Goal: Task Accomplishment & Management: Complete application form

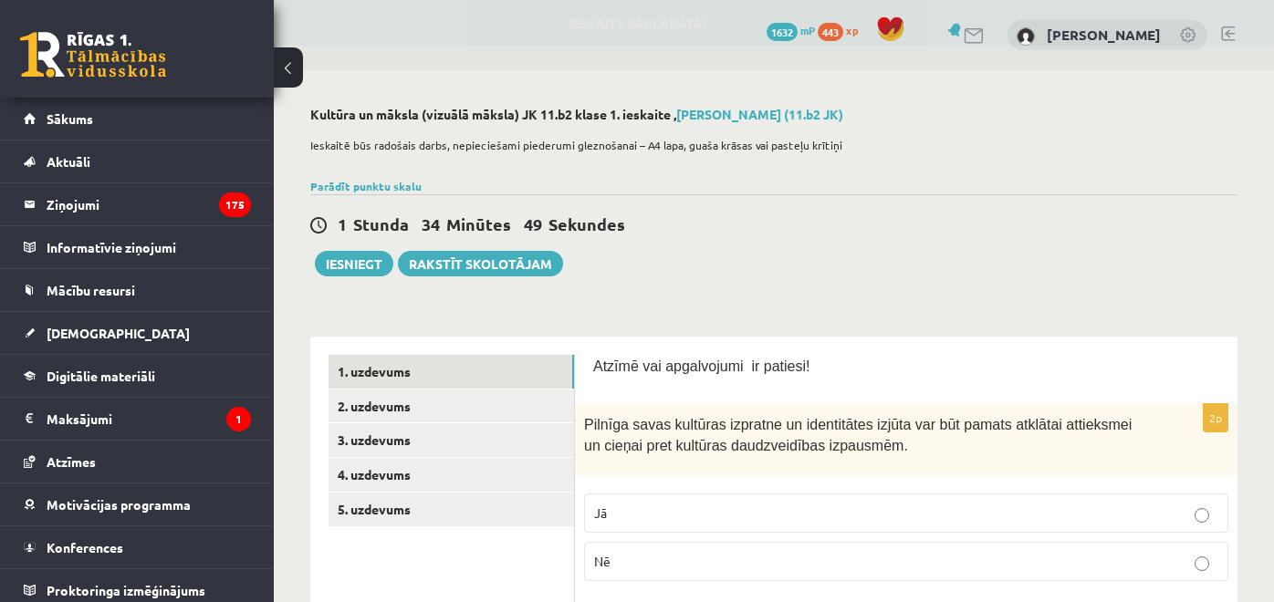
scroll to position [157, 0]
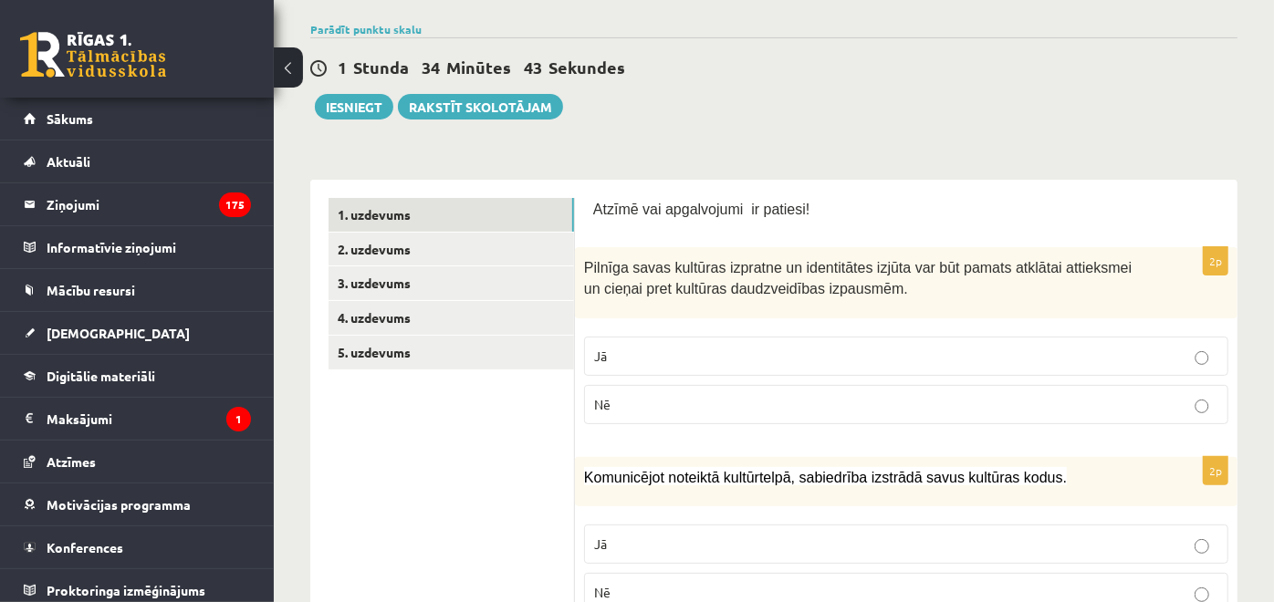
drag, startPoint x: 582, startPoint y: 120, endPoint x: 844, endPoint y: 69, distance: 266.6
click at [844, 69] on div "1 Stunda 34 Minūtes 43 Sekundes" at bounding box center [773, 69] width 927 height 24
click at [521, 251] on link "2. uzdevums" at bounding box center [450, 250] width 245 height 34
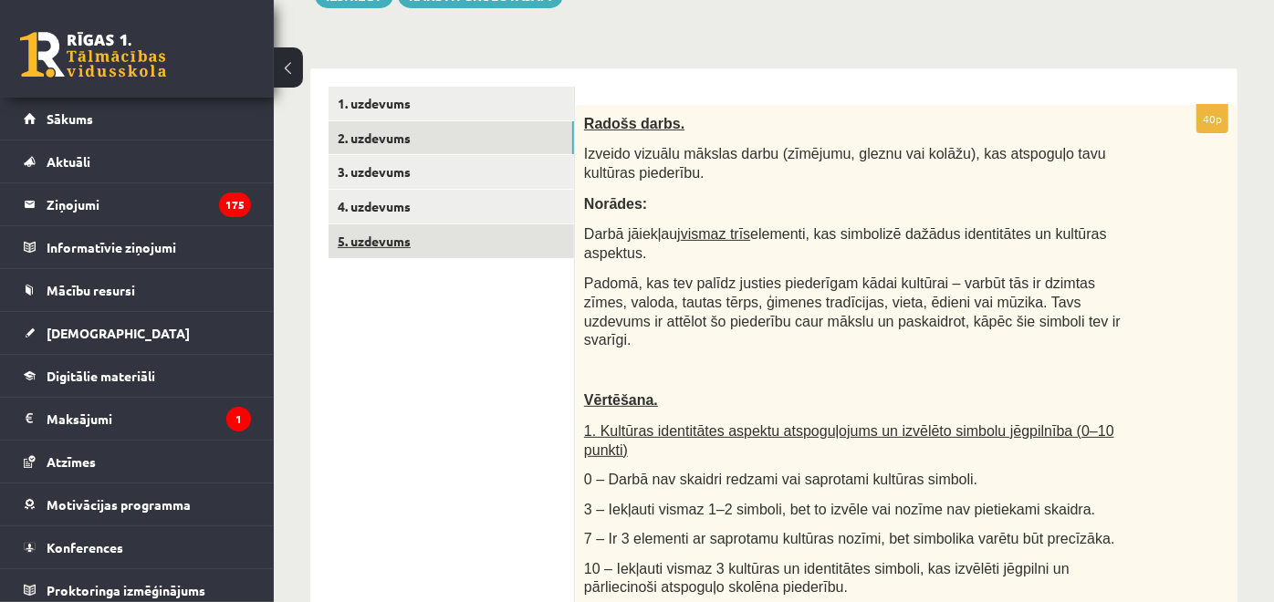
scroll to position [266, 0]
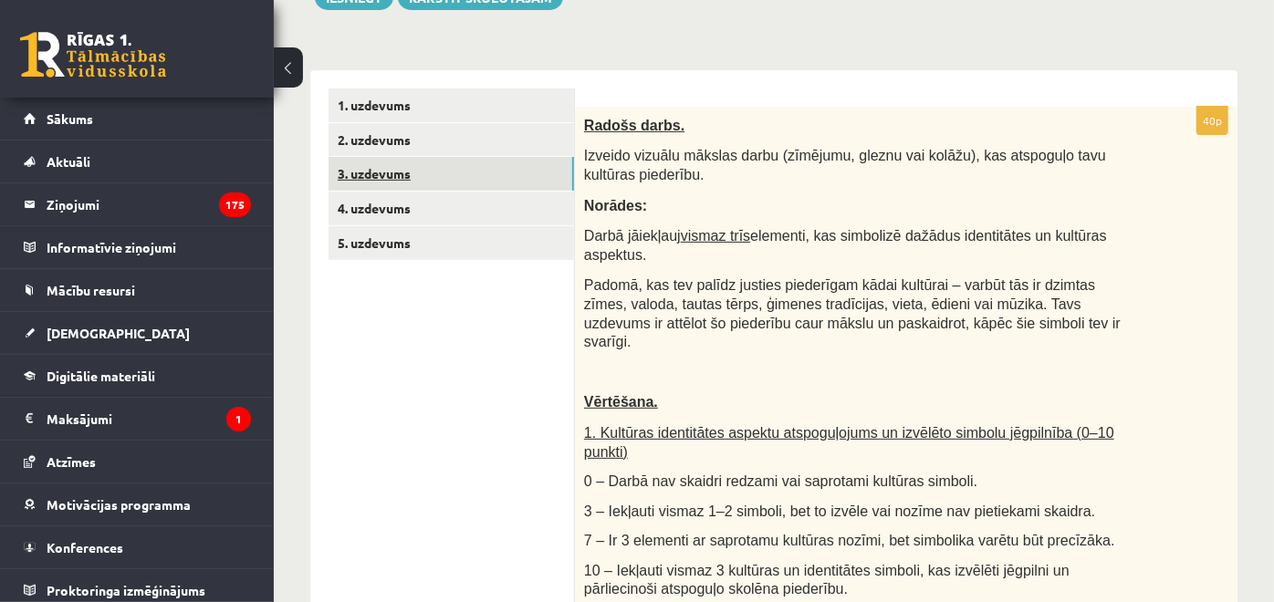
click at [502, 161] on link "3. uzdevums" at bounding box center [450, 174] width 245 height 34
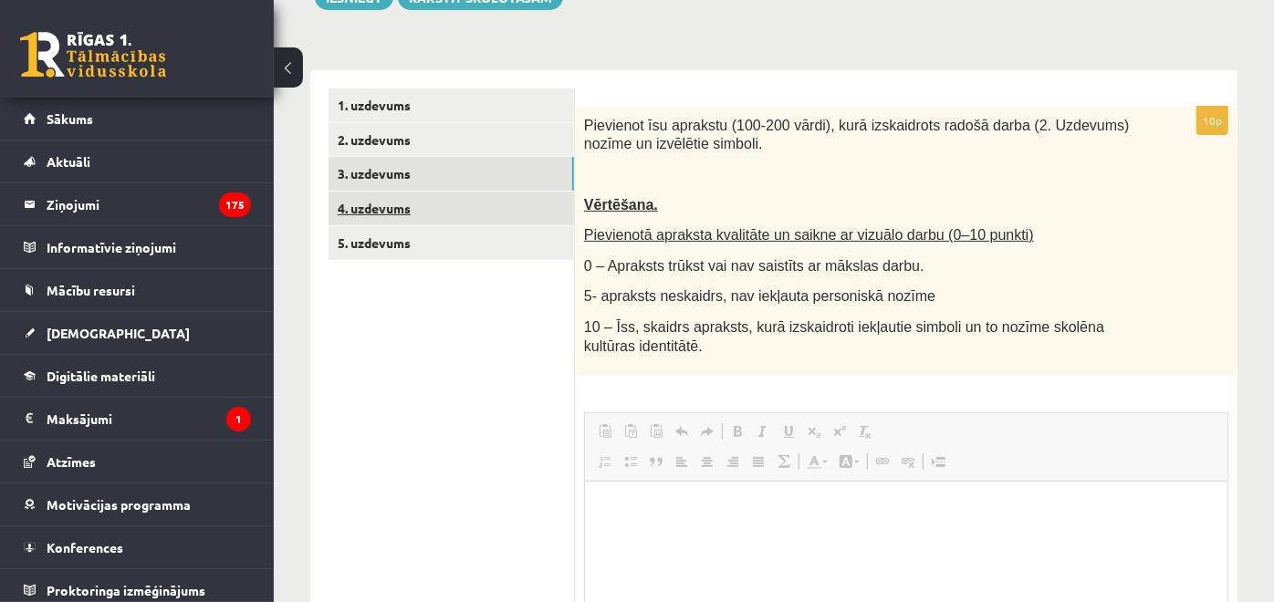
scroll to position [0, 0]
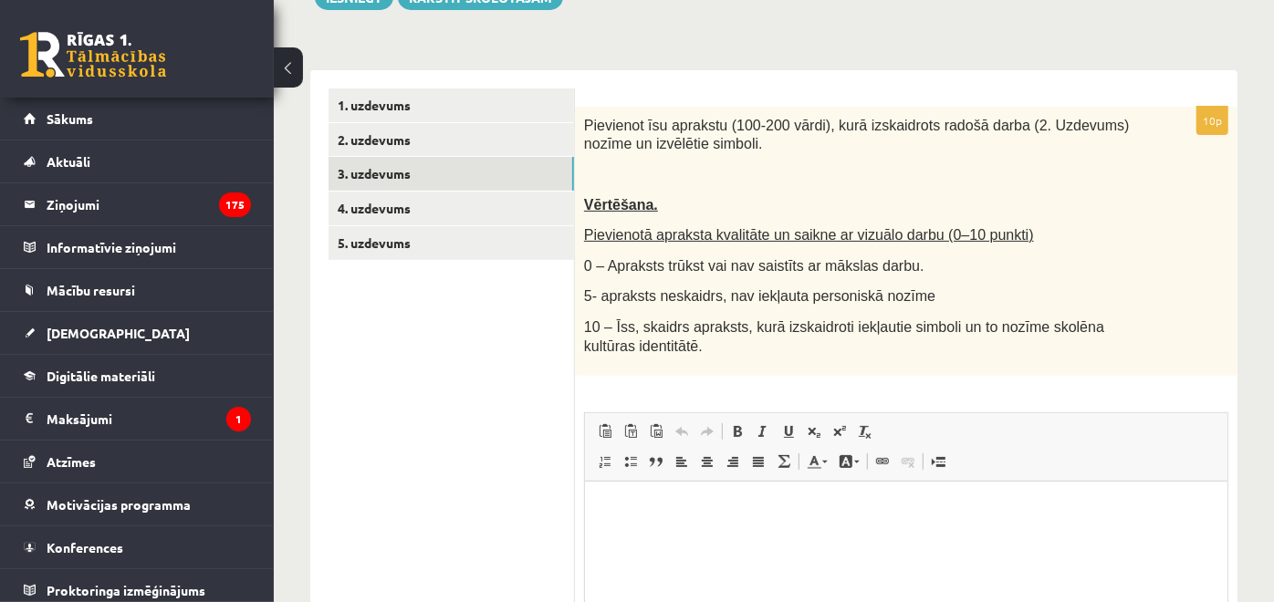
click at [443, 363] on ul "1. uzdevums 2. uzdevums 3. uzdevums 4. uzdevums 5. uzdevums" at bounding box center [451, 440] width 246 height 703
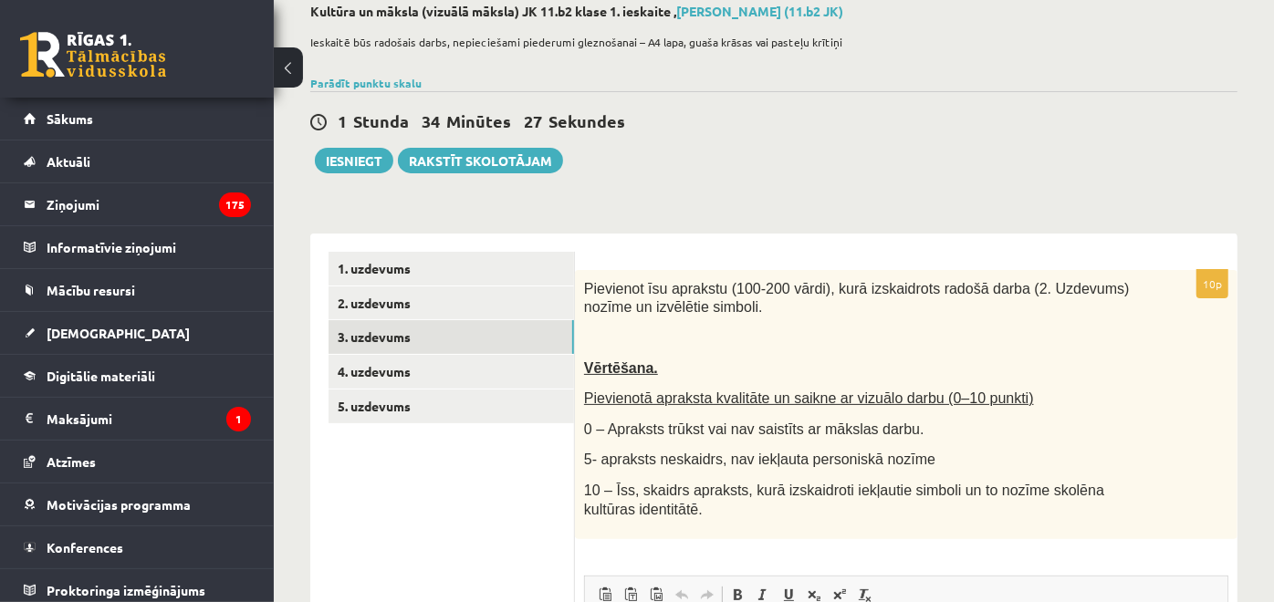
scroll to position [306, 0]
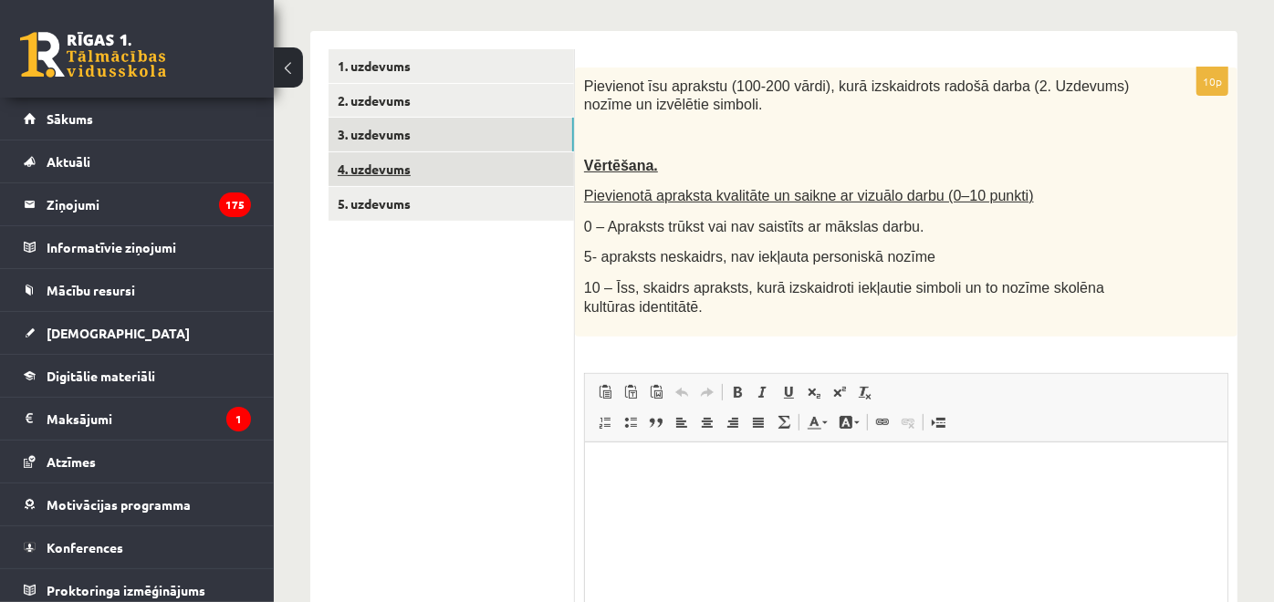
click at [474, 160] on link "4. uzdevums" at bounding box center [450, 169] width 245 height 34
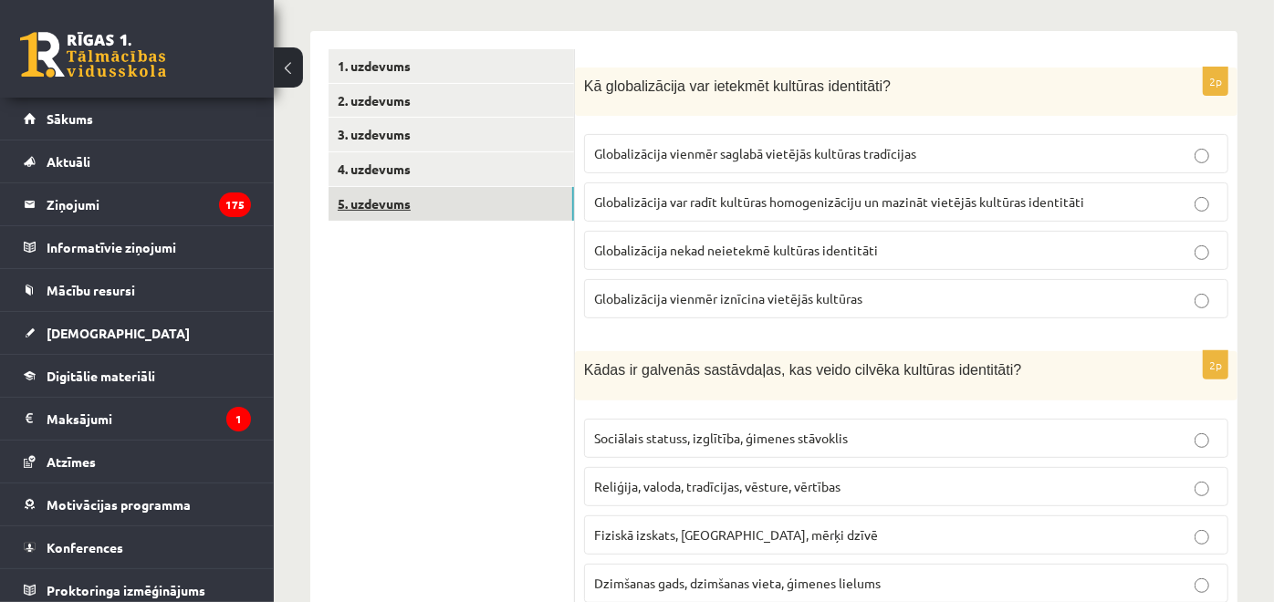
click at [455, 202] on link "5. uzdevums" at bounding box center [450, 204] width 245 height 34
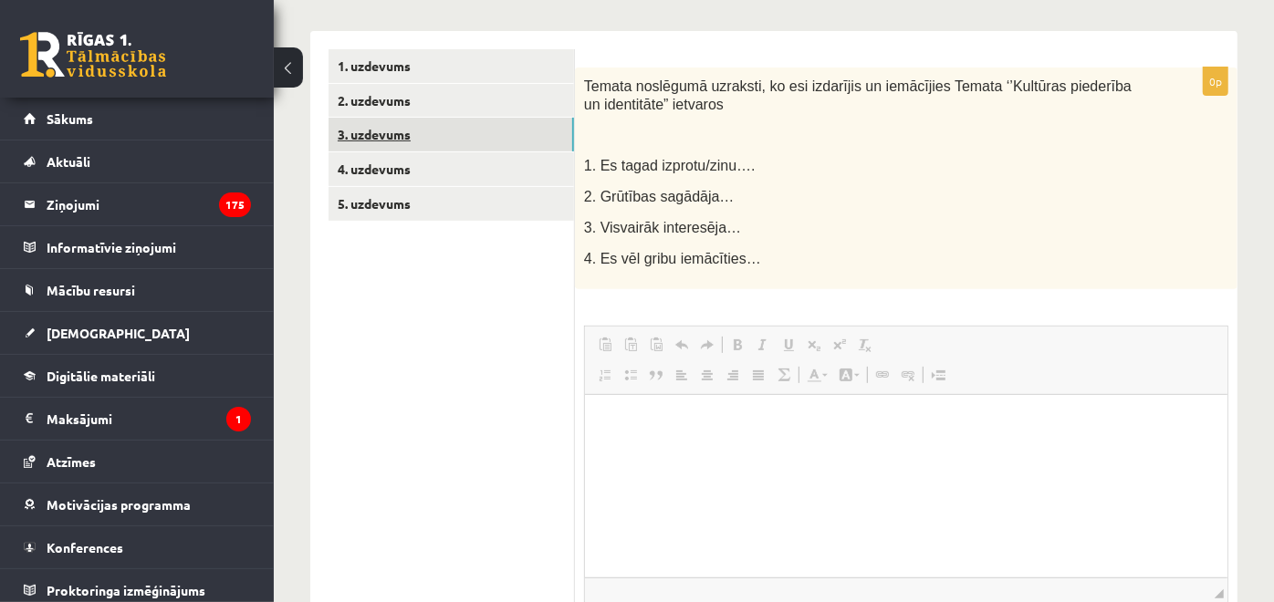
scroll to position [0, 0]
click at [464, 136] on link "3. uzdevums" at bounding box center [450, 135] width 245 height 34
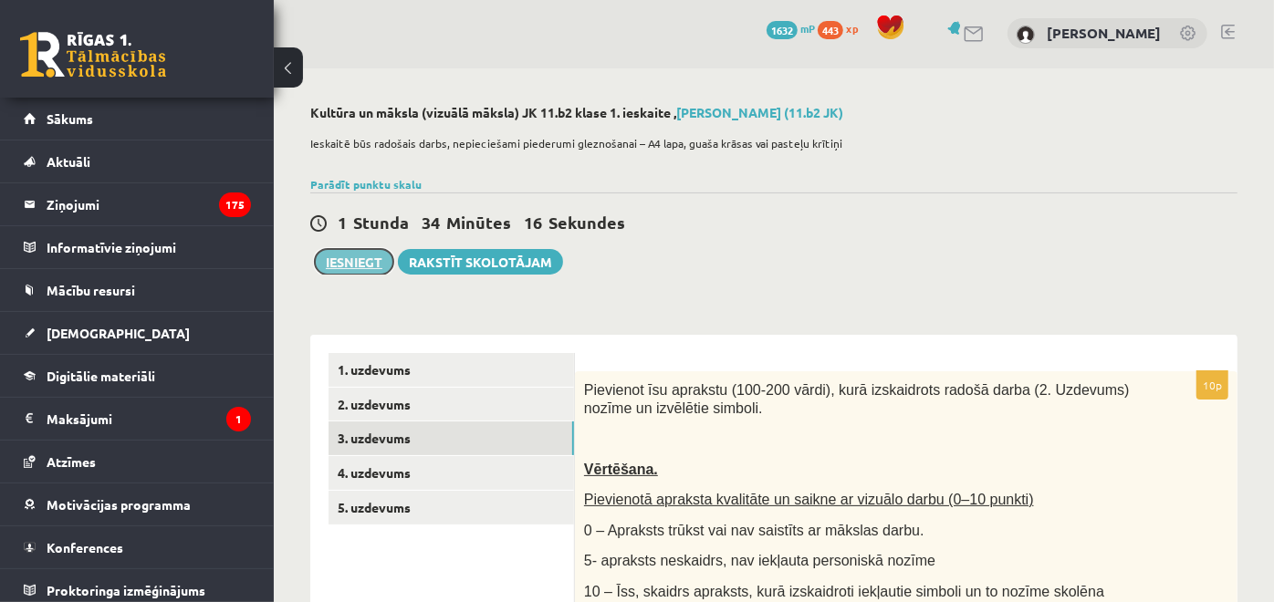
click at [378, 254] on button "Iesniegt" at bounding box center [354, 262] width 78 height 26
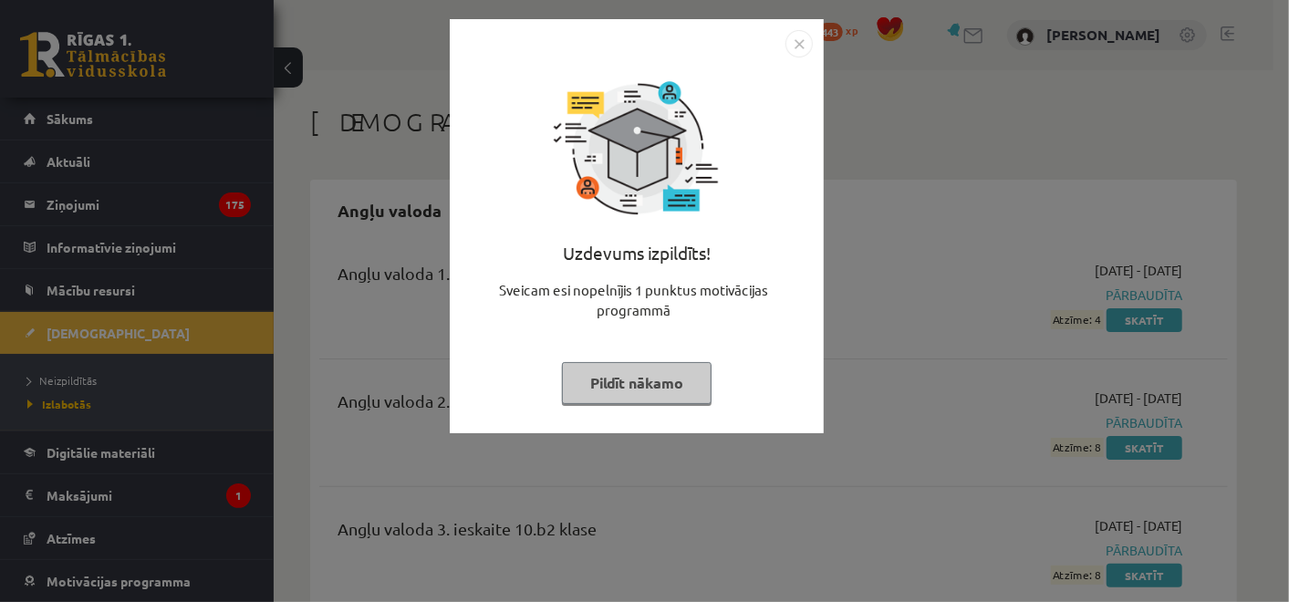
click at [659, 375] on button "Pildīt nākamo" at bounding box center [637, 383] width 150 height 42
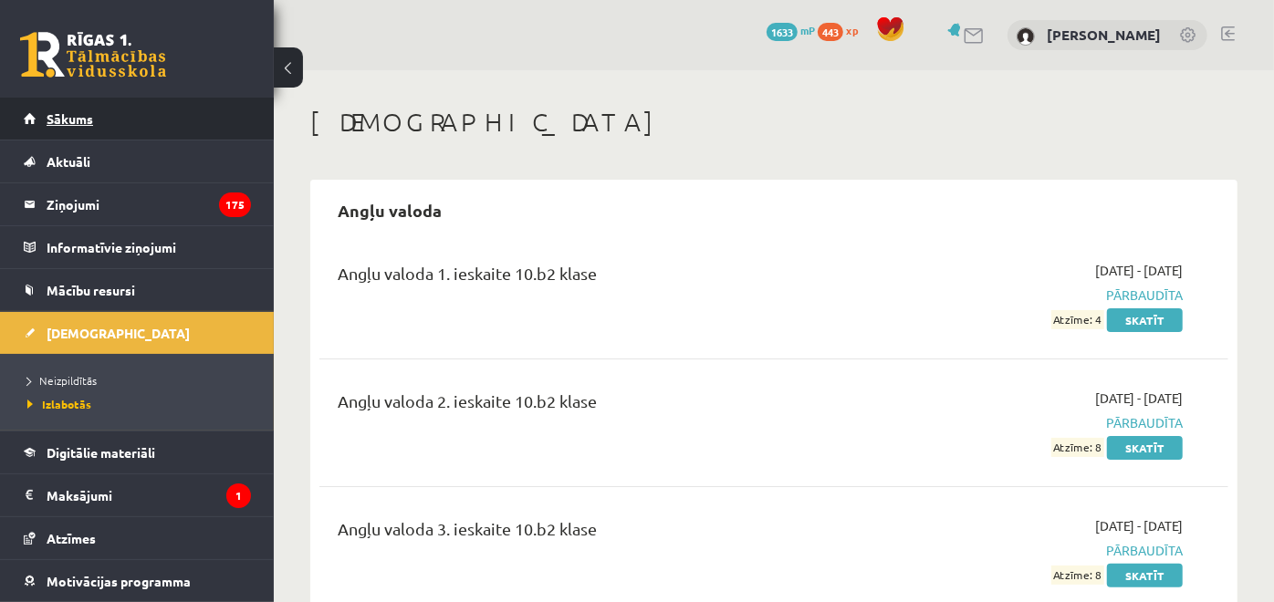
click at [80, 101] on link "Sākums" at bounding box center [137, 119] width 227 height 42
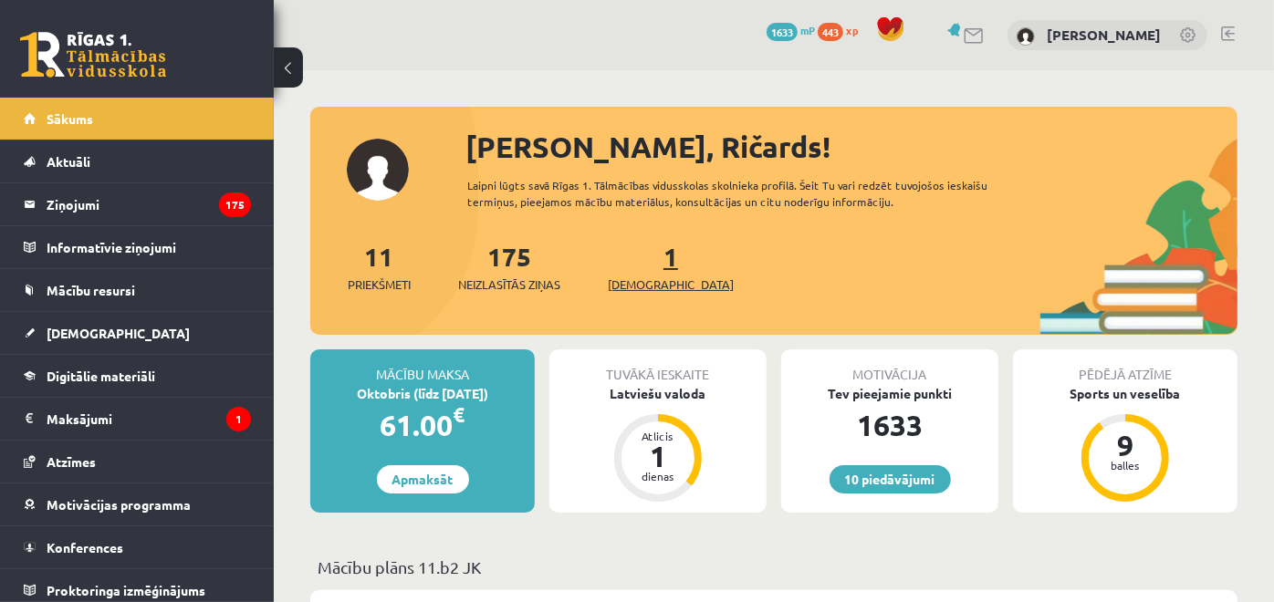
click at [636, 247] on link "1 Ieskaites" at bounding box center [671, 267] width 126 height 54
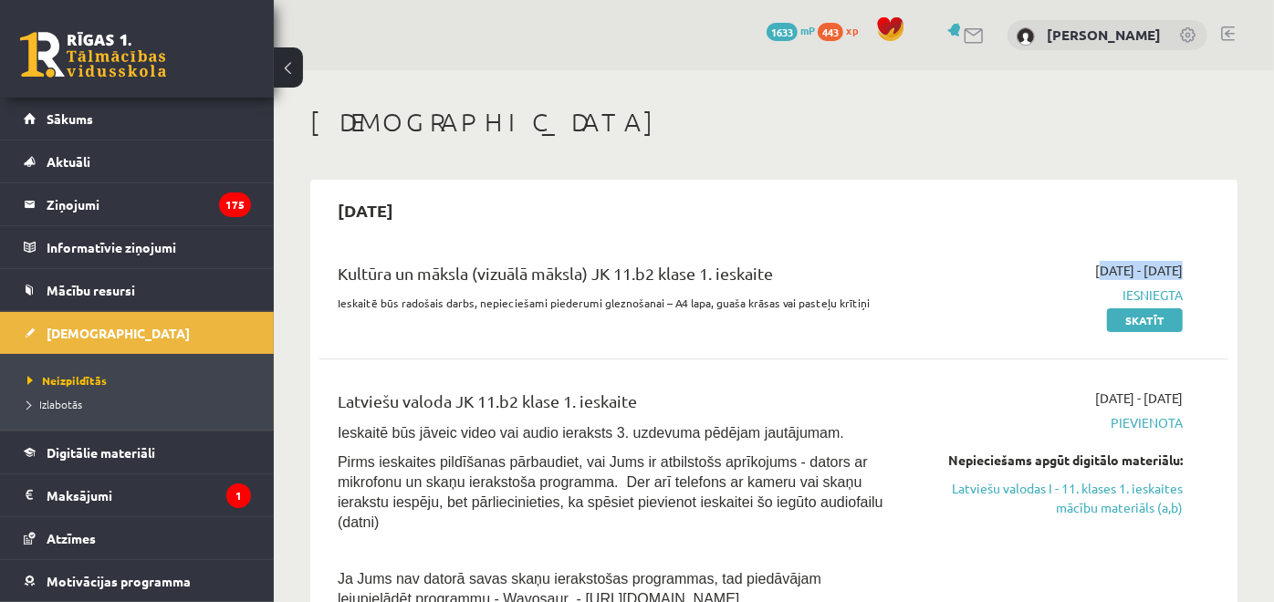
click at [956, 274] on div "[DATE] - [DATE] Iesniegta Skatīt" at bounding box center [1050, 295] width 291 height 68
drag, startPoint x: 974, startPoint y: 301, endPoint x: 969, endPoint y: 277, distance: 24.2
click at [969, 302] on span "Iesniegta" at bounding box center [1051, 295] width 264 height 19
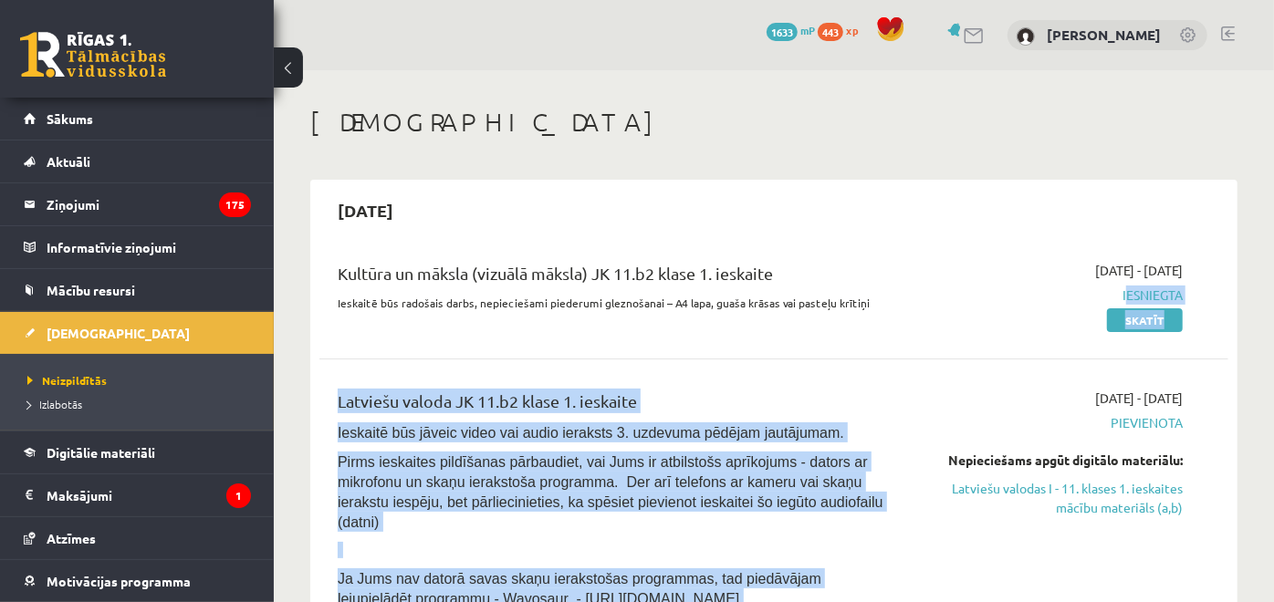
drag, startPoint x: 984, startPoint y: 248, endPoint x: 987, endPoint y: 222, distance: 26.6
click at [987, 222] on div "[DATE] Kultūra un māksla (vizuālā māksla) JK 11.b2 klase 1. ieskaite Ieskaitē b…" at bounding box center [773, 539] width 927 height 719
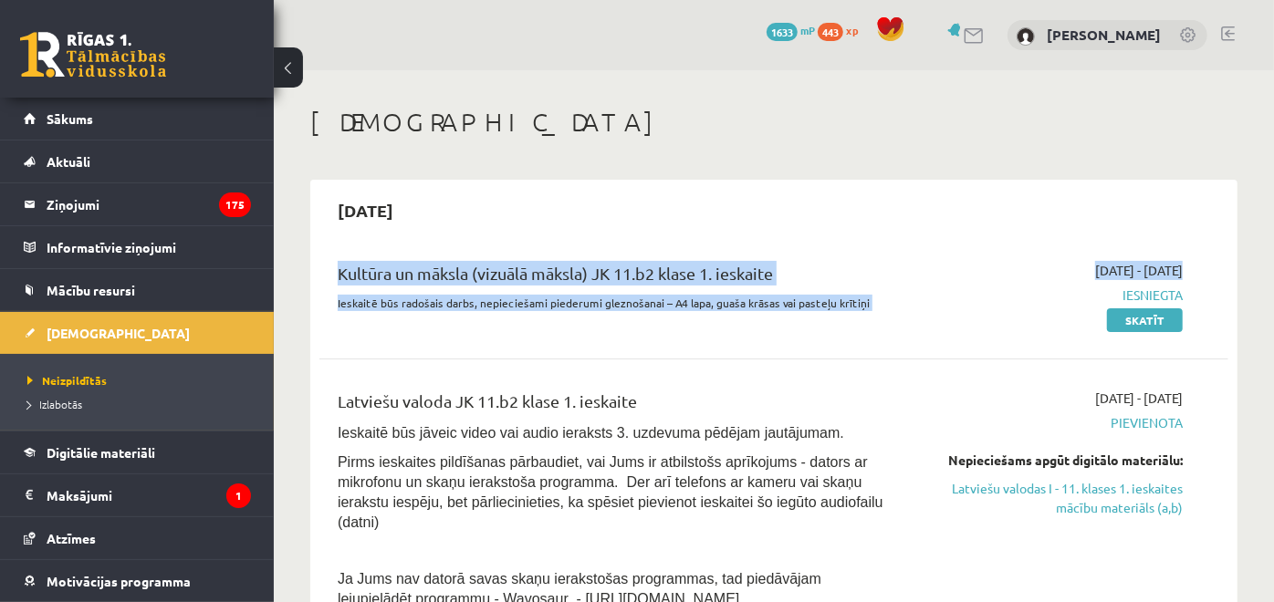
drag, startPoint x: 987, startPoint y: 222, endPoint x: 905, endPoint y: 301, distance: 114.2
click at [905, 301] on div "2025-10-01 - 2025-10-15 Iesniegta Skatīt" at bounding box center [1050, 295] width 291 height 68
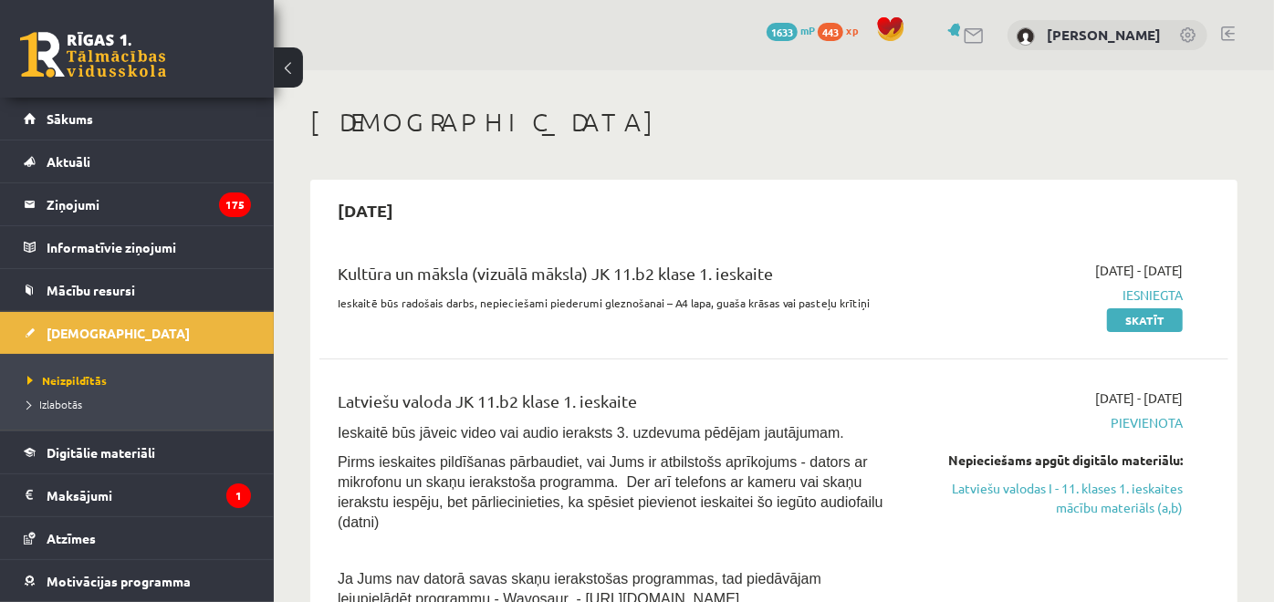
click at [950, 307] on div "2025-10-01 - 2025-10-15 Iesniegta Skatīt" at bounding box center [1050, 295] width 291 height 68
drag, startPoint x: 950, startPoint y: 307, endPoint x: 929, endPoint y: 326, distance: 28.4
click at [931, 323] on div "2025-10-01 - 2025-10-15 Iesniegta Skatīt" at bounding box center [1050, 295] width 291 height 68
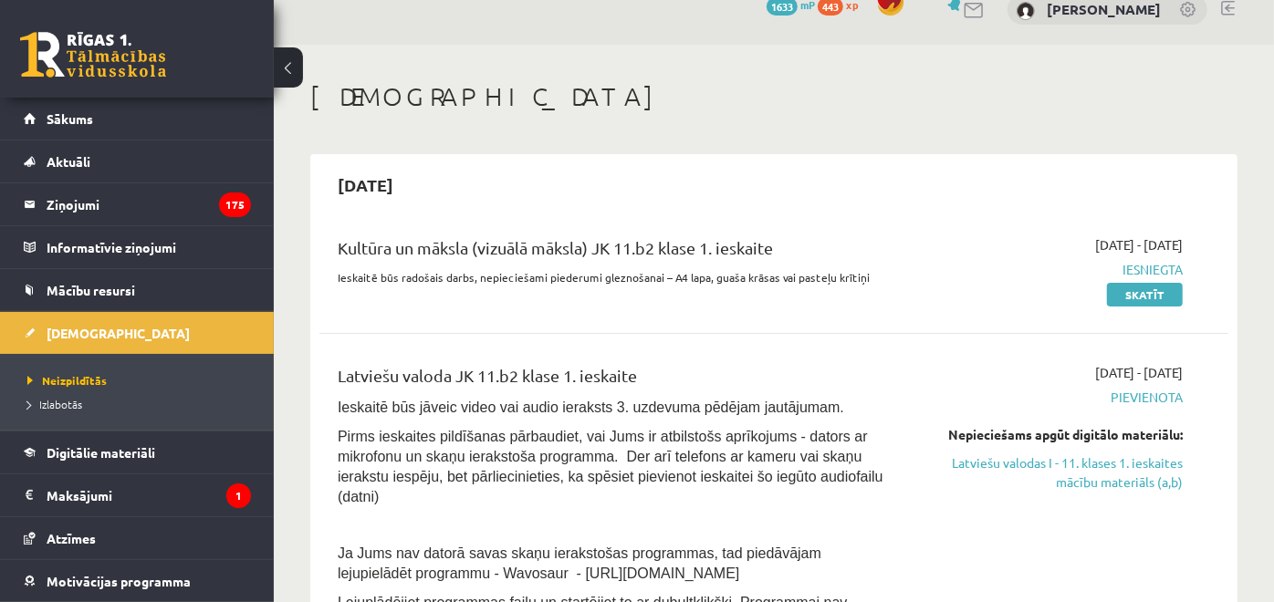
scroll to position [101, 0]
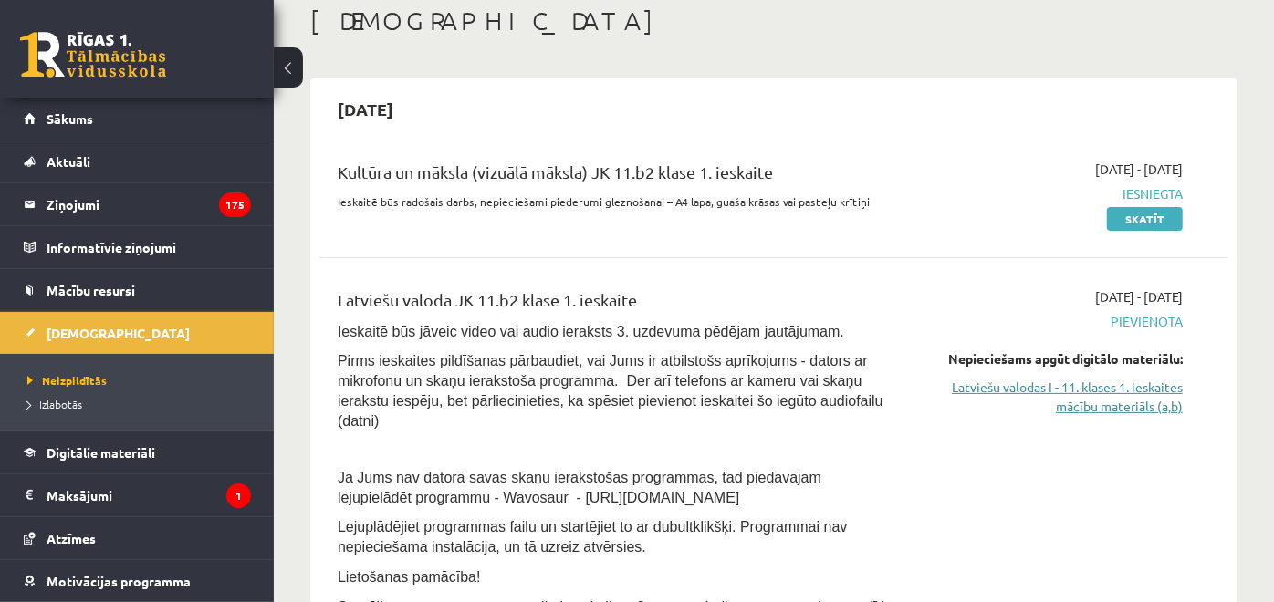
click at [932, 413] on link "Latviešu valodas I - 11. klases 1. ieskaites mācību materiāls (a,b)" at bounding box center [1051, 397] width 264 height 38
click at [1106, 409] on link "Latviešu valodas I - 11. klases 1. ieskaites mācību materiāls (a,b)" at bounding box center [1051, 397] width 264 height 38
click at [771, 101] on div "[DATE]" at bounding box center [773, 109] width 909 height 43
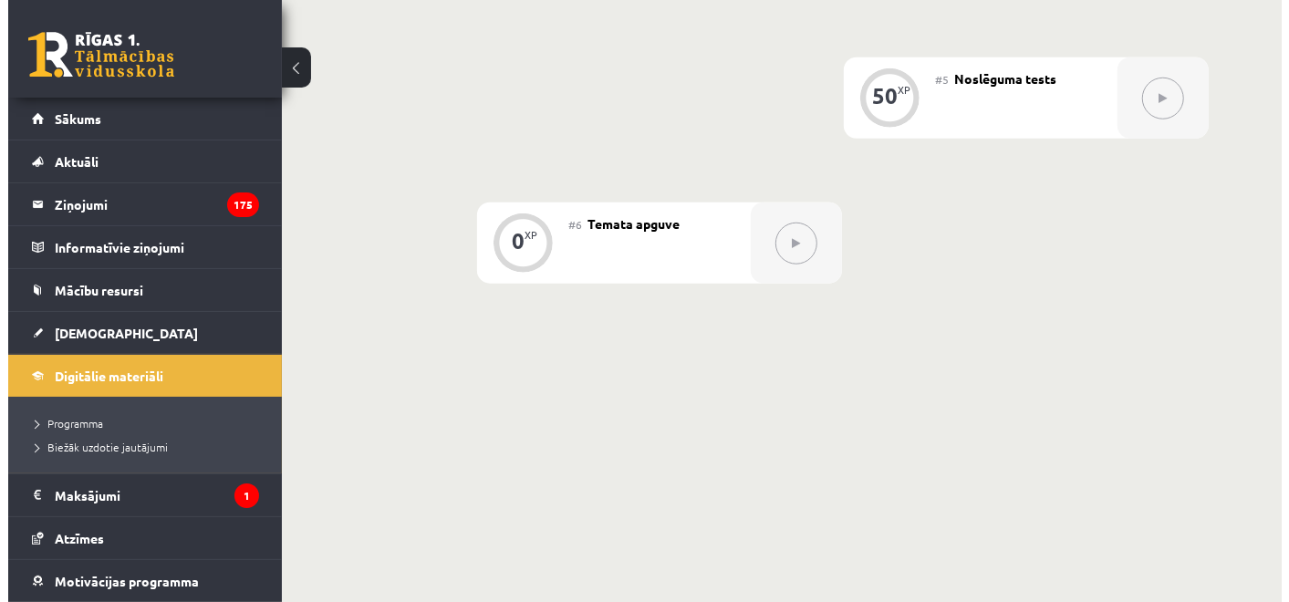
scroll to position [305, 0]
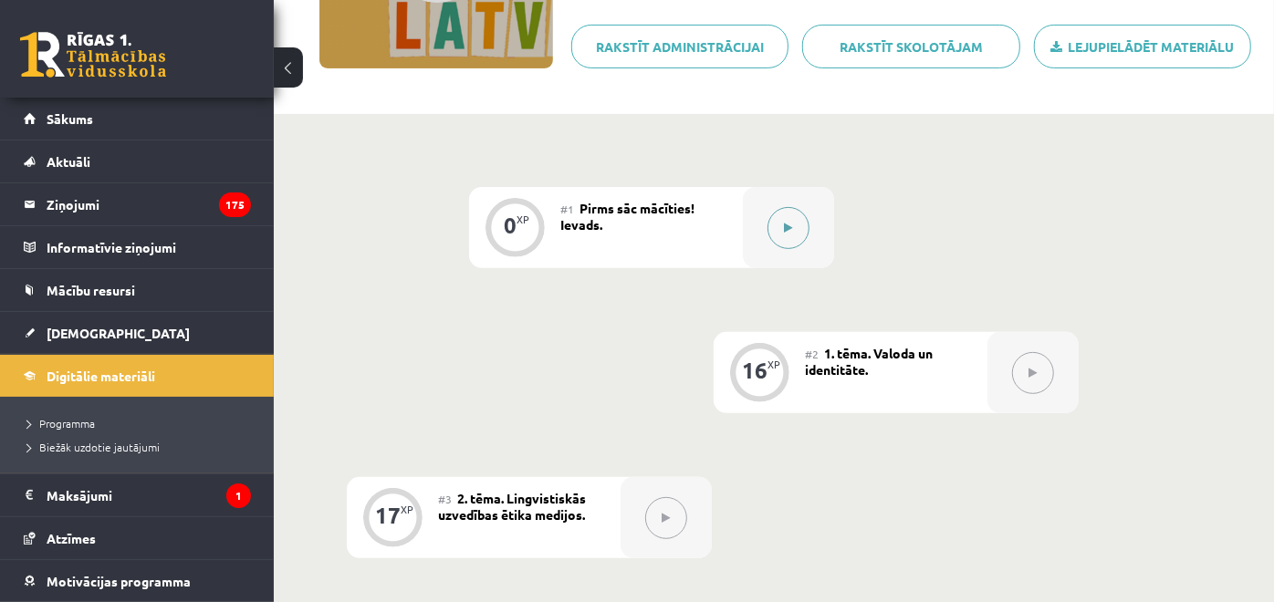
click at [793, 253] on div at bounding box center [788, 227] width 91 height 81
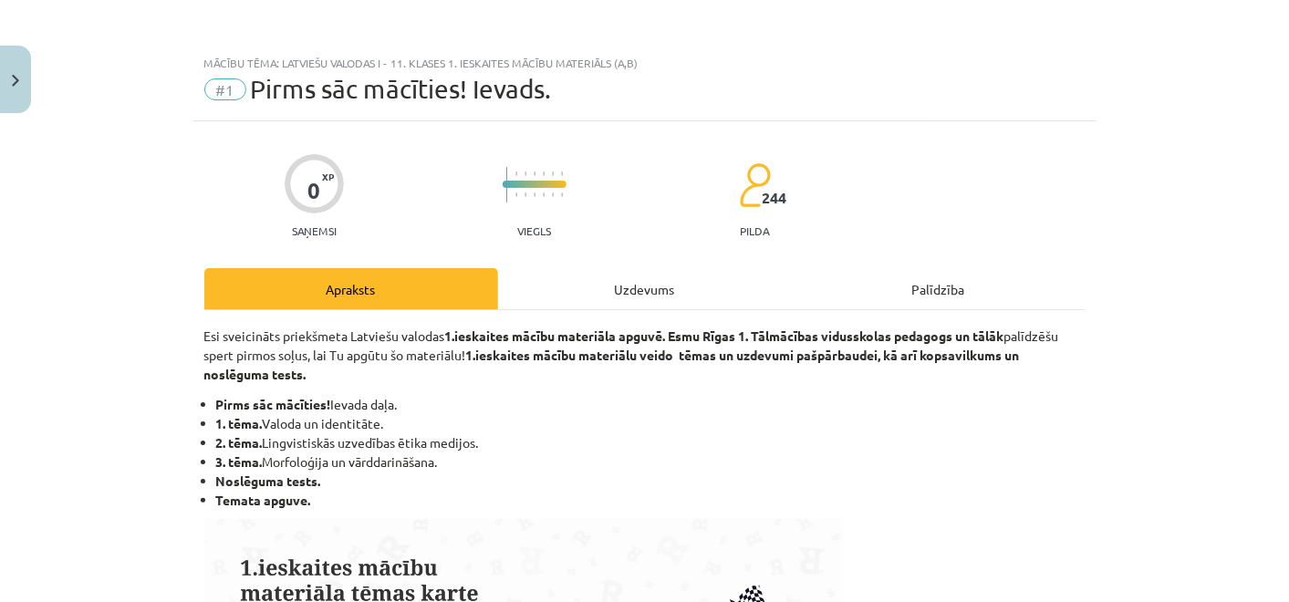
click at [644, 278] on div "Uzdevums" at bounding box center [645, 288] width 294 height 41
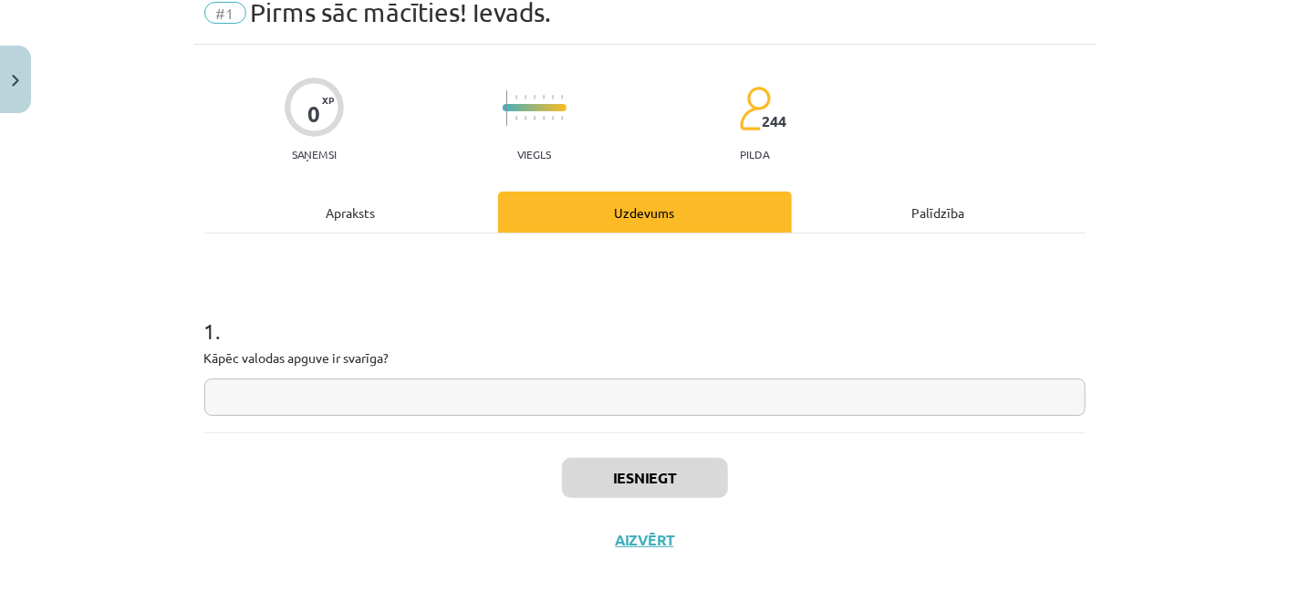
scroll to position [90, 0]
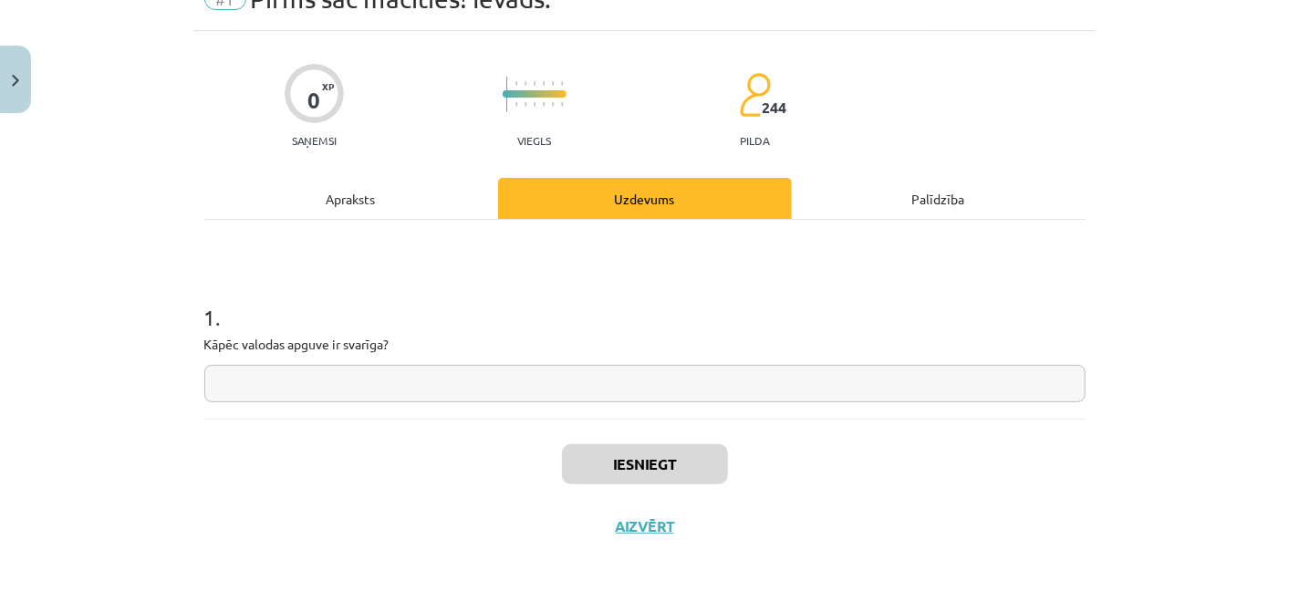
click at [600, 381] on input "text" at bounding box center [644, 383] width 881 height 37
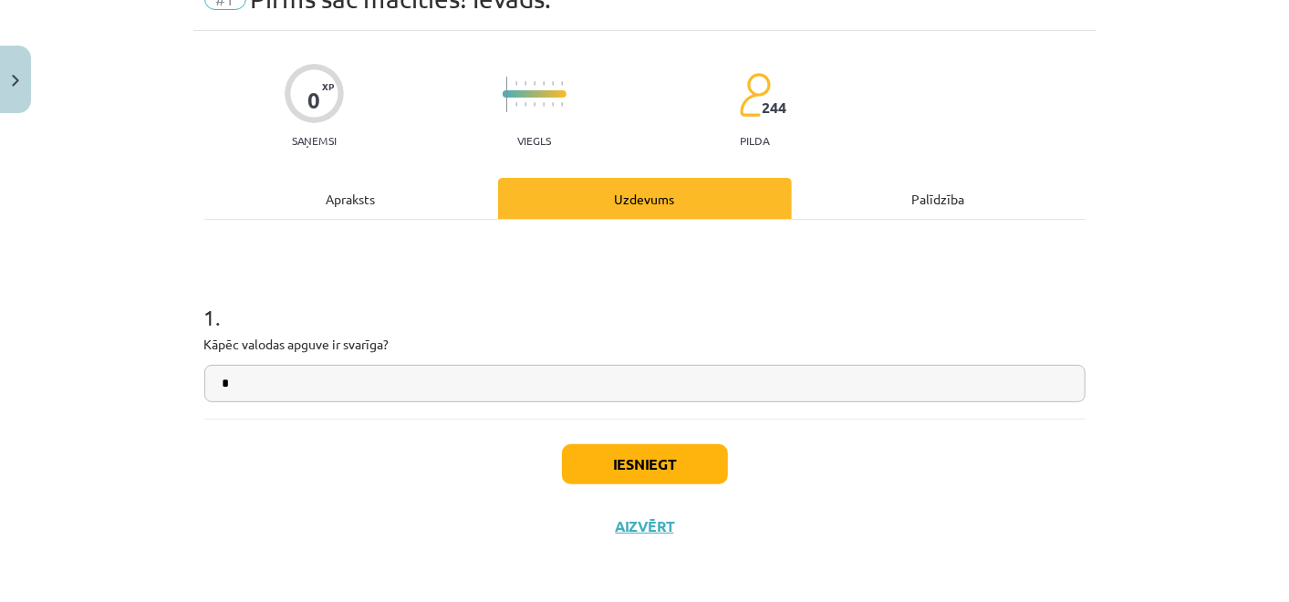
type input "*"
click at [675, 486] on div "Iesniegt Aizvērt" at bounding box center [644, 483] width 881 height 128
click at [565, 460] on button "Iesniegt" at bounding box center [645, 464] width 166 height 40
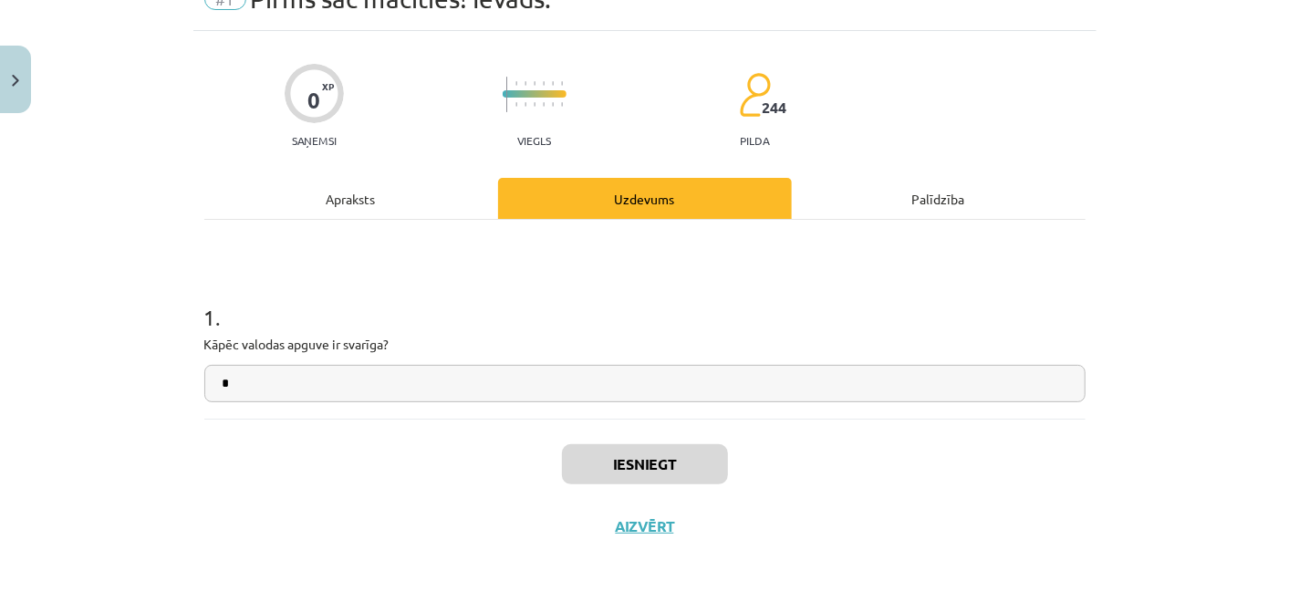
click at [906, 302] on h1 "1 ." at bounding box center [644, 301] width 881 height 57
drag, startPoint x: 263, startPoint y: 380, endPoint x: 228, endPoint y: 380, distance: 34.7
click at [238, 380] on input "*" at bounding box center [644, 383] width 881 height 37
click at [283, 304] on h1 "1 ." at bounding box center [644, 301] width 881 height 57
click at [661, 463] on button "Iesniegt" at bounding box center [645, 464] width 166 height 40
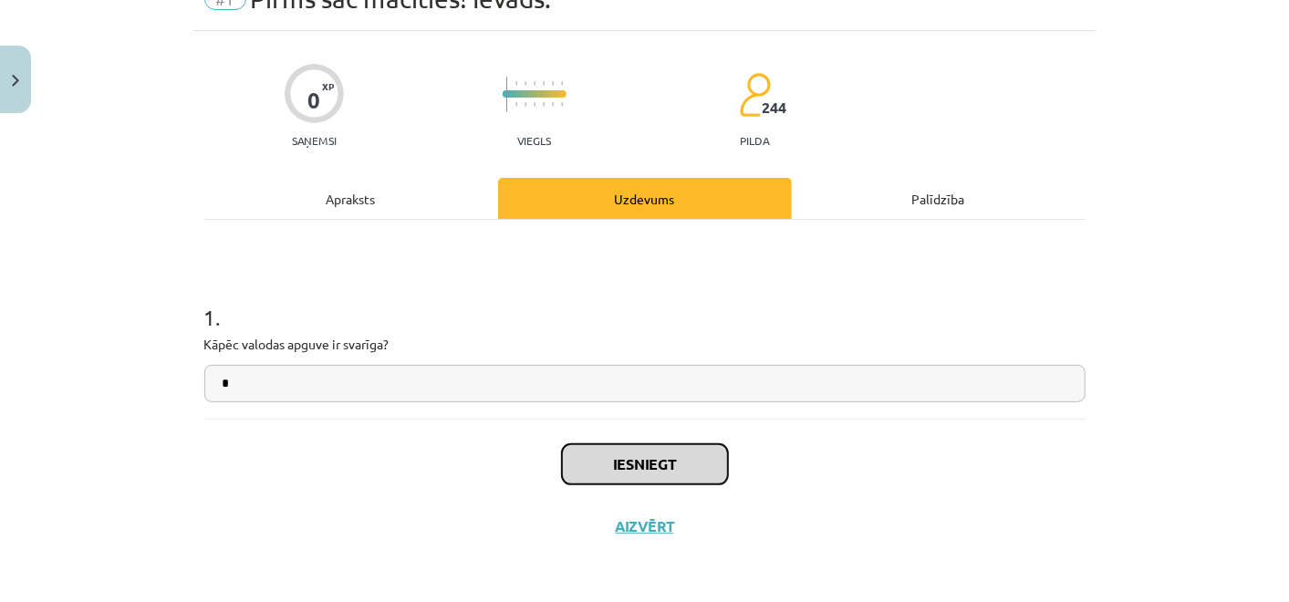
click at [658, 458] on button "Iesniegt" at bounding box center [645, 464] width 166 height 40
click at [641, 438] on div "Iesniegt Aizvērt" at bounding box center [644, 483] width 881 height 128
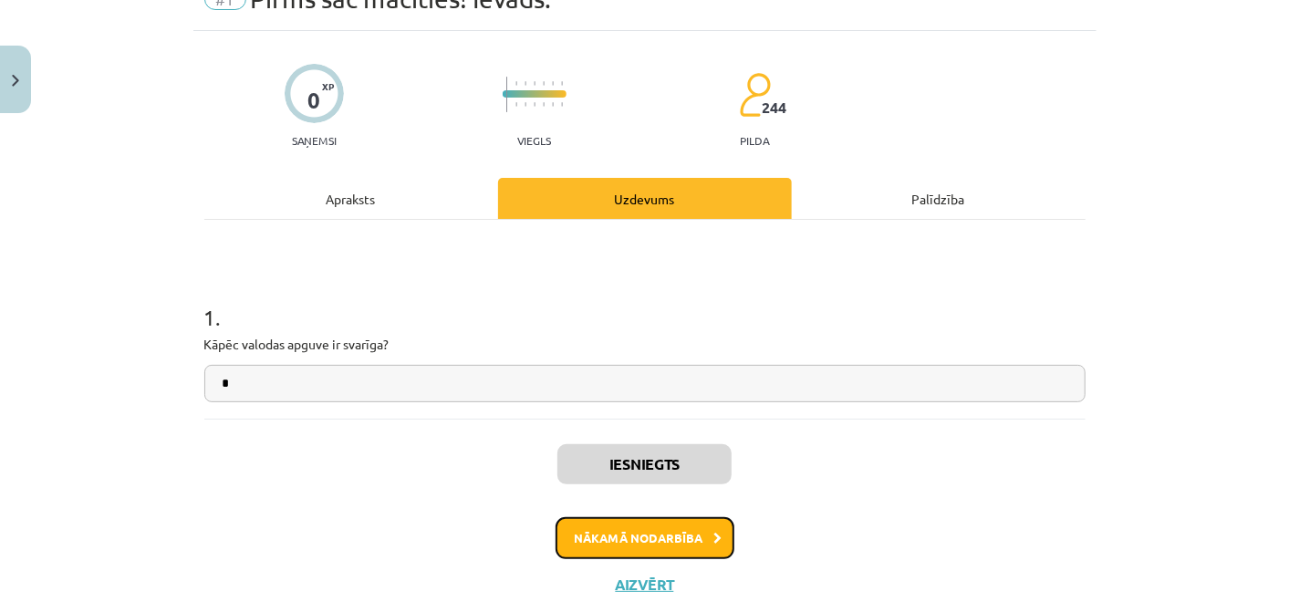
click at [664, 536] on button "Nākamā nodarbība" at bounding box center [645, 538] width 179 height 42
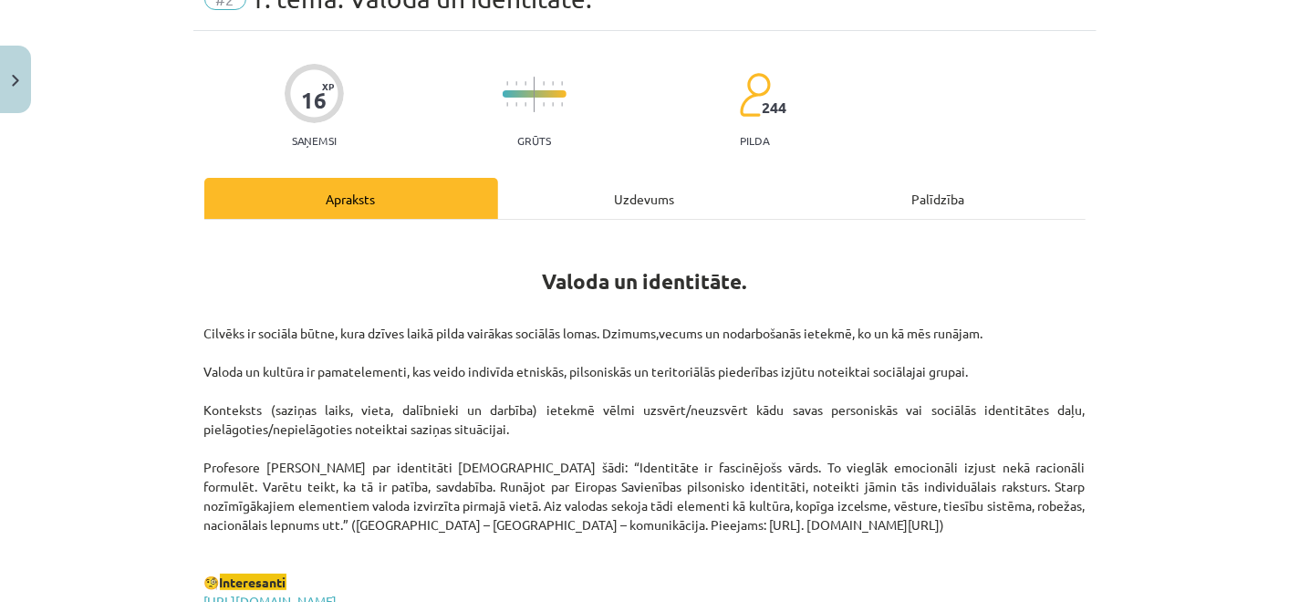
scroll to position [45, 0]
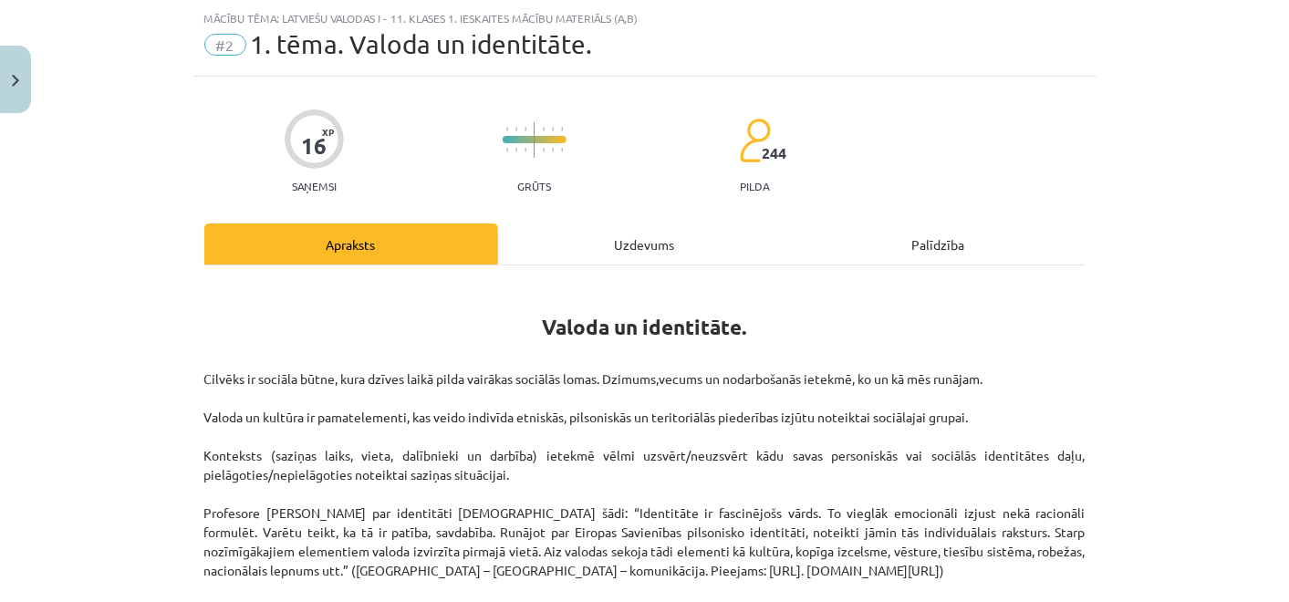
click at [581, 238] on div "Uzdevums" at bounding box center [645, 244] width 294 height 41
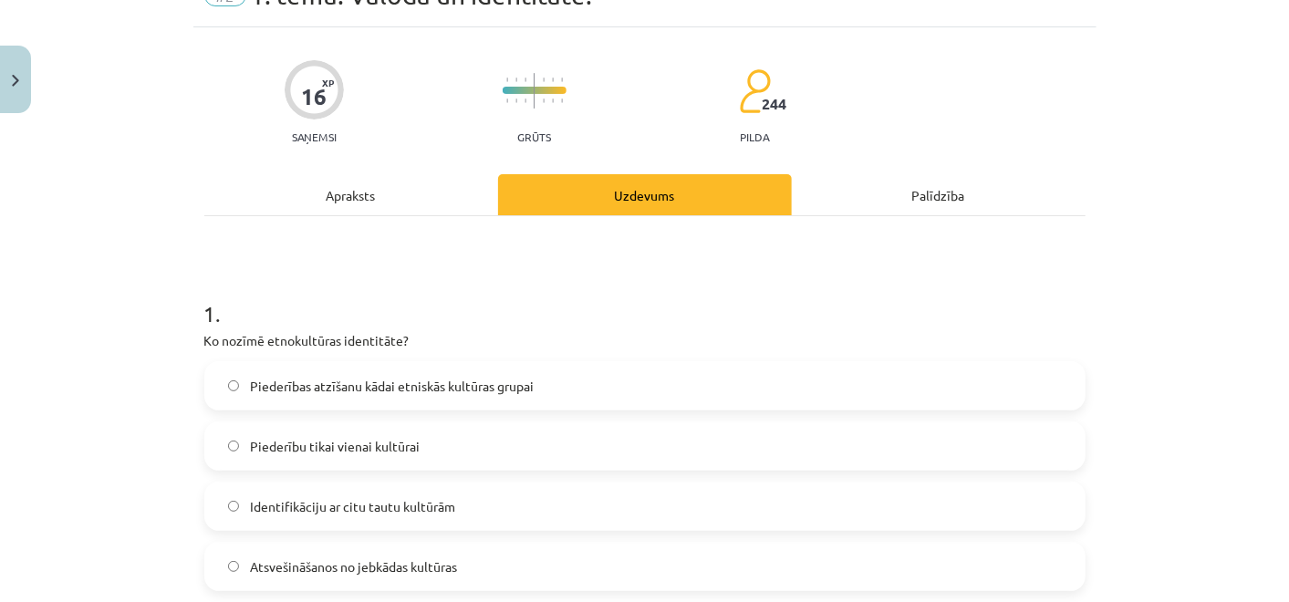
scroll to position [203, 0]
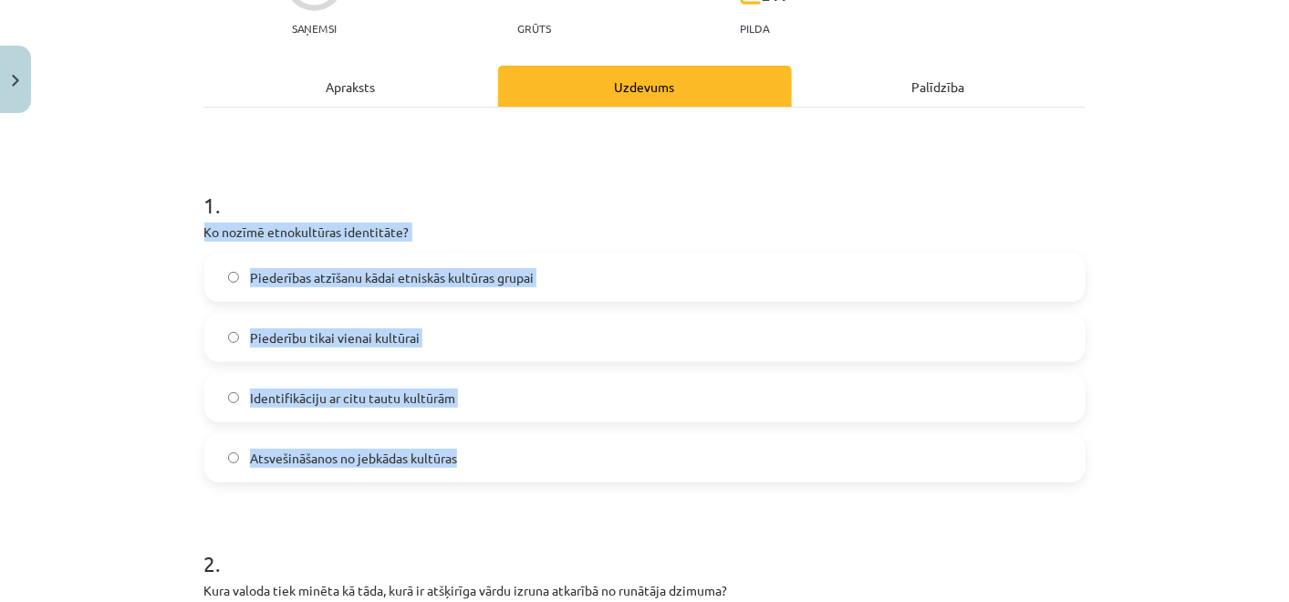
drag, startPoint x: 190, startPoint y: 234, endPoint x: 541, endPoint y: 446, distance: 410.1
copy div "Ko nozīmē etnokultūras identitāte? Piederības atzīšanu kādai etniskās kultūras …"
click at [364, 269] on span "Piederības atzīšanu kādai etniskās kultūras grupai" at bounding box center [392, 277] width 284 height 19
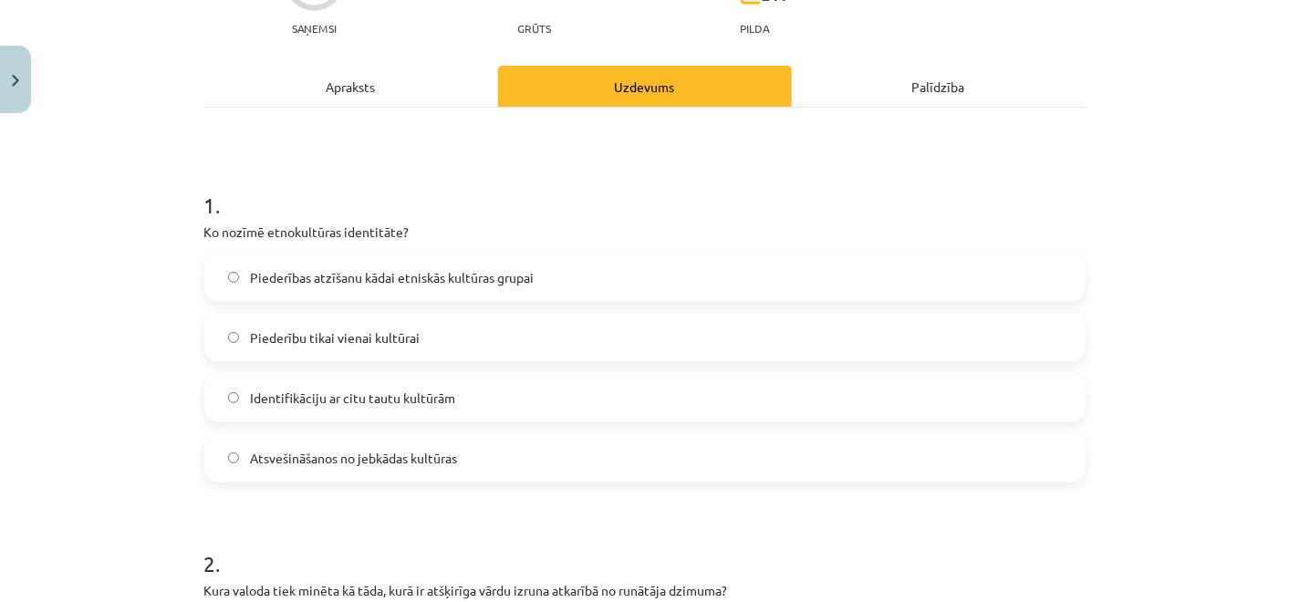
scroll to position [506, 0]
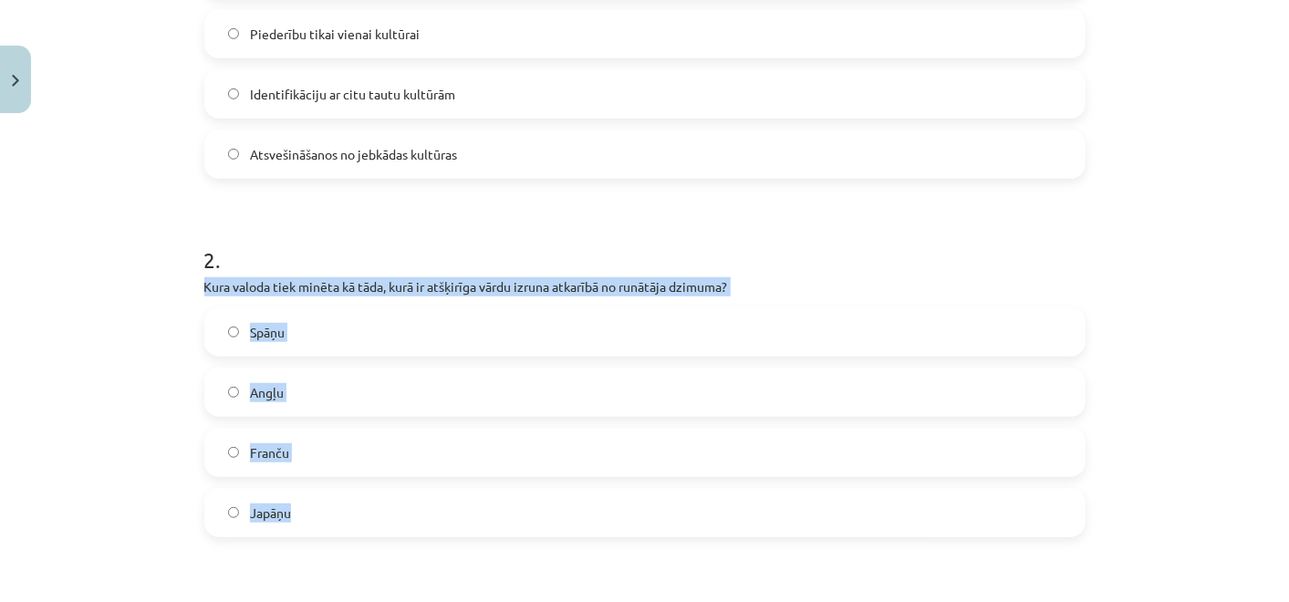
drag, startPoint x: 214, startPoint y: 311, endPoint x: 382, endPoint y: 511, distance: 261.6
copy div "Kura valoda tiek minēta kā tāda, kurā ir atšķirīga vārdu izruna atkarībā no run…"
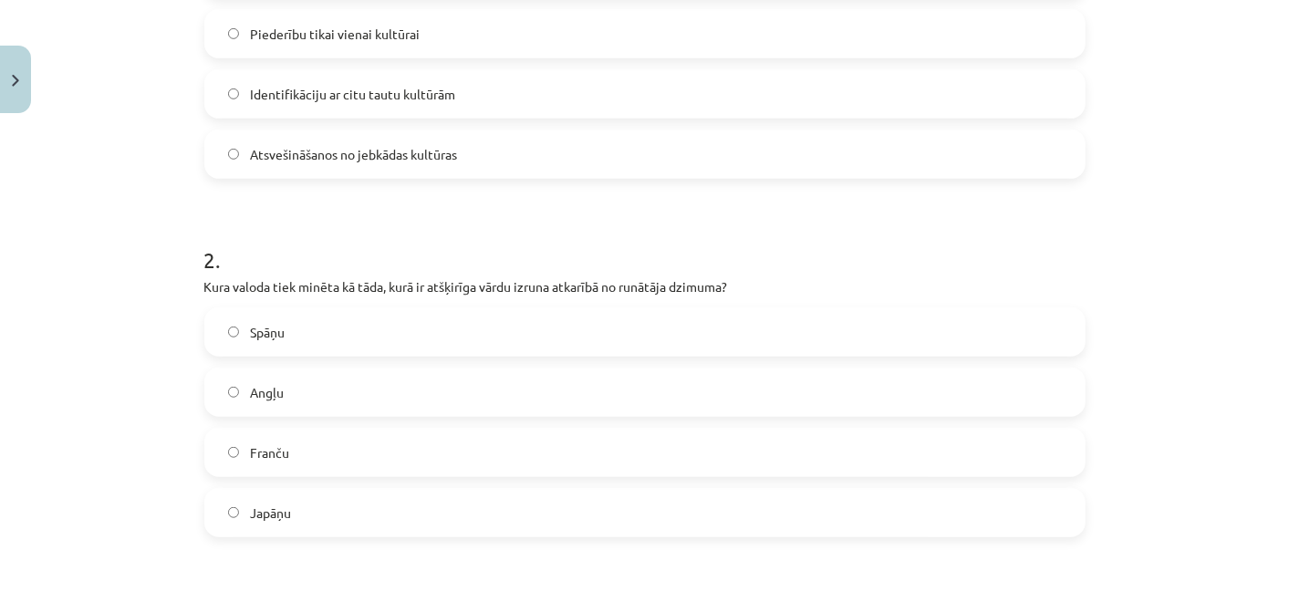
click at [445, 219] on h1 "2 ." at bounding box center [644, 243] width 881 height 57
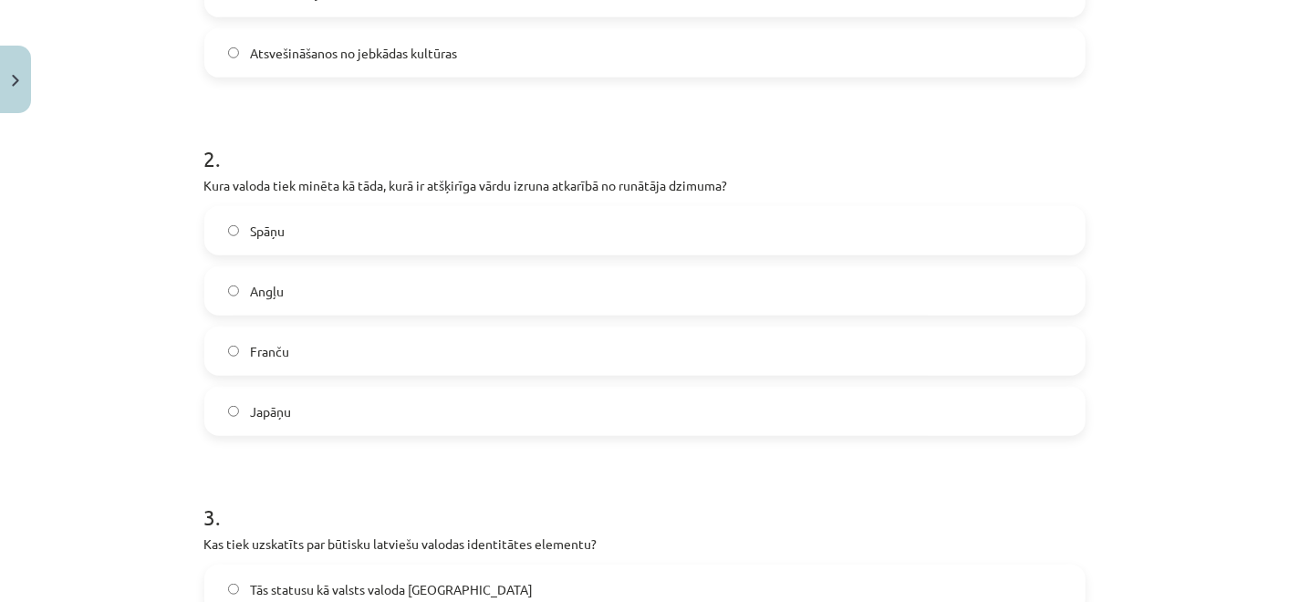
scroll to position [709, 0]
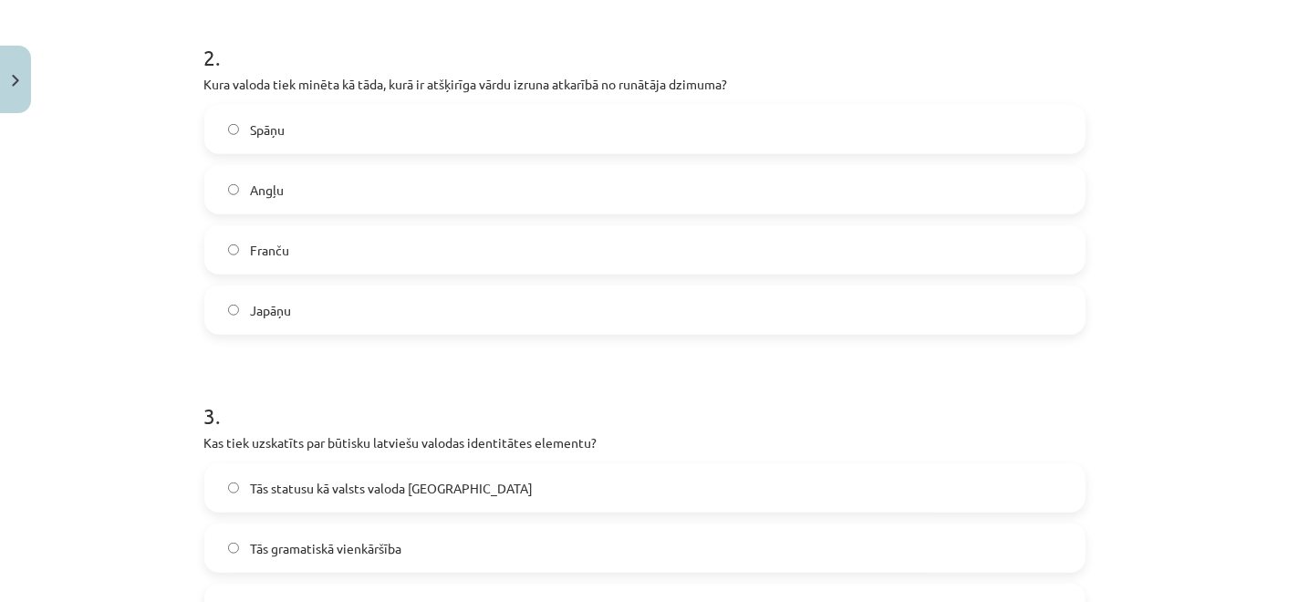
click at [362, 302] on label "Japāņu" at bounding box center [645, 310] width 878 height 46
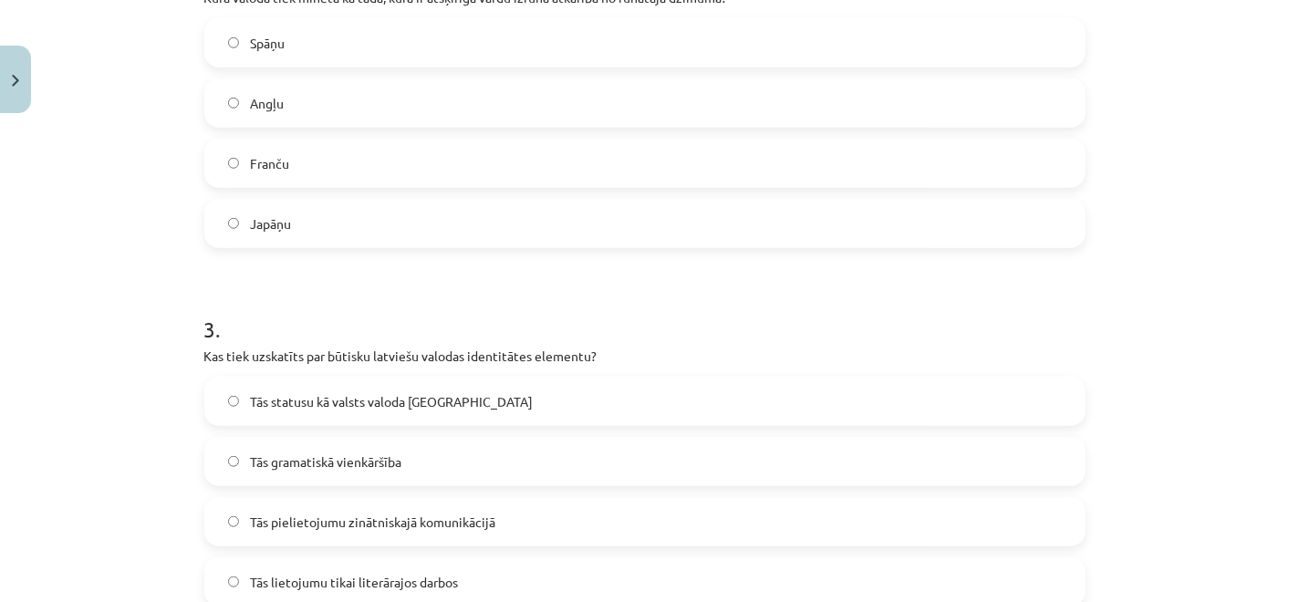
scroll to position [912, 0]
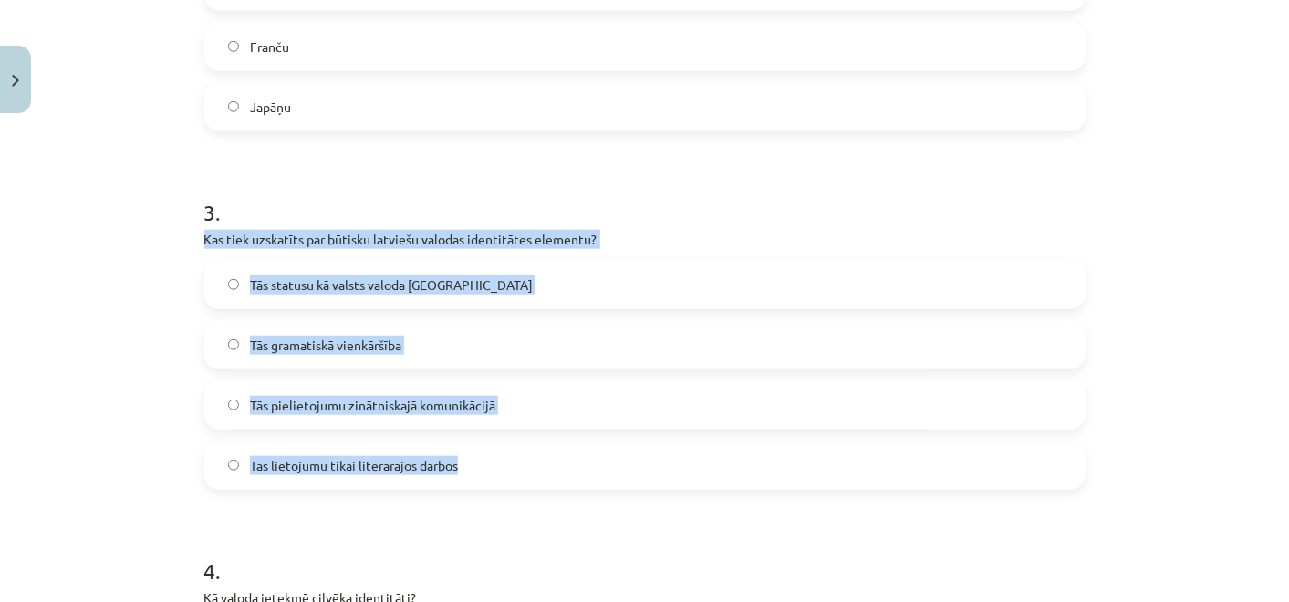
drag, startPoint x: 208, startPoint y: 253, endPoint x: 521, endPoint y: 469, distance: 380.4
click at [521, 469] on div "16 XP Saņemsi Grūts 244 pilda Apraksts Uzdevums Palīdzība 1 . Ko nozīmē etnokul…" at bounding box center [644, 291] width 903 height 2164
copy div "Kas tiek uzskatīts par būtisku latviešu valodas identitātes elementu? Tās statu…"
click at [496, 288] on label "Tās statusu kā valsts valoda Latvijā" at bounding box center [645, 285] width 878 height 46
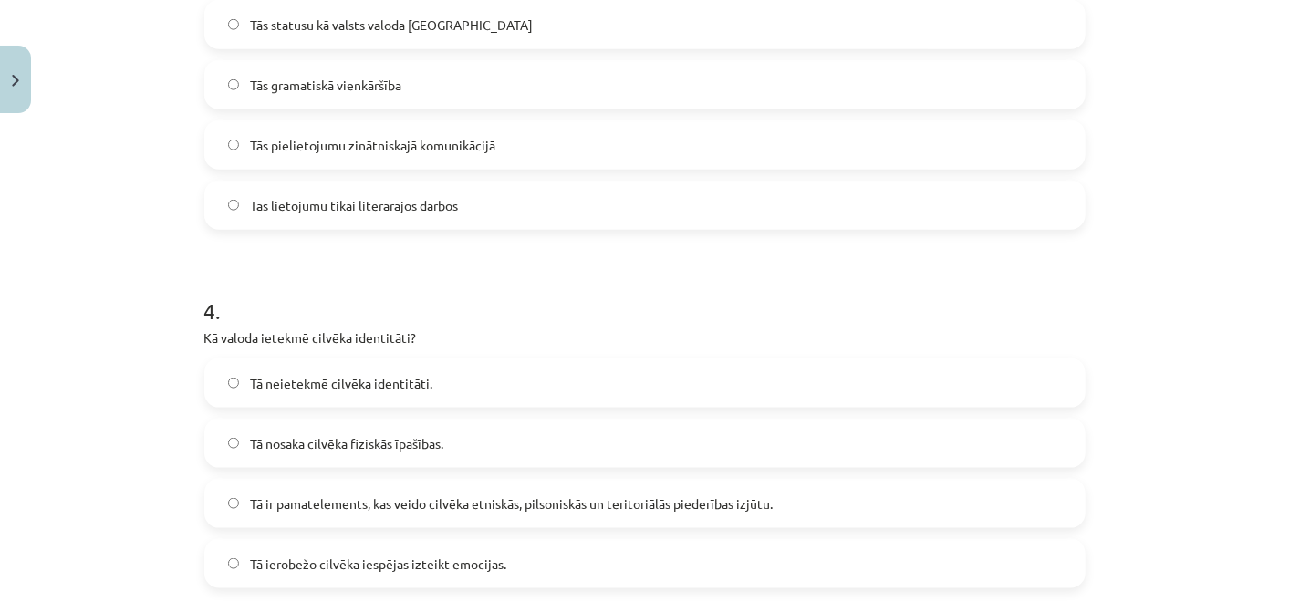
scroll to position [1216, 0]
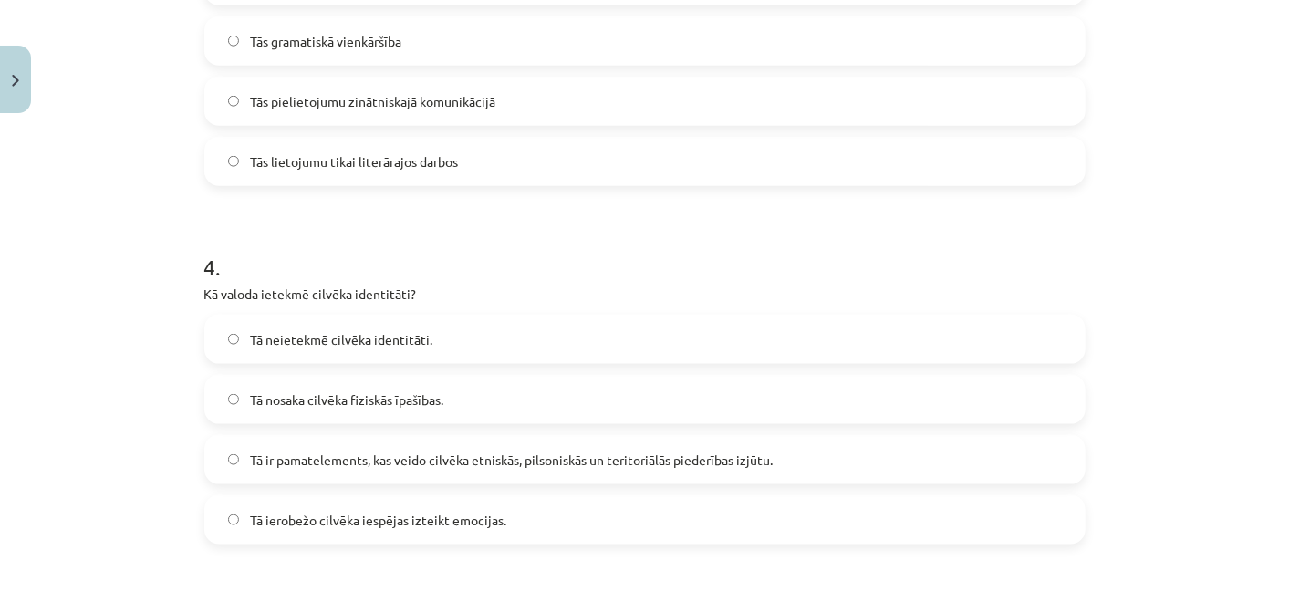
drag, startPoint x: 201, startPoint y: 309, endPoint x: 533, endPoint y: 504, distance: 384.8
copy div "Kā valoda ietekmē cilvēka identitāti? Tā neietekmē cilvēka identitāti. Tā nosak…"
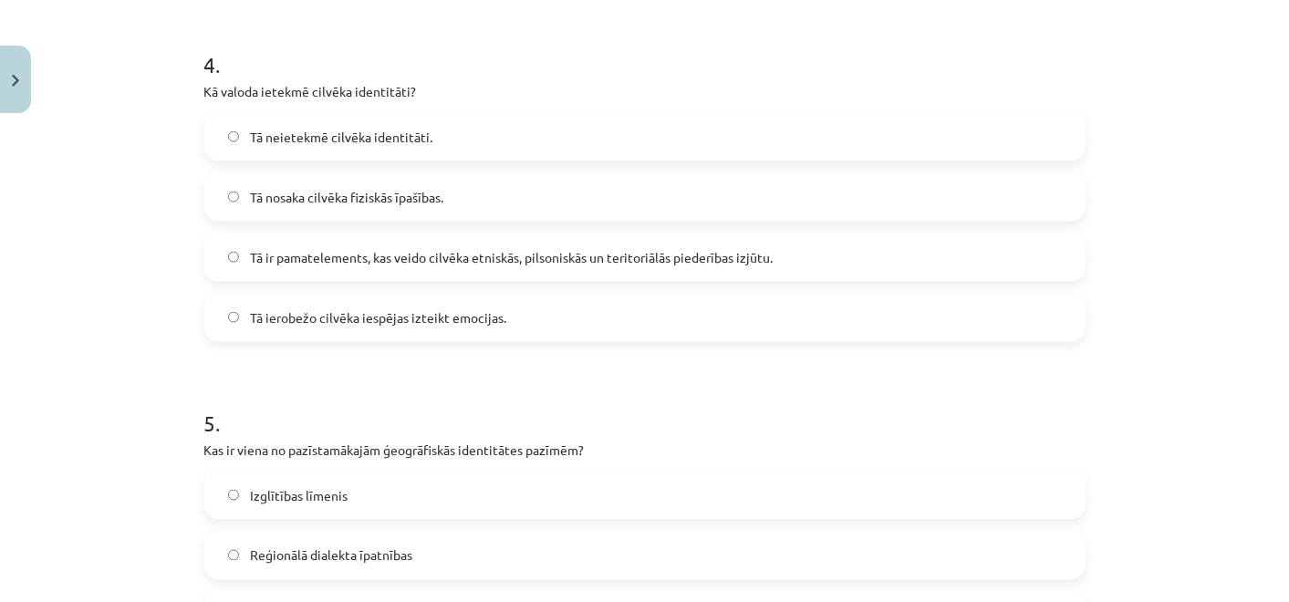
click at [517, 248] on span "Tā ir pamatelements, kas veido cilvēka etniskās, pilsoniskās un teritoriālās pi…" at bounding box center [511, 257] width 523 height 19
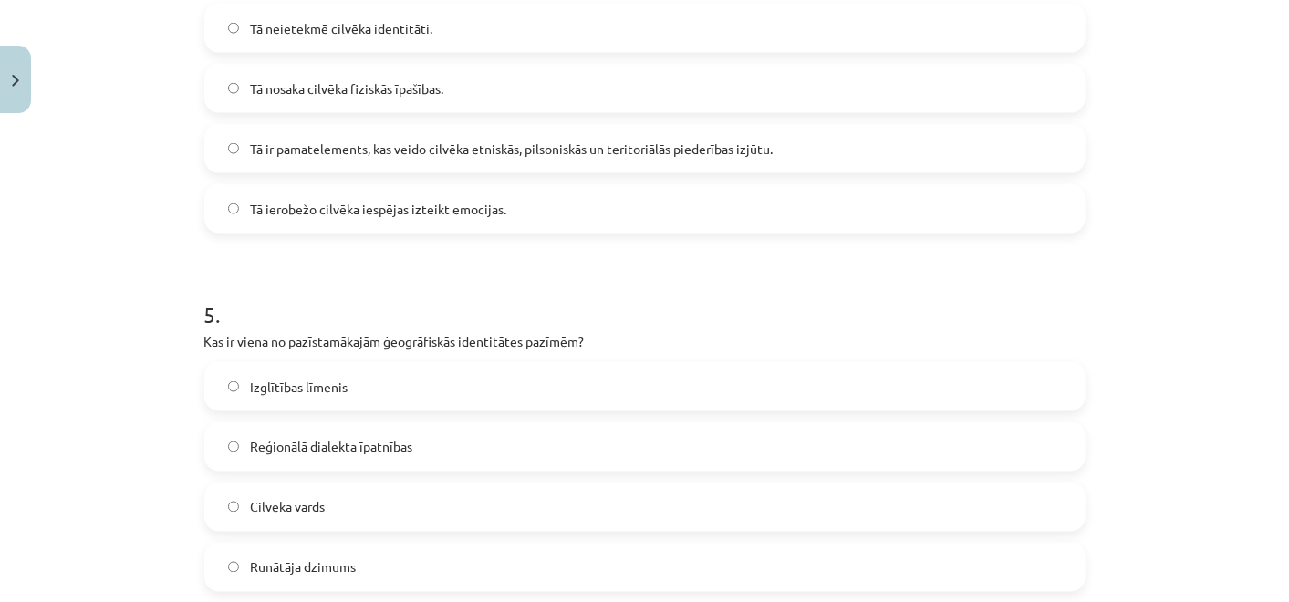
scroll to position [1621, 0]
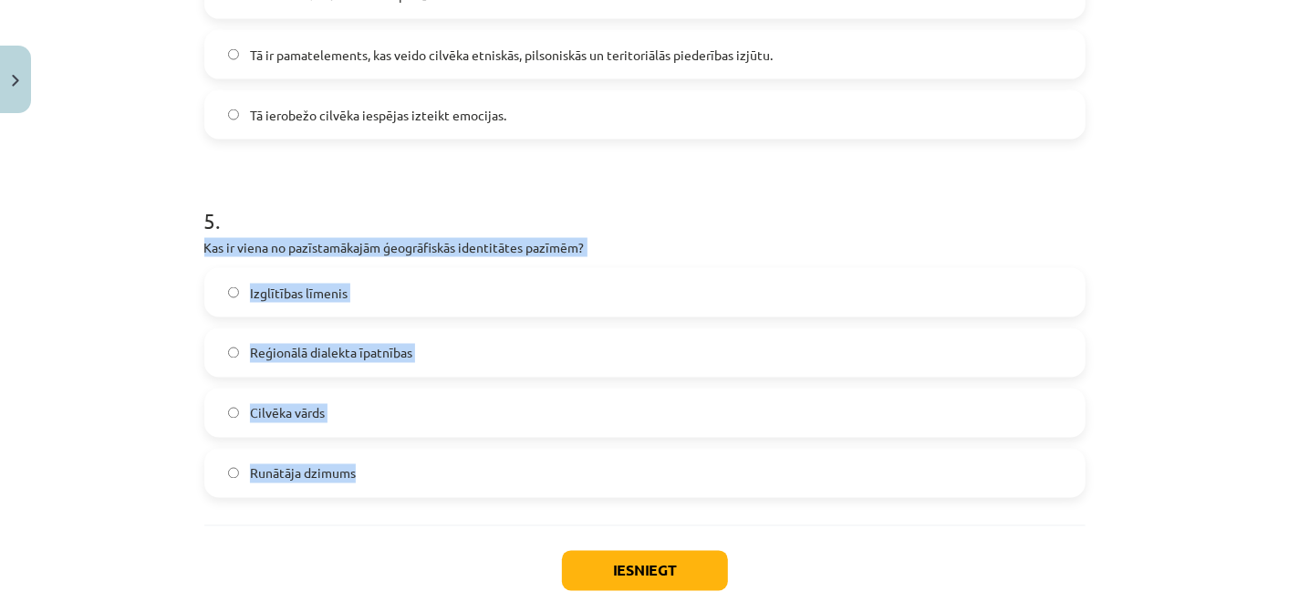
drag, startPoint x: 191, startPoint y: 247, endPoint x: 476, endPoint y: 445, distance: 347.5
copy div "Kas ir viena no pazīstamākajām ģeogrāfiskās identitātes pazīmēm? Izglītības līm…"
click at [388, 360] on span "Reģionālā dialekta īpatnības" at bounding box center [331, 353] width 162 height 19
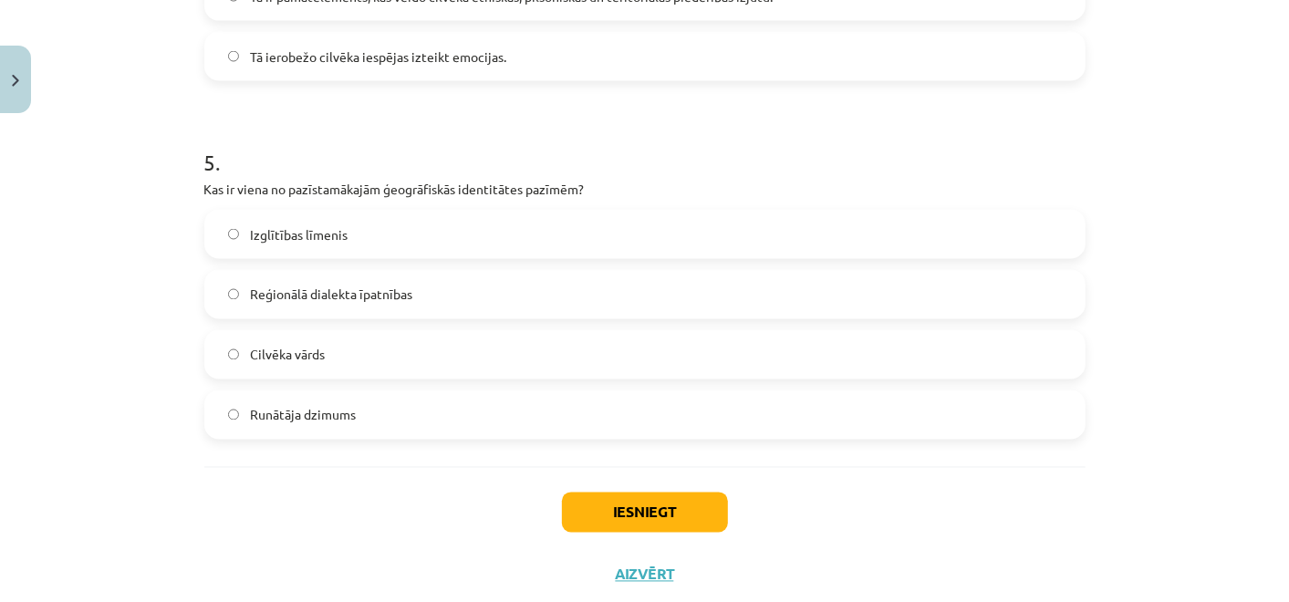
scroll to position [1727, 0]
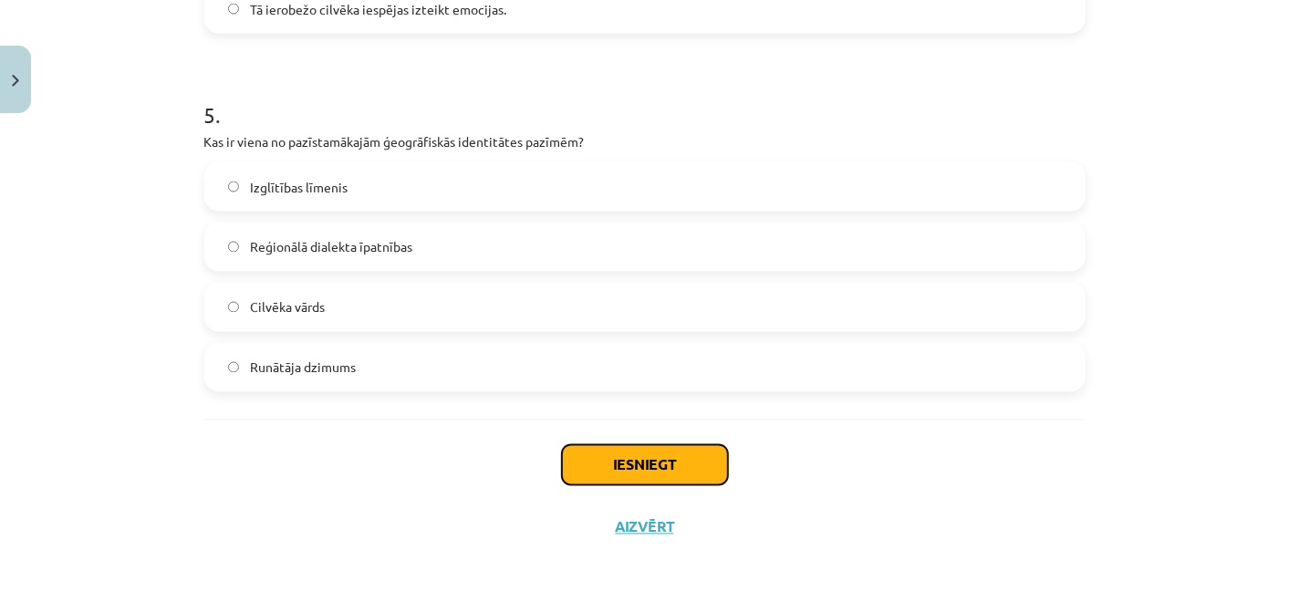
click at [596, 455] on button "Iesniegt" at bounding box center [645, 465] width 166 height 40
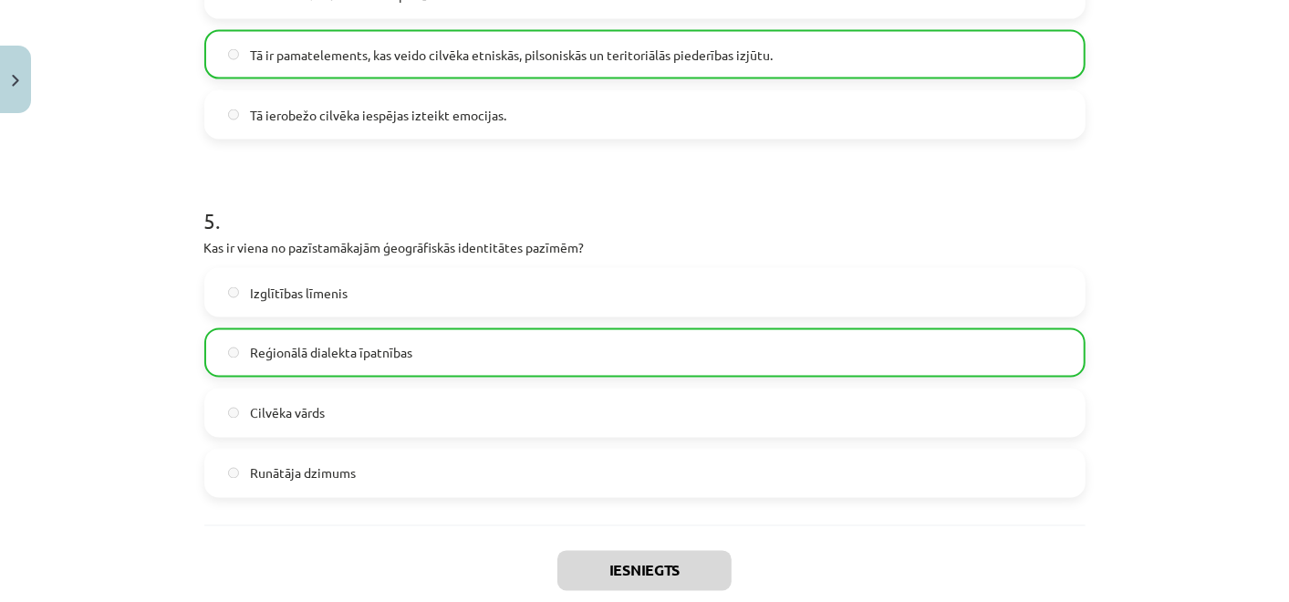
scroll to position [1785, 0]
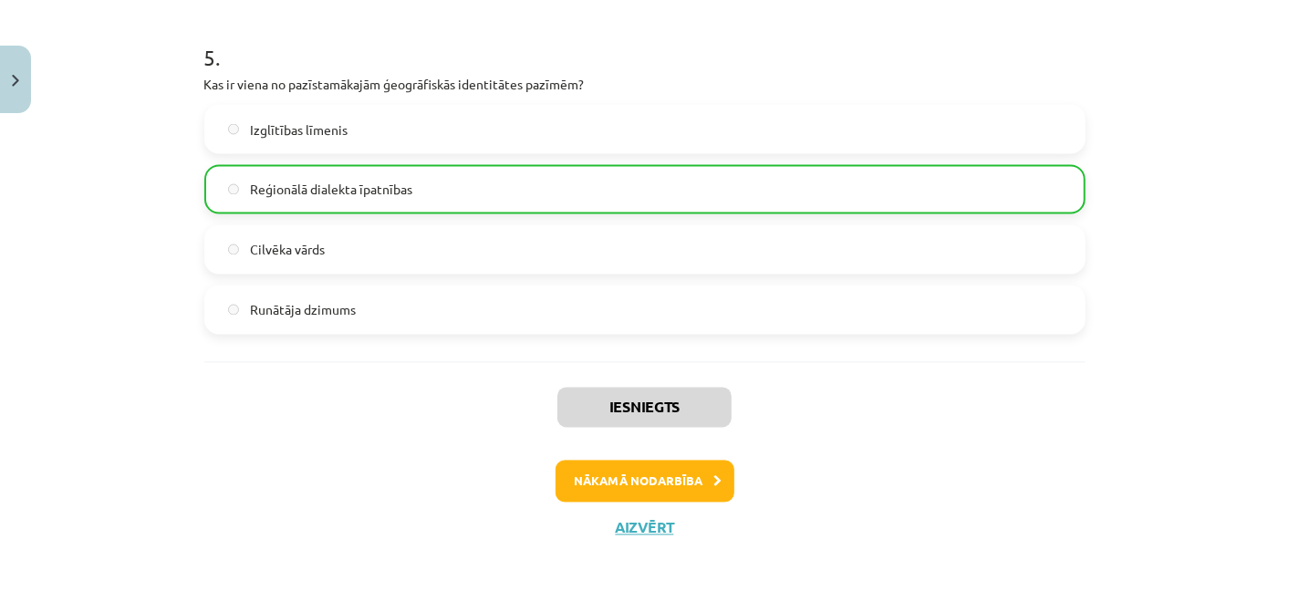
click at [657, 502] on div "Iesniegts Nākamā nodarbība Aizvērt" at bounding box center [644, 455] width 881 height 186
click at [657, 496] on button "Nākamā nodarbība" at bounding box center [645, 482] width 179 height 42
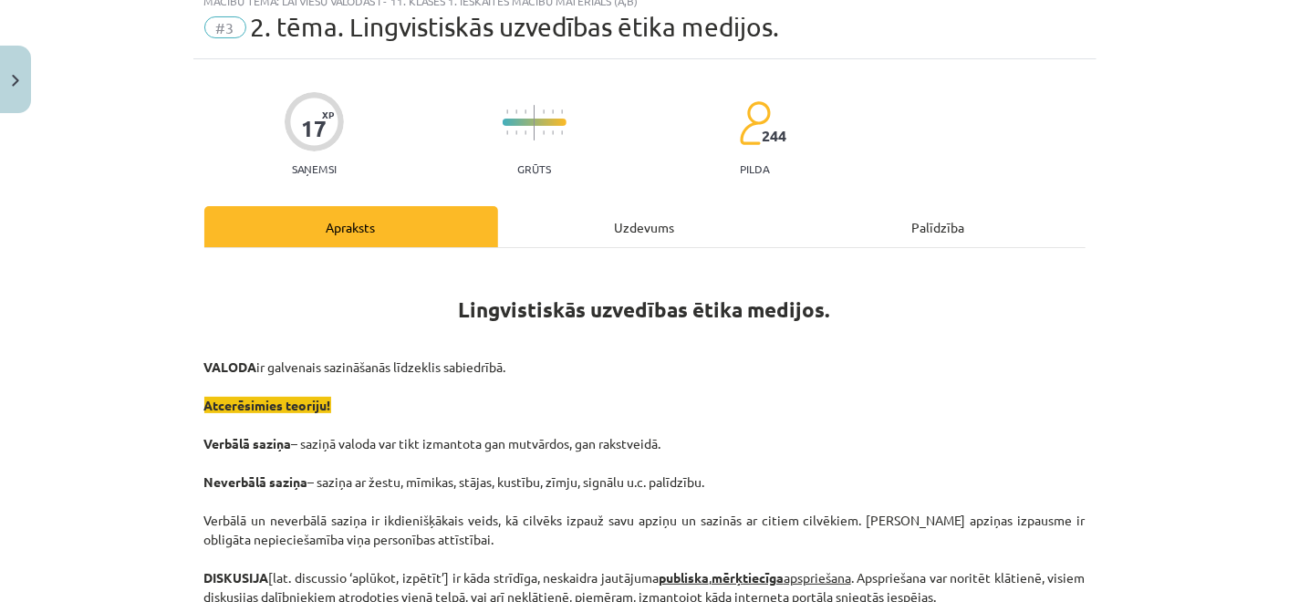
scroll to position [45, 0]
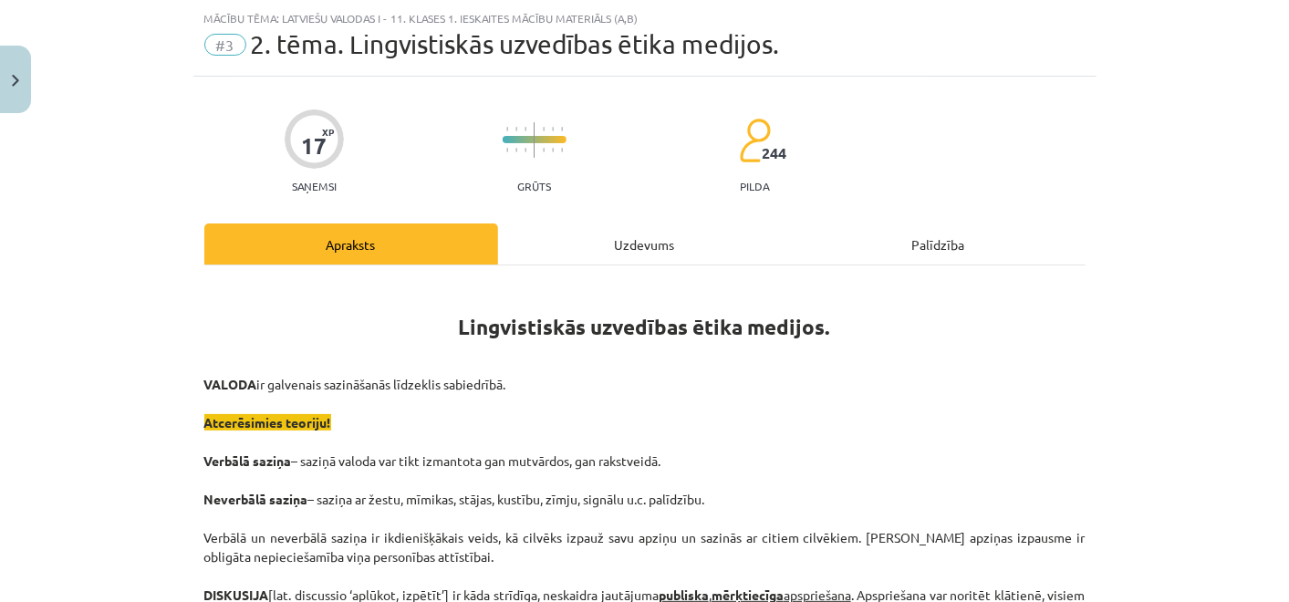
click at [568, 227] on div "Uzdevums" at bounding box center [645, 244] width 294 height 41
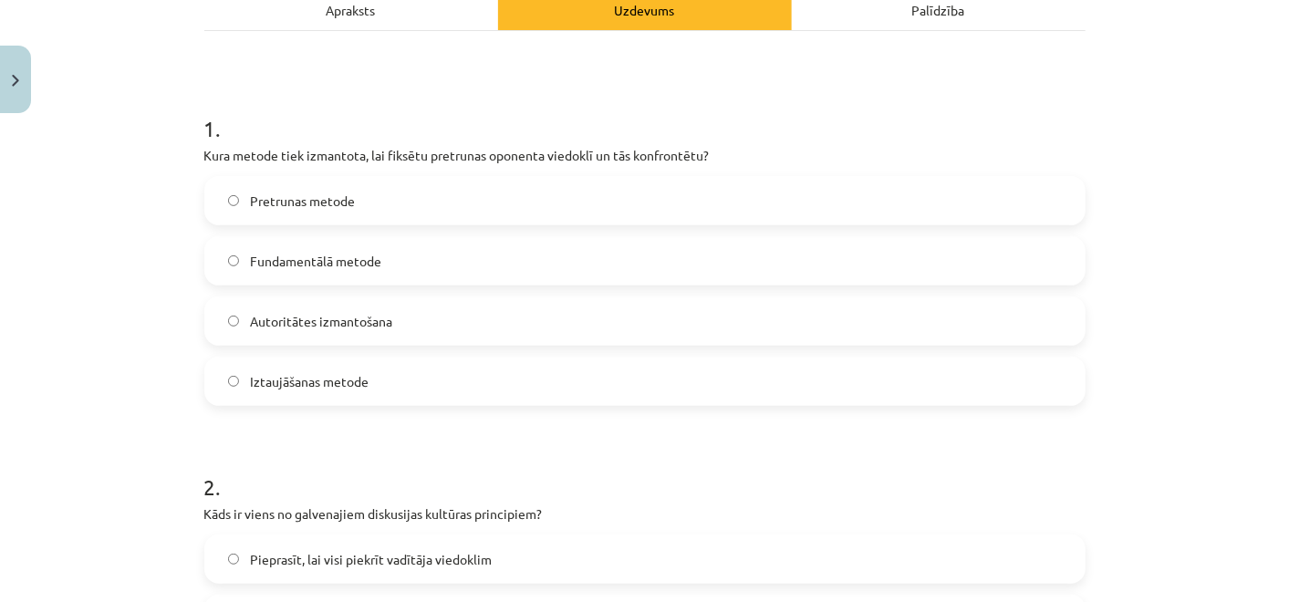
scroll to position [349, 0]
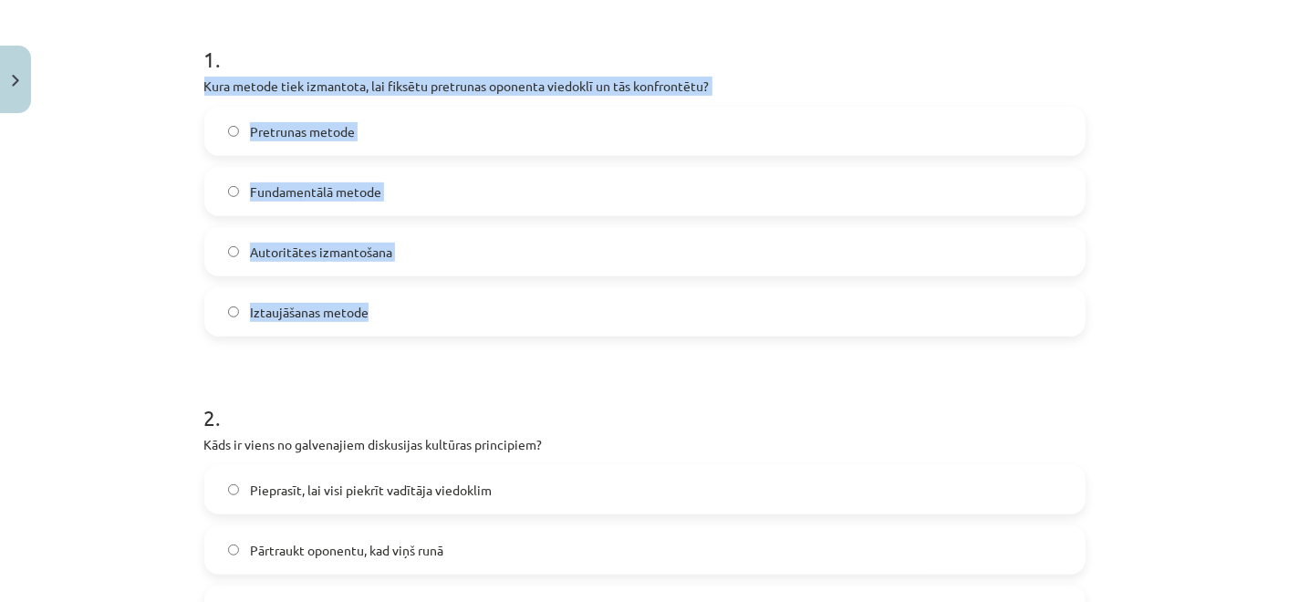
drag, startPoint x: 178, startPoint y: 81, endPoint x: 527, endPoint y: 295, distance: 409.5
click at [527, 295] on div "Mācību tēma: Latviešu valodas i - 11. klases 1. ieskaites mācību materiāls (a,b…" at bounding box center [644, 301] width 1289 height 602
copy div "Kura metode tiek izmantota, lai fiksētu pretrunas oponenta viedoklī un tās konf…"
click at [353, 114] on label "Pretrunas metode" at bounding box center [645, 132] width 878 height 46
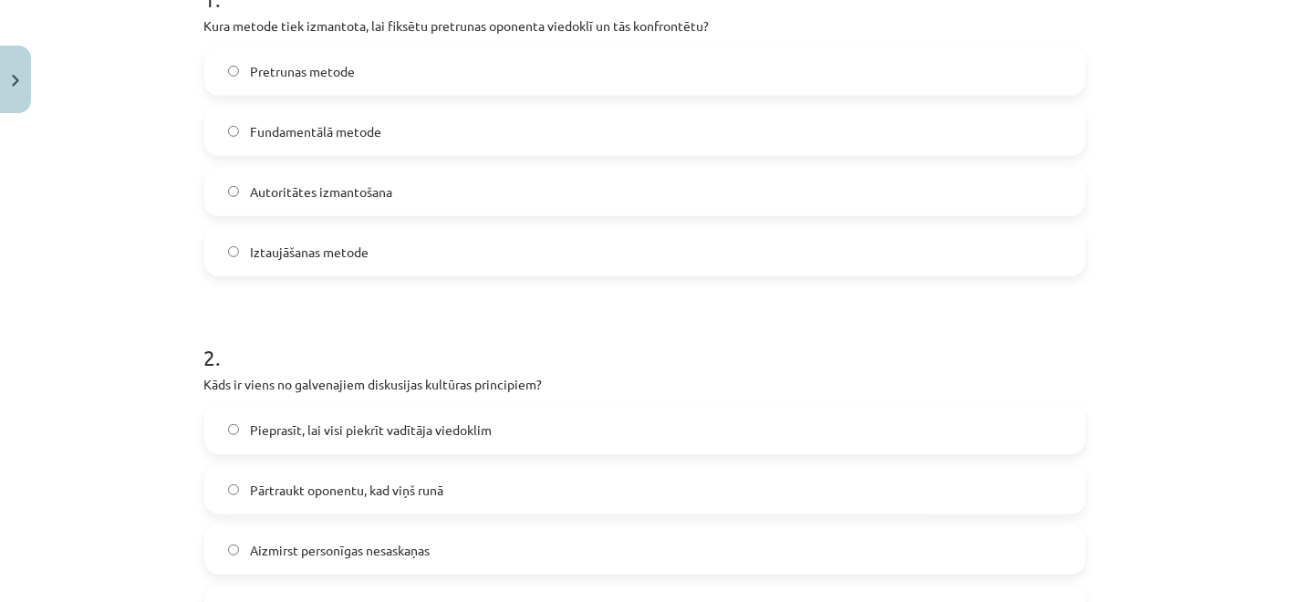
scroll to position [552, 0]
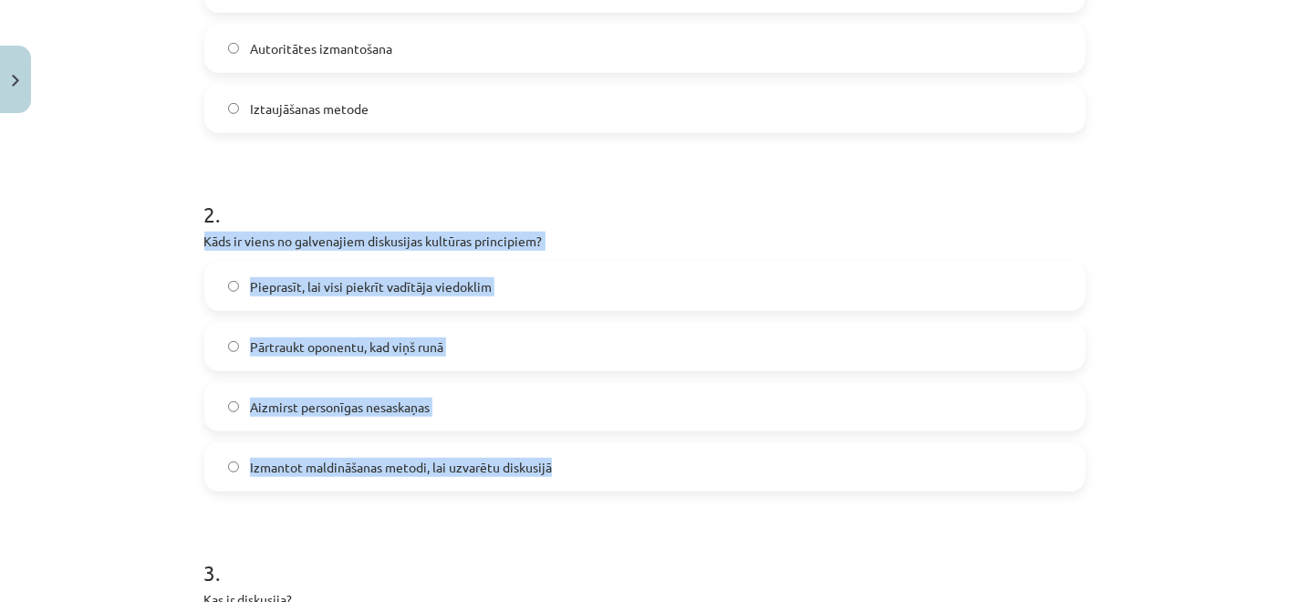
drag, startPoint x: 182, startPoint y: 242, endPoint x: 609, endPoint y: 451, distance: 475.4
click at [609, 451] on div "Mācību tēma: Latviešu valodas i - 11. klases 1. ieskaites mācību materiāls (a,b…" at bounding box center [644, 301] width 1289 height 602
copy div "Kāds ir viens no galvenajiem diskusijas kultūras principiem? Pieprasīt, lai vis…"
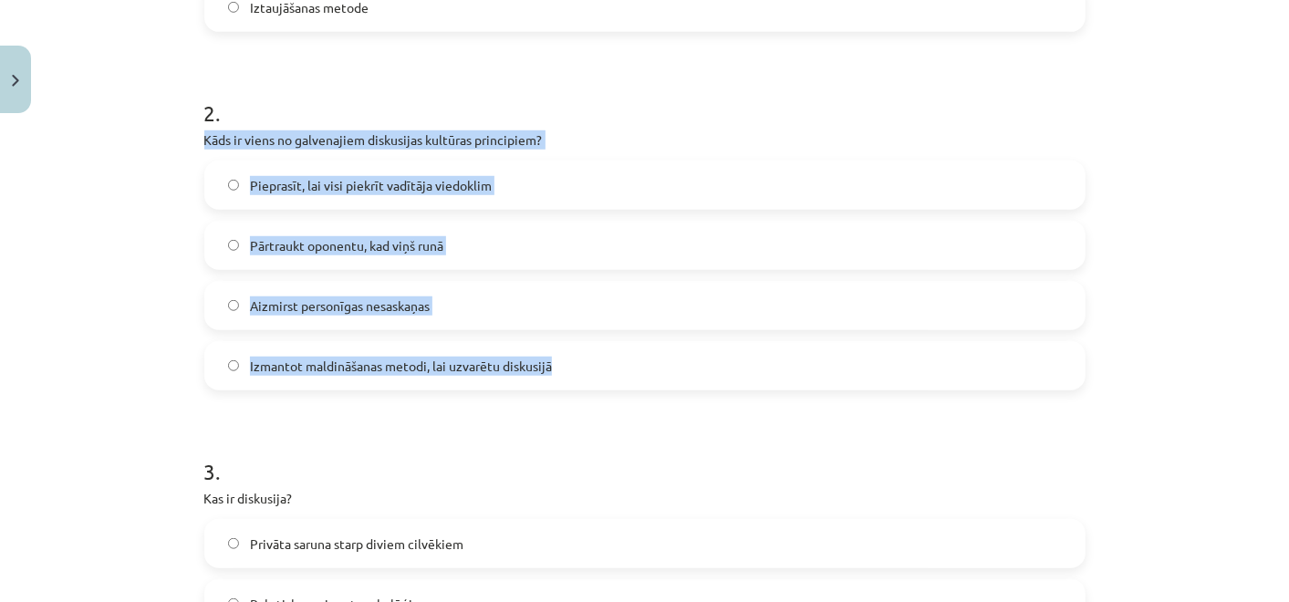
click at [395, 297] on span "Aizmirst personīgas nesaskaņas" at bounding box center [340, 306] width 180 height 19
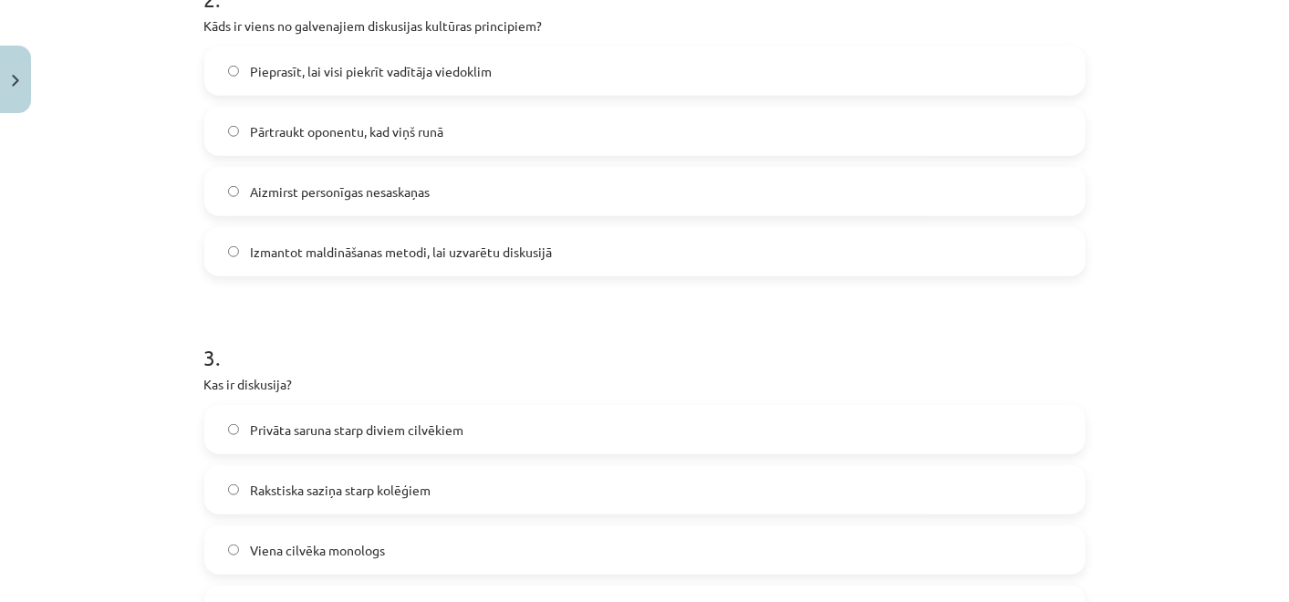
scroll to position [957, 0]
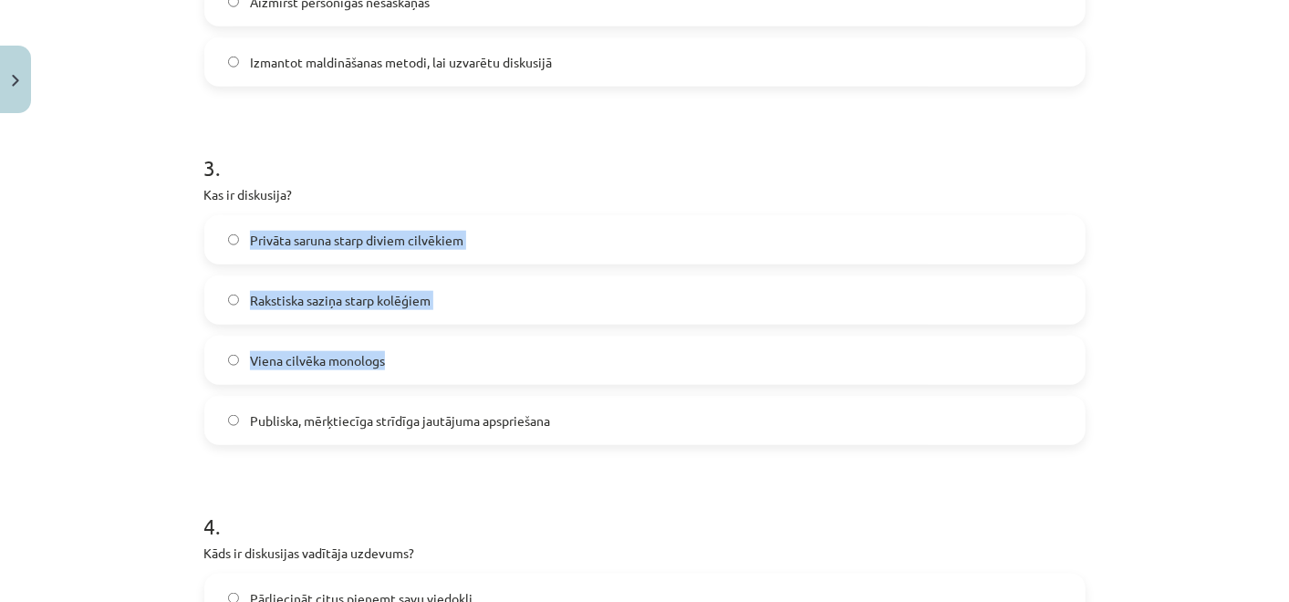
drag, startPoint x: 190, startPoint y: 203, endPoint x: 435, endPoint y: 370, distance: 296.8
click at [435, 370] on div "17 XP Saņemsi Grūts 244 pilda Apraksts Uzdevums Palīdzība 1 . Kura metode tiek …" at bounding box center [644, 246] width 903 height 2164
click at [151, 218] on div "Mācību tēma: Latviešu valodas i - 11. klases 1. ieskaites mācību materiāls (a,b…" at bounding box center [644, 301] width 1289 height 602
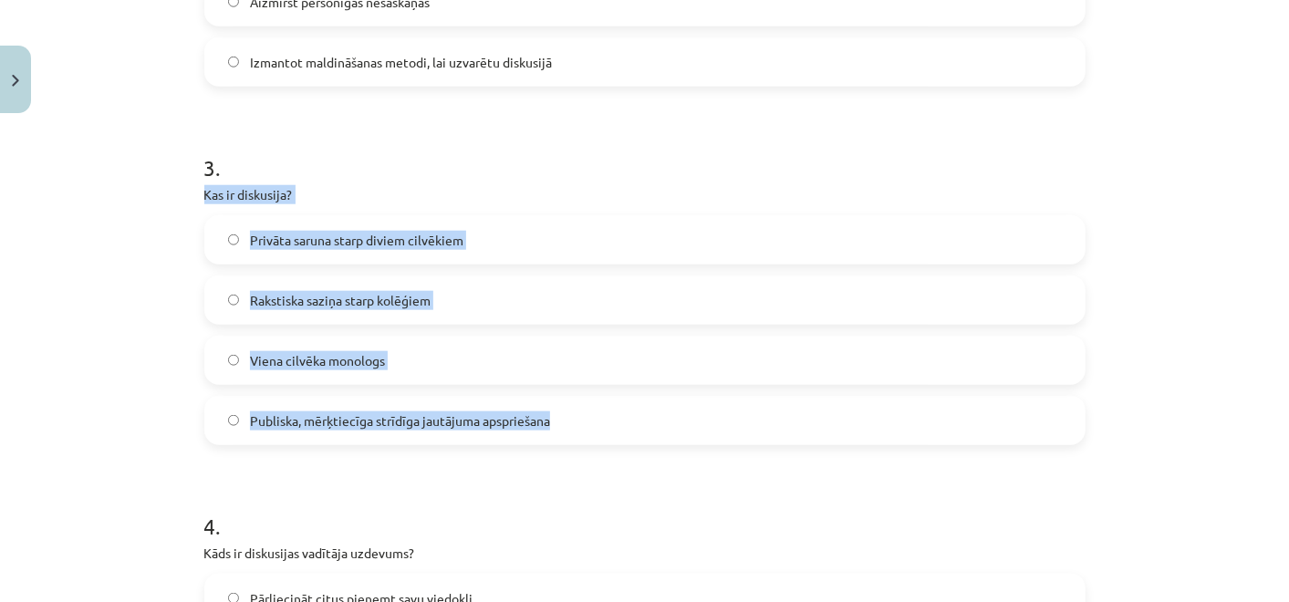
drag, startPoint x: 182, startPoint y: 198, endPoint x: 568, endPoint y: 406, distance: 439.2
click at [568, 406] on div "Mācību tēma: Latviešu valodas i - 11. klases 1. ieskaites mācību materiāls (a,b…" at bounding box center [644, 301] width 1289 height 602
copy div "Kas ir diskusija? Privāta saruna starp diviem cilvēkiem Rakstiska saziņa starp …"
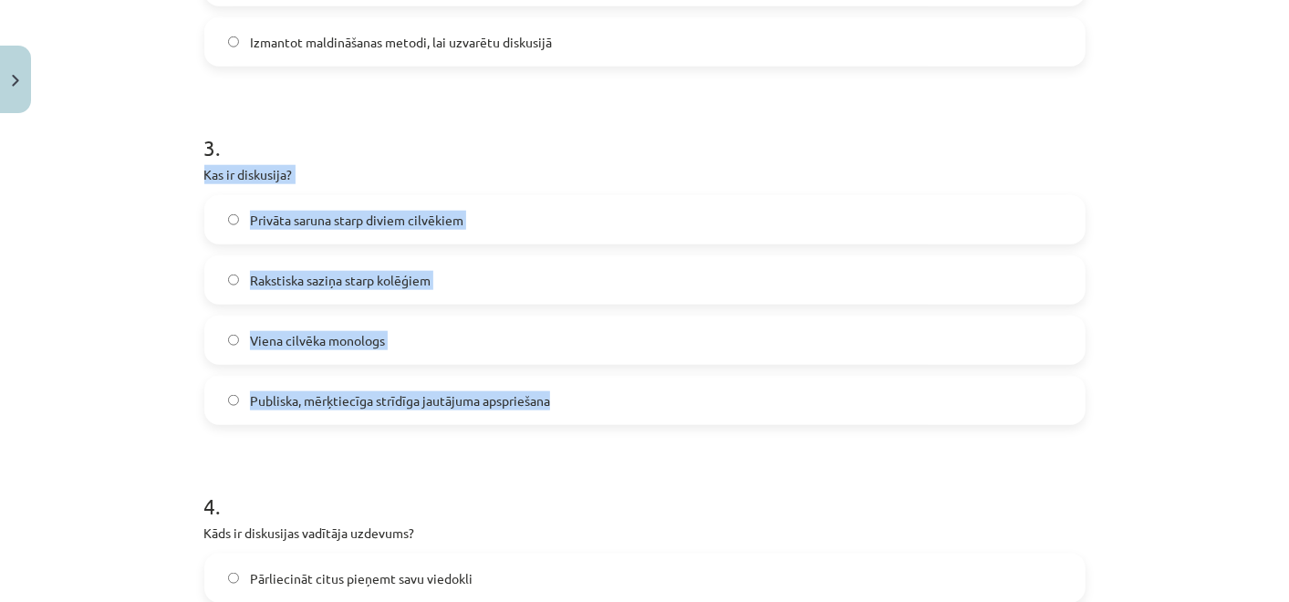
scroll to position [916, 0]
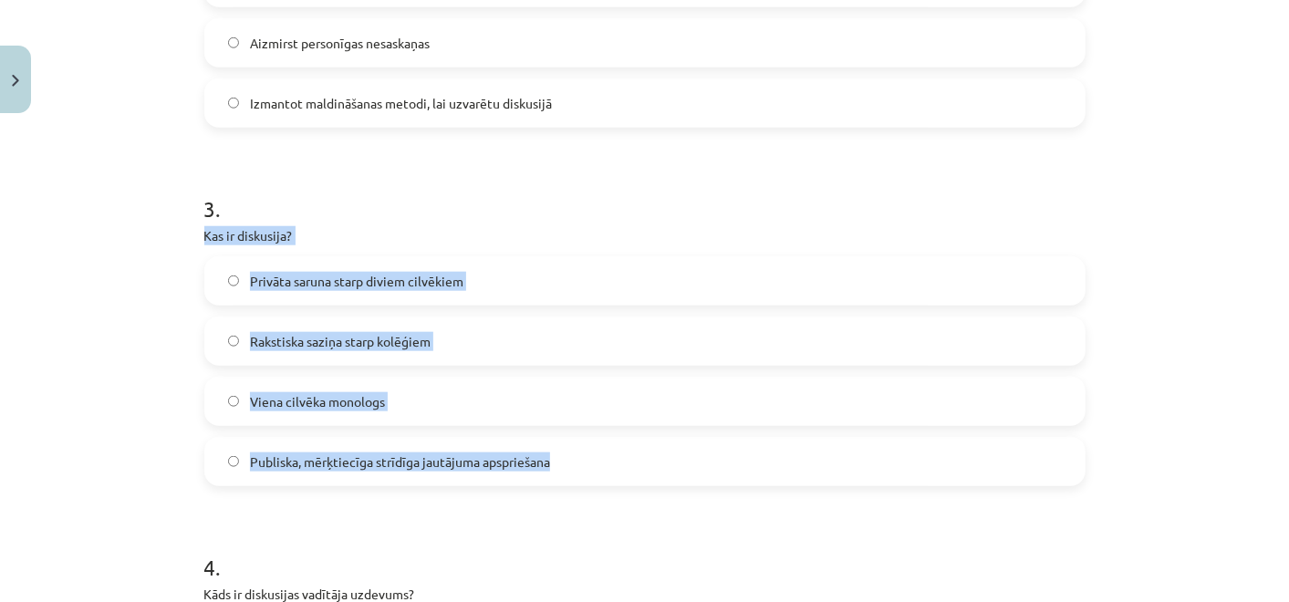
click at [496, 461] on span "Publiska, mērķtiecīga strīdīga jautājuma apspriešana" at bounding box center [400, 462] width 300 height 19
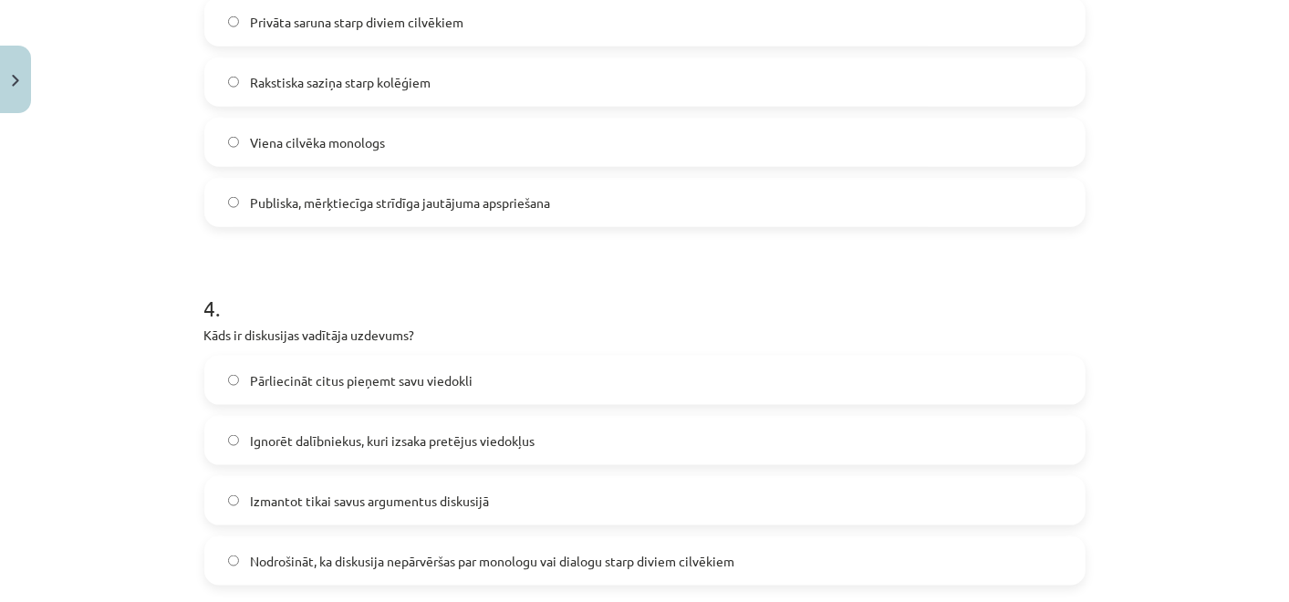
scroll to position [1220, 0]
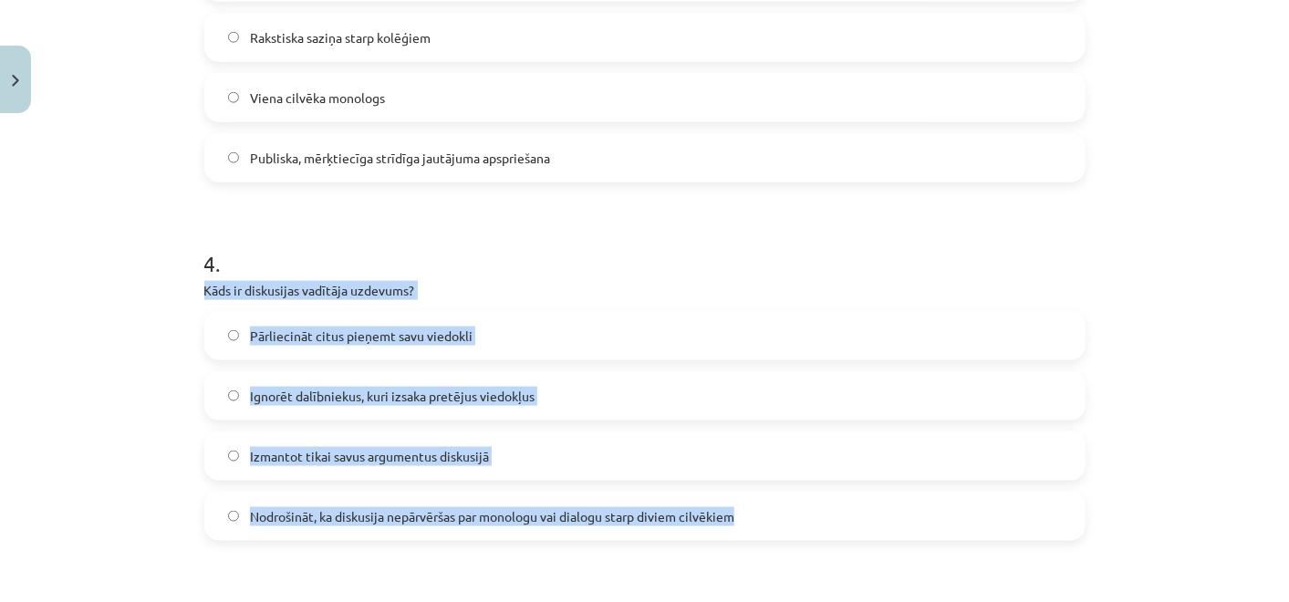
drag, startPoint x: 213, startPoint y: 304, endPoint x: 786, endPoint y: 523, distance: 614.3
click at [786, 523] on div "4 . Kāds ir diskusijas vadītāja uzdevums? Pārliecināt citus pieņemt savu viedok…" at bounding box center [644, 380] width 881 height 322
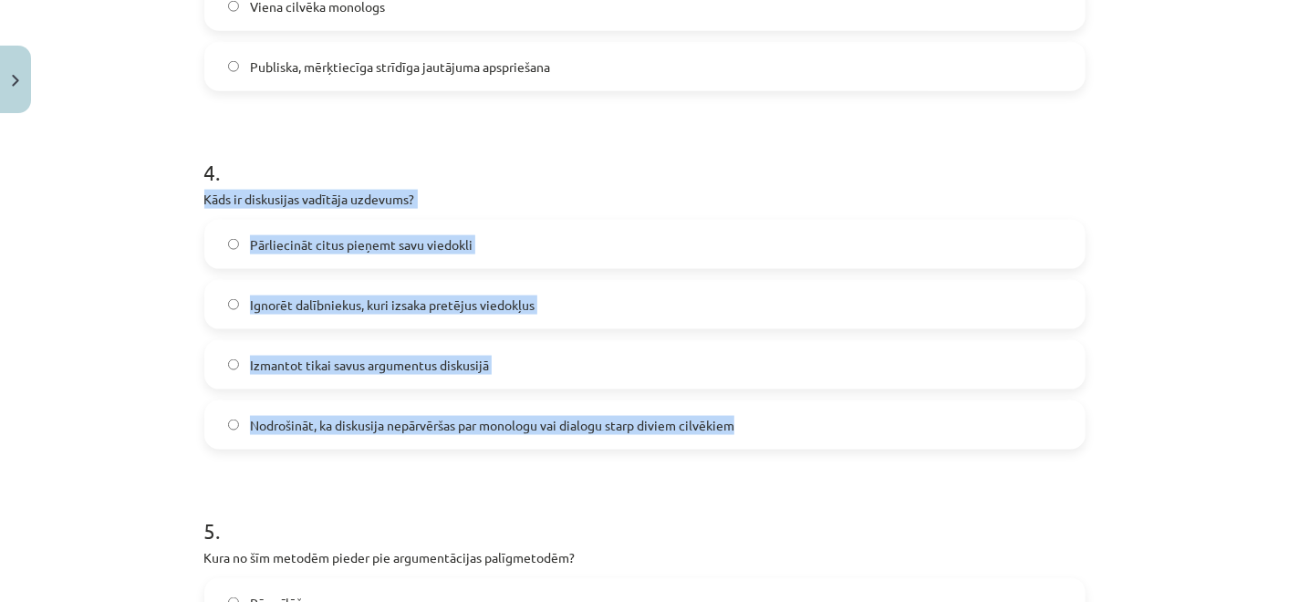
scroll to position [1423, 0]
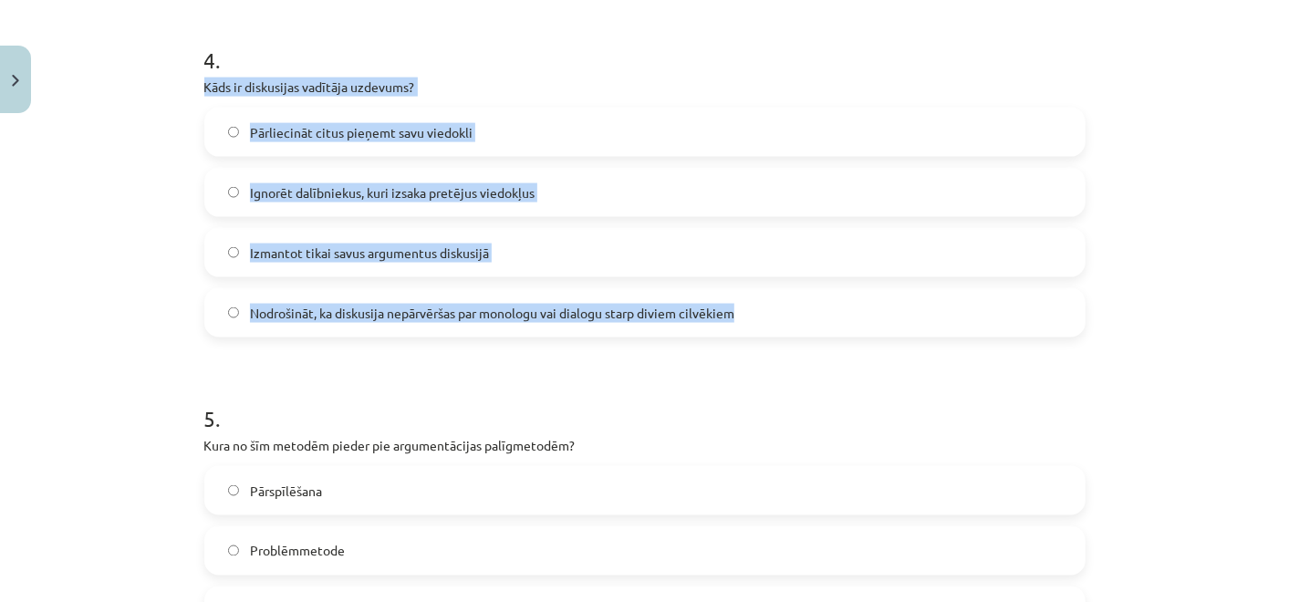
click at [442, 317] on span "Nodrošināt, ka diskusija nepārvēršas par monologu vai dialogu starp diviem cilv…" at bounding box center [492, 313] width 484 height 19
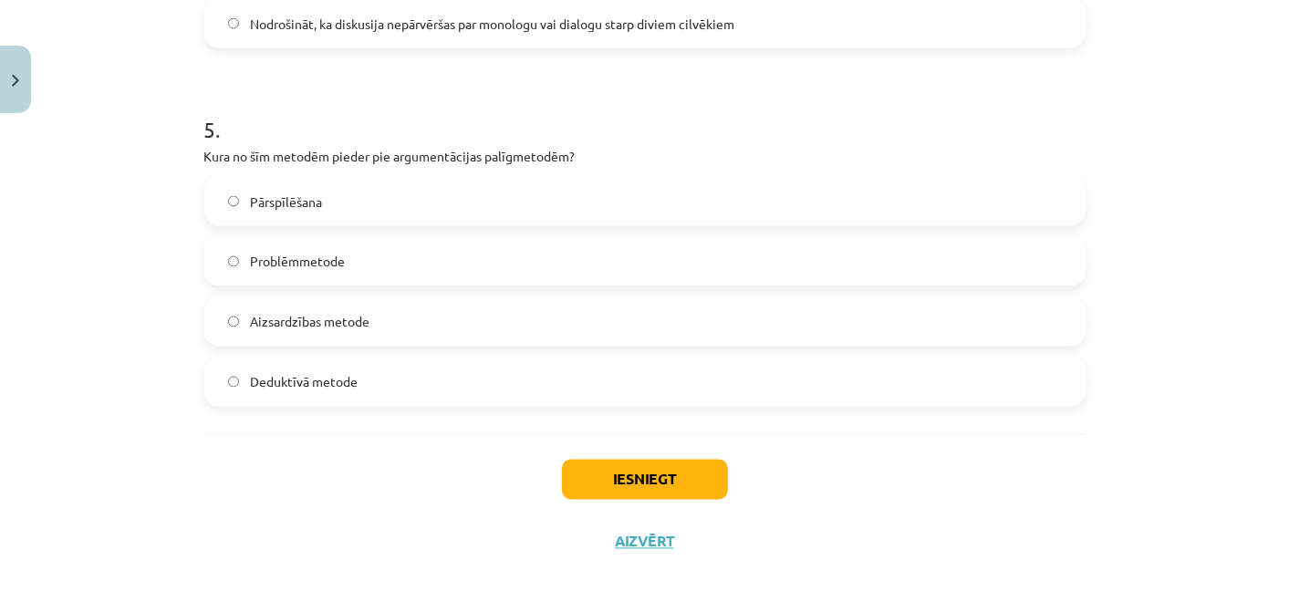
scroll to position [1727, 0]
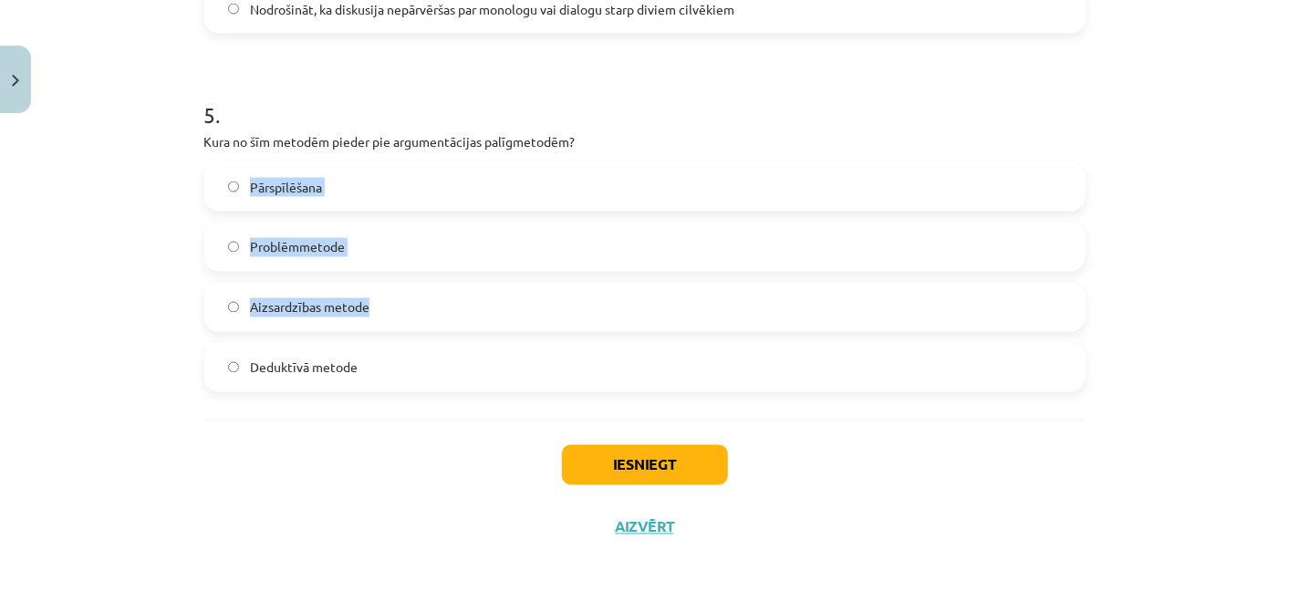
drag, startPoint x: 190, startPoint y: 151, endPoint x: 404, endPoint y: 273, distance: 246.4
drag, startPoint x: 404, startPoint y: 273, endPoint x: 198, endPoint y: 156, distance: 237.0
click at [204, 156] on div "5 . Kura no šīm metodēm pieder pie argumentācijas palīgmetodēm? Pārspīlēšana Pr…" at bounding box center [644, 231] width 881 height 322
click at [183, 141] on div "Mācību tēma: Latviešu valodas i - 11. klases 1. ieskaites mācību materiāls (a,b…" at bounding box center [644, 301] width 1289 height 602
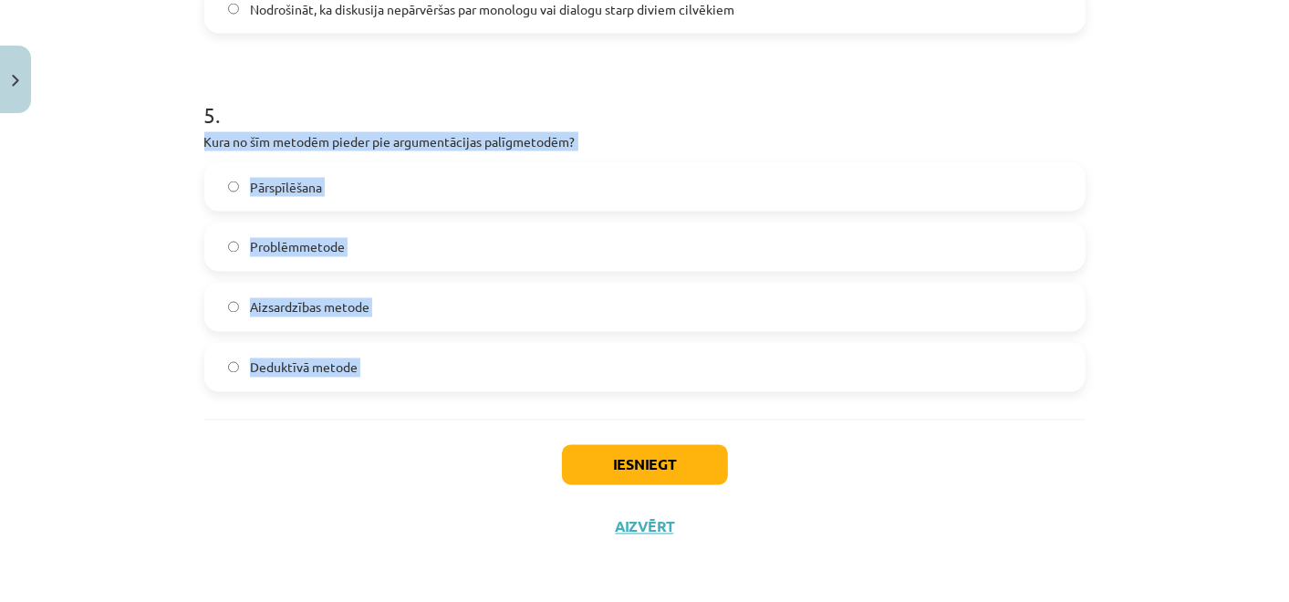
drag, startPoint x: 183, startPoint y: 141, endPoint x: 688, endPoint y: 342, distance: 543.4
click at [688, 342] on div "Mācību tēma: Latviešu valodas i - 11. klases 1. ieskaites mācību materiāls (a,b…" at bounding box center [644, 301] width 1289 height 602
copy div "Kura no šīm metodēm pieder pie argumentācijas palīgmetodēm? Pārspīlēšana Problē…"
click at [400, 201] on label "Pārspīlēšana" at bounding box center [645, 187] width 878 height 46
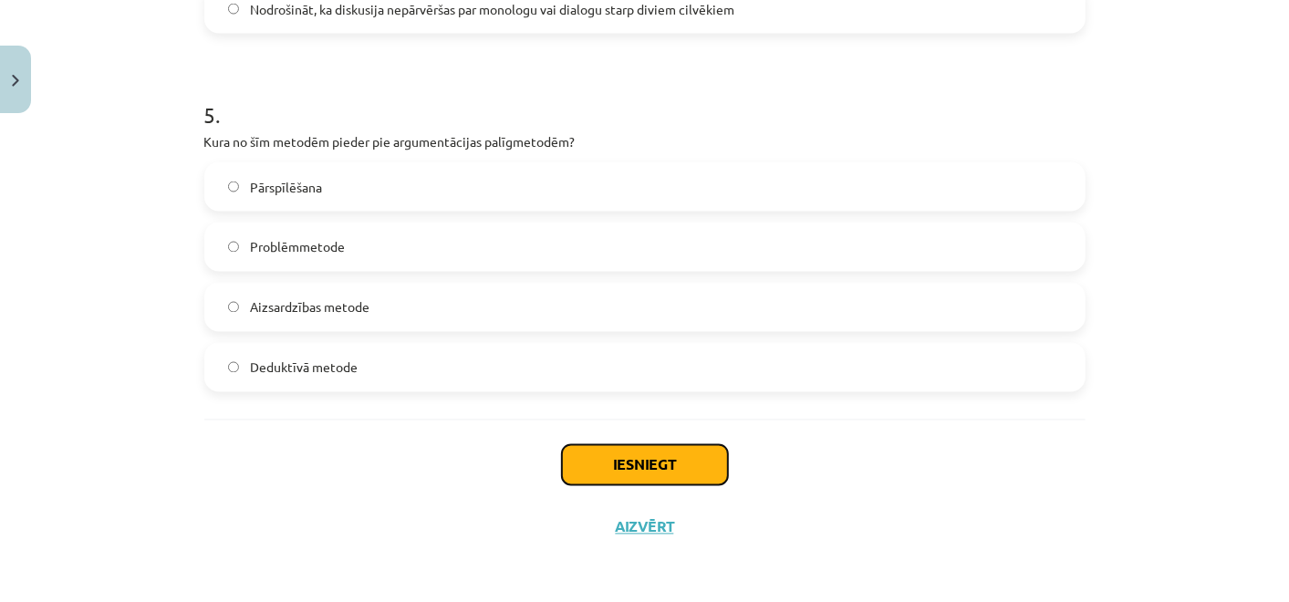
click at [695, 476] on button "Iesniegt" at bounding box center [645, 465] width 166 height 40
click at [638, 455] on button "Iesniegt" at bounding box center [645, 465] width 166 height 40
click at [562, 455] on button "Iesniegt" at bounding box center [645, 465] width 166 height 40
click at [562, 453] on button "Iesniegt" at bounding box center [645, 465] width 166 height 40
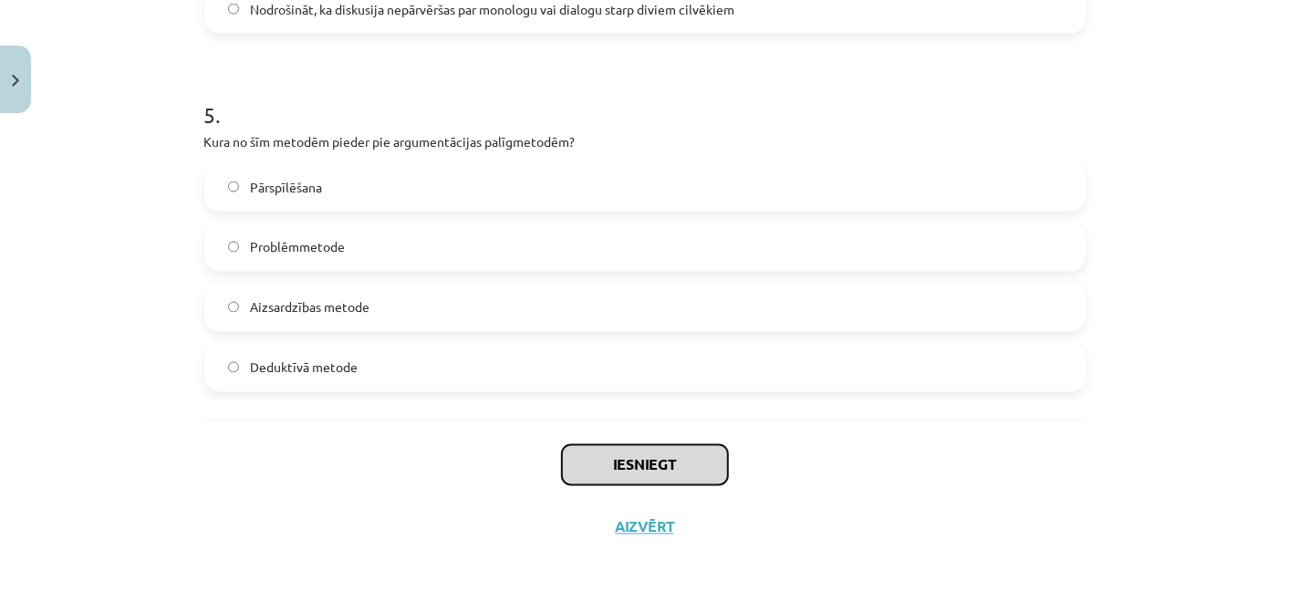
click at [562, 453] on button "Iesniegt" at bounding box center [645, 465] width 166 height 40
click at [678, 458] on button "Iesniegt" at bounding box center [645, 465] width 166 height 40
click at [712, 453] on button "Iesniegt" at bounding box center [645, 465] width 166 height 40
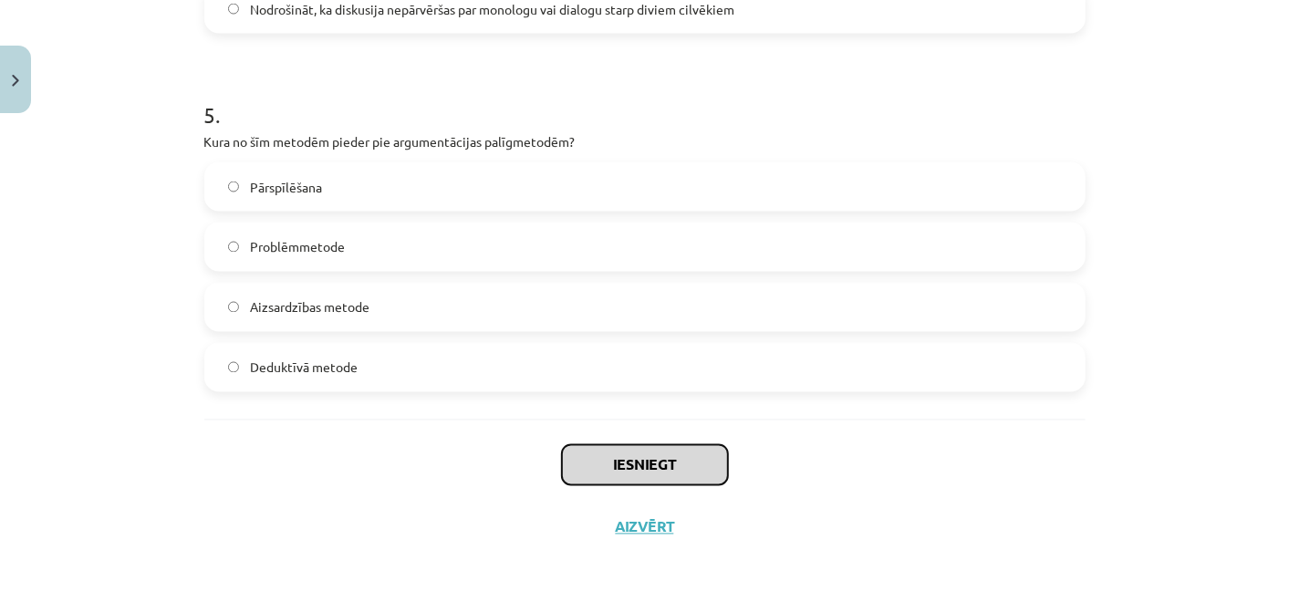
click at [712, 453] on button "Iesniegt" at bounding box center [645, 465] width 166 height 40
click at [462, 231] on label "Problēmmetode" at bounding box center [645, 247] width 878 height 46
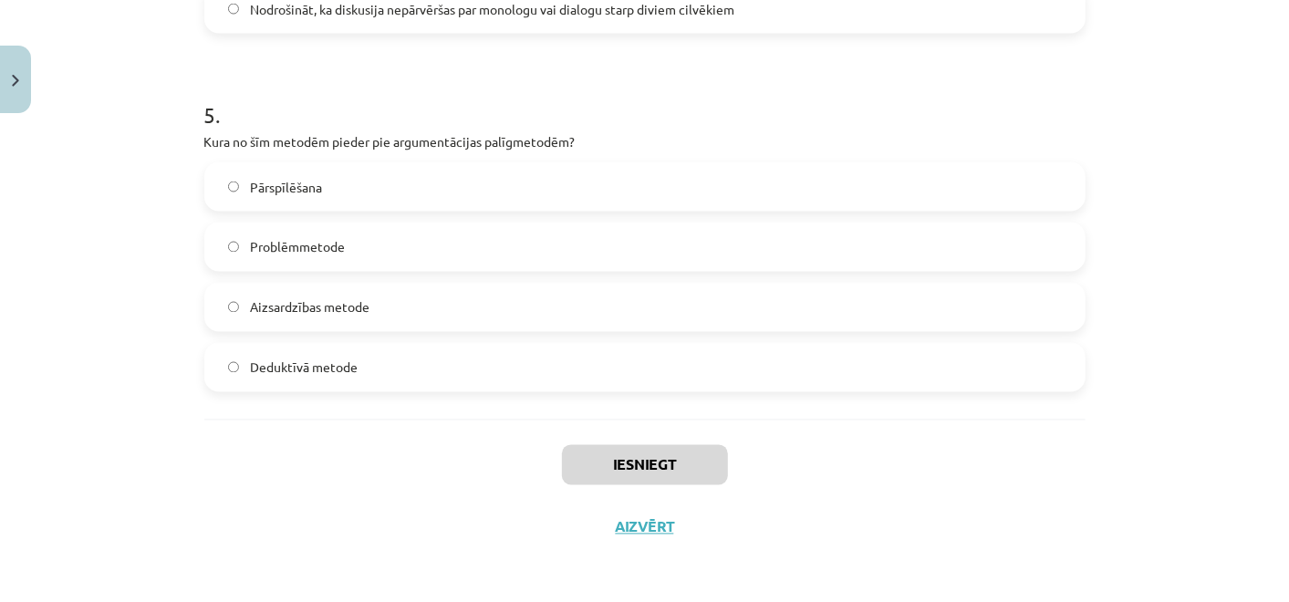
click at [451, 198] on label "Pārspīlēšana" at bounding box center [645, 187] width 878 height 46
click at [662, 523] on button "Aizvērt" at bounding box center [644, 527] width 69 height 18
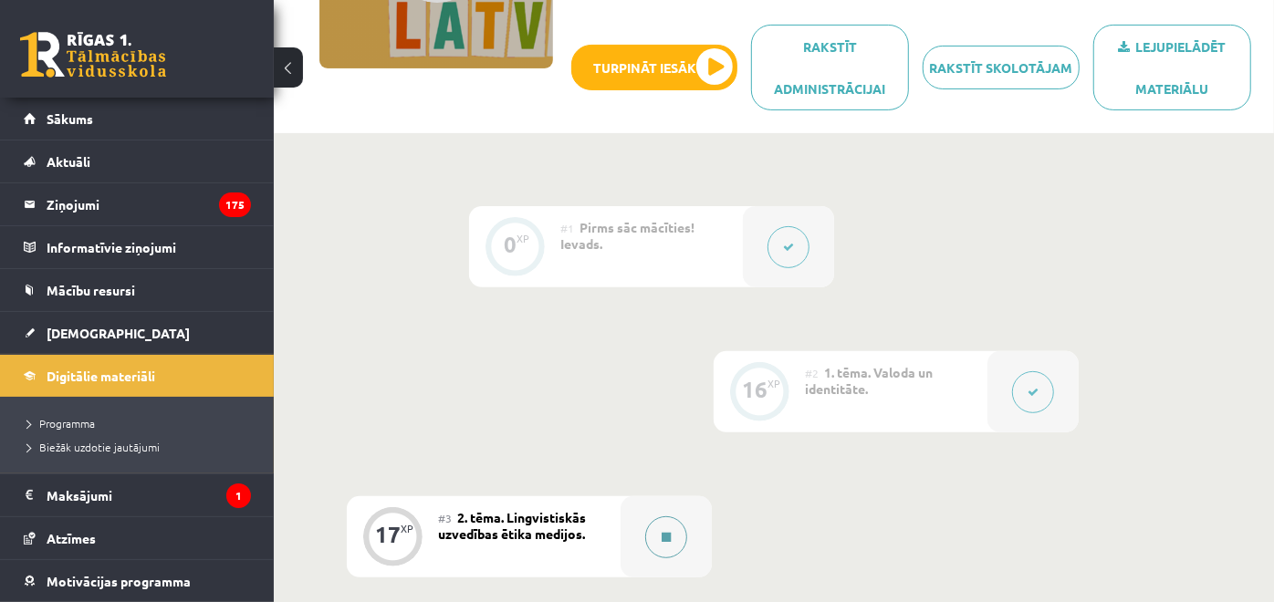
click at [672, 529] on button at bounding box center [666, 537] width 42 height 42
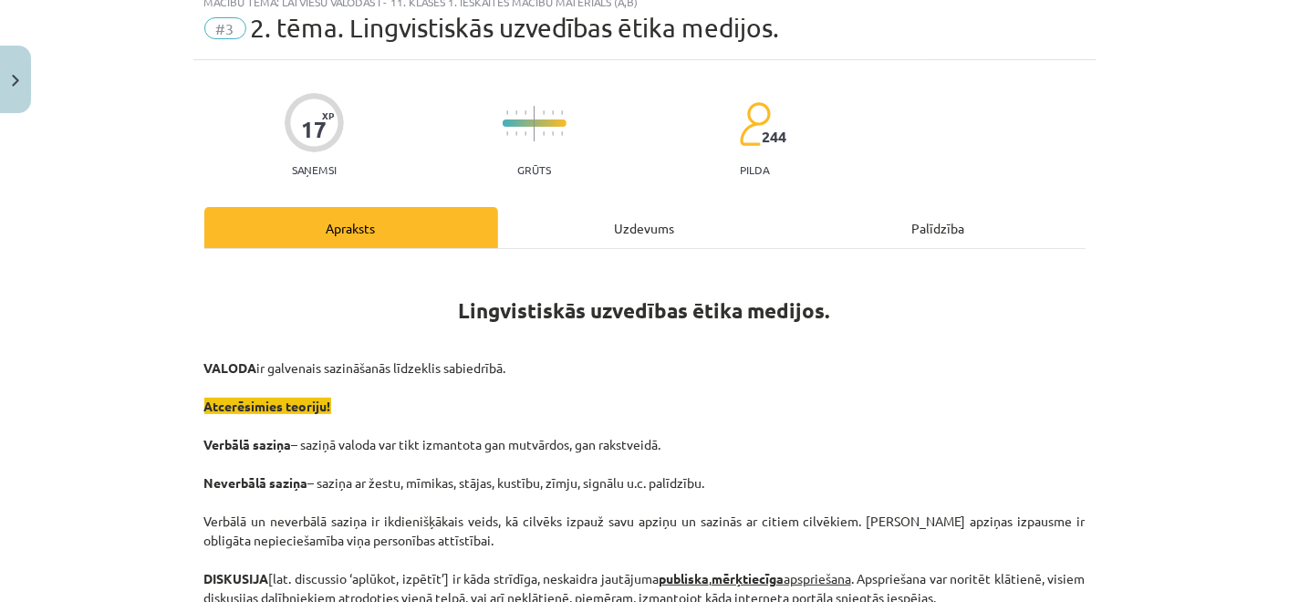
scroll to position [0, 0]
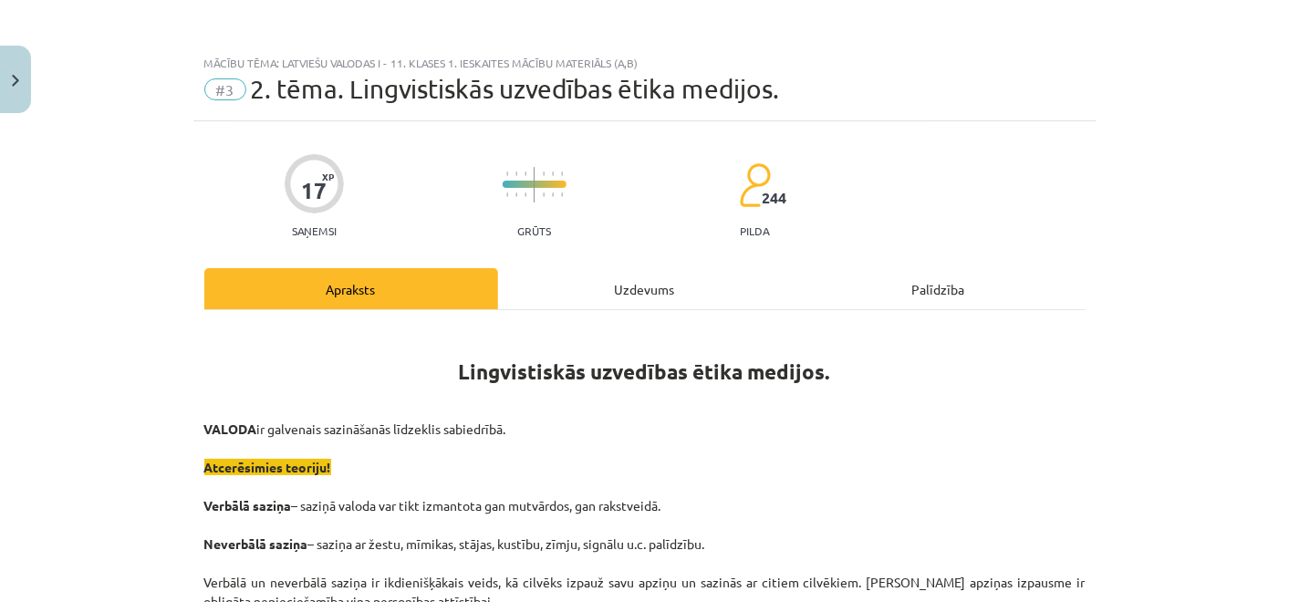
click at [622, 338] on h1 "Lingvistiskās uzvedības ētika medijos." at bounding box center [644, 355] width 881 height 57
click at [623, 278] on div "Uzdevums" at bounding box center [645, 288] width 294 height 41
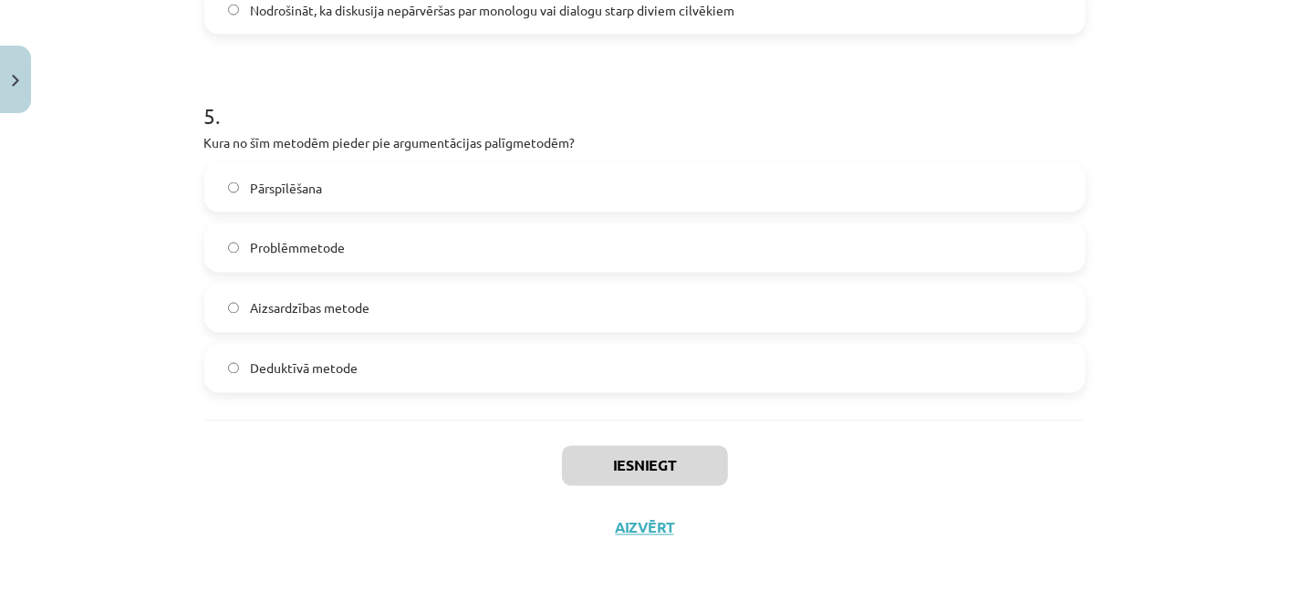
scroll to position [1727, 0]
click at [414, 183] on label "Pārspīlēšana" at bounding box center [645, 187] width 878 height 46
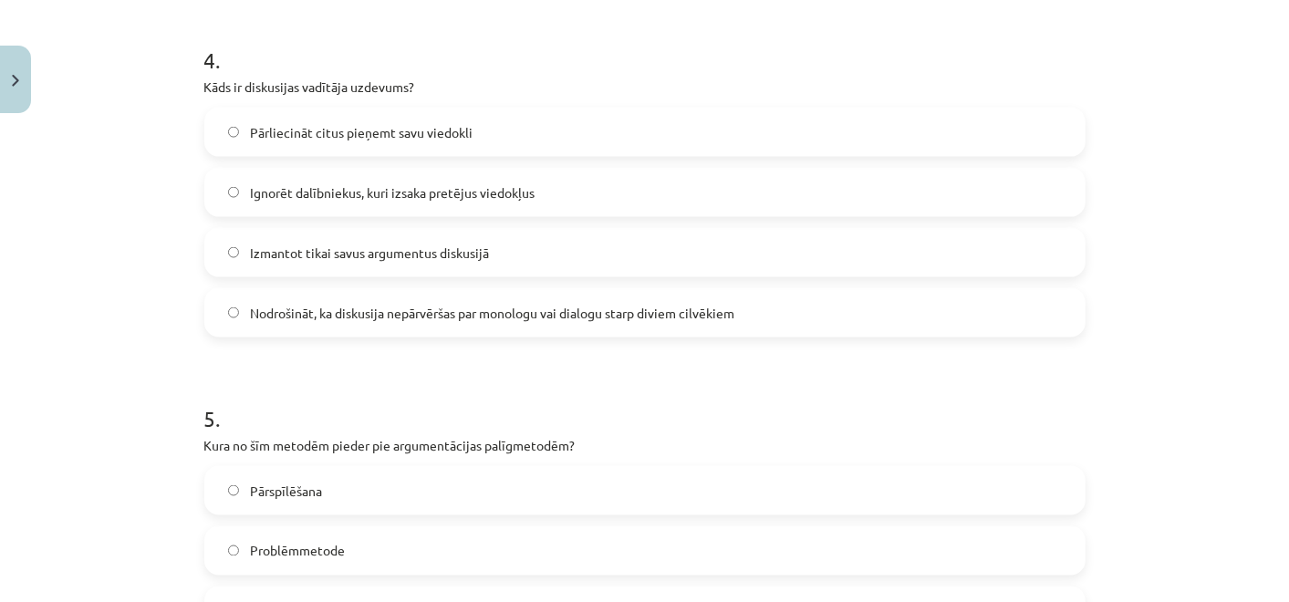
scroll to position [1321, 0]
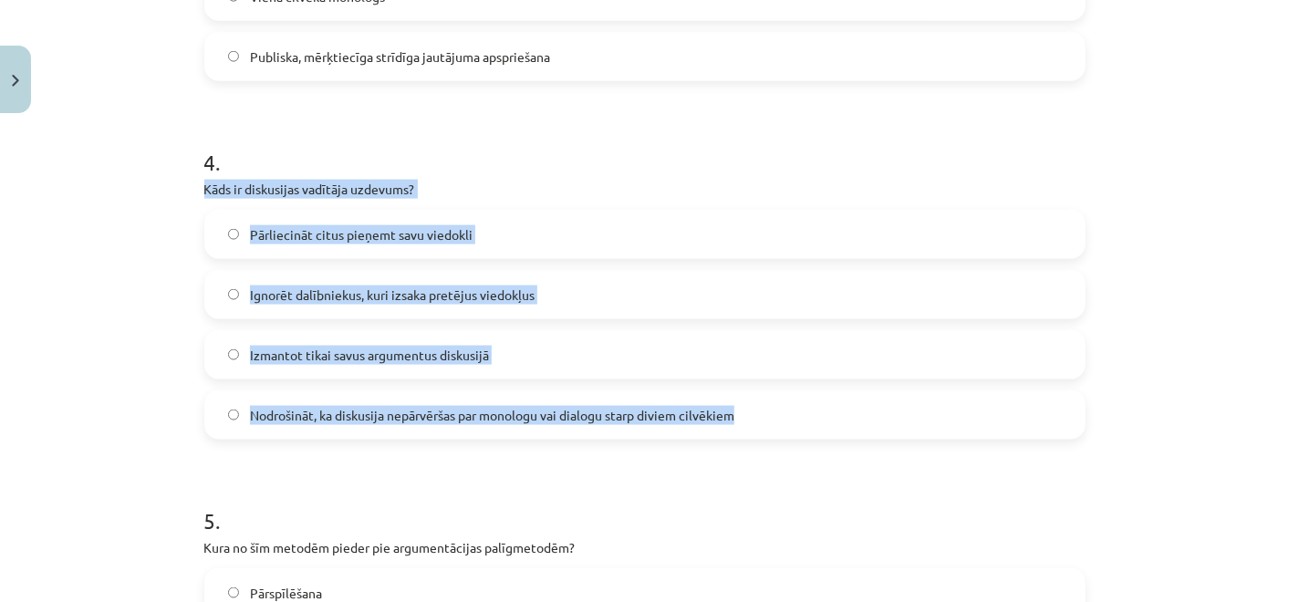
drag, startPoint x: 208, startPoint y: 204, endPoint x: 751, endPoint y: 406, distance: 579.1
copy div "Kāds ir diskusijas vadītāja uzdevums? Pārliecināt citus pieņemt savu viedokli I…"
click at [476, 432] on label "Nodrošināt, ka diskusija nepārvēršas par monologu vai dialogu starp diviem cilv…" at bounding box center [645, 415] width 878 height 46
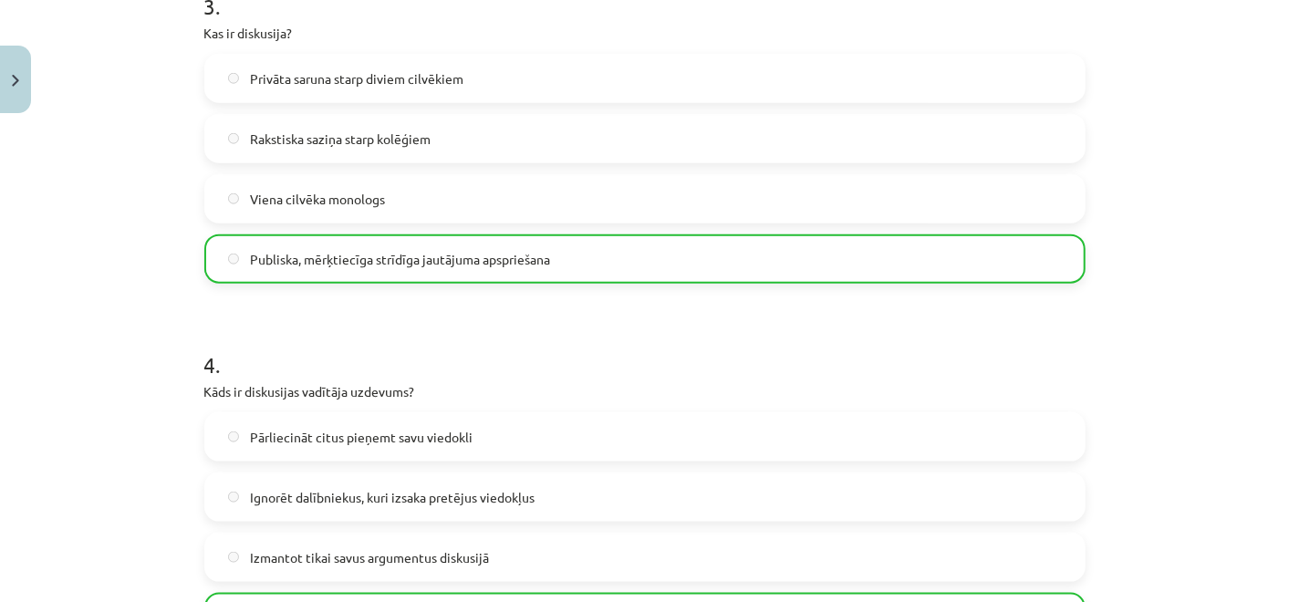
scroll to position [1017, 0]
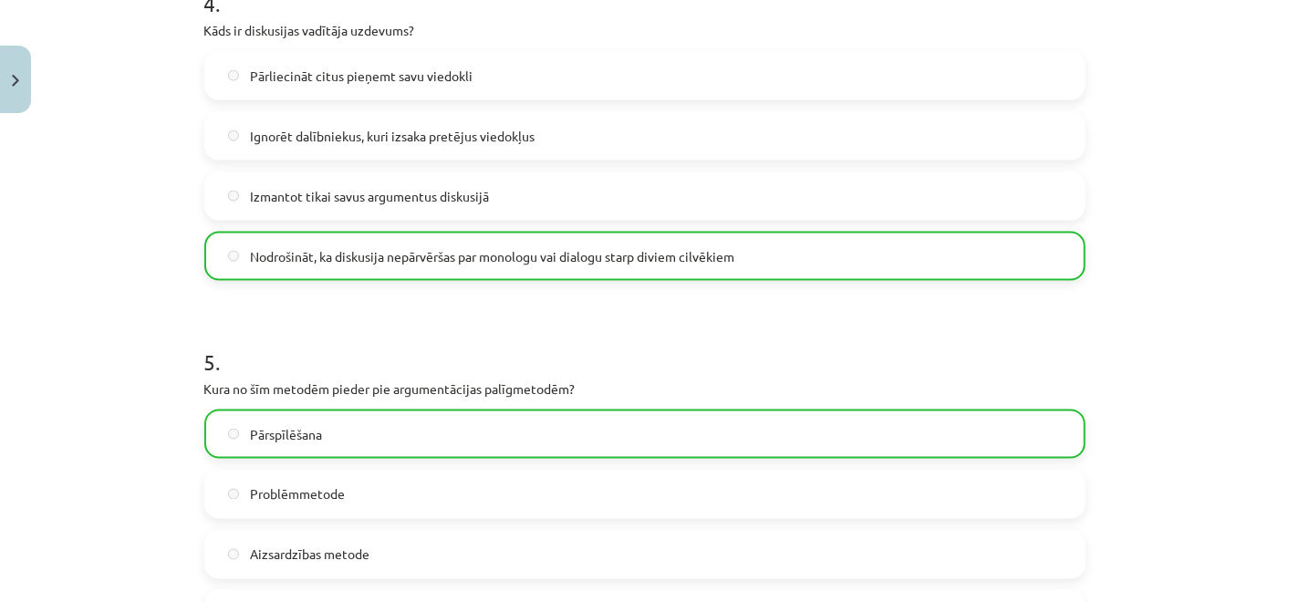
click at [274, 182] on label "Izmantot tikai savus argumentus diskusijā" at bounding box center [645, 196] width 878 height 46
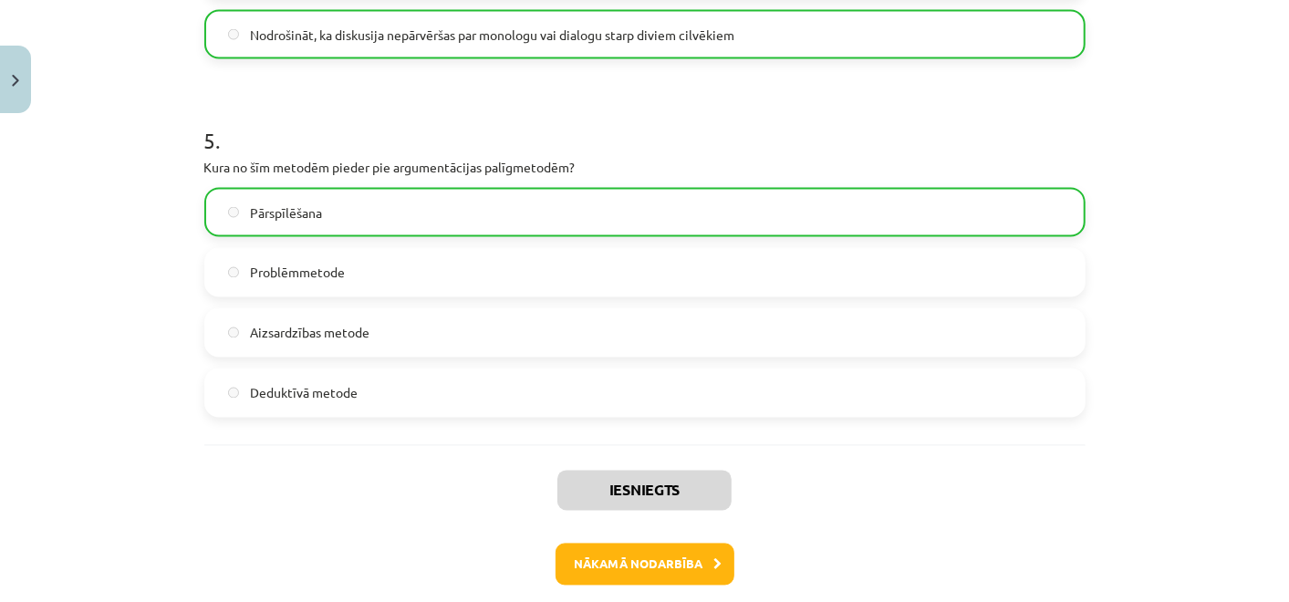
scroll to position [1785, 0]
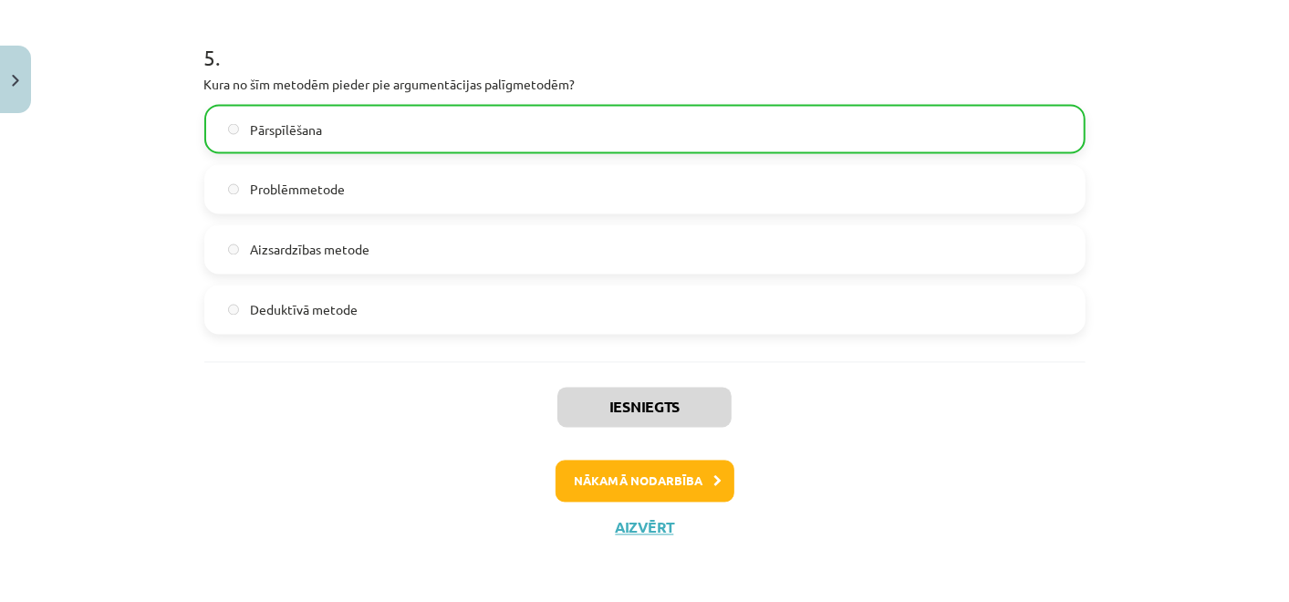
click at [662, 503] on div "Iesniegts Nākamā nodarbība Aizvērt" at bounding box center [644, 455] width 881 height 186
click at [661, 495] on button "Nākamā nodarbība" at bounding box center [645, 482] width 179 height 42
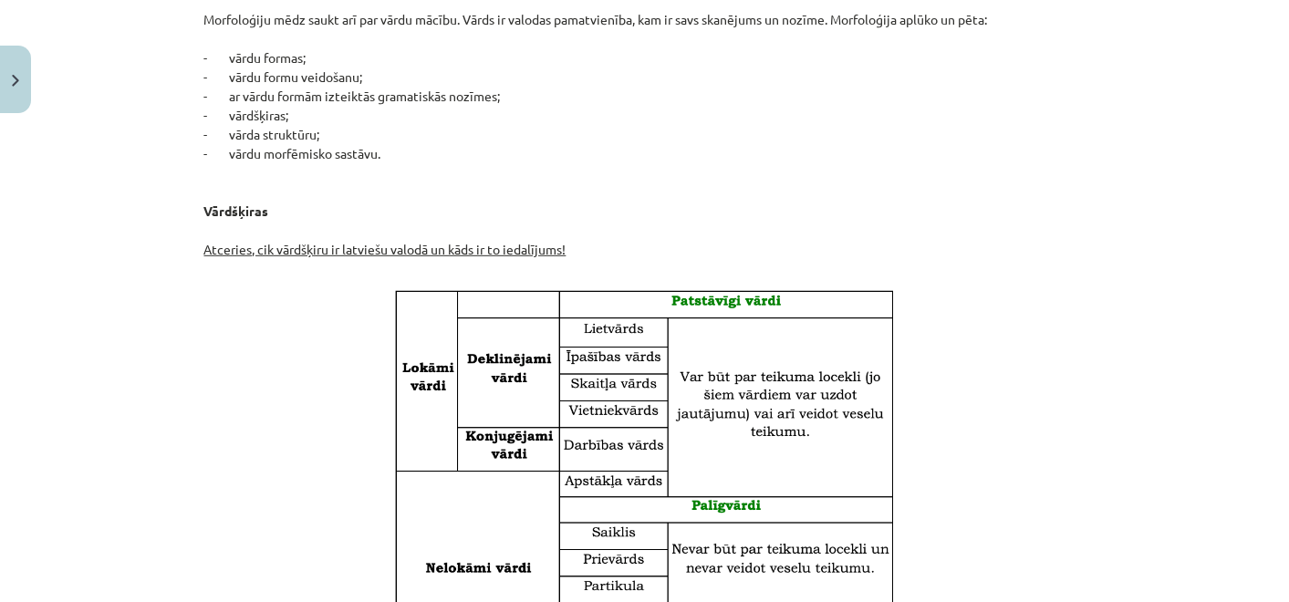
scroll to position [45, 0]
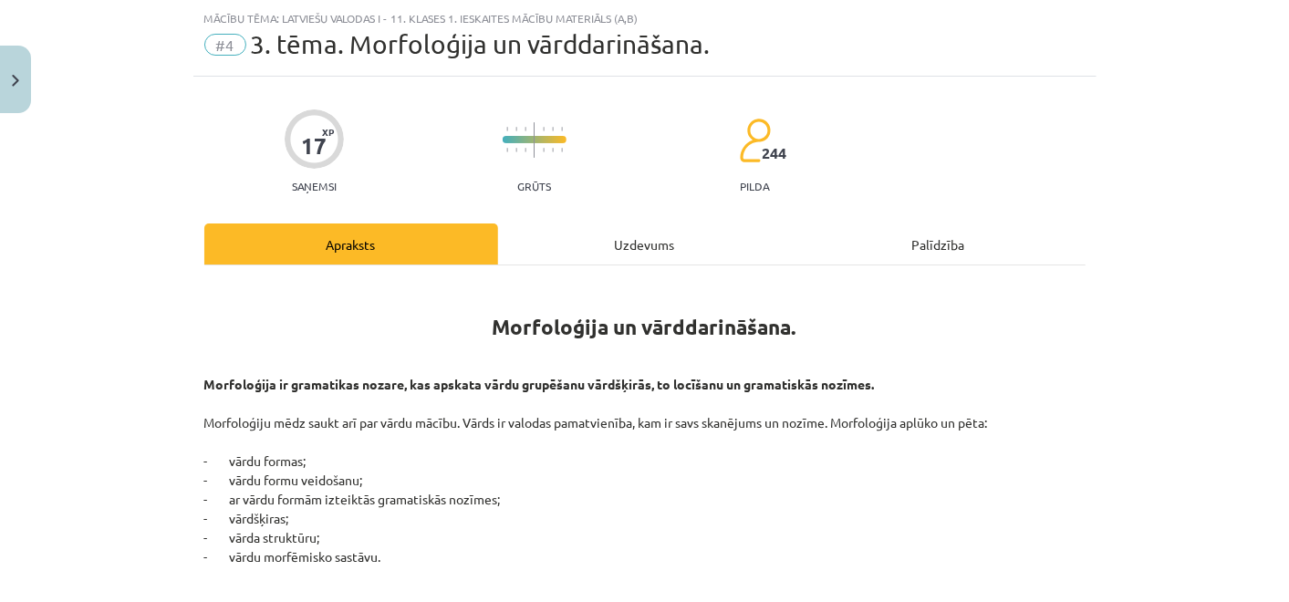
click at [556, 255] on div "Uzdevums" at bounding box center [645, 244] width 294 height 41
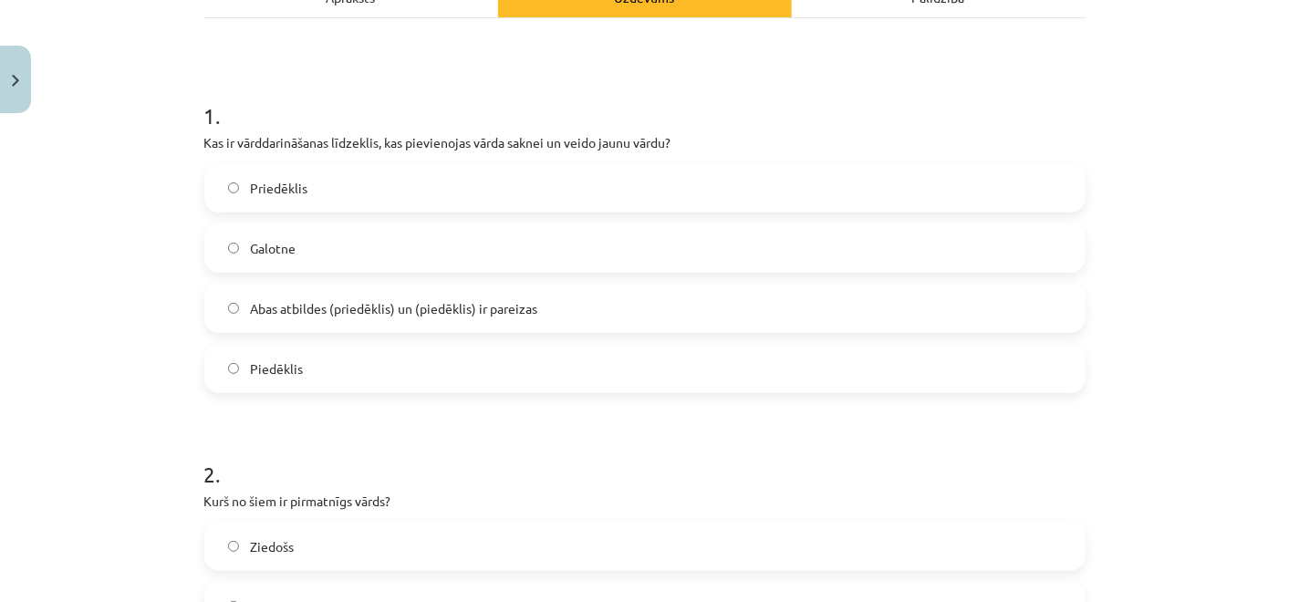
scroll to position [349, 0]
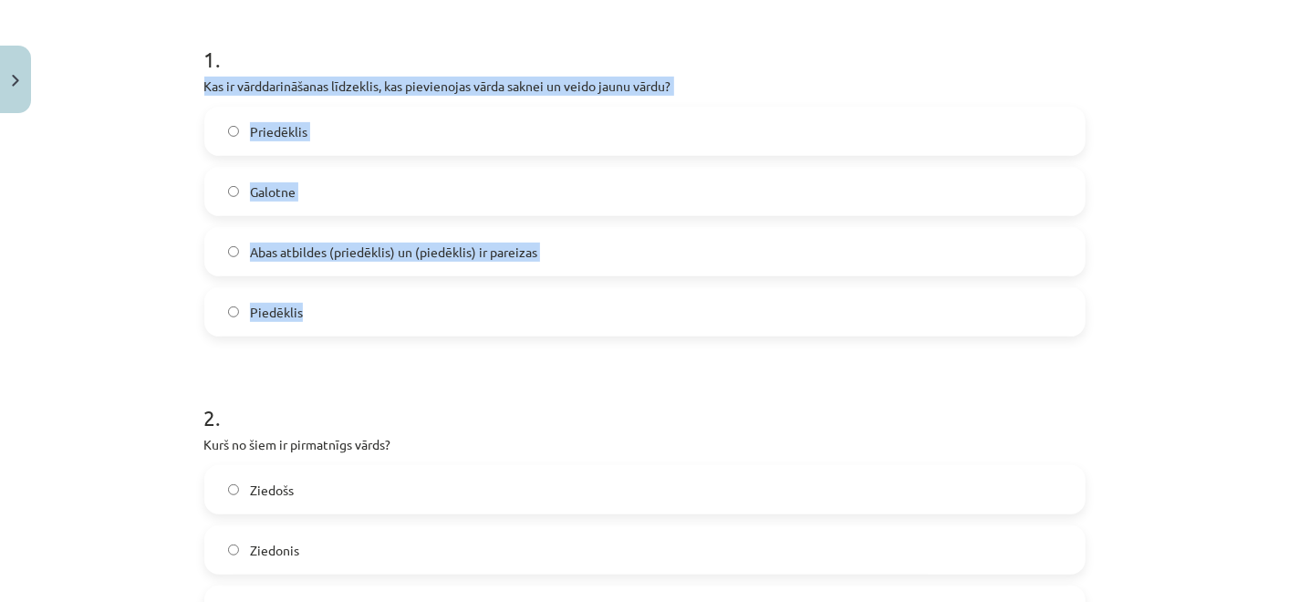
drag, startPoint x: 173, startPoint y: 88, endPoint x: 516, endPoint y: 289, distance: 397.9
click at [516, 289] on div "Mācību tēma: Latviešu valodas i - 11. klases 1. ieskaites mācību materiāls (a,b…" at bounding box center [644, 301] width 1289 height 602
click at [419, 302] on label "Piedēklis" at bounding box center [645, 312] width 878 height 46
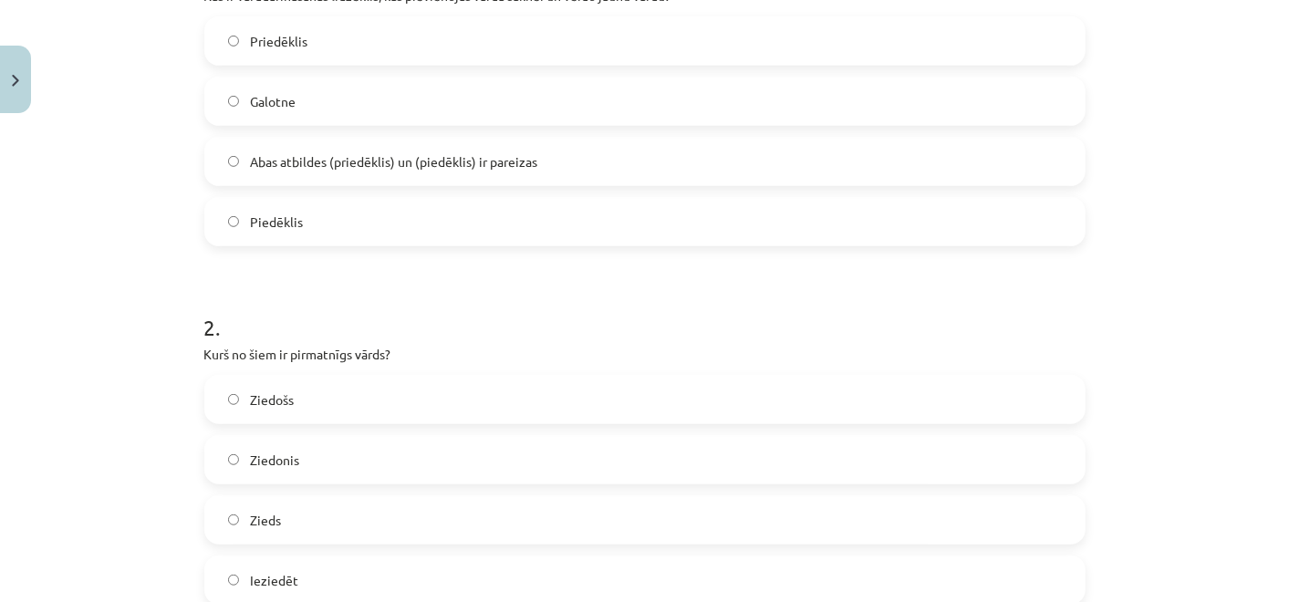
scroll to position [552, 0]
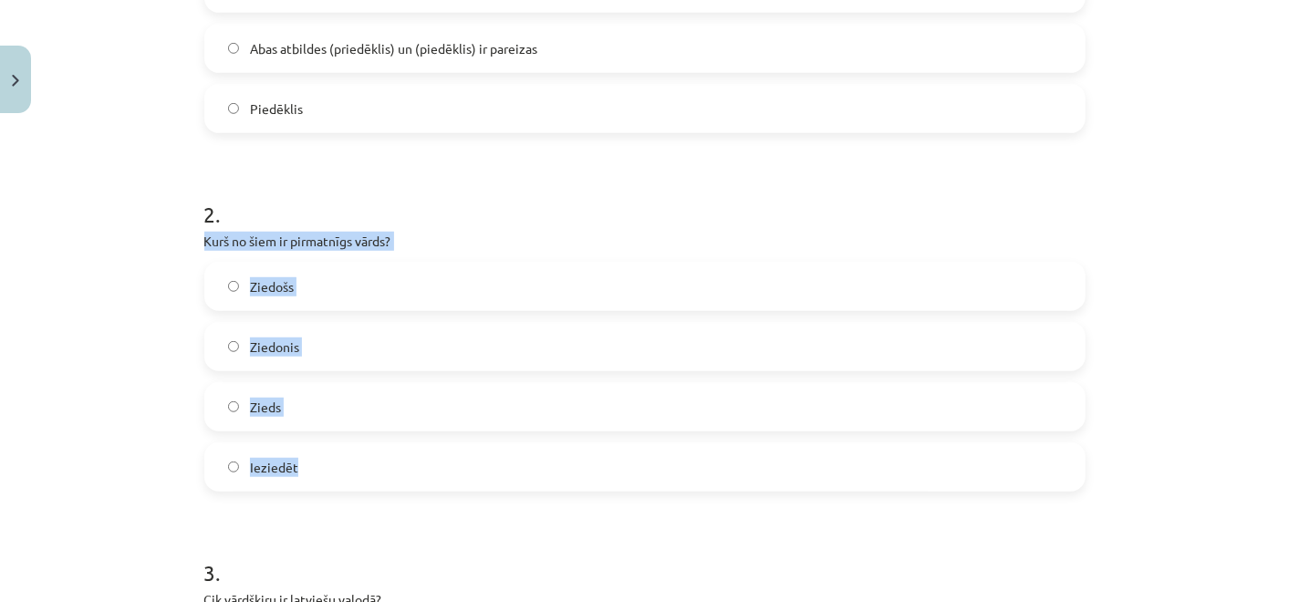
drag, startPoint x: 193, startPoint y: 245, endPoint x: 476, endPoint y: 461, distance: 356.8
click at [403, 399] on label "Zieds" at bounding box center [645, 407] width 878 height 46
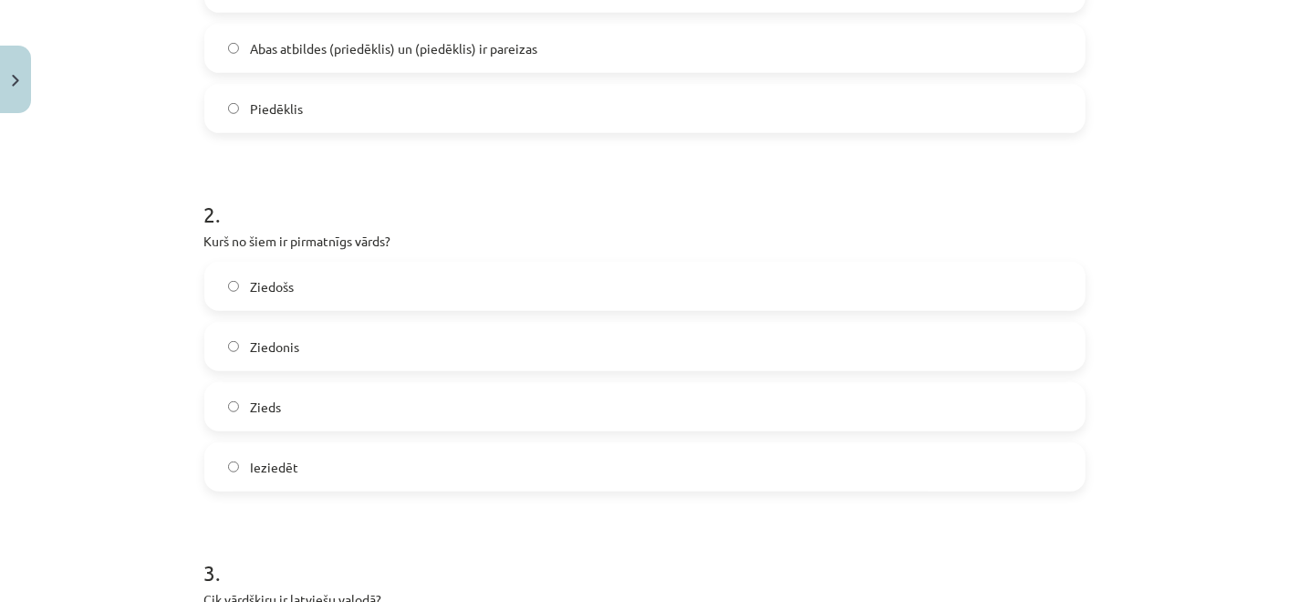
scroll to position [856, 0]
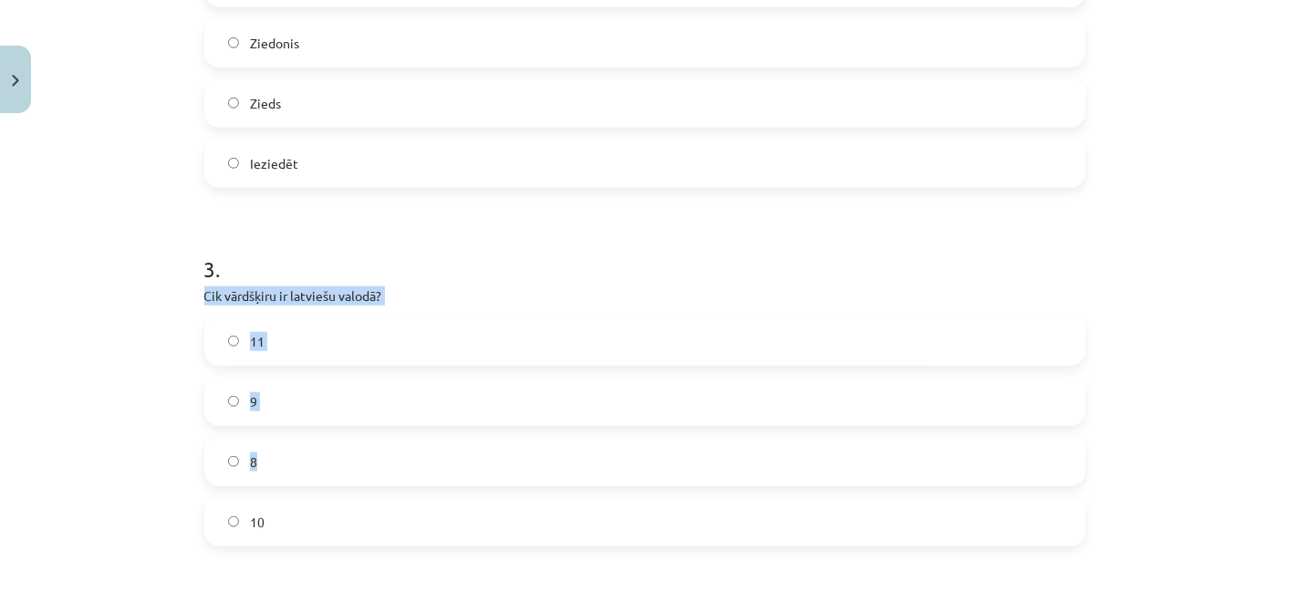
drag, startPoint x: 187, startPoint y: 303, endPoint x: 417, endPoint y: 482, distance: 291.3
click at [417, 482] on div "17 XP Saņemsi Grūts 244 pilda Apraksts Uzdevums Palīdzība 1 . Kas ir vārddarinā…" at bounding box center [644, 348] width 903 height 2164
drag, startPoint x: 417, startPoint y: 482, endPoint x: 143, endPoint y: 317, distance: 319.7
click at [138, 320] on div "Mācību tēma: Latviešu valodas i - 11. klases 1. ieskaites mācību materiāls (a,b…" at bounding box center [644, 301] width 1289 height 602
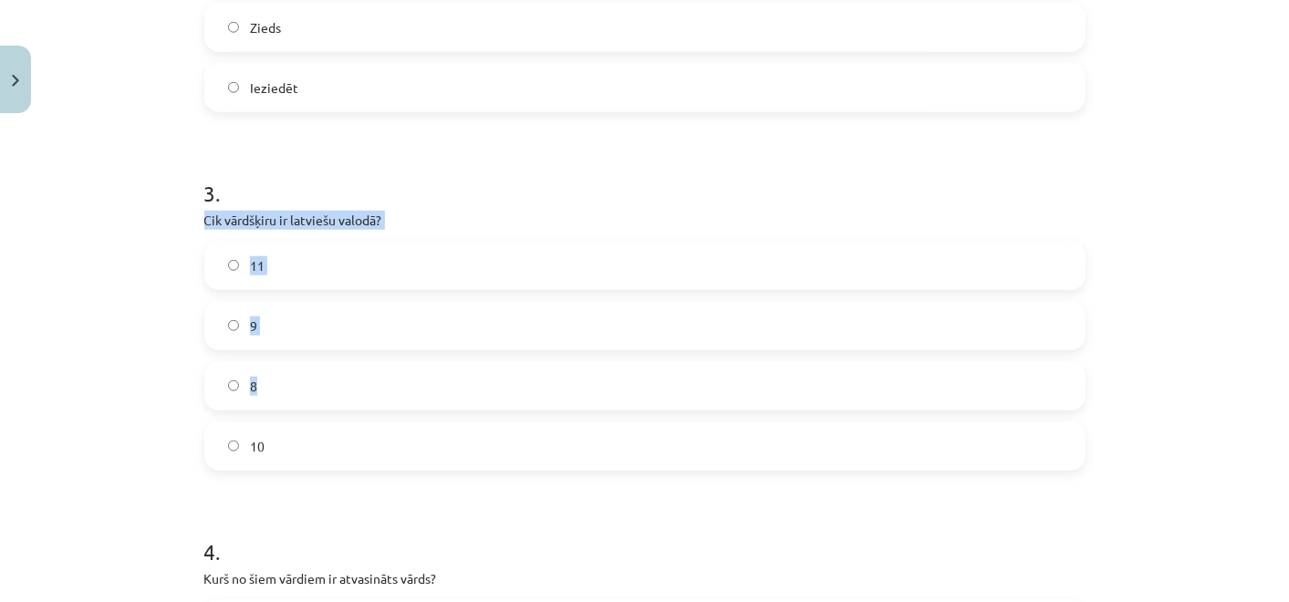
scroll to position [1058, 0]
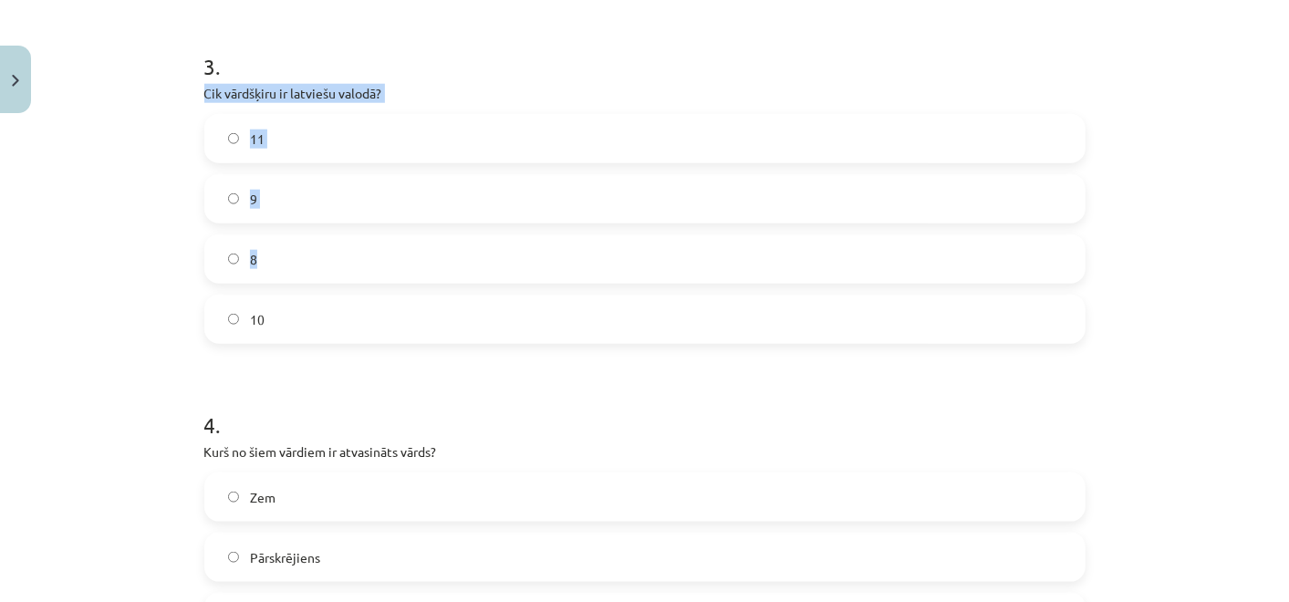
click at [158, 276] on div "Mācību tēma: Latviešu valodas i - 11. klases 1. ieskaites mācību materiāls (a,b…" at bounding box center [644, 301] width 1289 height 602
drag, startPoint x: 243, startPoint y: 167, endPoint x: 365, endPoint y: 330, distance: 204.0
click at [365, 330] on div "Mācību tēma: Latviešu valodas i - 11. klases 1. ieskaites mācību materiāls (a,b…" at bounding box center [644, 301] width 1289 height 602
click at [366, 300] on label "10" at bounding box center [645, 320] width 878 height 46
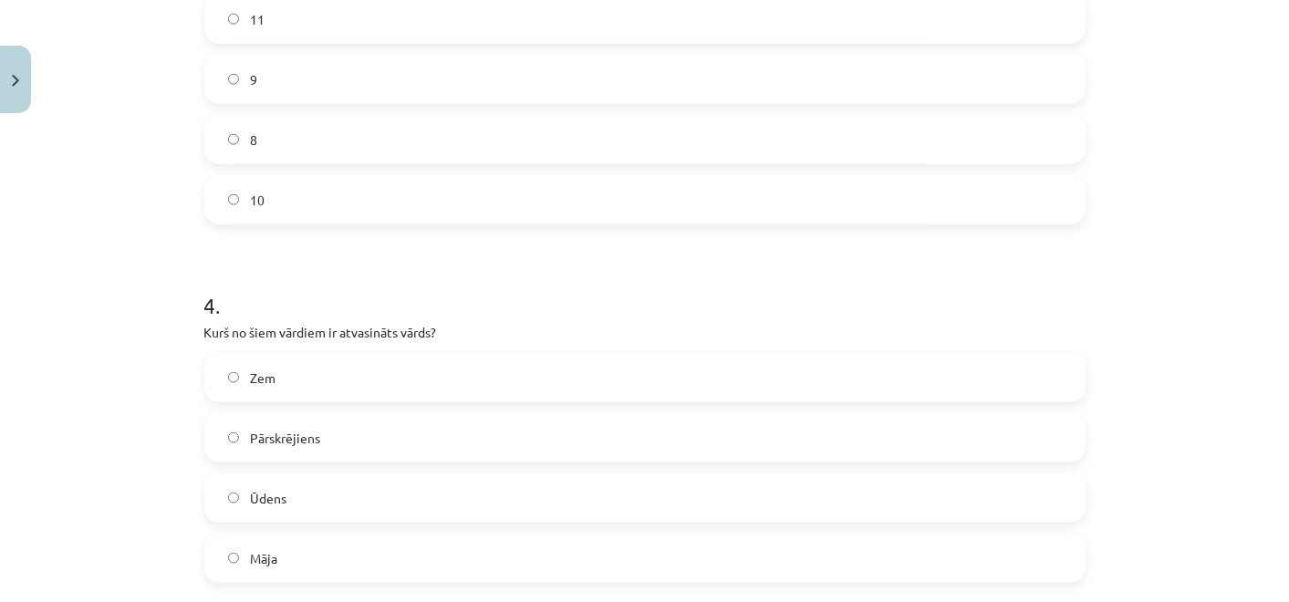
scroll to position [1261, 0]
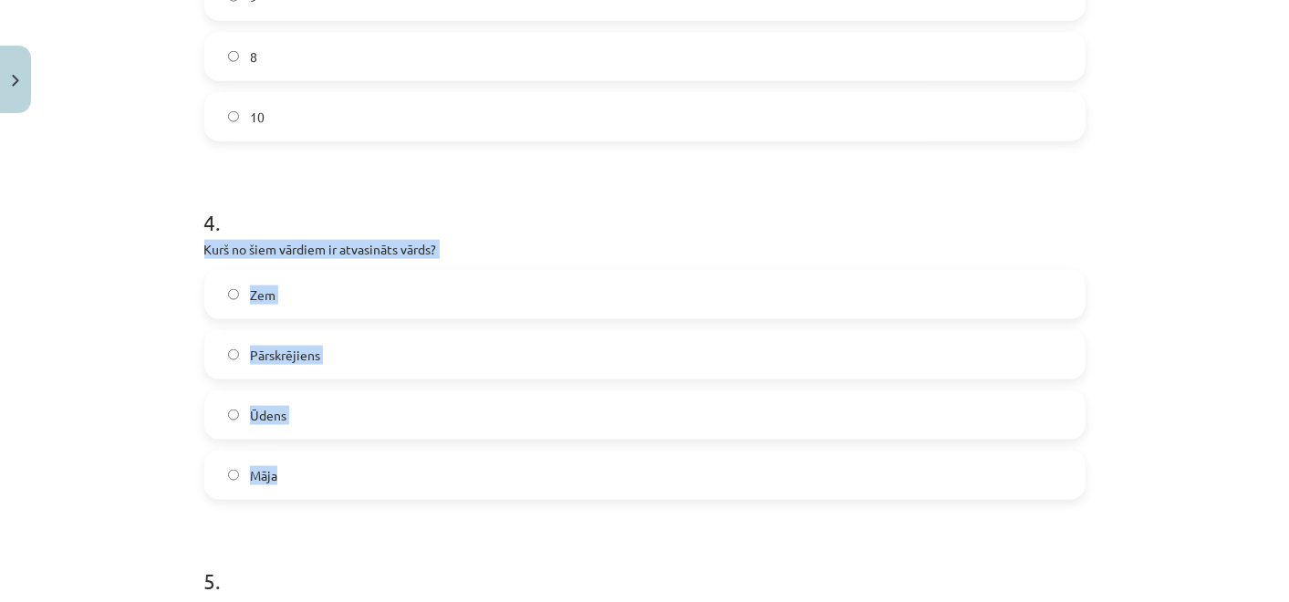
drag, startPoint x: 192, startPoint y: 247, endPoint x: 476, endPoint y: 458, distance: 354.2
click at [383, 349] on label "Pārskrējiens" at bounding box center [645, 355] width 878 height 46
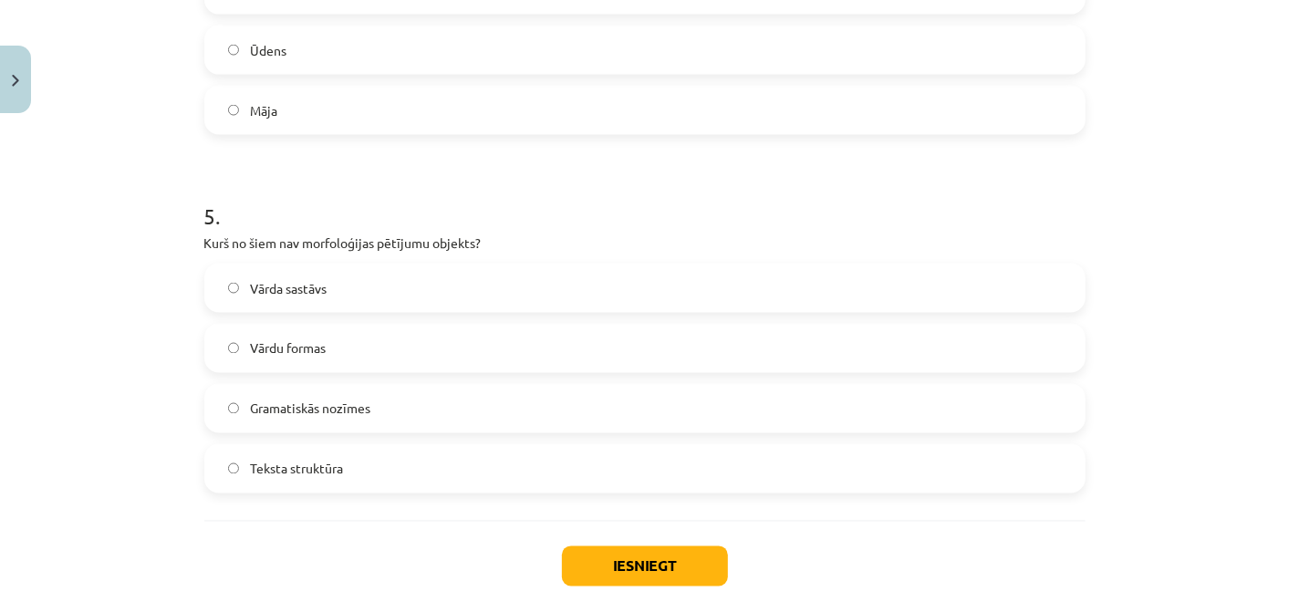
scroll to position [1667, 0]
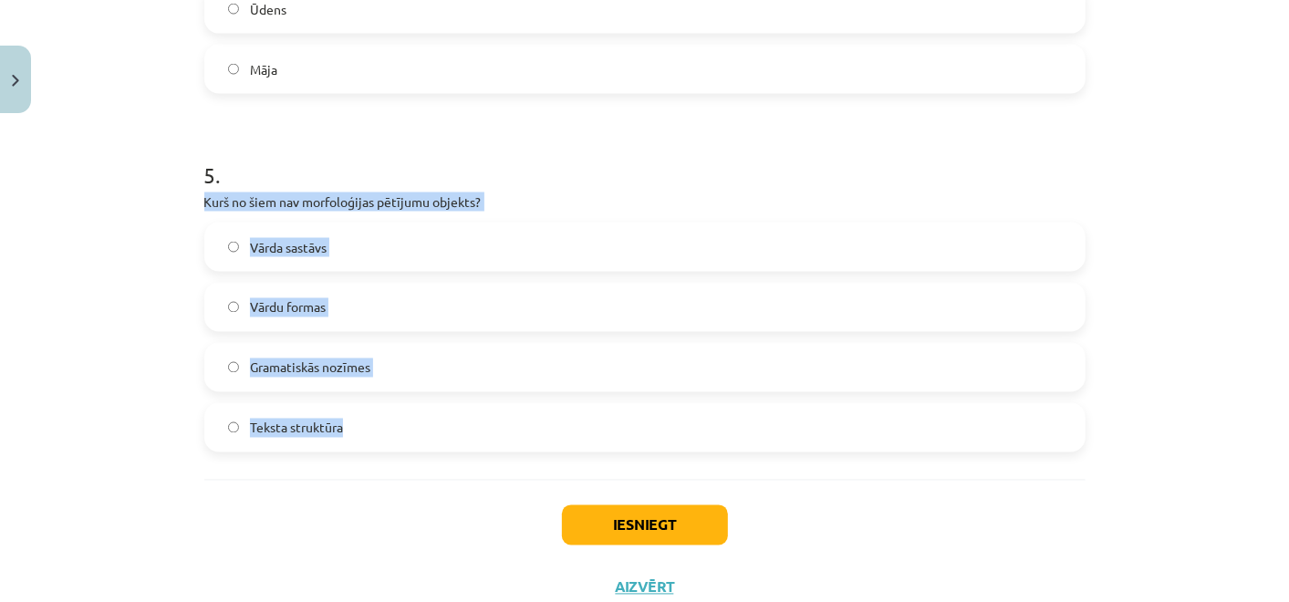
drag, startPoint x: 177, startPoint y: 203, endPoint x: 458, endPoint y: 410, distance: 348.6
click at [458, 410] on div "Mācību tēma: Latviešu valodas i - 11. klases 1. ieskaites mācību materiāls (a,b…" at bounding box center [644, 301] width 1289 height 602
click at [435, 450] on div "Teksta struktūra" at bounding box center [644, 427] width 881 height 49
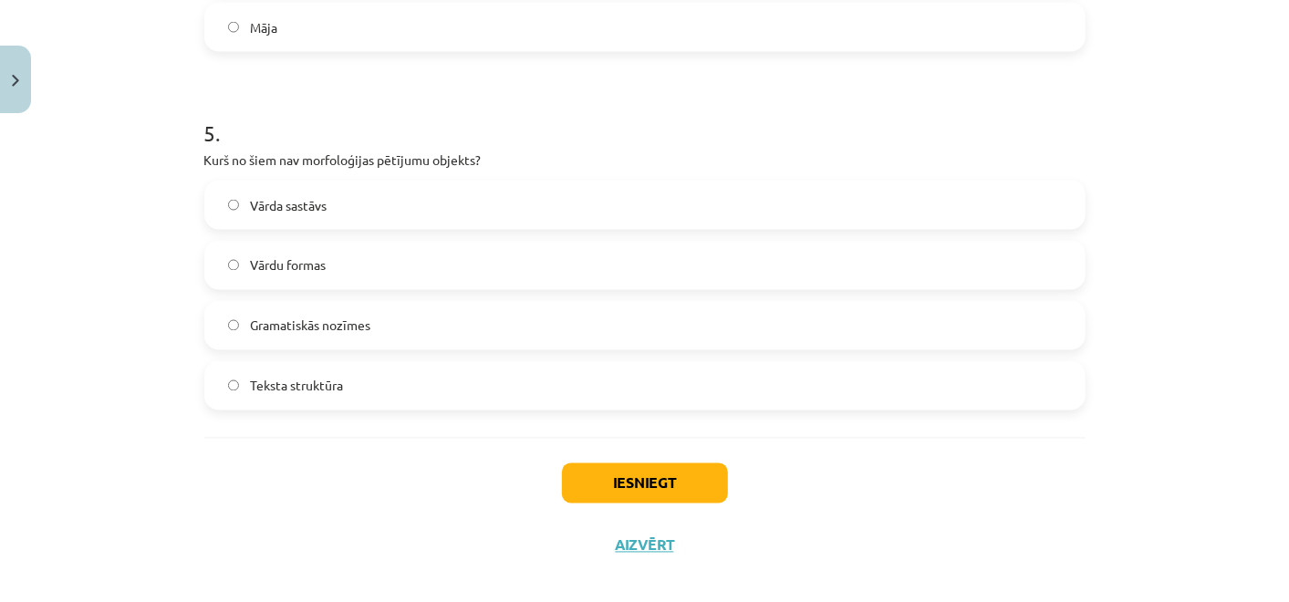
scroll to position [1727, 0]
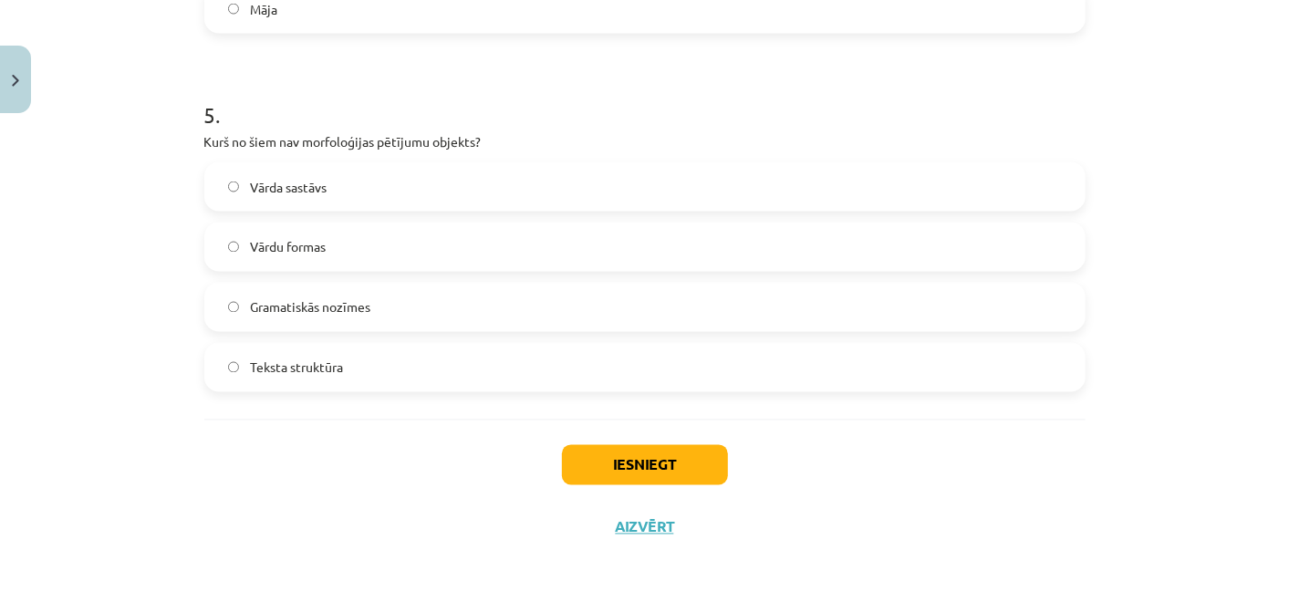
click at [387, 349] on label "Teksta struktūra" at bounding box center [645, 368] width 878 height 46
click at [599, 479] on button "Iesniegt" at bounding box center [645, 465] width 166 height 40
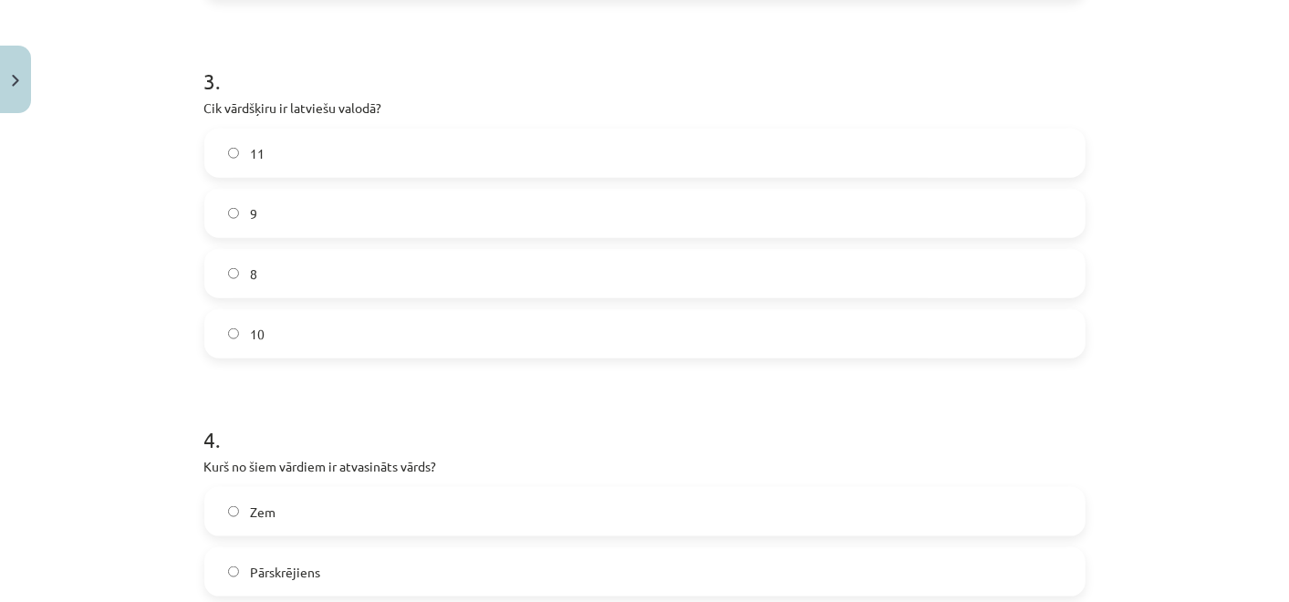
scroll to position [1017, 0]
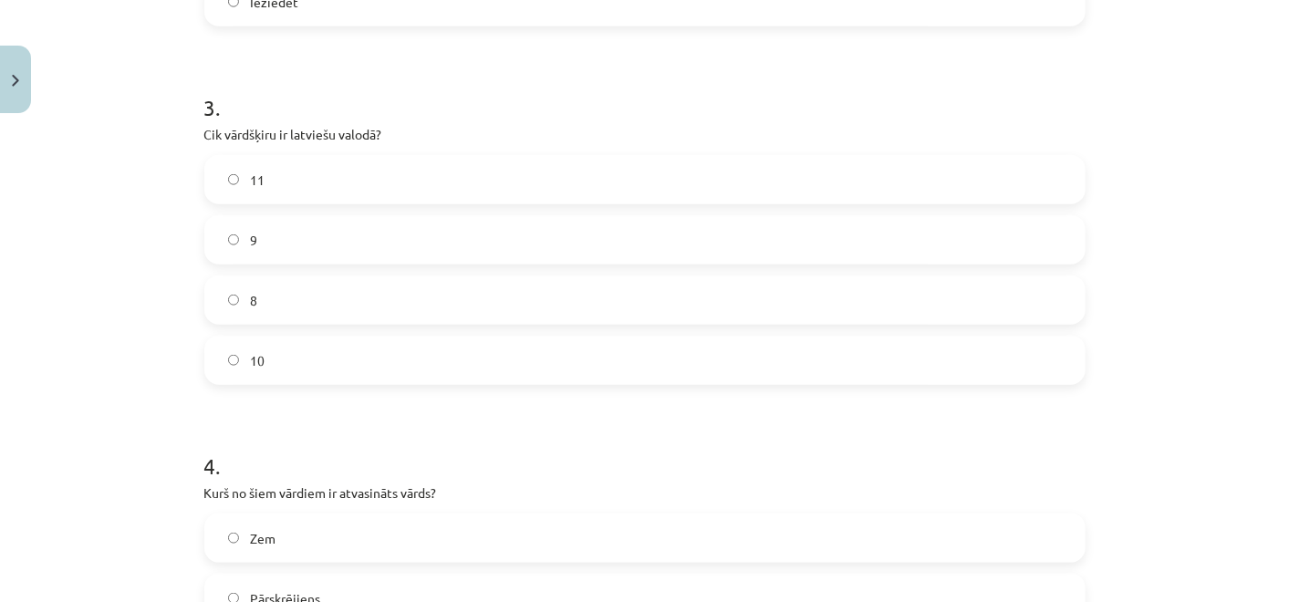
click at [224, 305] on label "8" at bounding box center [645, 300] width 878 height 46
click at [250, 353] on span "10" at bounding box center [257, 360] width 15 height 19
drag, startPoint x: 245, startPoint y: 353, endPoint x: 287, endPoint y: 363, distance: 43.2
click at [287, 363] on label "10" at bounding box center [645, 361] width 878 height 46
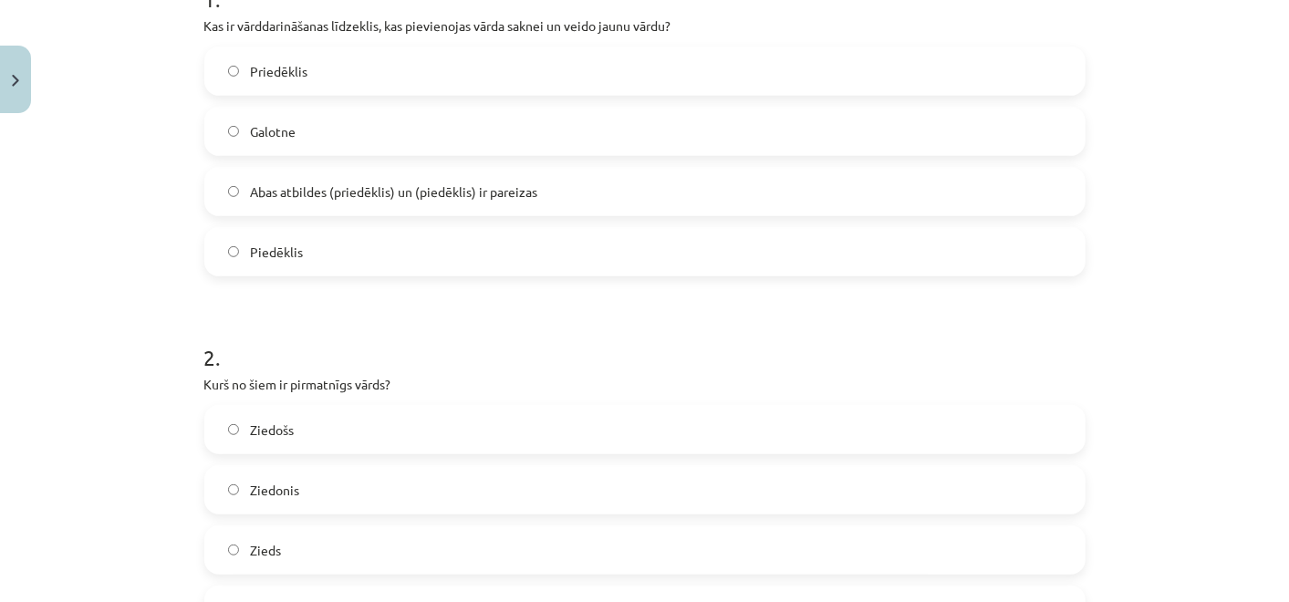
scroll to position [0, 0]
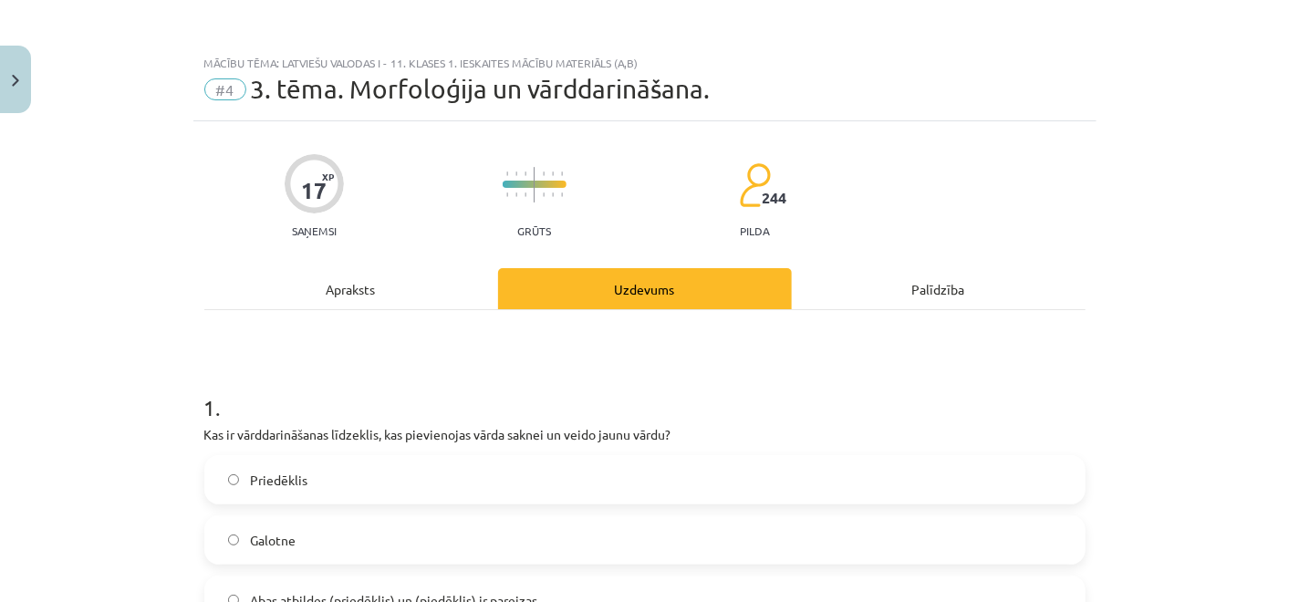
click at [137, 363] on div "Mācību tēma: Latviešu valodas i - 11. klases 1. ieskaites mācību materiāls (a,b…" at bounding box center [644, 301] width 1289 height 602
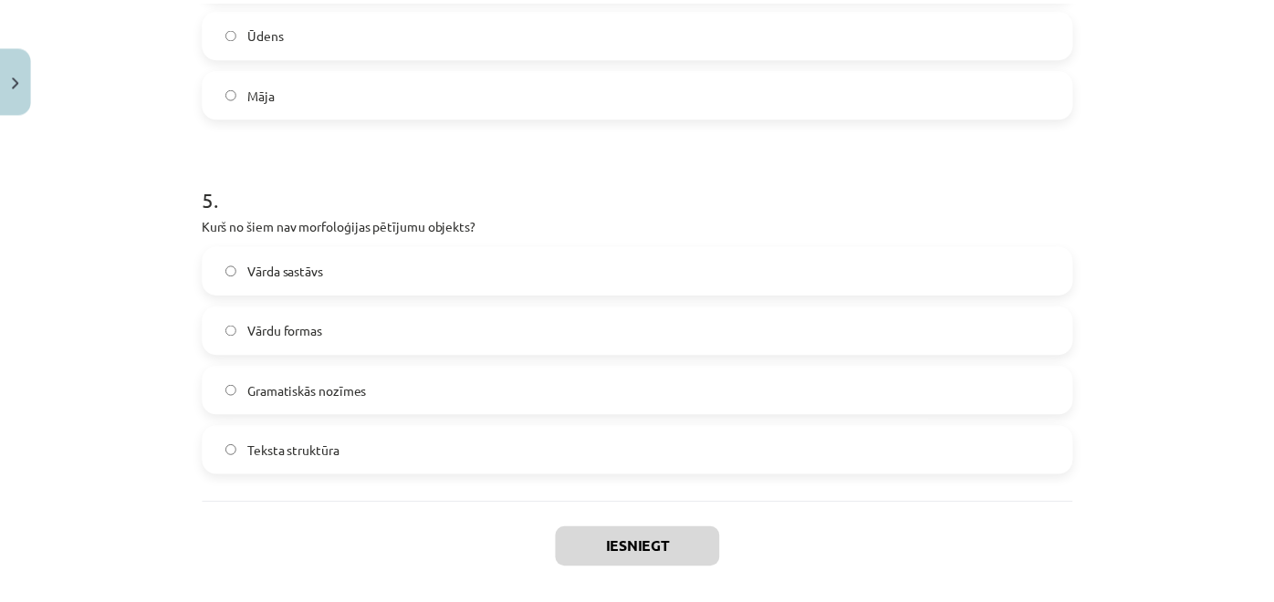
scroll to position [1727, 0]
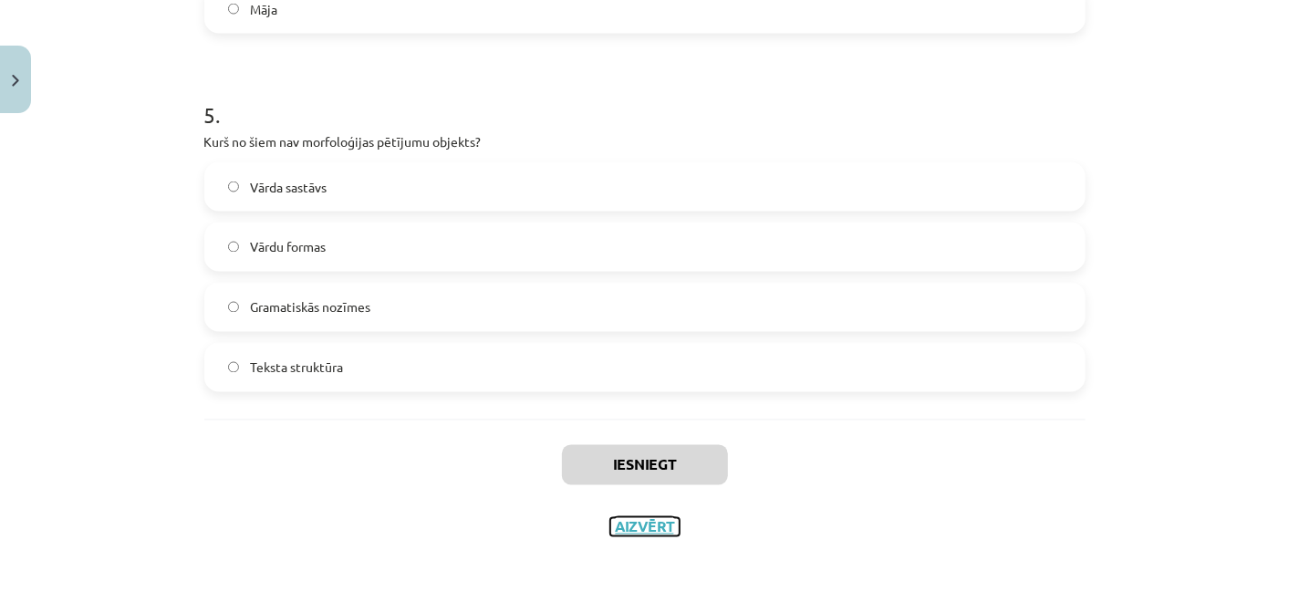
click at [646, 524] on button "Aizvērt" at bounding box center [644, 527] width 69 height 18
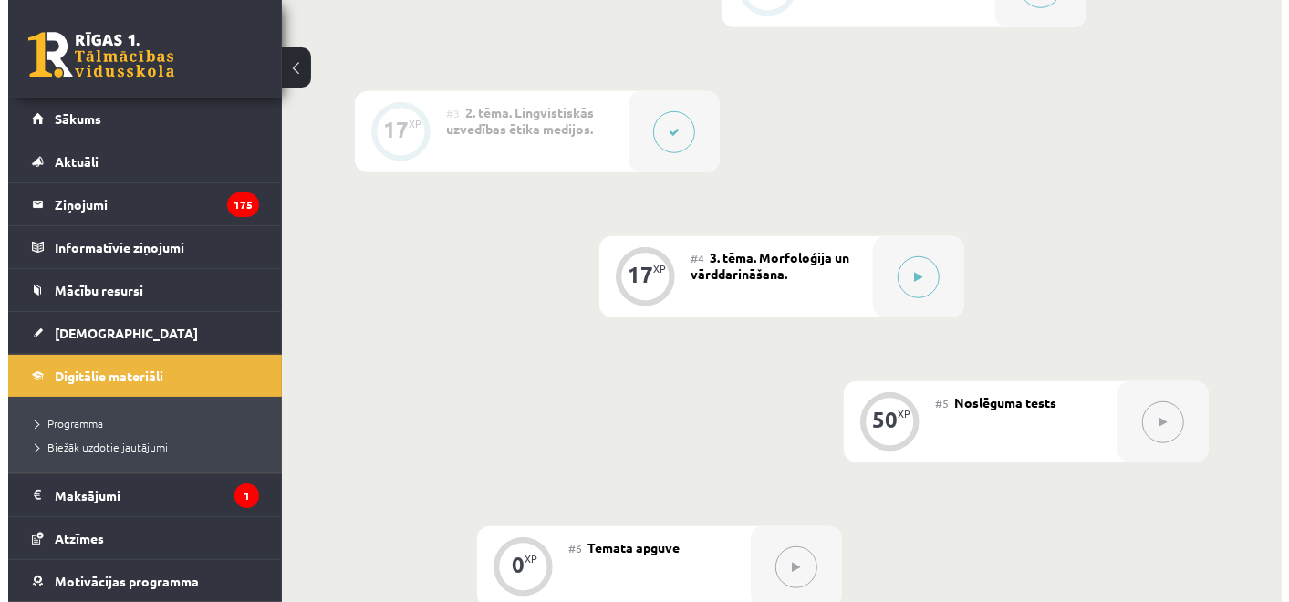
scroll to position [711, 0]
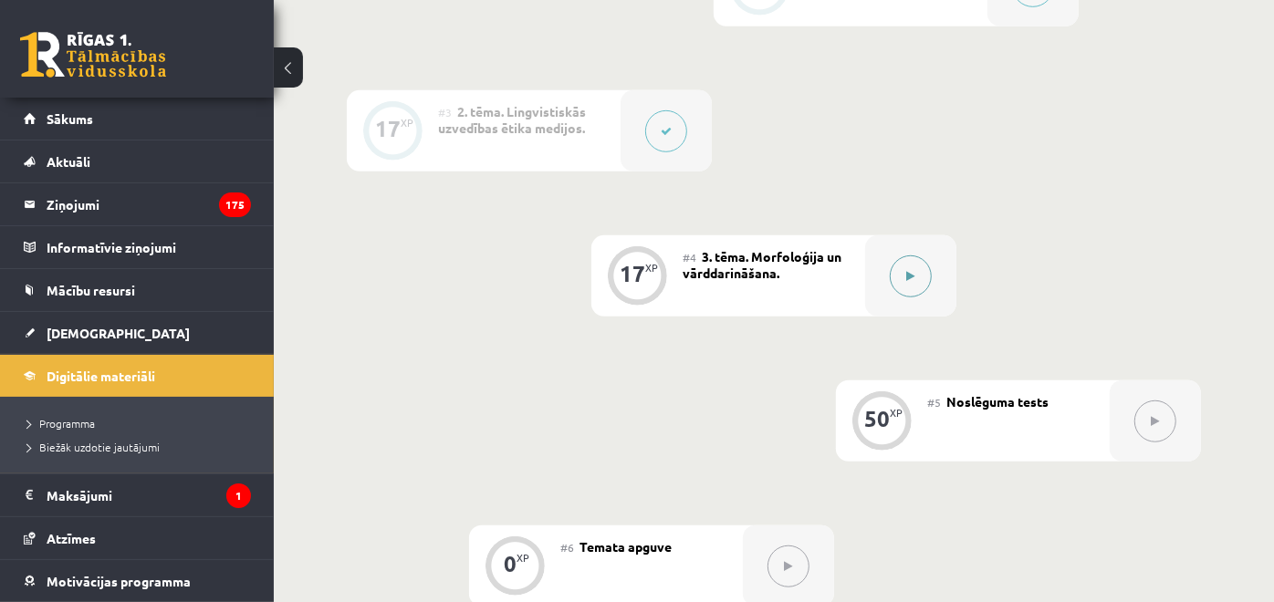
click at [886, 281] on div at bounding box center [910, 275] width 91 height 81
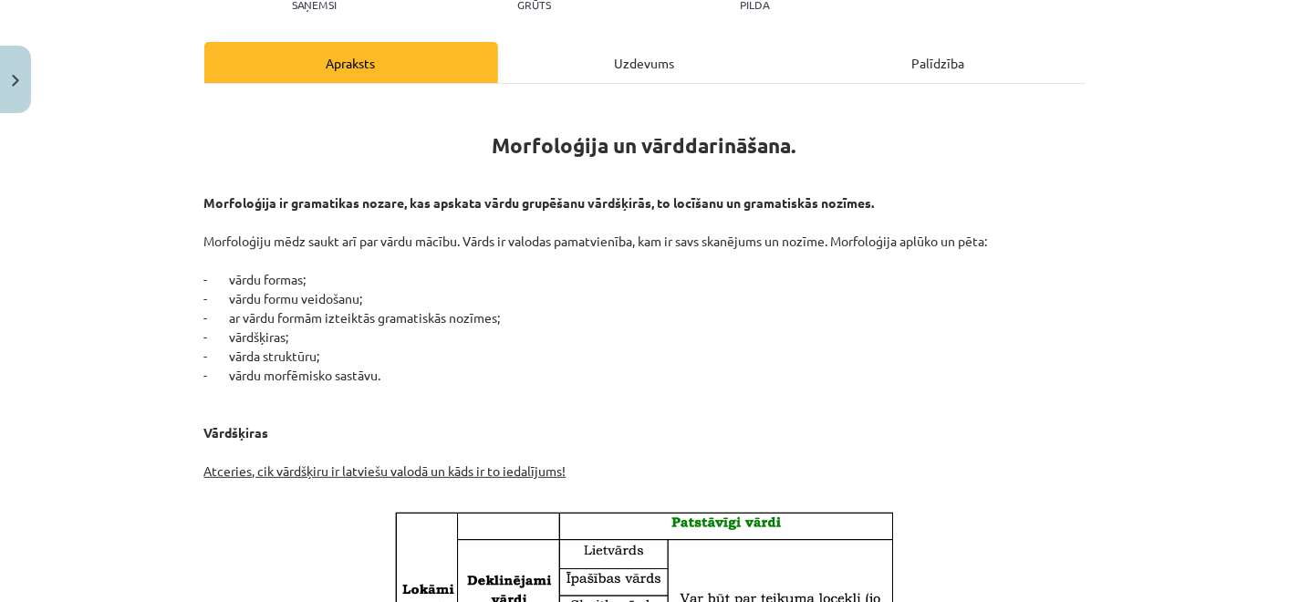
scroll to position [0, 0]
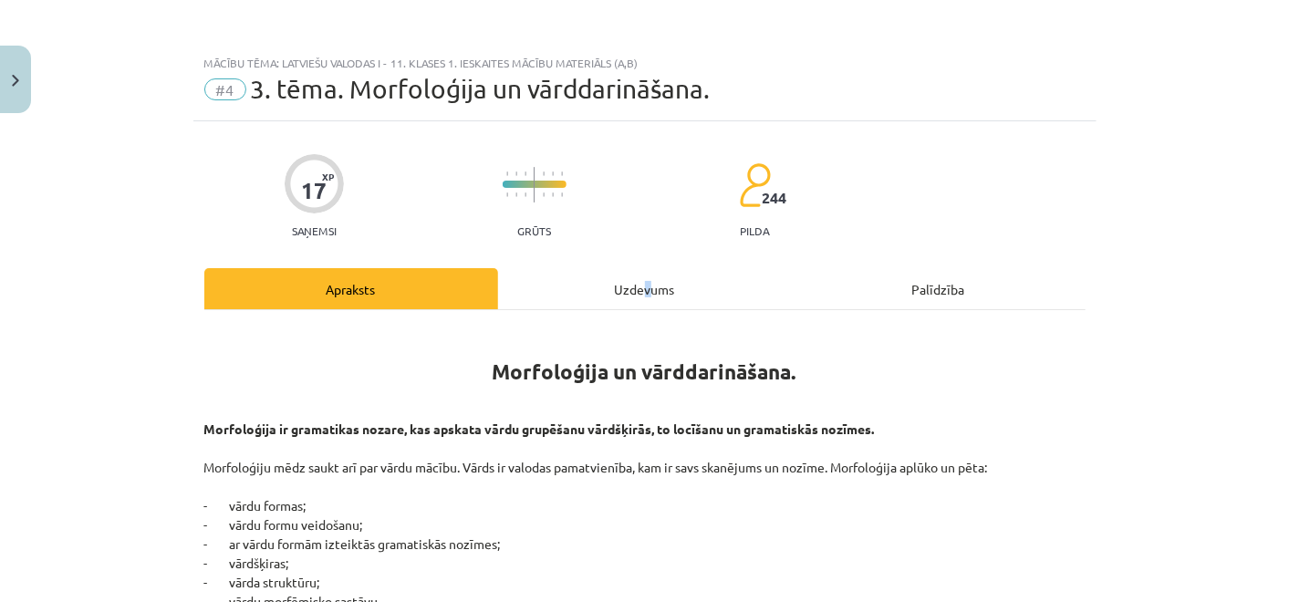
click at [641, 303] on div "Uzdevums" at bounding box center [645, 288] width 294 height 41
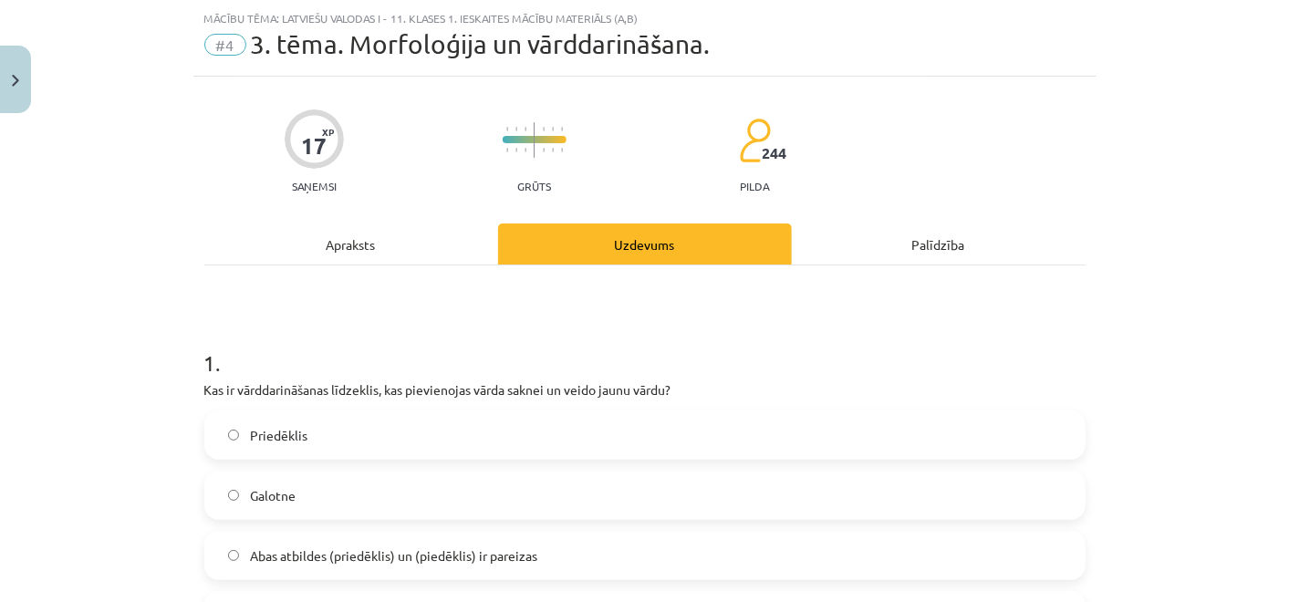
drag, startPoint x: 641, startPoint y: 303, endPoint x: 511, endPoint y: 262, distance: 135.9
click at [511, 263] on div "Uzdevums" at bounding box center [645, 244] width 294 height 41
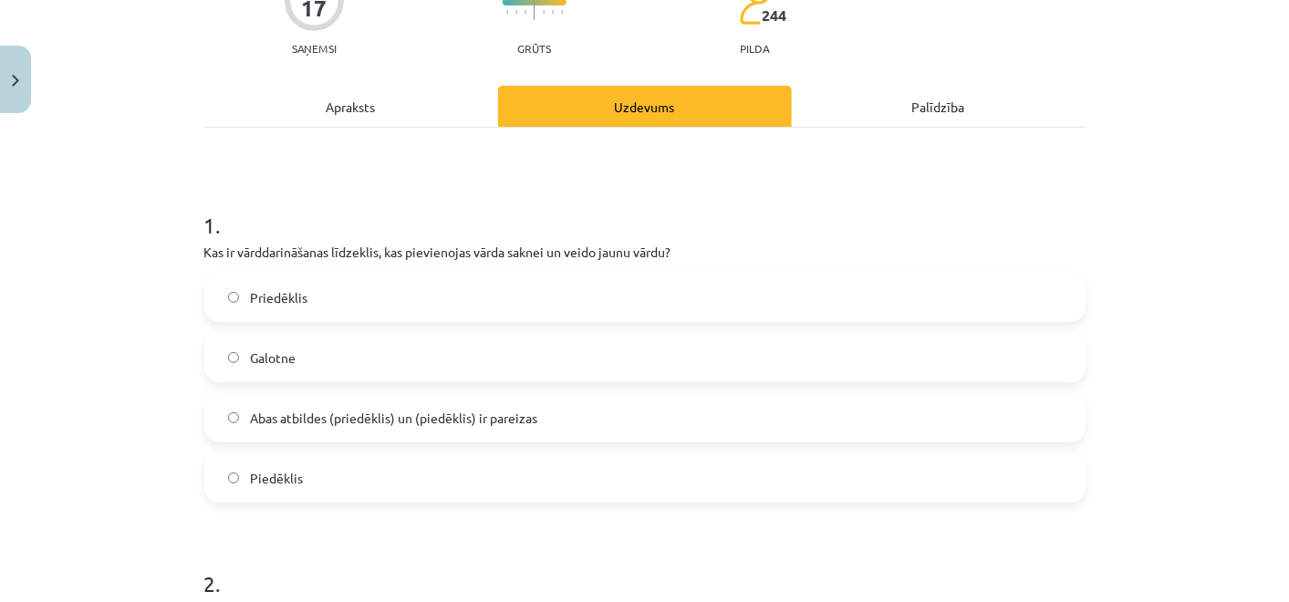
scroll to position [247, 0]
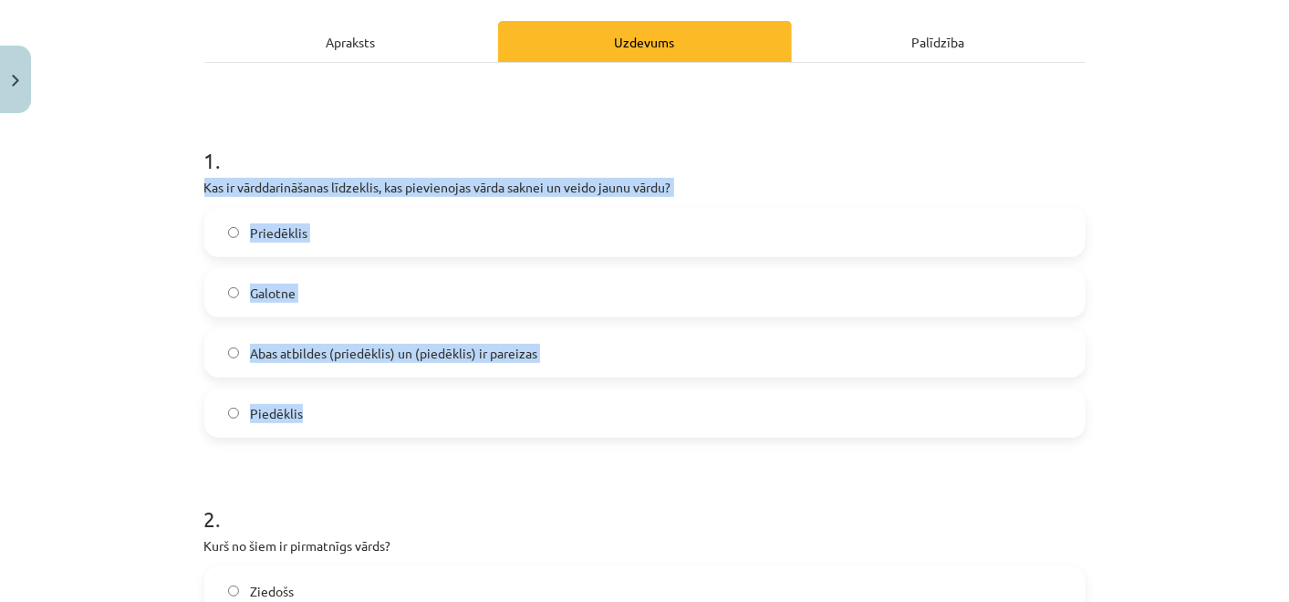
drag, startPoint x: 192, startPoint y: 200, endPoint x: 505, endPoint y: 396, distance: 369.4
click at [505, 396] on div "Mācību tēma: Latviešu valodas i - 11. klases 1. ieskaites mācību materiāls (a,b…" at bounding box center [644, 301] width 1289 height 602
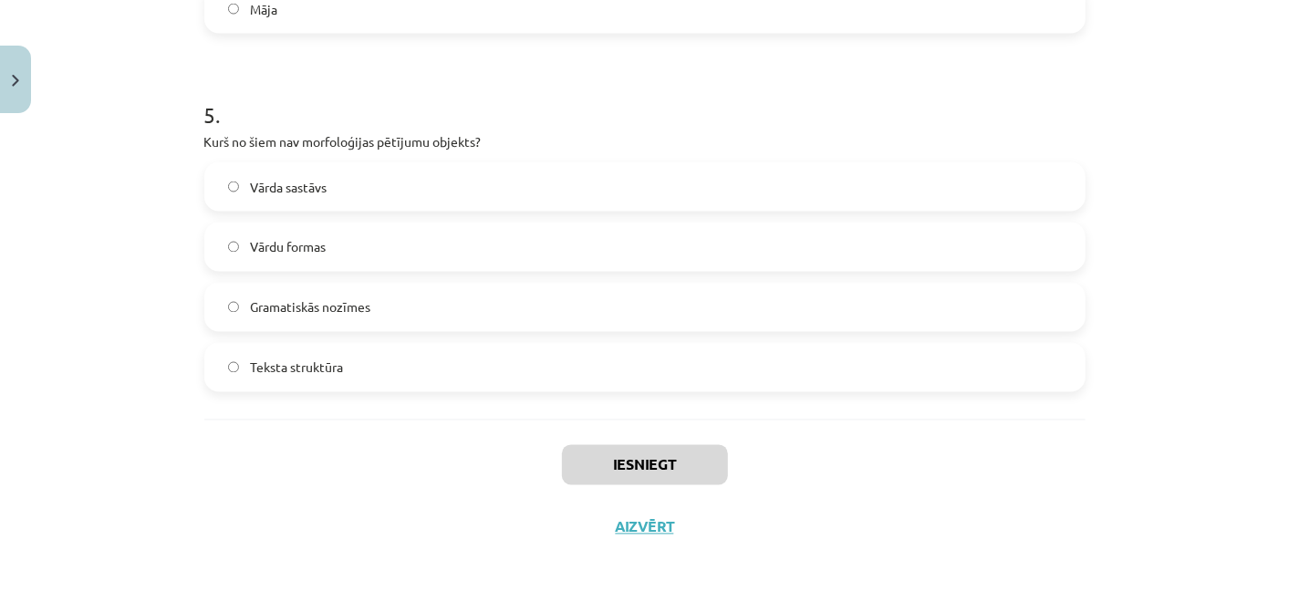
click at [443, 383] on label "Teksta struktūra" at bounding box center [645, 368] width 878 height 46
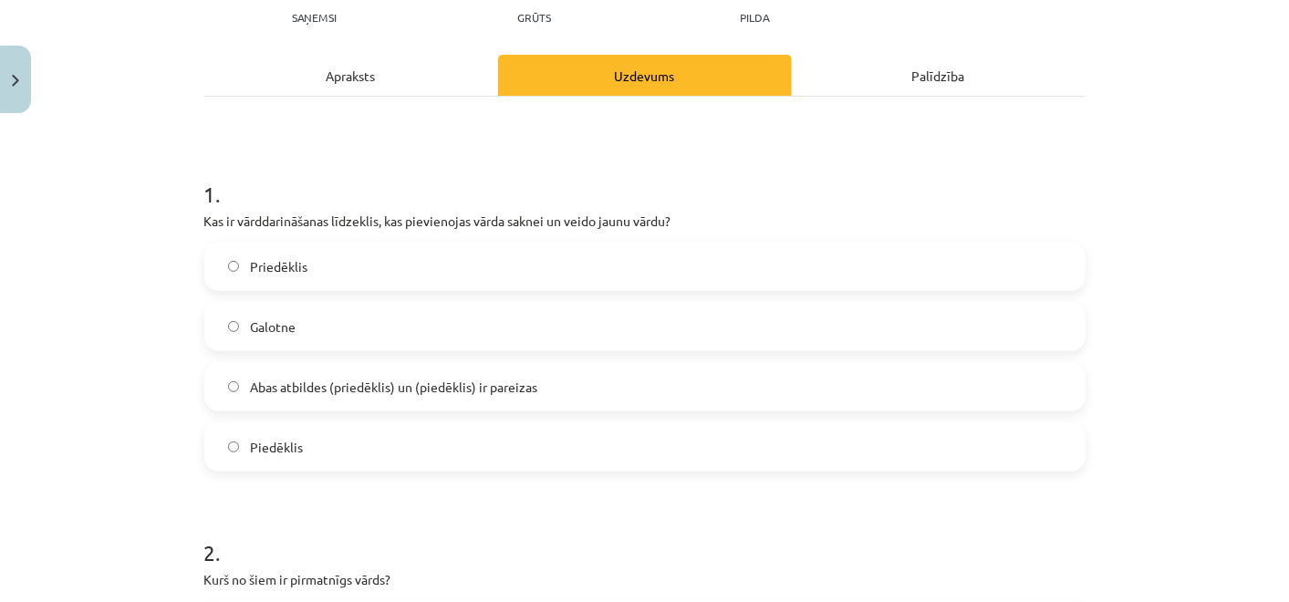
scroll to position [304, 0]
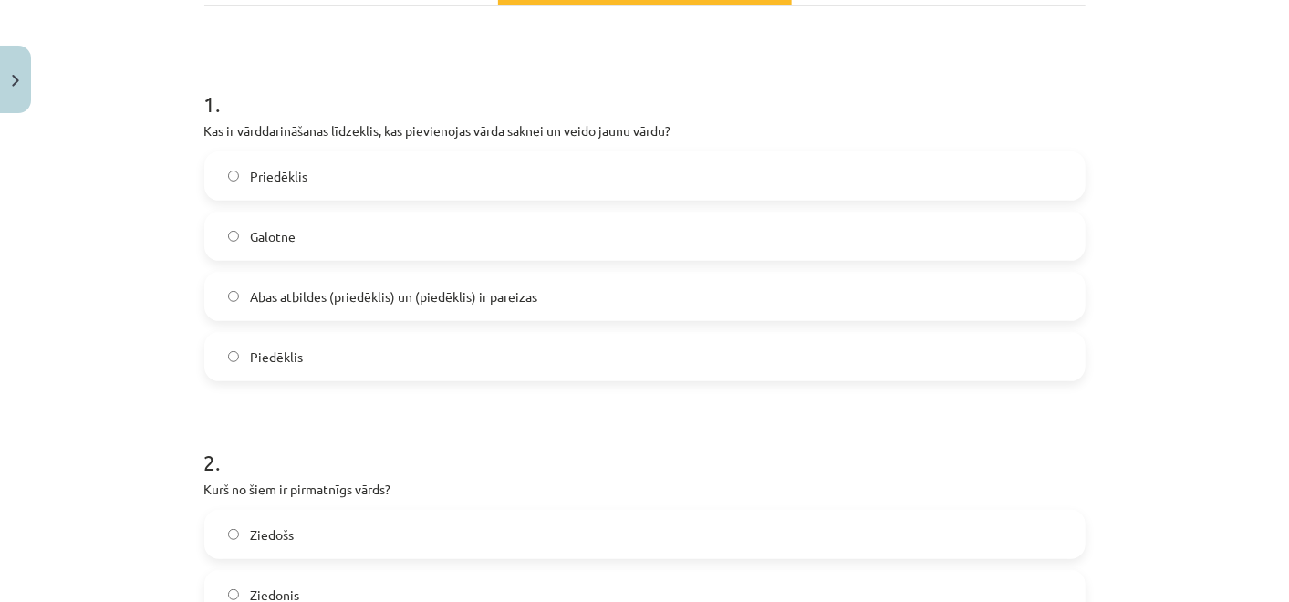
click at [411, 341] on label "Piedēklis" at bounding box center [645, 357] width 878 height 46
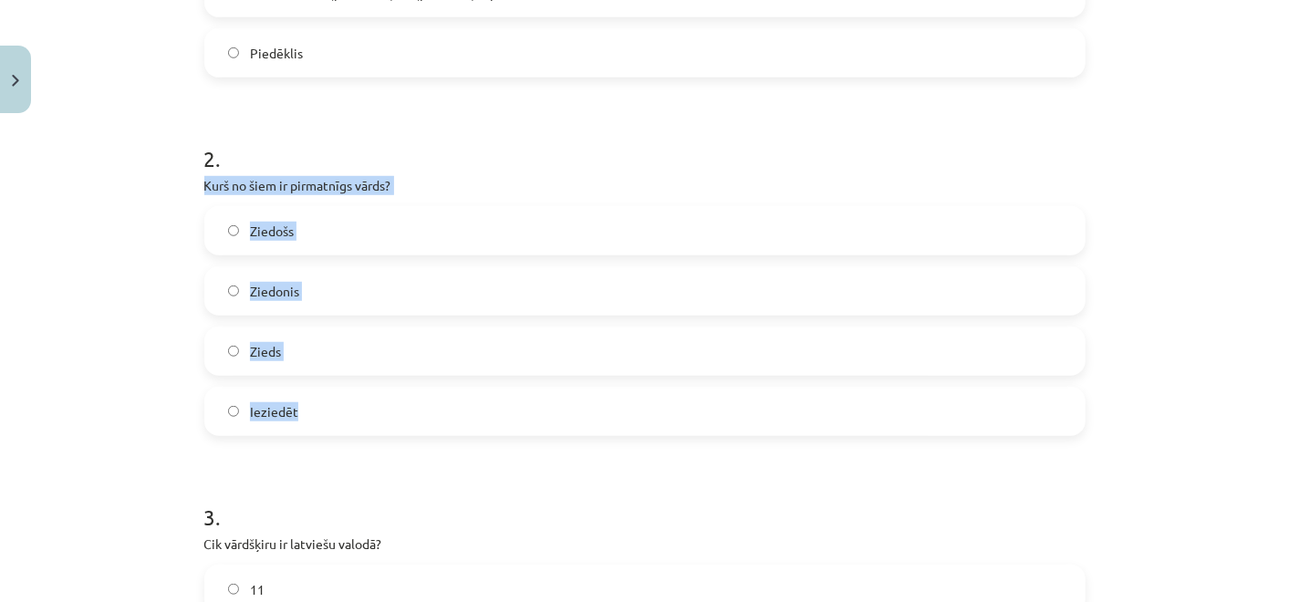
drag, startPoint x: 188, startPoint y: 187, endPoint x: 453, endPoint y: 400, distance: 339.4
click at [453, 400] on div "17 XP Saņemsi Grūts 244 pilda Apraksts Uzdevums Palīdzība 1 . Kas ir vārddarinā…" at bounding box center [644, 596] width 903 height 2164
click at [357, 347] on label "Zieds" at bounding box center [645, 351] width 878 height 46
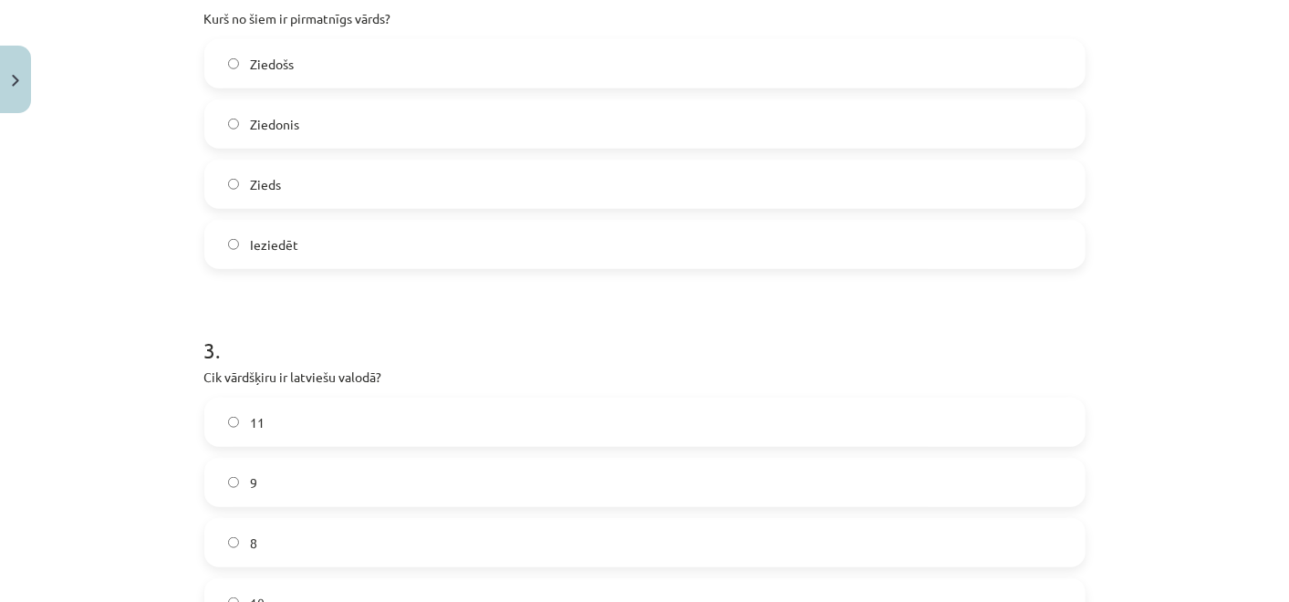
scroll to position [912, 0]
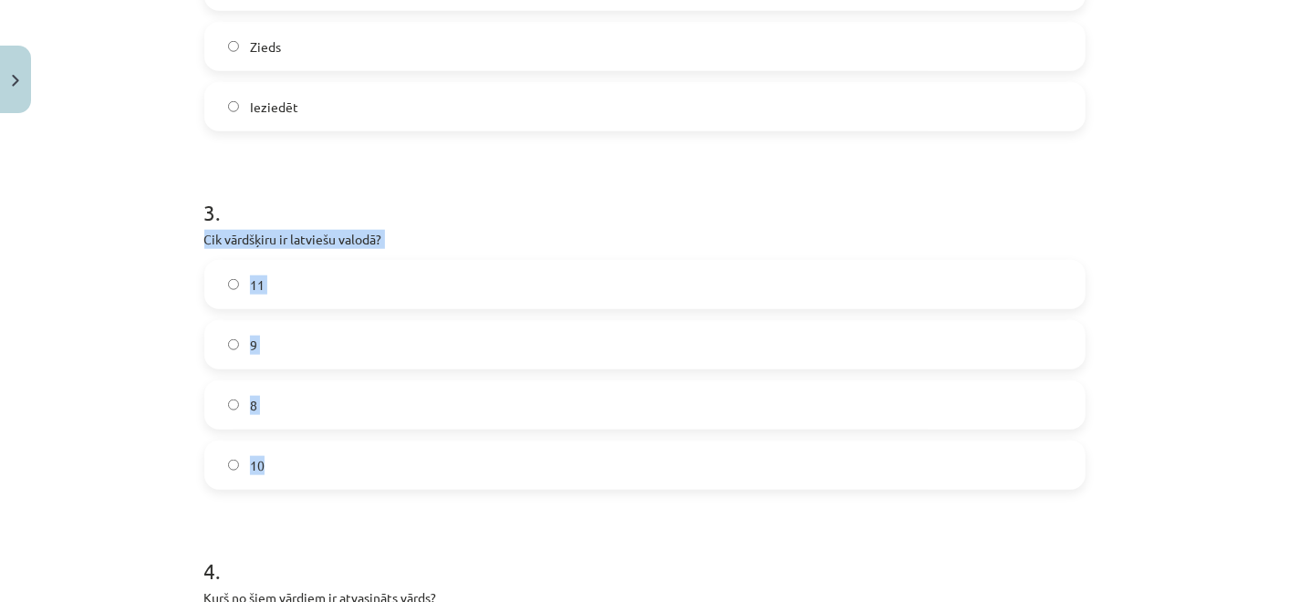
drag, startPoint x: 189, startPoint y: 237, endPoint x: 401, endPoint y: 445, distance: 297.4
click at [401, 445] on div "17 XP Saņemsi Grūts 244 pilda Apraksts Uzdevums Palīdzība 1 . Kas ir vārddarinā…" at bounding box center [644, 291] width 903 height 2164
click at [360, 422] on label "8" at bounding box center [645, 405] width 878 height 46
click at [368, 448] on label "10" at bounding box center [645, 466] width 878 height 46
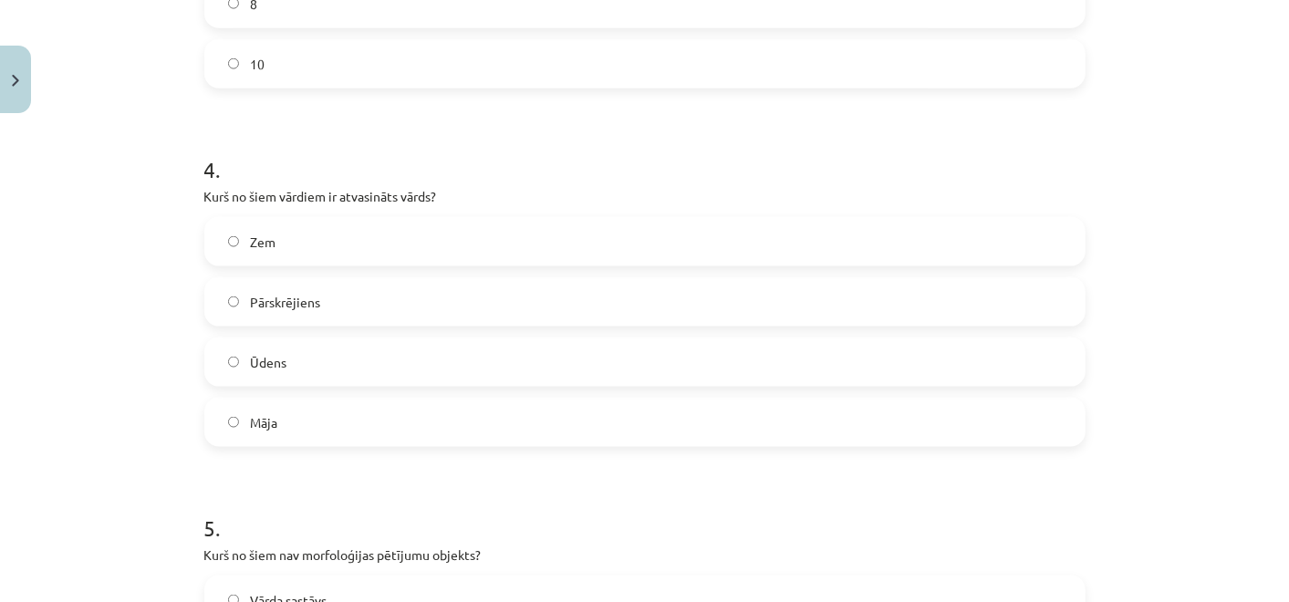
scroll to position [1318, 0]
click at [338, 305] on label "Pārskrējiens" at bounding box center [645, 299] width 878 height 46
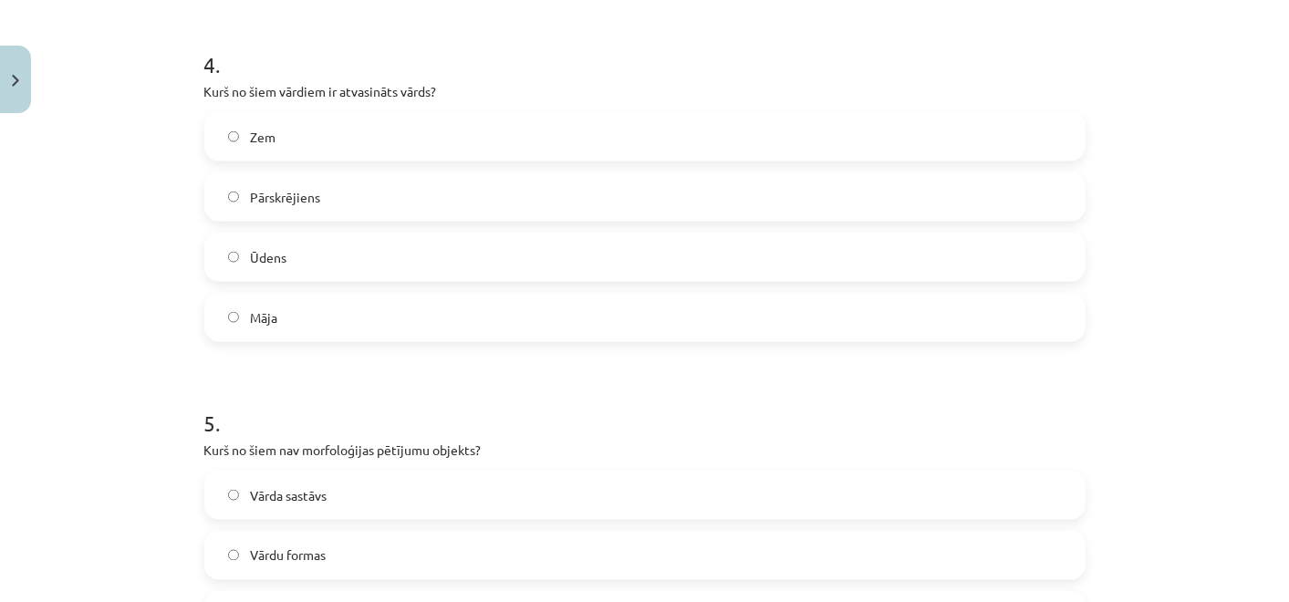
scroll to position [1723, 0]
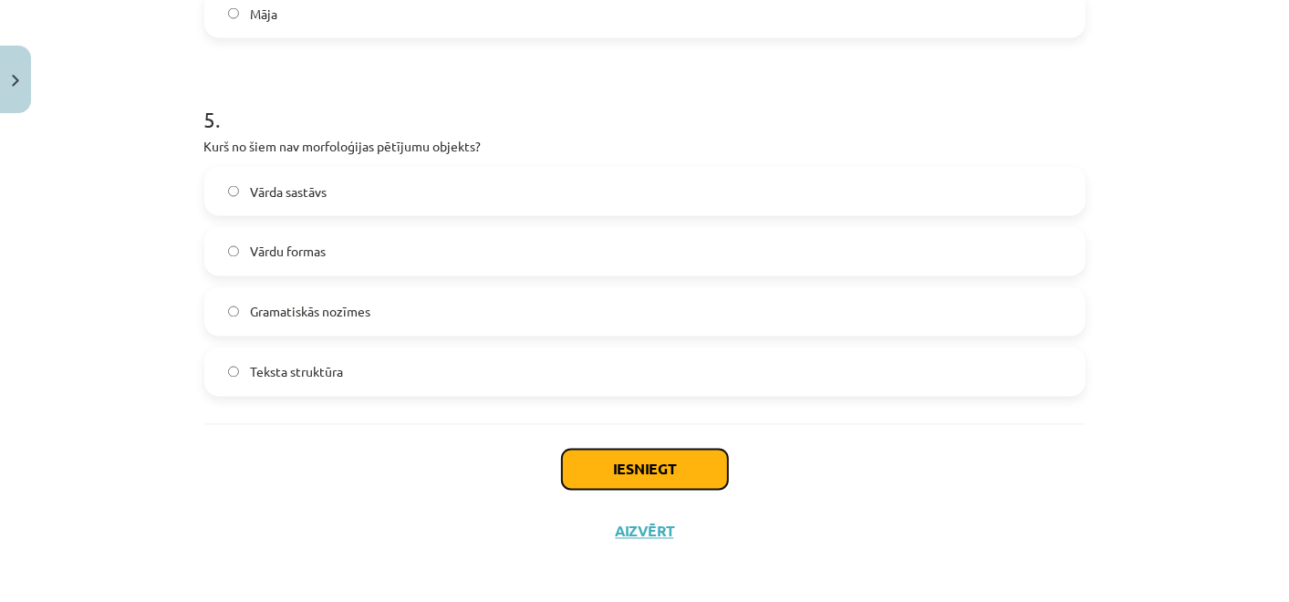
click at [563, 472] on button "Iesniegt" at bounding box center [645, 470] width 166 height 40
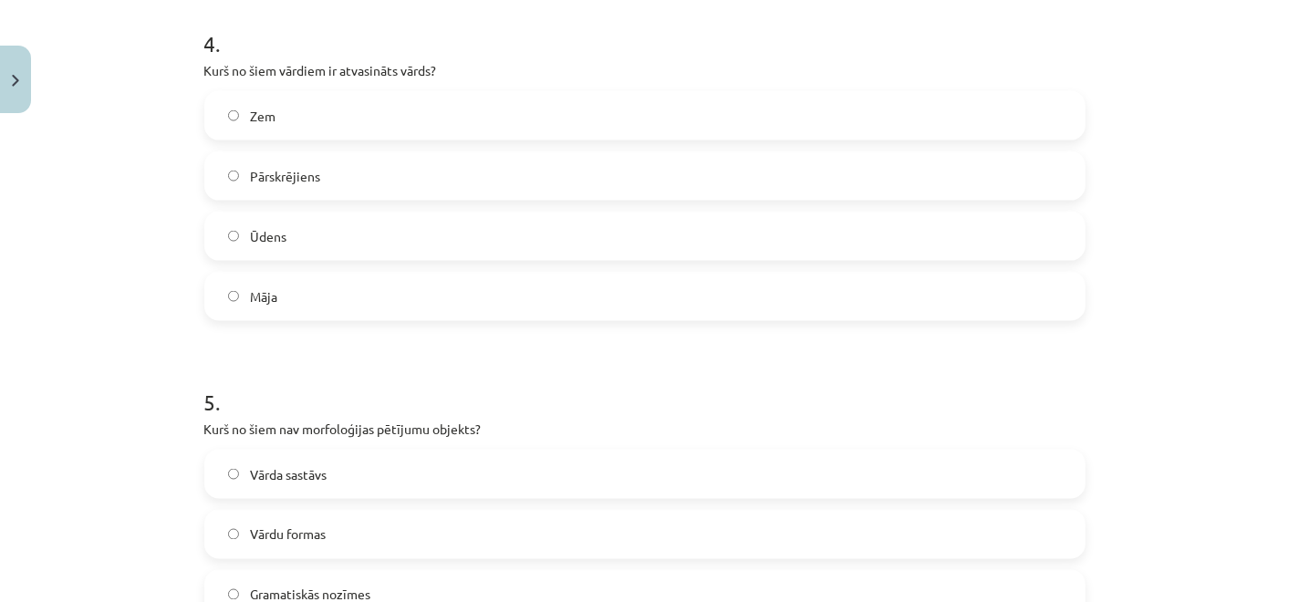
scroll to position [1216, 0]
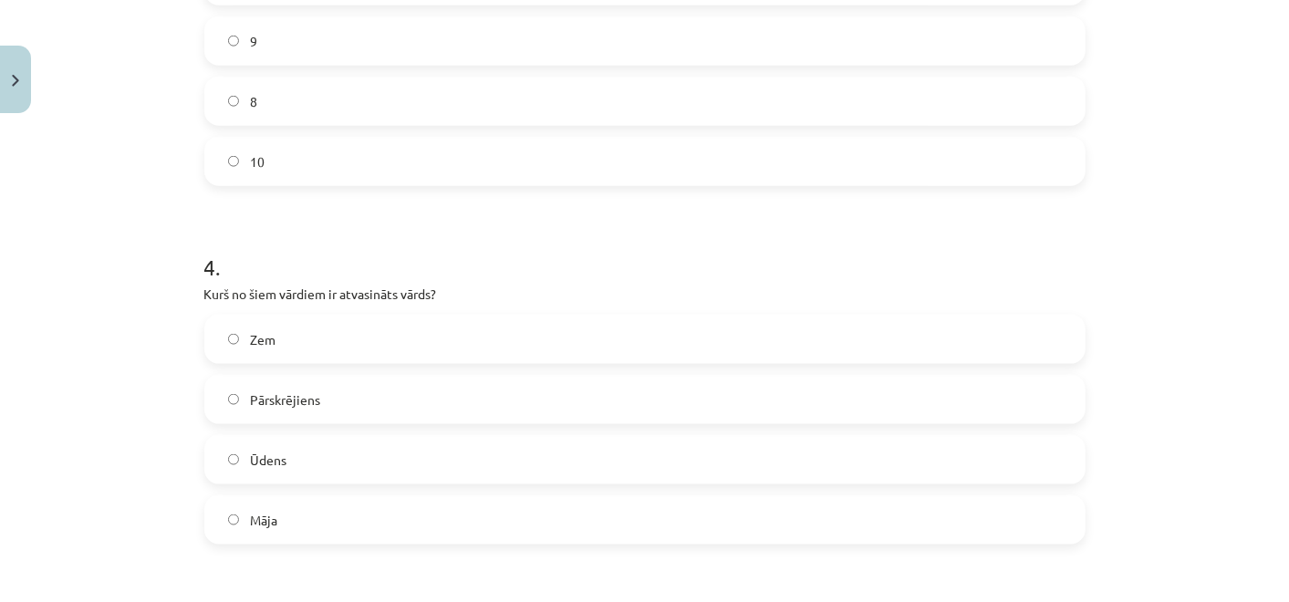
click at [161, 388] on div "Mācību tēma: Latviešu valodas i - 11. klases 1. ieskaites mācību materiāls (a,b…" at bounding box center [644, 301] width 1289 height 602
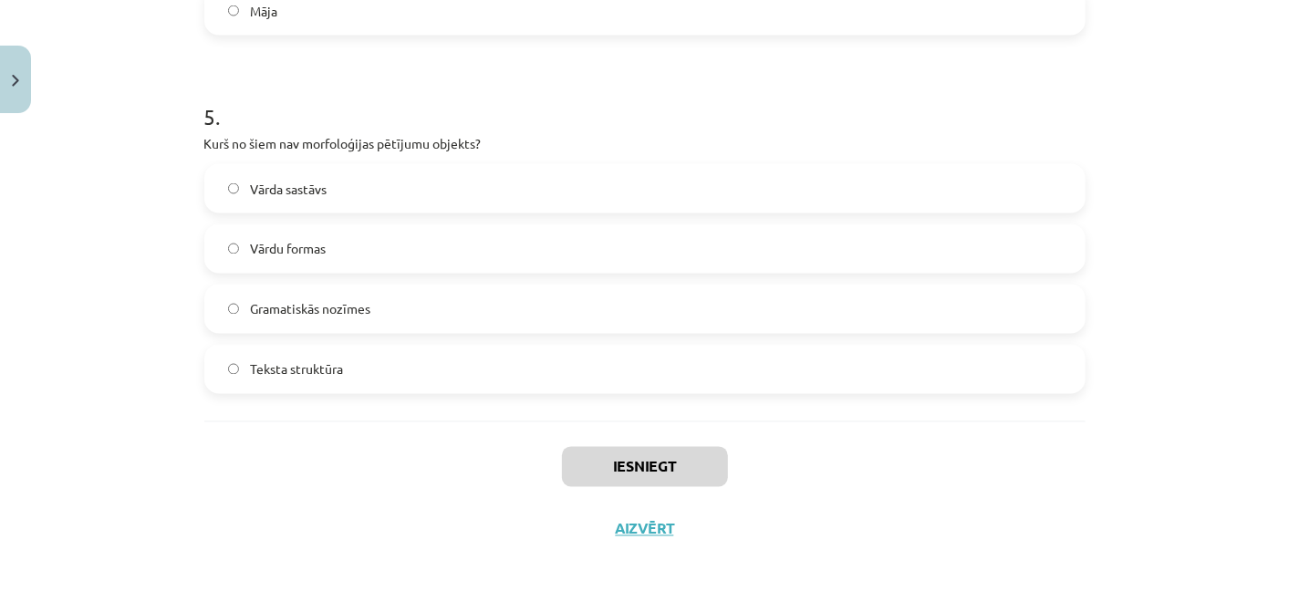
scroll to position [1727, 0]
click at [161, 220] on div "Mācību tēma: Latviešu valodas i - 11. klases 1. ieskaites mācību materiāls (a,b…" at bounding box center [644, 301] width 1289 height 602
click at [698, 459] on button "Iesniegt" at bounding box center [645, 465] width 166 height 40
click at [697, 458] on button "Iesniegt" at bounding box center [645, 465] width 166 height 40
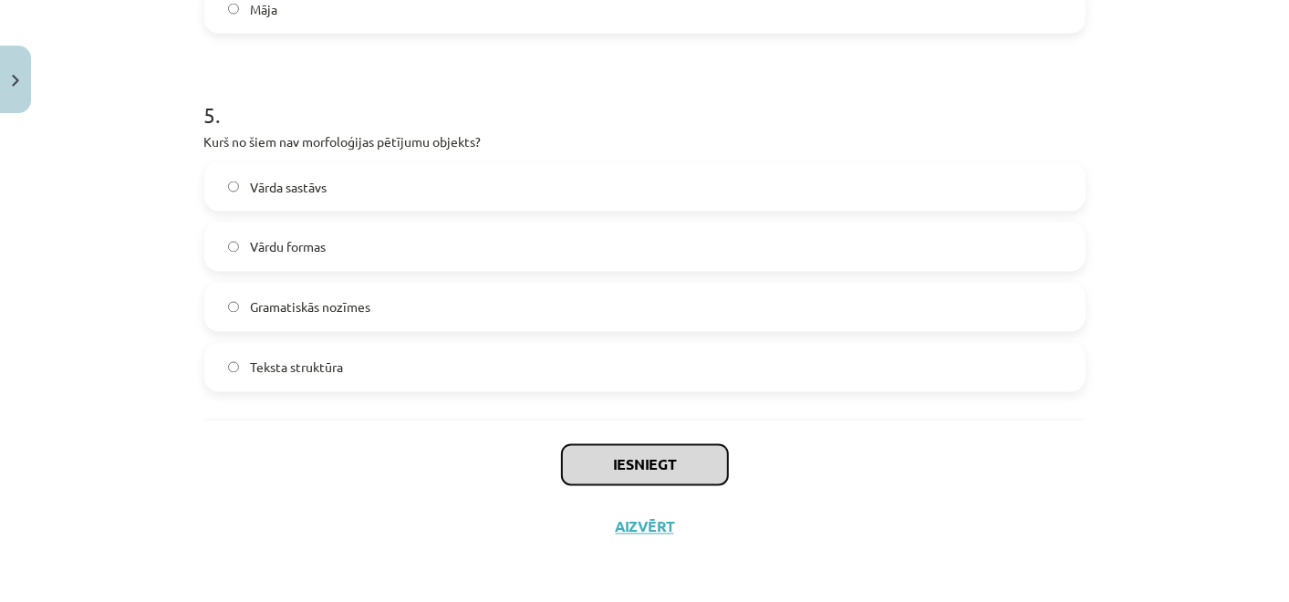
click at [697, 457] on button "Iesniegt" at bounding box center [645, 465] width 166 height 40
click at [697, 454] on button "Iesniegt" at bounding box center [645, 465] width 166 height 40
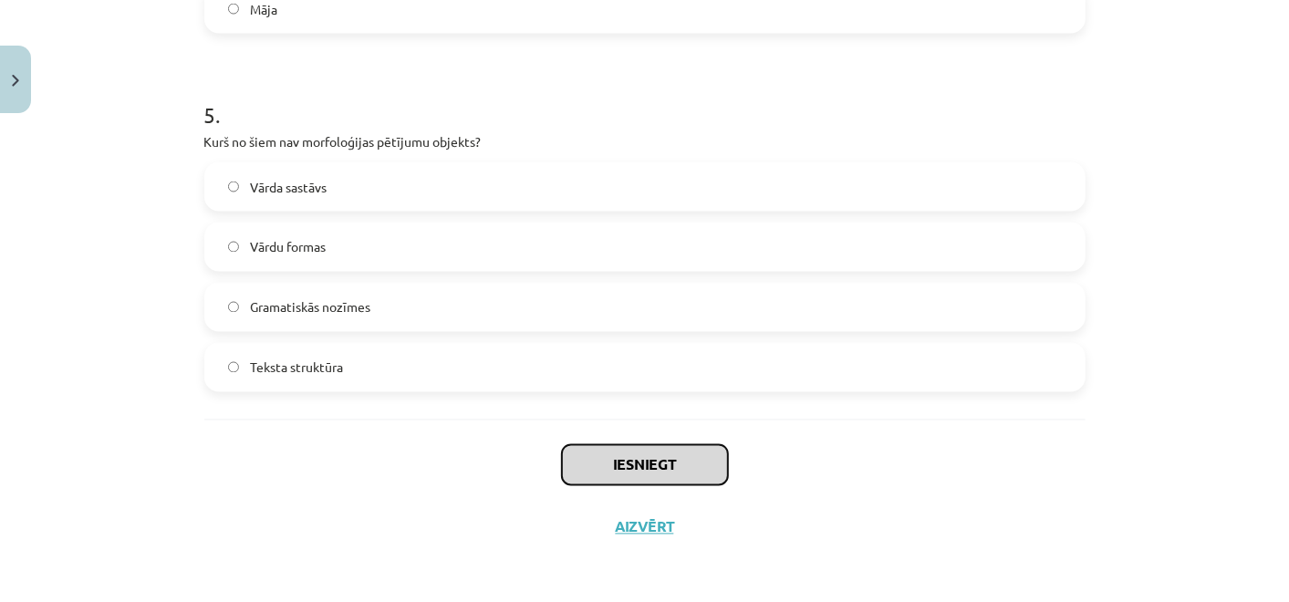
click at [697, 454] on button "Iesniegt" at bounding box center [645, 465] width 166 height 40
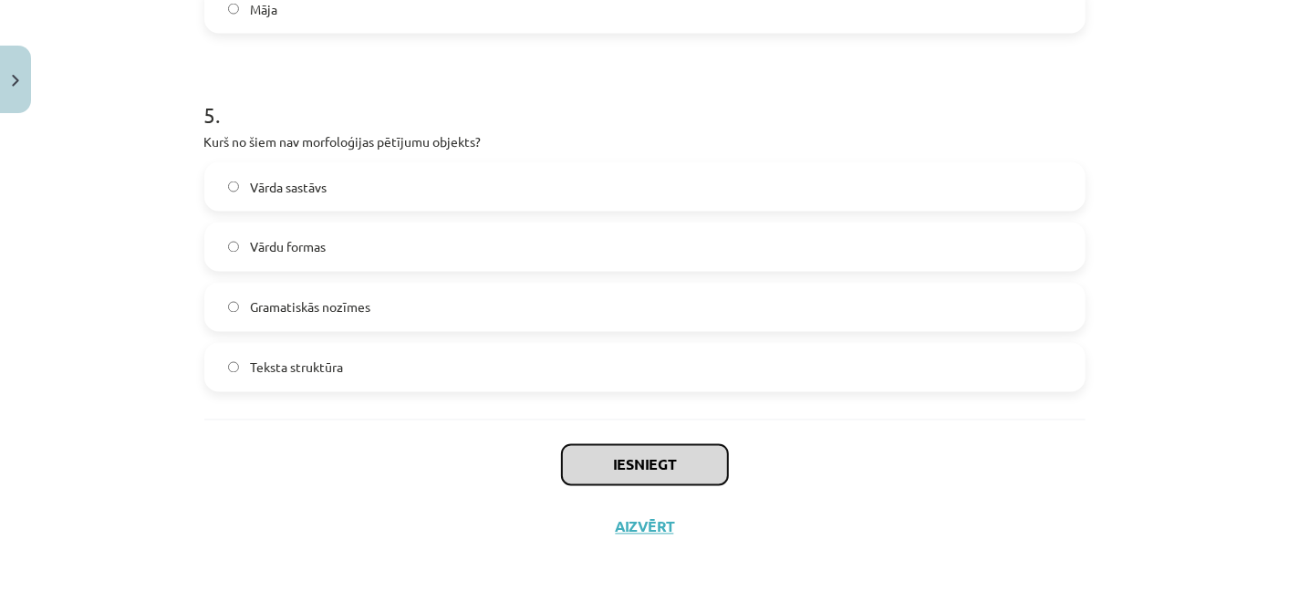
click at [697, 454] on button "Iesniegt" at bounding box center [645, 465] width 166 height 40
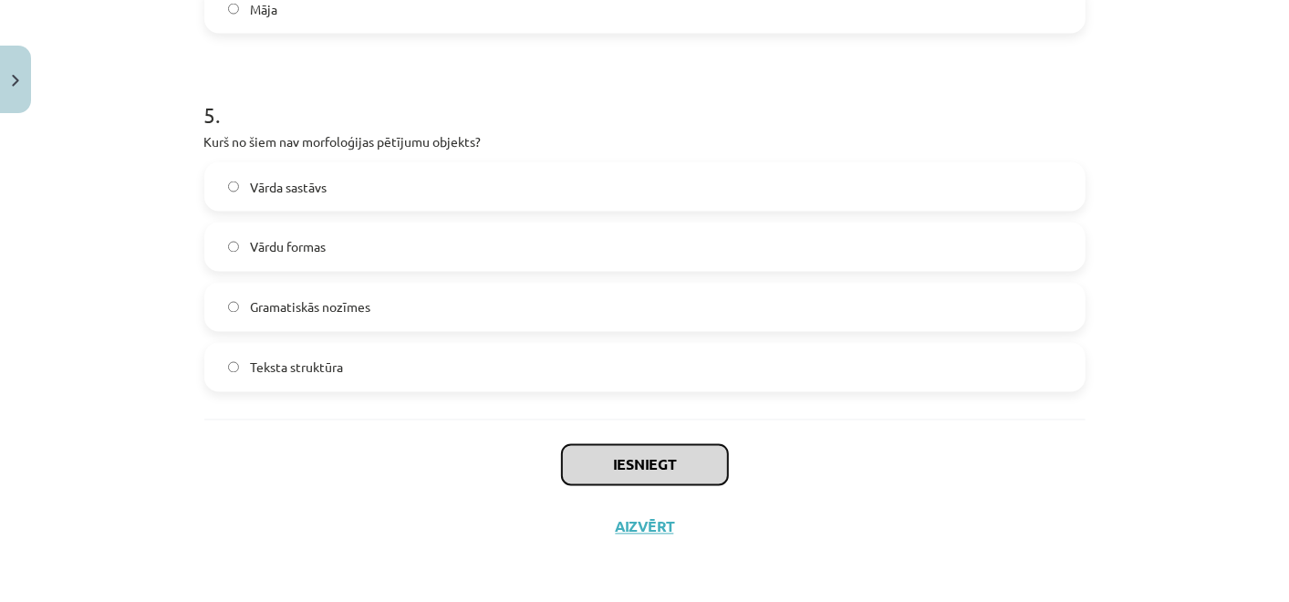
click at [697, 454] on button "Iesniegt" at bounding box center [645, 465] width 166 height 40
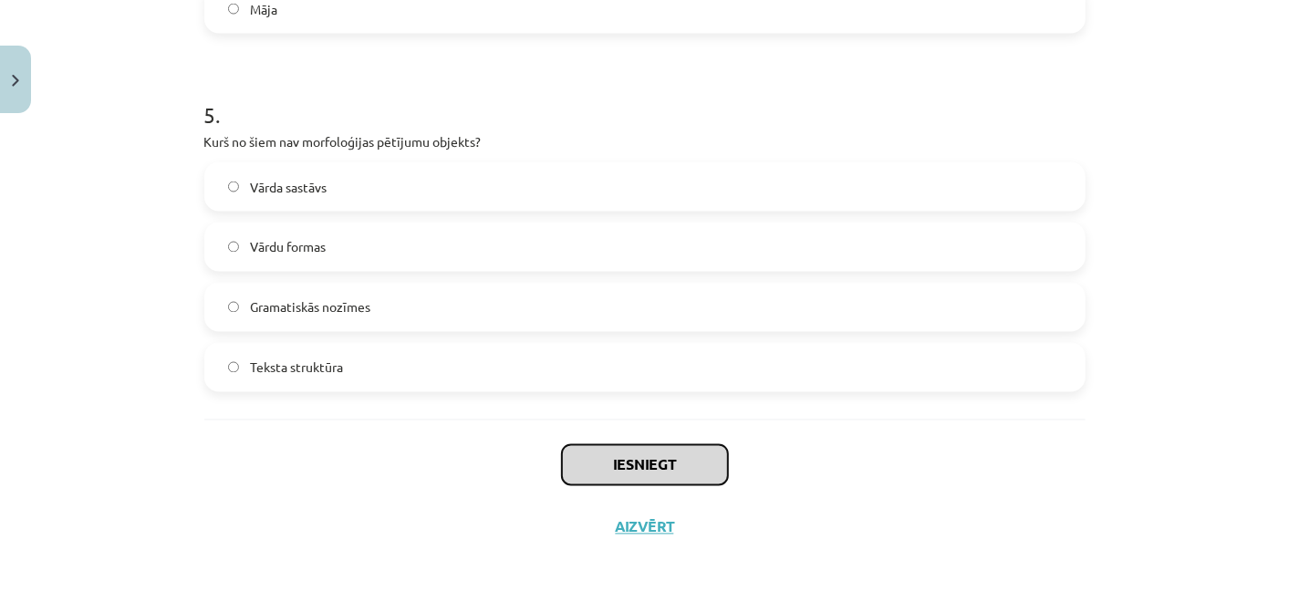
click at [697, 454] on button "Iesniegt" at bounding box center [645, 465] width 166 height 40
click at [697, 453] on button "Iesniegt" at bounding box center [645, 465] width 166 height 40
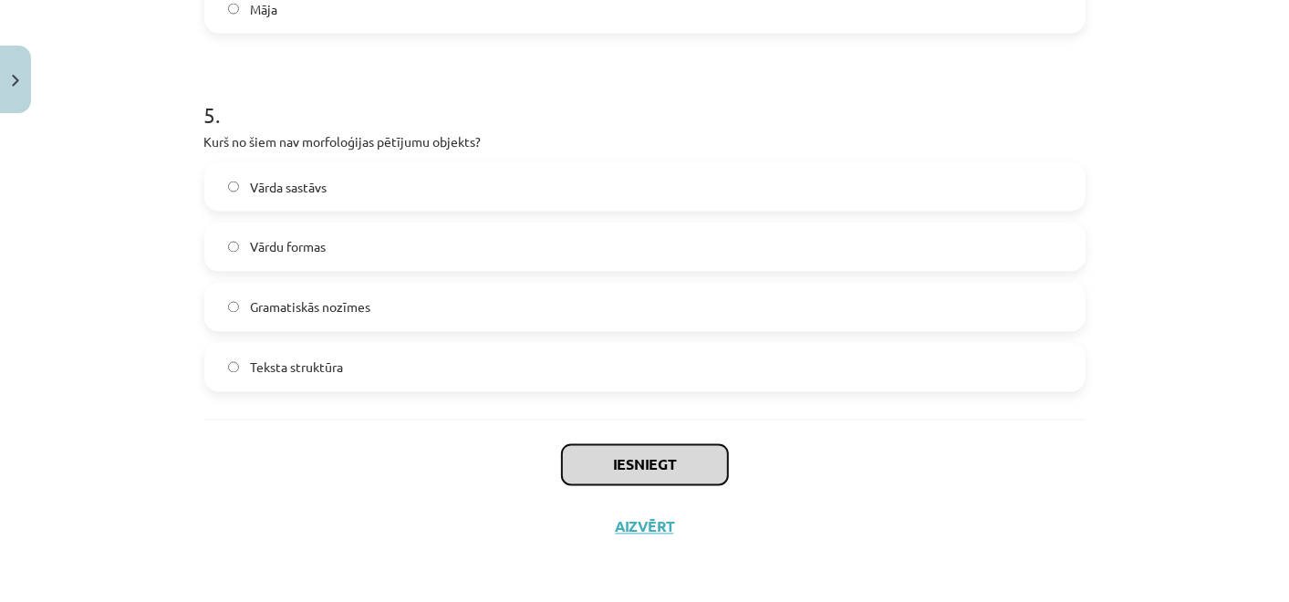
click at [697, 453] on button "Iesniegt" at bounding box center [645, 465] width 166 height 40
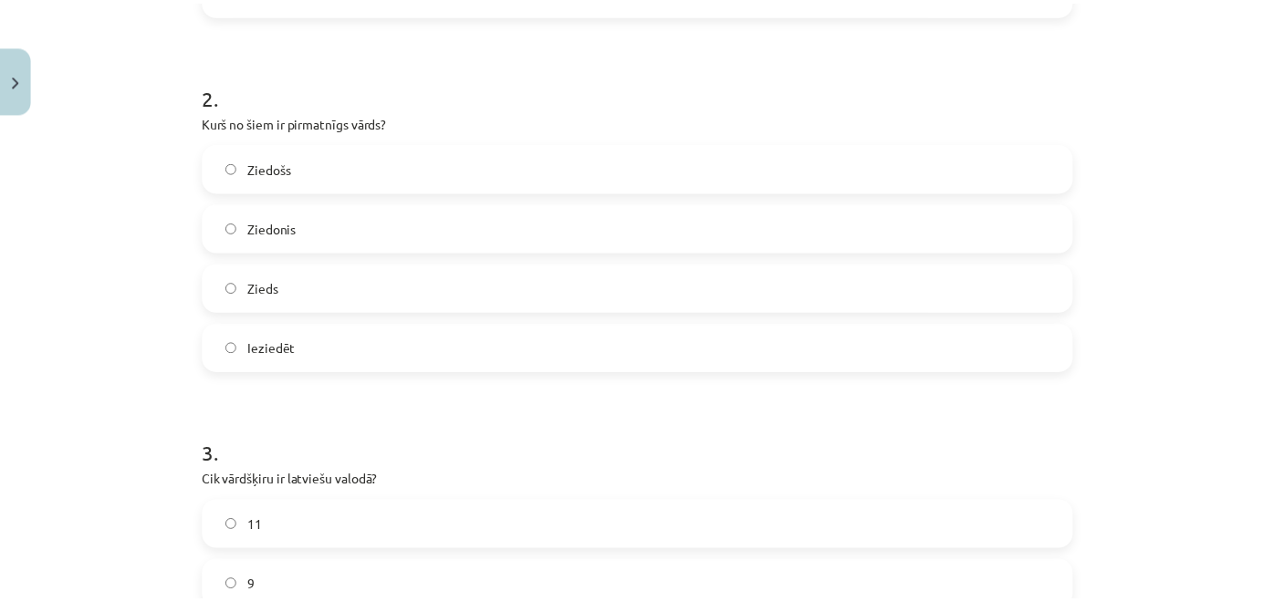
scroll to position [511, 0]
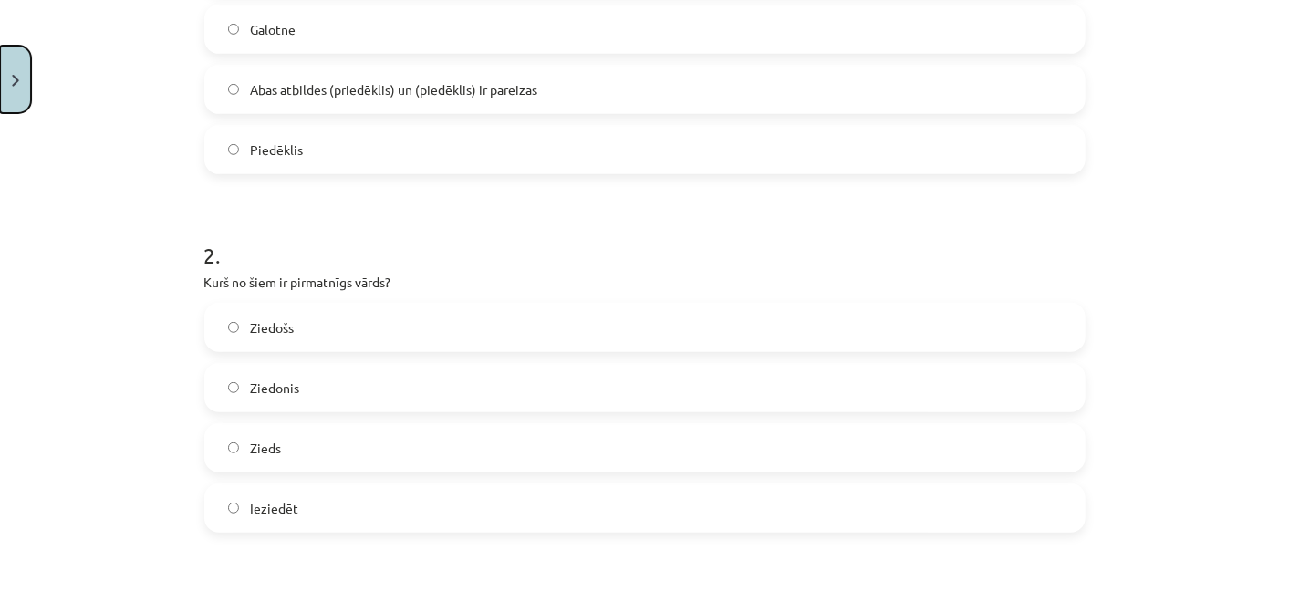
click at [14, 80] on img "Close" at bounding box center [15, 81] width 7 height 12
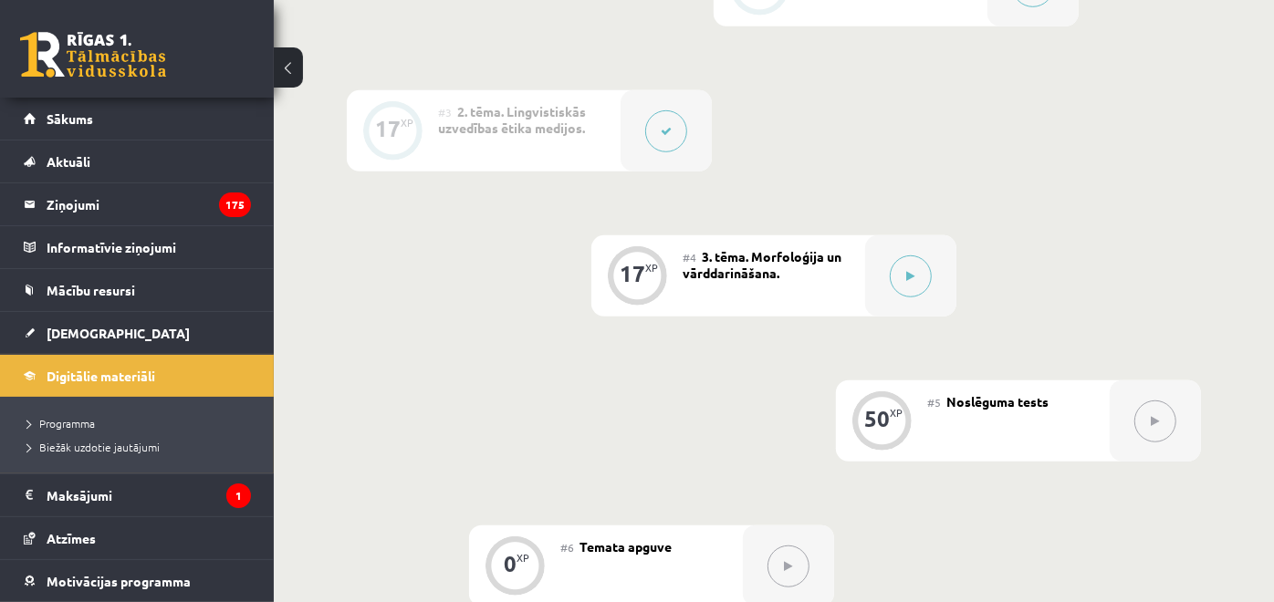
click at [281, 60] on button at bounding box center [288, 67] width 29 height 40
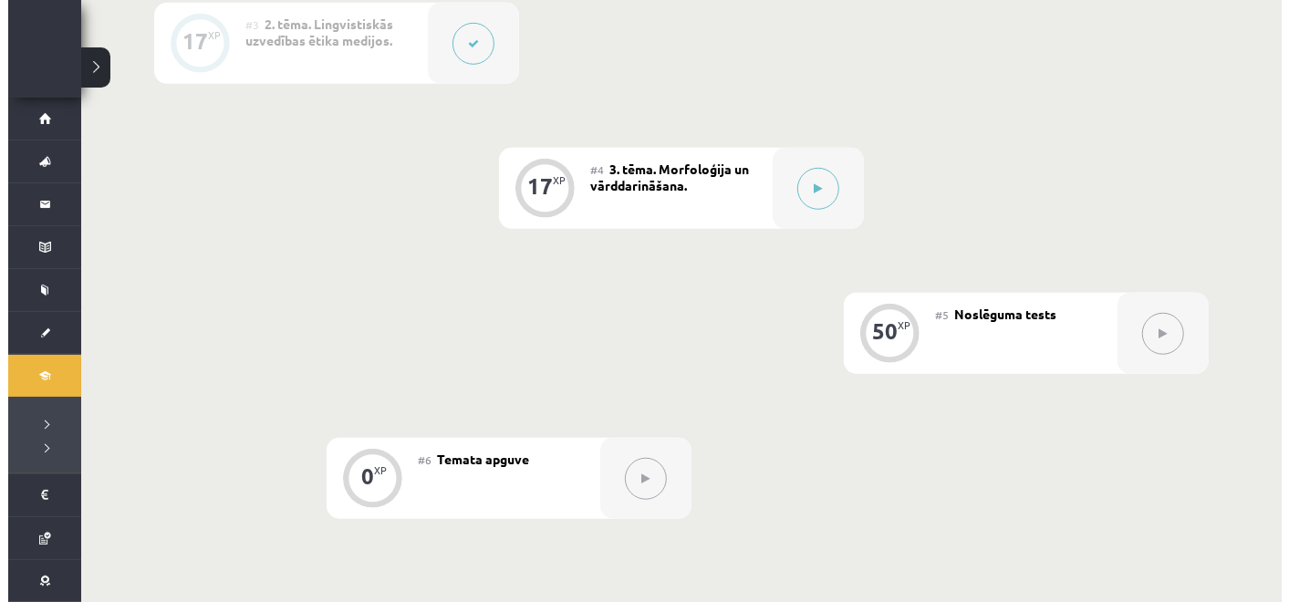
scroll to position [812, 0]
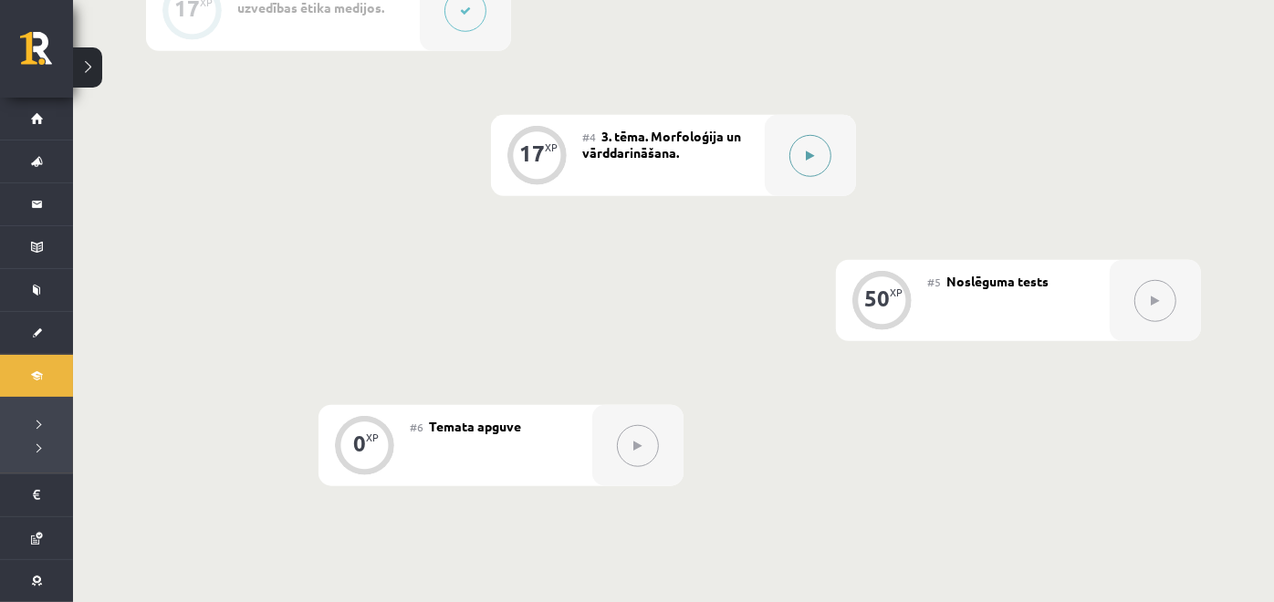
click at [796, 132] on div at bounding box center [810, 155] width 91 height 81
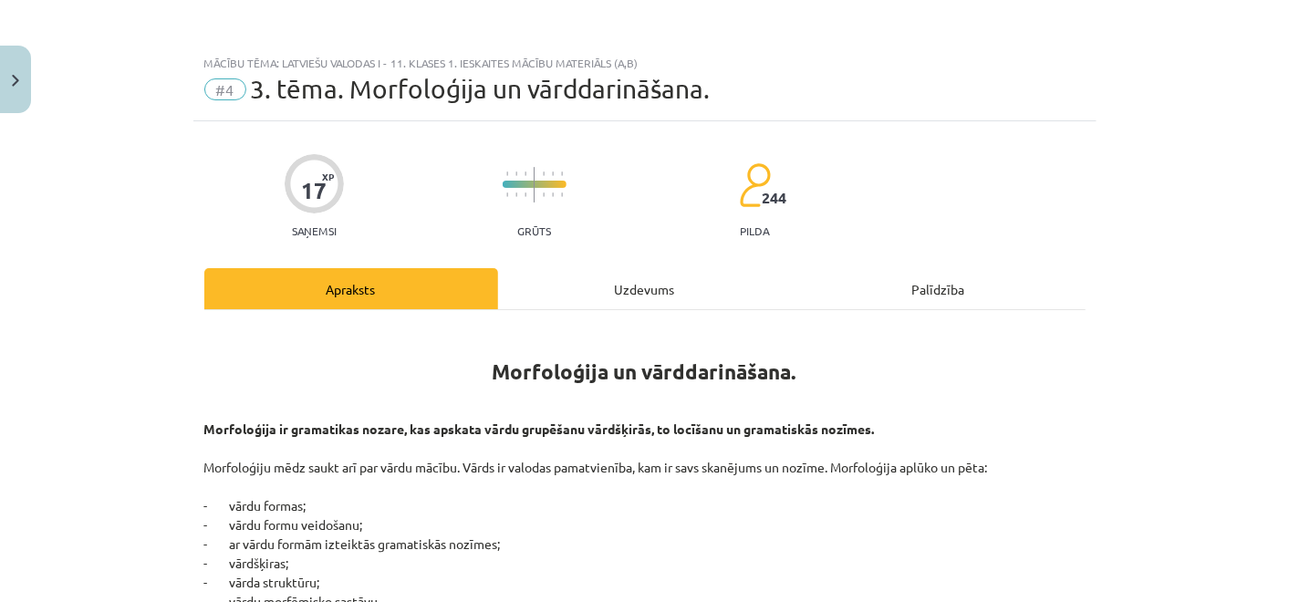
scroll to position [1014, 0]
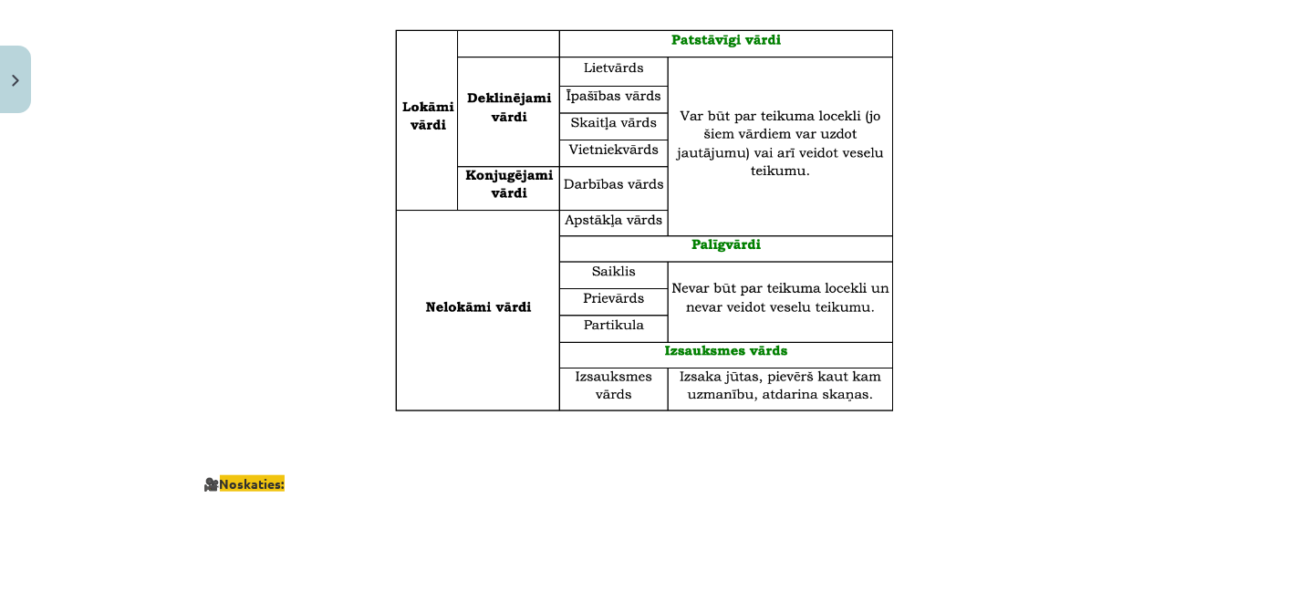
click at [597, 234] on img at bounding box center [644, 221] width 505 height 386
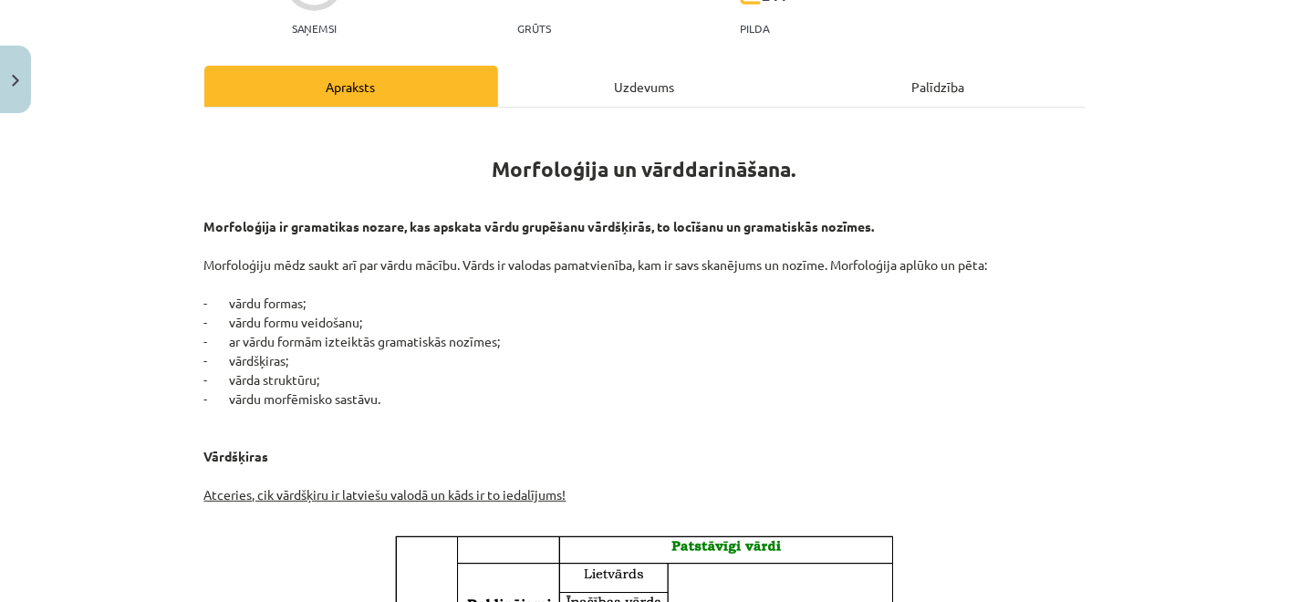
click at [564, 66] on div "Uzdevums" at bounding box center [645, 86] width 294 height 41
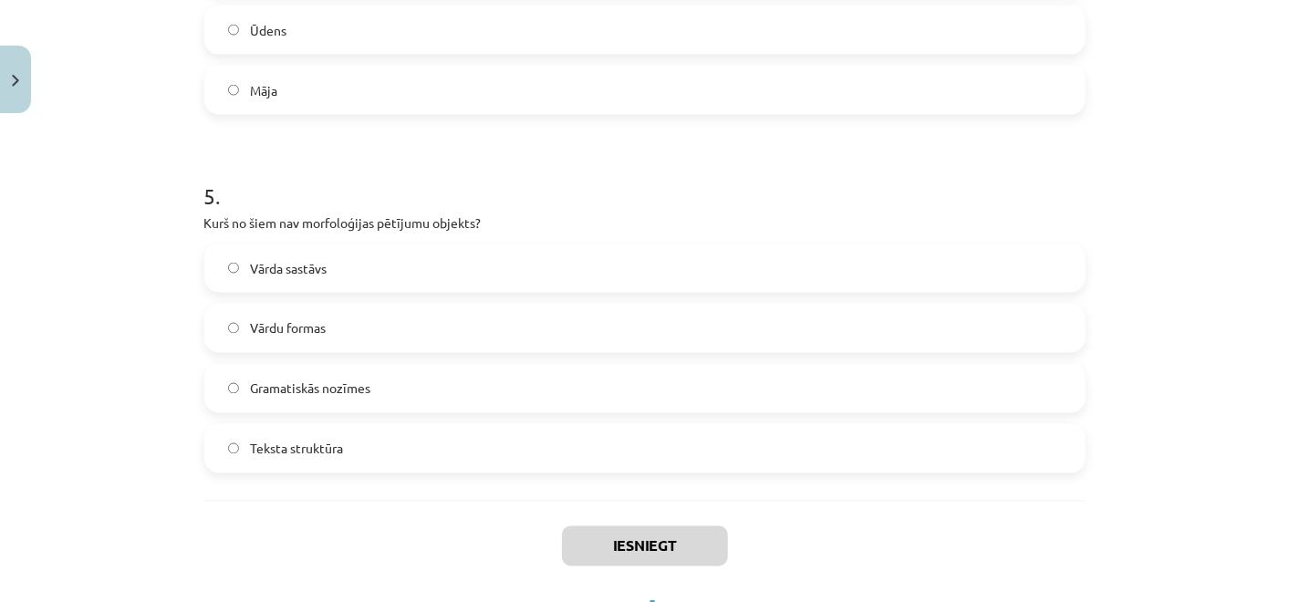
scroll to position [1727, 0]
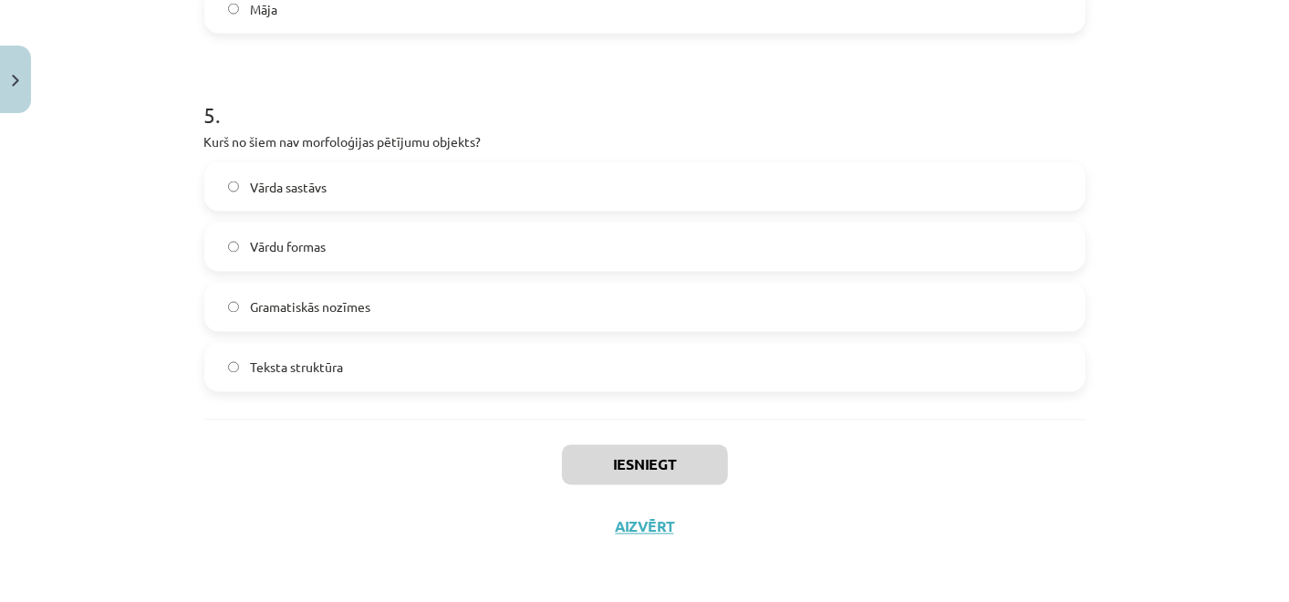
drag, startPoint x: 534, startPoint y: 328, endPoint x: 529, endPoint y: 341, distance: 13.6
click at [531, 328] on label "Gramatiskās nozīmes" at bounding box center [645, 308] width 878 height 46
click at [547, 370] on label "Teksta struktūra" at bounding box center [645, 368] width 878 height 46
click at [665, 442] on div "Iesniegt Aizvērt" at bounding box center [644, 484] width 881 height 128
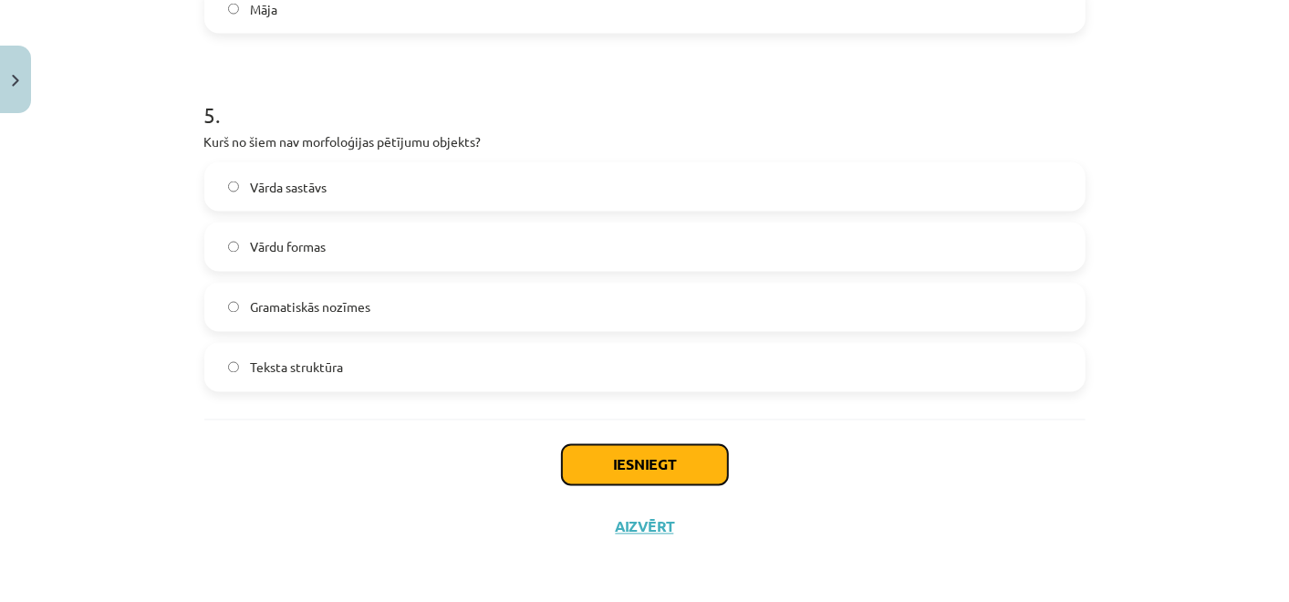
click at [677, 470] on button "Iesniegt" at bounding box center [645, 465] width 166 height 40
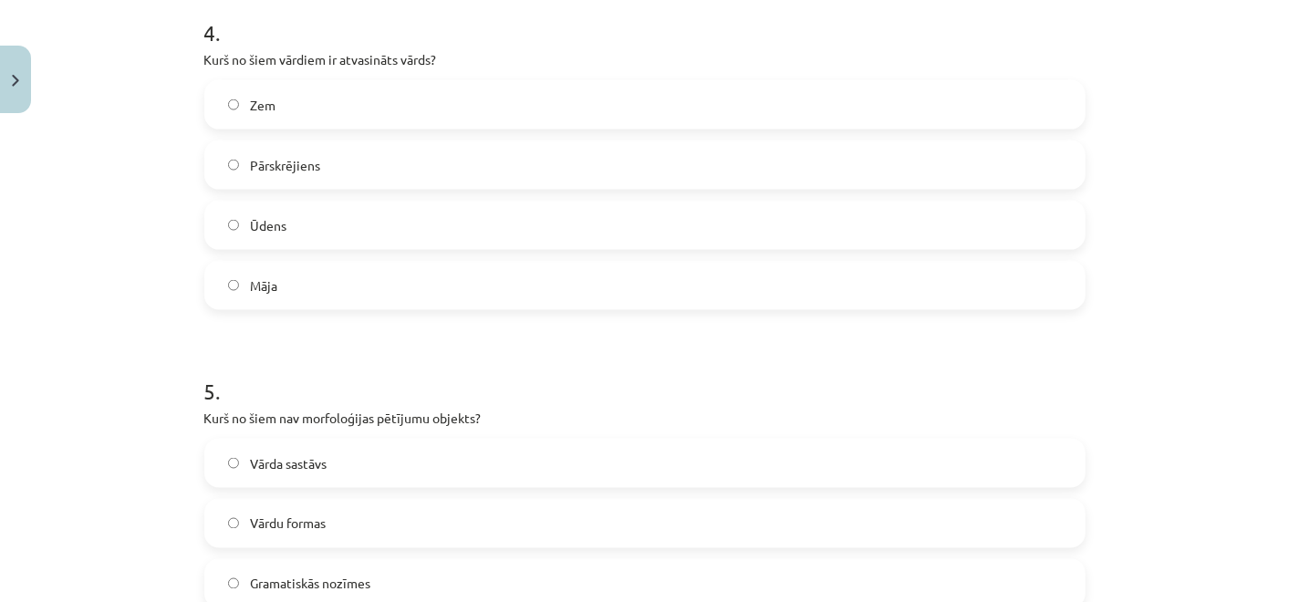
scroll to position [1321, 0]
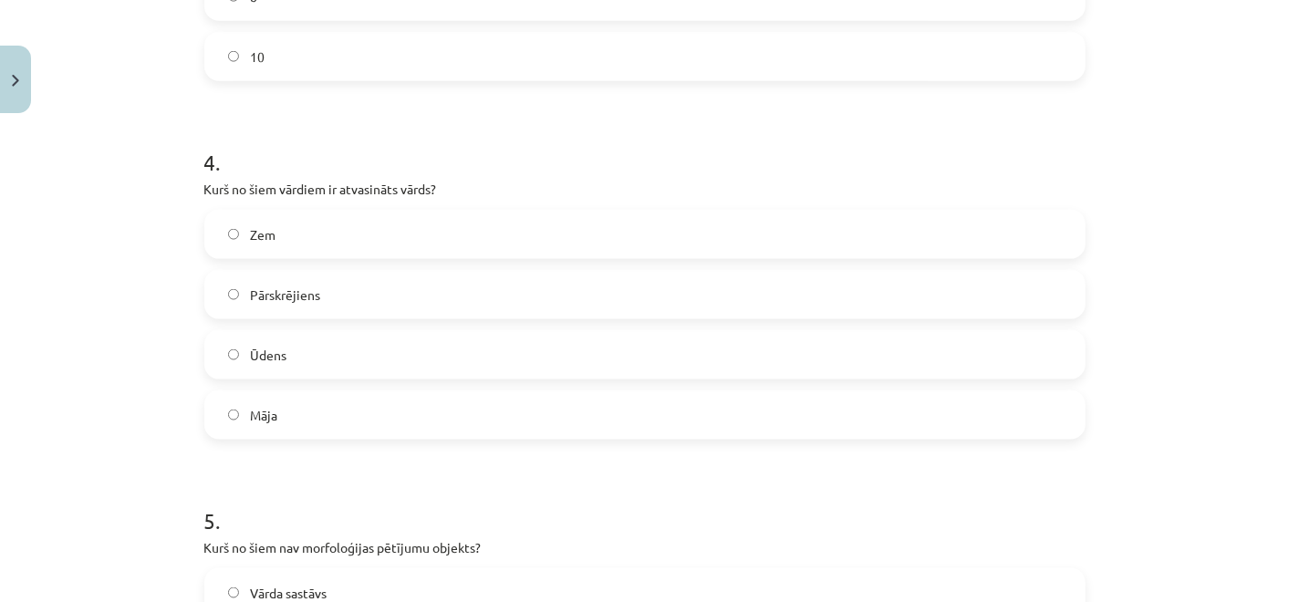
click at [513, 350] on label "Ūdens" at bounding box center [645, 355] width 878 height 46
click at [250, 294] on span "Pārskrējiens" at bounding box center [285, 295] width 70 height 19
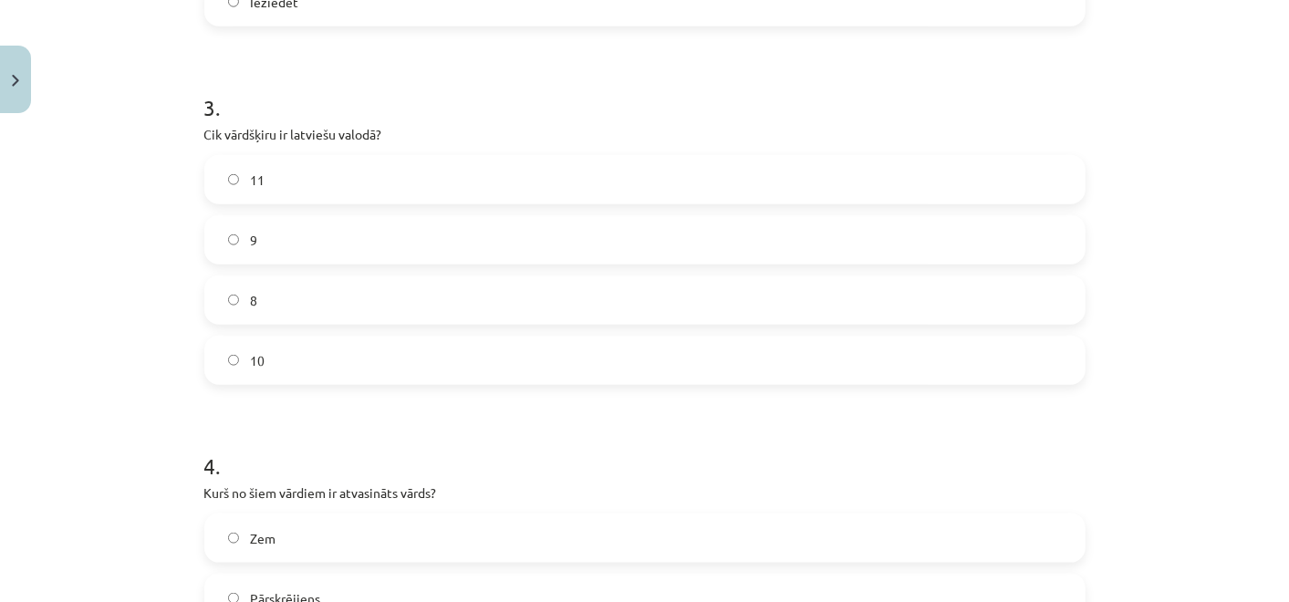
scroll to position [1423, 0]
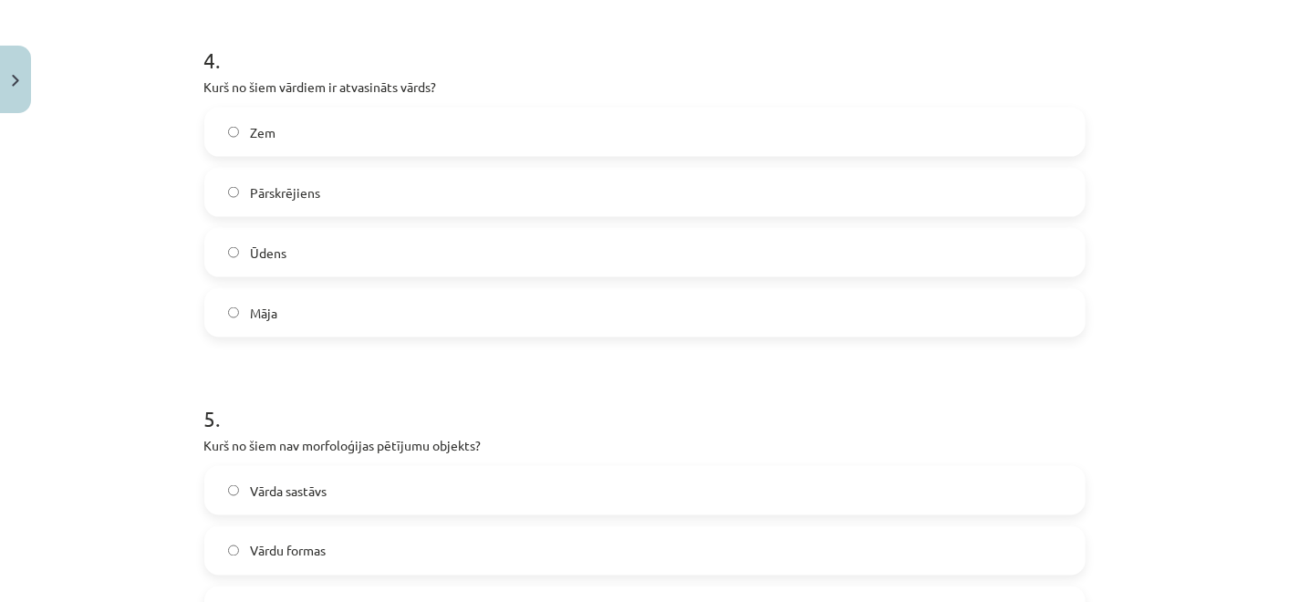
click at [289, 149] on label "Zem" at bounding box center [645, 132] width 878 height 46
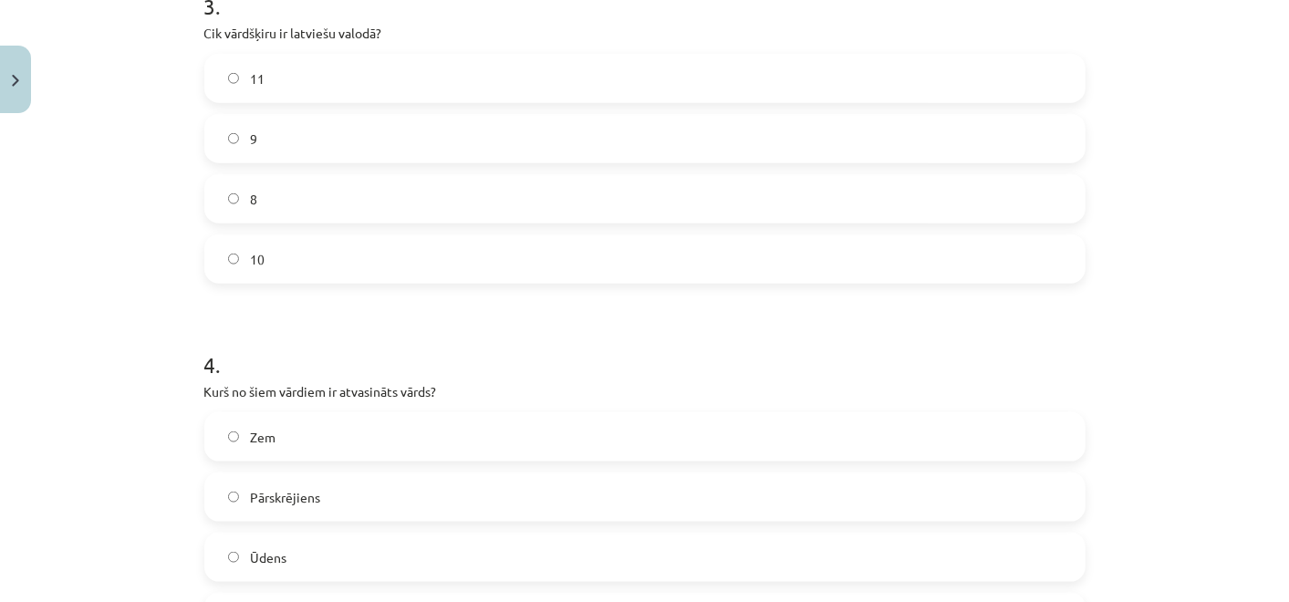
scroll to position [1017, 0]
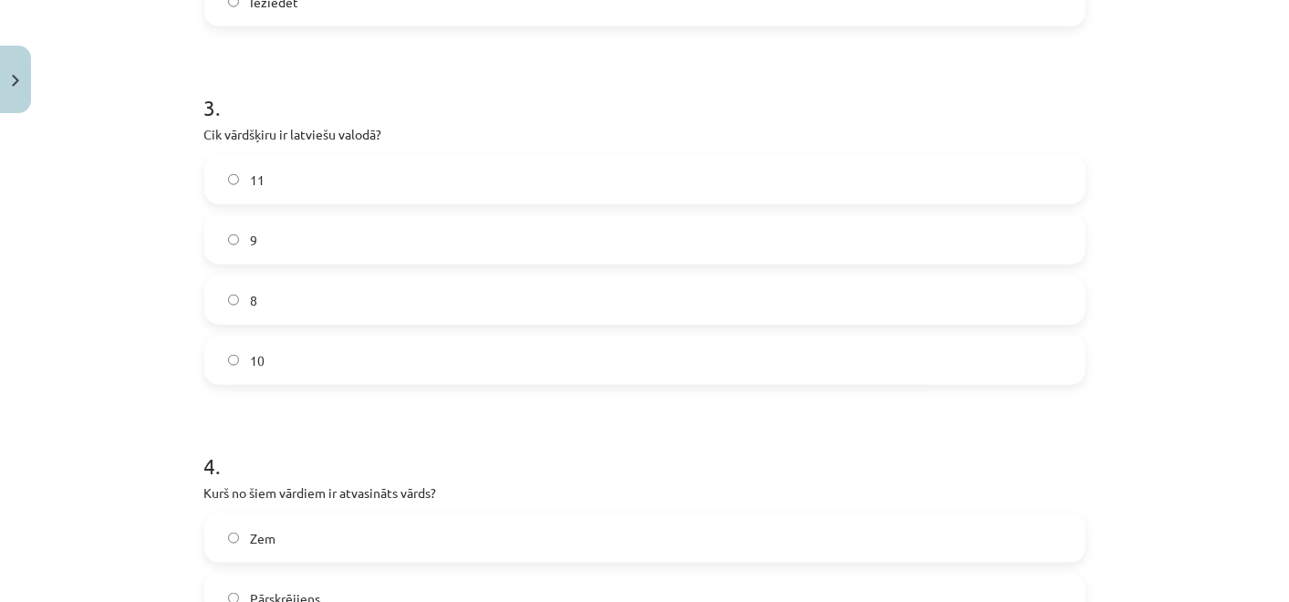
click at [294, 348] on label "10" at bounding box center [645, 361] width 878 height 46
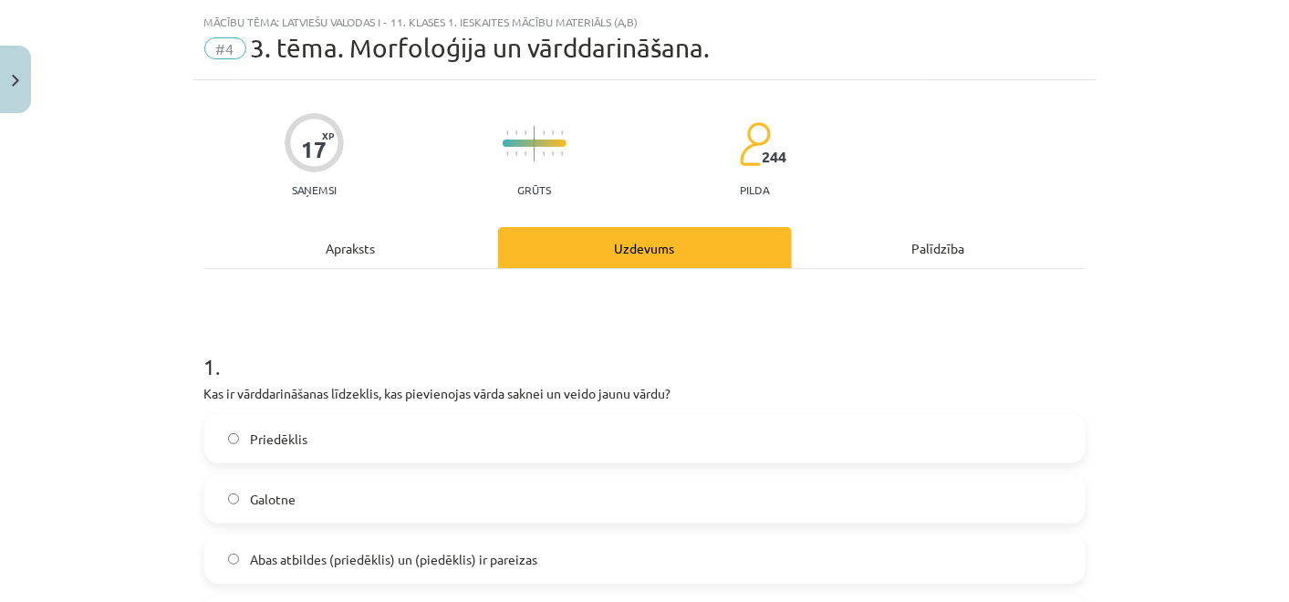
scroll to position [0, 0]
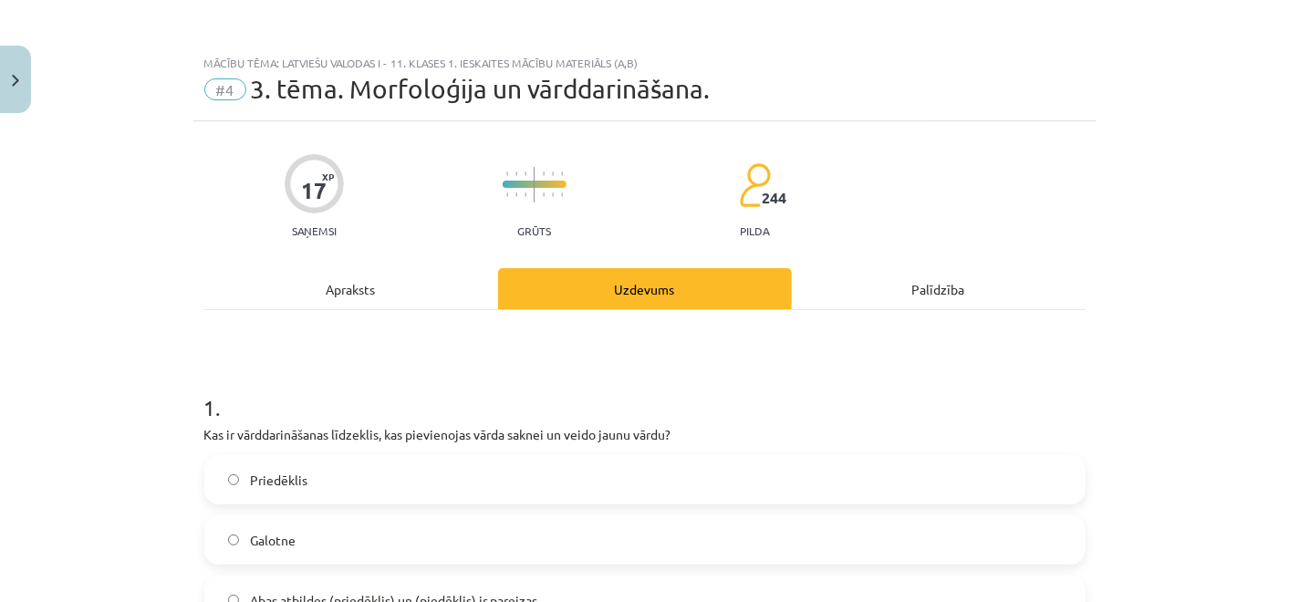
click at [919, 287] on div "Palīdzība" at bounding box center [939, 288] width 294 height 41
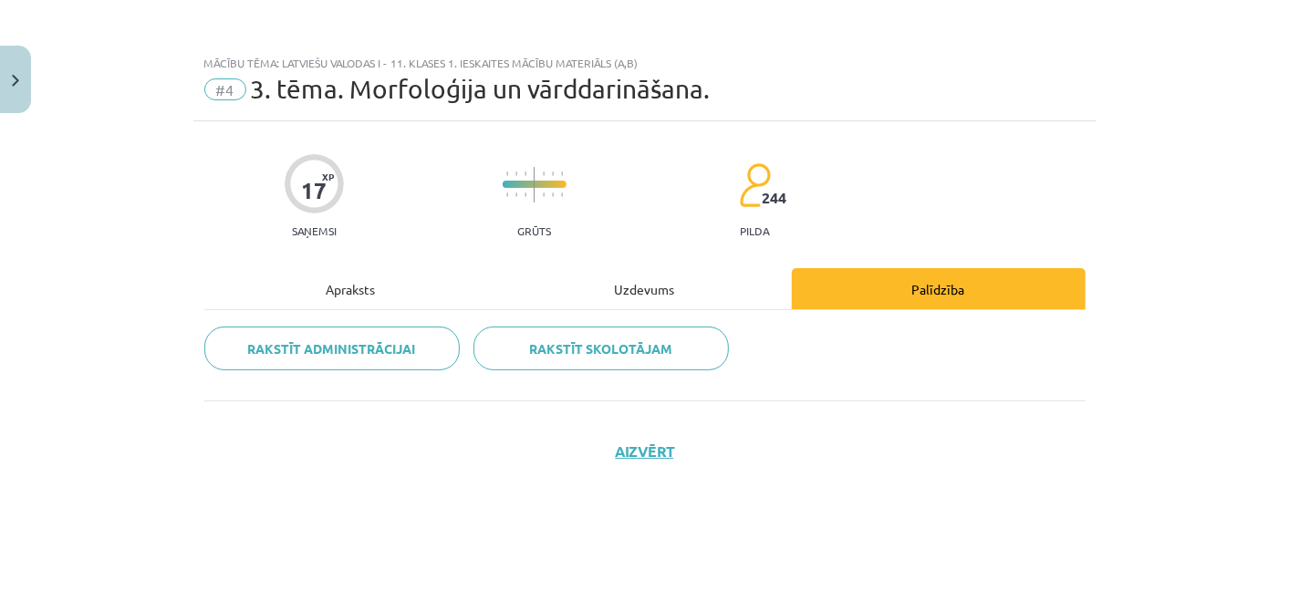
click at [355, 302] on div "Apraksts" at bounding box center [351, 288] width 294 height 41
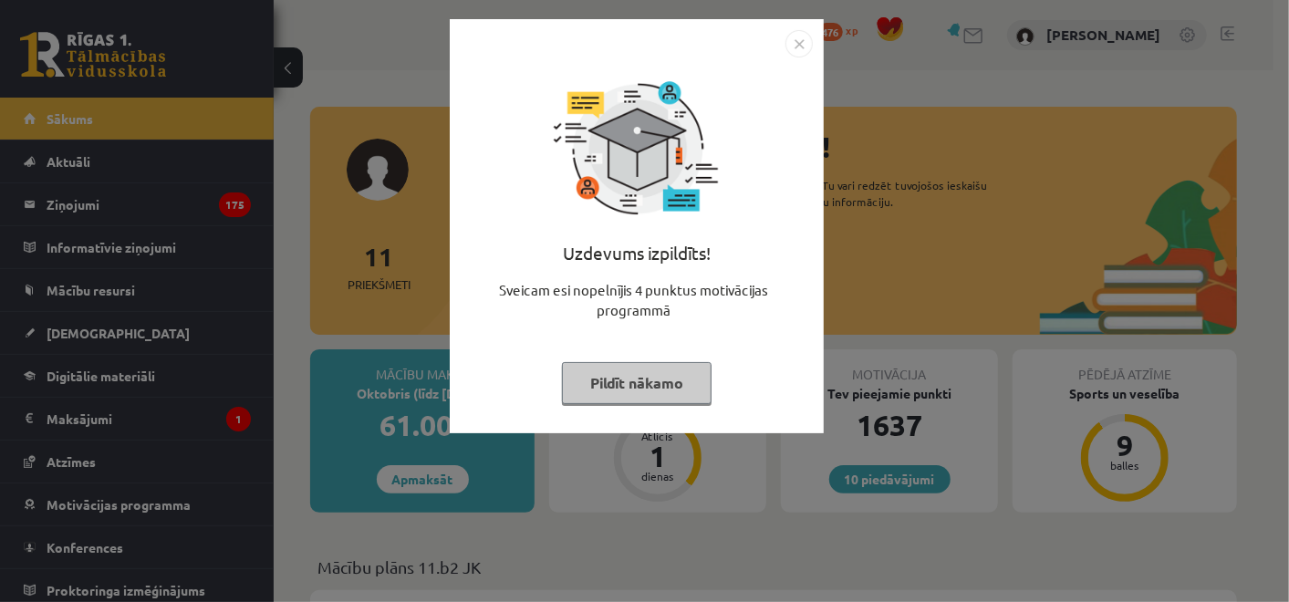
click at [803, 49] on img "Close" at bounding box center [799, 43] width 27 height 27
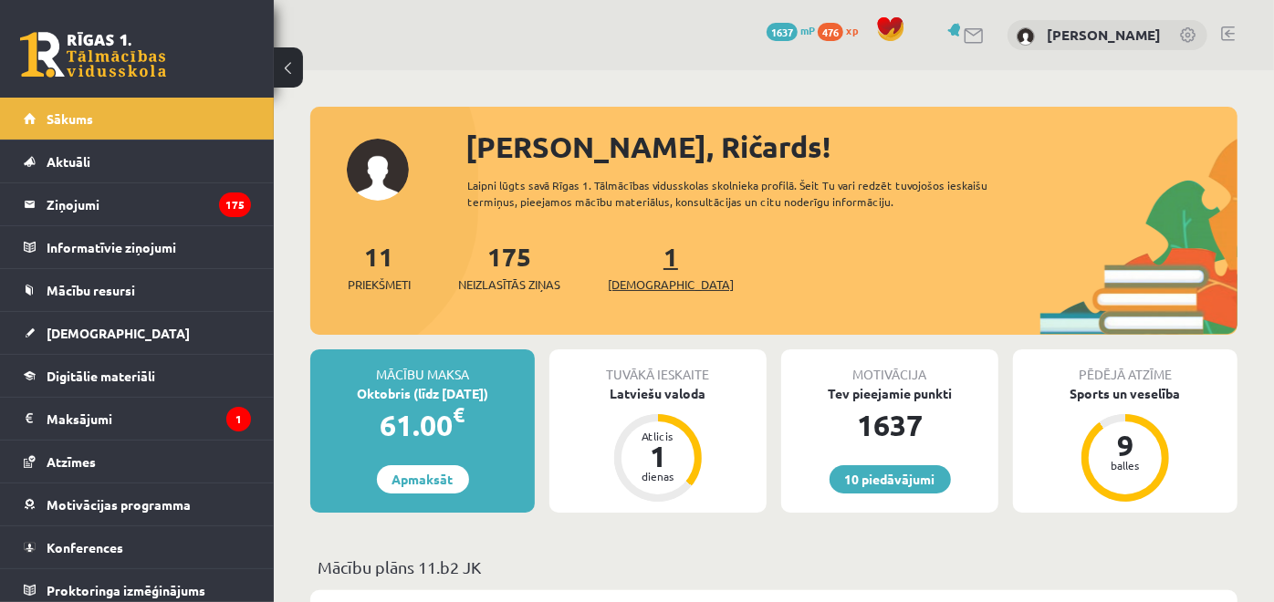
click at [639, 286] on span "[DEMOGRAPHIC_DATA]" at bounding box center [671, 285] width 126 height 18
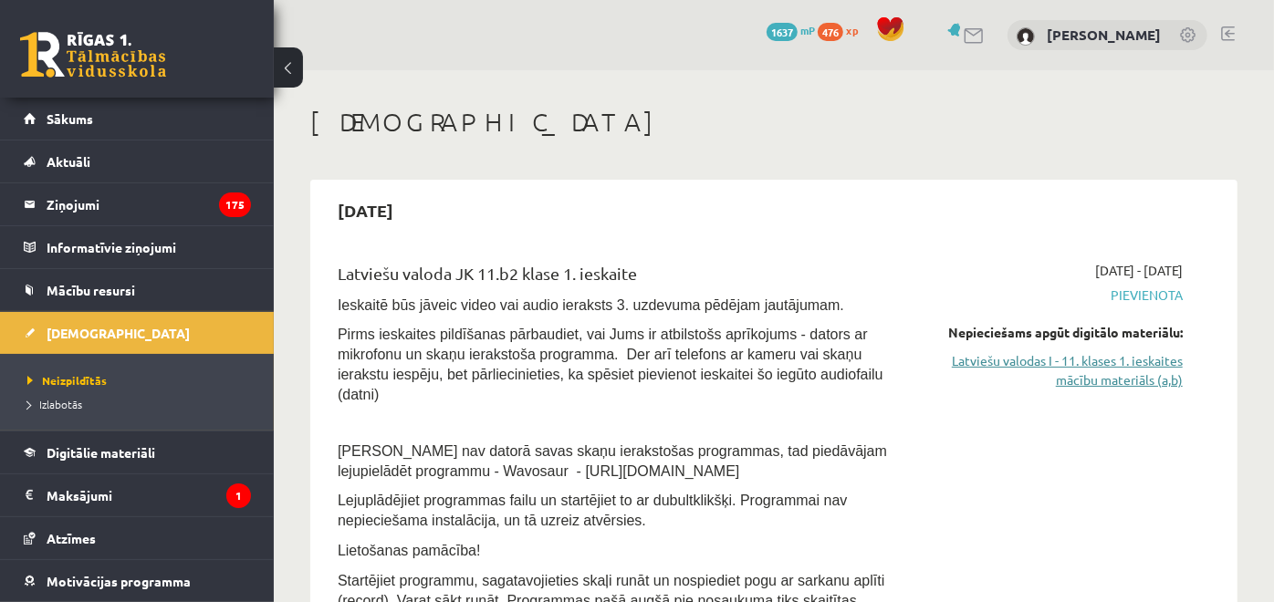
click at [1048, 366] on link "Latviešu valodas I - 11. klases 1. ieskaites mācību materiāls (a,b)" at bounding box center [1051, 370] width 264 height 38
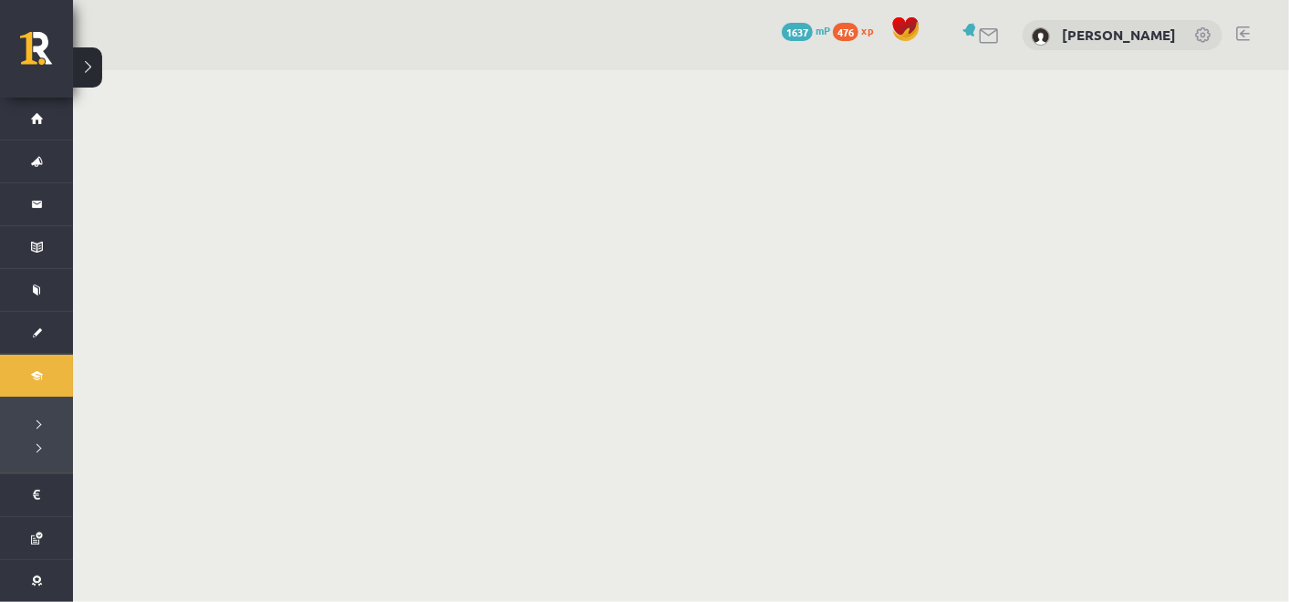
click at [405, 132] on body "0 Dāvanas 1637 mP 476 xp [PERSON_NAME] Sākums Aktuāli Kā mācīties eSKOLĀ Kontak…" at bounding box center [644, 301] width 1289 height 602
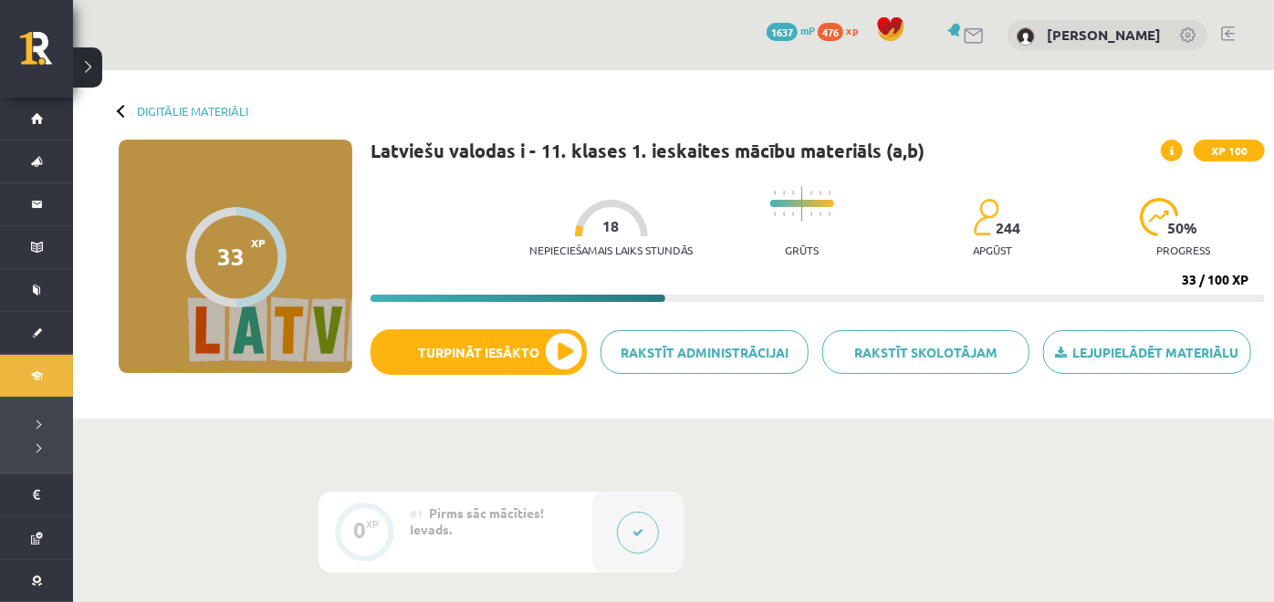
click at [1042, 172] on div "Latviešu valodas i - 11. klases 1. ieskaites mācību materiāls (a,b) XP 100 Nepi…" at bounding box center [817, 275] width 894 height 270
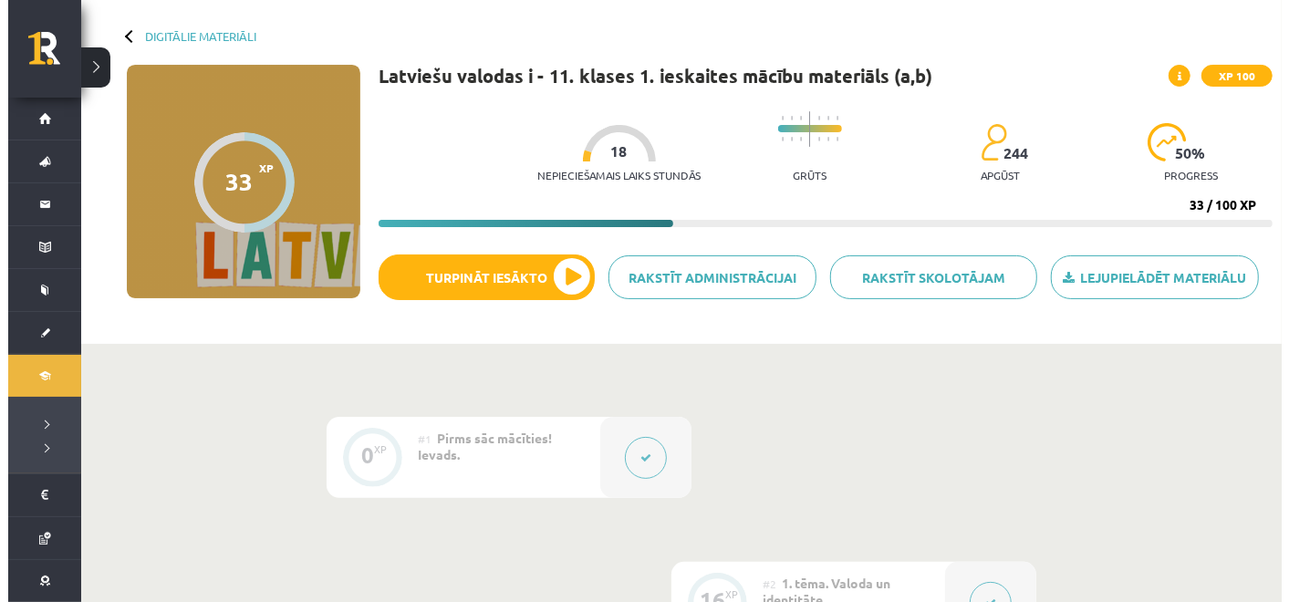
scroll to position [203, 0]
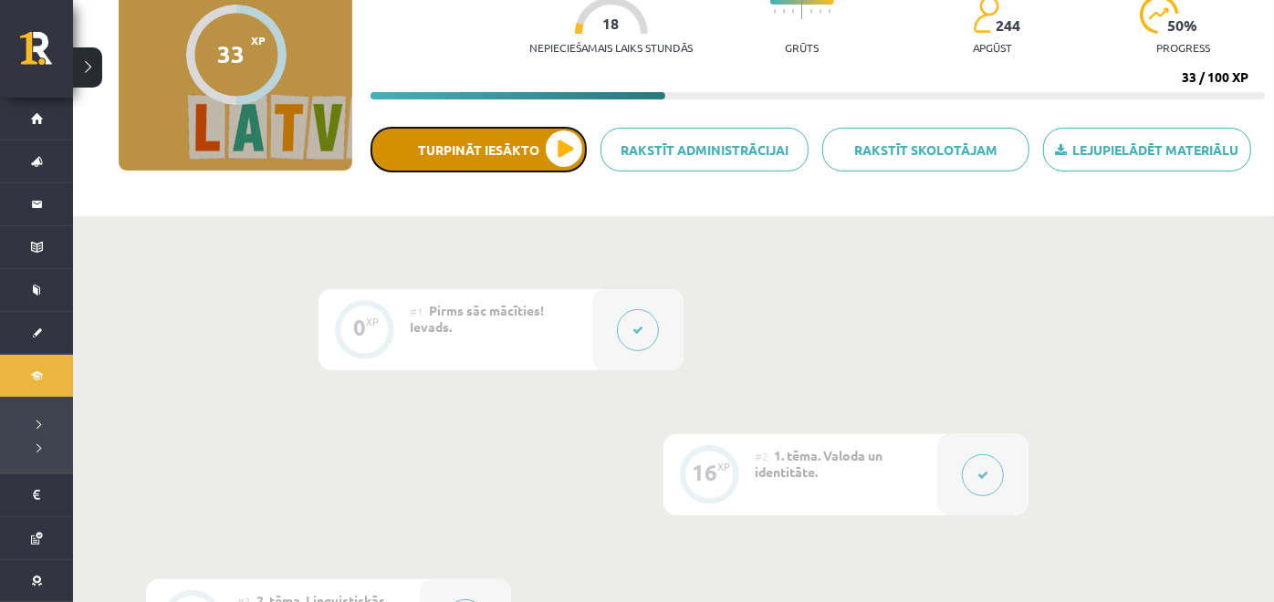
click at [568, 146] on button "Turpināt iesākto" at bounding box center [478, 150] width 216 height 46
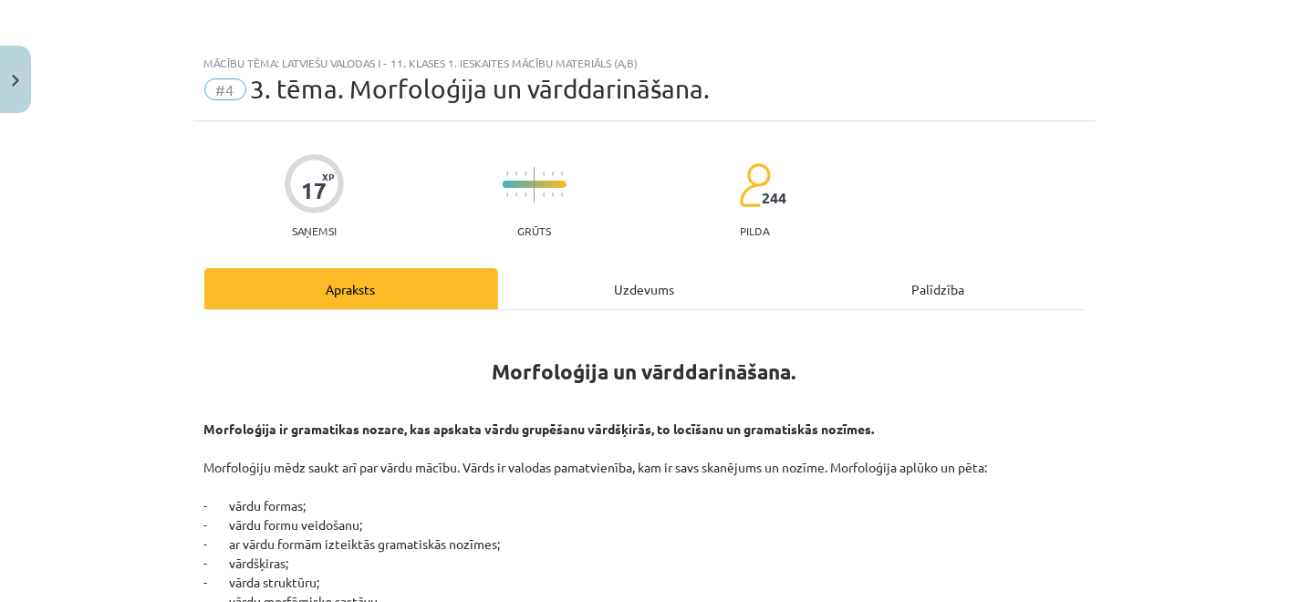
click at [712, 297] on div "Uzdevums" at bounding box center [645, 288] width 294 height 41
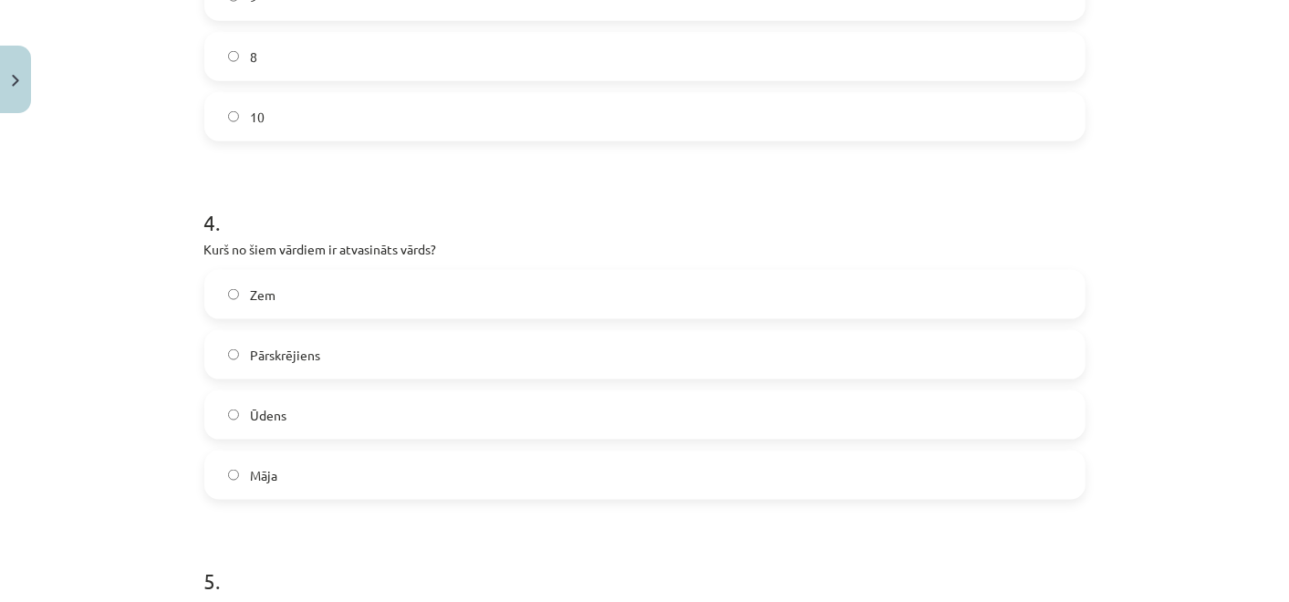
scroll to position [1727, 0]
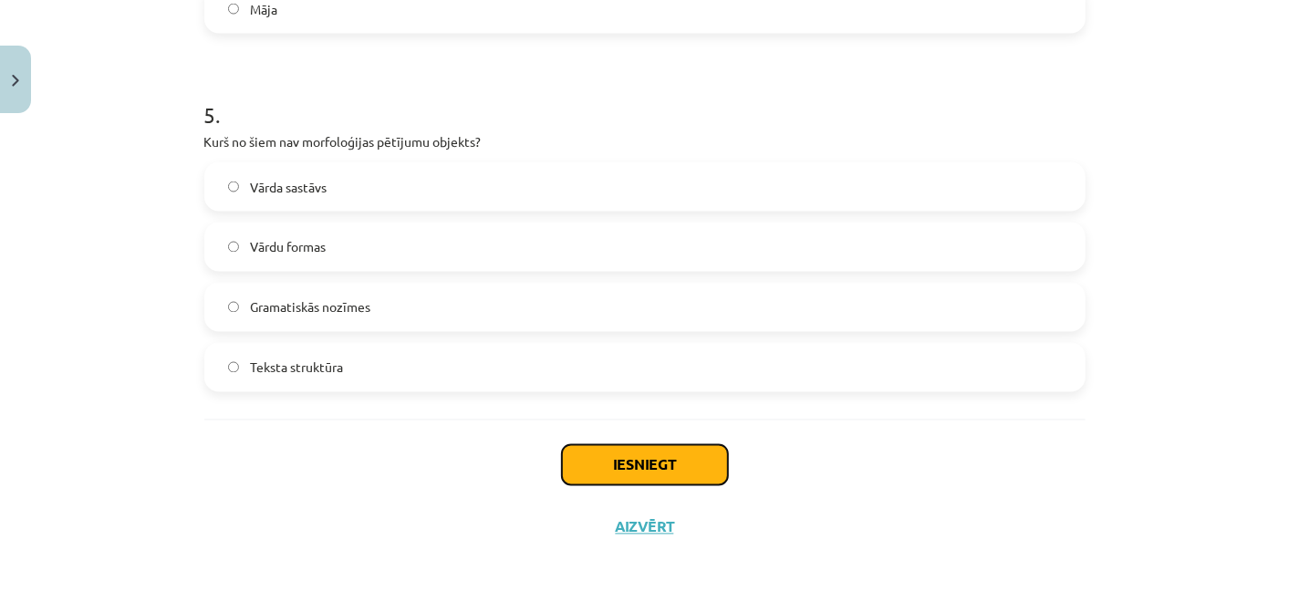
click at [685, 467] on button "Iesniegt" at bounding box center [645, 465] width 166 height 40
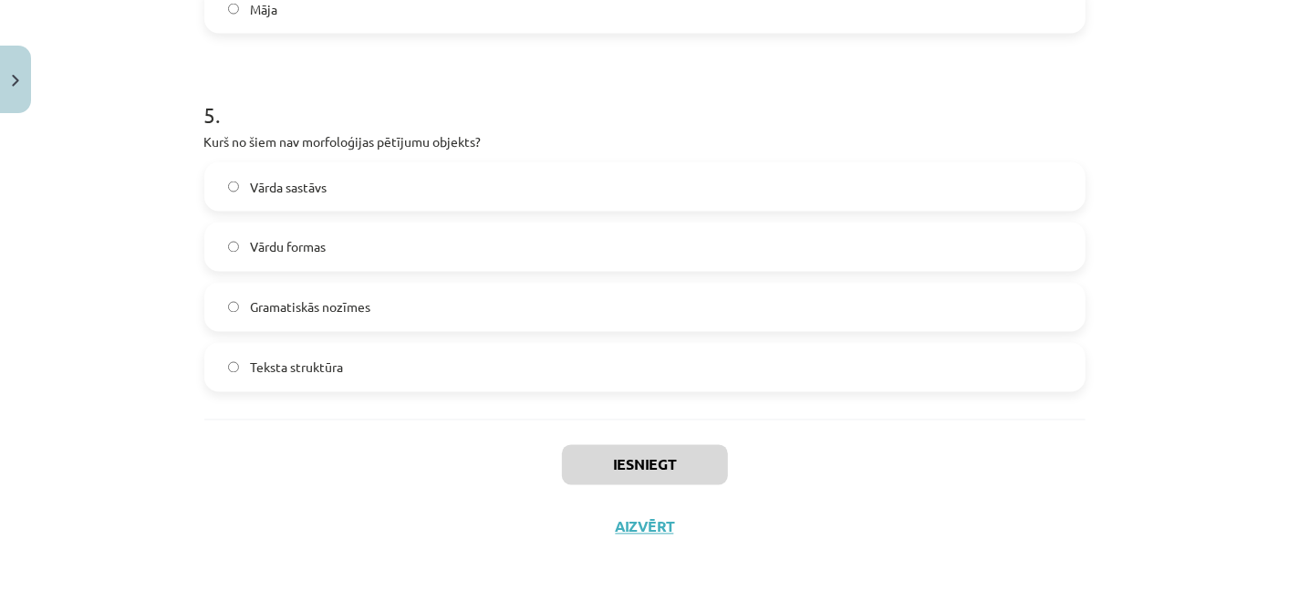
click at [402, 377] on label "Teksta struktūra" at bounding box center [645, 368] width 878 height 46
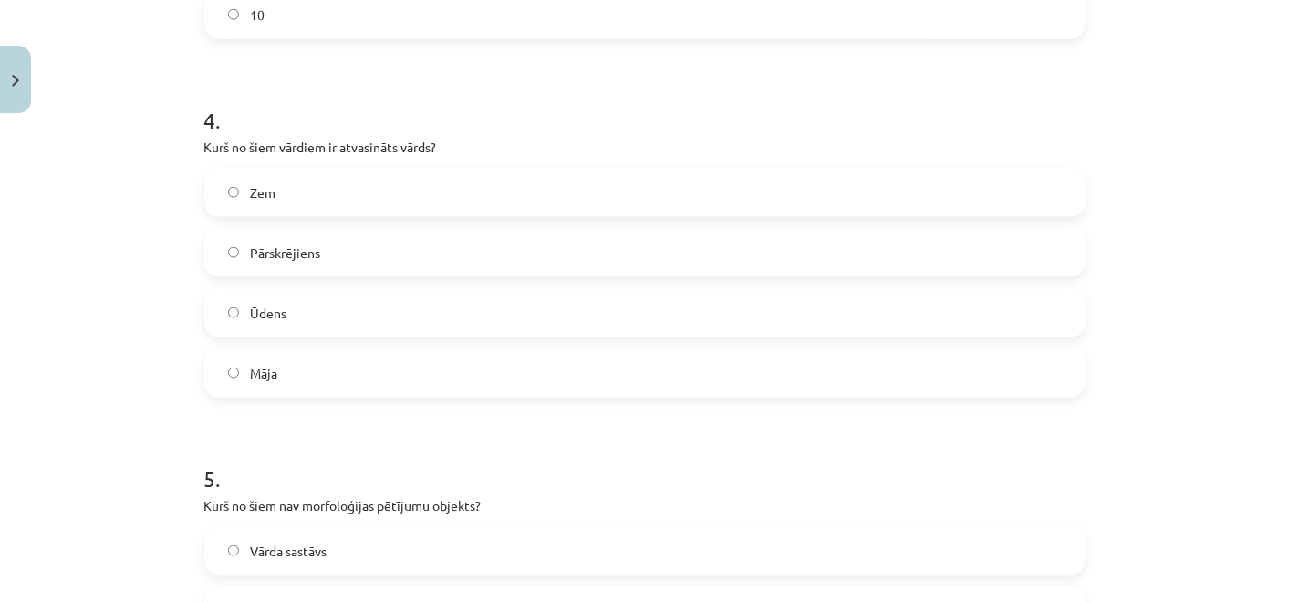
scroll to position [1321, 0]
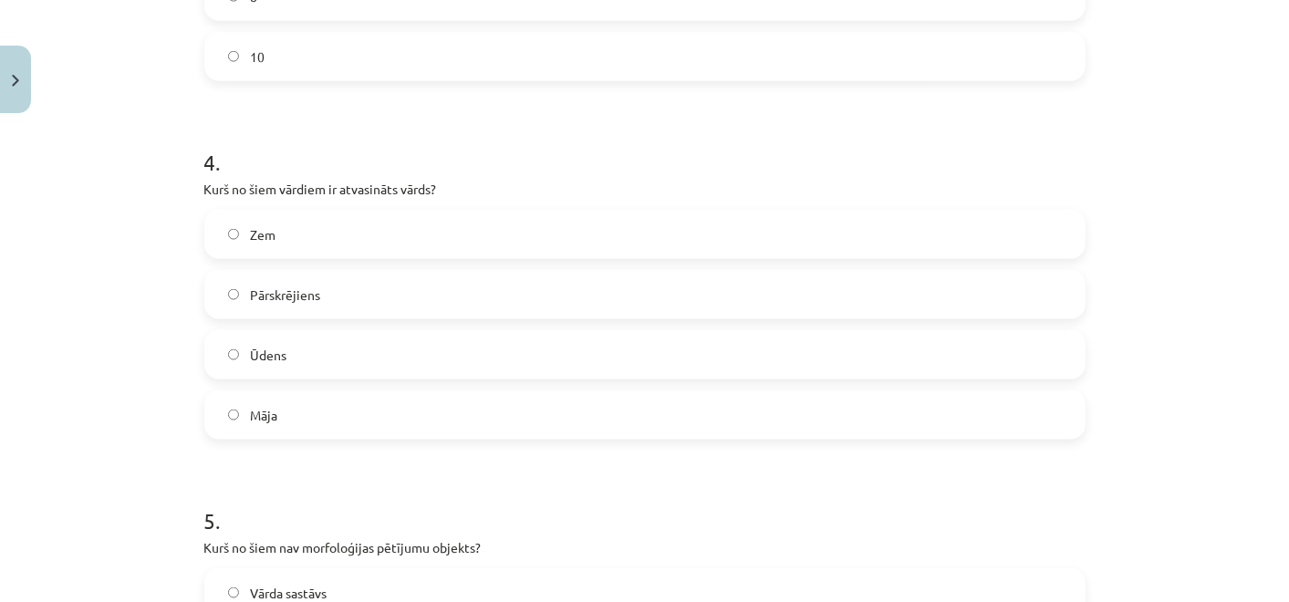
click at [422, 354] on label "Ūdens" at bounding box center [645, 355] width 878 height 46
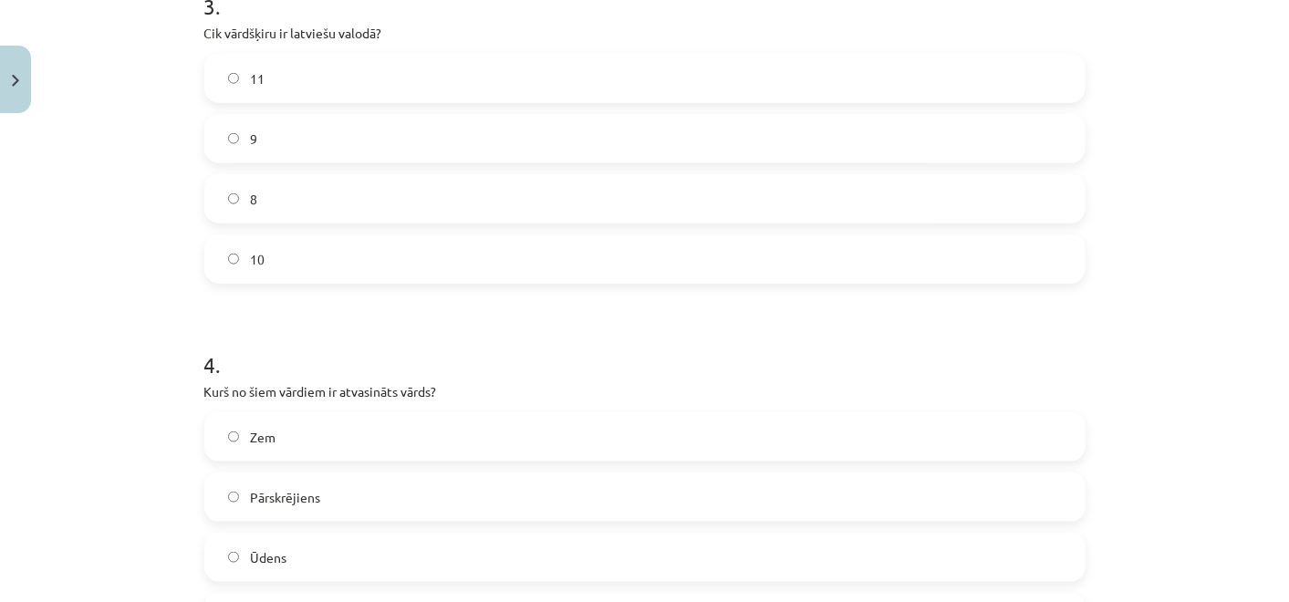
click at [332, 271] on label "10" at bounding box center [645, 259] width 878 height 46
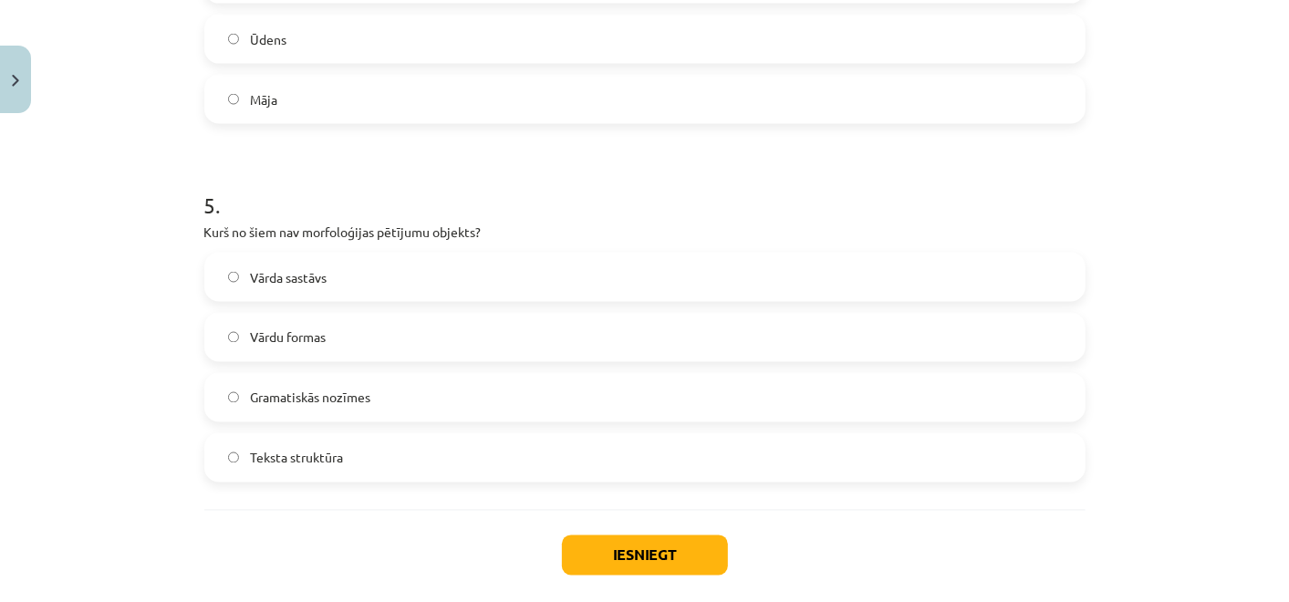
scroll to position [1727, 0]
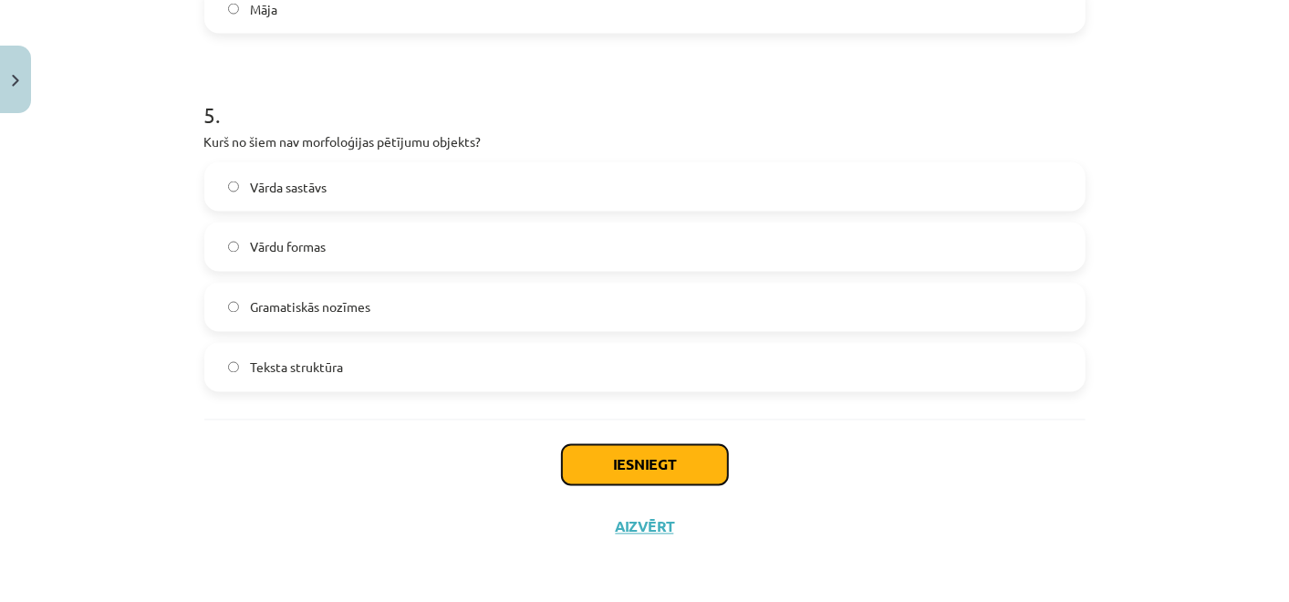
click at [650, 466] on button "Iesniegt" at bounding box center [645, 465] width 166 height 40
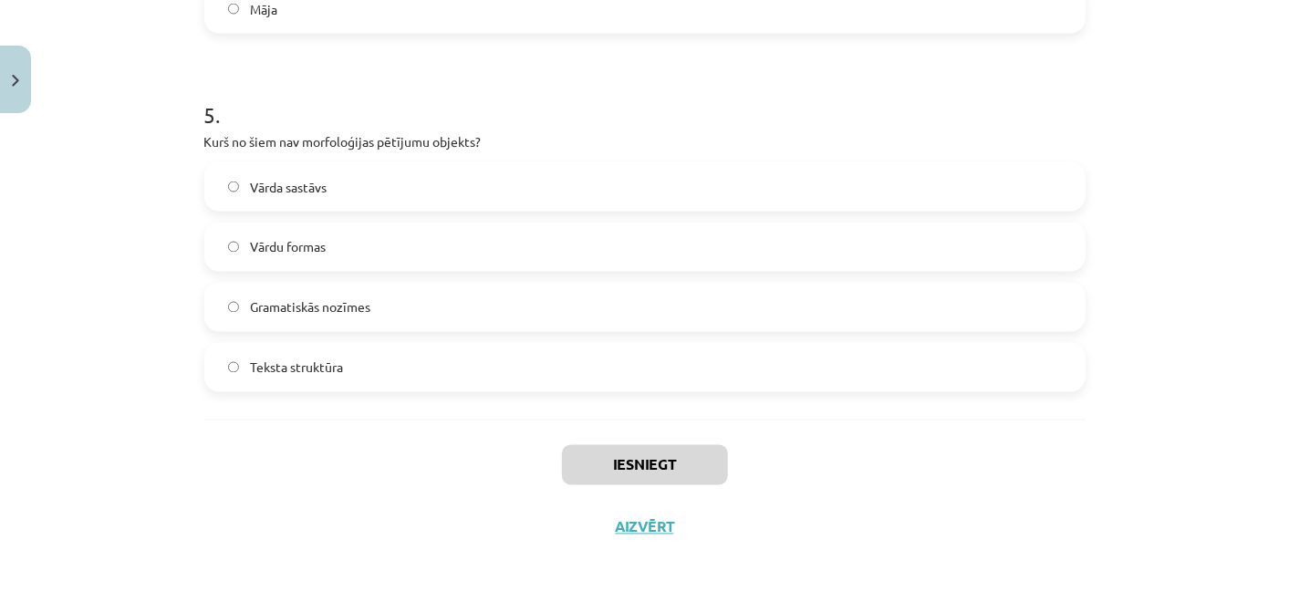
click at [984, 538] on div "Iesniegt Aizvērt" at bounding box center [644, 484] width 881 height 128
click at [691, 472] on button "Iesniegt" at bounding box center [645, 465] width 166 height 40
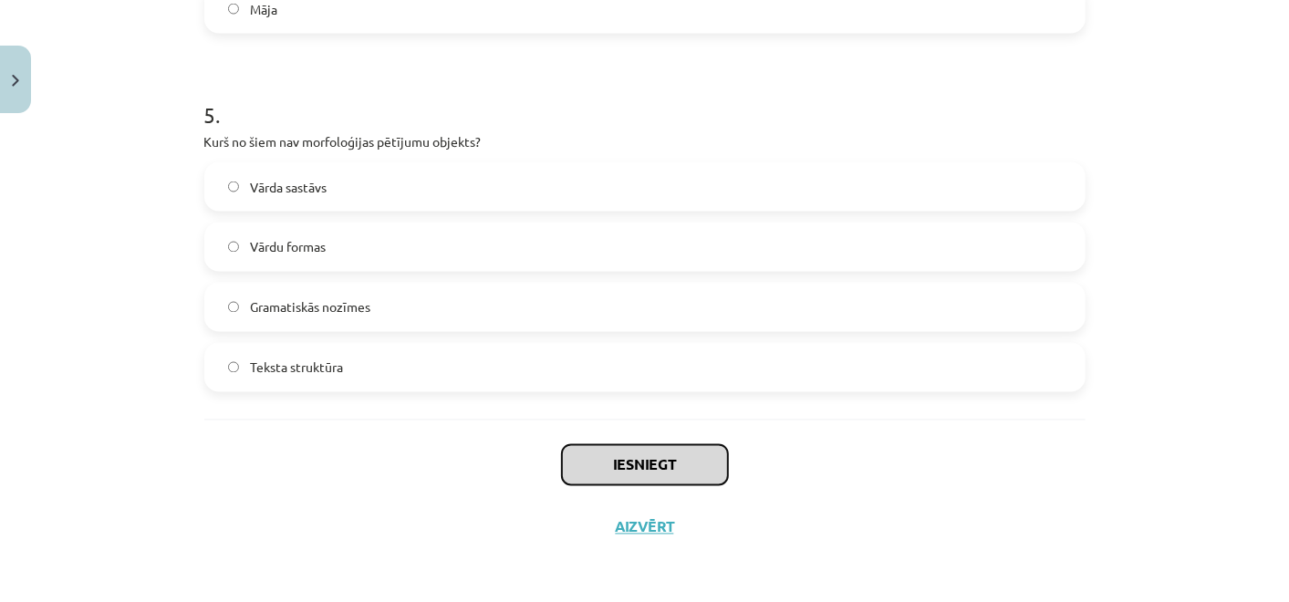
click at [691, 472] on button "Iesniegt" at bounding box center [645, 465] width 166 height 40
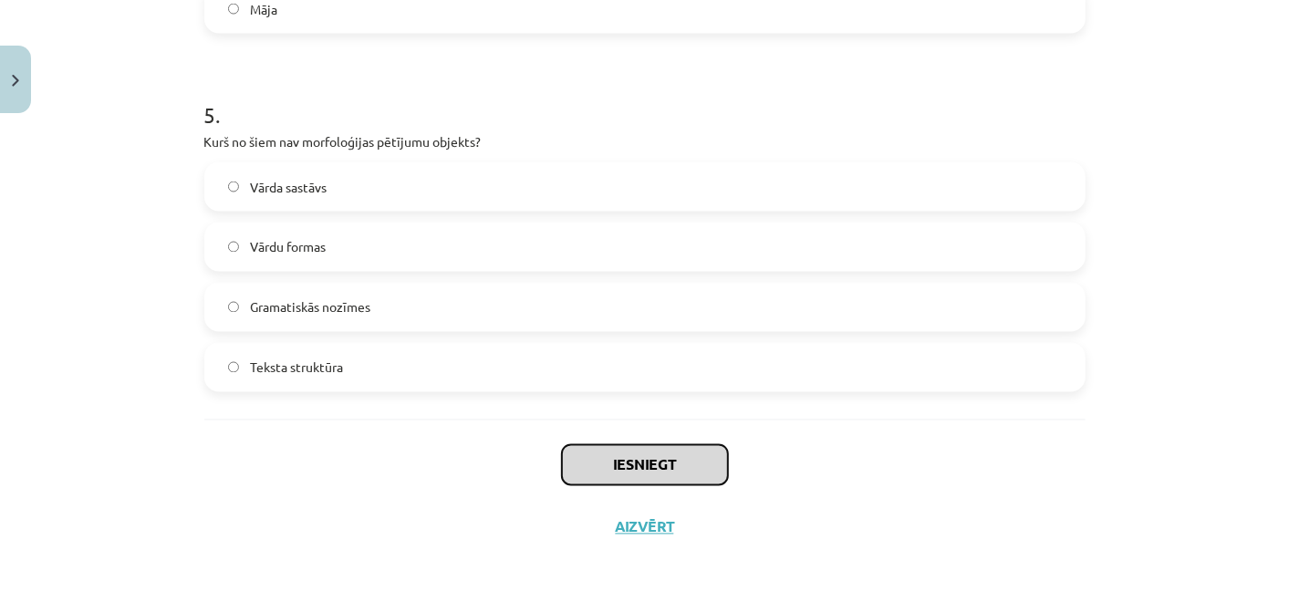
click at [691, 472] on button "Iesniegt" at bounding box center [645, 465] width 166 height 40
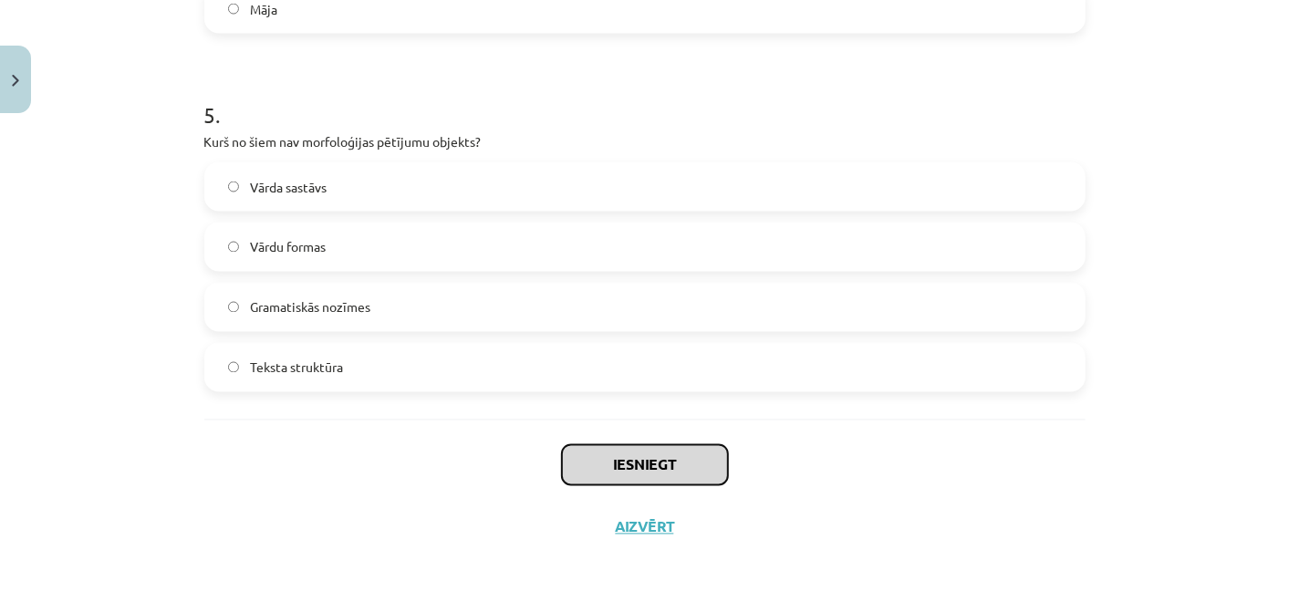
click at [691, 472] on button "Iesniegt" at bounding box center [645, 465] width 166 height 40
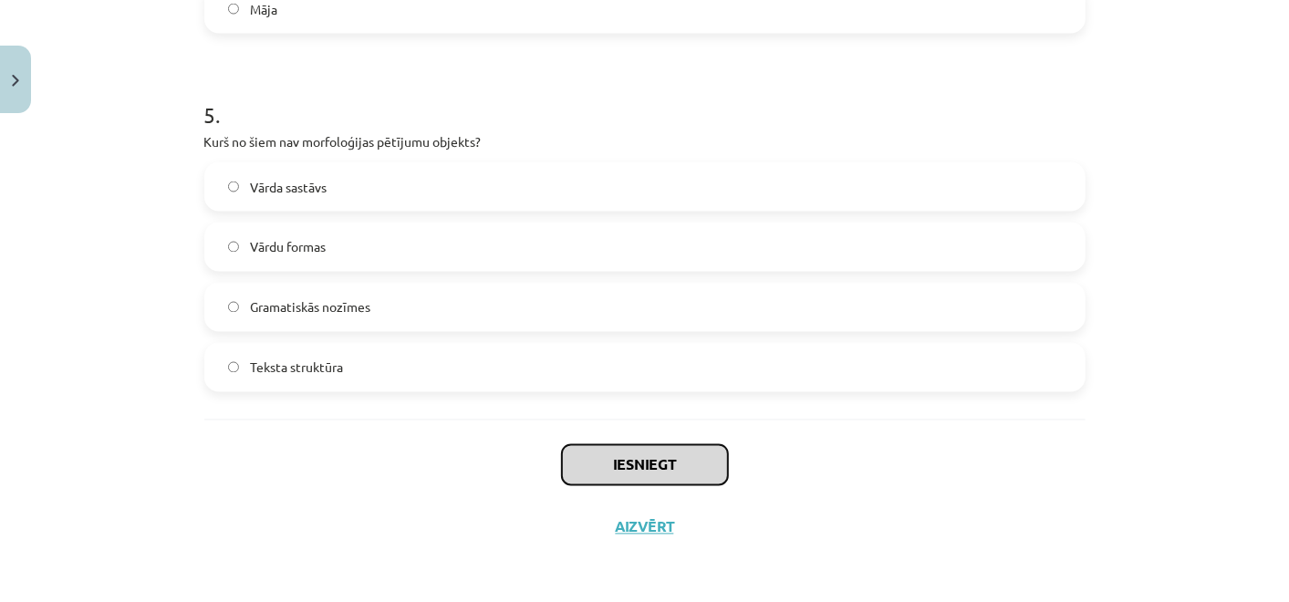
click at [691, 472] on button "Iesniegt" at bounding box center [645, 465] width 166 height 40
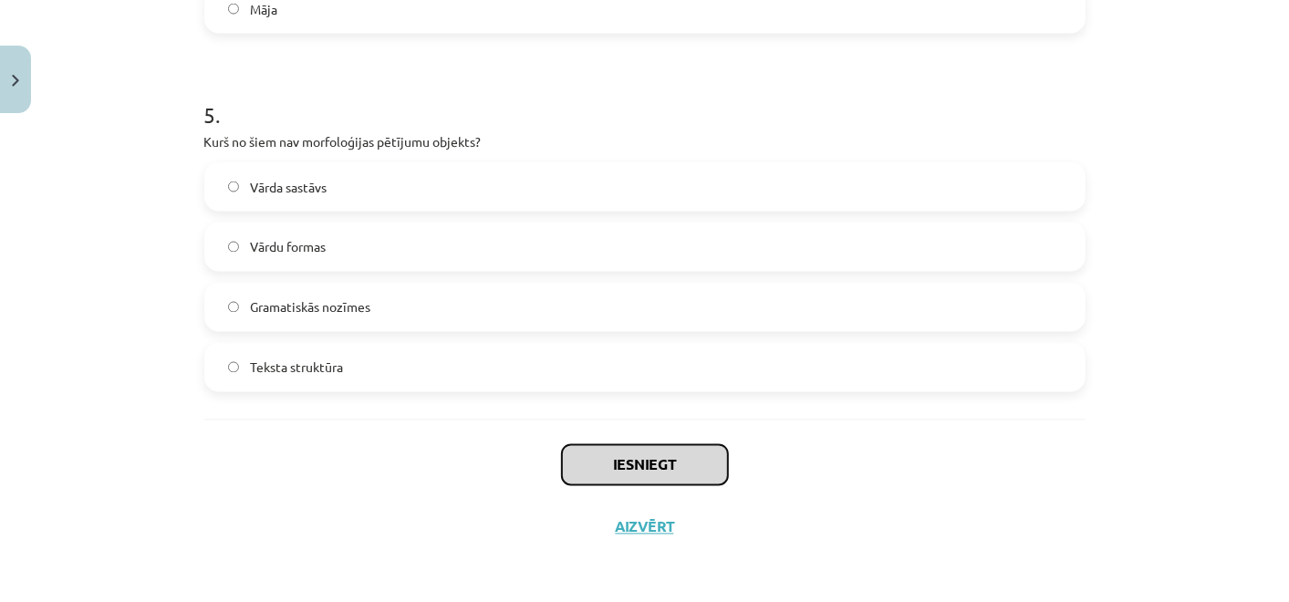
click at [691, 472] on button "Iesniegt" at bounding box center [645, 465] width 166 height 40
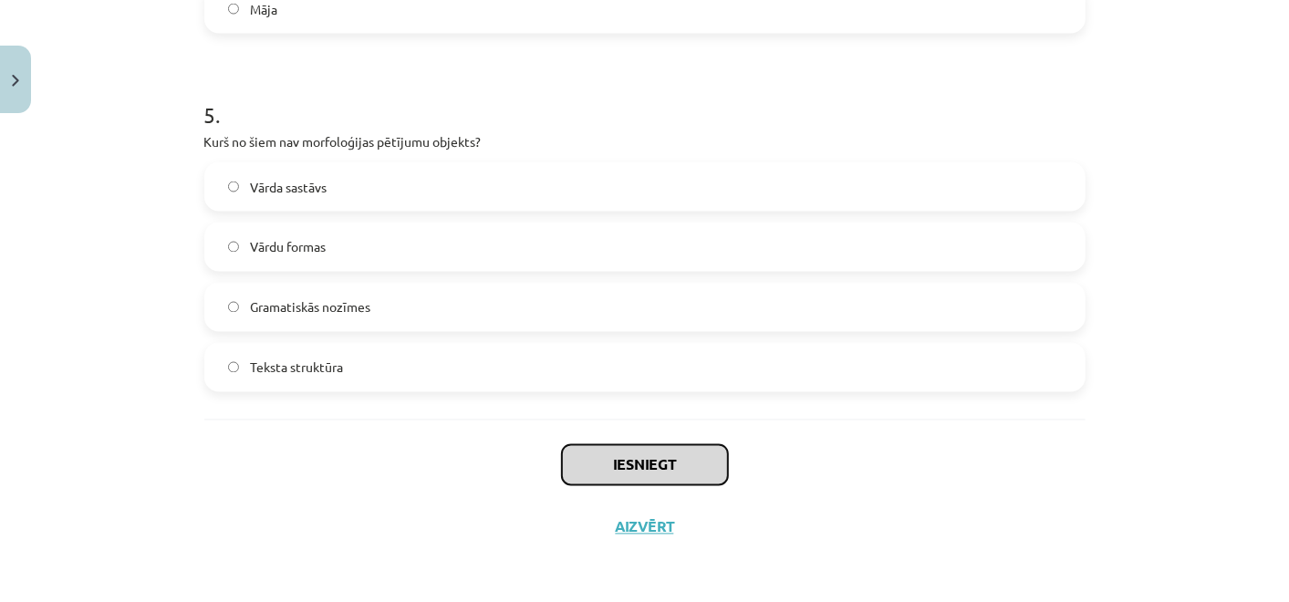
click at [691, 472] on button "Iesniegt" at bounding box center [645, 465] width 166 height 40
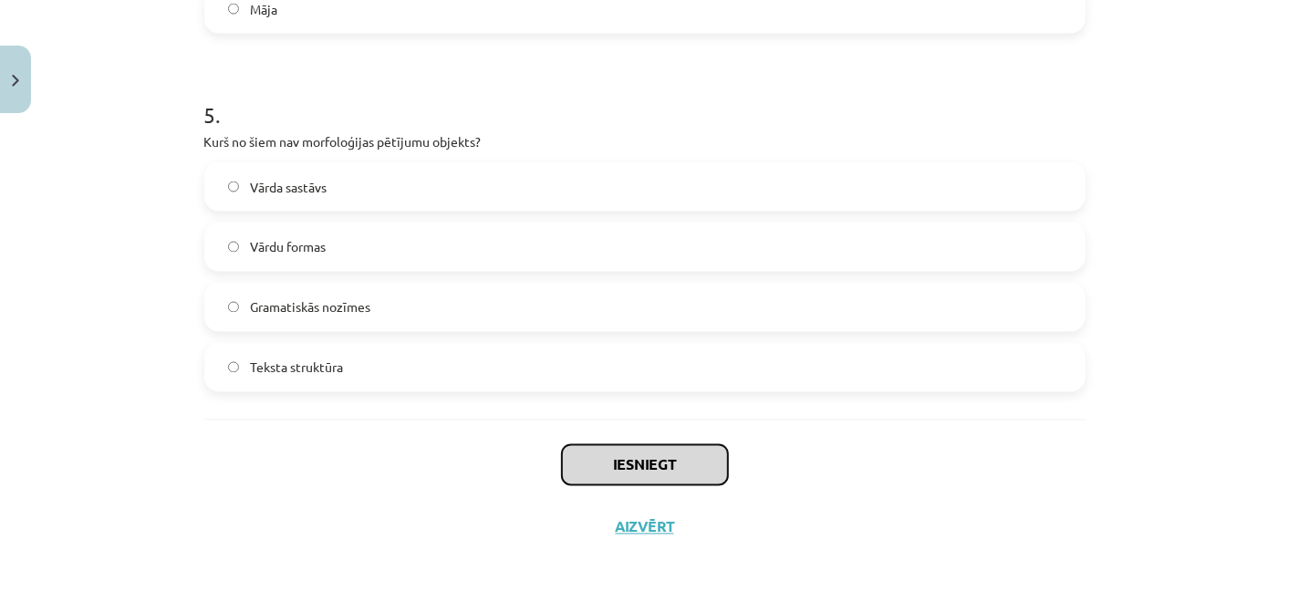
click at [691, 472] on button "Iesniegt" at bounding box center [645, 465] width 166 height 40
click at [623, 357] on label "Teksta struktūra" at bounding box center [645, 368] width 878 height 46
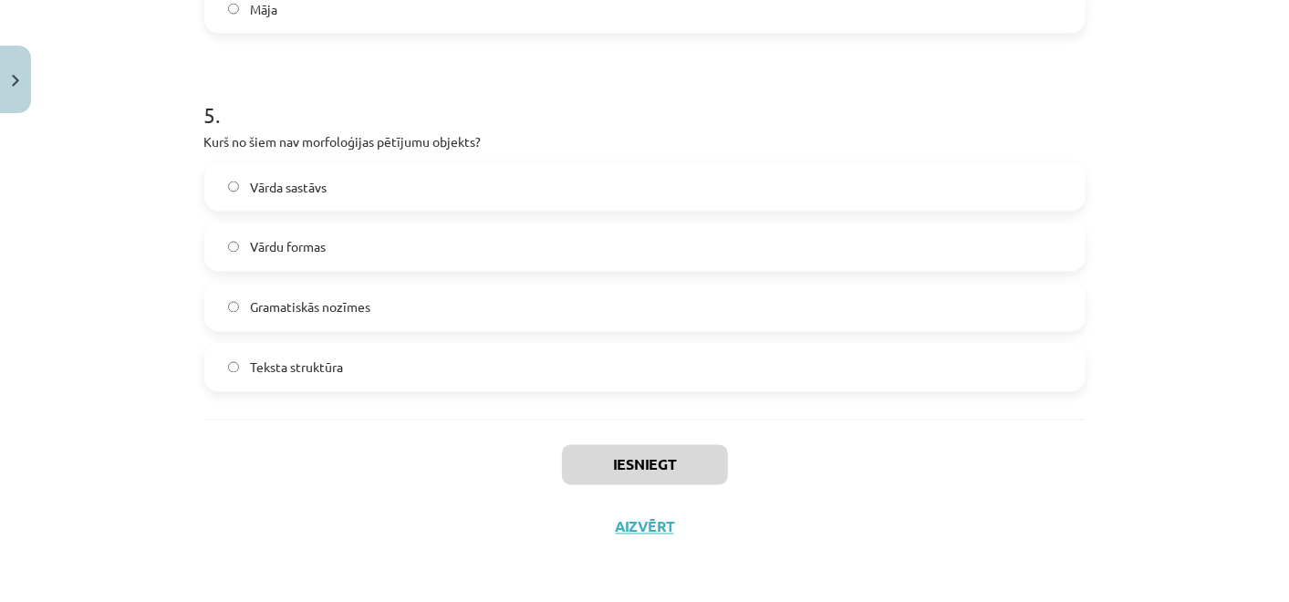
click at [576, 301] on label "Gramatiskās nozīmes" at bounding box center [645, 308] width 878 height 46
click at [613, 365] on label "Teksta struktūra" at bounding box center [645, 368] width 878 height 46
click at [549, 258] on label "Vārdu formas" at bounding box center [645, 247] width 878 height 46
drag, startPoint x: 558, startPoint y: 281, endPoint x: 571, endPoint y: 313, distance: 34.4
click at [558, 283] on div "Vārda sastāvs Vārdu formas Gramatiskās nozīmes Teksta struktūra" at bounding box center [644, 277] width 881 height 230
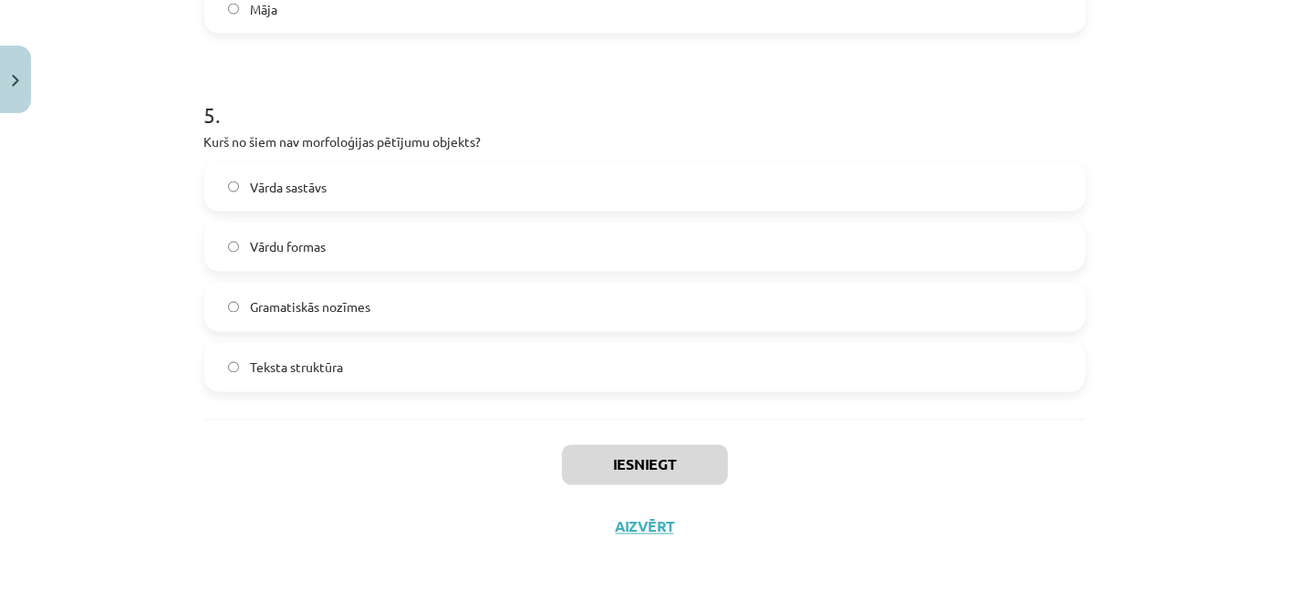
click at [583, 334] on div "Vārda sastāvs Vārdu formas Gramatiskās nozīmes Teksta struktūra" at bounding box center [644, 277] width 881 height 230
click at [598, 361] on label "Teksta struktūra" at bounding box center [645, 368] width 878 height 46
click at [547, 250] on div "Vārda sastāvs Vārdu formas Gramatiskās nozīmes Teksta struktūra" at bounding box center [644, 277] width 881 height 230
click at [539, 232] on label "Vārdu formas" at bounding box center [645, 247] width 878 height 46
drag, startPoint x: 571, startPoint y: 363, endPoint x: 484, endPoint y: 297, distance: 110.0
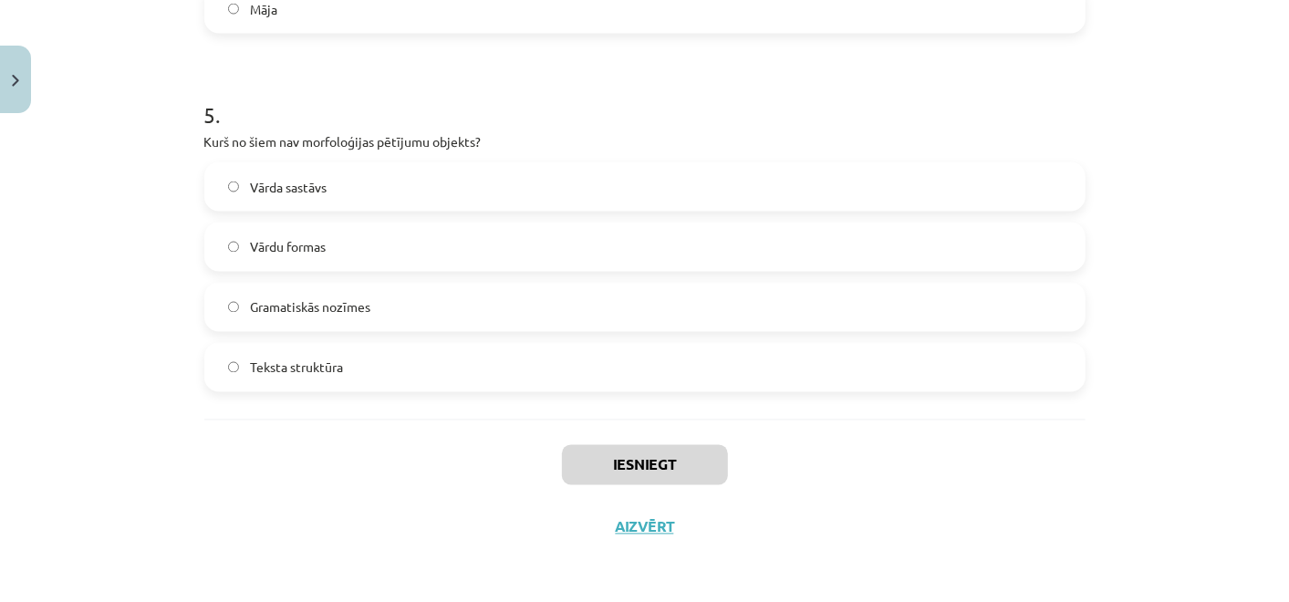
click at [553, 357] on label "Teksta struktūra" at bounding box center [645, 368] width 878 height 46
click at [463, 278] on div "Vārda sastāvs Vārdu formas Gramatiskās nozīmes Teksta struktūra" at bounding box center [644, 277] width 881 height 230
click at [449, 253] on label "Vārdu formas" at bounding box center [645, 247] width 878 height 46
click at [477, 332] on div "Vārda sastāvs Vārdu formas Gramatiskās nozīmes Teksta struktūra" at bounding box center [644, 277] width 881 height 230
click at [487, 369] on label "Teksta struktūra" at bounding box center [645, 368] width 878 height 46
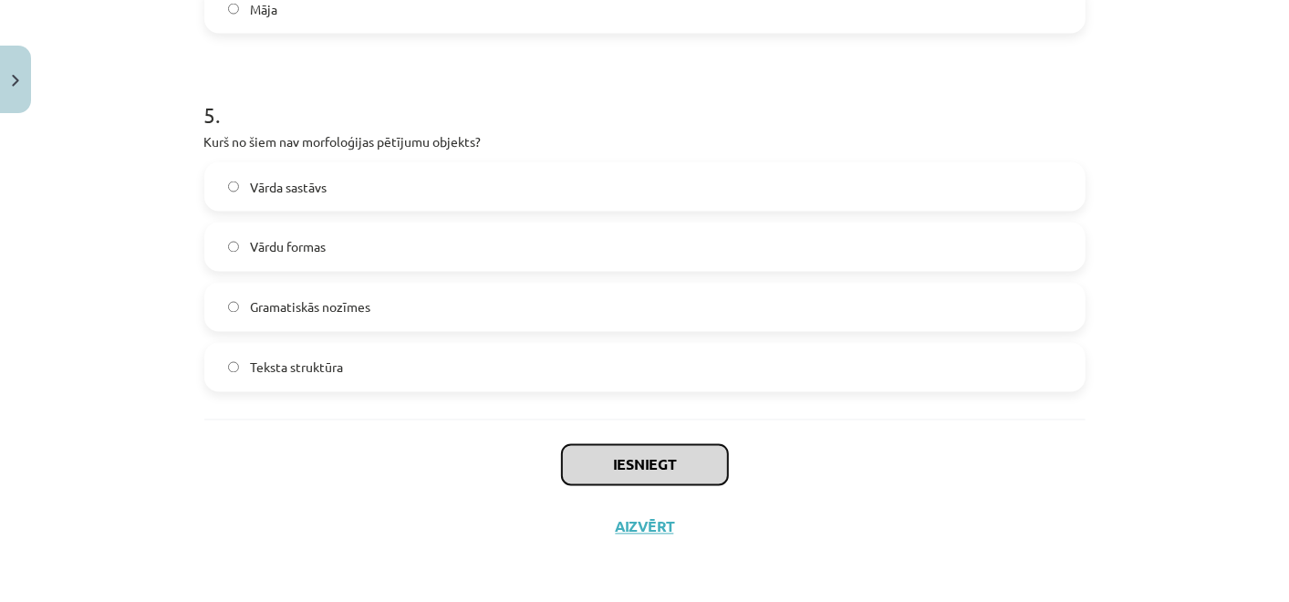
click at [670, 474] on button "Iesniegt" at bounding box center [645, 465] width 166 height 40
click at [724, 463] on div "Iesniegt Aizvērt" at bounding box center [644, 484] width 881 height 128
click at [692, 460] on button "Iesniegt" at bounding box center [645, 465] width 166 height 40
click at [747, 467] on div "Iesniegt Aizvērt" at bounding box center [644, 484] width 881 height 128
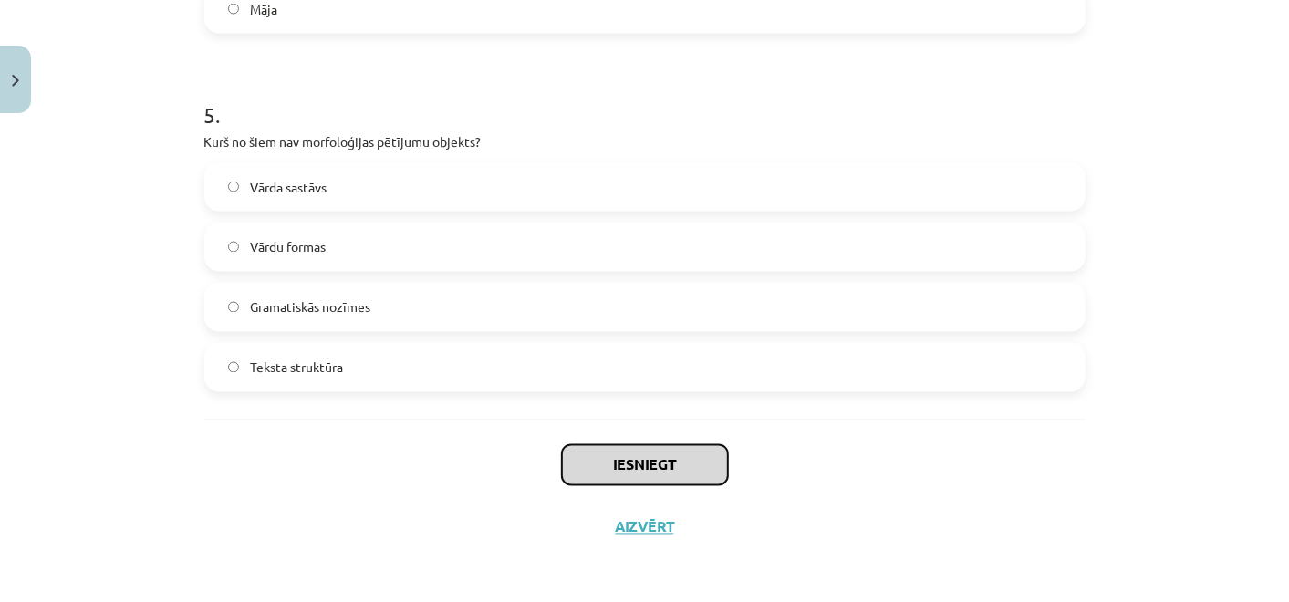
click at [709, 467] on button "Iesniegt" at bounding box center [645, 465] width 166 height 40
click at [728, 472] on div "Iesniegt Aizvērt" at bounding box center [644, 484] width 881 height 128
click at [705, 463] on button "Iesniegt" at bounding box center [645, 465] width 166 height 40
click at [724, 466] on div "Iesniegt Aizvērt" at bounding box center [644, 484] width 881 height 128
click at [677, 456] on button "Iesniegt" at bounding box center [645, 465] width 166 height 40
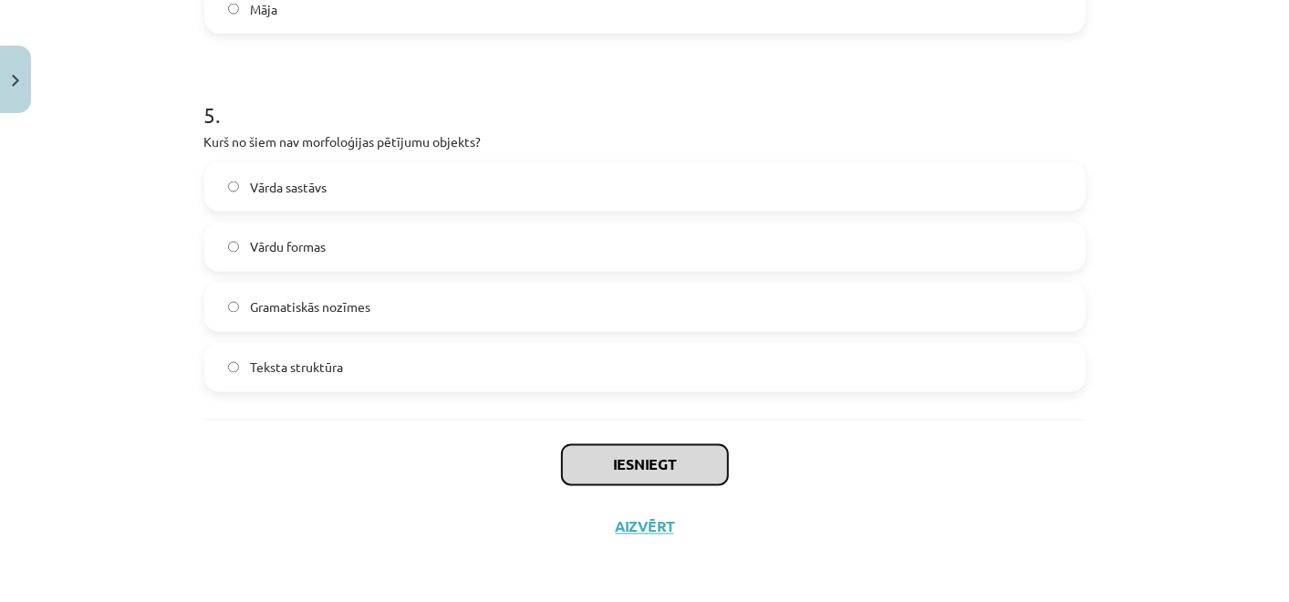
click at [602, 448] on button "Iesniegt" at bounding box center [645, 465] width 166 height 40
click at [568, 479] on button "Iesniegt" at bounding box center [645, 465] width 166 height 40
click at [653, 457] on button "Iesniegt" at bounding box center [645, 465] width 166 height 40
click at [624, 464] on button "Iesniegt" at bounding box center [645, 465] width 166 height 40
click at [621, 464] on button "Iesniegt" at bounding box center [645, 465] width 166 height 40
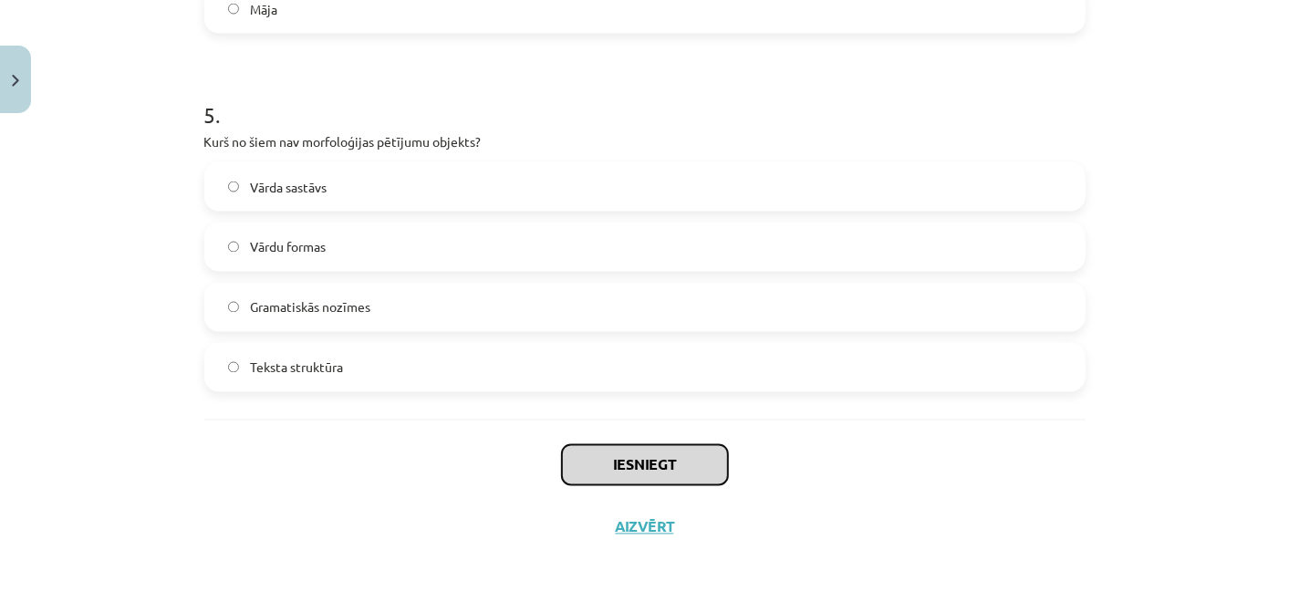
click at [630, 464] on button "Iesniegt" at bounding box center [645, 465] width 166 height 40
click at [616, 464] on button "Iesniegt" at bounding box center [645, 465] width 166 height 40
click at [610, 463] on button "Iesniegt" at bounding box center [645, 465] width 166 height 40
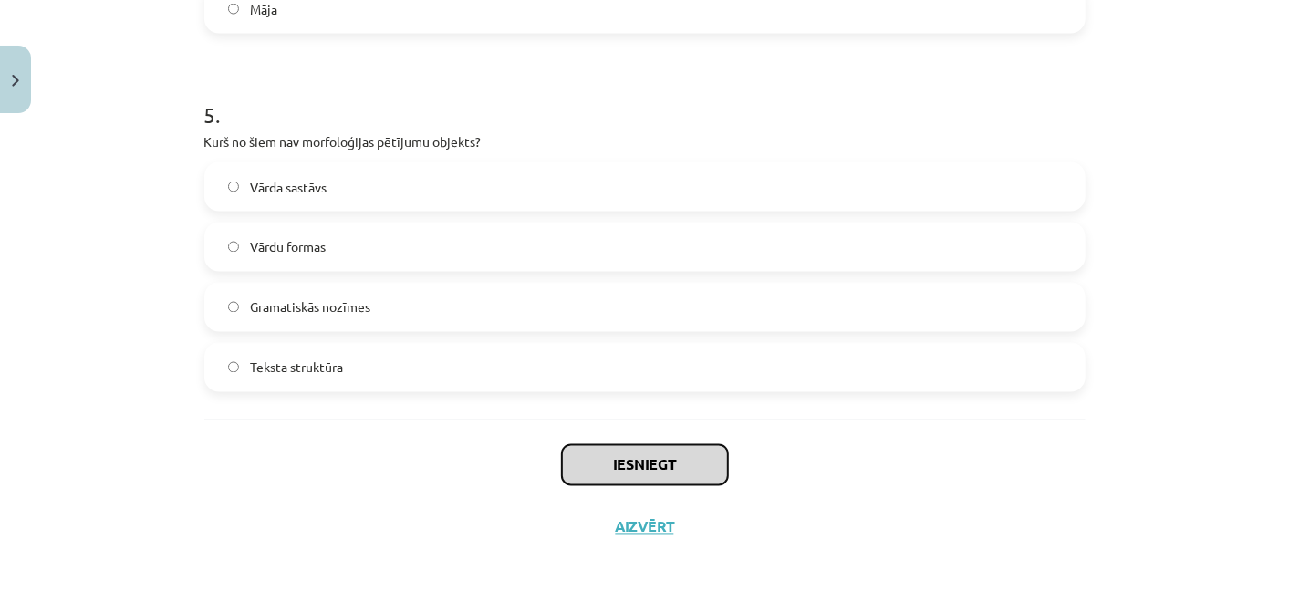
click at [682, 463] on button "Iesniegt" at bounding box center [645, 465] width 166 height 40
click at [776, 469] on div "Iesniegt Aizvērt" at bounding box center [644, 484] width 881 height 128
click at [639, 459] on button "Iesniegt" at bounding box center [645, 465] width 166 height 40
click at [715, 476] on button "Iesniegt" at bounding box center [645, 465] width 166 height 40
click at [655, 463] on button "Iesniegt" at bounding box center [645, 465] width 166 height 40
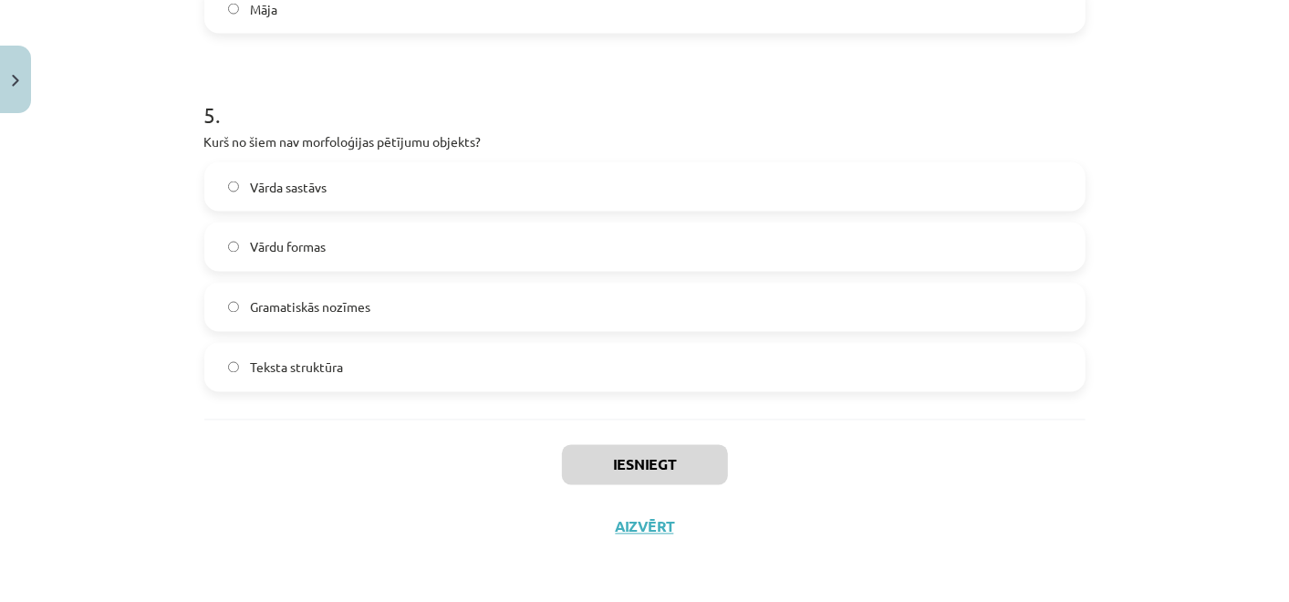
click at [742, 474] on div "Iesniegt Aizvērt" at bounding box center [644, 484] width 881 height 128
drag, startPoint x: 657, startPoint y: 467, endPoint x: 588, endPoint y: 466, distance: 68.4
click at [655, 469] on button "Iesniegt" at bounding box center [645, 465] width 166 height 40
click at [569, 463] on button "Iesniegt" at bounding box center [645, 465] width 166 height 40
click at [530, 486] on div "Iesniegt Aizvērt" at bounding box center [644, 484] width 881 height 128
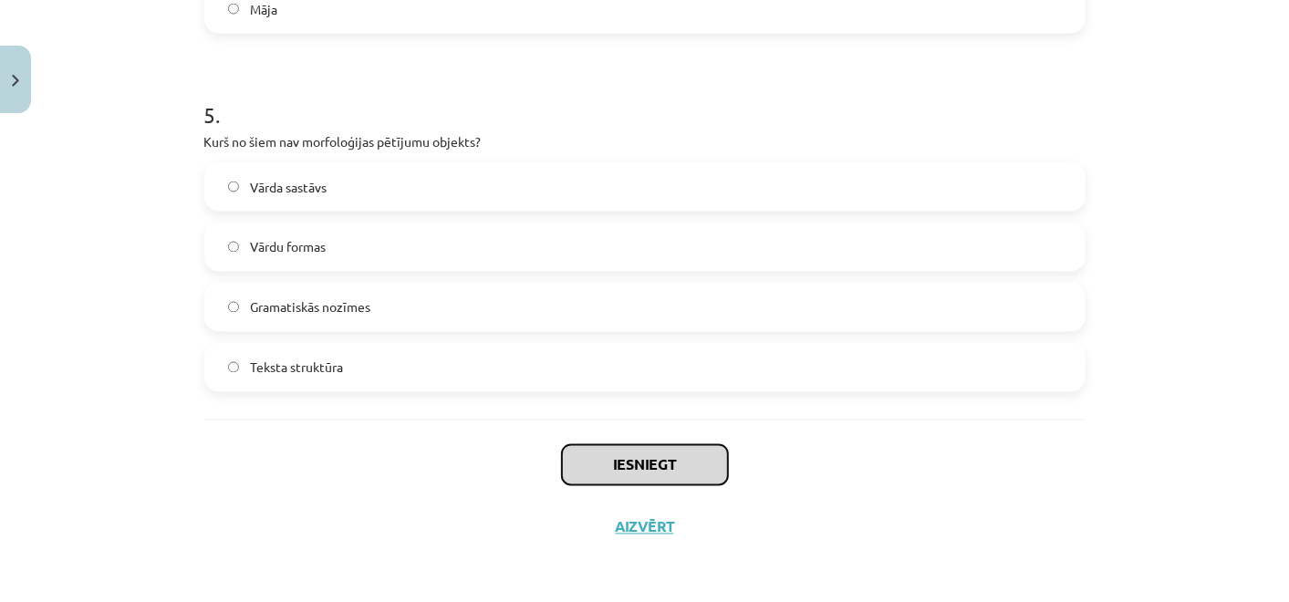
click at [589, 461] on button "Iesniegt" at bounding box center [645, 465] width 166 height 40
click at [500, 483] on div "Iesniegt Aizvērt" at bounding box center [644, 484] width 881 height 128
click at [550, 469] on div "Iesniegt Aizvērt" at bounding box center [644, 484] width 881 height 128
drag, startPoint x: 436, startPoint y: 451, endPoint x: 552, endPoint y: 440, distance: 116.4
click at [443, 448] on div "Iesniegt Aizvērt" at bounding box center [644, 484] width 881 height 128
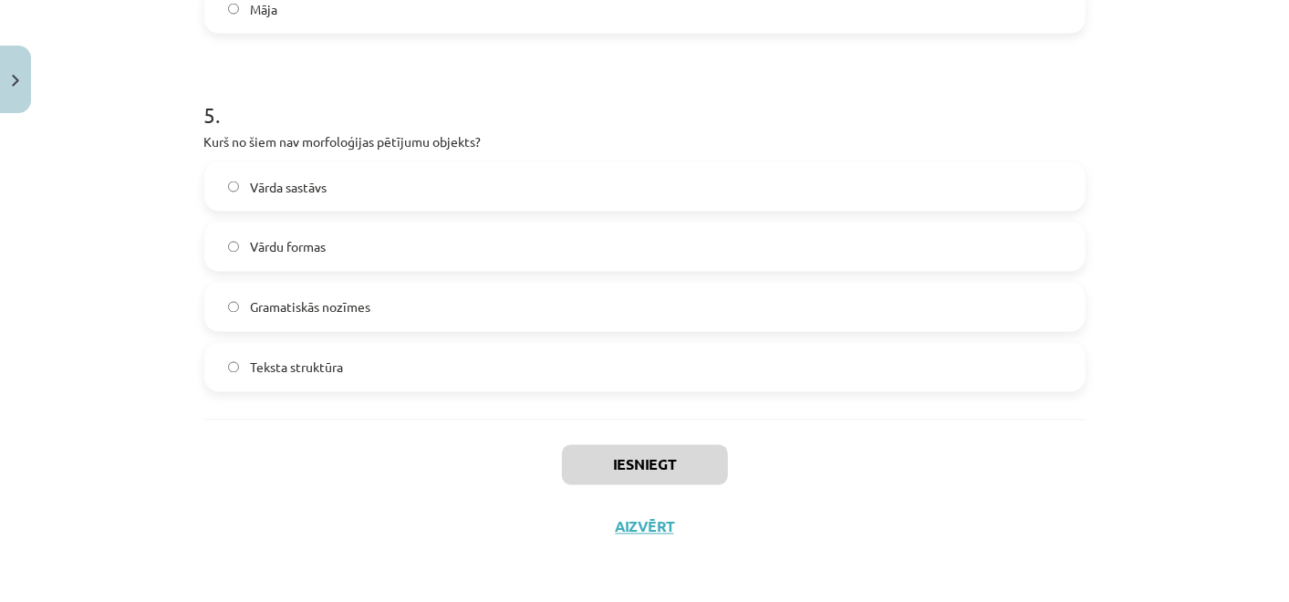
drag, startPoint x: 568, startPoint y: 441, endPoint x: 516, endPoint y: 436, distance: 51.3
click at [568, 441] on div "Iesniegt Aizvērt" at bounding box center [644, 484] width 881 height 128
drag, startPoint x: 505, startPoint y: 433, endPoint x: 512, endPoint y: 443, distance: 11.1
click at [512, 443] on div "Iesniegt Aizvērt" at bounding box center [644, 484] width 881 height 128
click at [539, 457] on div "Iesniegt Aizvērt" at bounding box center [644, 484] width 881 height 128
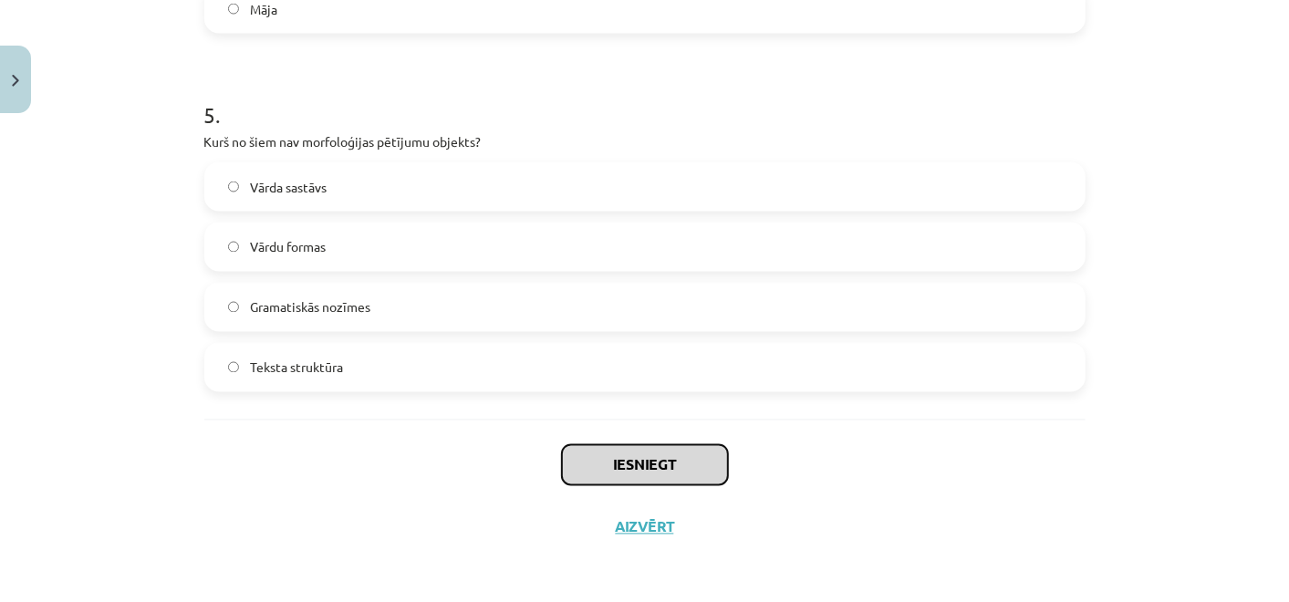
drag, startPoint x: 561, startPoint y: 462, endPoint x: 570, endPoint y: 464, distance: 9.5
click at [570, 464] on button "Iesniegt" at bounding box center [645, 465] width 166 height 40
click at [567, 458] on button "Iesniegt" at bounding box center [645, 465] width 166 height 40
click at [499, 420] on div "Iesniegt Aizvērt" at bounding box center [644, 484] width 881 height 128
click at [695, 469] on button "Iesniegt" at bounding box center [645, 465] width 166 height 40
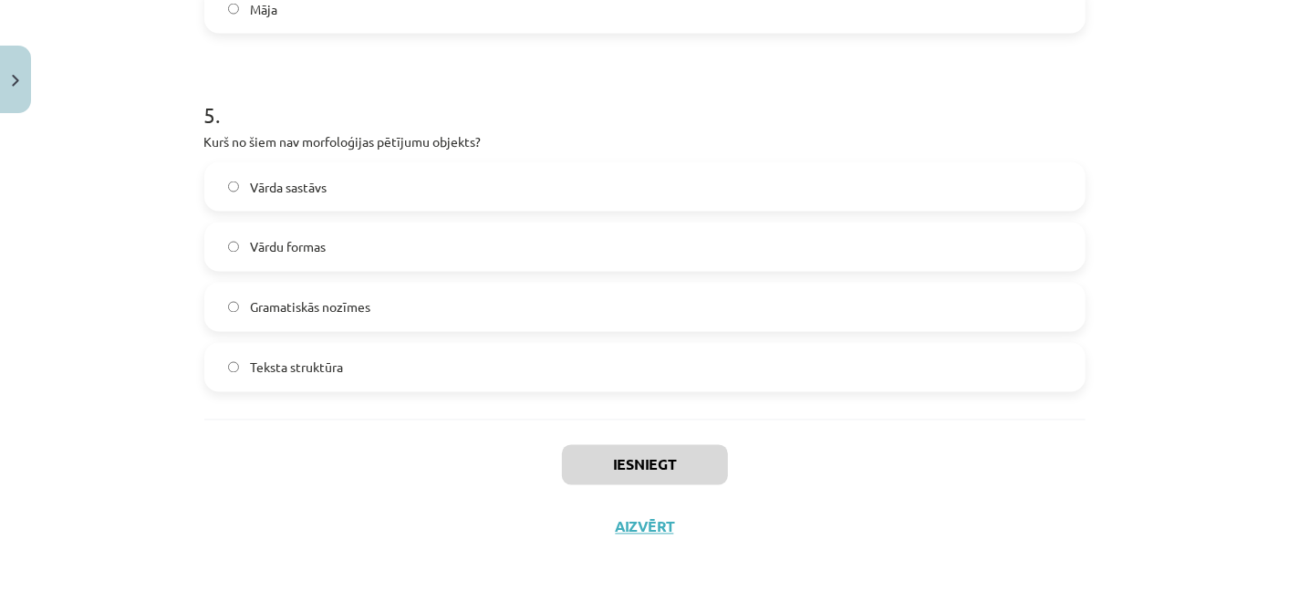
click at [751, 429] on div "Iesniegt Aizvērt" at bounding box center [644, 484] width 881 height 128
click at [672, 457] on button "Iesniegt" at bounding box center [645, 465] width 166 height 40
click at [546, 431] on div "Iesniegt Aizvērt" at bounding box center [644, 484] width 881 height 128
click at [538, 448] on div "Iesniegt Aizvērt" at bounding box center [644, 484] width 881 height 128
click at [616, 448] on button "Iesniegt" at bounding box center [645, 465] width 166 height 40
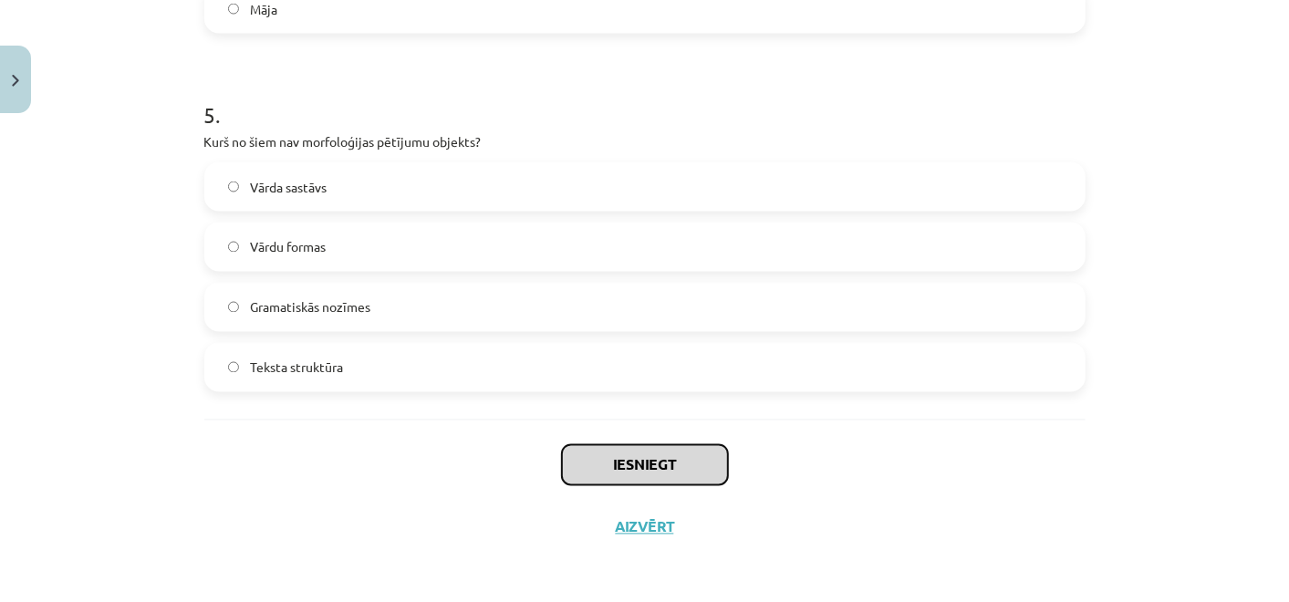
click at [612, 461] on button "Iesniegt" at bounding box center [645, 465] width 166 height 40
click at [630, 427] on div "Iesniegt Aizvērt" at bounding box center [644, 484] width 881 height 128
click at [656, 448] on button "Iesniegt" at bounding box center [645, 465] width 166 height 40
click at [655, 453] on button "Iesniegt" at bounding box center [645, 465] width 166 height 40
click at [608, 441] on div "Iesniegt Aizvērt" at bounding box center [644, 484] width 881 height 128
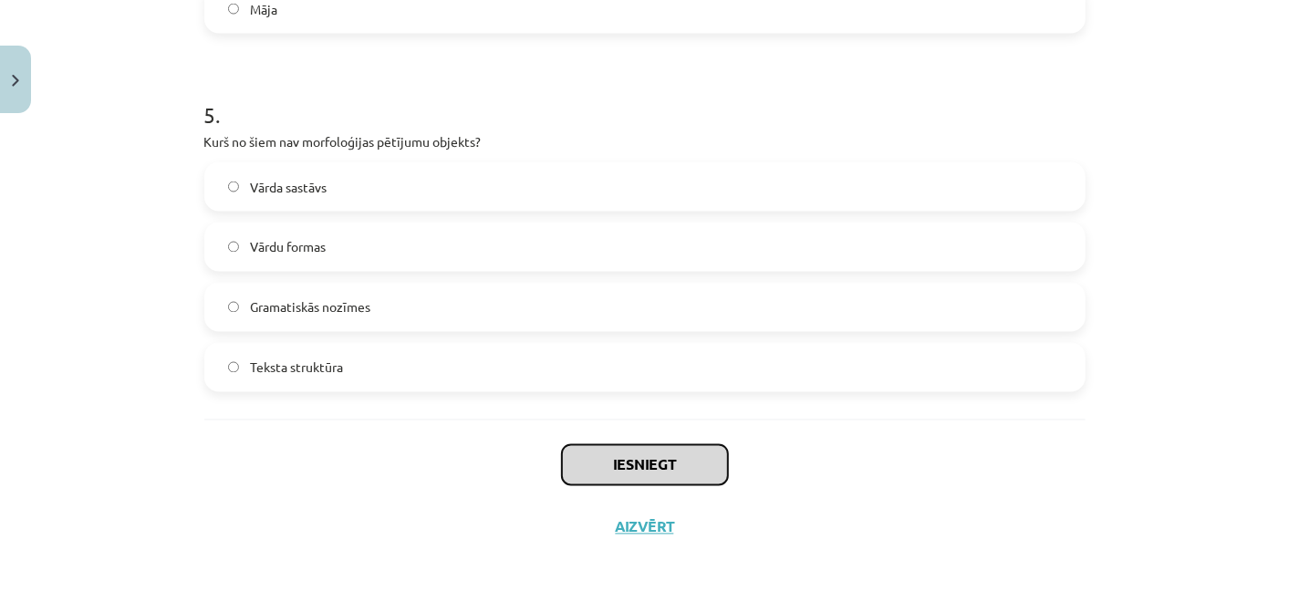
click at [563, 474] on button "Iesniegt" at bounding box center [645, 465] width 166 height 40
click at [588, 493] on div "Iesniegt Aizvērt" at bounding box center [644, 484] width 881 height 128
click at [633, 479] on button "Iesniegt" at bounding box center [645, 465] width 166 height 40
click at [640, 487] on div "Iesniegt Aizvērt" at bounding box center [644, 484] width 881 height 128
click at [676, 476] on button "Iesniegt" at bounding box center [645, 465] width 166 height 40
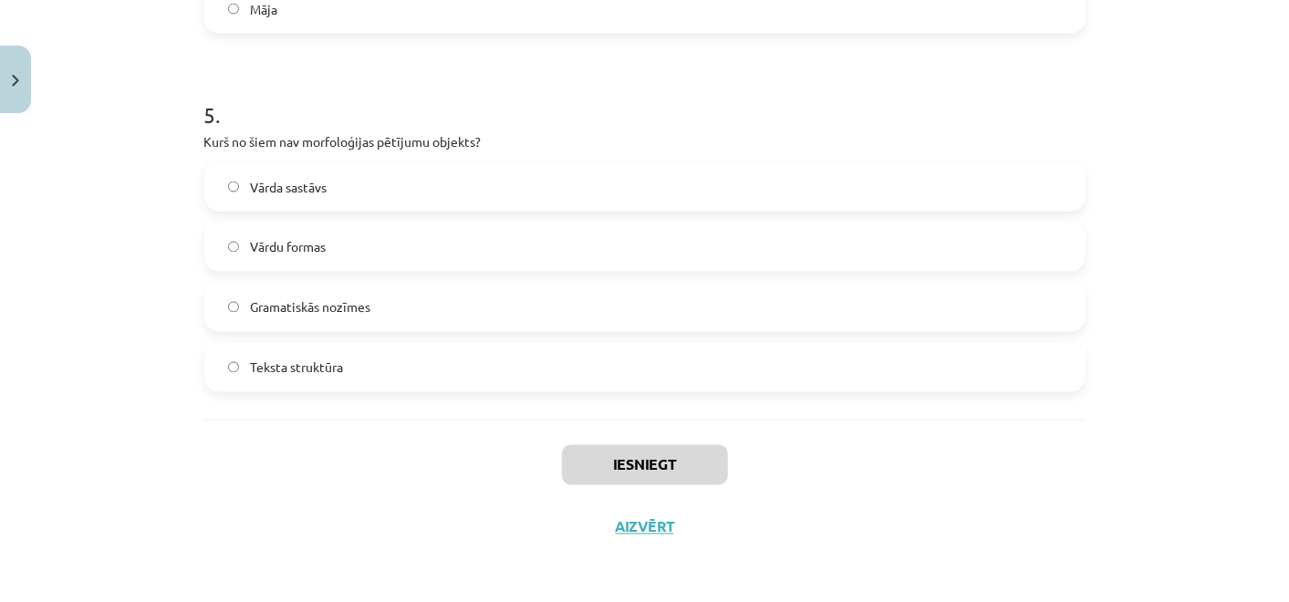
click at [690, 489] on div "Iesniegt Aizvērt" at bounding box center [644, 484] width 881 height 128
click at [686, 459] on button "Iesniegt" at bounding box center [645, 465] width 166 height 40
click at [663, 468] on button "Iesniegt" at bounding box center [645, 465] width 166 height 40
click at [746, 463] on div "Iesniegt Aizvērt" at bounding box center [644, 484] width 881 height 128
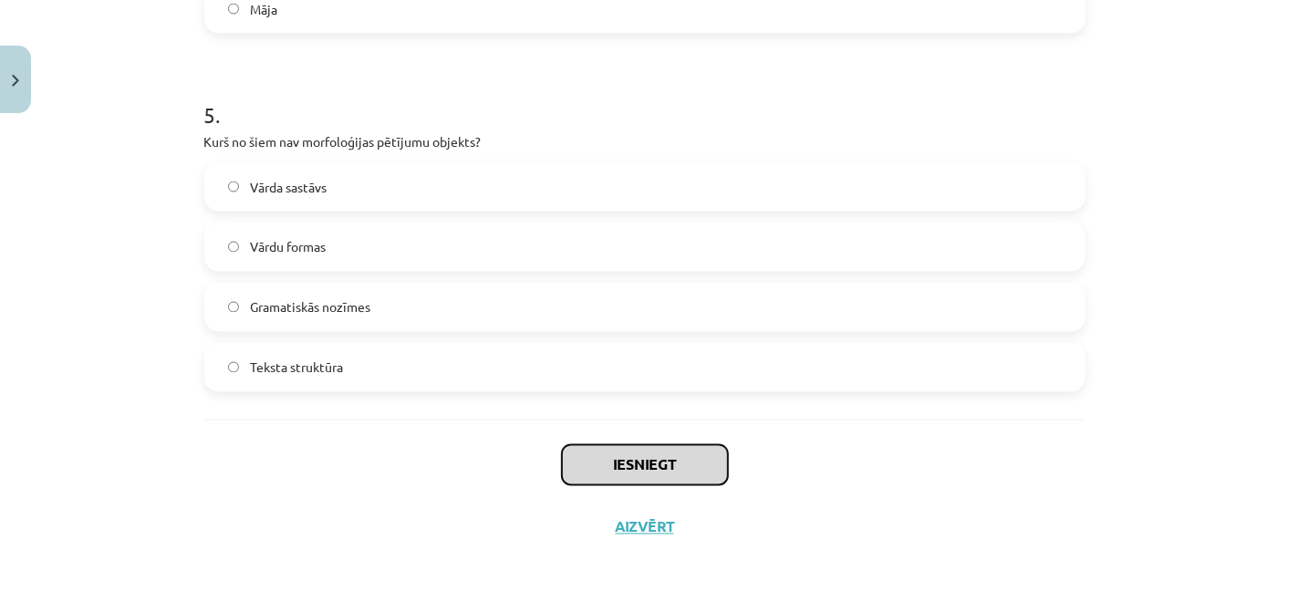
drag, startPoint x: 667, startPoint y: 448, endPoint x: 645, endPoint y: 448, distance: 21.9
click at [661, 448] on button "Iesniegt" at bounding box center [645, 465] width 166 height 40
drag, startPoint x: 643, startPoint y: 450, endPoint x: 759, endPoint y: 454, distance: 116.0
click at [643, 451] on button "Iesniegt" at bounding box center [645, 465] width 166 height 40
click at [766, 457] on div "Iesniegt Aizvērt" at bounding box center [644, 484] width 881 height 128
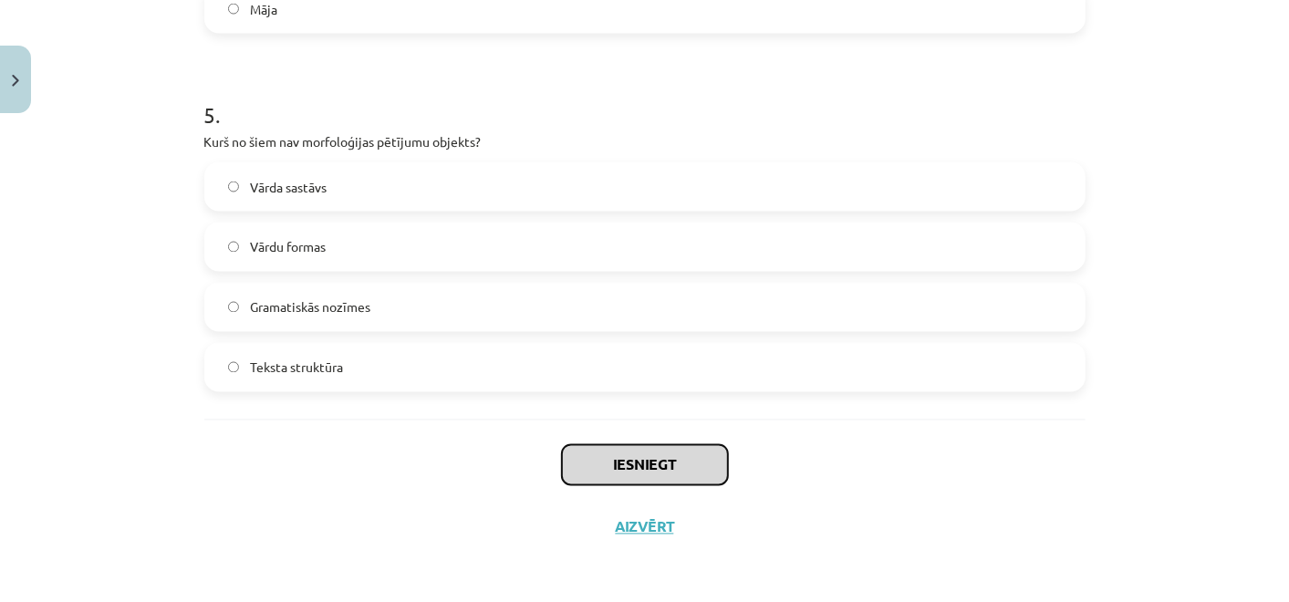
drag, startPoint x: 696, startPoint y: 457, endPoint x: 675, endPoint y: 458, distance: 21.0
click at [685, 458] on button "Iesniegt" at bounding box center [645, 465] width 166 height 40
click at [730, 458] on div "Iesniegt Aizvērt" at bounding box center [644, 484] width 881 height 128
click at [618, 453] on button "Iesniegt" at bounding box center [645, 465] width 166 height 40
click at [495, 464] on div "Iesniegt Aizvērt" at bounding box center [644, 484] width 881 height 128
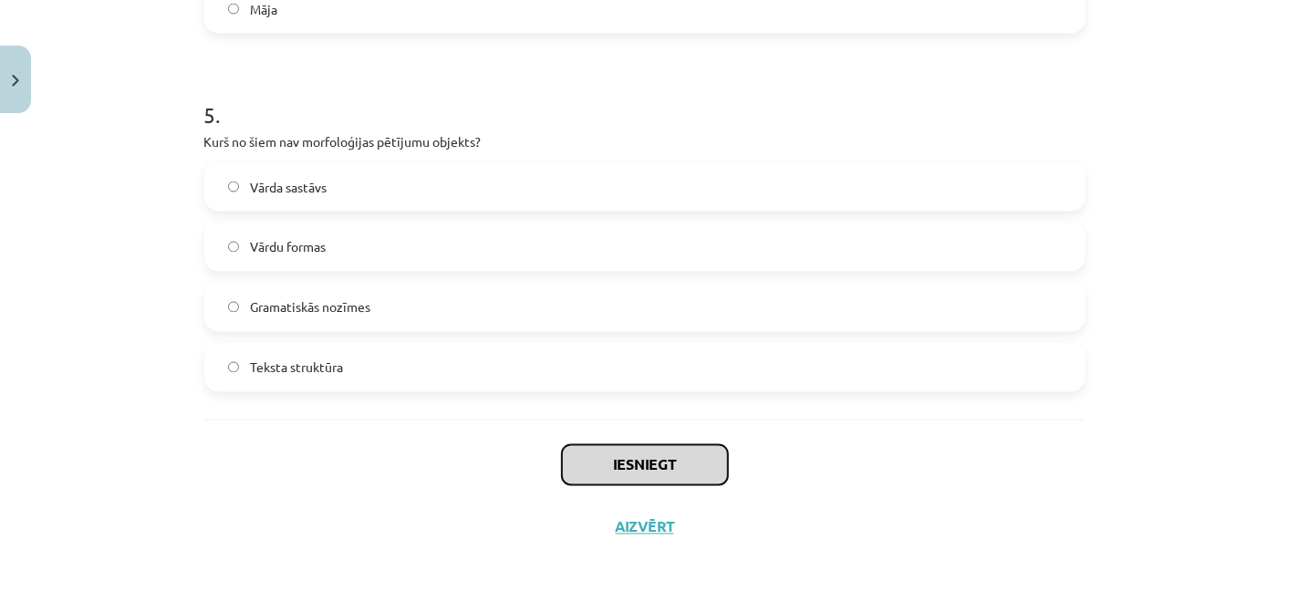
click at [625, 454] on button "Iesniegt" at bounding box center [645, 465] width 166 height 40
click at [468, 454] on div "Iesniegt Aizvērt" at bounding box center [644, 484] width 881 height 128
click at [576, 458] on button "Iesniegt" at bounding box center [645, 465] width 166 height 40
click at [420, 451] on div "Iesniegt Aizvērt" at bounding box center [644, 484] width 881 height 128
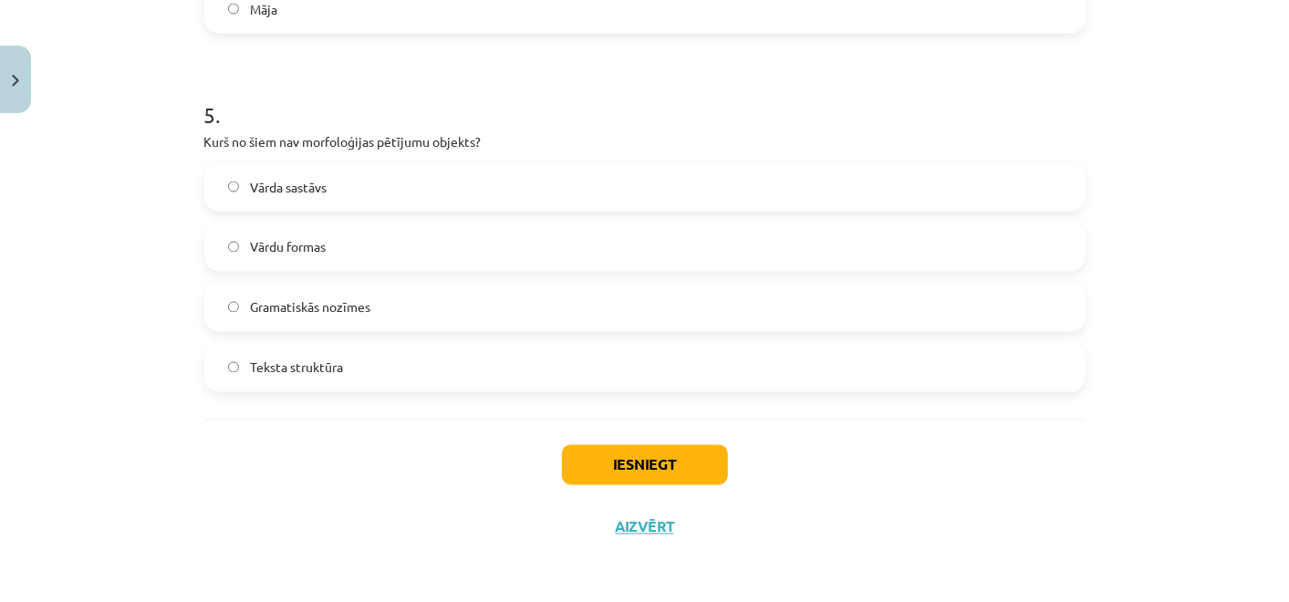
click at [850, 452] on div "Iesniegt Aizvērt" at bounding box center [644, 484] width 881 height 128
drag, startPoint x: 685, startPoint y: 461, endPoint x: 672, endPoint y: 457, distance: 13.3
click at [681, 461] on button "Iesniegt" at bounding box center [645, 465] width 166 height 40
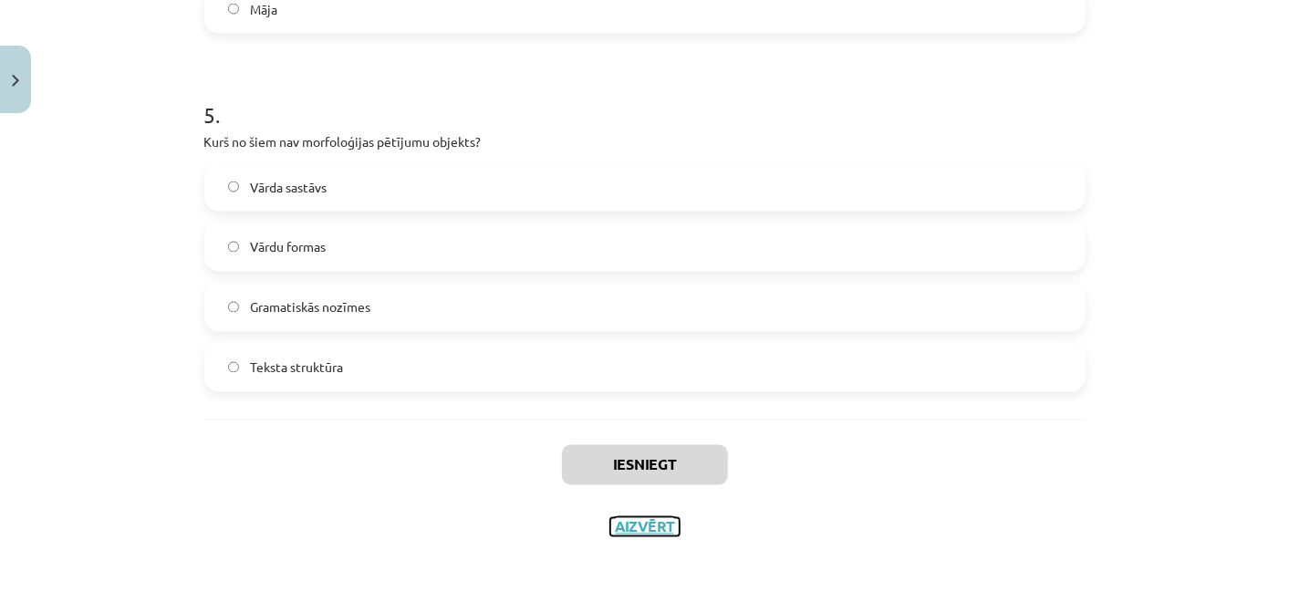
click at [651, 530] on button "Aizvērt" at bounding box center [644, 527] width 69 height 18
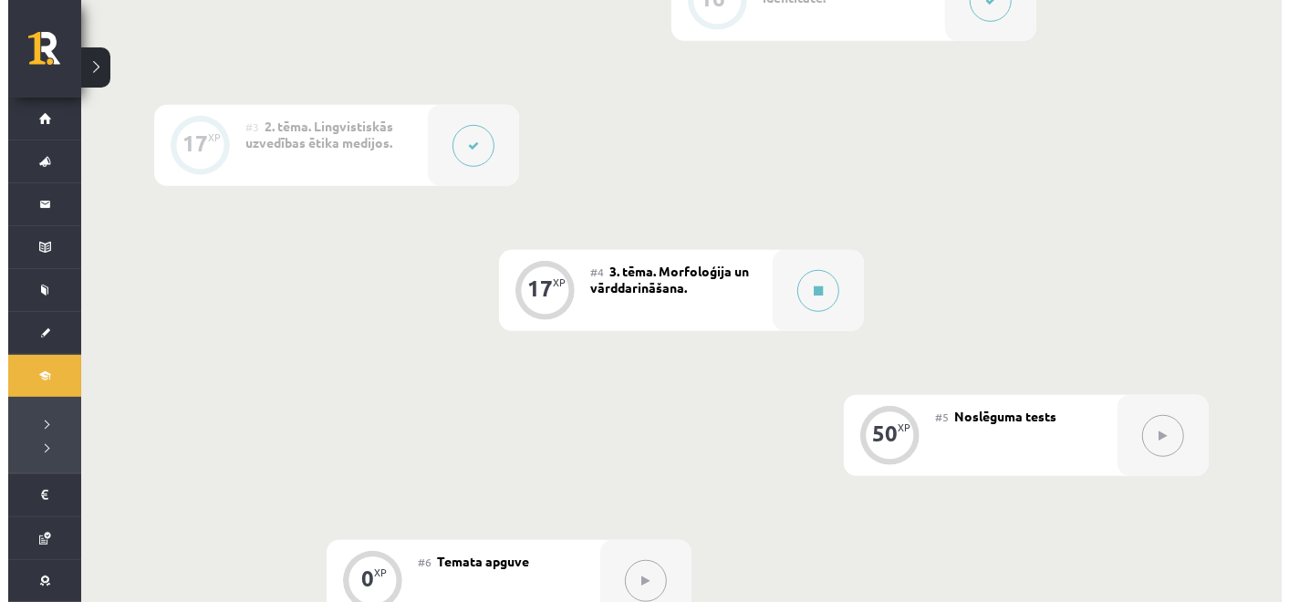
scroll to position [709, 0]
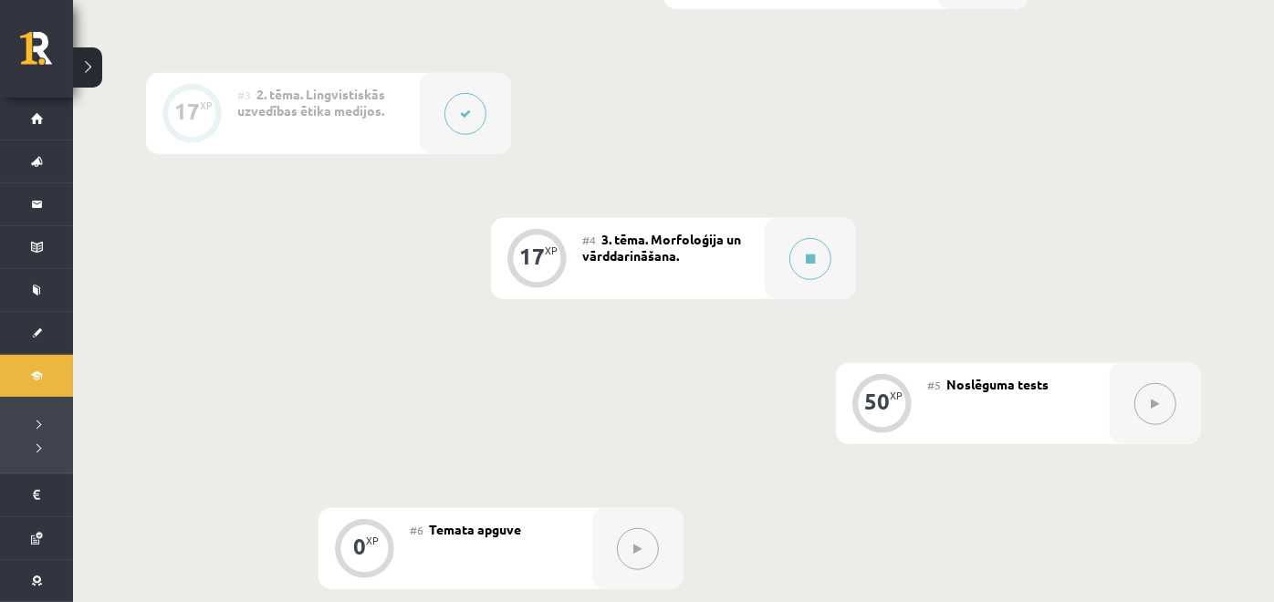
click at [493, 138] on div at bounding box center [465, 113] width 91 height 81
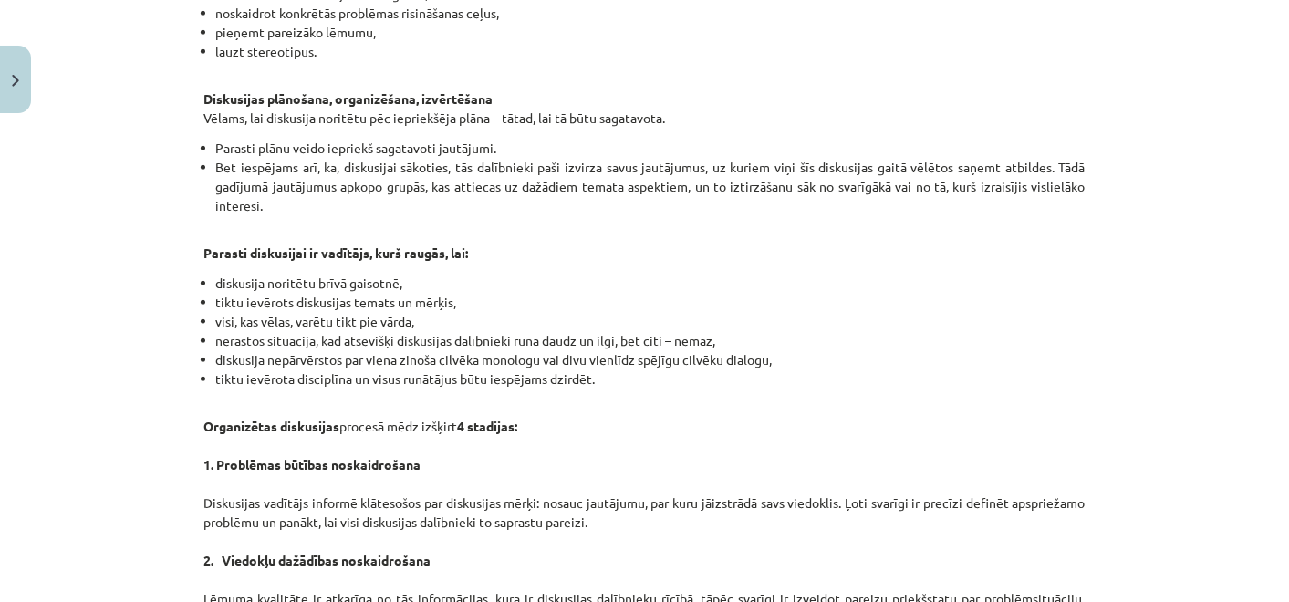
scroll to position [101, 0]
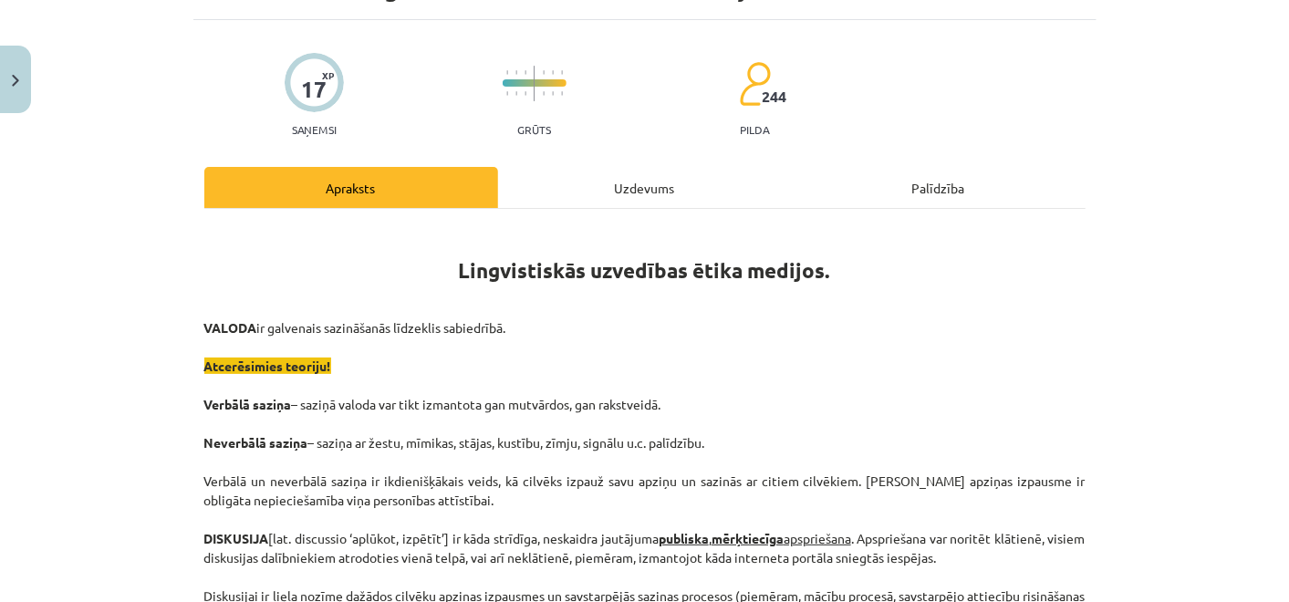
click at [589, 187] on div "Uzdevums" at bounding box center [645, 187] width 294 height 41
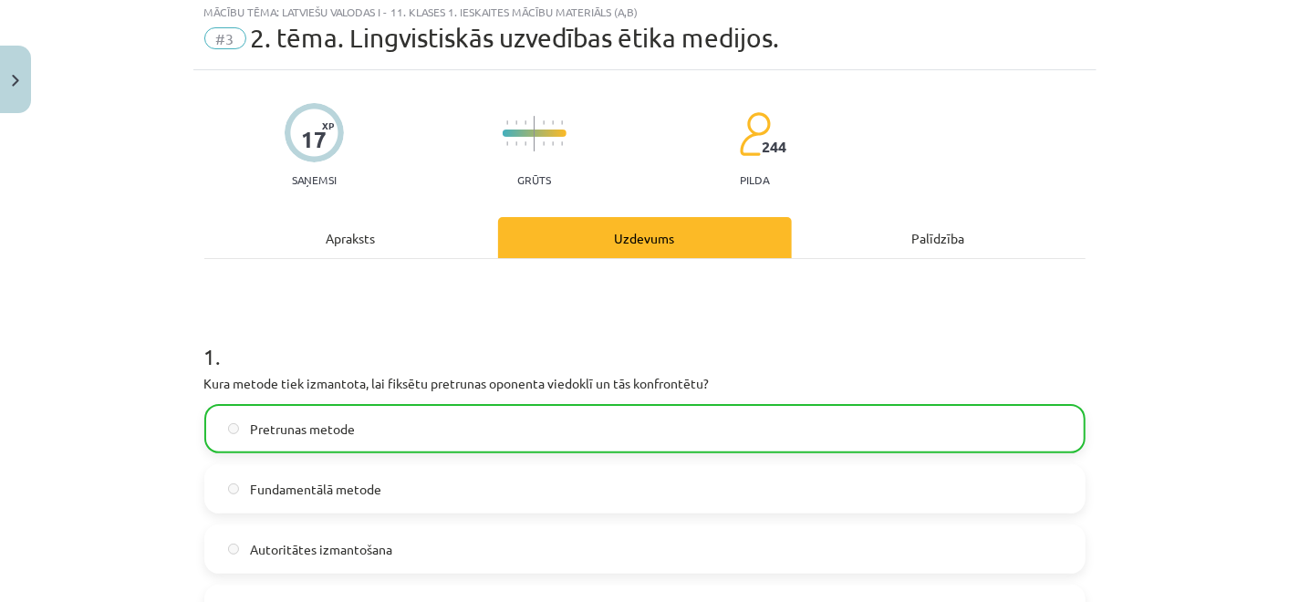
scroll to position [45, 0]
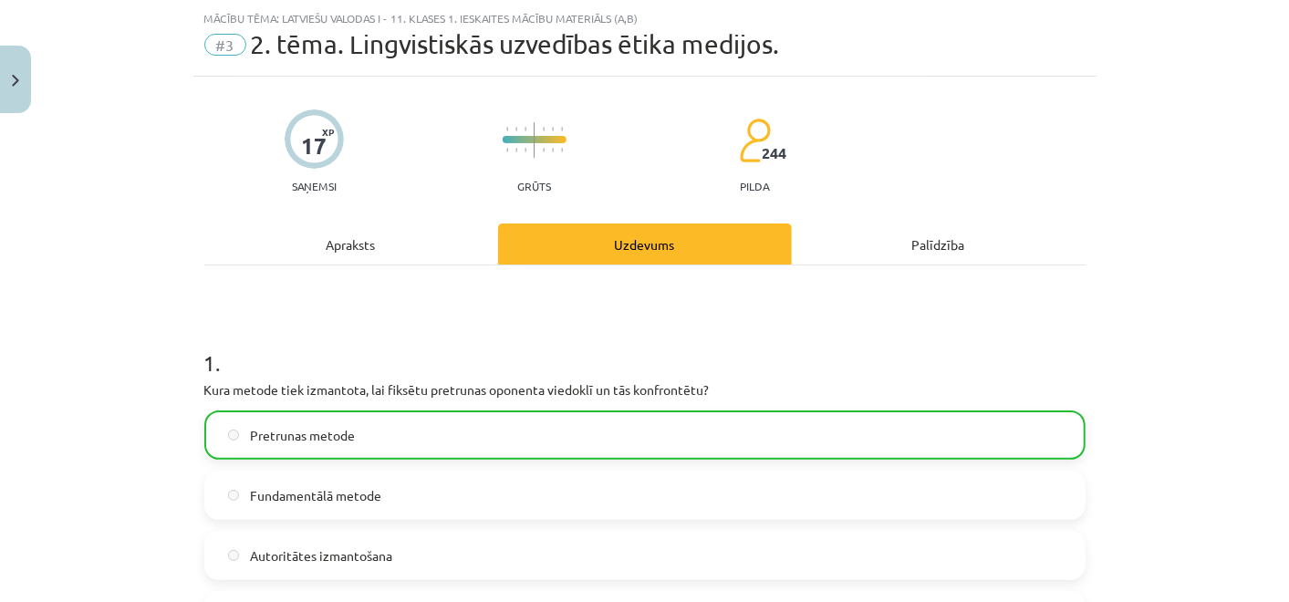
click at [599, 404] on div "1 . Kura metode tiek izmantota, lai fiksētu pretrunas oponenta viedoklī un tās …" at bounding box center [644, 479] width 881 height 322
drag, startPoint x: 599, startPoint y: 404, endPoint x: 609, endPoint y: 461, distance: 57.5
click at [609, 461] on div "Pretrunas metode Fundamentālā metode Autoritātes izmantošana Iztaujāšanas metode" at bounding box center [644, 526] width 881 height 230
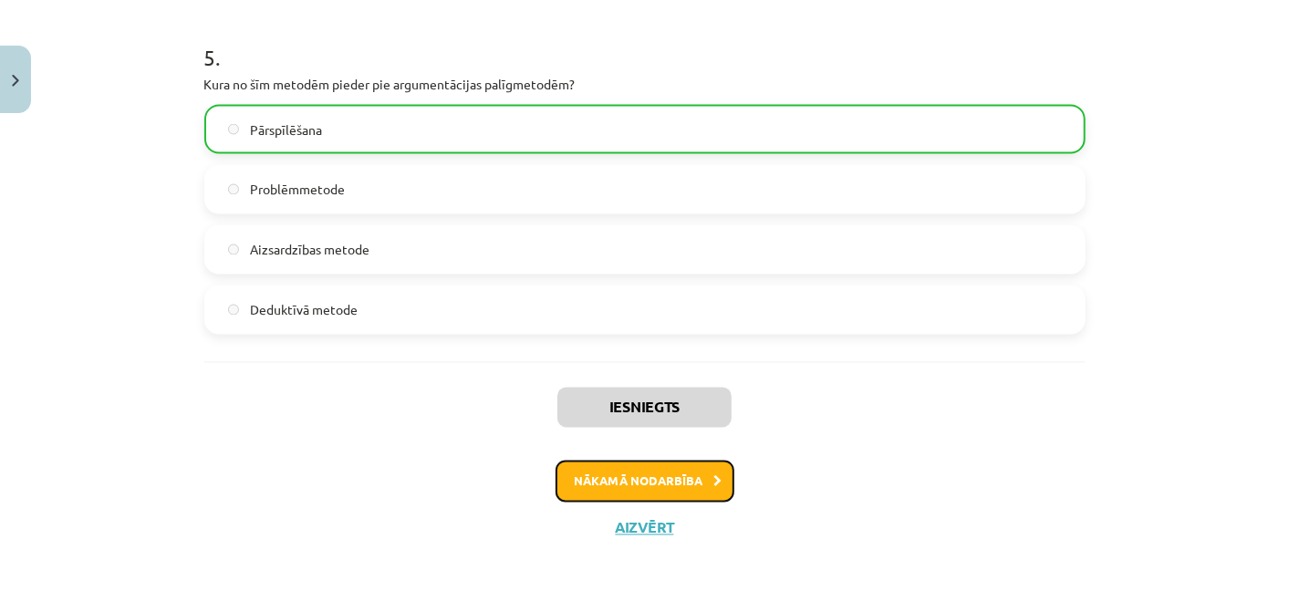
click at [685, 489] on button "Nākamā nodarbība" at bounding box center [645, 482] width 179 height 42
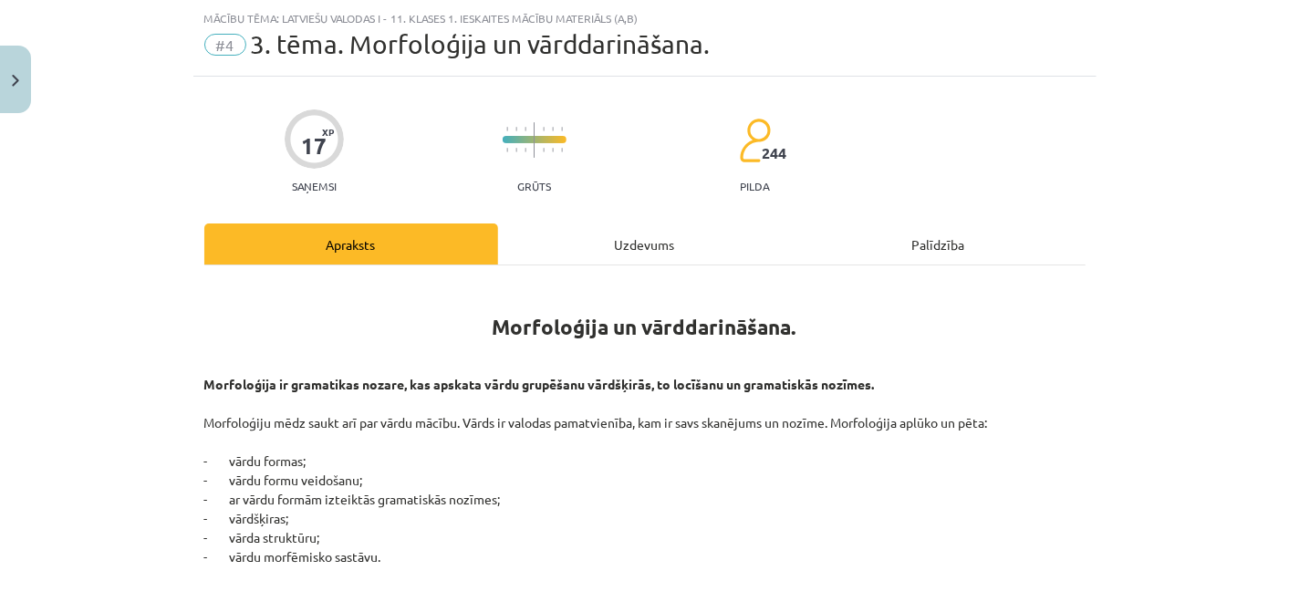
click at [566, 227] on div "Uzdevums" at bounding box center [645, 244] width 294 height 41
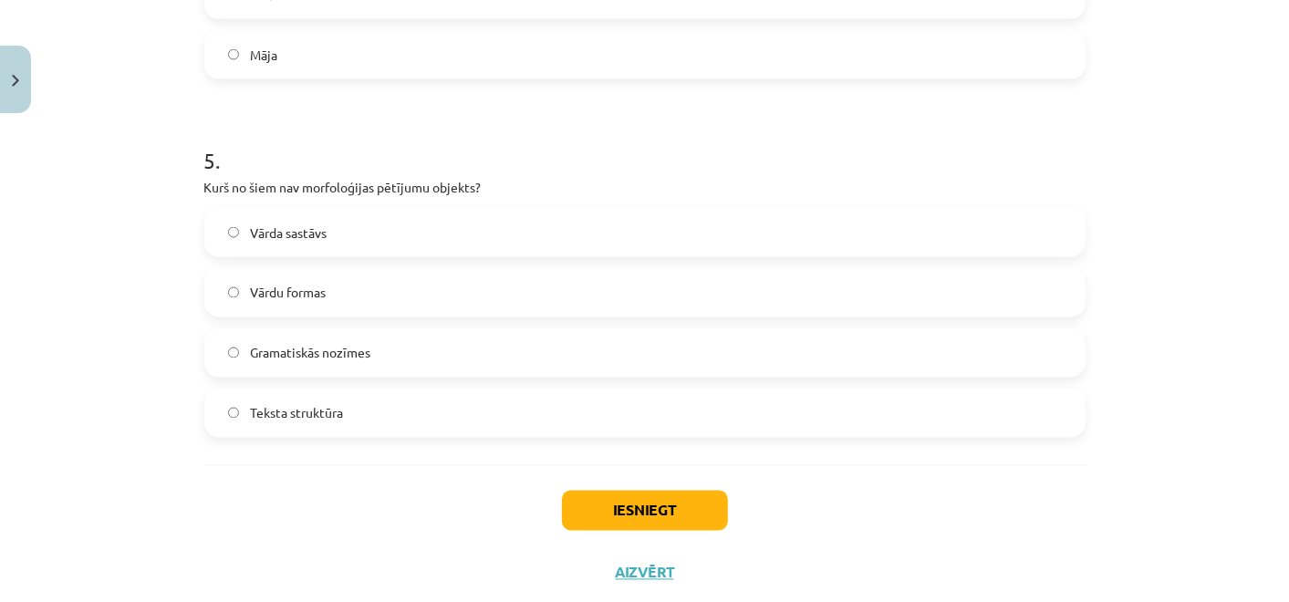
scroll to position [1727, 0]
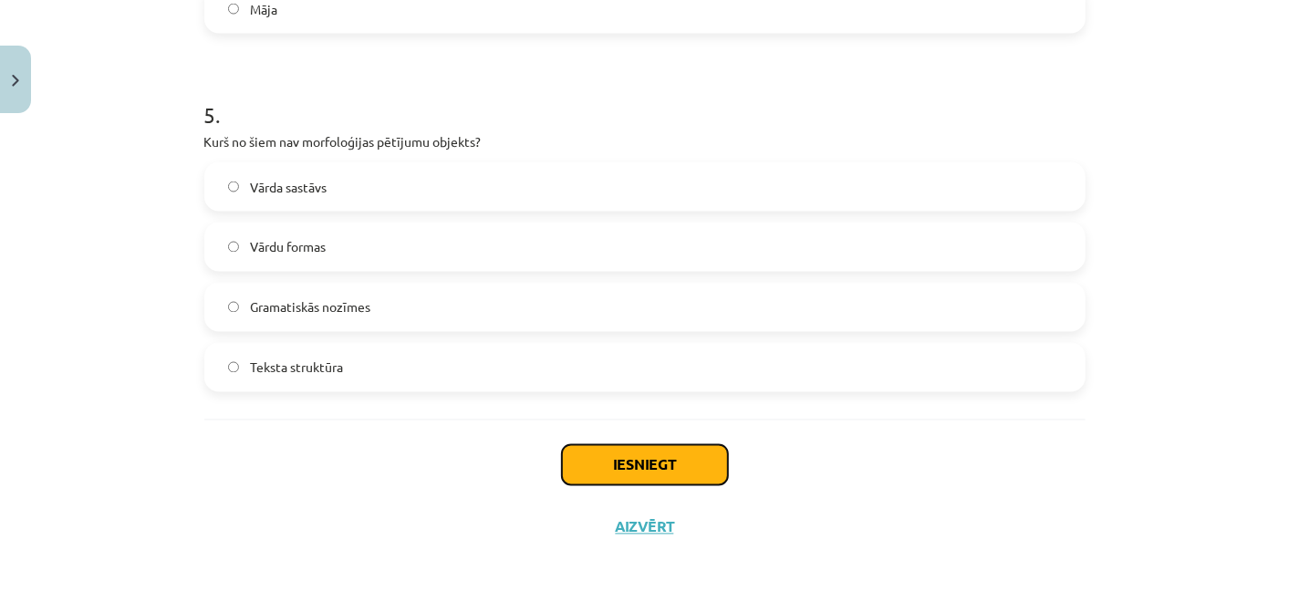
click at [663, 452] on button "Iesniegt" at bounding box center [645, 465] width 166 height 40
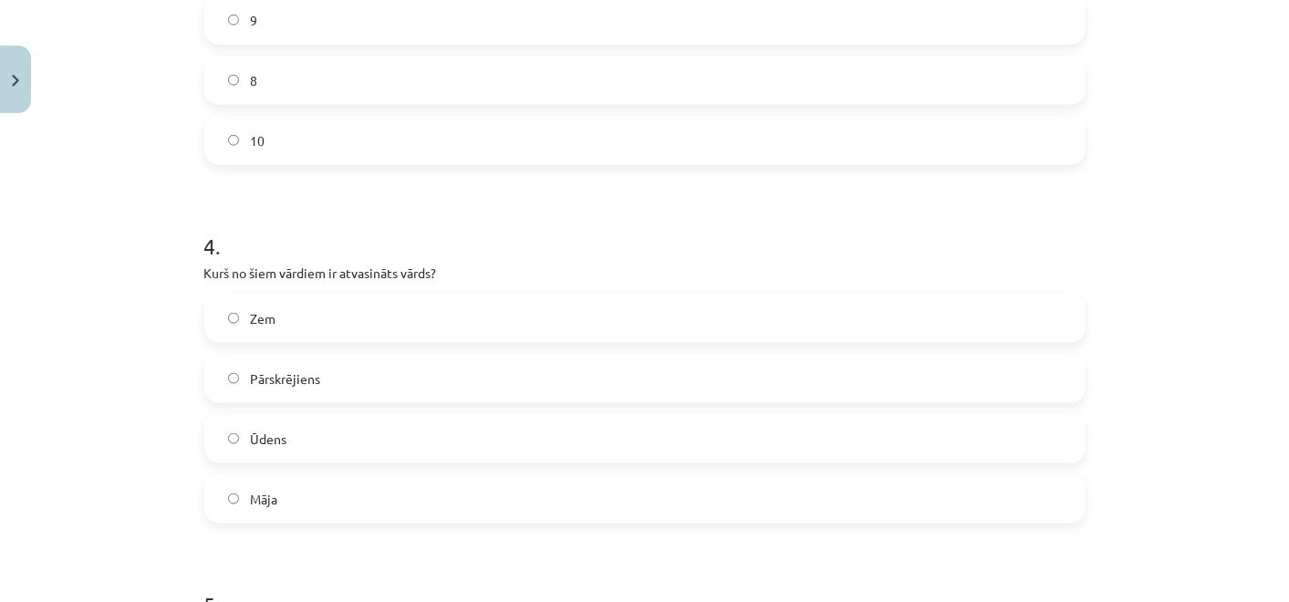
scroll to position [1525, 0]
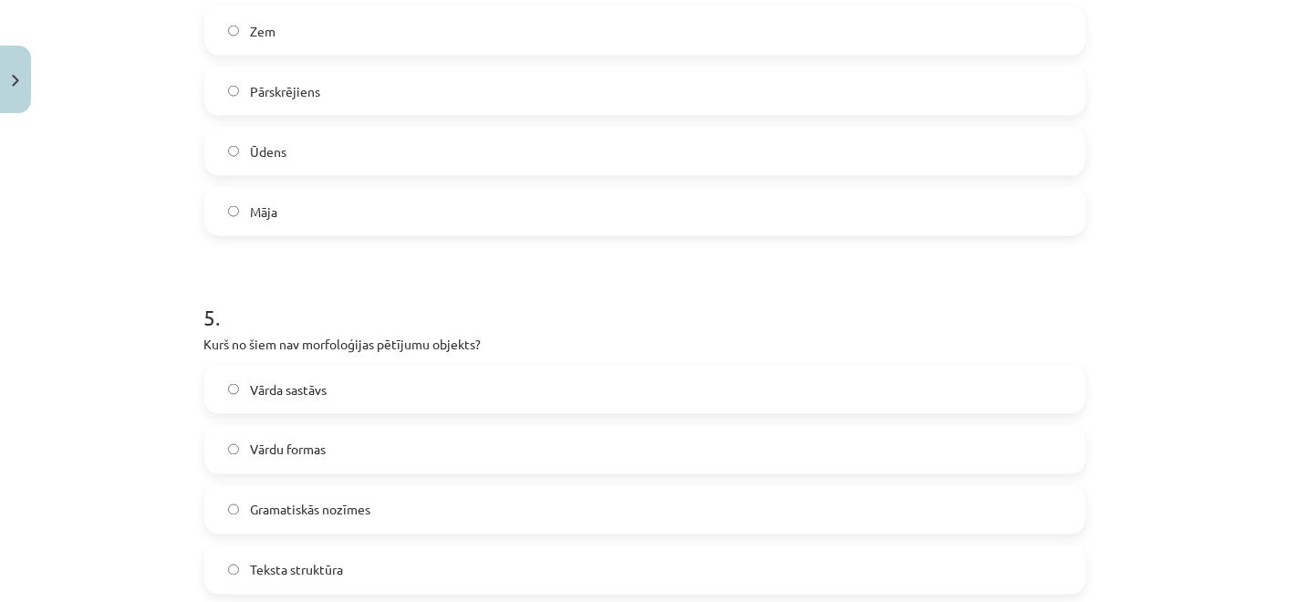
drag, startPoint x: 111, startPoint y: 257, endPoint x: 76, endPoint y: 234, distance: 42.3
click at [76, 234] on div "Mācību tēma: Latviešu valodas i - 11. klases 1. ieskaites mācību materiāls (a,b…" at bounding box center [644, 301] width 1289 height 602
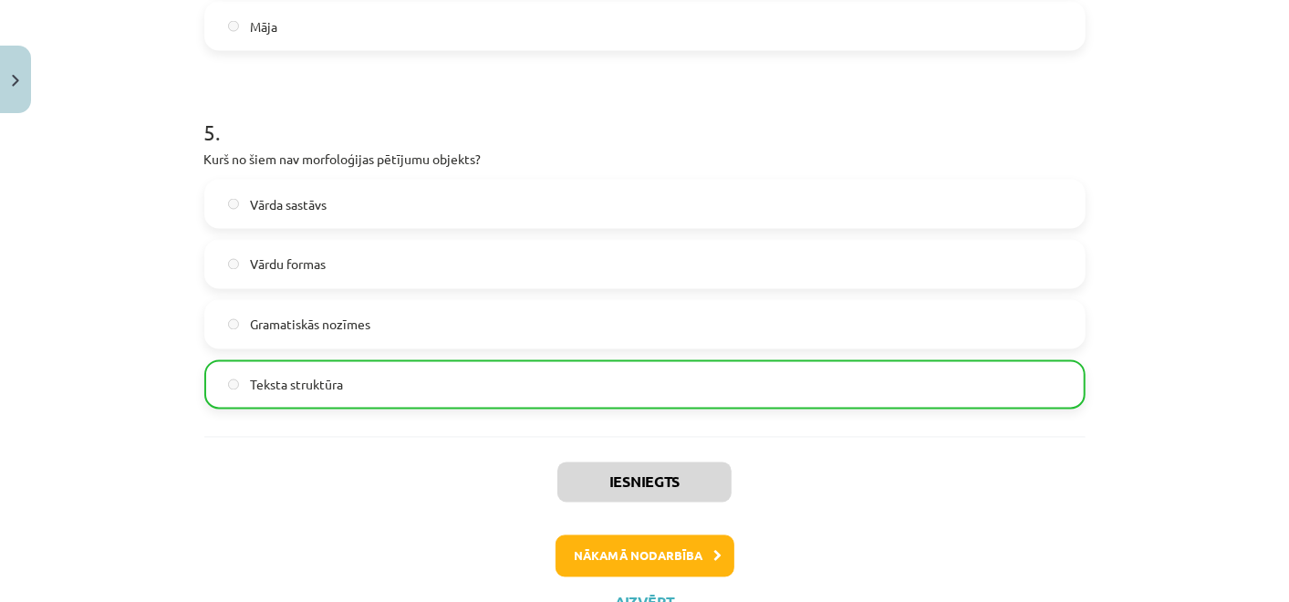
scroll to position [1785, 0]
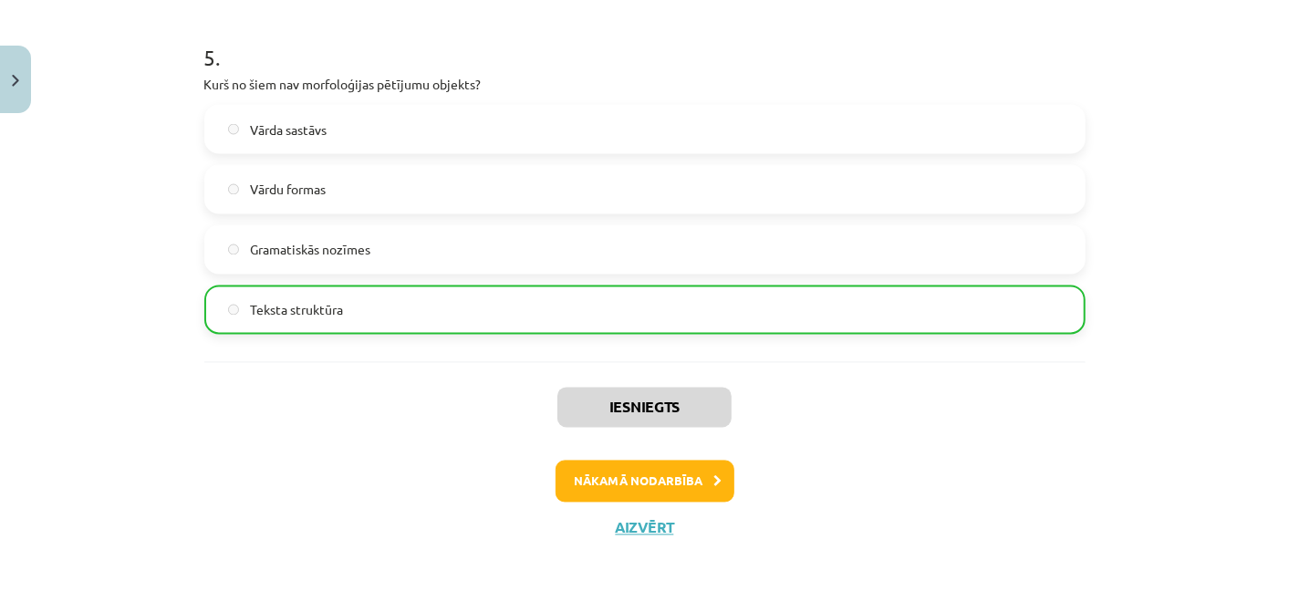
drag, startPoint x: 96, startPoint y: 282, endPoint x: 592, endPoint y: 344, distance: 500.2
click at [671, 492] on button "Nākamā nodarbība" at bounding box center [645, 482] width 179 height 42
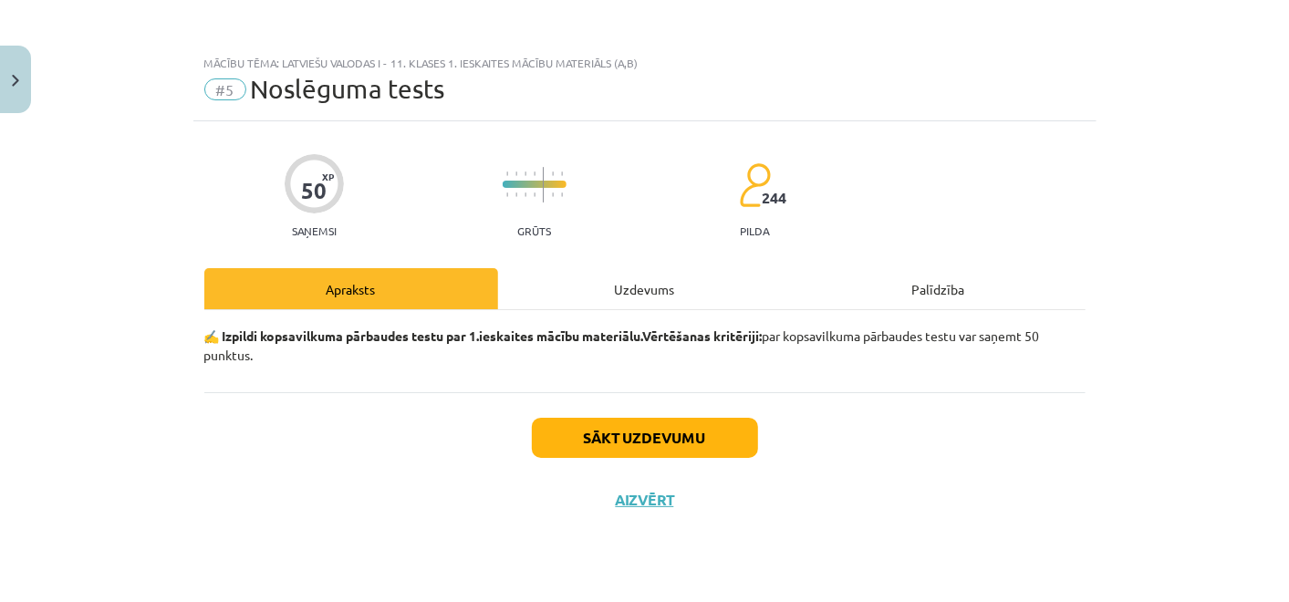
scroll to position [0, 0]
click at [615, 266] on div "50 XP Saņemsi Grūts 244 pilda Apraksts Uzdevums Palīdzība ✍️ Izpildi kopsavilku…" at bounding box center [644, 338] width 903 height 435
click at [620, 276] on div "Uzdevums" at bounding box center [645, 288] width 294 height 41
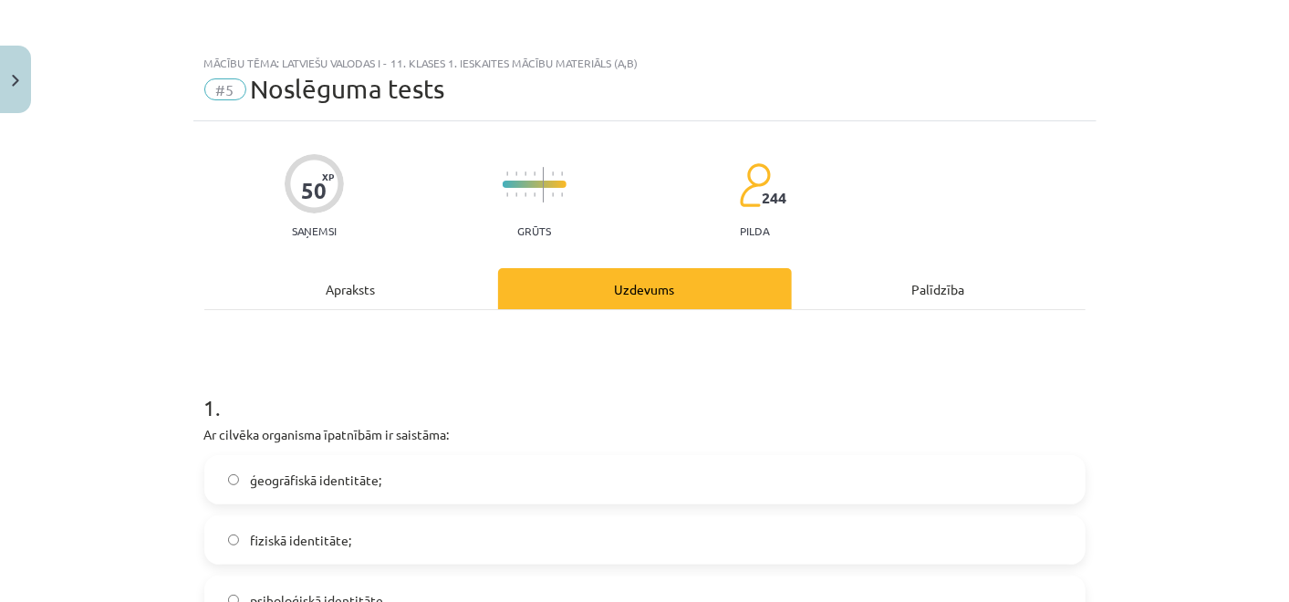
click at [408, 299] on div "Apraksts" at bounding box center [351, 288] width 294 height 41
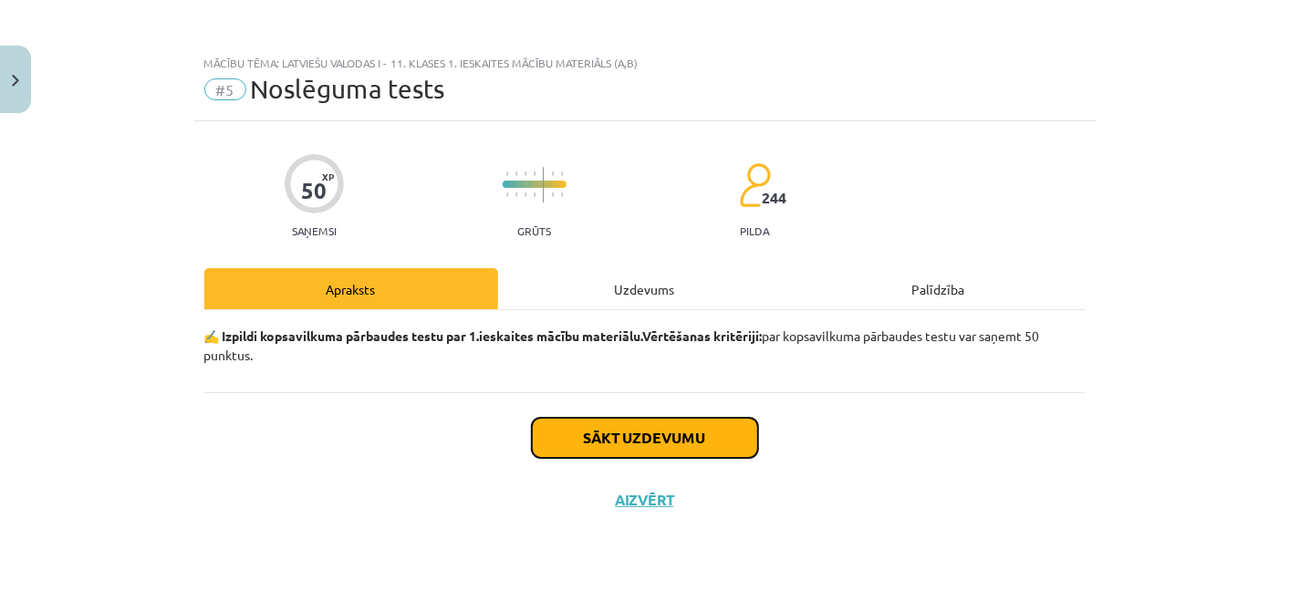
click at [600, 453] on button "Sākt uzdevumu" at bounding box center [645, 438] width 226 height 40
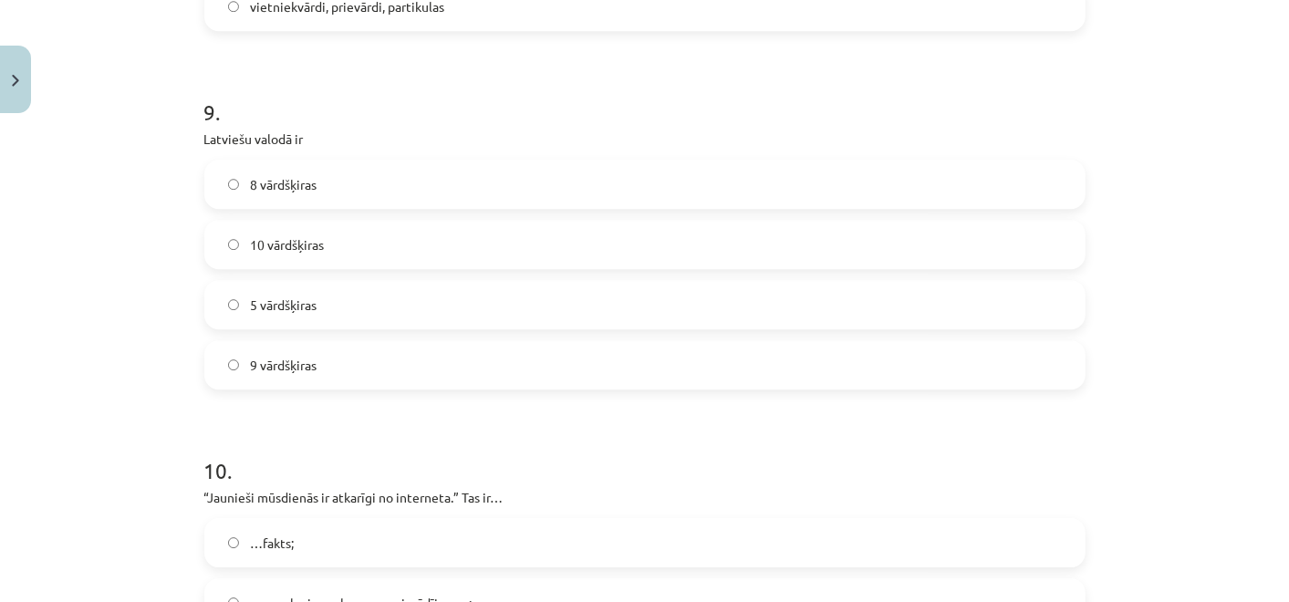
scroll to position [3234, 0]
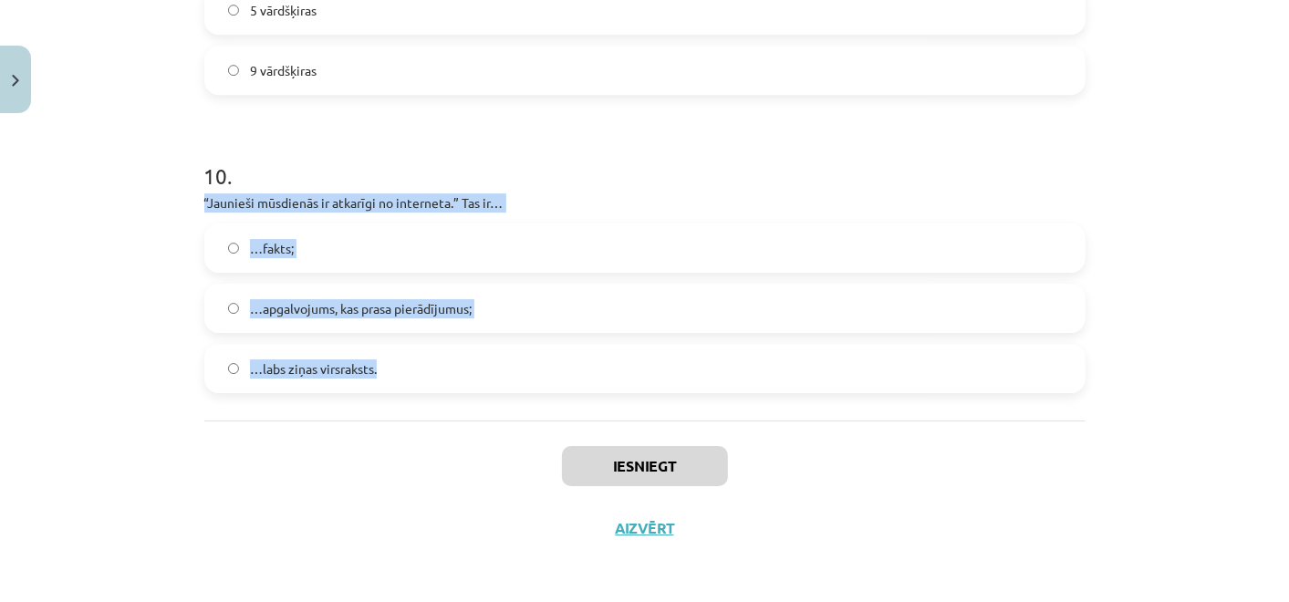
drag, startPoint x: 190, startPoint y: 203, endPoint x: 591, endPoint y: 361, distance: 431.4
copy div "“Jaunieši mūsdienās ir atkarīgi no interneta.” Tas ir… …fakts; …apgalvojums, ka…"
click at [451, 310] on span "…apgalvojums, kas prasa pierādījumus;" at bounding box center [361, 308] width 222 height 19
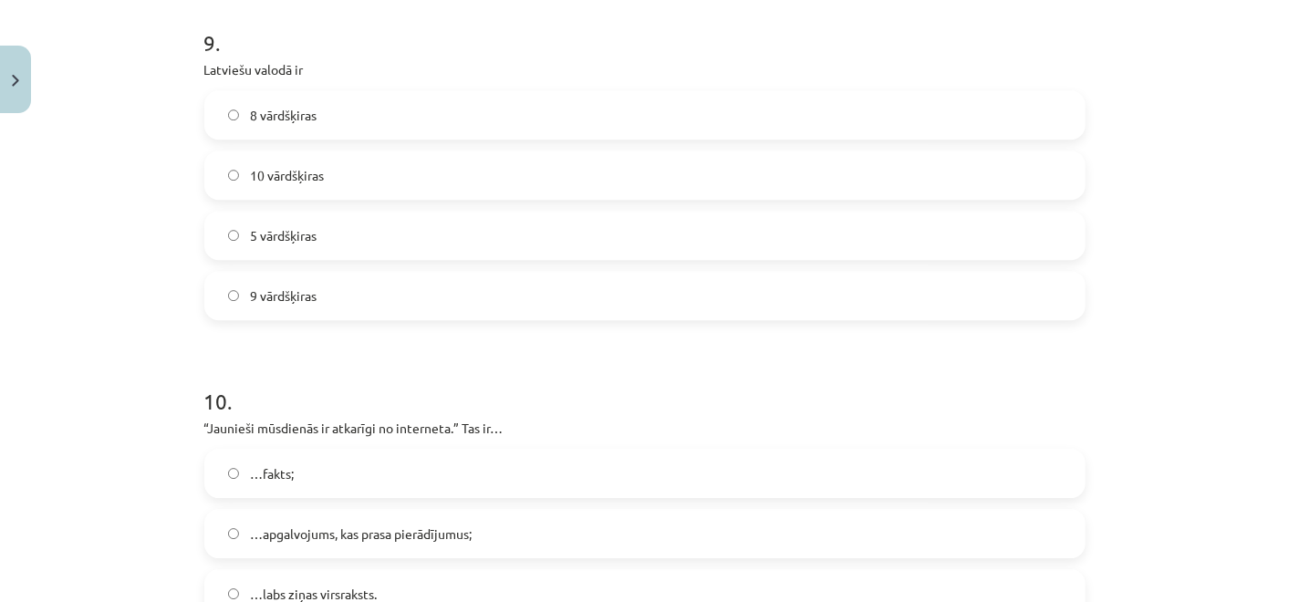
scroll to position [2931, 0]
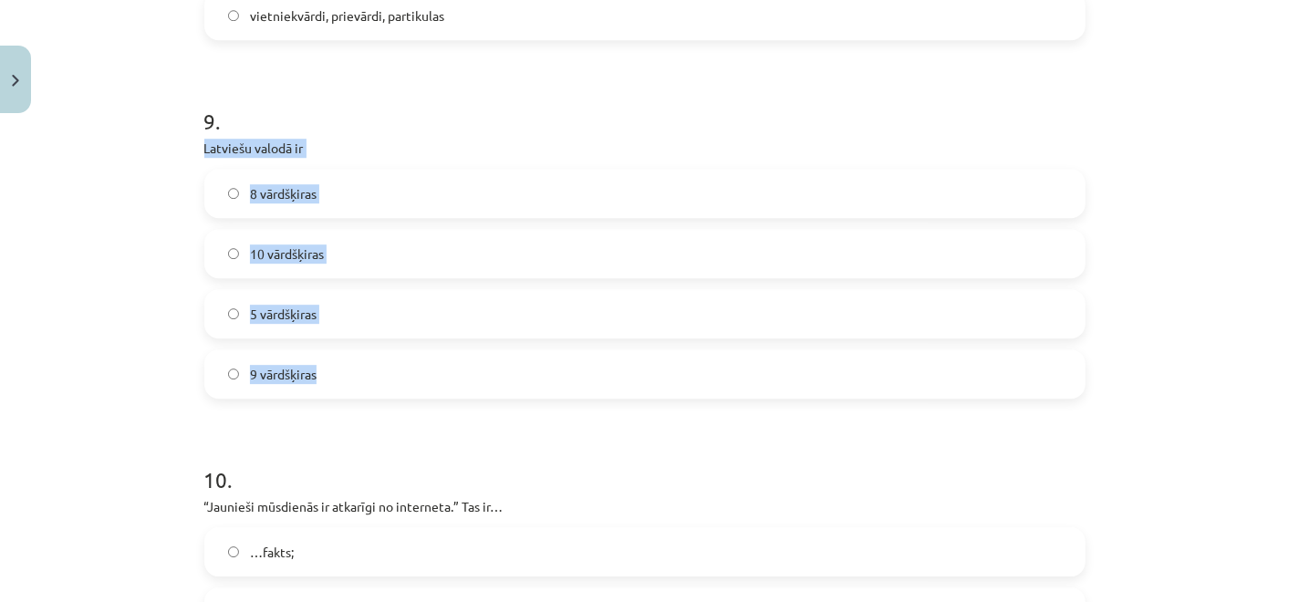
drag, startPoint x: 184, startPoint y: 149, endPoint x: 382, endPoint y: 358, distance: 287.8
copy div "Latviešu valodā ir 8 vārdšķiras 10 vārdšķiras 5 vārdšķiras 9 vārdšķiras"
click at [401, 242] on label "10 vārdšķiras" at bounding box center [645, 254] width 878 height 46
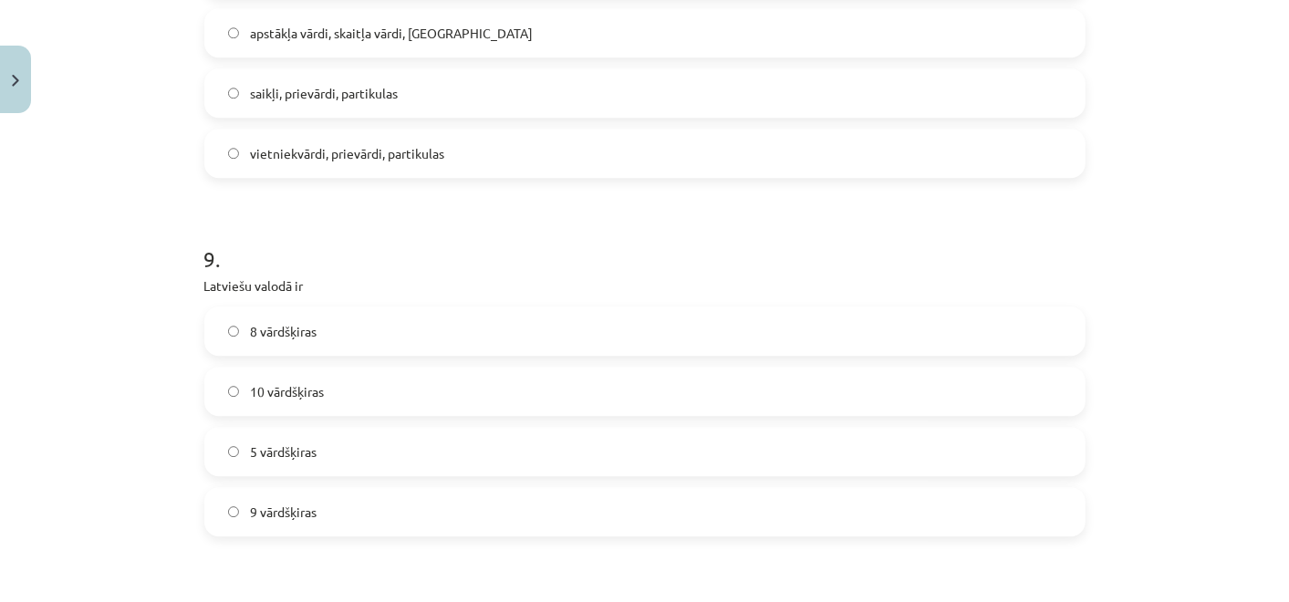
scroll to position [2627, 0]
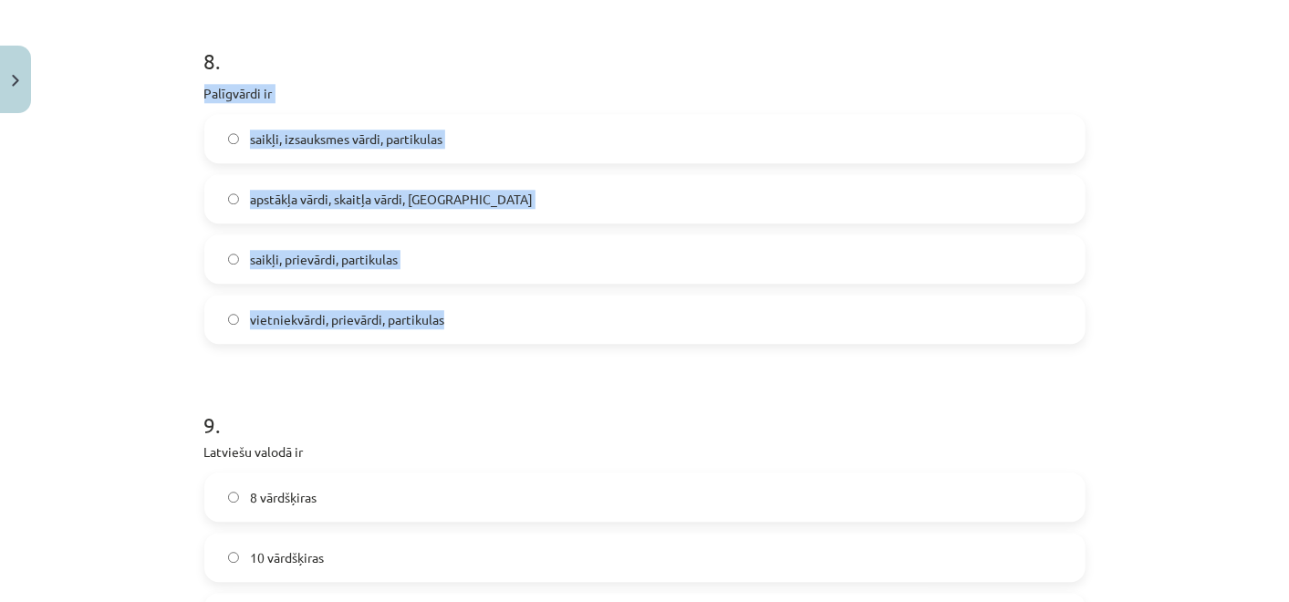
drag, startPoint x: 182, startPoint y: 94, endPoint x: 473, endPoint y: 315, distance: 365.3
click at [473, 315] on div "Mācību tēma: Latviešu valodas i - 11. klases 1. ieskaites mācību materiāls (a,b…" at bounding box center [644, 301] width 1289 height 602
copy div "Palīgvārdi ir saikļi, izsauksmes vārdi, partikulas apstākļa vārdi, skaitļa vārd…"
click at [521, 261] on label "saikļi, prievārdi, partikulas" at bounding box center [645, 259] width 878 height 46
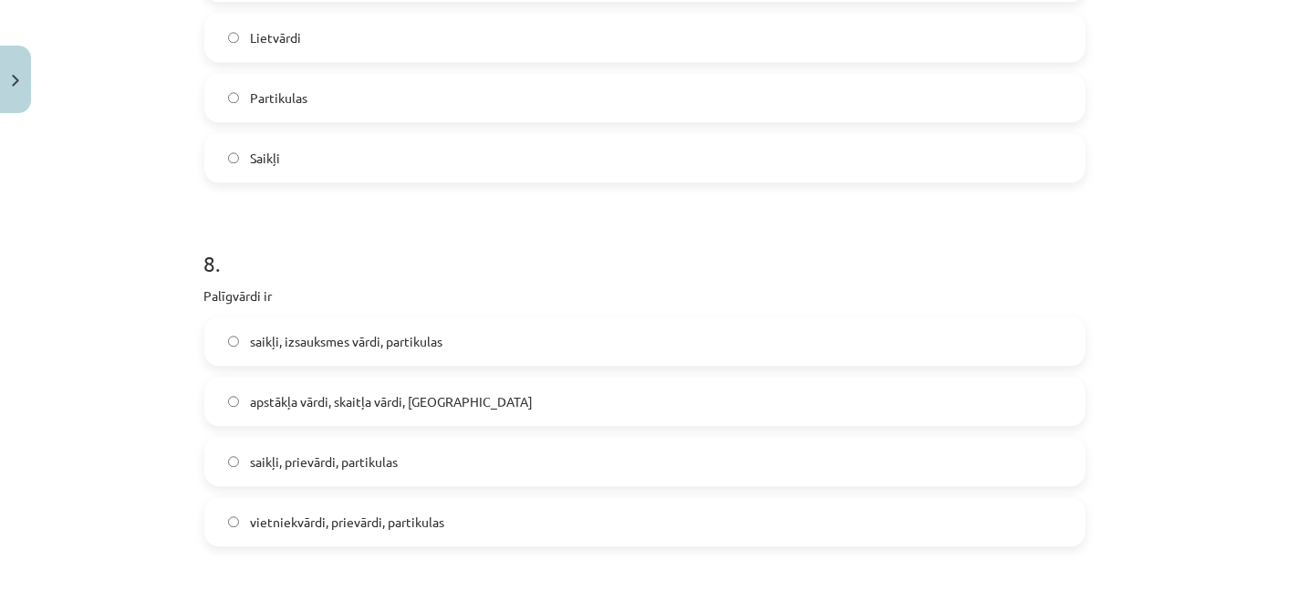
scroll to position [2221, 0]
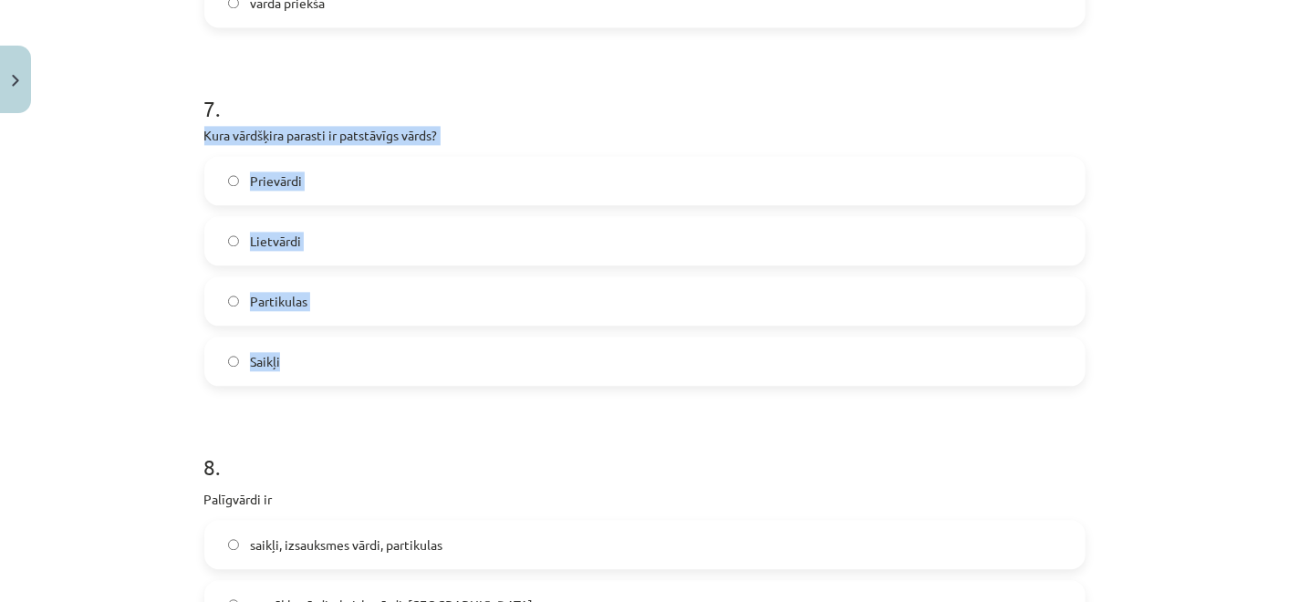
drag, startPoint x: 194, startPoint y: 132, endPoint x: 446, endPoint y: 331, distance: 320.9
copy div "Kura vārdšķira parasti ir patstāvīgs vārds? Prievārdi Lietvārdi Partikulas Saik…"
click at [328, 249] on label "Lietvārdi" at bounding box center [645, 241] width 878 height 46
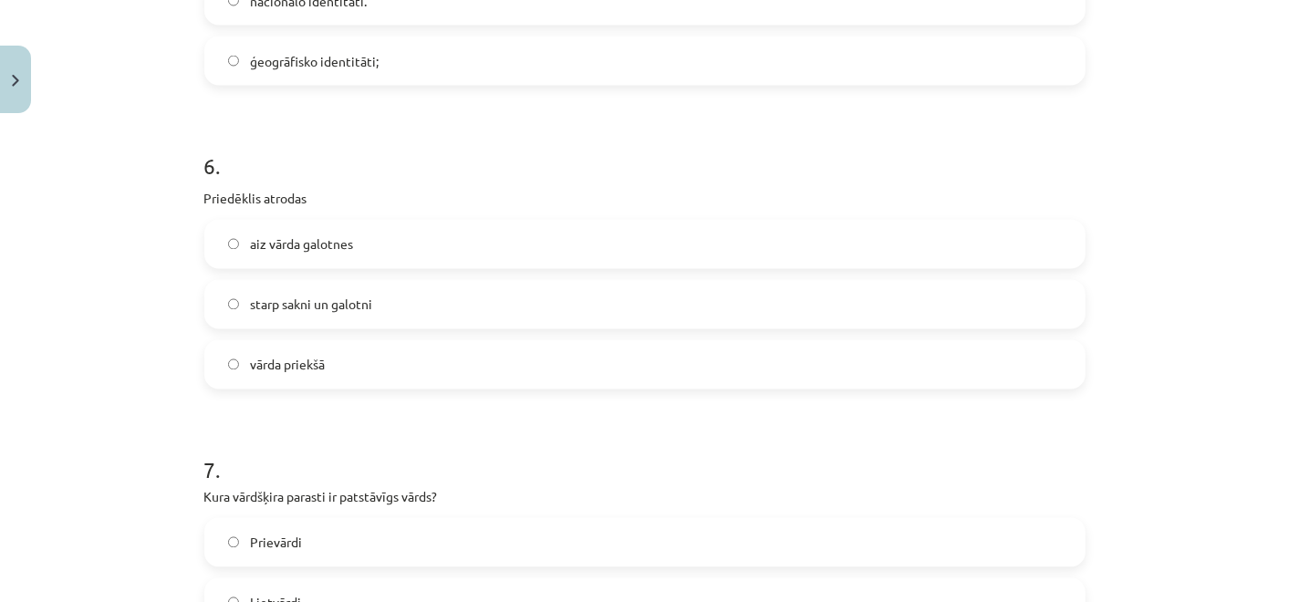
scroll to position [1816, 0]
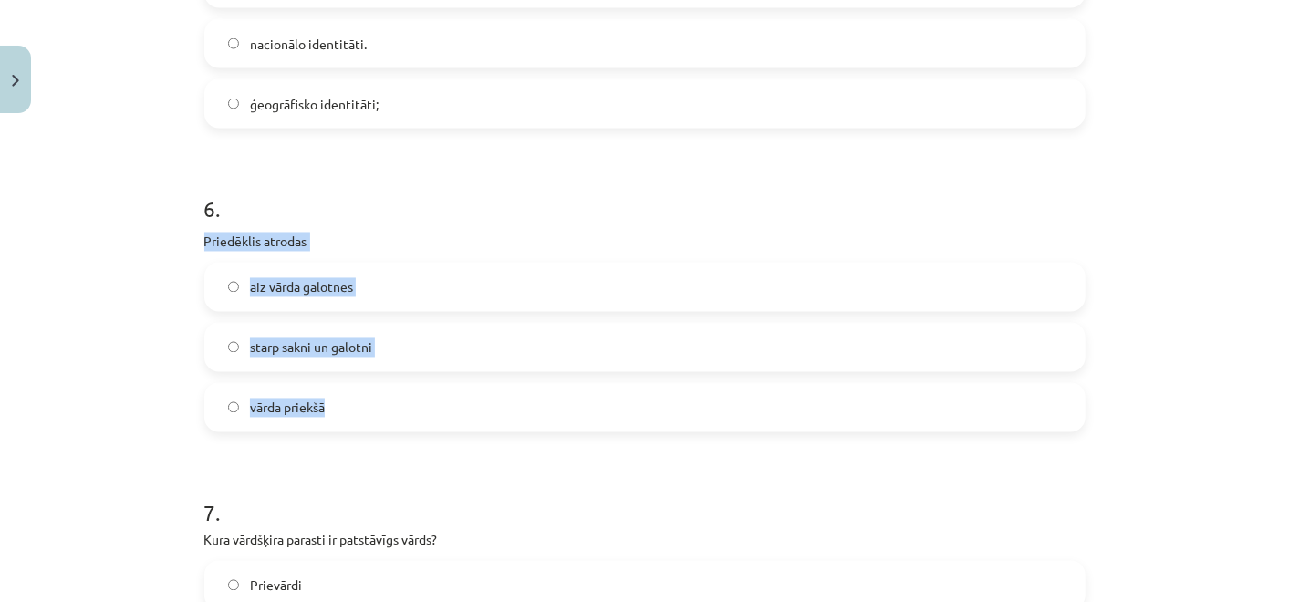
drag, startPoint x: 191, startPoint y: 243, endPoint x: 438, endPoint y: 374, distance: 280.0
click at [438, 374] on div "50 XP Saņemsi Grūts 244 pilda Apraksts Uzdevums Palīdzība 1 . Ar cilvēka organi…" at bounding box center [644, 142] width 903 height 3672
copy div "Priedēklis atrodas aiz vārda galotnes starp sakni un galotni vārda priekšā"
click at [369, 403] on label "vārda priekšā" at bounding box center [645, 408] width 878 height 46
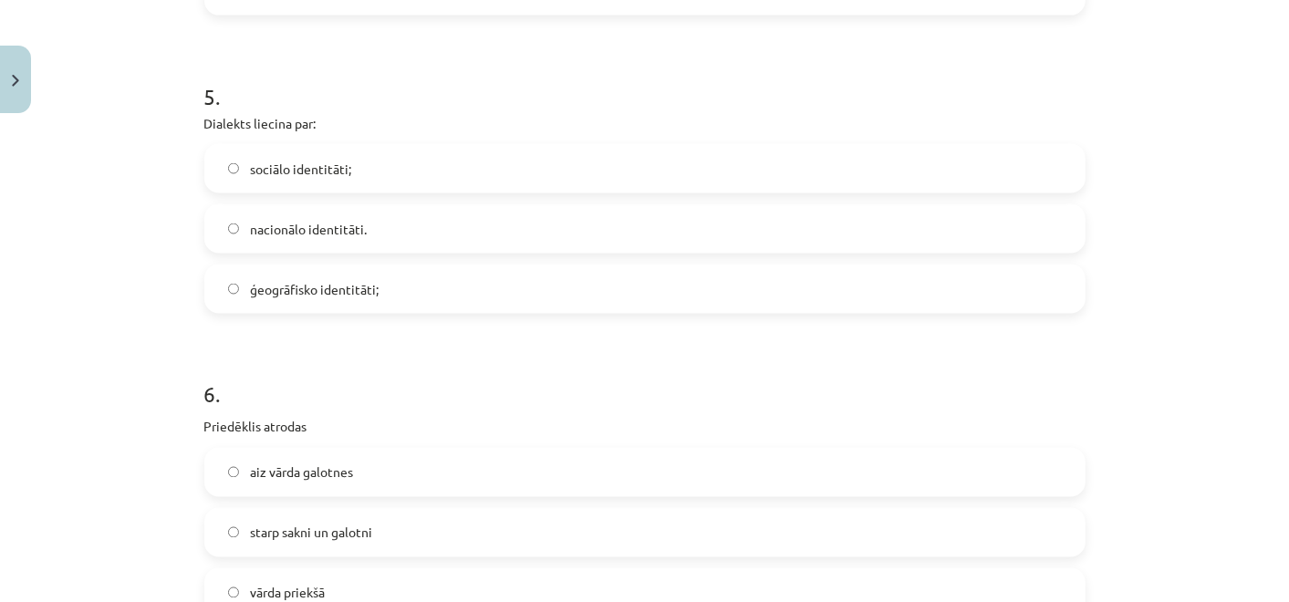
scroll to position [1613, 0]
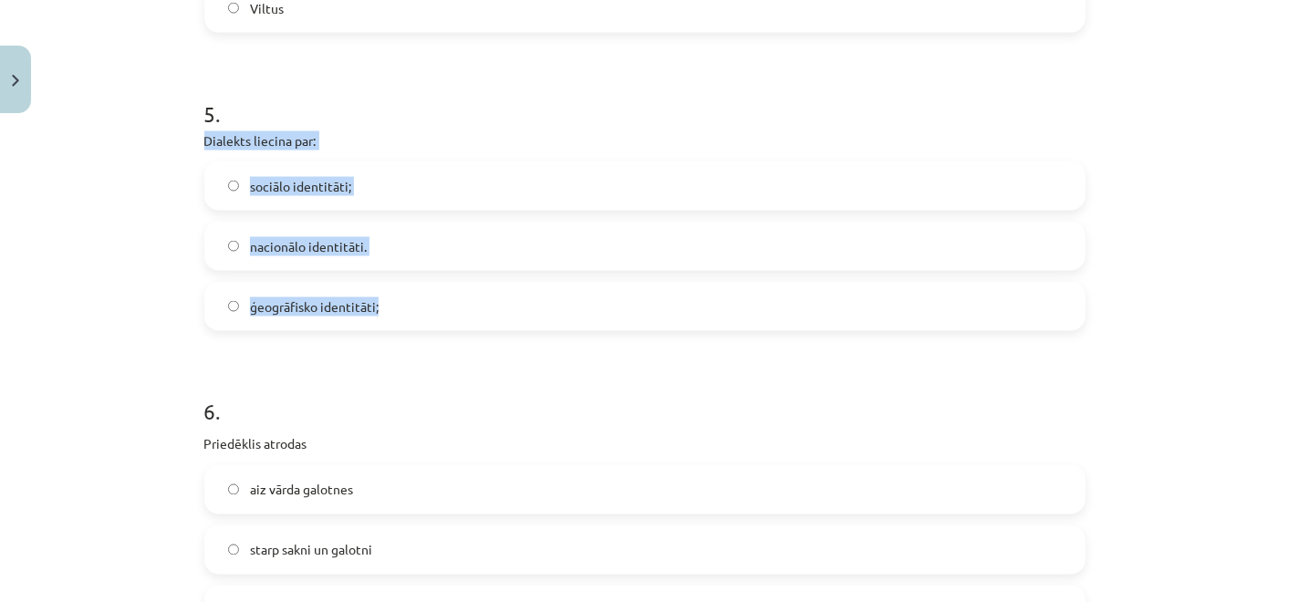
drag, startPoint x: 187, startPoint y: 139, endPoint x: 474, endPoint y: 310, distance: 333.9
click at [474, 310] on div "50 XP Saņemsi Grūts 244 pilda Apraksts Uzdevums Palīdzība 1 . Ar cilvēka organi…" at bounding box center [644, 344] width 903 height 3672
copy div "Dialekts liecina par: sociālo identitāti; nacionālo identitāti. ģeogrāfisko ide…"
click at [395, 316] on label "ģeogrāfisko identitāti;" at bounding box center [645, 307] width 878 height 46
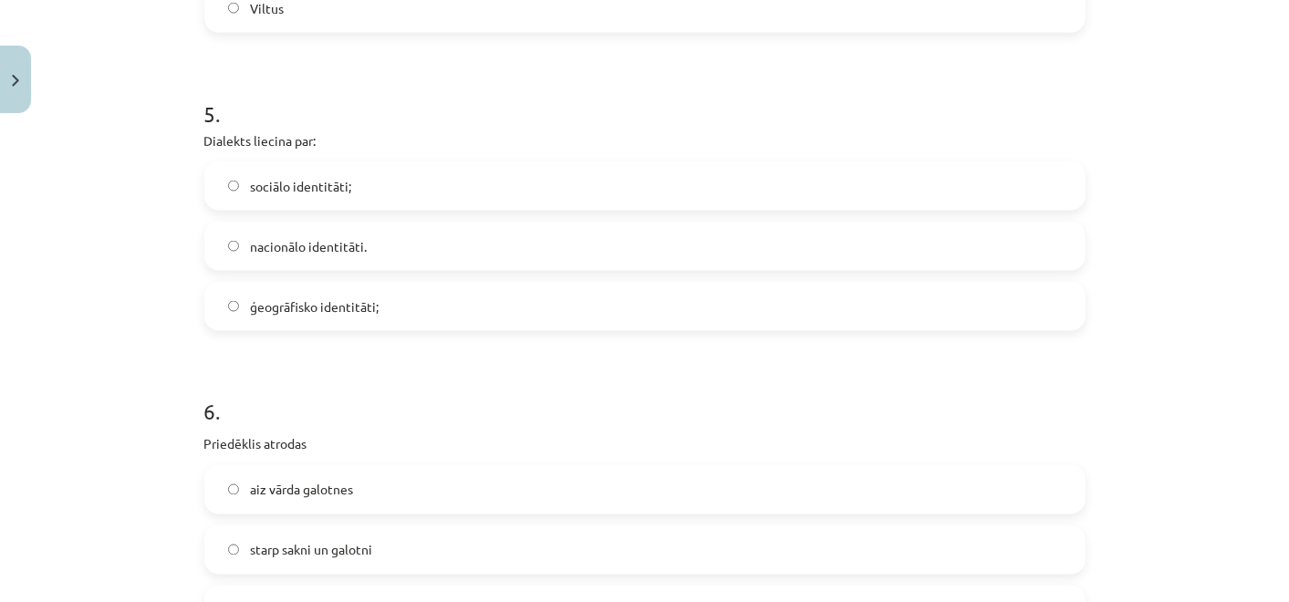
scroll to position [1410, 0]
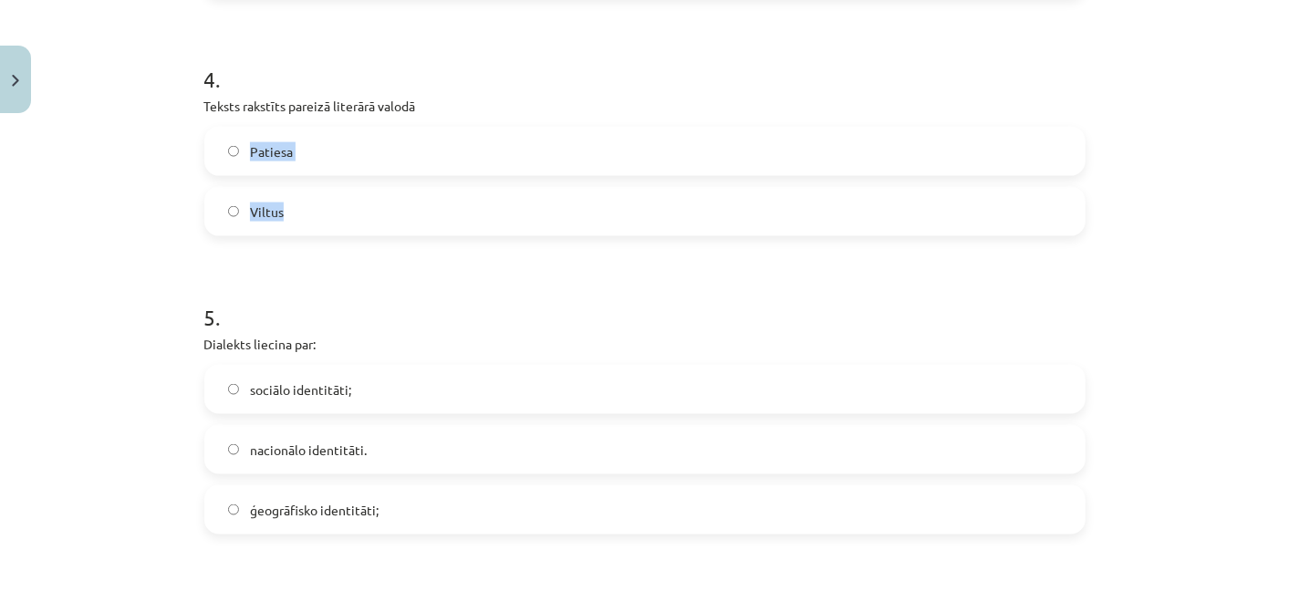
drag, startPoint x: 180, startPoint y: 117, endPoint x: 344, endPoint y: 198, distance: 183.2
click at [344, 198] on div "Mācību tēma: Latviešu valodas i - 11. klases 1. ieskaites mācību materiāls (a,b…" at bounding box center [644, 301] width 1289 height 602
drag, startPoint x: 344, startPoint y: 198, endPoint x: 177, endPoint y: 109, distance: 189.4
click at [177, 114] on div "Mācību tēma: Latviešu valodas i - 11. klases 1. ieskaites mācību materiāls (a,b…" at bounding box center [644, 301] width 1289 height 602
click at [177, 97] on div "Mācību tēma: Latviešu valodas i - 11. klases 1. ieskaites mācību materiāls (a,b…" at bounding box center [644, 301] width 1289 height 602
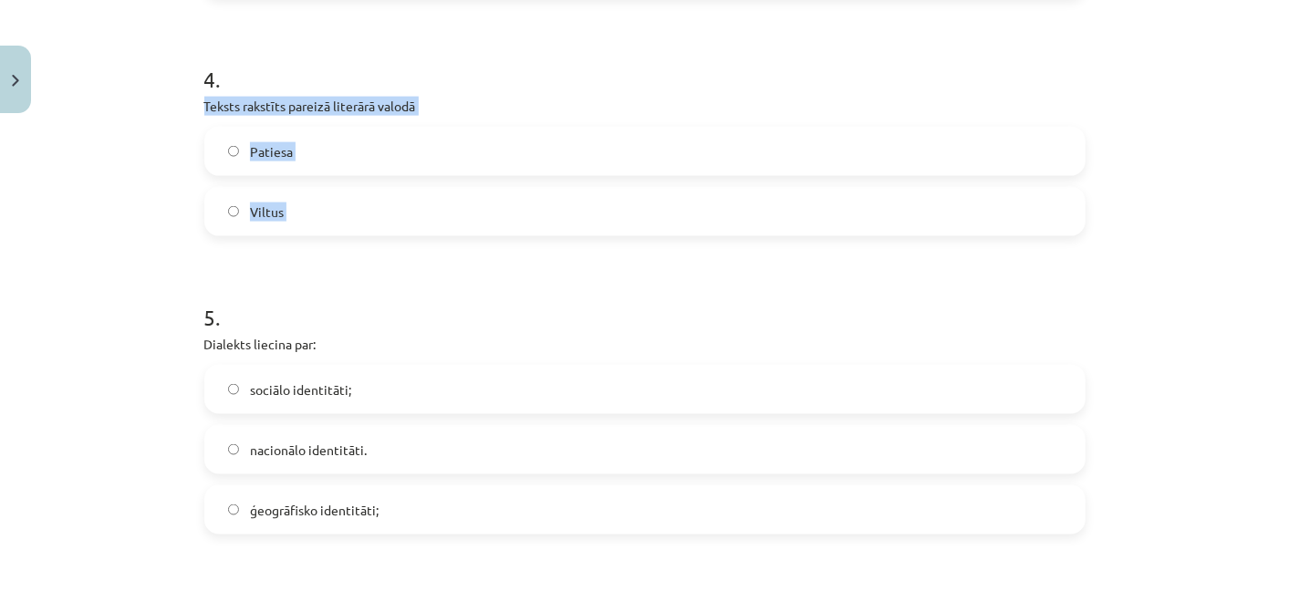
drag, startPoint x: 182, startPoint y: 97, endPoint x: 403, endPoint y: 183, distance: 238.1
click at [403, 183] on div "Mācību tēma: Latviešu valodas i - 11. klases 1. ieskaites mācību materiāls (a,b…" at bounding box center [644, 301] width 1289 height 602
copy div "Teksts rakstīts pareizā literārā valodā Patiesa Viltus"
click at [360, 135] on label "Patiesa" at bounding box center [645, 152] width 878 height 46
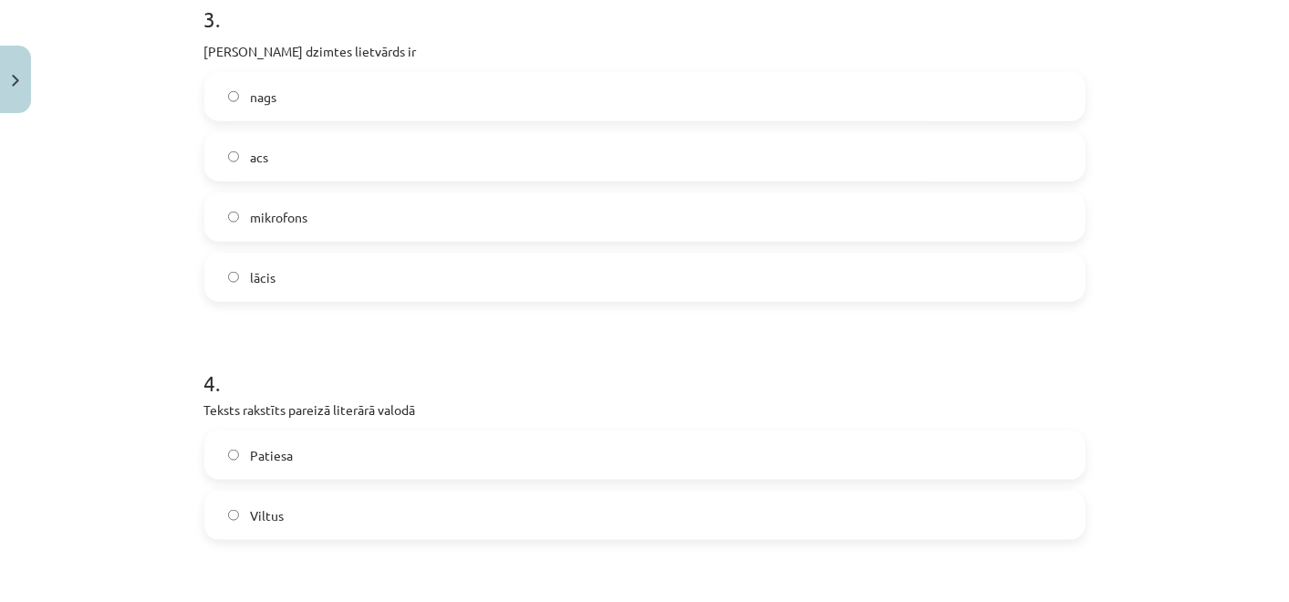
scroll to position [903, 0]
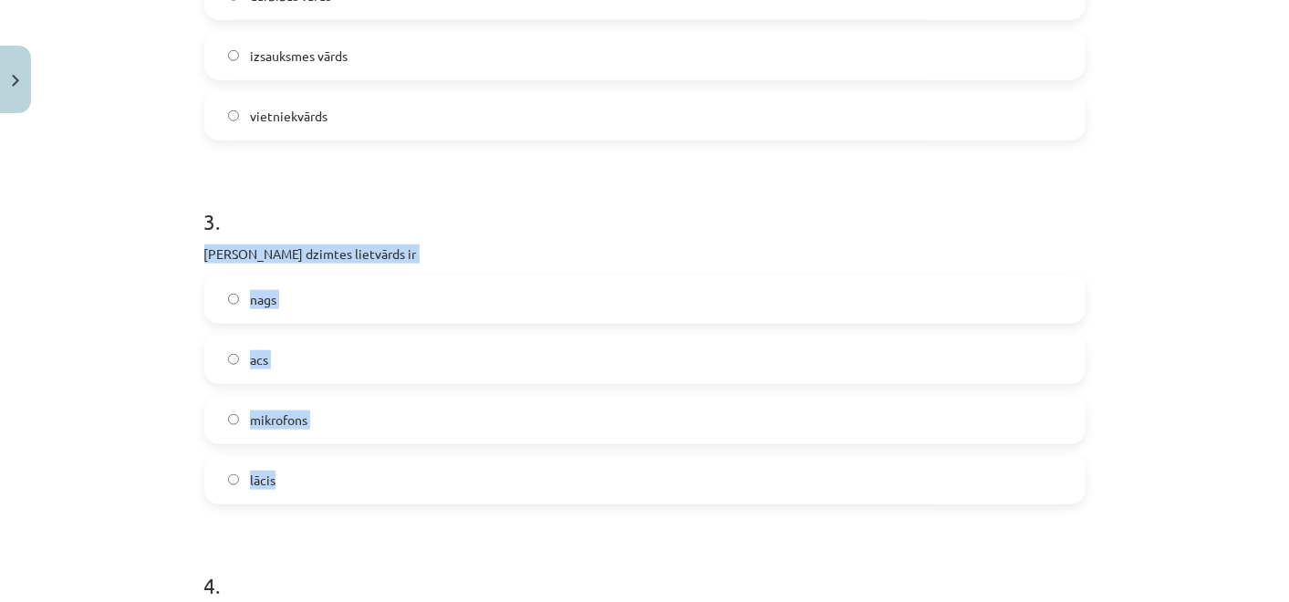
drag, startPoint x: 189, startPoint y: 248, endPoint x: 498, endPoint y: 459, distance: 374.3
copy div "Sieviešu dzimtes lietvārds ir nags acs mikrofons lācis"
click at [378, 359] on label "acs" at bounding box center [645, 360] width 878 height 46
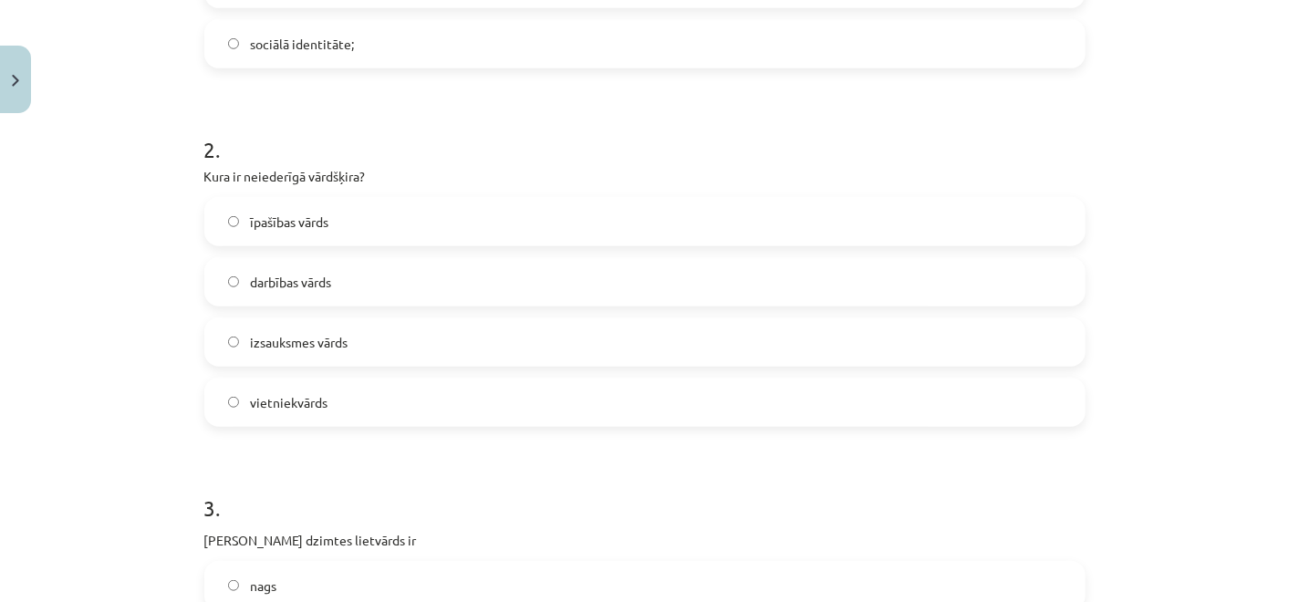
scroll to position [599, 0]
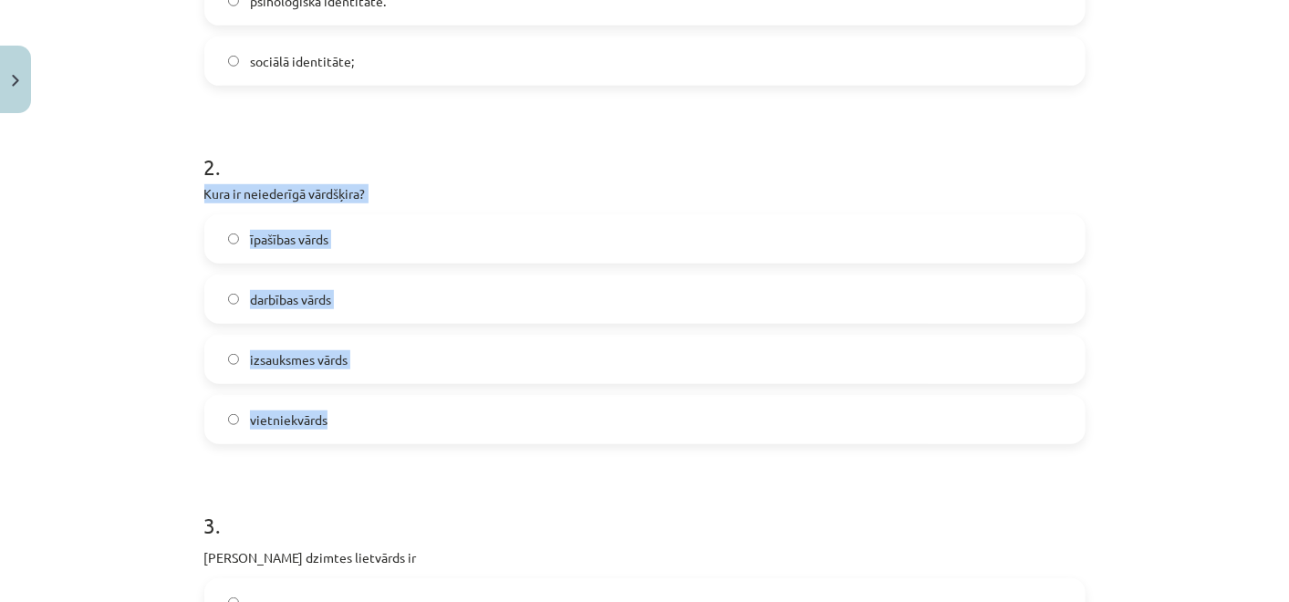
drag, startPoint x: 194, startPoint y: 198, endPoint x: 445, endPoint y: 406, distance: 325.9
copy div "Kura ir neiederīgā vārdšķira? īpašības vārds darbības vārds izsauksmes vārds vi…"
click at [359, 365] on label "izsauksmes vārds" at bounding box center [645, 360] width 878 height 46
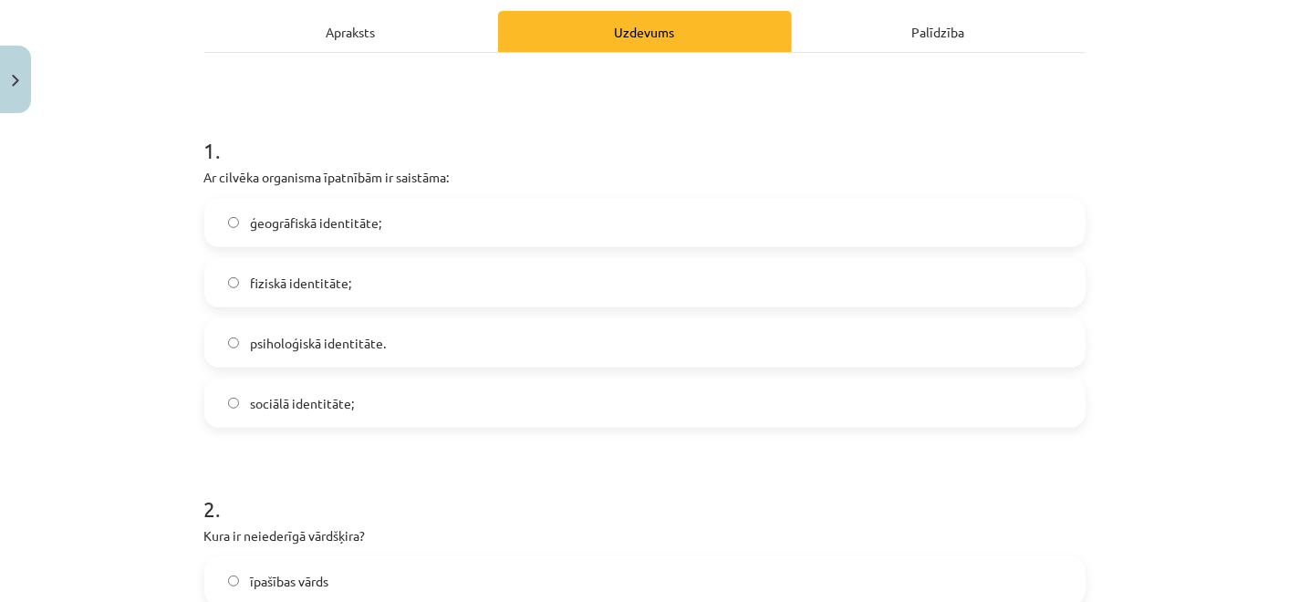
scroll to position [193, 0]
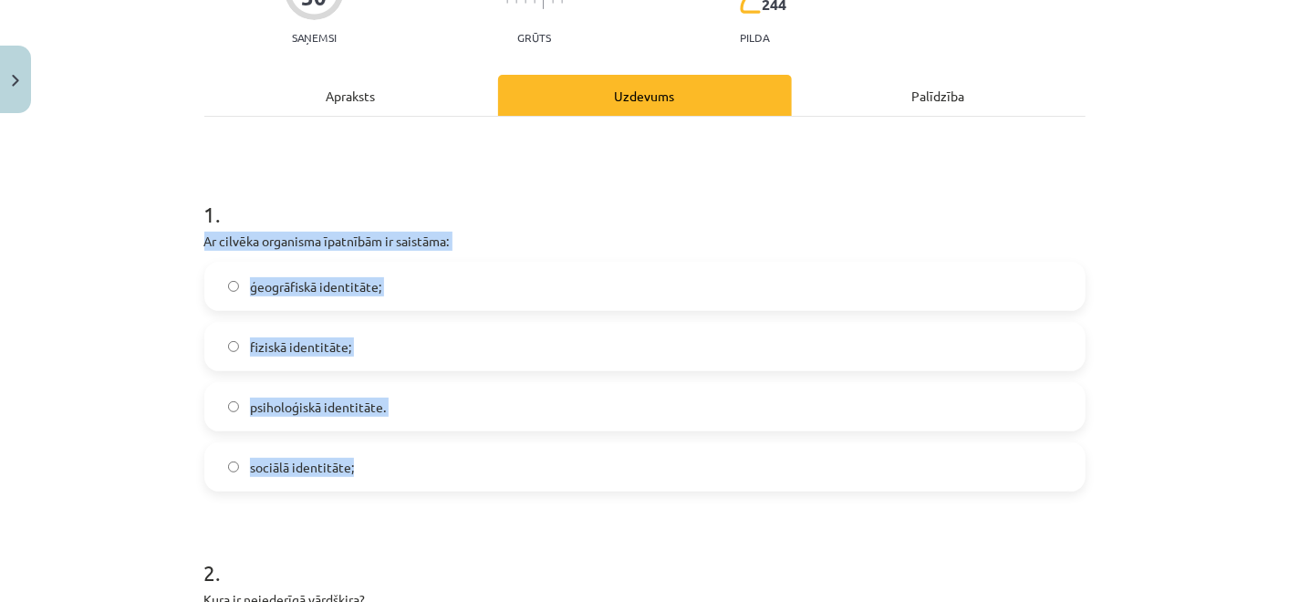
drag, startPoint x: 192, startPoint y: 247, endPoint x: 445, endPoint y: 437, distance: 316.8
click at [401, 359] on label "fiziskā identitāte;" at bounding box center [645, 347] width 878 height 46
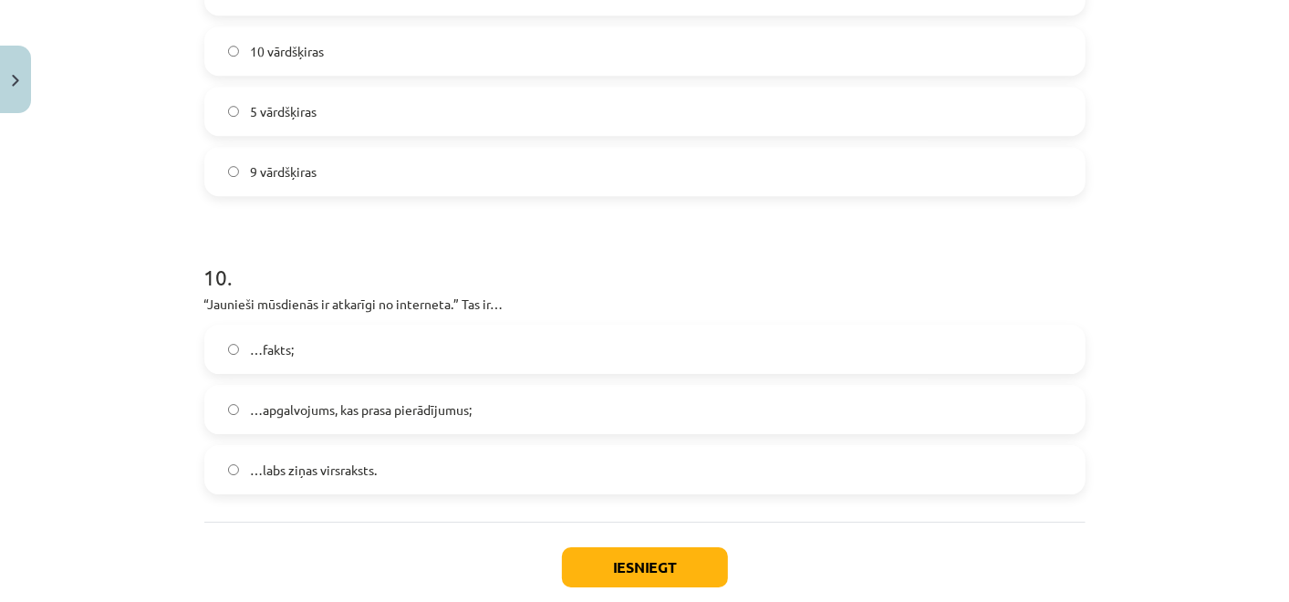
scroll to position [3234, 0]
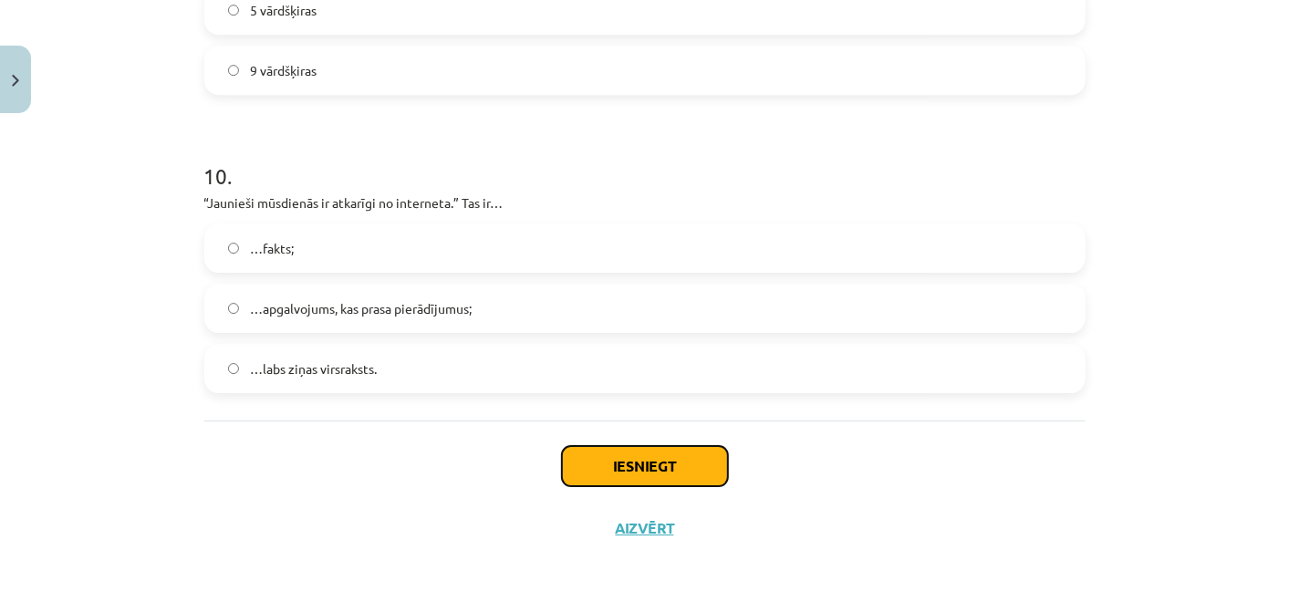
click at [568, 465] on button "Iesniegt" at bounding box center [645, 466] width 166 height 40
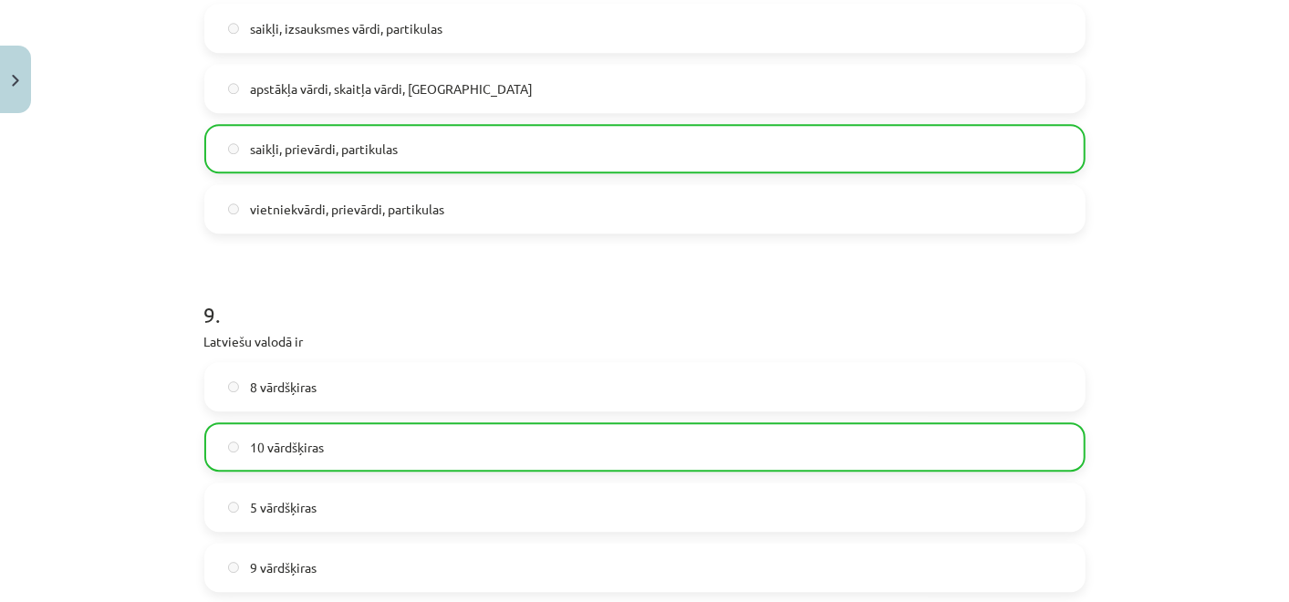
scroll to position [3292, 0]
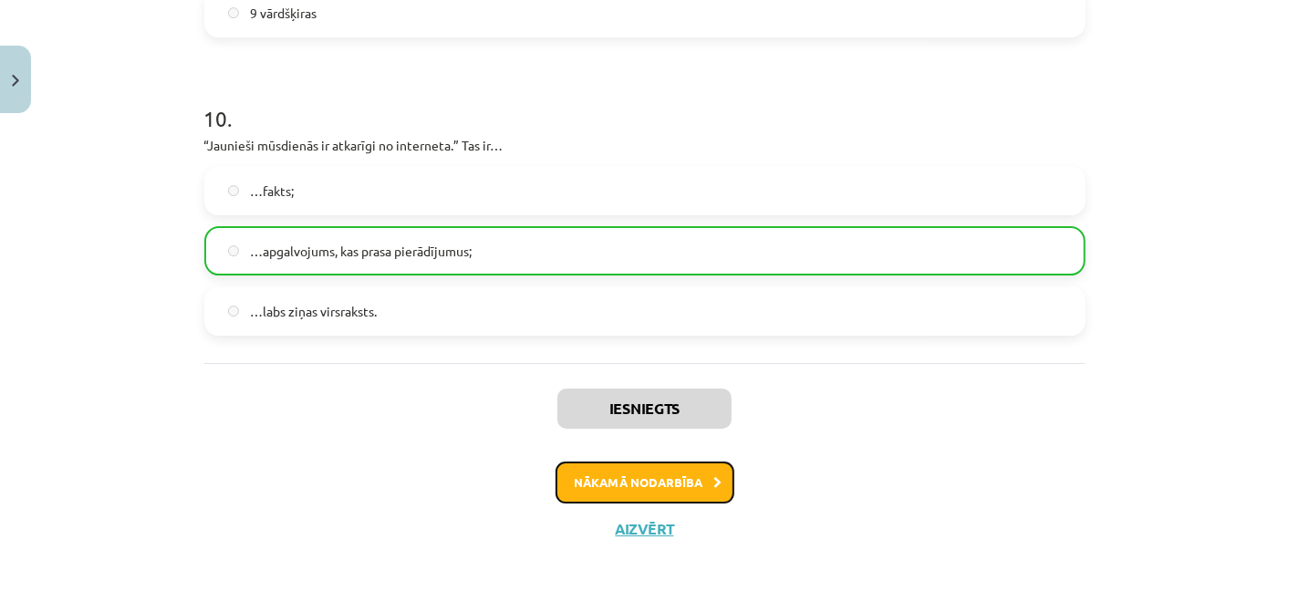
click at [663, 486] on button "Nākamā nodarbība" at bounding box center [645, 483] width 179 height 42
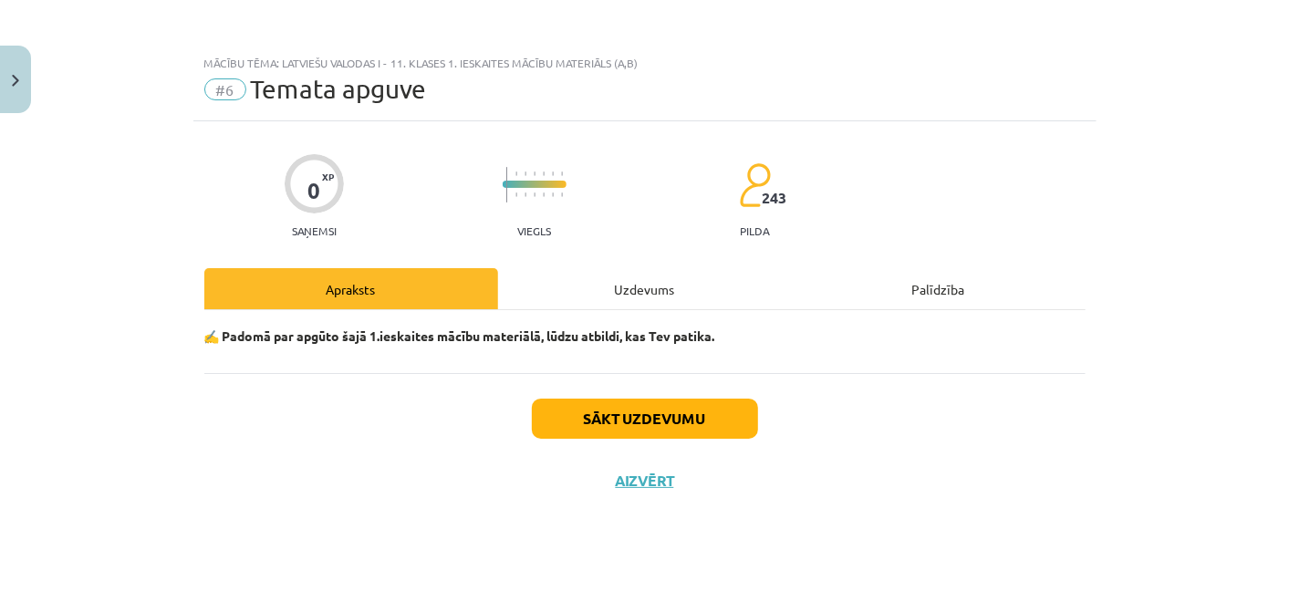
scroll to position [0, 0]
click at [597, 278] on div "Uzdevums" at bounding box center [645, 288] width 294 height 41
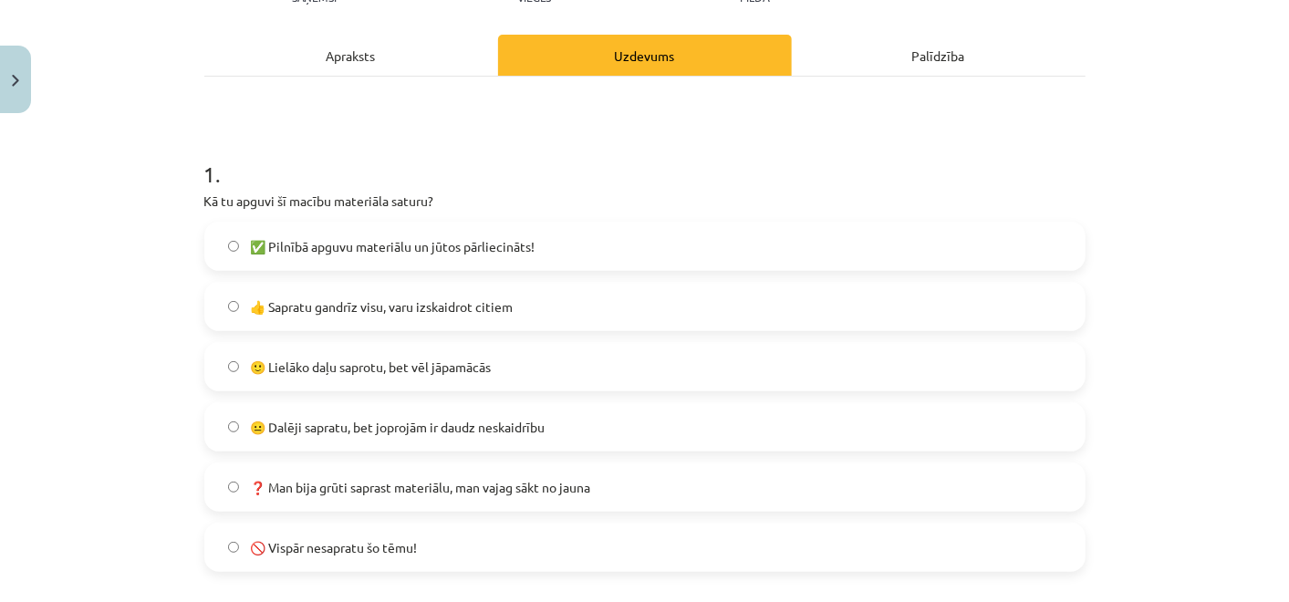
scroll to position [203, 0]
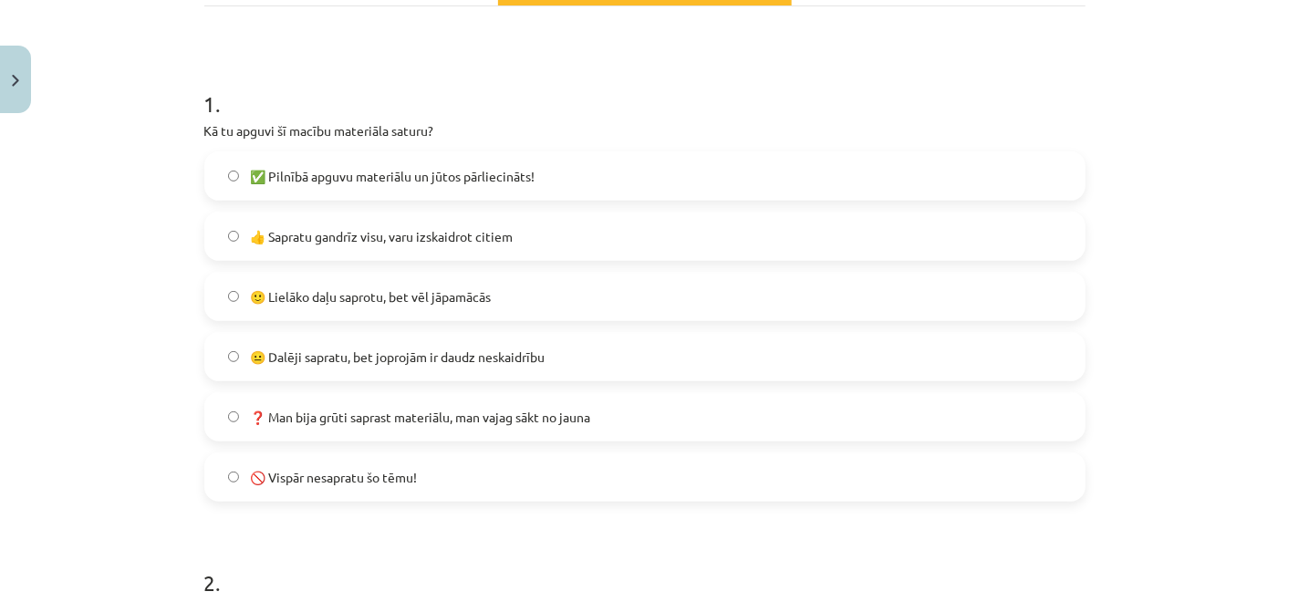
click at [290, 498] on label "🚫 Vispār nesapratu šo tēmu!" at bounding box center [645, 477] width 878 height 46
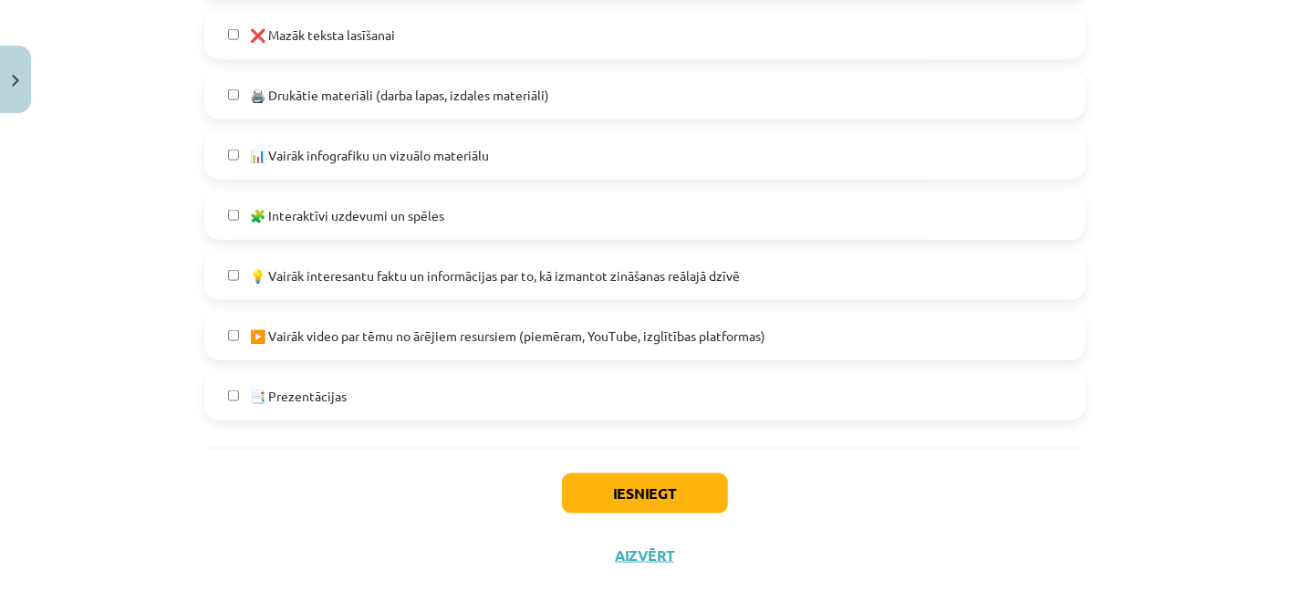
scroll to position [1193, 0]
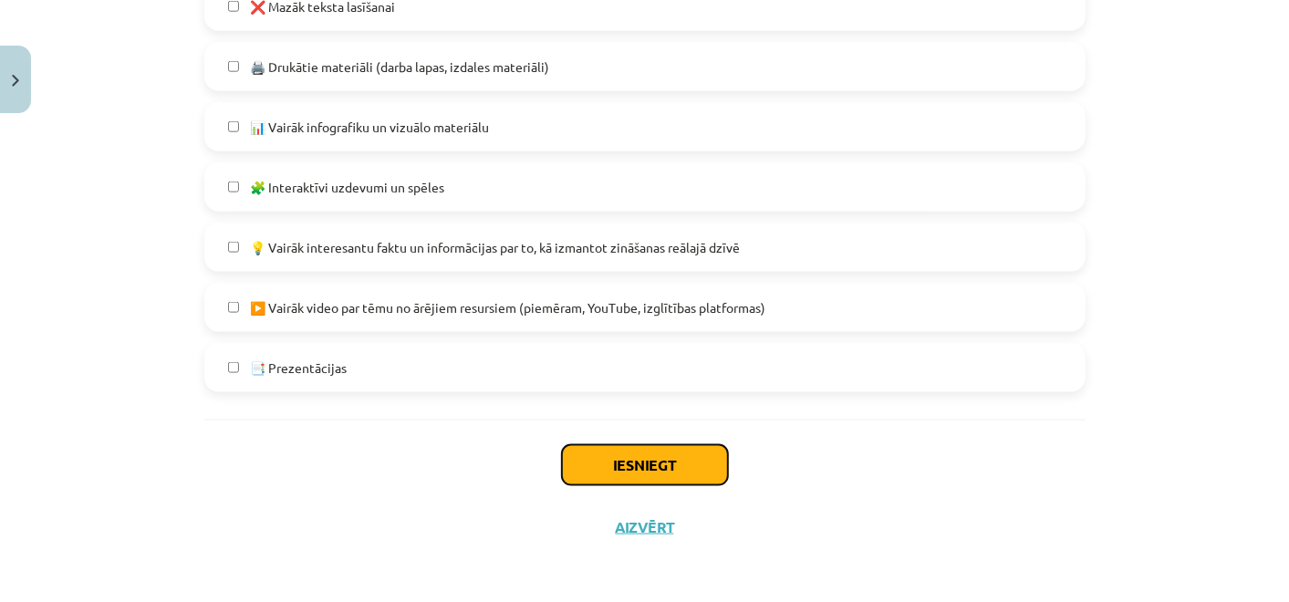
click at [623, 459] on button "Iesniegt" at bounding box center [645, 465] width 166 height 40
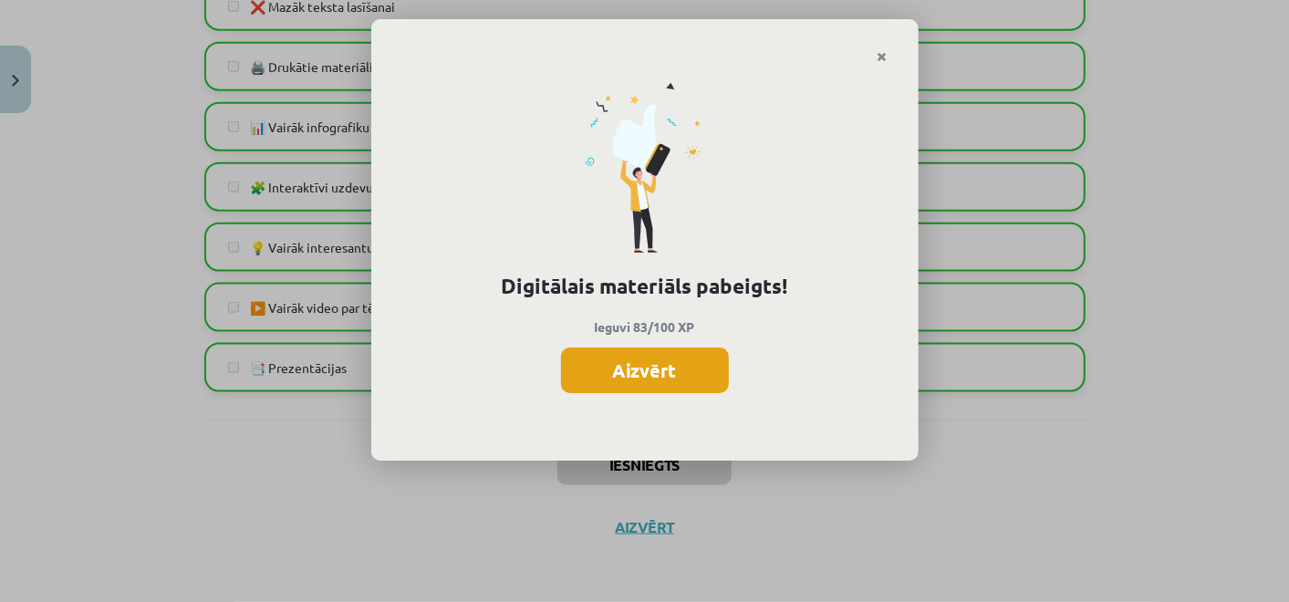
click at [609, 349] on button "Aizvērt" at bounding box center [645, 371] width 168 height 46
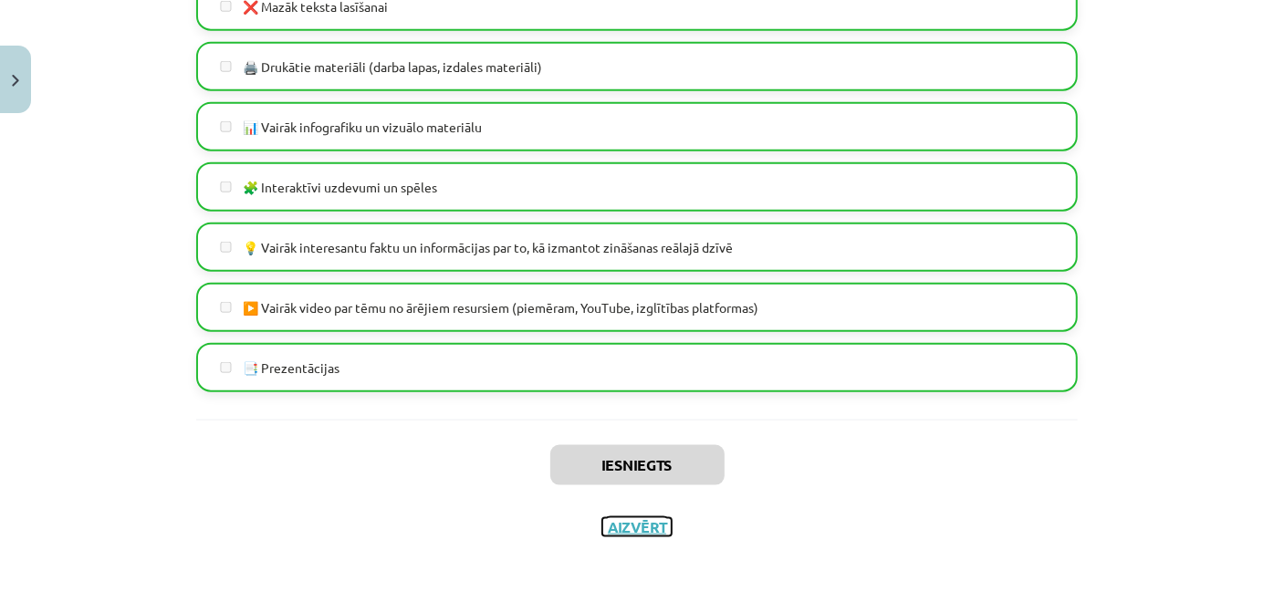
drag, startPoint x: 639, startPoint y: 526, endPoint x: 616, endPoint y: 527, distance: 22.8
click at [637, 528] on button "Aizvērt" at bounding box center [636, 527] width 69 height 18
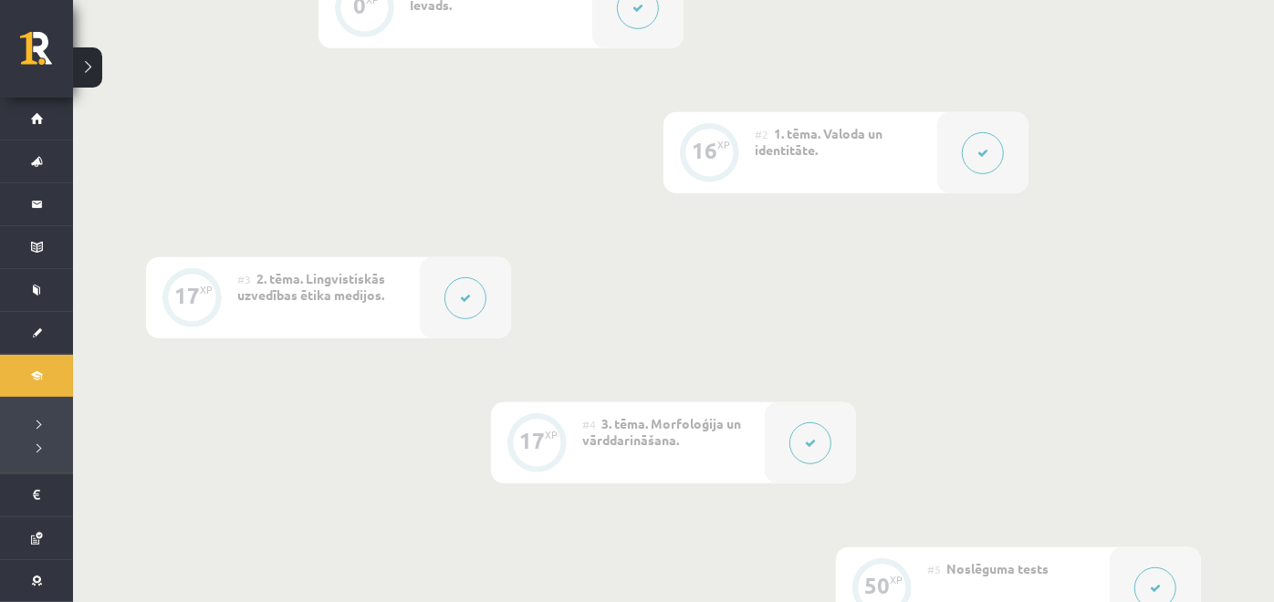
scroll to position [305, 0]
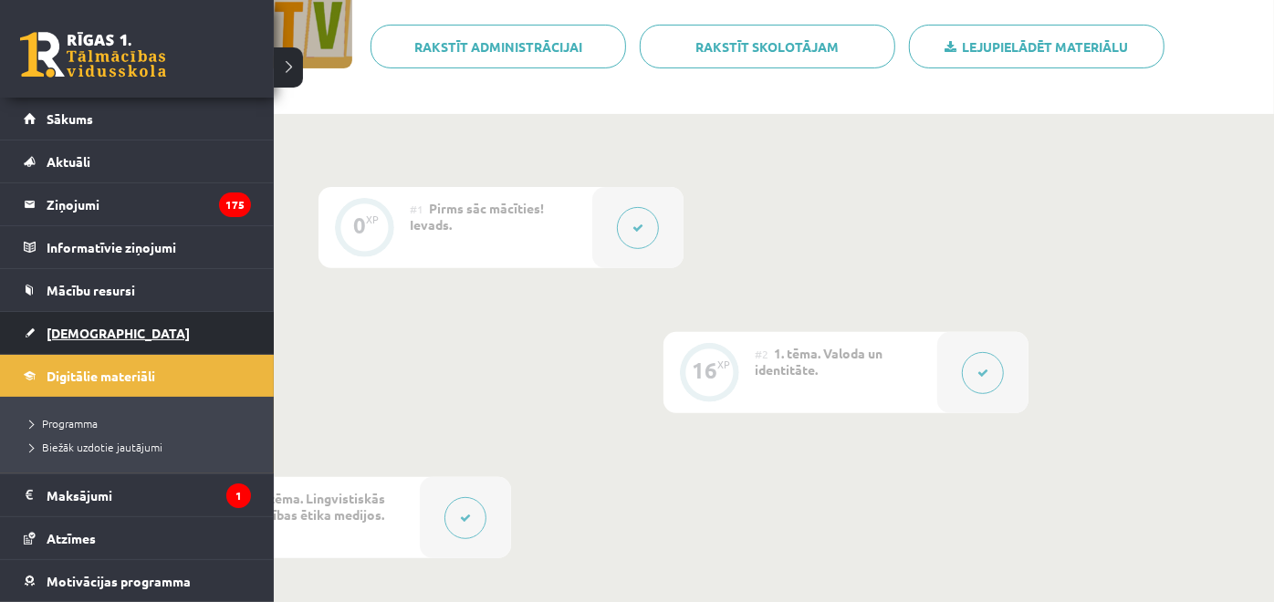
click at [132, 329] on link "[DEMOGRAPHIC_DATA]" at bounding box center [137, 333] width 227 height 42
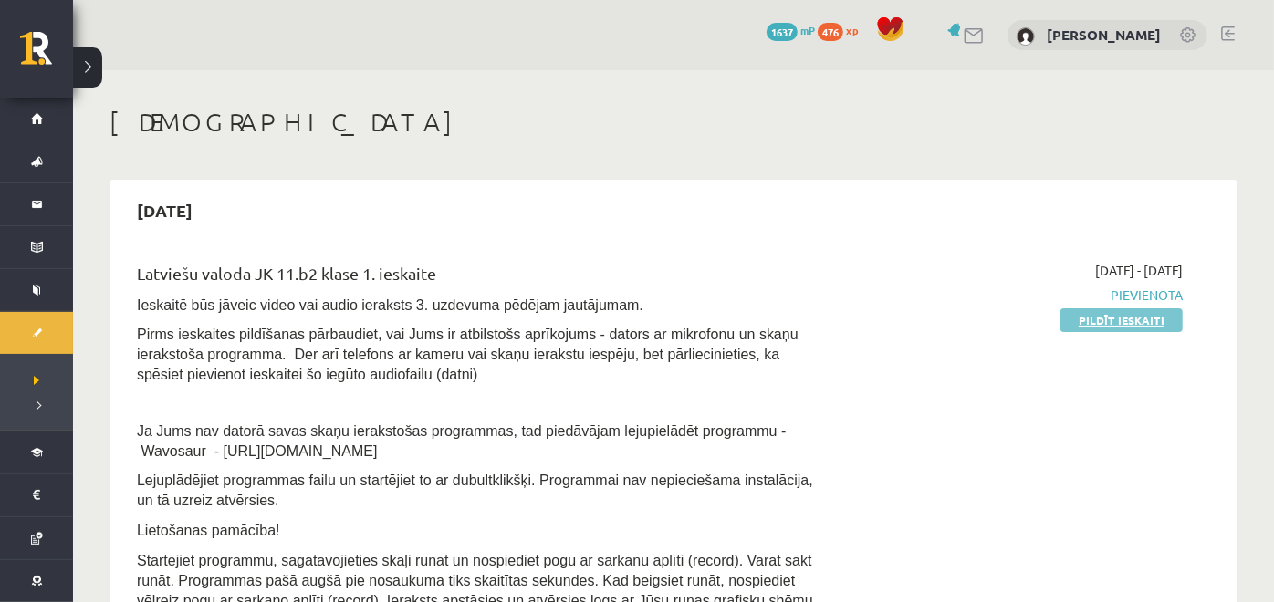
click at [1092, 320] on link "Pildīt ieskaiti" at bounding box center [1121, 320] width 122 height 24
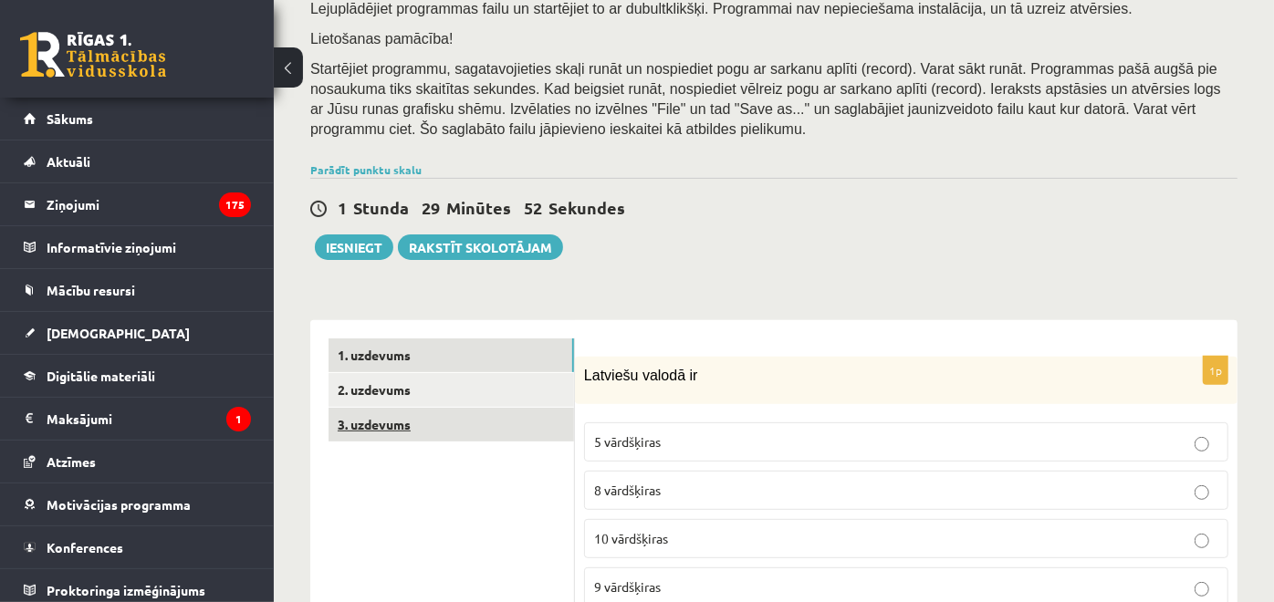
scroll to position [304, 0]
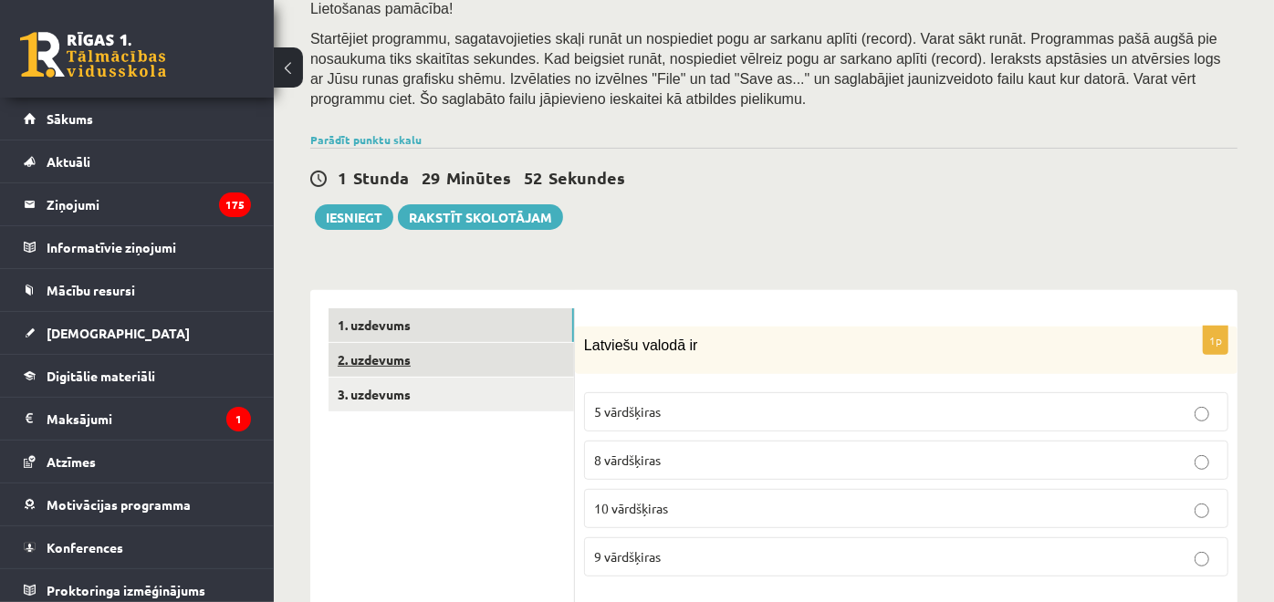
click at [507, 370] on link "2. uzdevums" at bounding box center [450, 360] width 245 height 34
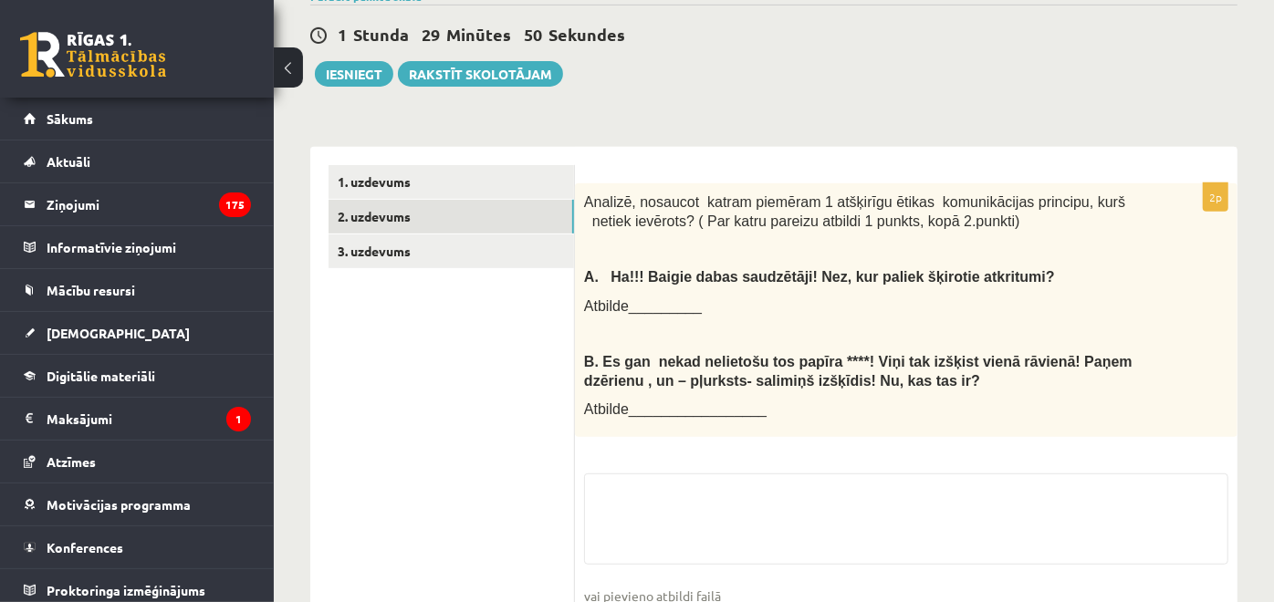
scroll to position [569, 0]
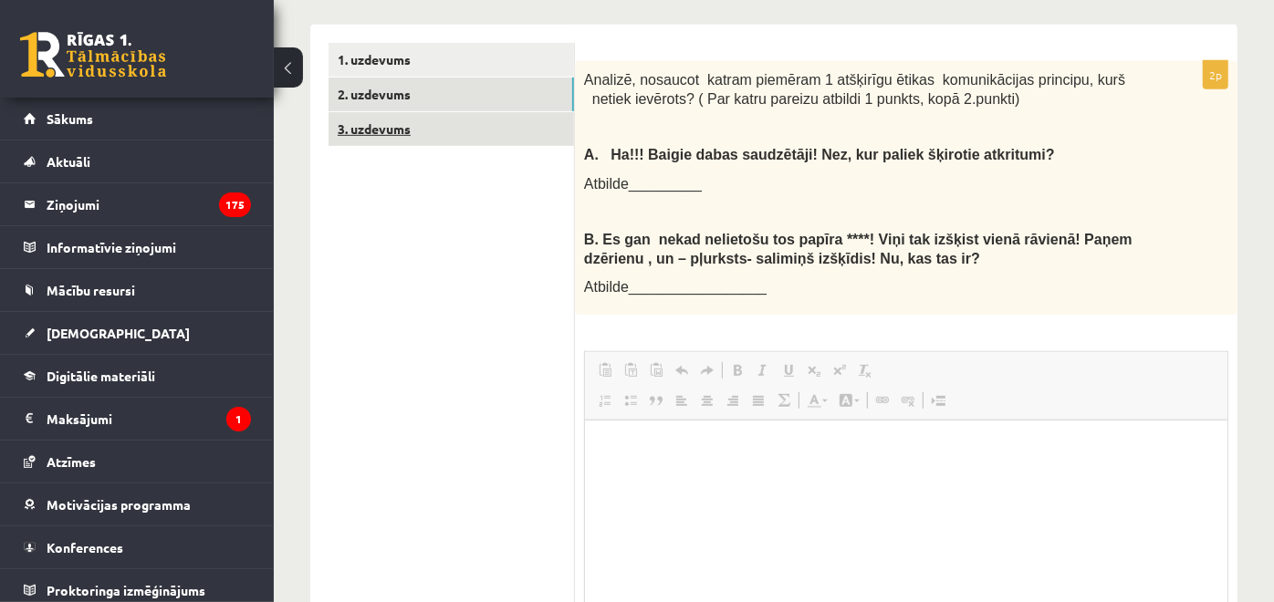
click at [517, 141] on link "3. uzdevums" at bounding box center [450, 129] width 245 height 34
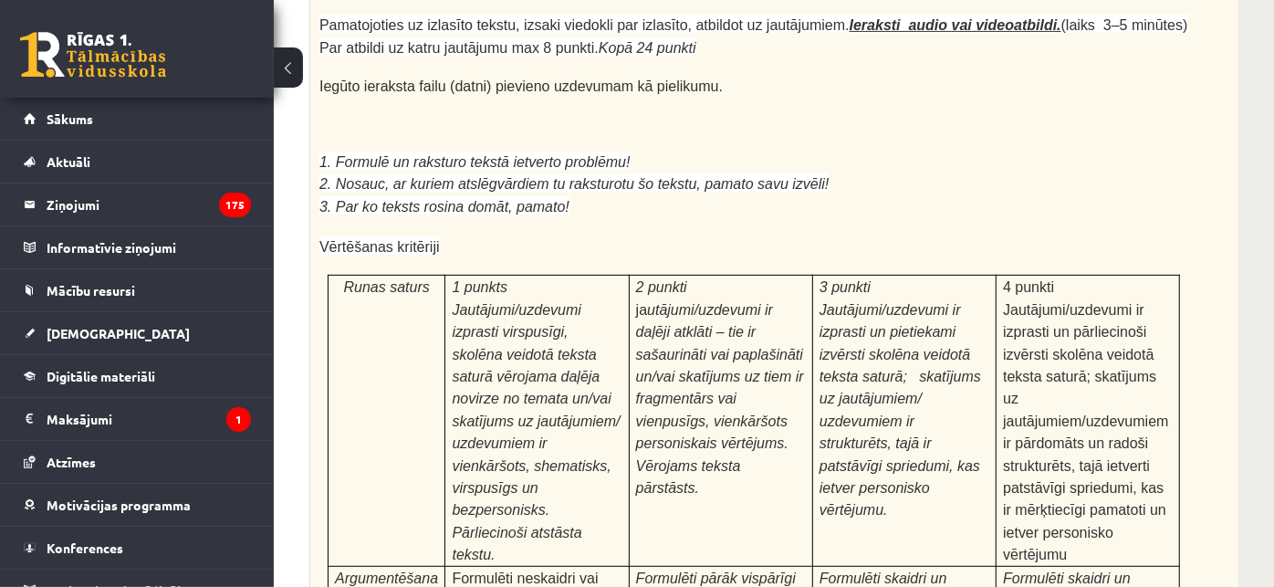
scroll to position [4942, 240]
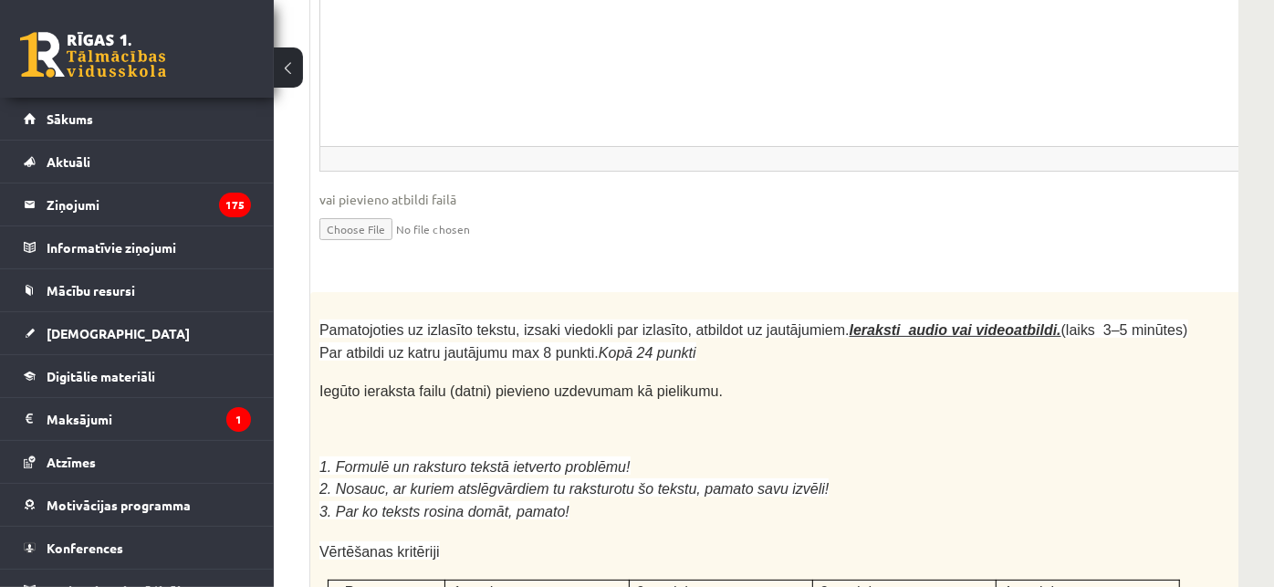
click at [900, 437] on p at bounding box center [753, 446] width 869 height 18
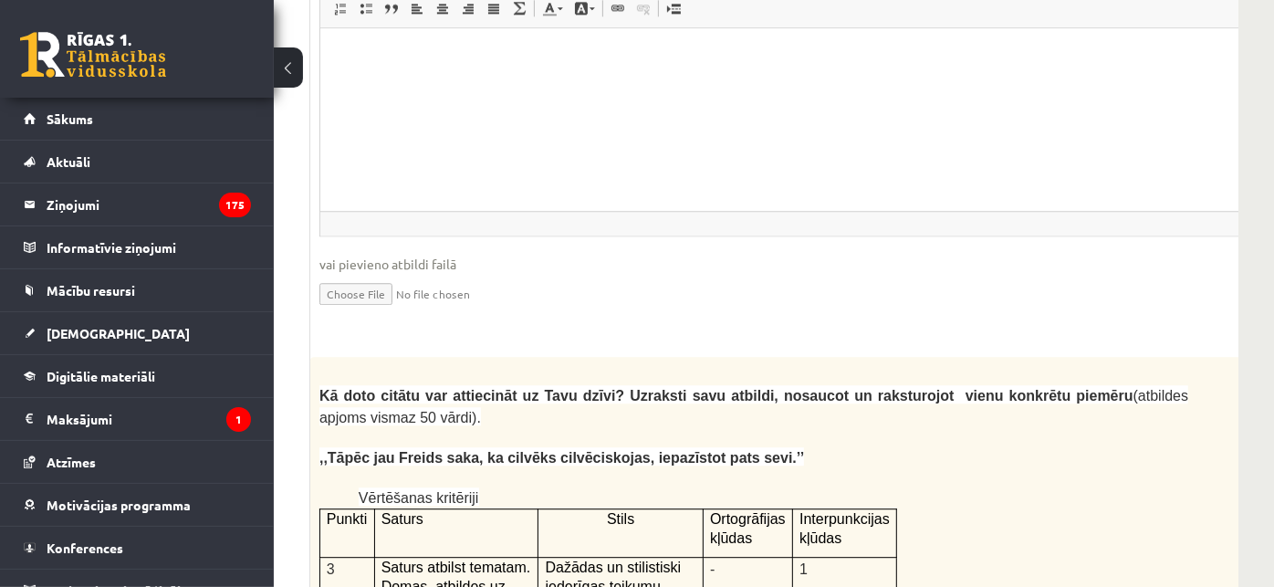
scroll to position [3524, 240]
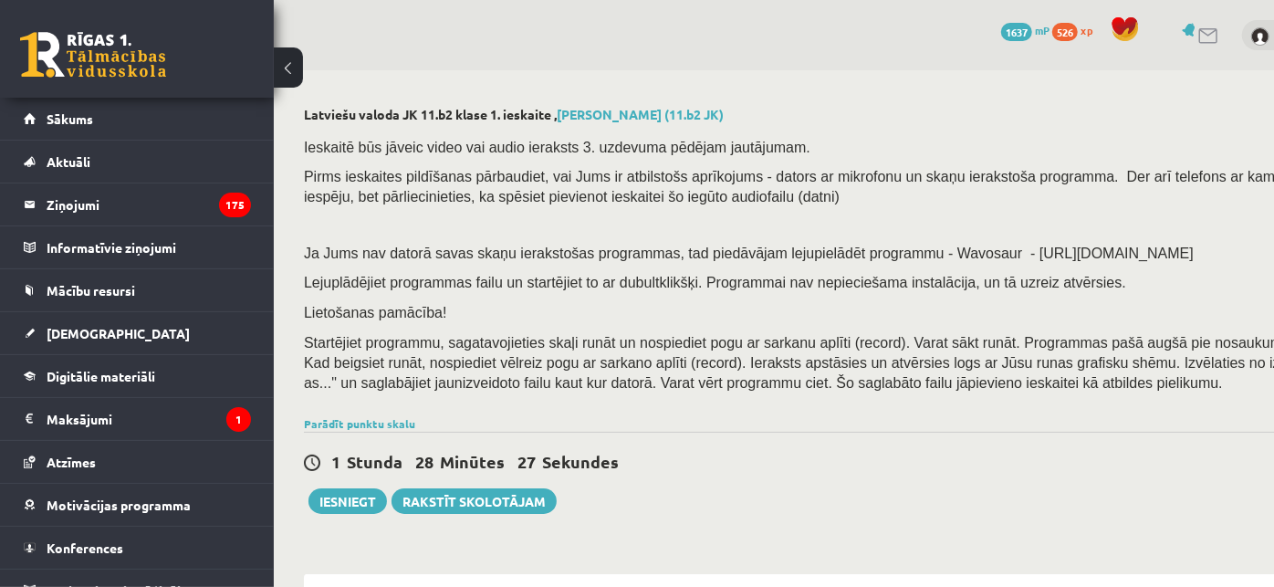
scroll to position [0, 0]
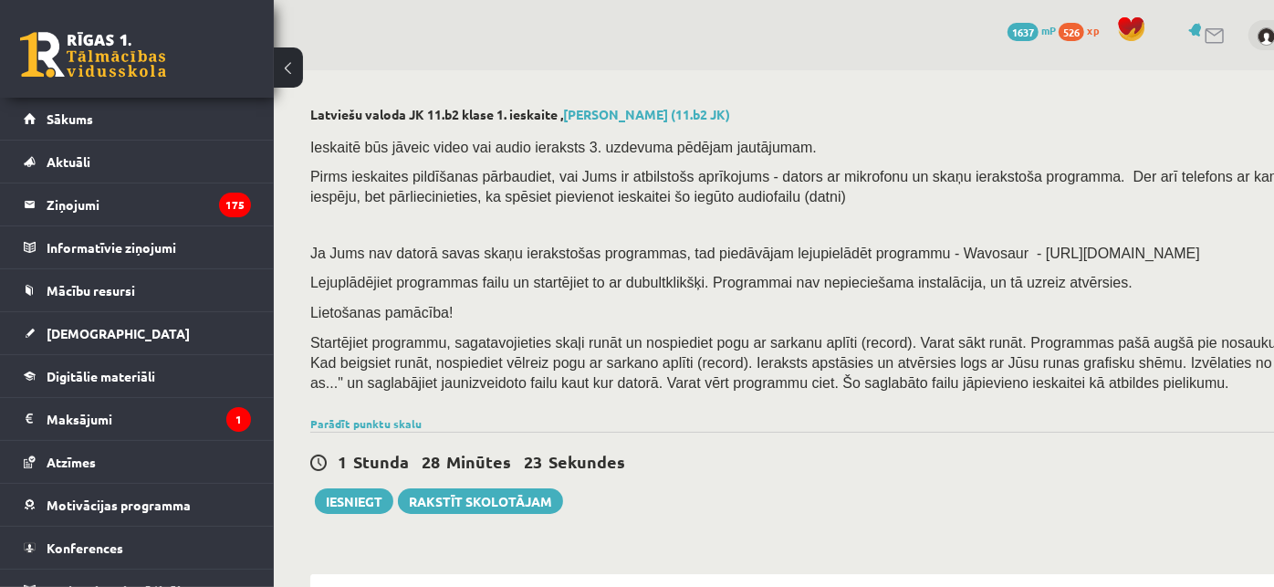
click at [688, 443] on div "1 Stunda 28 Minūtes 23 Sekundes Ieskaite saglabāta! Iesniegt Rakstīt skolotājam" at bounding box center [894, 473] width 1168 height 82
click at [688, 443] on div "1 Stunda 28 Minūtes 22 Sekundes Ieskaite saglabāta! Iesniegt Rakstīt skolotājam" at bounding box center [894, 473] width 1168 height 82
drag, startPoint x: 688, startPoint y: 443, endPoint x: 680, endPoint y: 469, distance: 27.7
click at [680, 469] on div "1 Stunda 28 Minūtes 21 Sekundes Ieskaite saglabāta! Iesniegt Rakstīt skolotājam" at bounding box center [894, 473] width 1168 height 82
click at [680, 469] on div "1 Stunda 28 Minūtes 20 Sekundes" at bounding box center [894, 463] width 1168 height 24
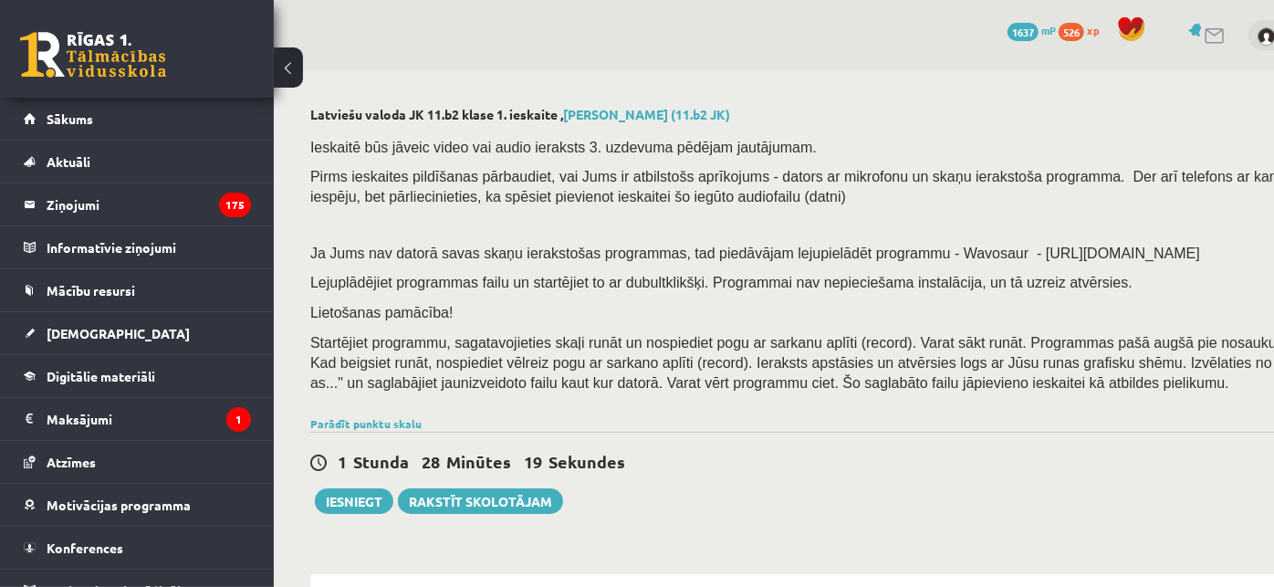
click at [680, 469] on div "1 Stunda 28 Minūtes 19 Sekundes" at bounding box center [894, 463] width 1168 height 24
click at [680, 469] on div "1 Stunda 28 Minūtes 18 Sekundes" at bounding box center [894, 463] width 1168 height 24
click at [680, 469] on div "1 Stunda 28 Minūtes 17 Sekundes" at bounding box center [894, 463] width 1168 height 24
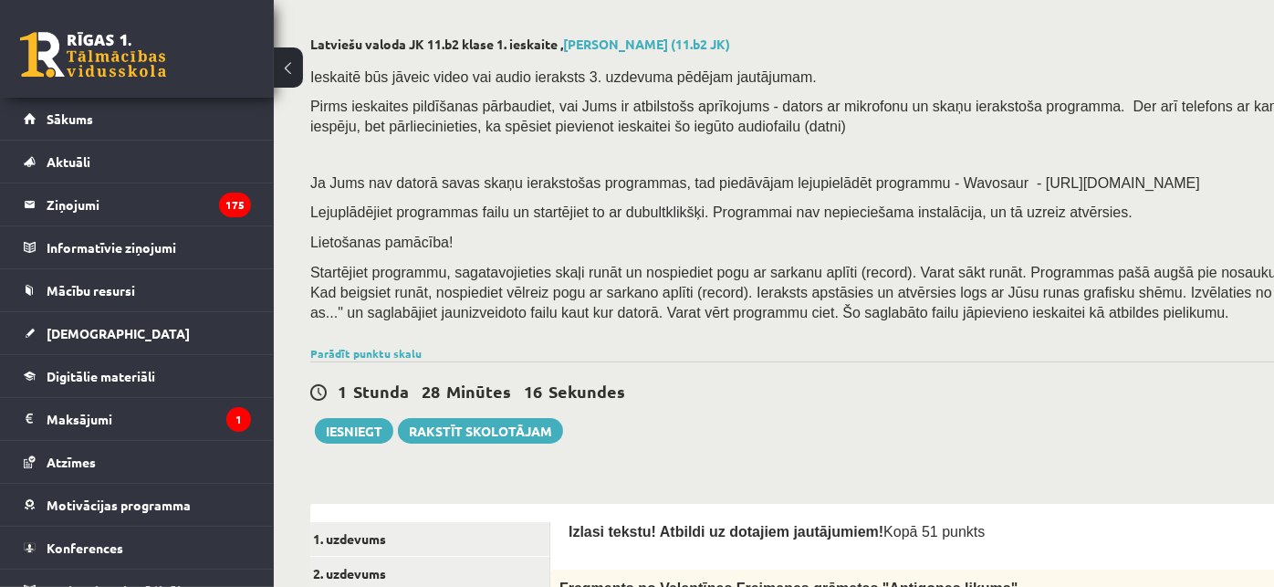
scroll to position [101, 0]
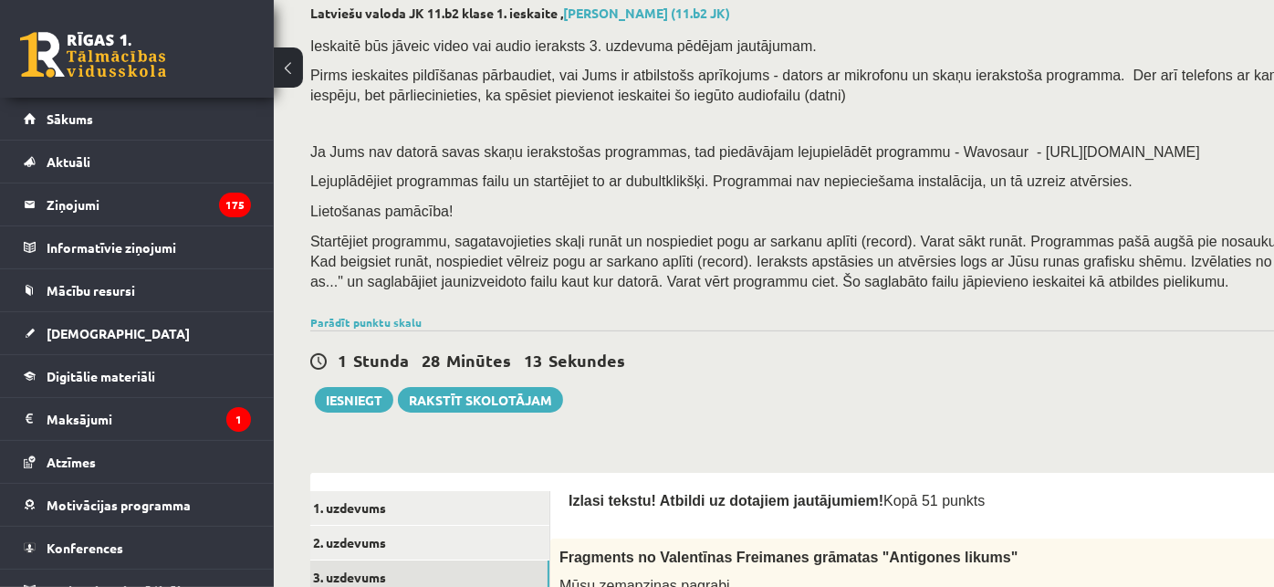
click at [700, 301] on div "Ieskaitē būs jāveic video vai audio ieraksts 3. uzdevuma pēdējam jautājumam. Pi…" at bounding box center [894, 168] width 1168 height 284
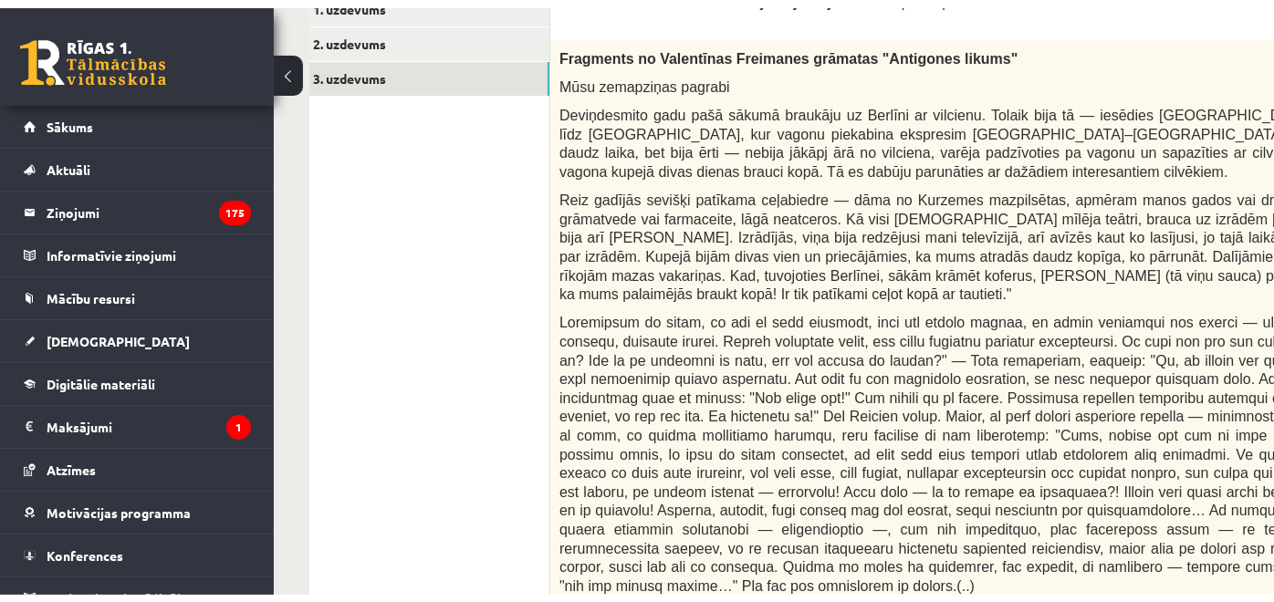
scroll to position [405, 0]
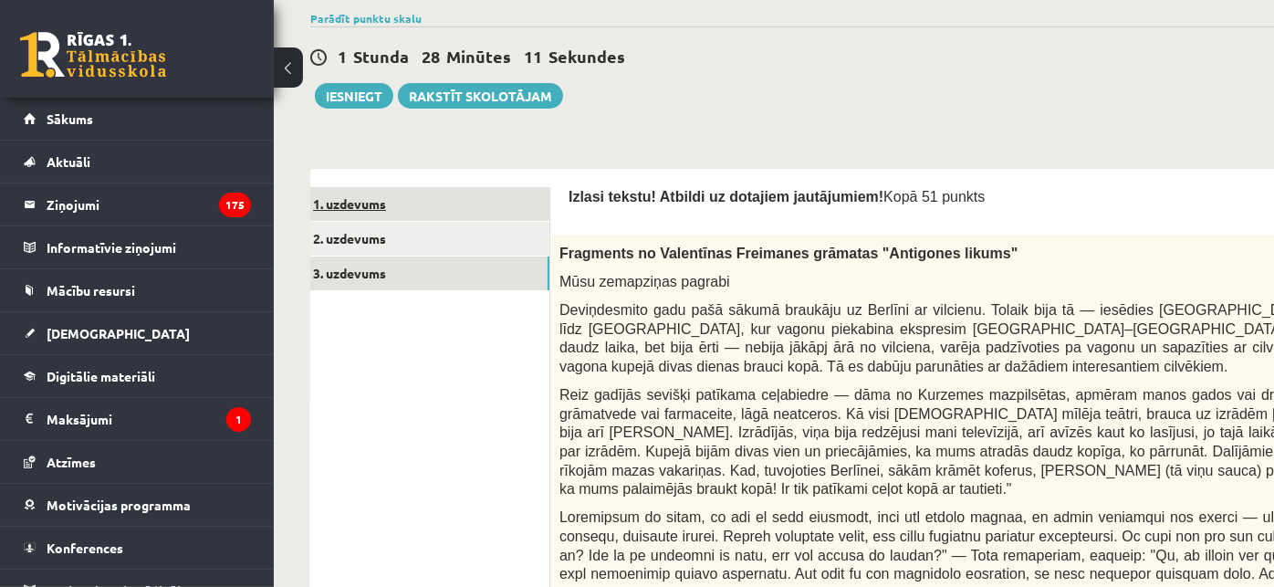
click at [487, 201] on link "1. uzdevums" at bounding box center [426, 204] width 245 height 34
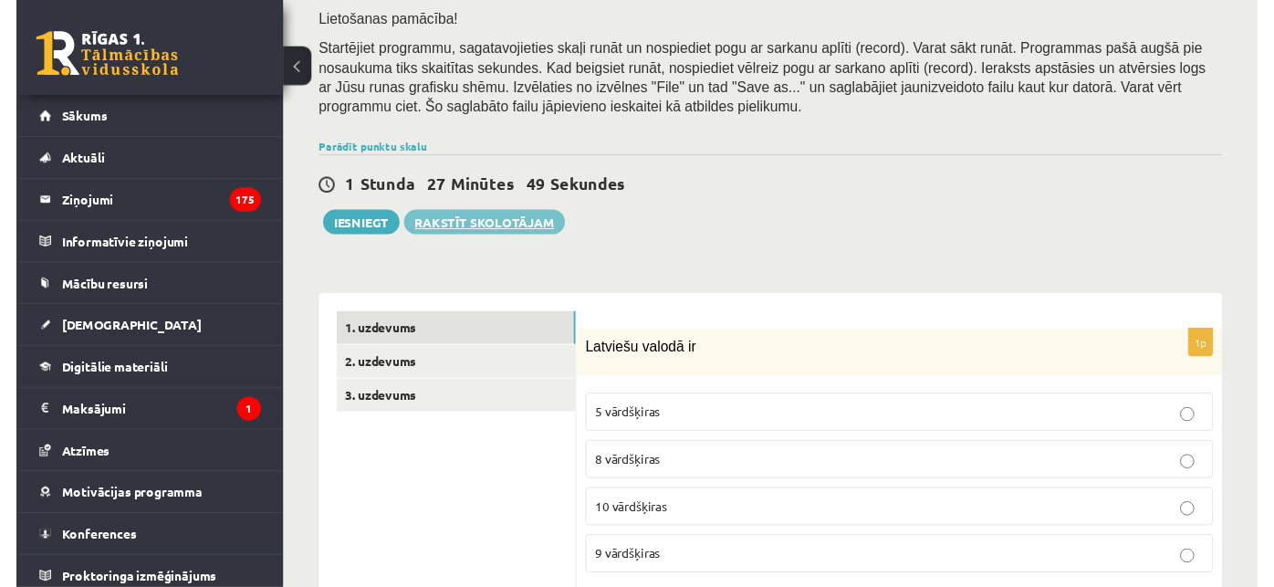
scroll to position [304, 0]
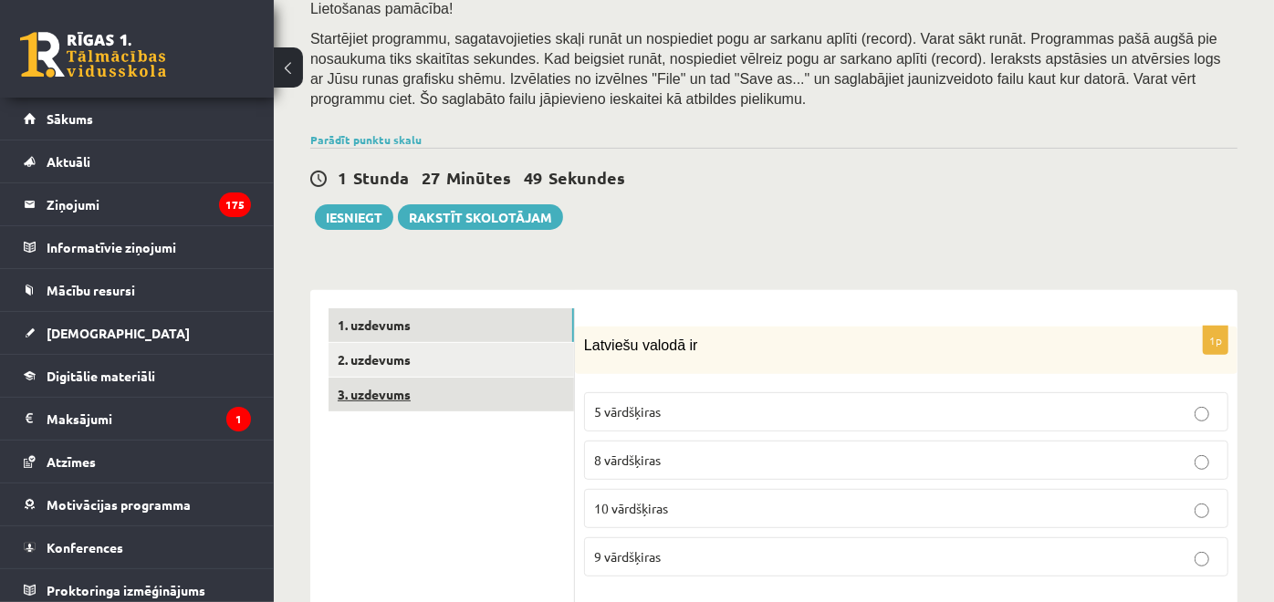
click at [464, 406] on link "3. uzdevums" at bounding box center [450, 395] width 245 height 34
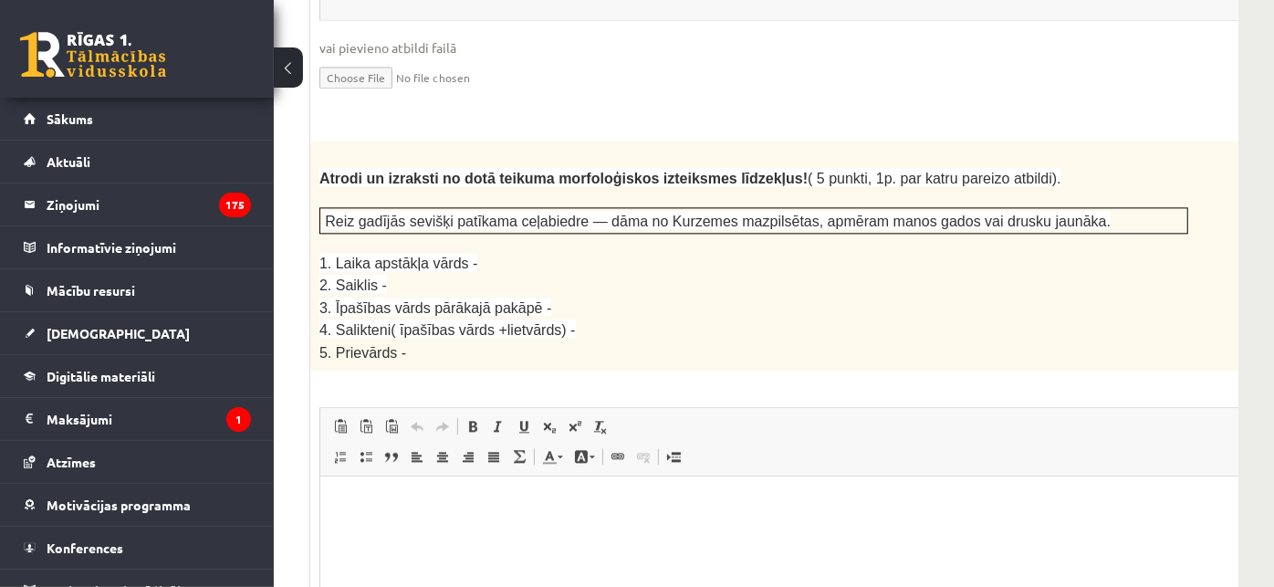
scroll to position [3016, 240]
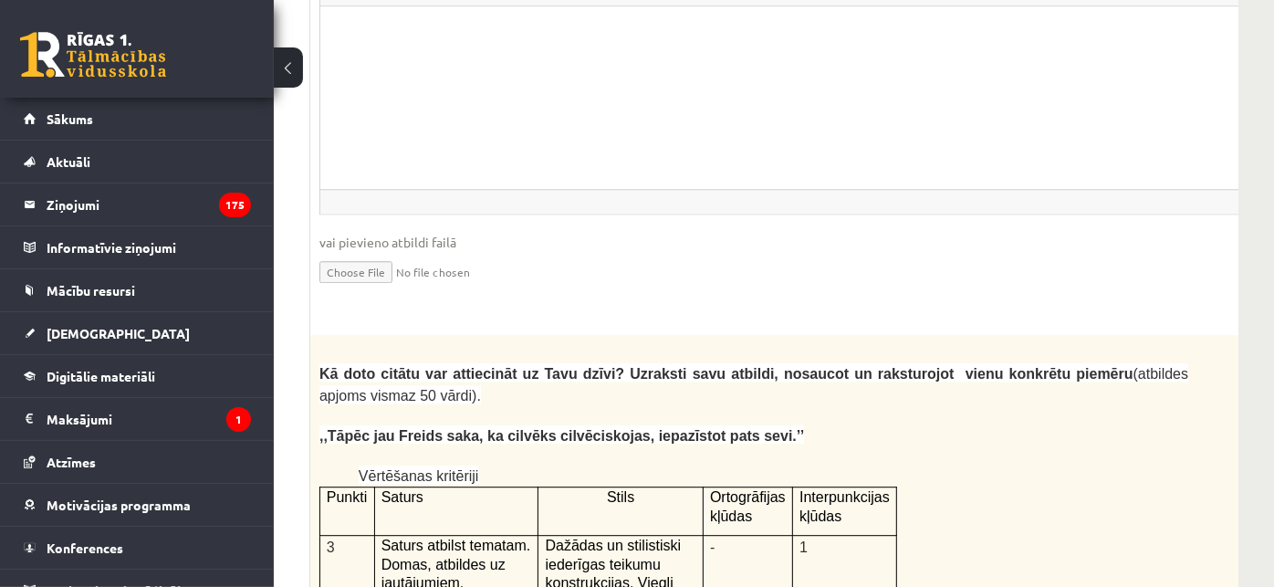
scroll to position [3422, 240]
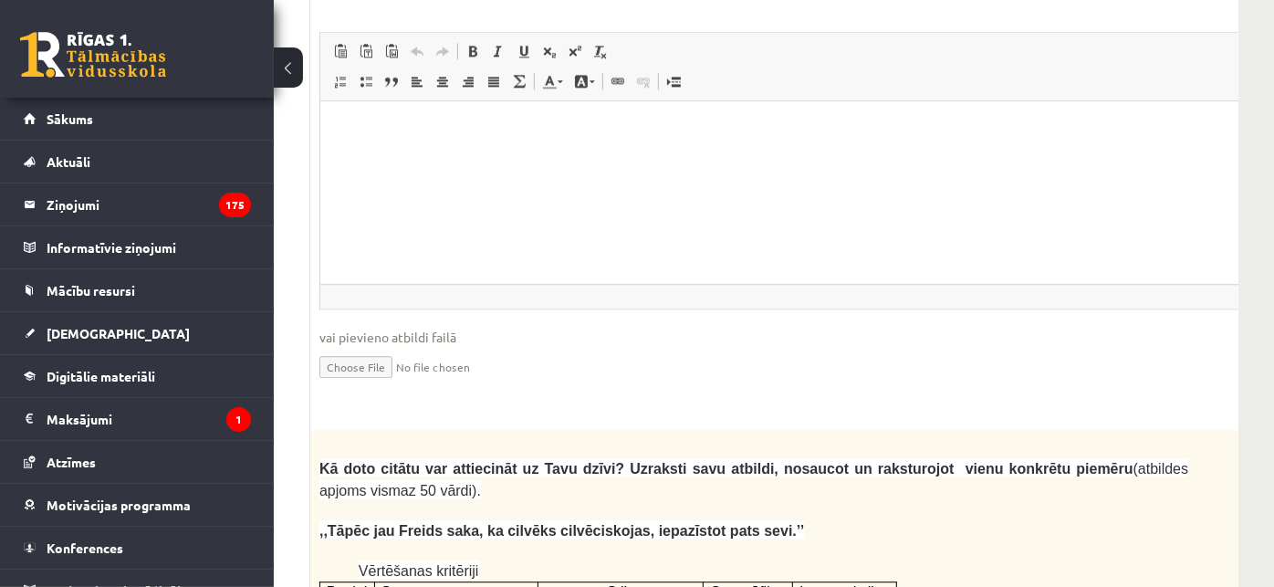
click at [834, 311] on div "5p Atrodi un izraksti no dotā teikuma morfoloģiskos izteiksmes līdzekļus! ( 5 p…" at bounding box center [799, 89] width 978 height 646
click at [834, 310] on div "5p Atrodi un izraksti no dotā teikuma morfoloģiskos izteiksmes līdzekļus! ( 5 p…" at bounding box center [799, 89] width 978 height 646
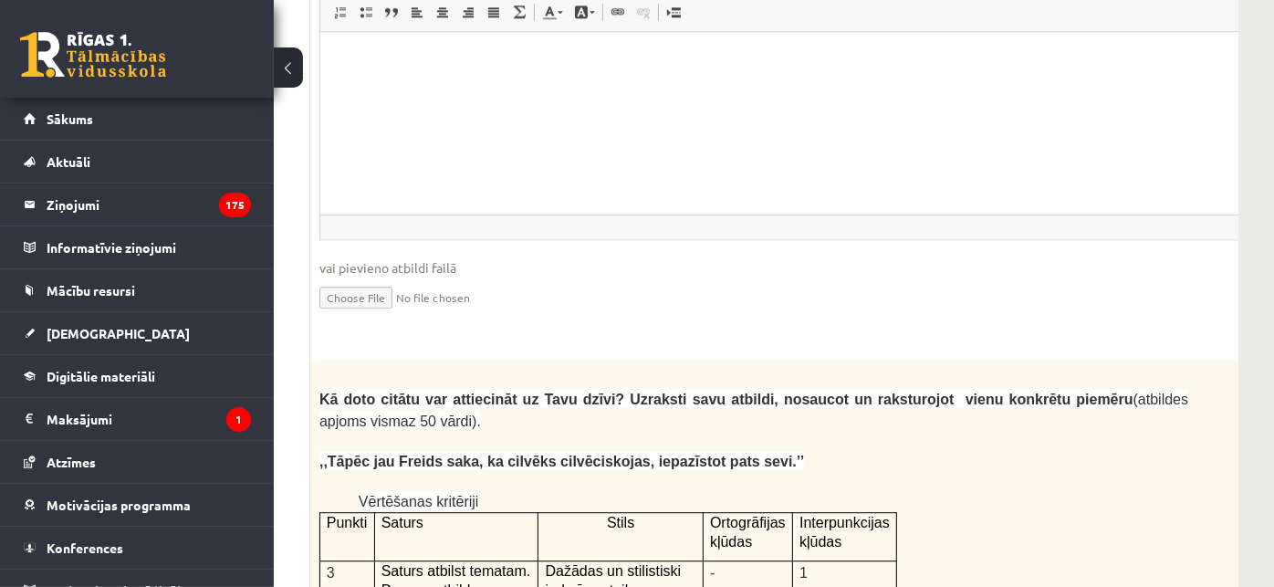
scroll to position [3524, 240]
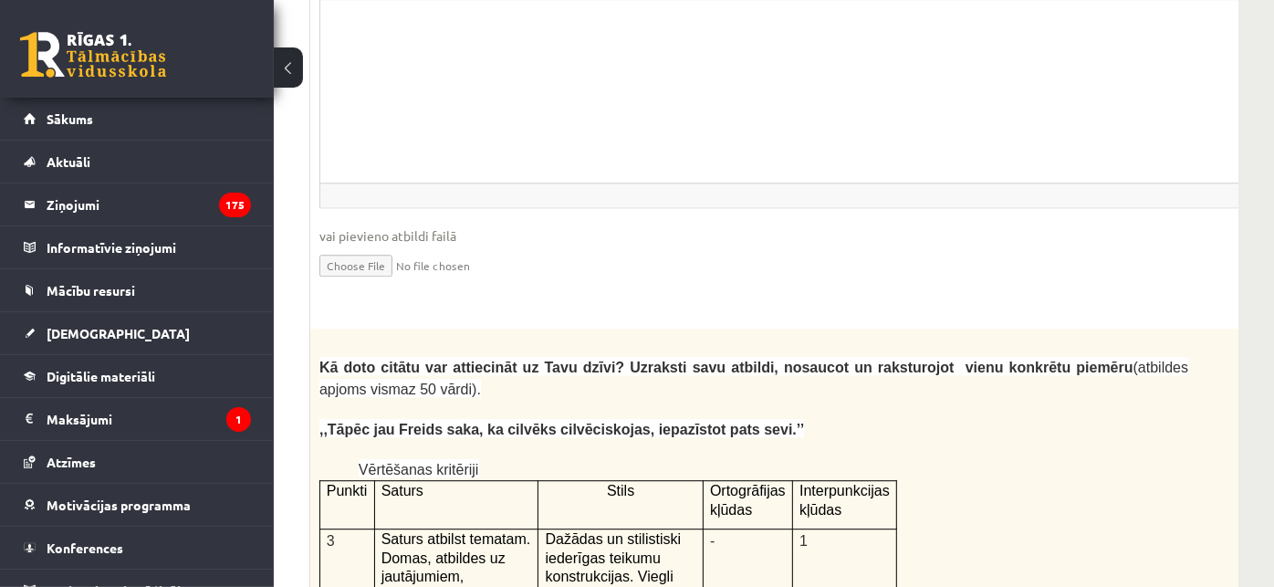
click at [802, 197] on fieldset "Rich Text Editor, wiswyg-editor-user-answer-47433956827220 Editor toolbars Past…" at bounding box center [799, 116] width 960 height 370
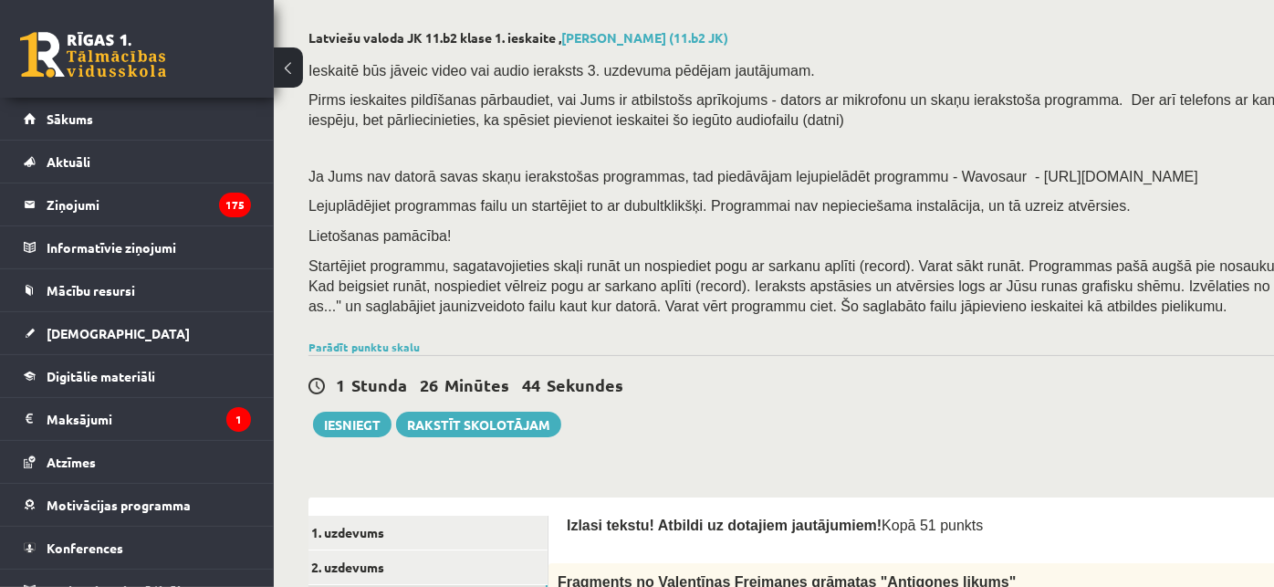
scroll to position [77, 0]
click at [804, 375] on div "1 Stunda 26 Minūtes 41 Sekundes" at bounding box center [894, 386] width 1168 height 24
click at [712, 395] on div "1 Stunda 26 Minūtes 27 Sekundes" at bounding box center [894, 386] width 1168 height 24
click at [711, 394] on div "1 Stunda 26 Minūtes 26 Sekundes" at bounding box center [894, 386] width 1168 height 24
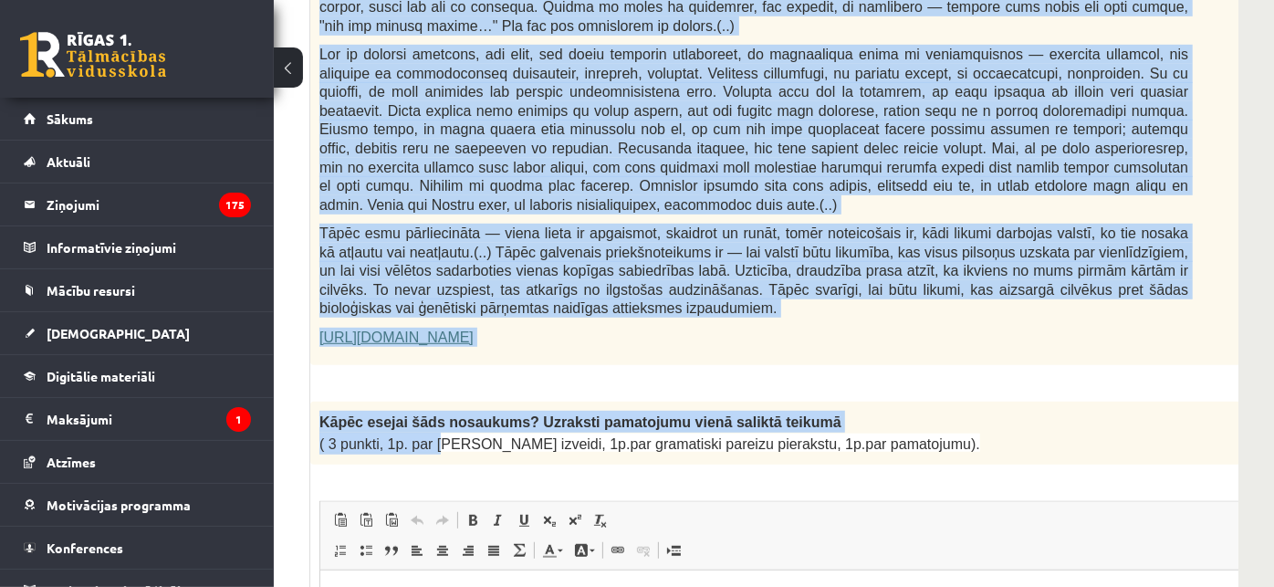
scroll to position [1192, 240]
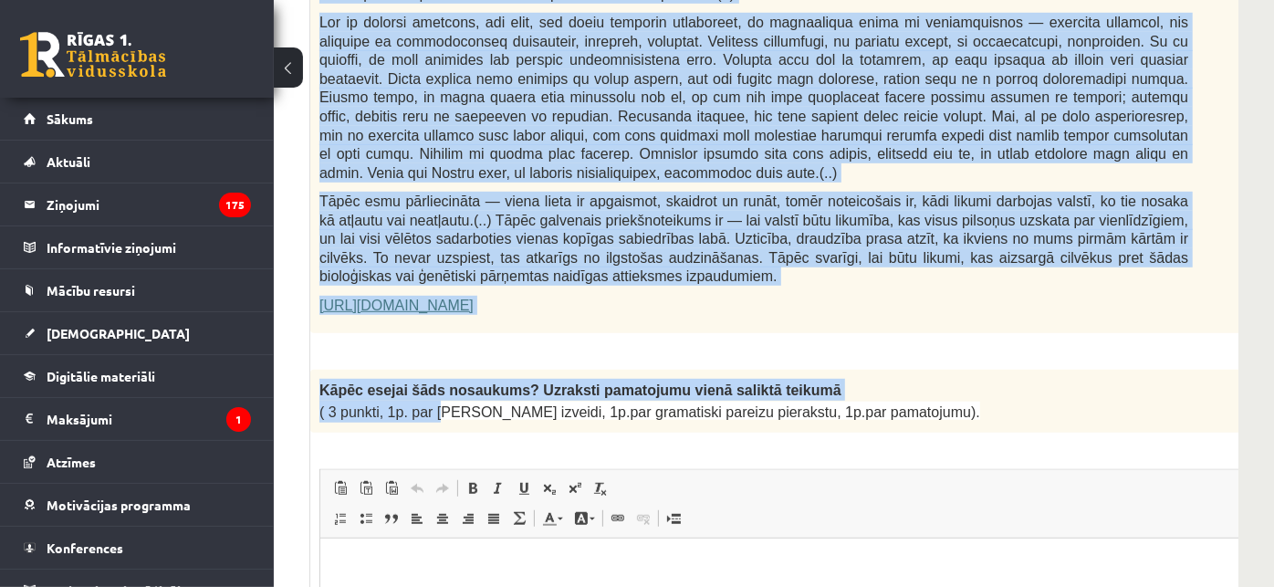
drag, startPoint x: 318, startPoint y: 275, endPoint x: 680, endPoint y: 246, distance: 363.3
copy div "Fragments no Valentīnas Freimanes grāmatas "Antigones likums" Mūsu zemapziņas p…"
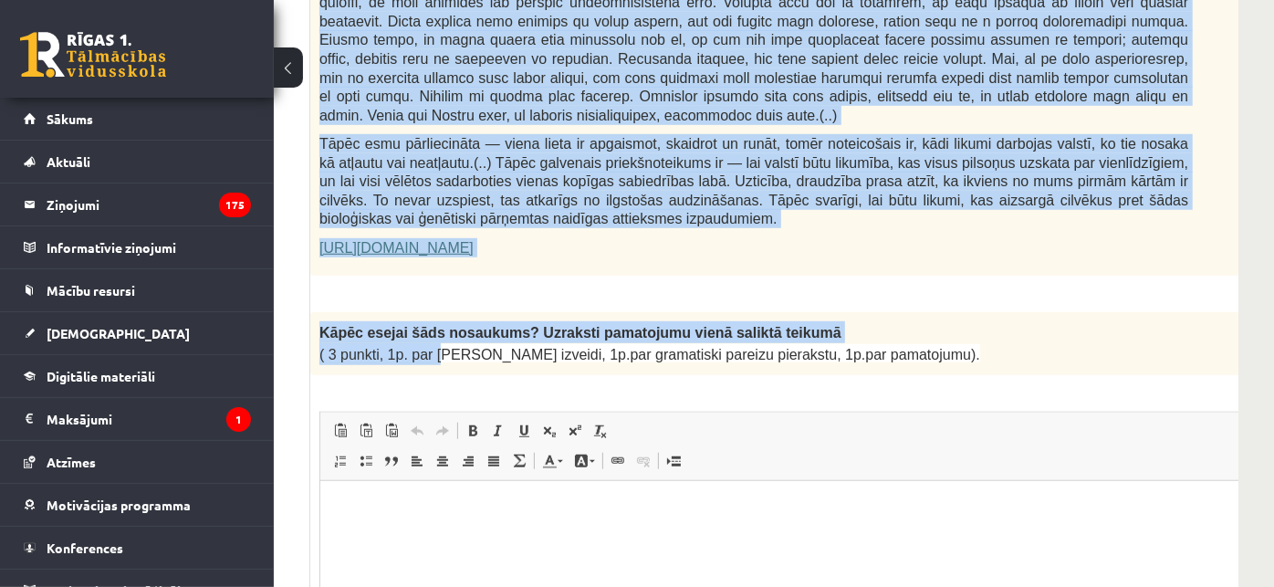
scroll to position [1293, 240]
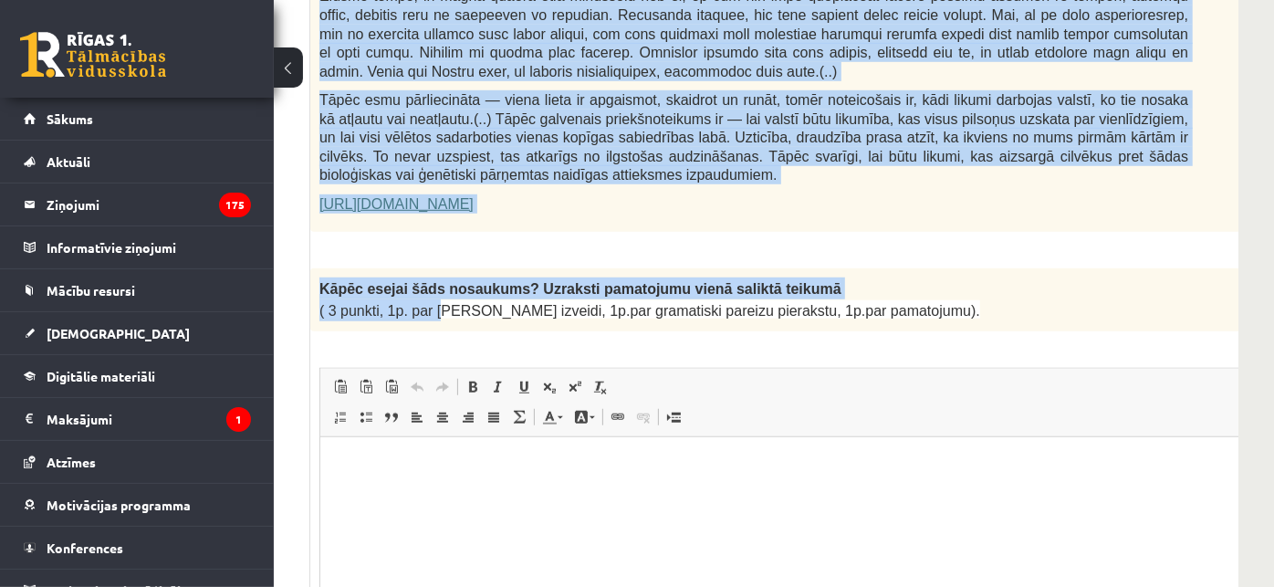
drag, startPoint x: 314, startPoint y: 242, endPoint x: 915, endPoint y: 266, distance: 601.7
click at [915, 268] on div "Kāpēc esejai šāds nosaukums? Uzraksti pamatojumu vienā saliktā teikumā ( 3 punk…" at bounding box center [799, 299] width 978 height 63
copy div "Kāpēc esejai šāds nosaukums? Uzraksti pamatojumu vienā saliktā teikumā ( 3 punk…"
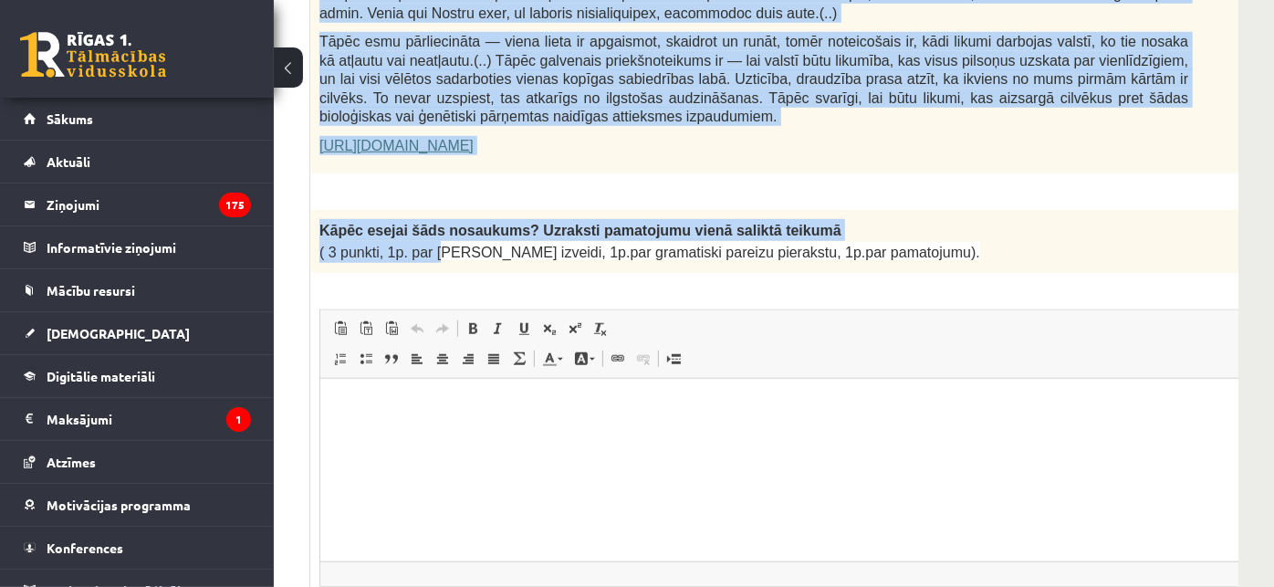
scroll to position [1394, 240]
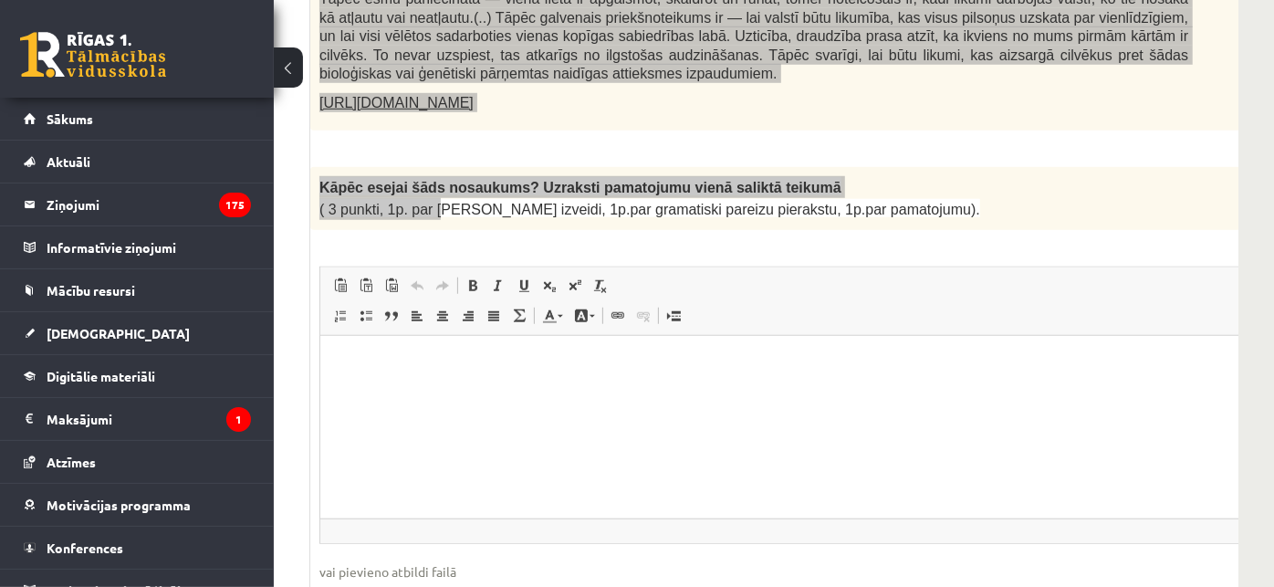
click at [567, 391] on html at bounding box center [798, 363] width 958 height 56
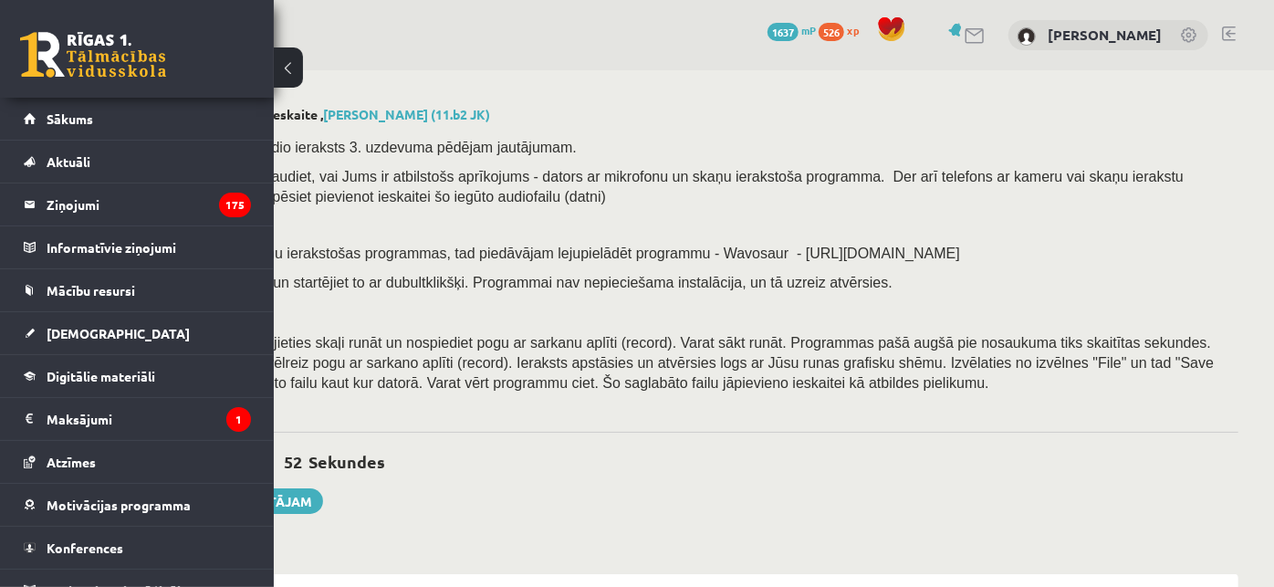
scroll to position [304, 240]
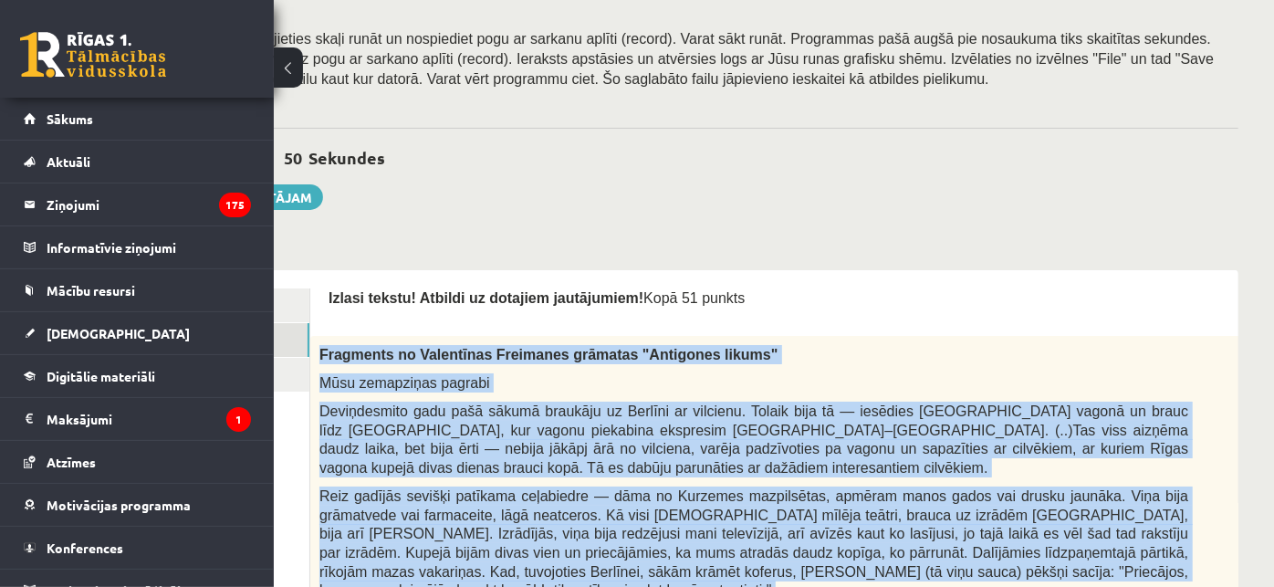
click at [297, 349] on link "2. uzdevums" at bounding box center [186, 340] width 245 height 34
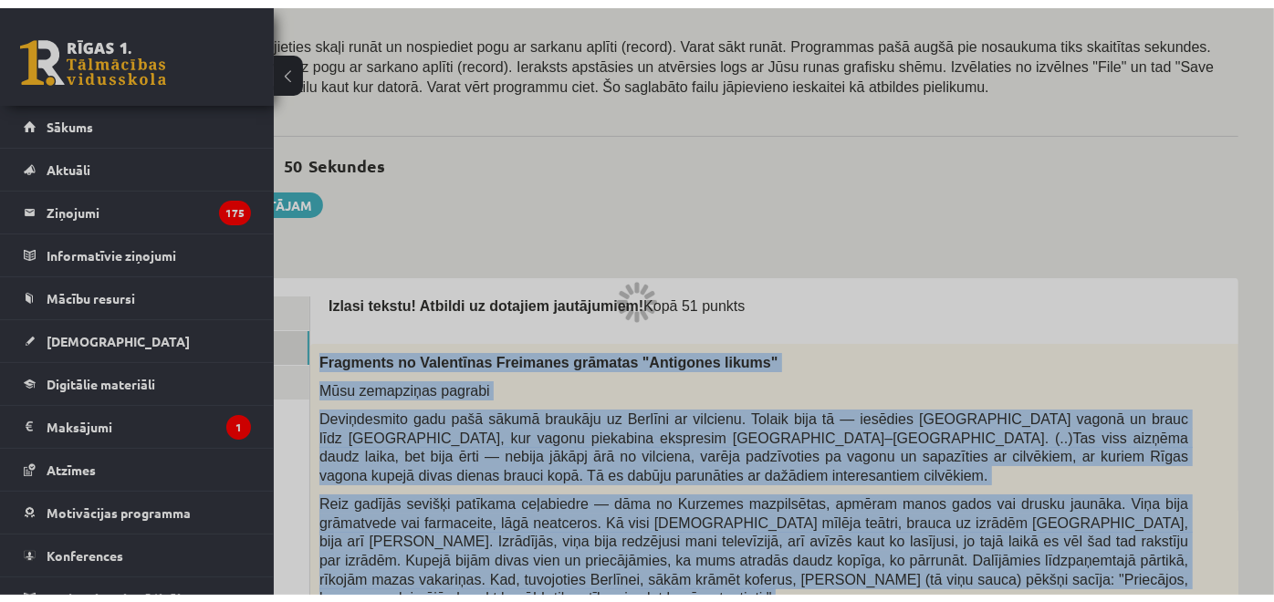
scroll to position [0, 0]
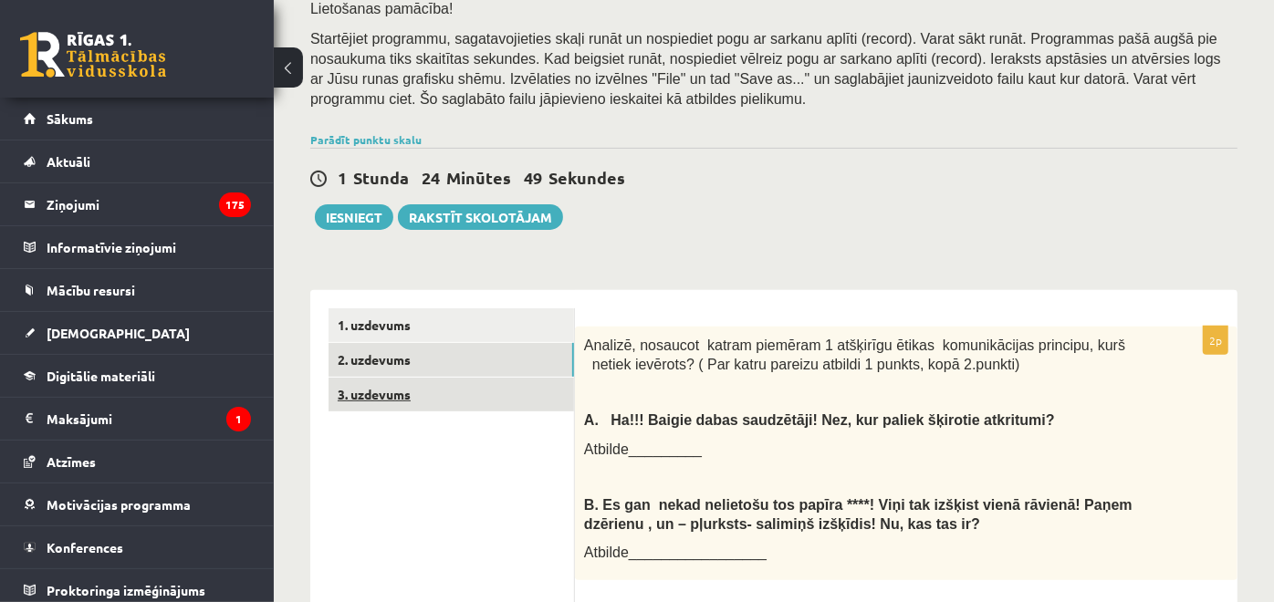
click at [401, 392] on link "3. uzdevums" at bounding box center [450, 395] width 245 height 34
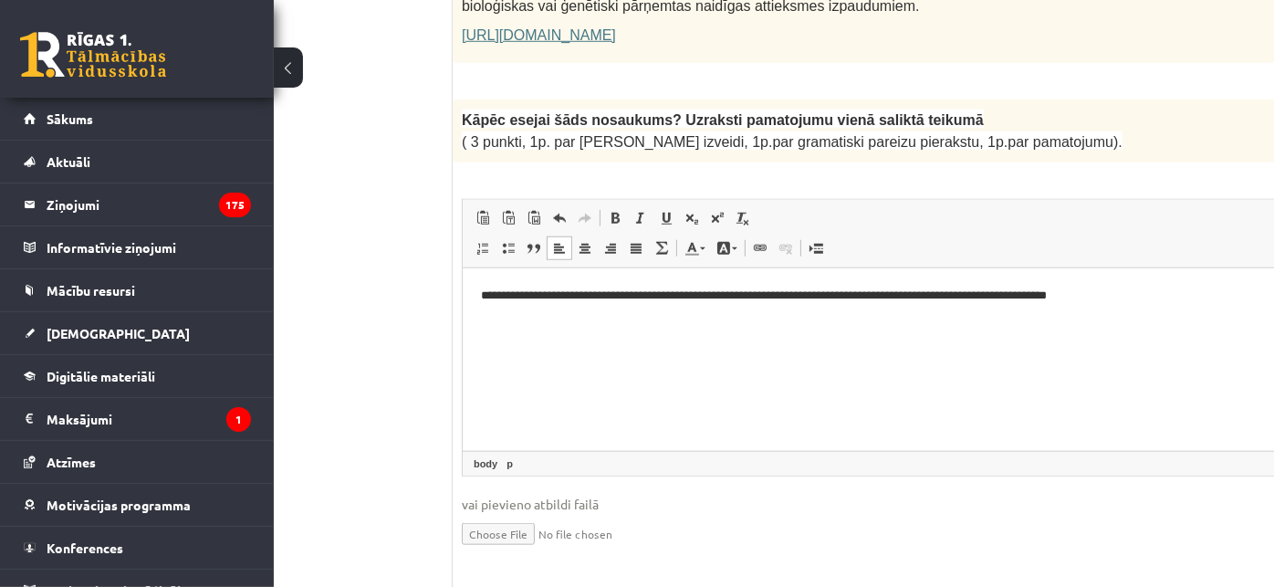
scroll to position [1462, 149]
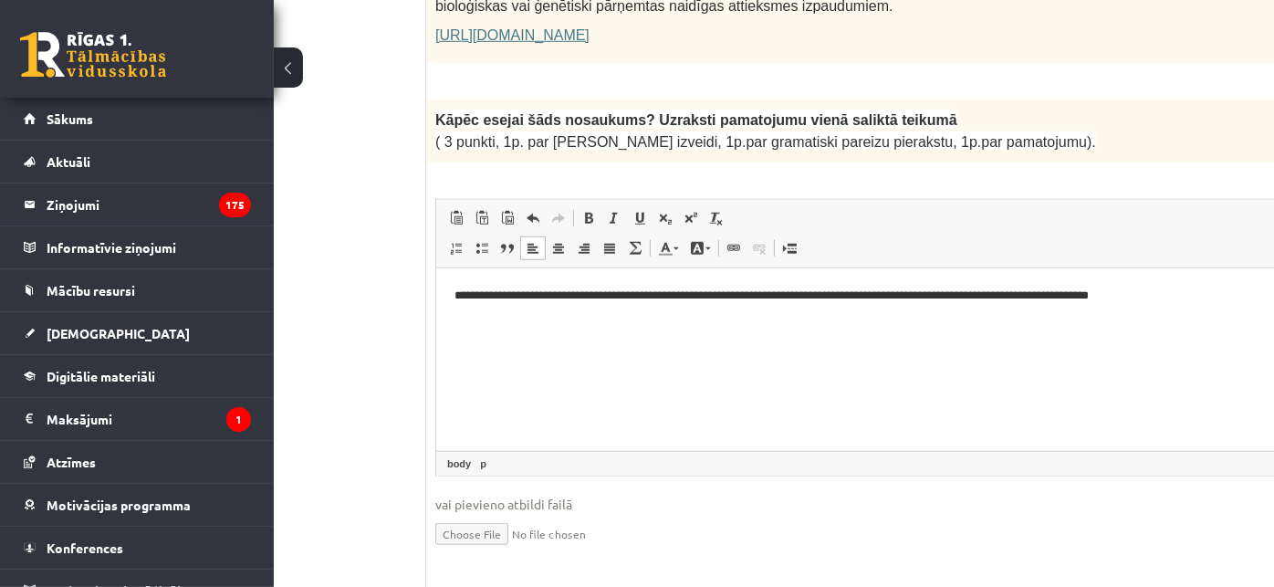
click at [1148, 305] on html "**********" at bounding box center [914, 295] width 958 height 56
click at [1185, 301] on p "**********" at bounding box center [889, 295] width 872 height 19
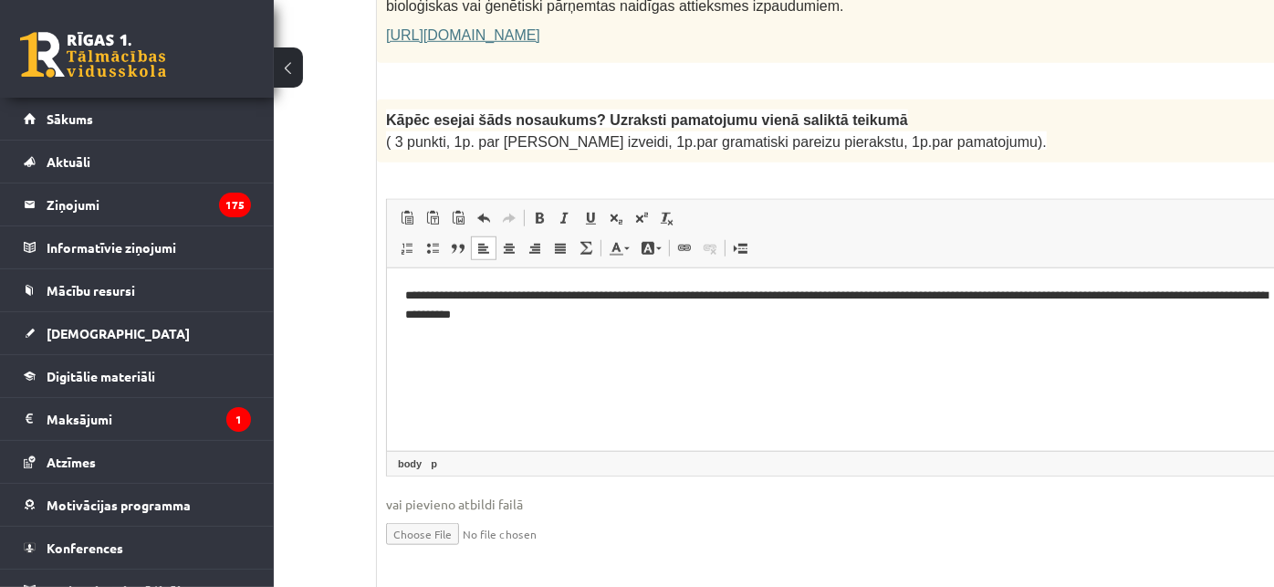
scroll to position [1564, 198]
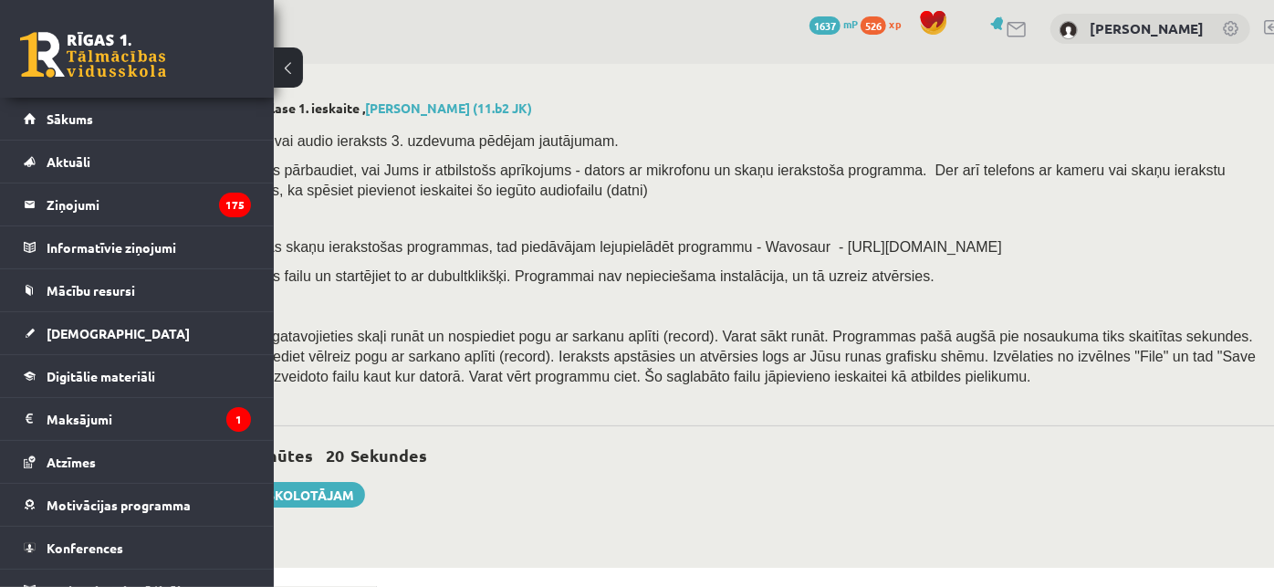
scroll to position [405, 198]
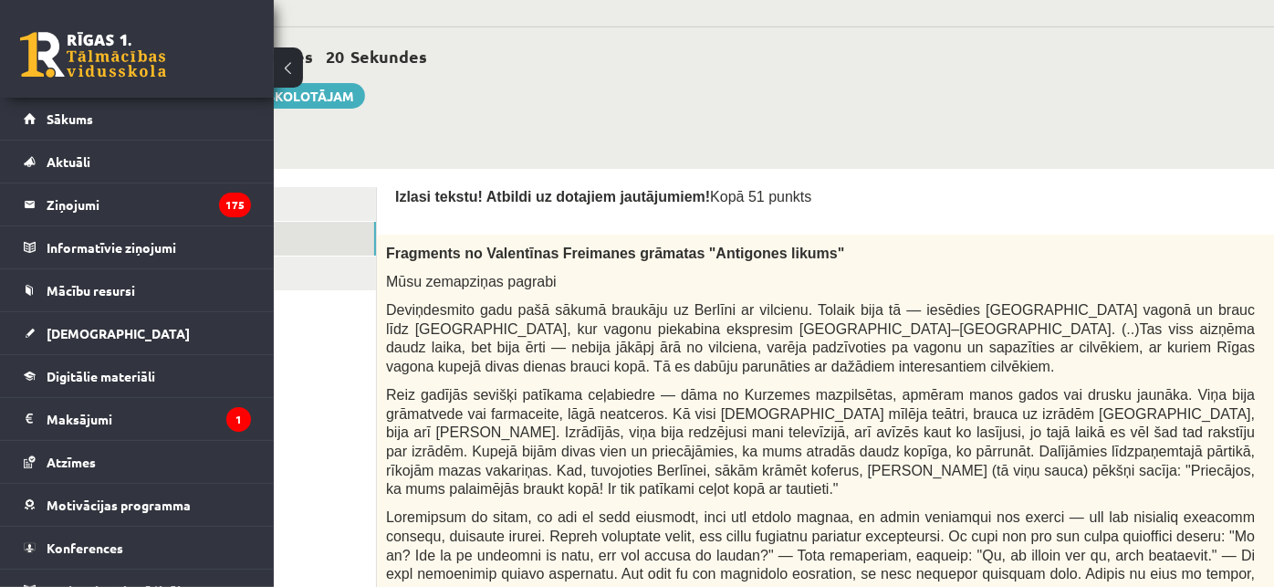
click at [341, 245] on link "2. uzdevums" at bounding box center [252, 239] width 245 height 34
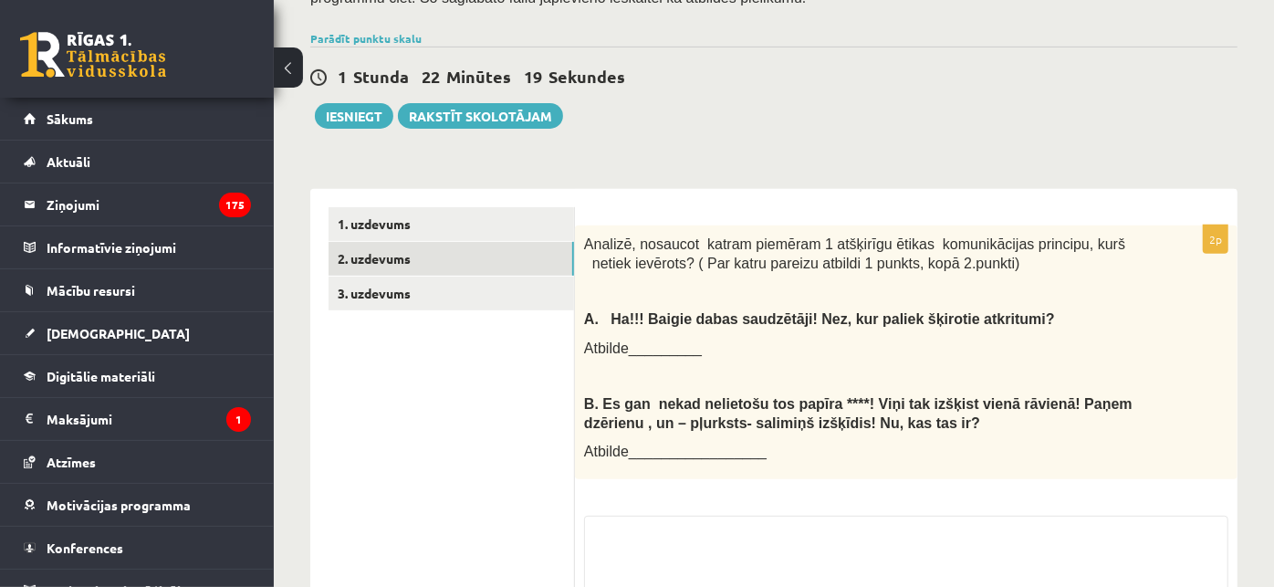
scroll to position [405, 0]
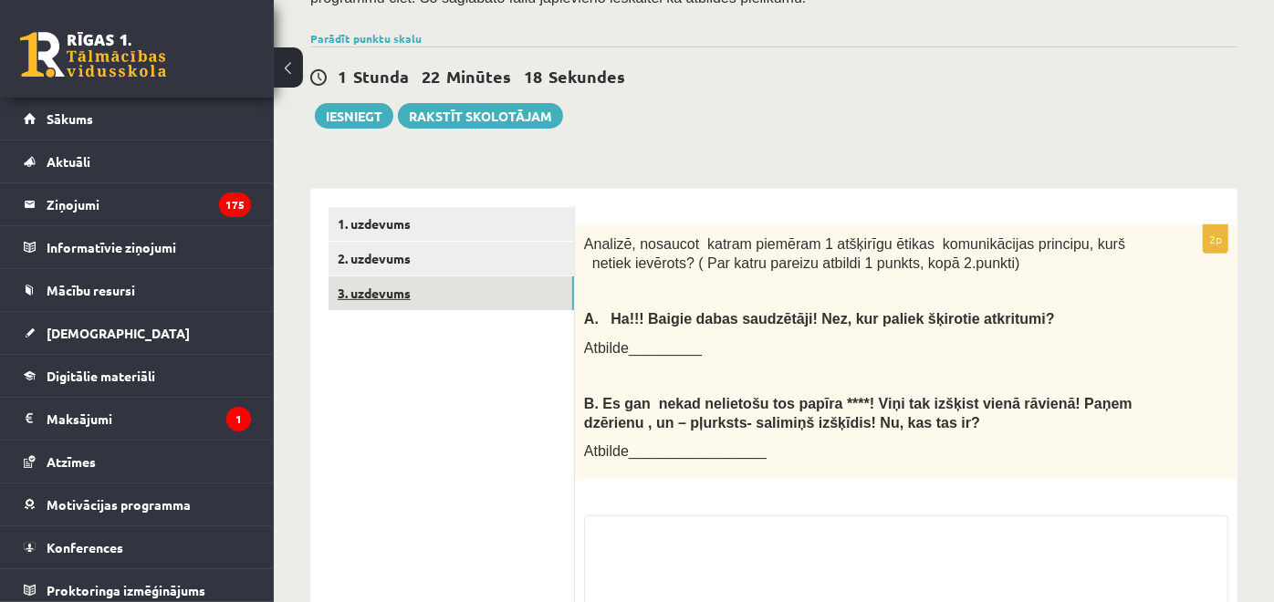
click at [427, 295] on link "3. uzdevums" at bounding box center [450, 293] width 245 height 34
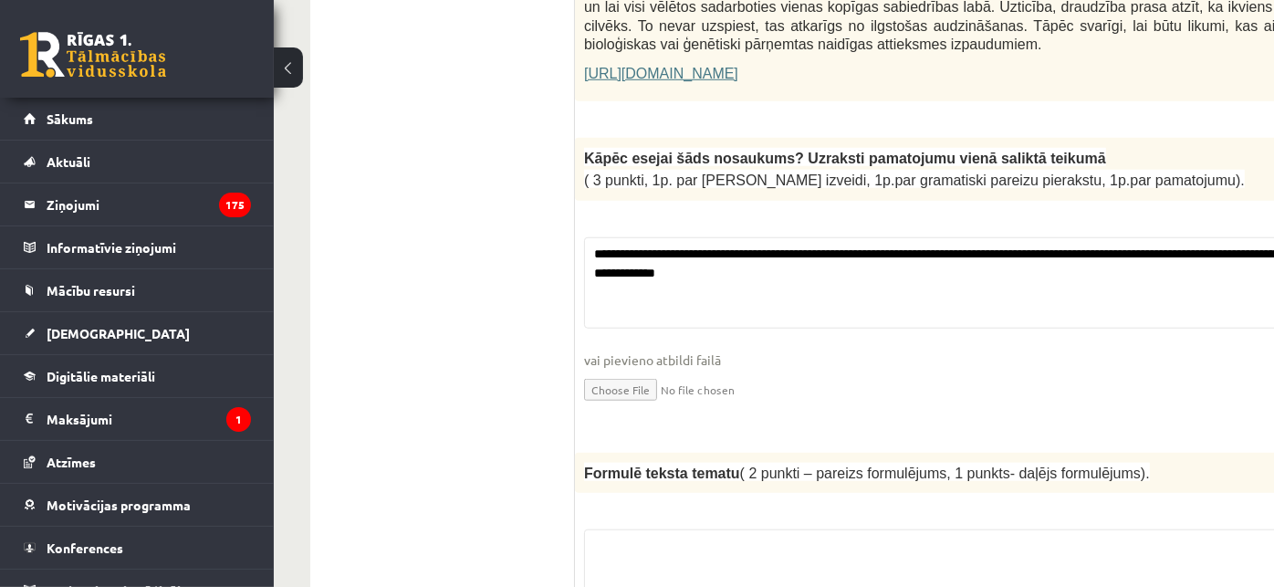
scroll to position [1520, 0]
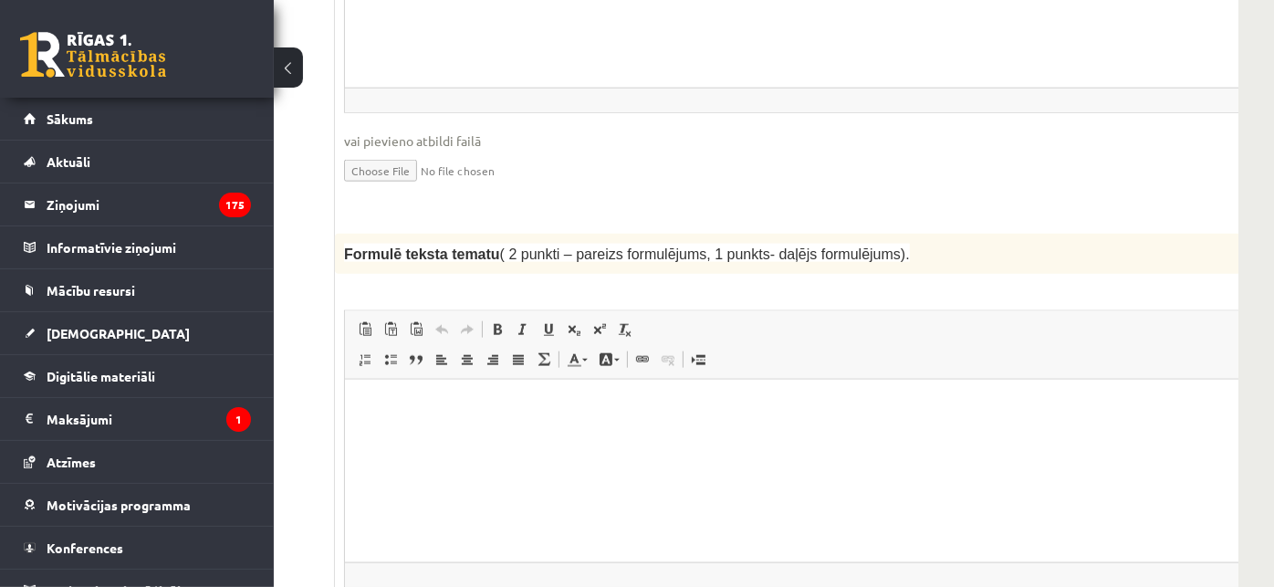
scroll to position [1825, 240]
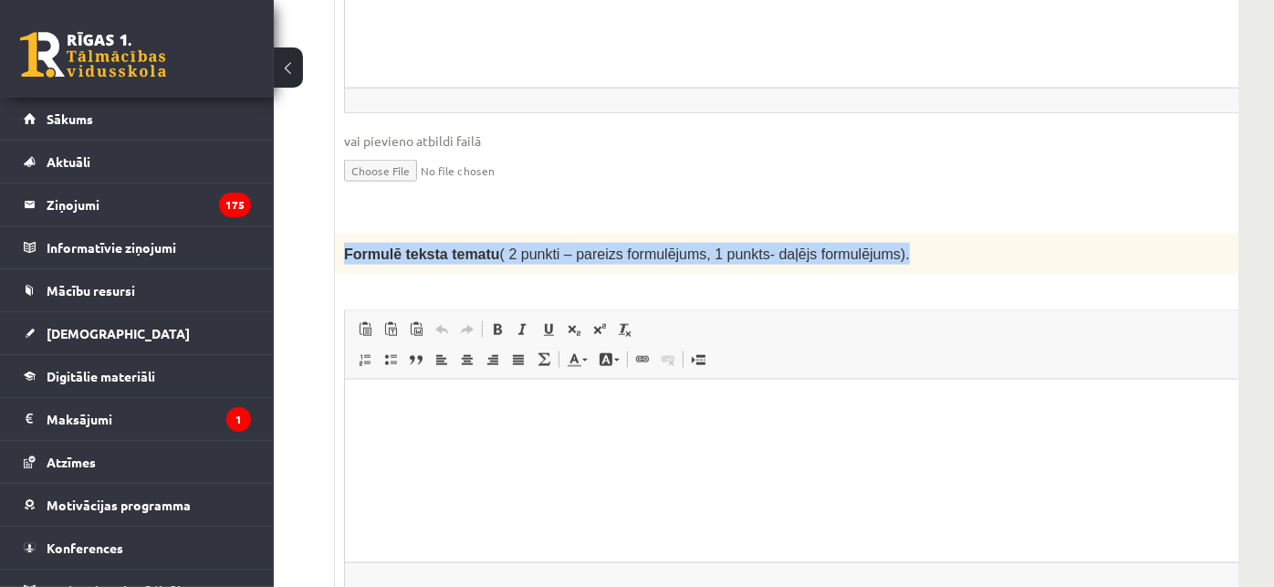
drag, startPoint x: 343, startPoint y: 203, endPoint x: 869, endPoint y: 201, distance: 525.5
click at [869, 243] on p "Formulē teksta tematu ( 2 punkti – pareizs formulējums, 1 punkts- daļējs formul…" at bounding box center [778, 254] width 869 height 22
copy span "Formulē teksta tematu ( 2 punkti – pareizs formulējums, 1 punkts- daļējs formul…"
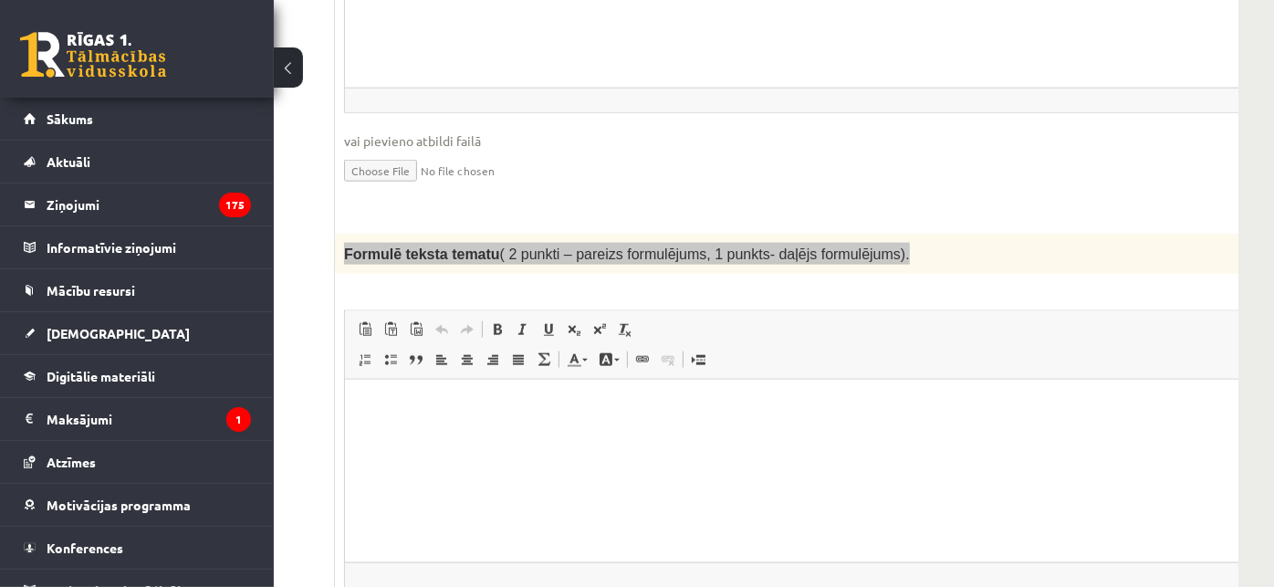
click at [556, 413] on p "Editor, wiswyg-editor-user-answer-47433764227500" at bounding box center [823, 406] width 922 height 19
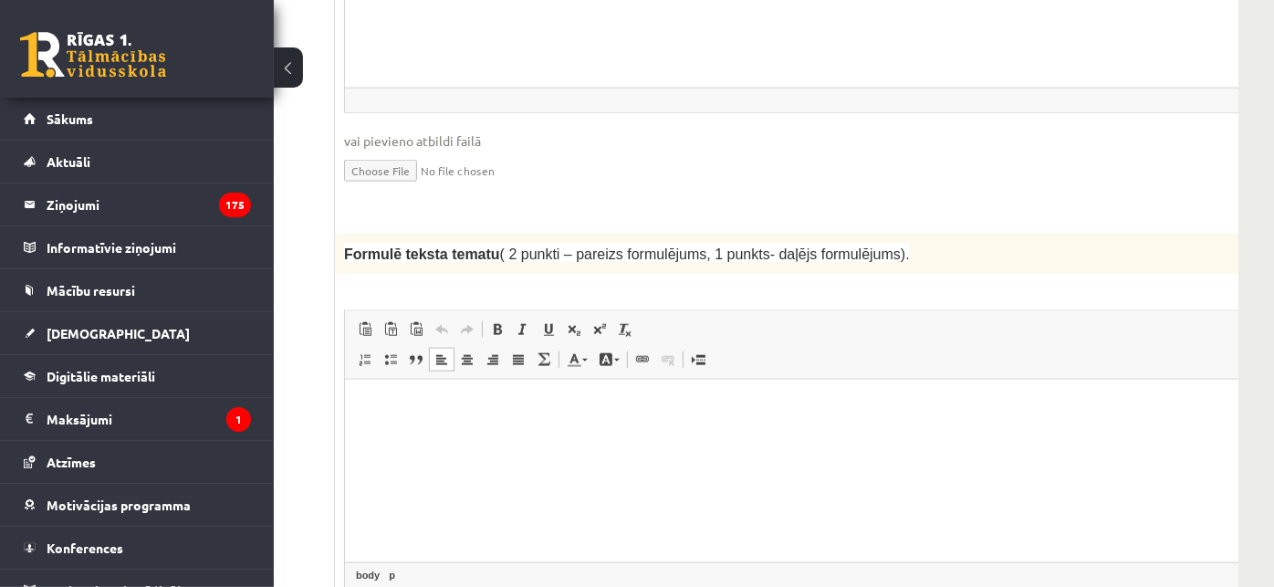
click at [433, 429] on html at bounding box center [823, 407] width 958 height 56
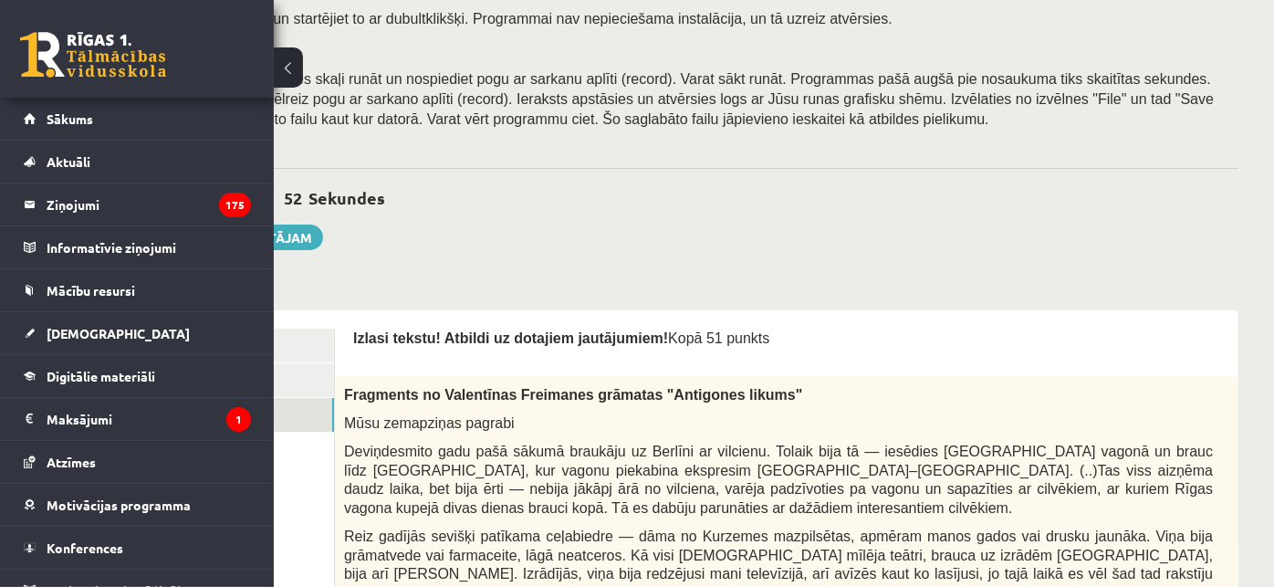
scroll to position [101, 240]
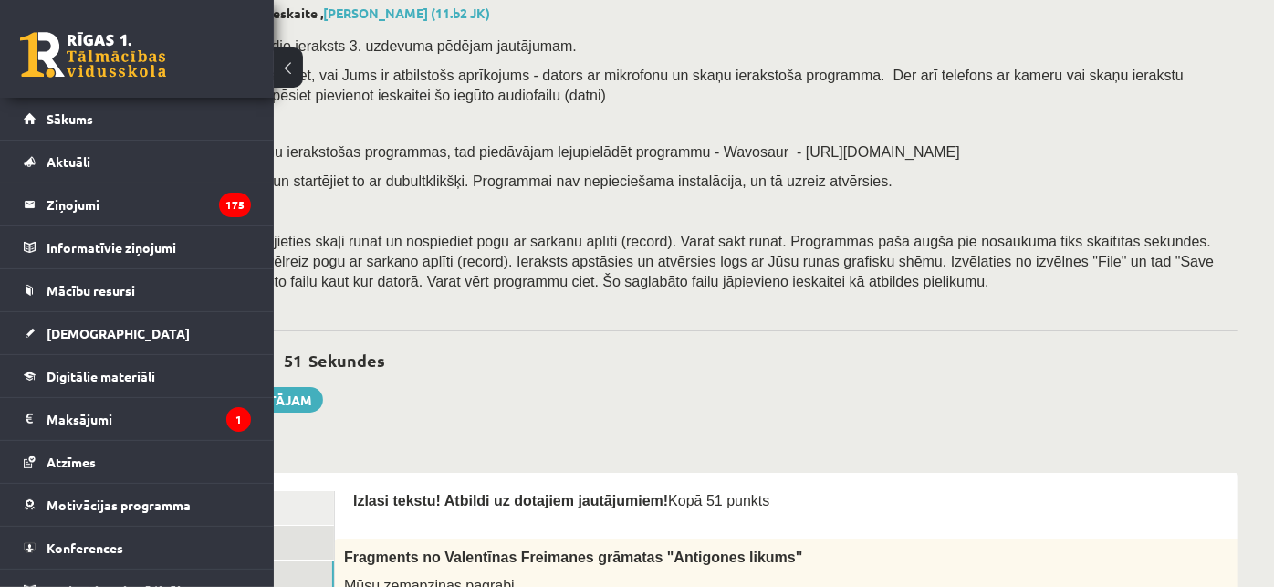
click at [319, 547] on link "2. uzdevums" at bounding box center [211, 543] width 245 height 34
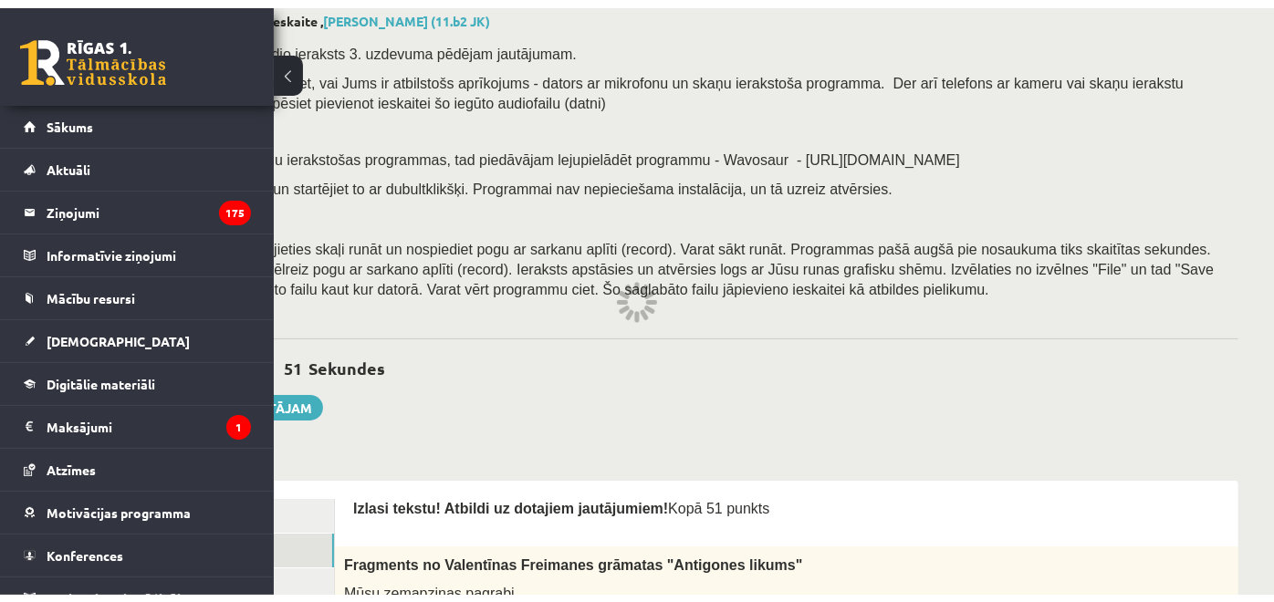
scroll to position [101, 0]
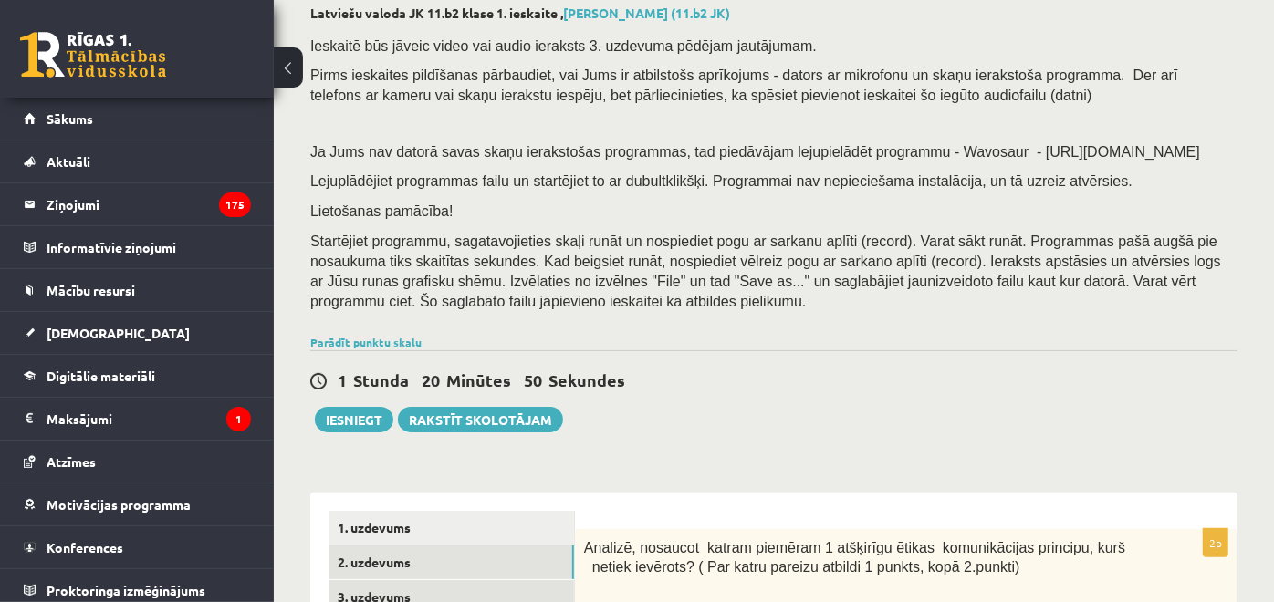
click at [445, 581] on link "3. uzdevums" at bounding box center [450, 597] width 245 height 34
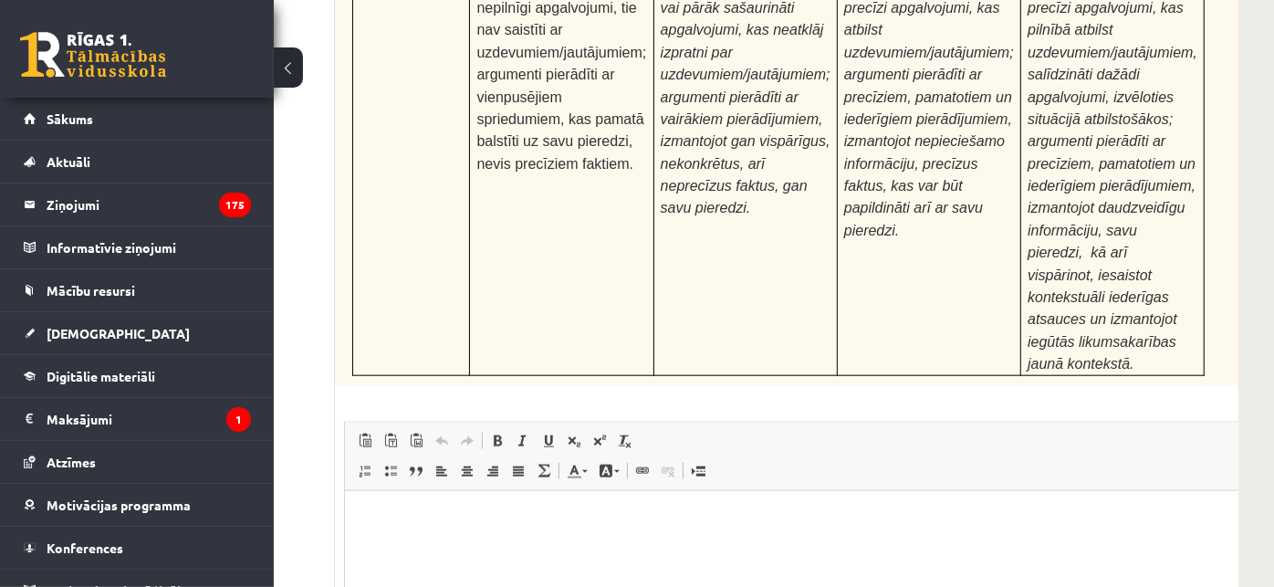
scroll to position [5855, 240]
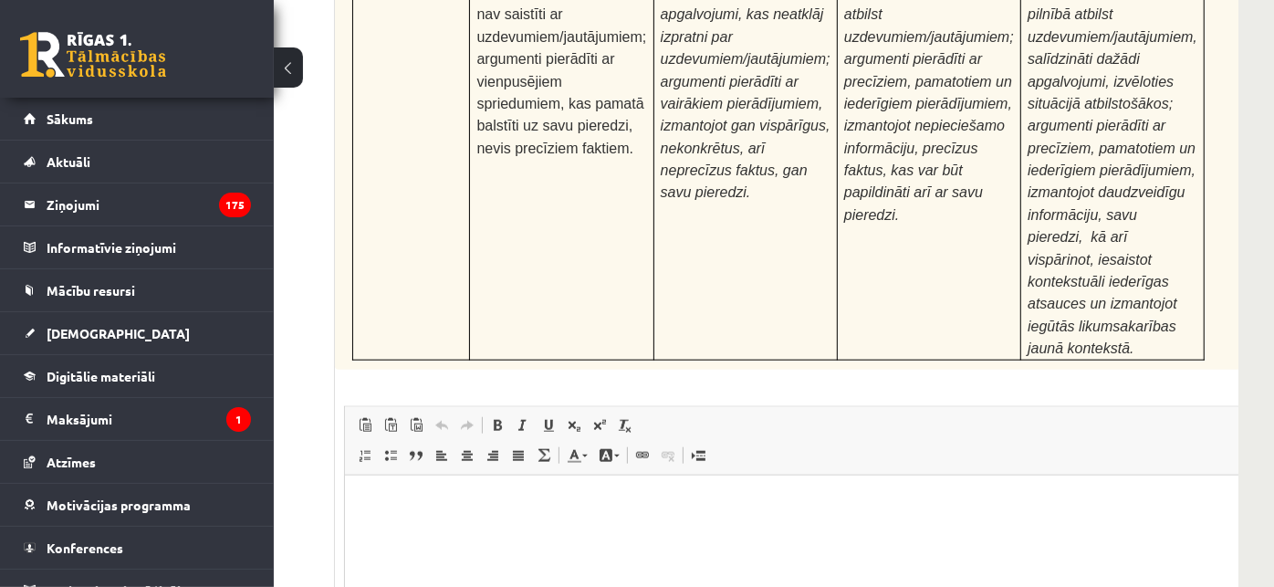
drag, startPoint x: 578, startPoint y: 550, endPoint x: 624, endPoint y: 542, distance: 47.3
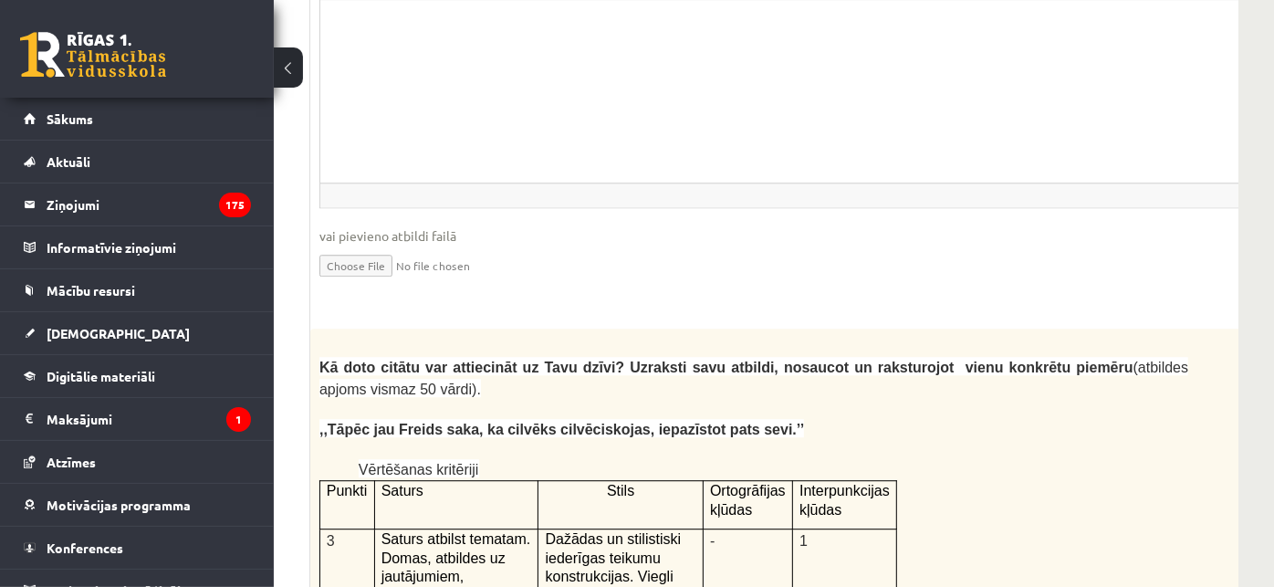
click at [1075, 418] on p ",,Tāpēc jau Freids saka, ka cilvēks cilvēciskojas, iepazīstot pats sevi.’’" at bounding box center [753, 429] width 869 height 22
click at [943, 245] on input "file" at bounding box center [799, 263] width 960 height 37
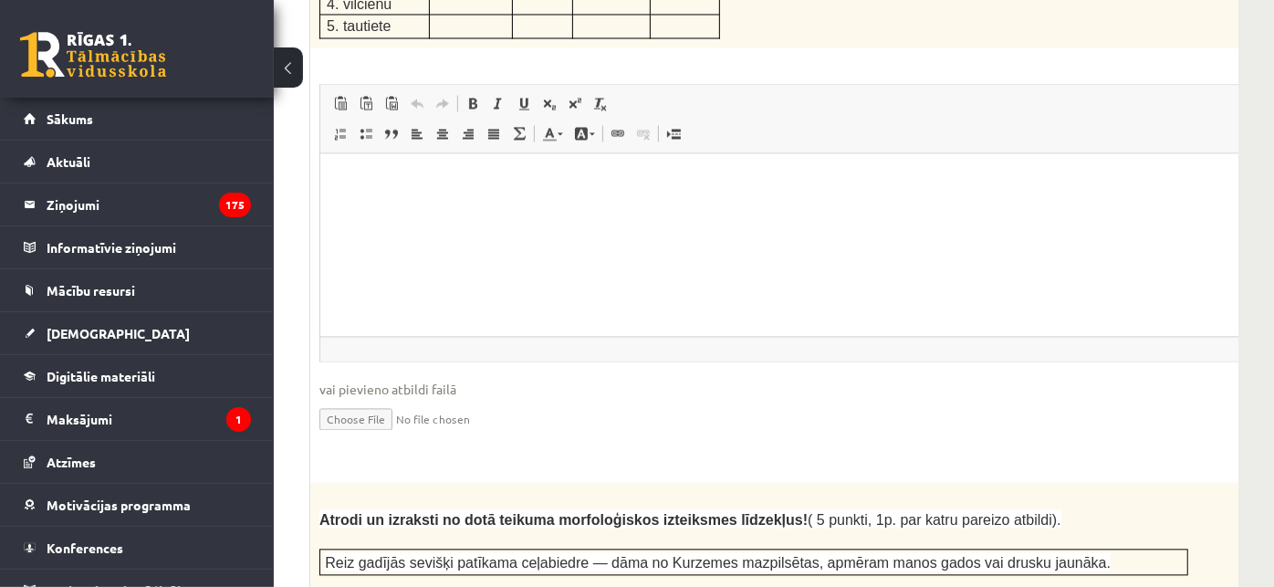
scroll to position [2409, 240]
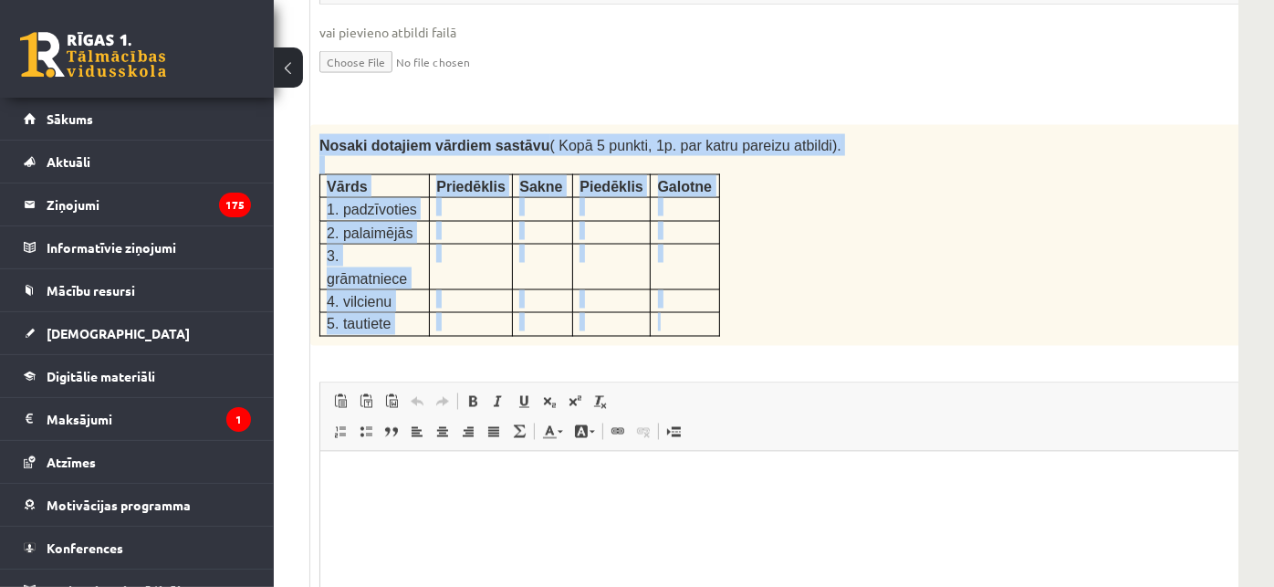
drag, startPoint x: 318, startPoint y: 94, endPoint x: 664, endPoint y: 242, distance: 376.9
click at [664, 242] on div "Nosaki dotajiem vārdiem sastāvu ( Kopā 5 punkti, 1p. par katru pareizu atbildi)…" at bounding box center [799, 234] width 978 height 221
copy div "Nosaki dotajiem vārdiem sastāvu ( Kopā 5 punkti, 1p. par katru pareizu atbildi)…"
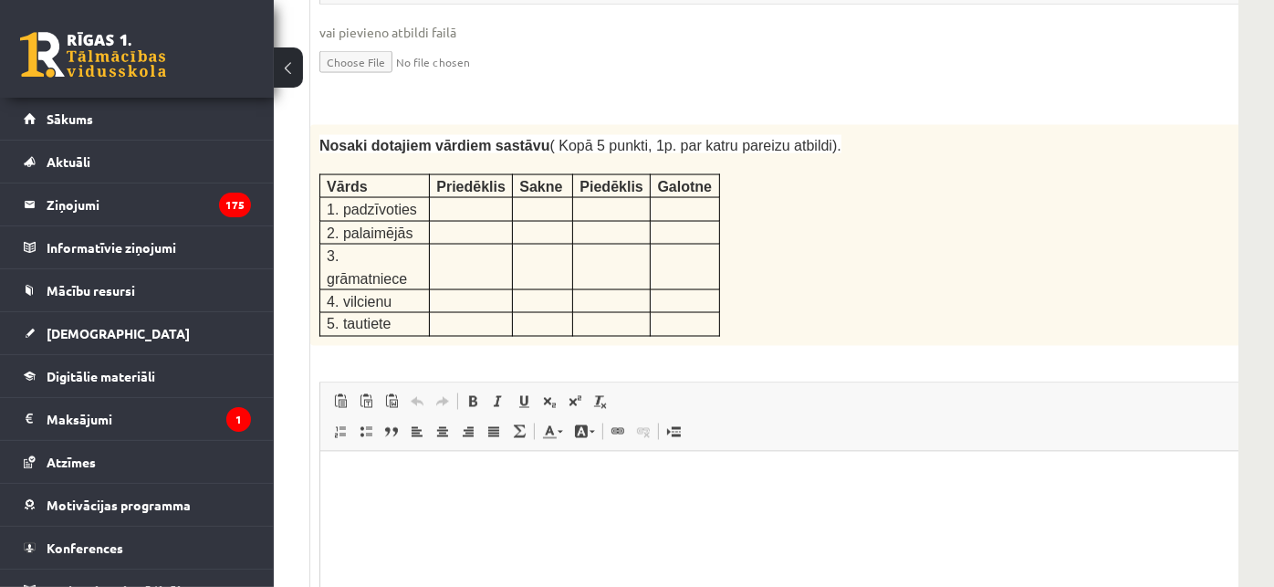
click at [774, 158] on div "Nosaki dotajiem vārdiem sastāvu ( Kopā 5 punkti, 1p. par katru pareizu atbildi)…" at bounding box center [799, 234] width 978 height 221
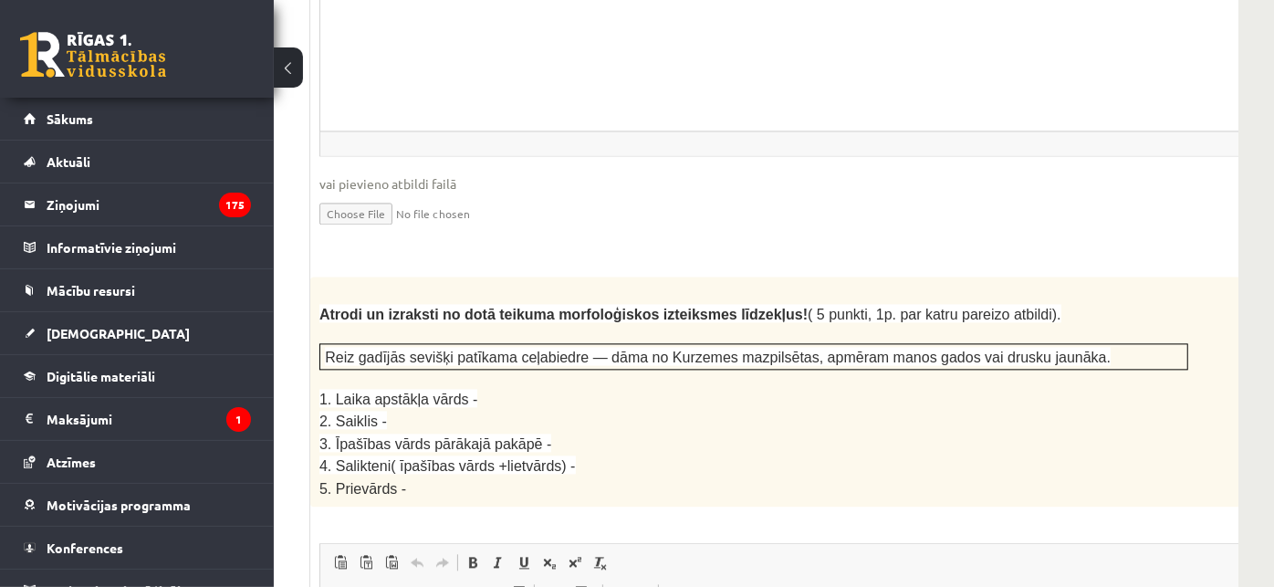
scroll to position [3016, 240]
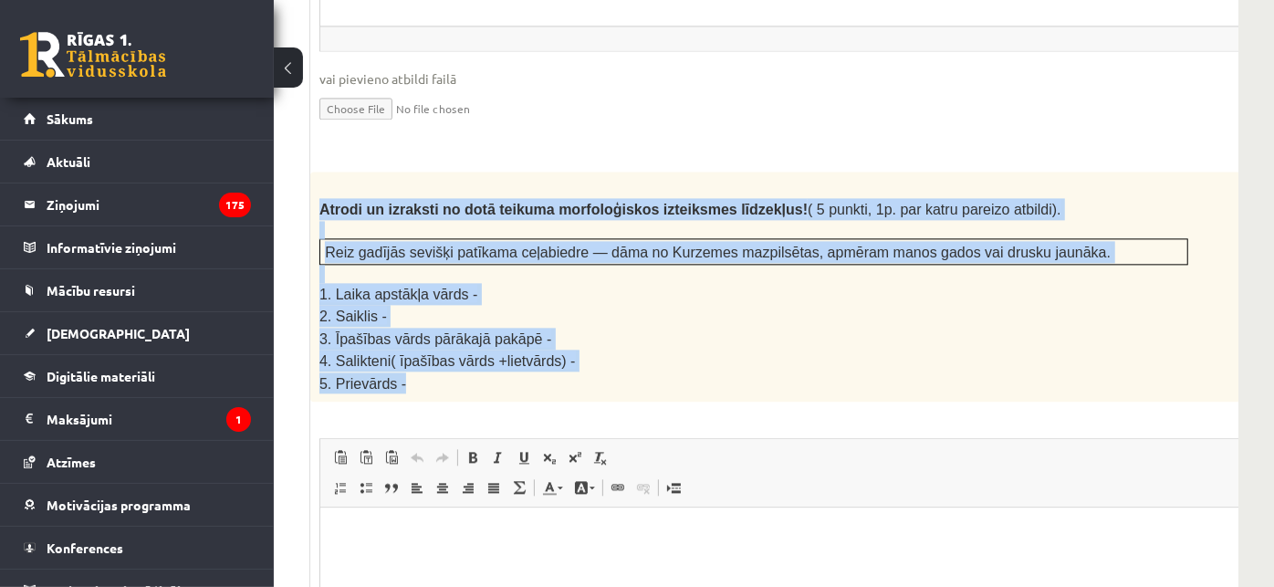
drag, startPoint x: 315, startPoint y: 125, endPoint x: 560, endPoint y: 292, distance: 296.8
click at [560, 292] on div "Atrodi un izraksti no dotā teikuma morfoloģiskos izteiksmes līdzekļus! ( 5 punk…" at bounding box center [799, 287] width 978 height 230
copy div "Atrodi un izraksti no dotā teikuma morfoloģiskos izteiksmes līdzekļus! ( 5 punk…"
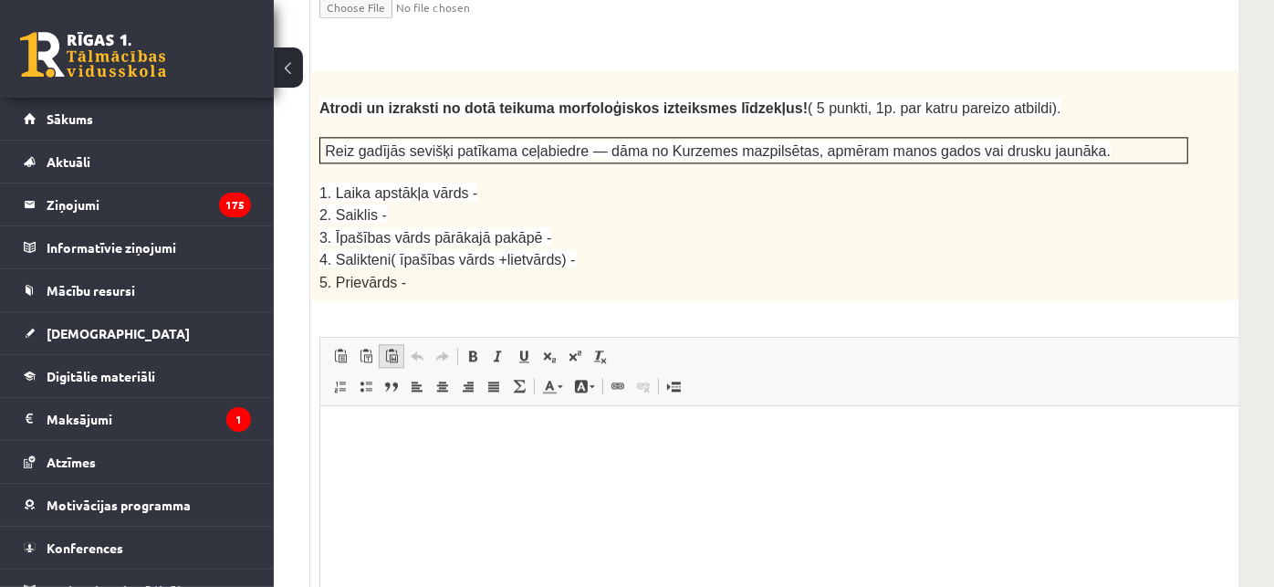
scroll to position [3321, 240]
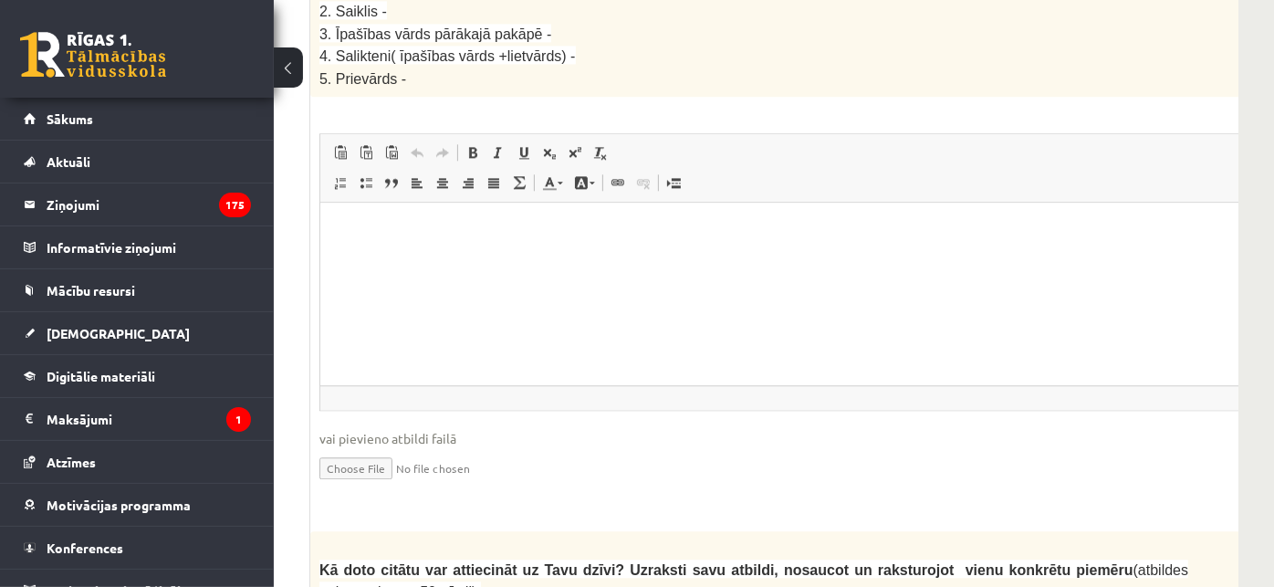
click at [361, 448] on input "file" at bounding box center [799, 466] width 960 height 37
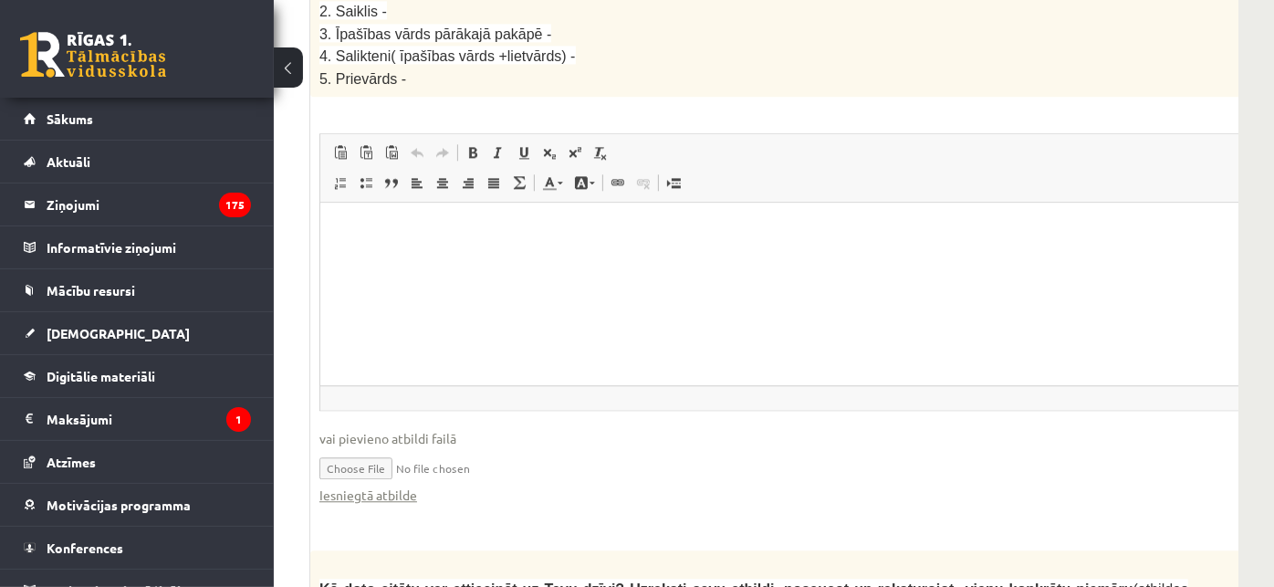
click at [304, 145] on ul "1. uzdevums 2. uzdevums 3. uzdevums" at bounding box center [187, 304] width 246 height 6067
click at [372, 448] on input "file" at bounding box center [799, 466] width 960 height 37
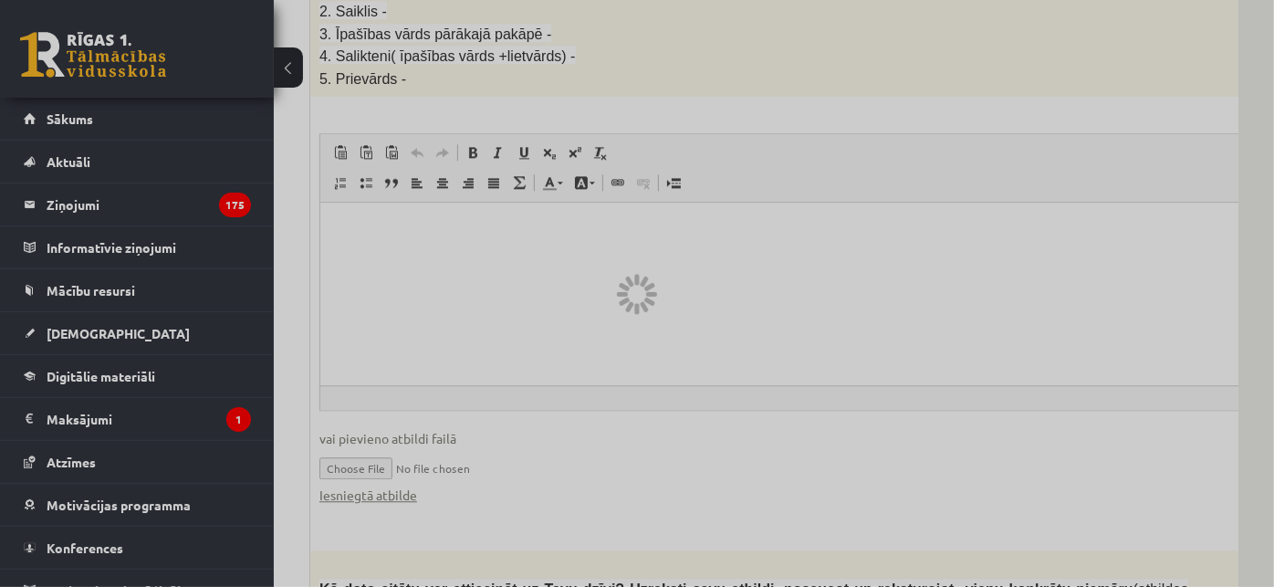
scroll to position [3422, 240]
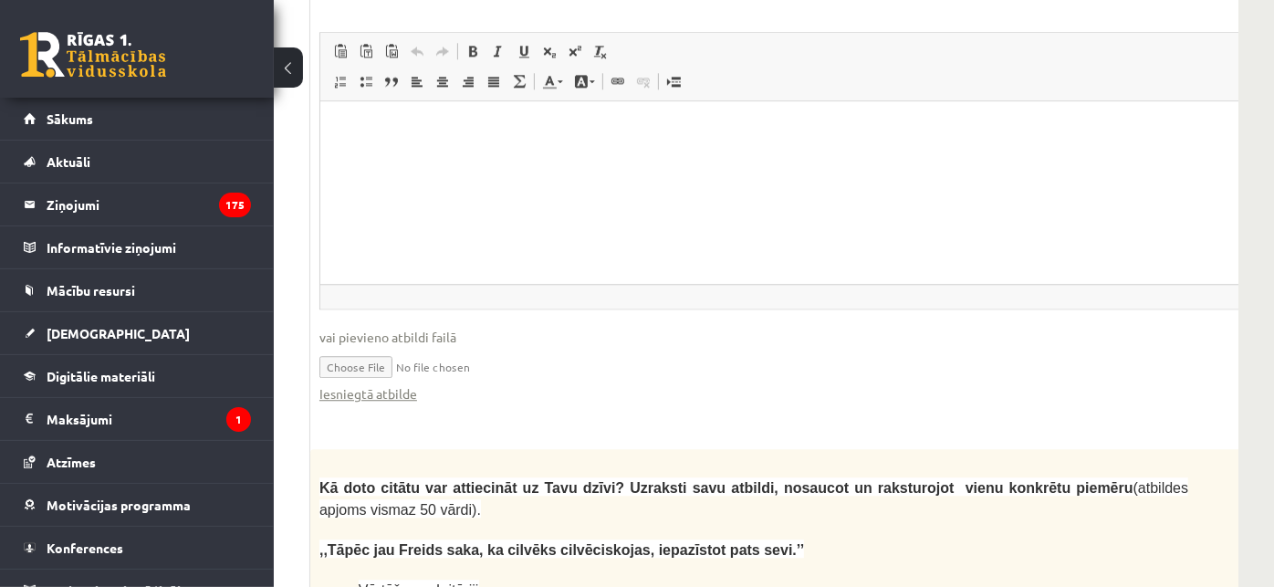
click at [349, 347] on input "file" at bounding box center [799, 365] width 960 height 37
type input "**********"
click at [285, 266] on ul "1. uzdevums 2. uzdevums 3. uzdevums" at bounding box center [187, 203] width 246 height 6067
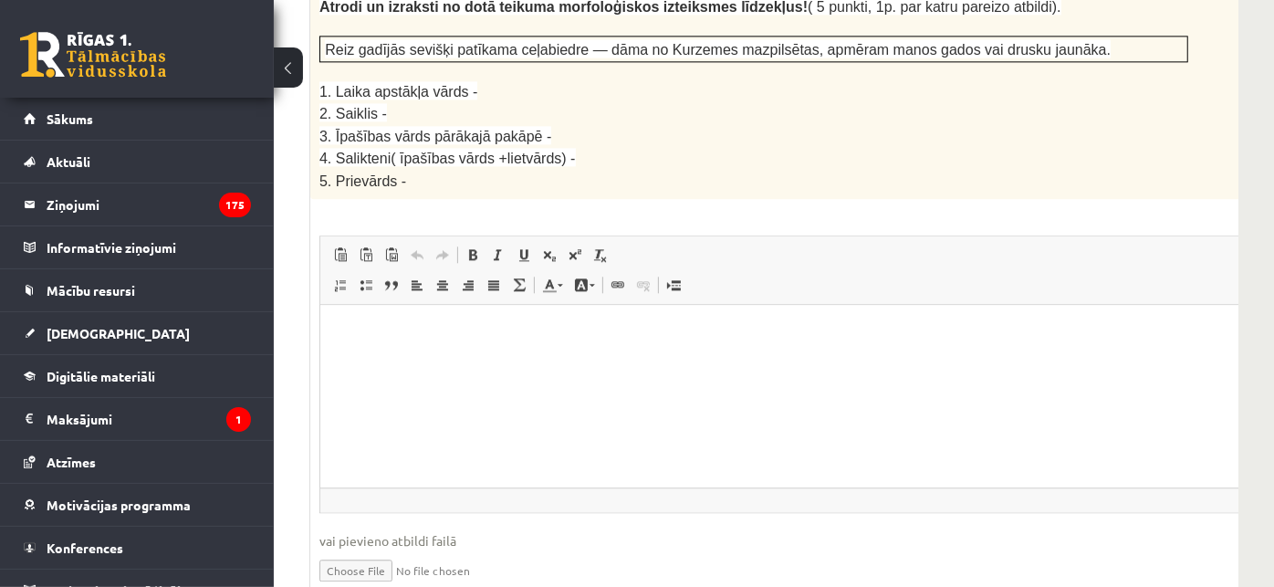
click at [285, 266] on ul "1. uzdevums 2. uzdevums 3. uzdevums" at bounding box center [187, 406] width 246 height 6067
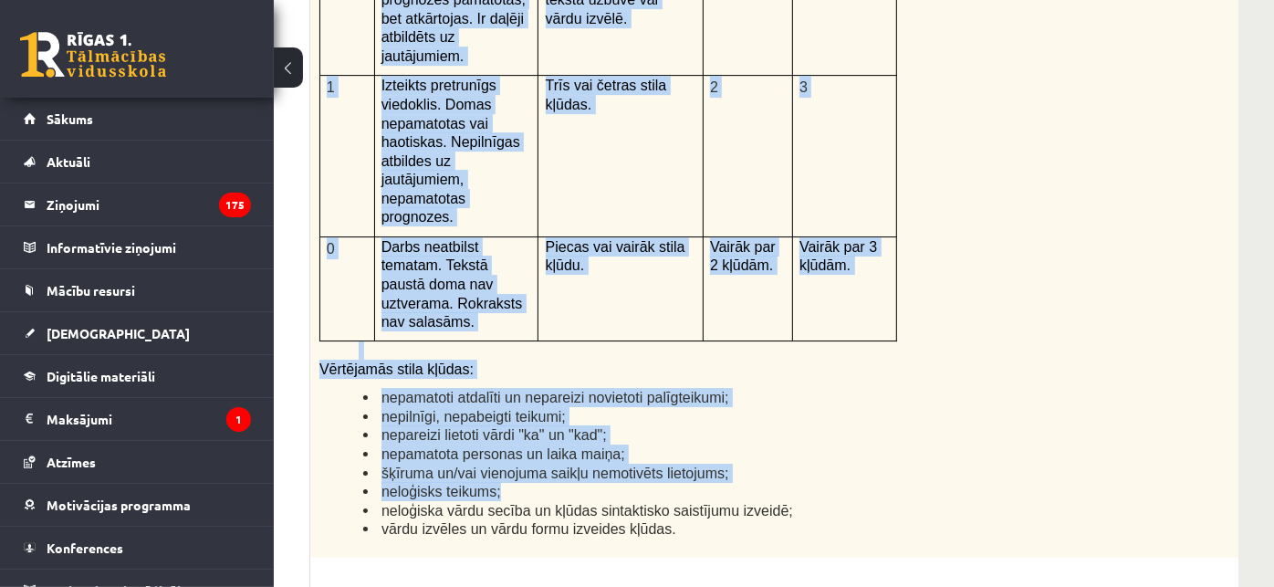
scroll to position [4234, 240]
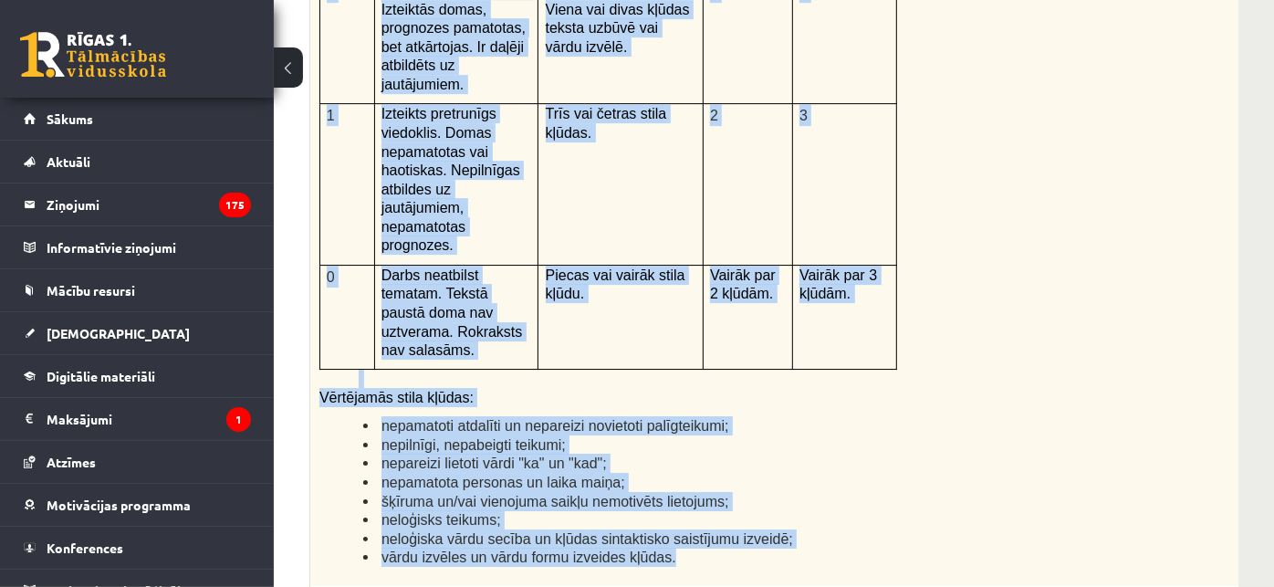
drag, startPoint x: 318, startPoint y: 193, endPoint x: 932, endPoint y: 392, distance: 646.6
click at [932, 392] on div "Kā doto citātu var attiecināt uz Tavu dzīvi? Uzraksti savu atbildi, nosaucot un…" at bounding box center [799, 112] width 978 height 948
copy div "Lo ipsu dolors ame consectetu ad Elit seddo? Eiusmodt inci utlabor, etdolore ma…"
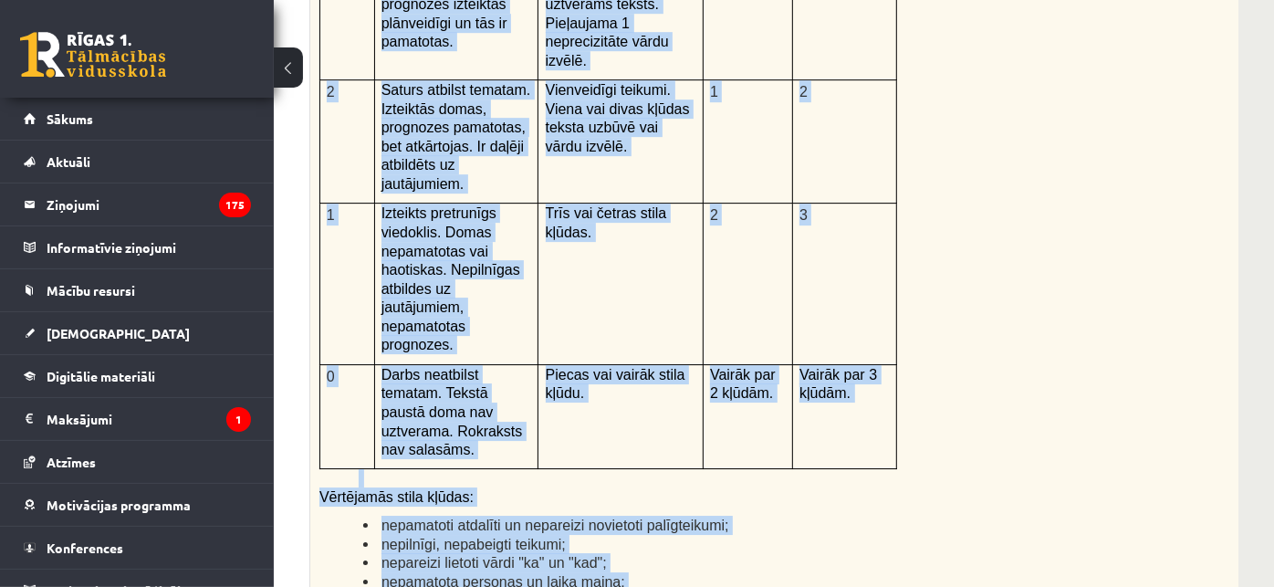
scroll to position [4131, 240]
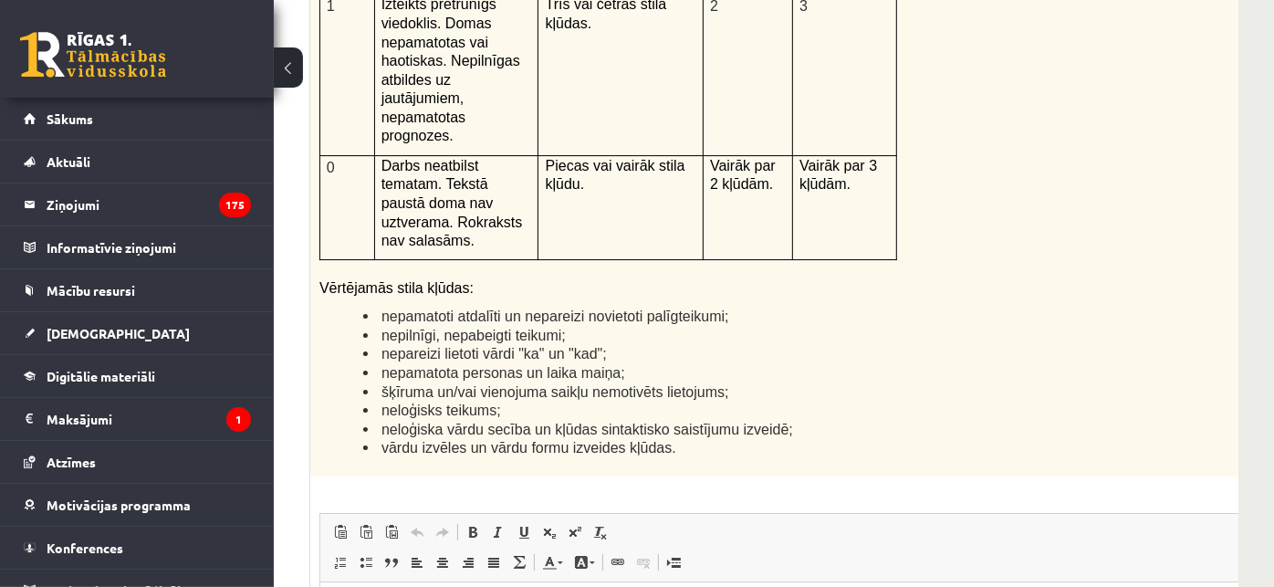
scroll to position [4639, 240]
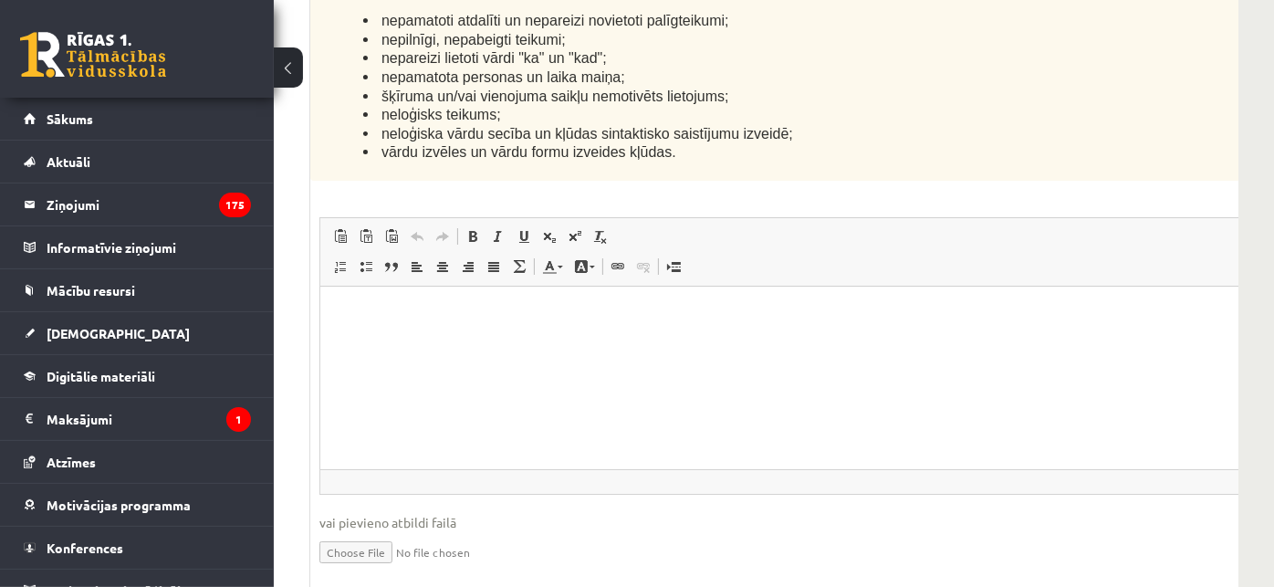
click at [371, 532] on input "file" at bounding box center [799, 550] width 960 height 37
click at [362, 532] on input "file" at bounding box center [799, 550] width 960 height 37
type input "**********"
click at [391, 569] on link "Iesniegtā atbilde" at bounding box center [368, 578] width 98 height 19
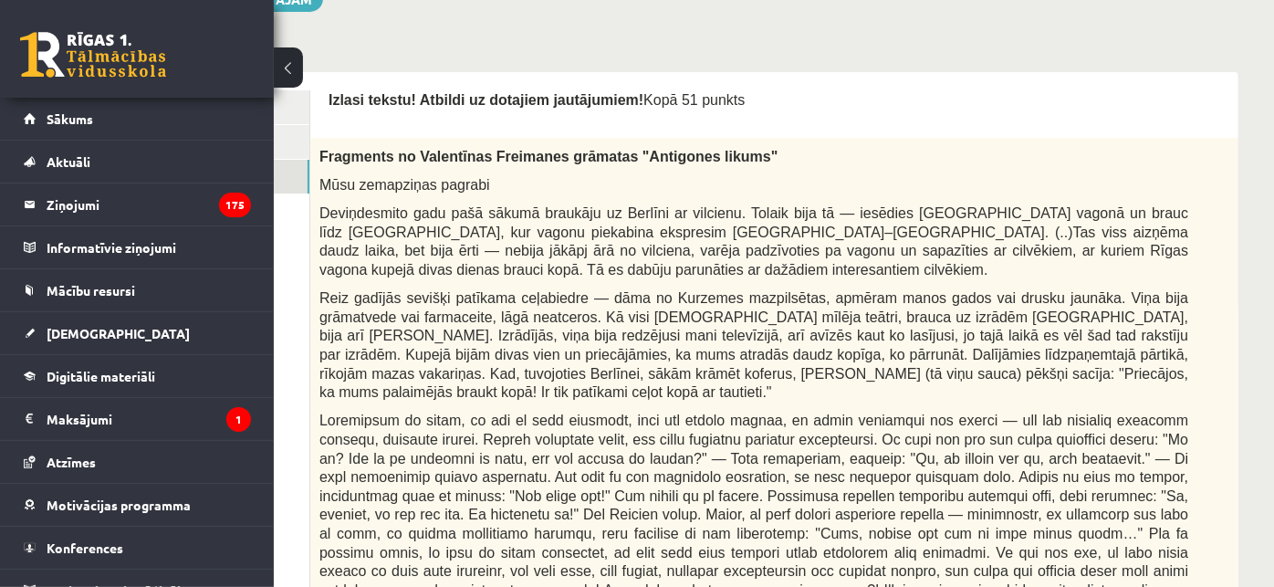
scroll to position [506, 240]
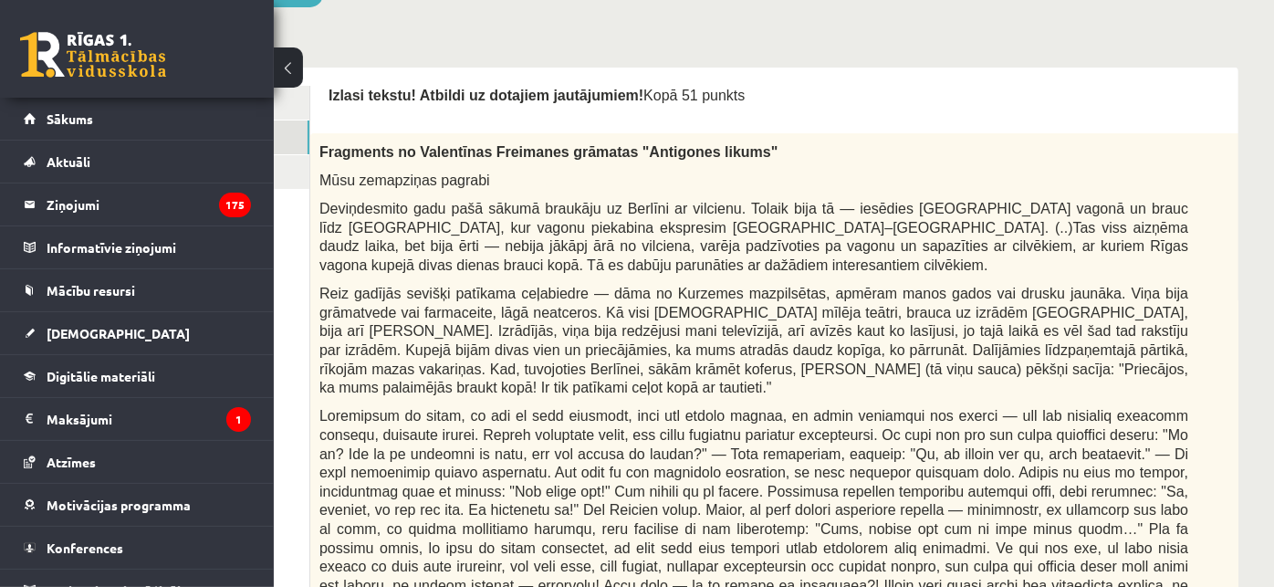
click at [302, 147] on link "2. uzdevums" at bounding box center [186, 137] width 245 height 34
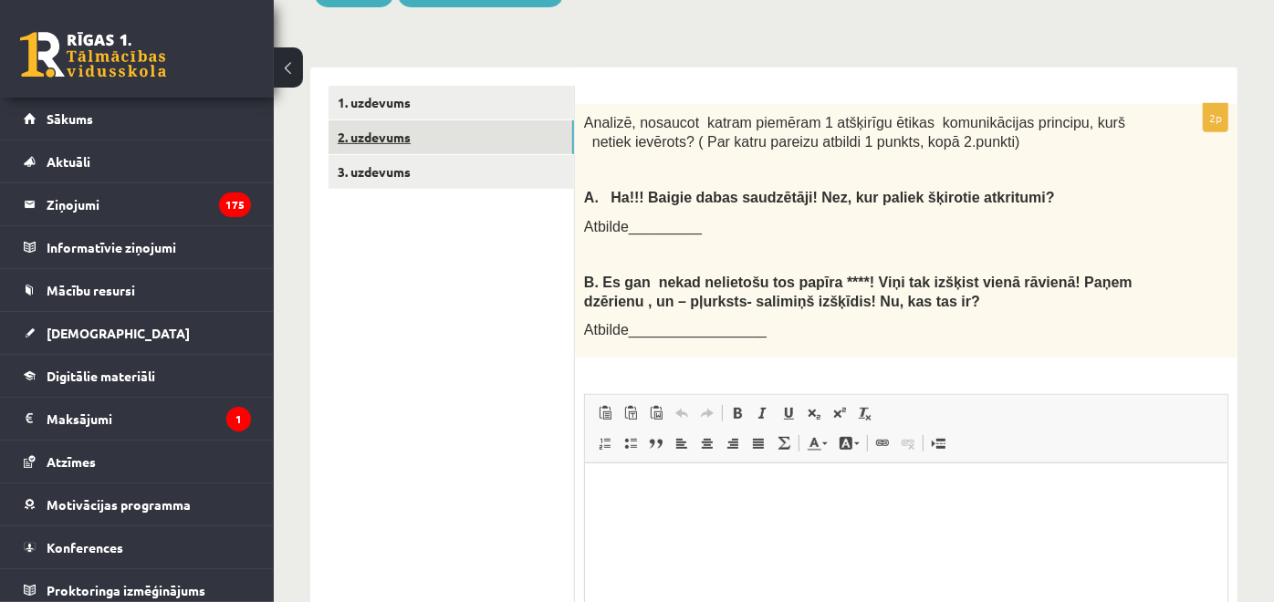
scroll to position [0, 0]
click at [487, 114] on link "1. uzdevums" at bounding box center [450, 103] width 245 height 34
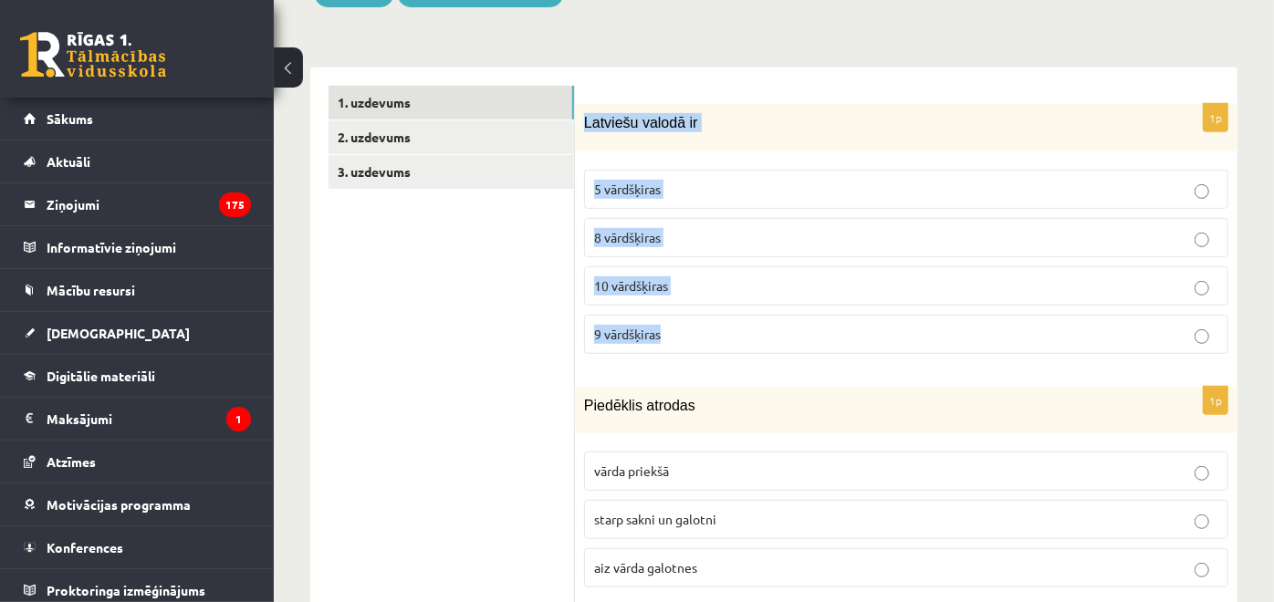
drag, startPoint x: 584, startPoint y: 124, endPoint x: 814, endPoint y: 334, distance: 311.3
click at [814, 334] on div "1p Latviešu valodā ir 5 vārdšķiras 8 vārdšķiras 10 vārdšķiras 9 vārdšķiras" at bounding box center [906, 236] width 662 height 264
copy div "Latviešu valodā ir 5 vārdšķiras 8 vārdšķiras 10 vārdšķiras 9 vārdšķiras"
click at [692, 328] on p "9 vārdšķiras" at bounding box center [906, 334] width 624 height 19
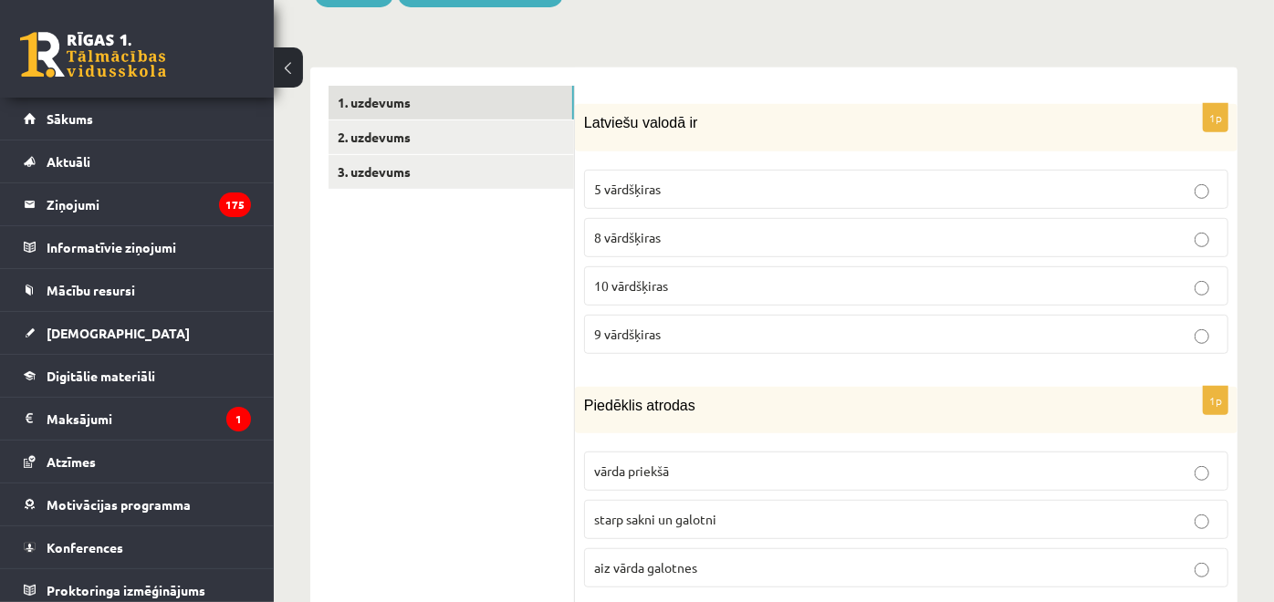
click at [675, 269] on label "10 vārdšķiras" at bounding box center [906, 285] width 644 height 39
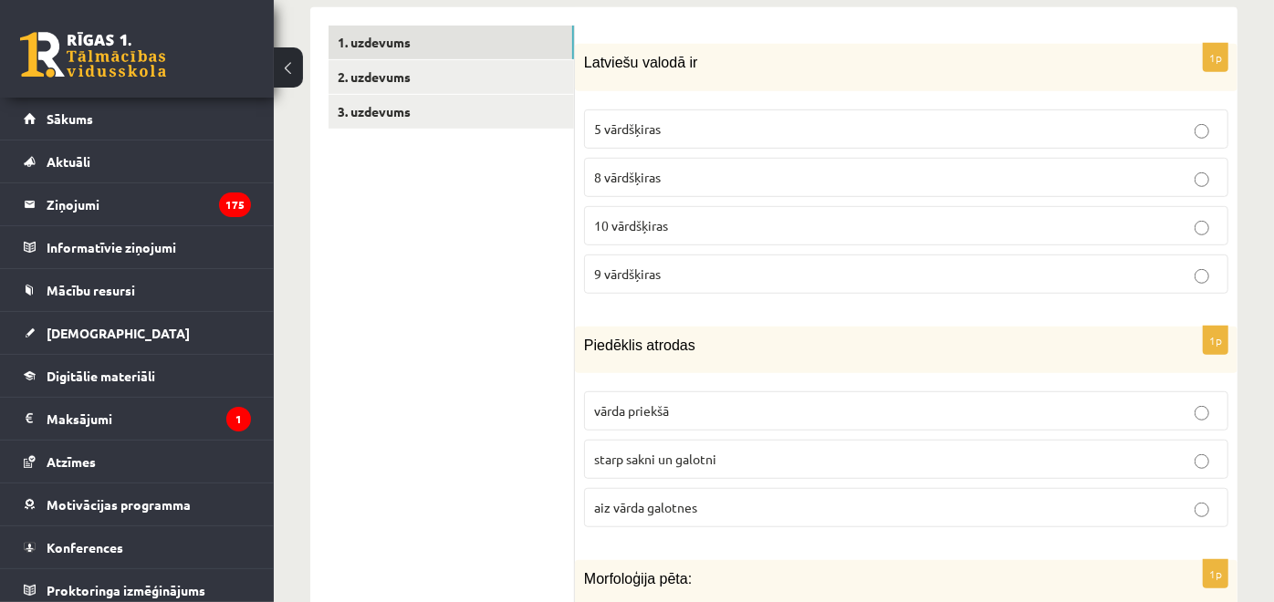
scroll to position [628, 0]
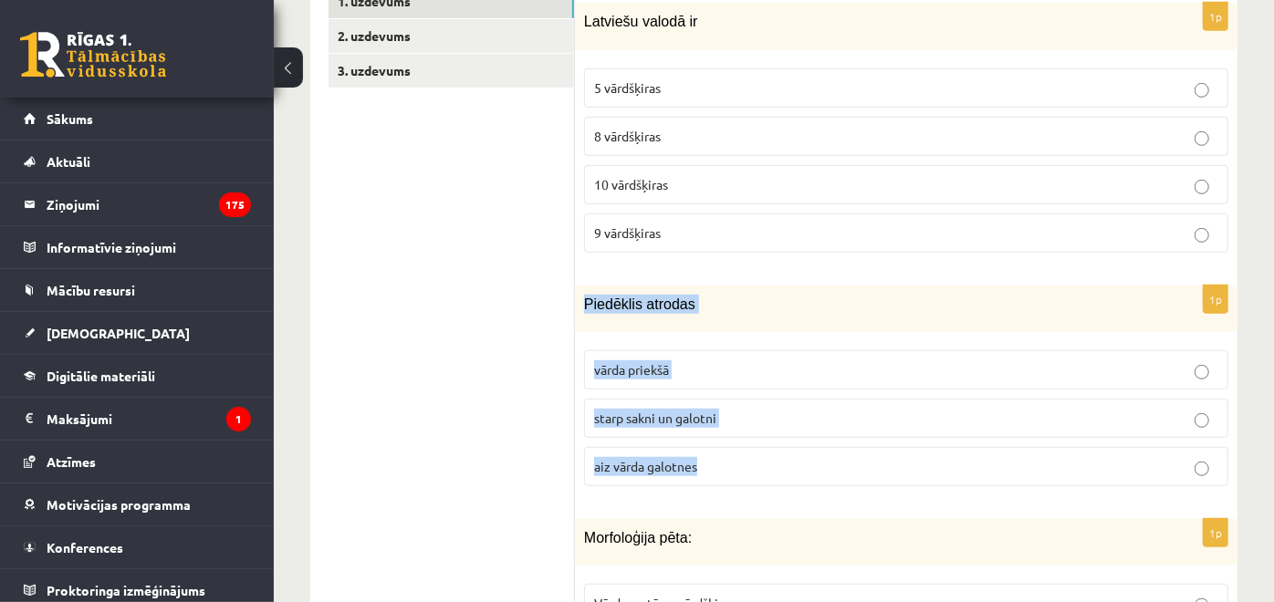
drag, startPoint x: 583, startPoint y: 307, endPoint x: 764, endPoint y: 453, distance: 232.8
click at [764, 453] on div "1p [GEOGRAPHIC_DATA] atrodas vārda priekšā starp sakni un galotni aiz vārda gal…" at bounding box center [906, 393] width 662 height 215
copy div "Piedēklis atrodas vārda priekšā starp sakni un galotni aiz vārda galotnes"
click at [752, 420] on p "starp sakni un galotni" at bounding box center [906, 418] width 624 height 19
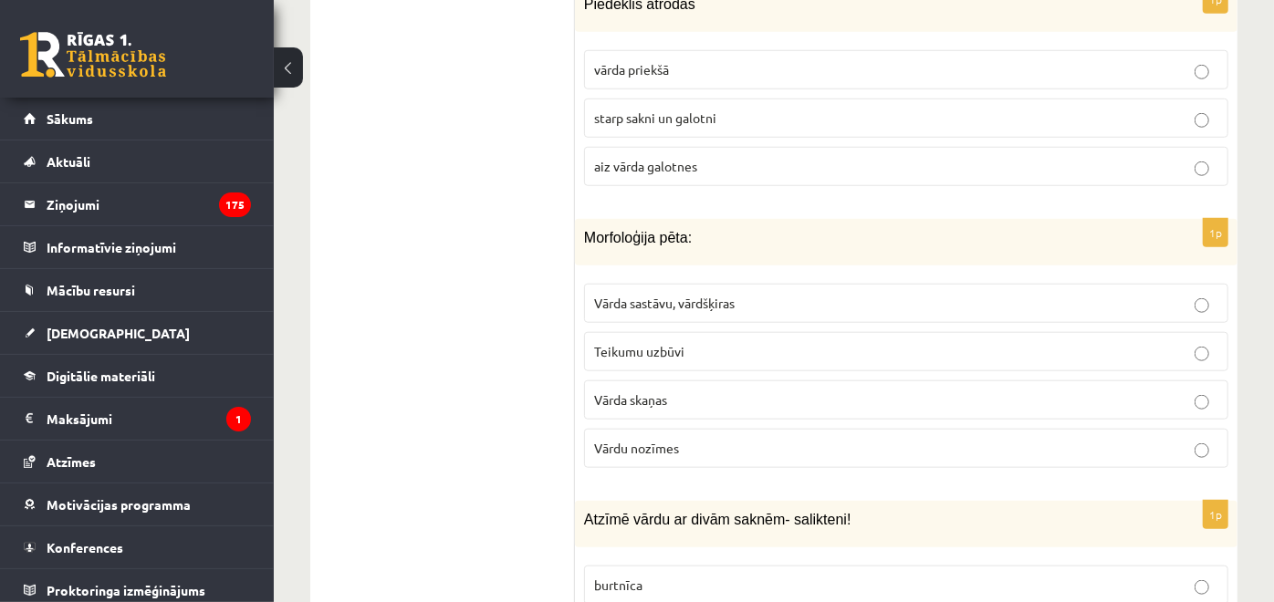
scroll to position [932, 0]
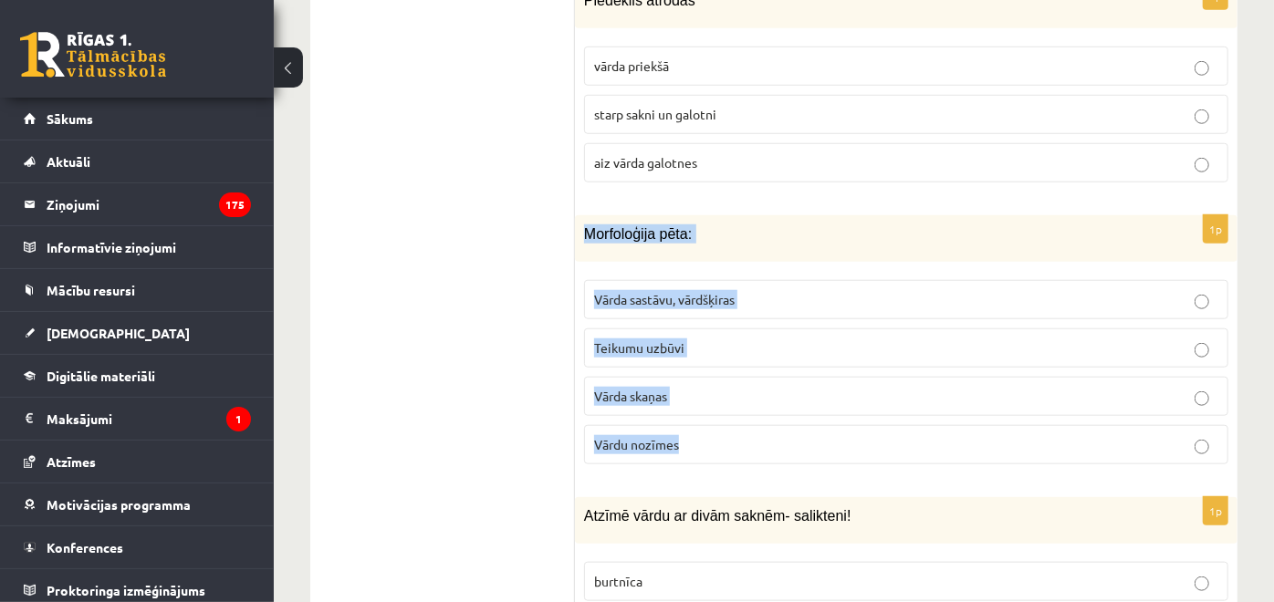
drag, startPoint x: 578, startPoint y: 229, endPoint x: 810, endPoint y: 419, distance: 300.2
click at [810, 419] on div "1p Morfoloģija pēta: Vārda sastāvu, vārdšķiras Teikumu uzbūvi Vārda skaņas Vārd…" at bounding box center [906, 347] width 662 height 264
copy div "Morfoloģija pēta: Vārda sastāvu, vārdšķiras Teikumu uzbūvi Vārda skaņas Vārdu n…"
click at [766, 307] on label "Vārda sastāvu, vārdšķiras" at bounding box center [906, 299] width 644 height 39
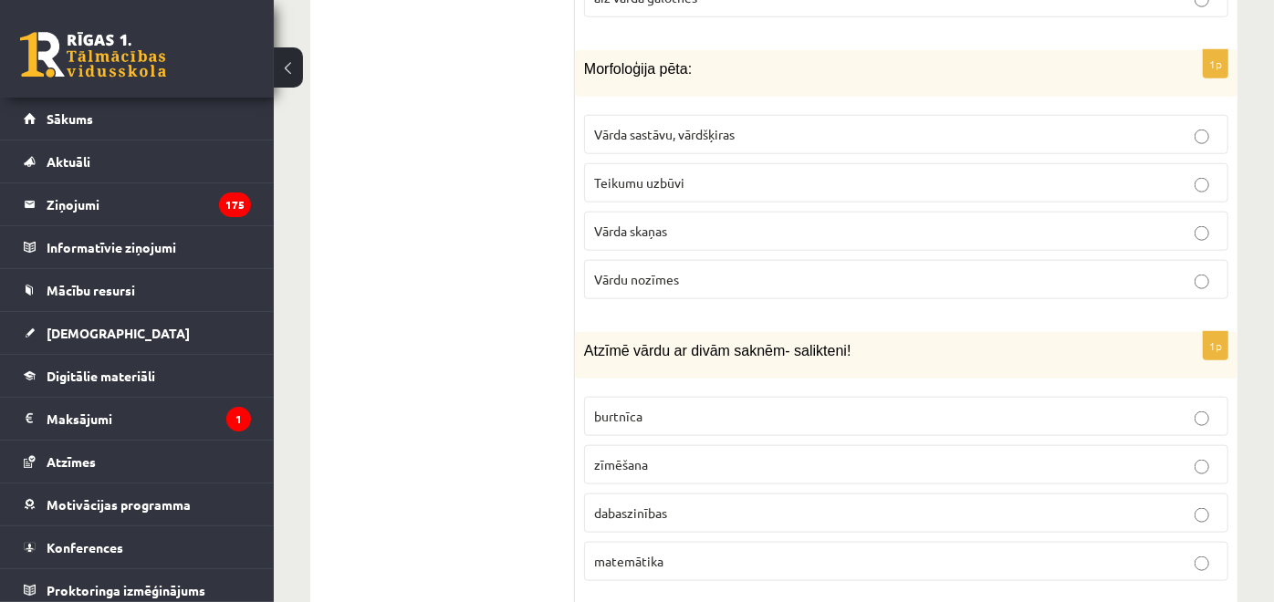
scroll to position [1134, 0]
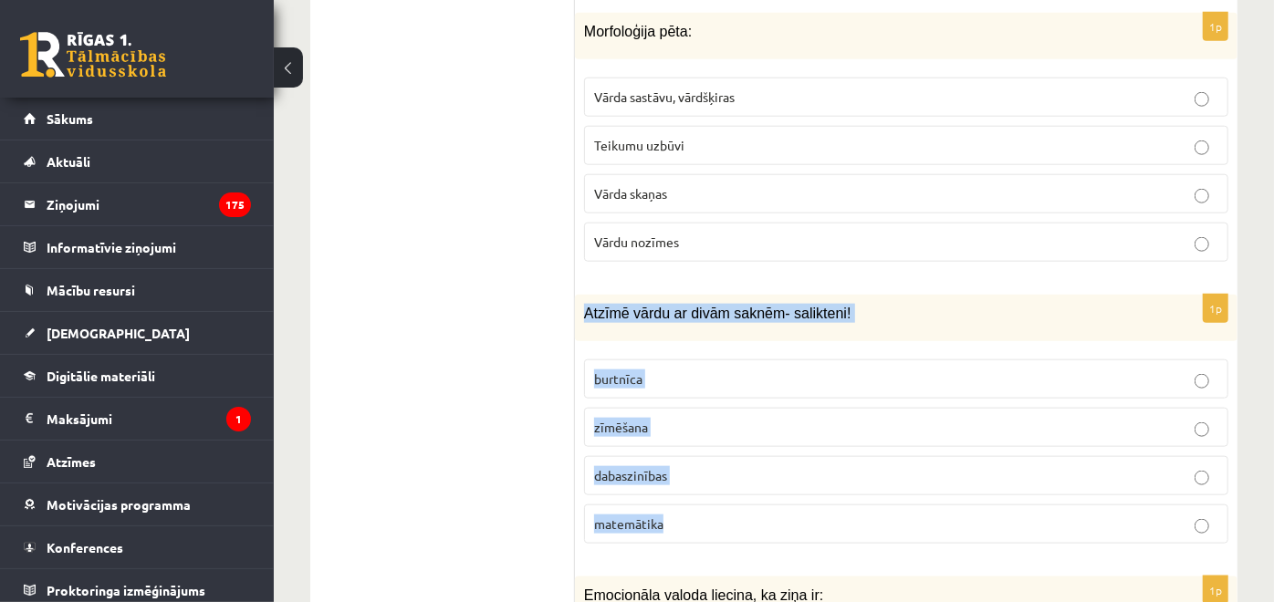
drag, startPoint x: 584, startPoint y: 310, endPoint x: 792, endPoint y: 515, distance: 291.6
click at [792, 515] on div "1p Atzīmē vārdu ar divām saknēm- salikteni! burtnīca zīmēšana dabaszinības mate…" at bounding box center [906, 427] width 662 height 264
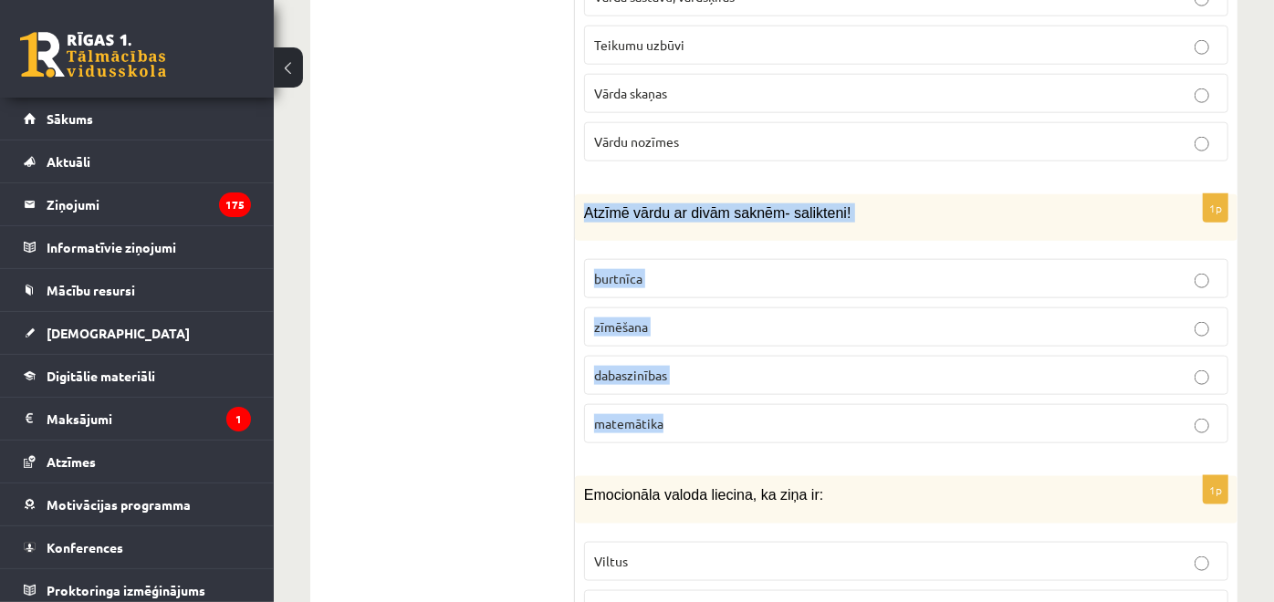
scroll to position [1235, 0]
click at [713, 369] on p "dabaszinības" at bounding box center [906, 374] width 624 height 19
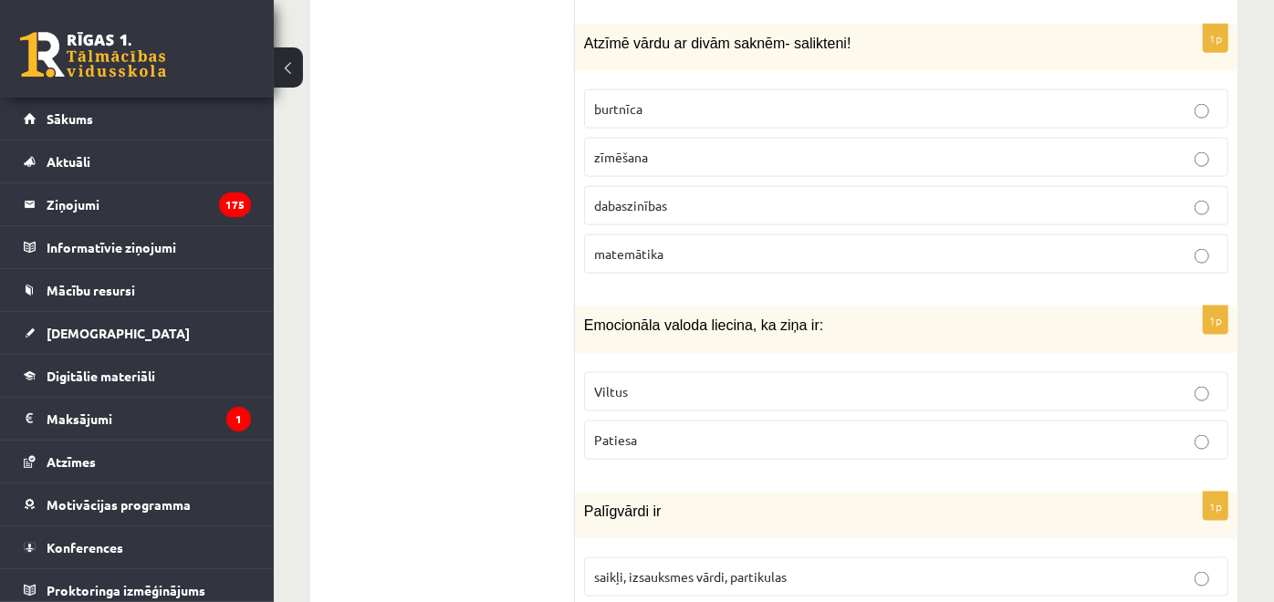
scroll to position [1439, 0]
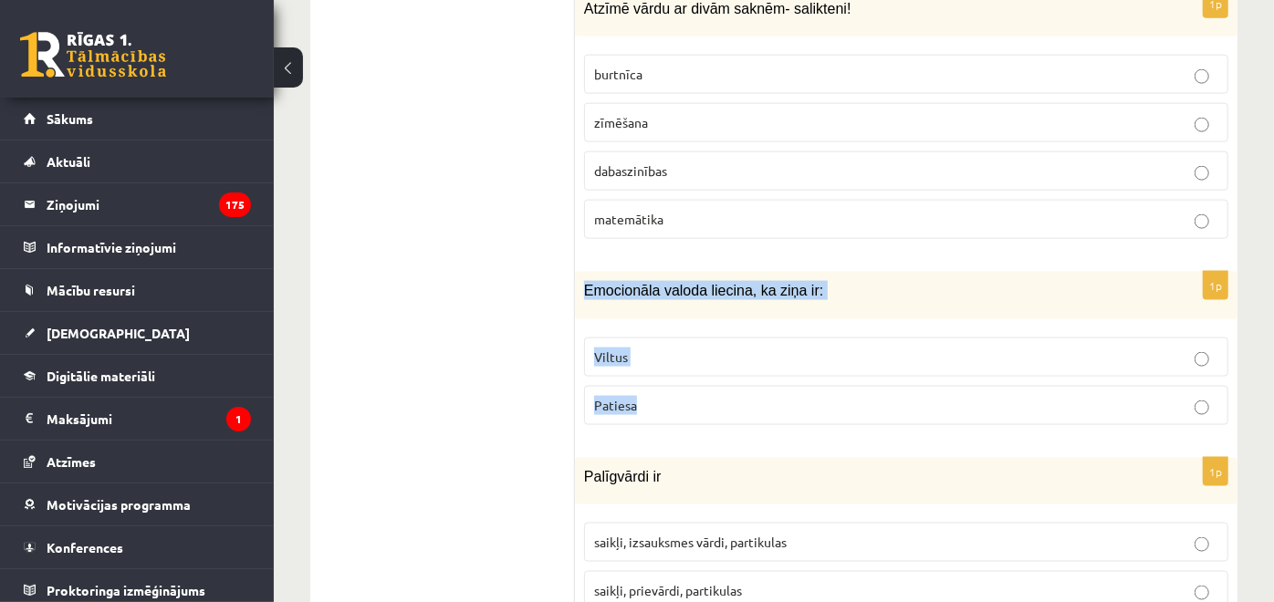
drag, startPoint x: 589, startPoint y: 292, endPoint x: 723, endPoint y: 420, distance: 184.6
click at [723, 420] on div "1p Emocionāla valoda liecina, ka ziņa ir: Viltus Patiesa" at bounding box center [906, 355] width 662 height 167
click at [621, 366] on label "Viltus" at bounding box center [906, 357] width 644 height 39
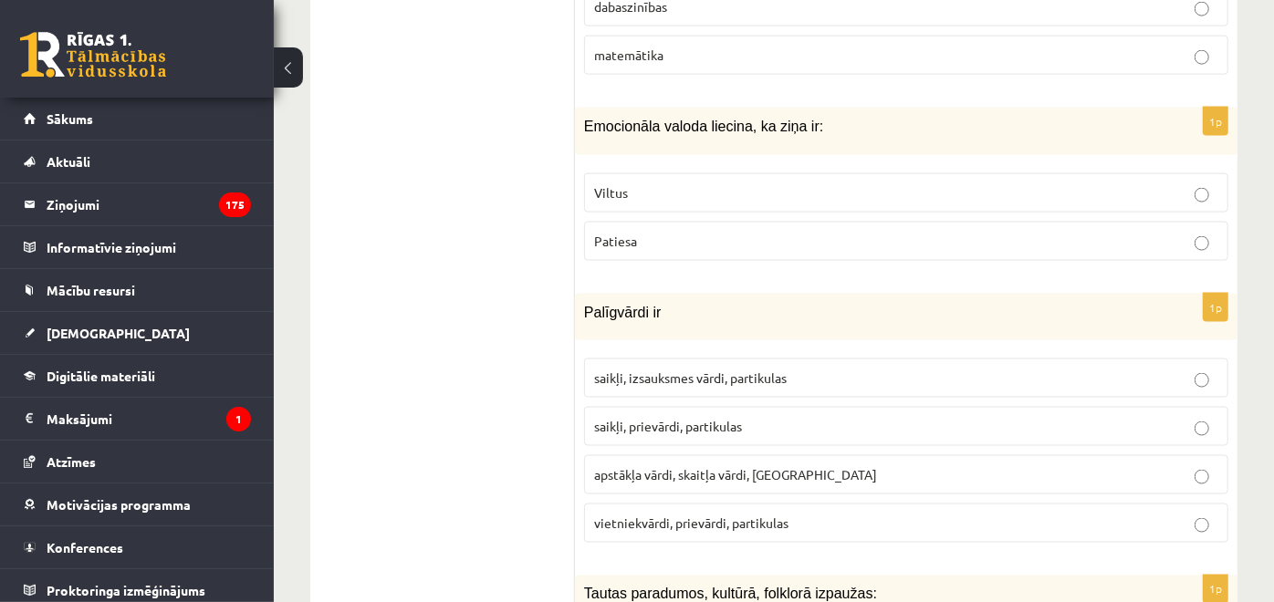
scroll to position [1641, 0]
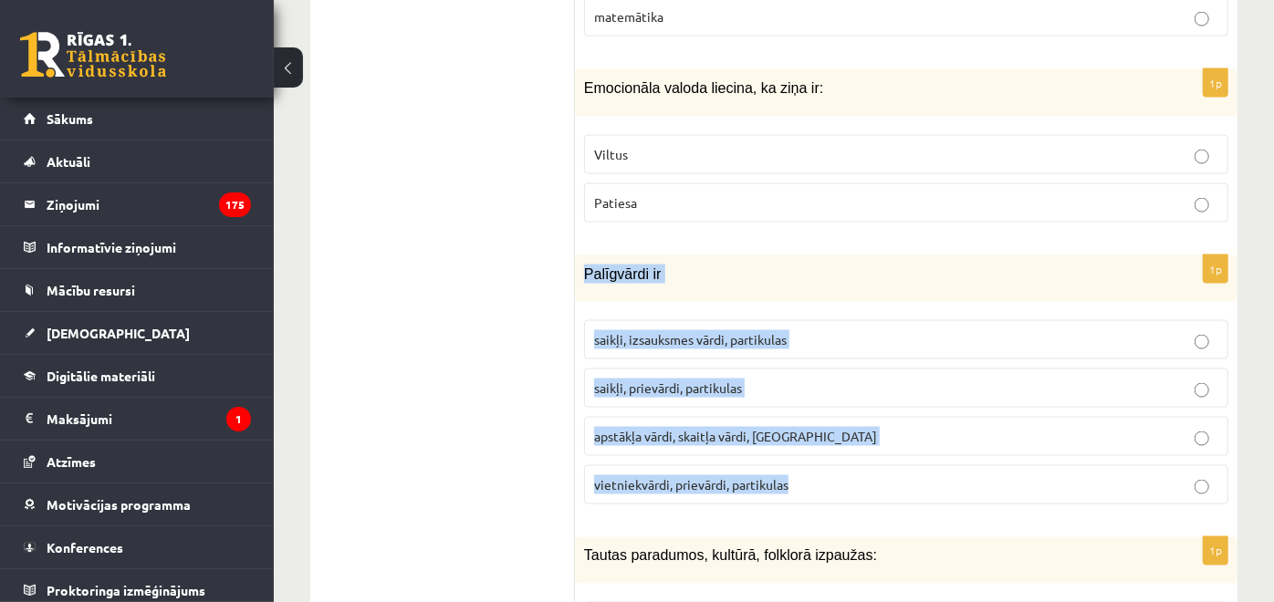
drag, startPoint x: 583, startPoint y: 267, endPoint x: 938, endPoint y: 483, distance: 415.1
click at [938, 483] on div "1p Palīgvārdi ir saikļi, izsauksmes vārdi, partikulas saikļi, prievārdi, partik…" at bounding box center [906, 387] width 662 height 264
copy div "Palīgvārdi ir saikļi, izsauksmes vārdi, partikulas saikļi, prievārdi, partikula…"
click at [727, 390] on p "saikļi, prievārdi, partikulas" at bounding box center [906, 388] width 624 height 19
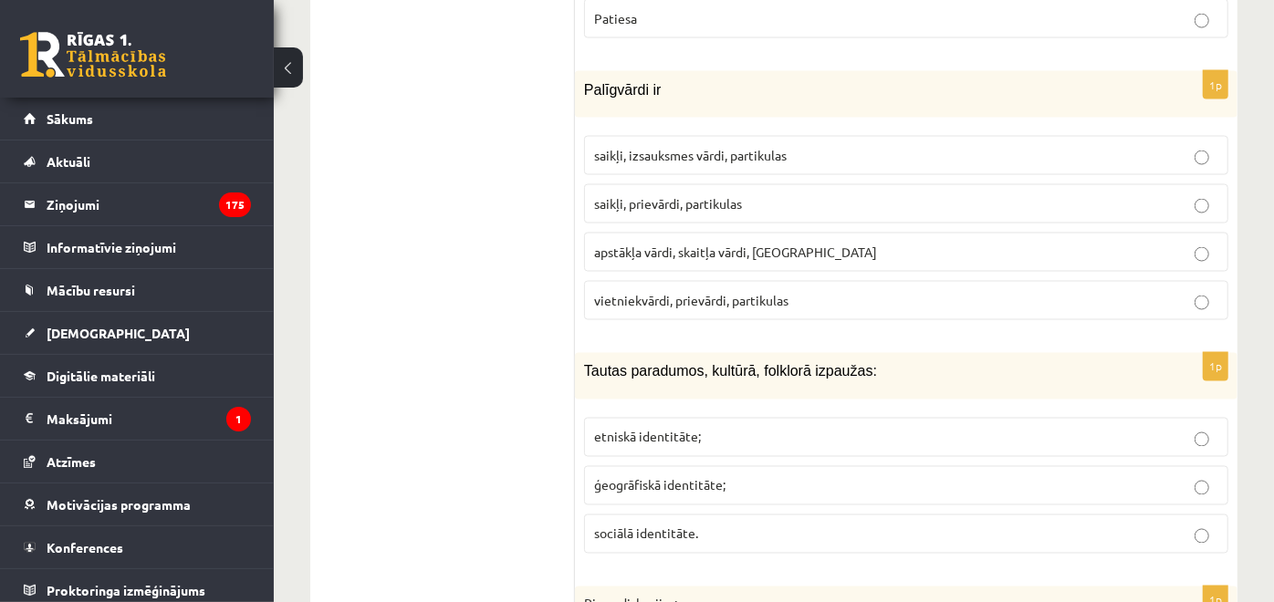
scroll to position [1844, 0]
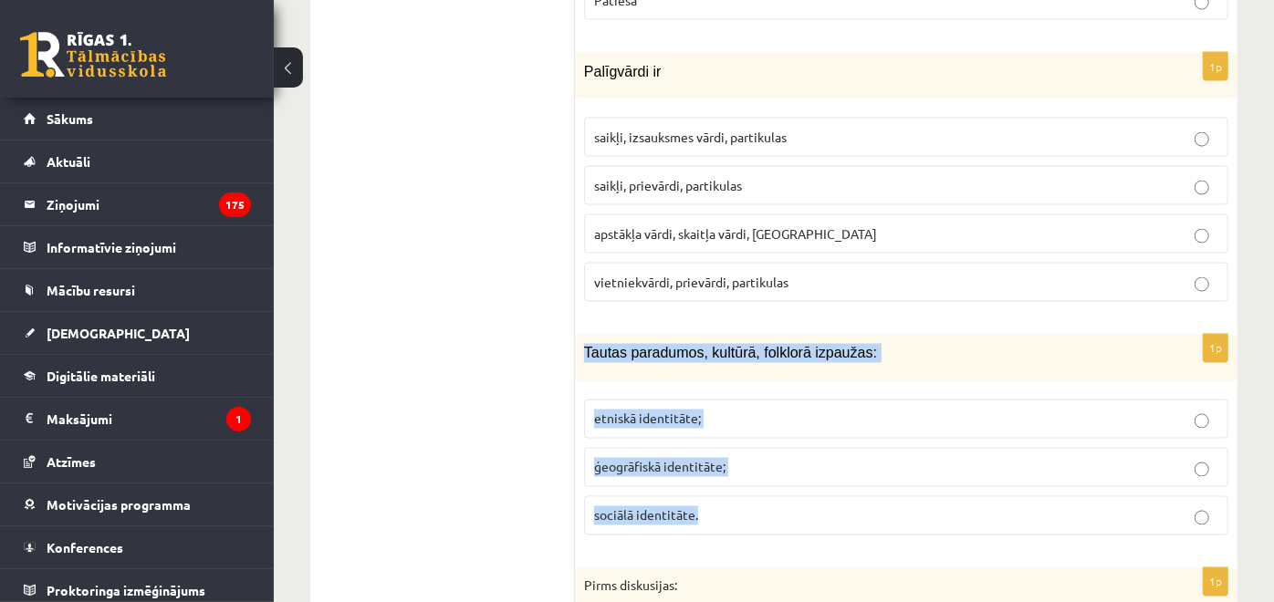
drag, startPoint x: 586, startPoint y: 341, endPoint x: 766, endPoint y: 495, distance: 236.2
click at [766, 495] on div "1p Tautas paradumos, kultūrā, folklorā izpaužas: etniskā identitāte; ģeogrāfisk…" at bounding box center [906, 442] width 662 height 215
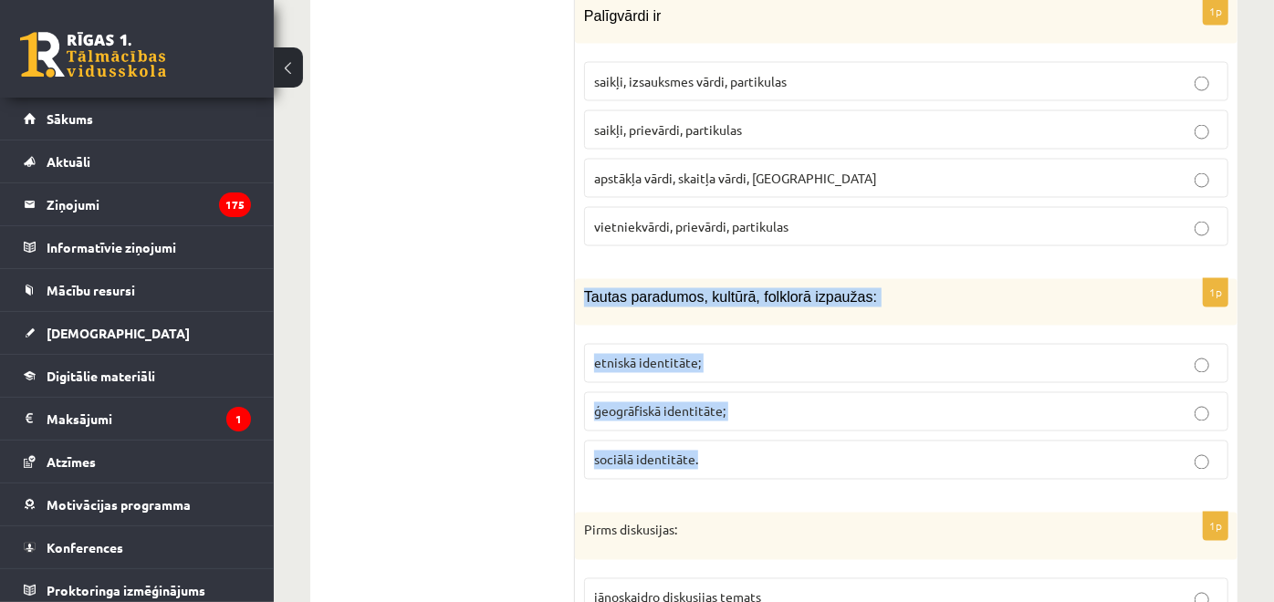
scroll to position [1945, 0]
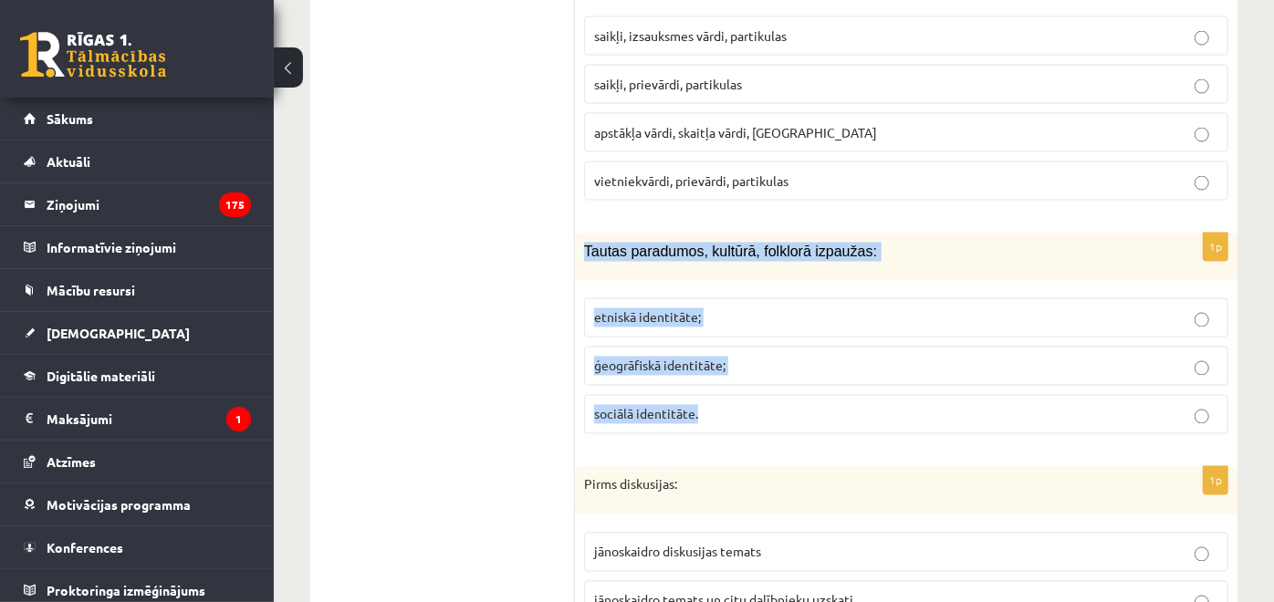
click at [705, 308] on p "etniskā identitāte;" at bounding box center [906, 317] width 624 height 19
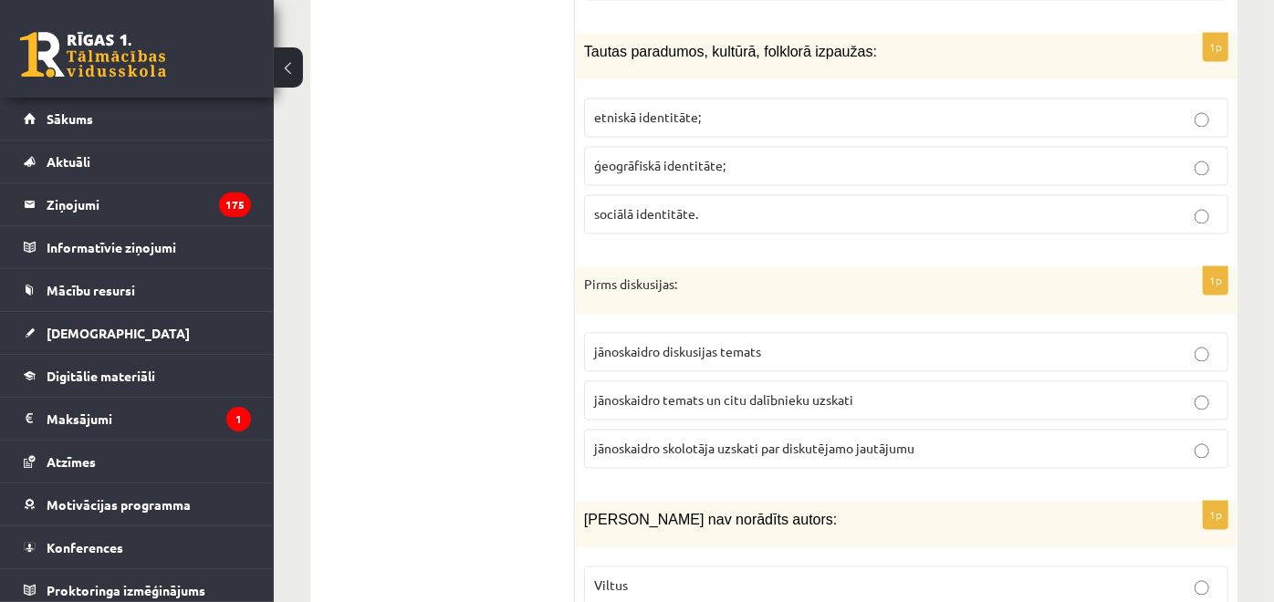
scroll to position [2148, 0]
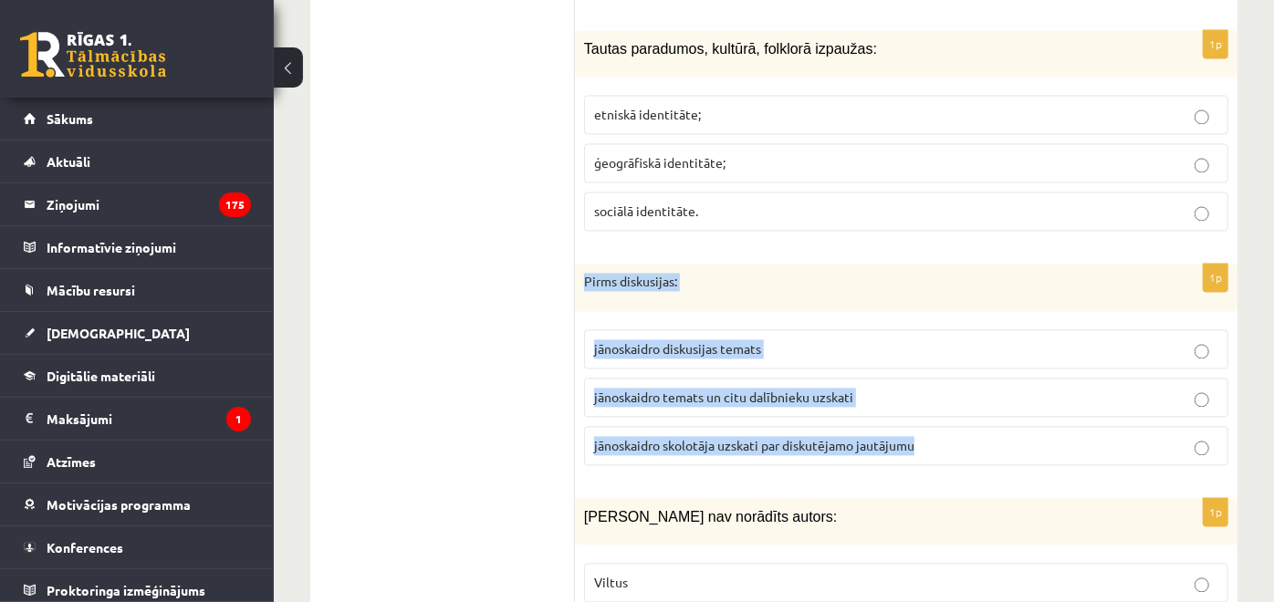
drag, startPoint x: 595, startPoint y: 279, endPoint x: 932, endPoint y: 432, distance: 370.4
click at [932, 432] on div "1p Pirms diskusijas: jānoskaidro diskusijas temats jānoskaidro temats un citu d…" at bounding box center [906, 373] width 662 height 216
copy div "Pirms diskusijas: jānoskaidro diskusijas temats jānoskaidro temats un citu dalī…"
click at [778, 340] on p "jānoskaidro diskusijas temats" at bounding box center [906, 349] width 624 height 19
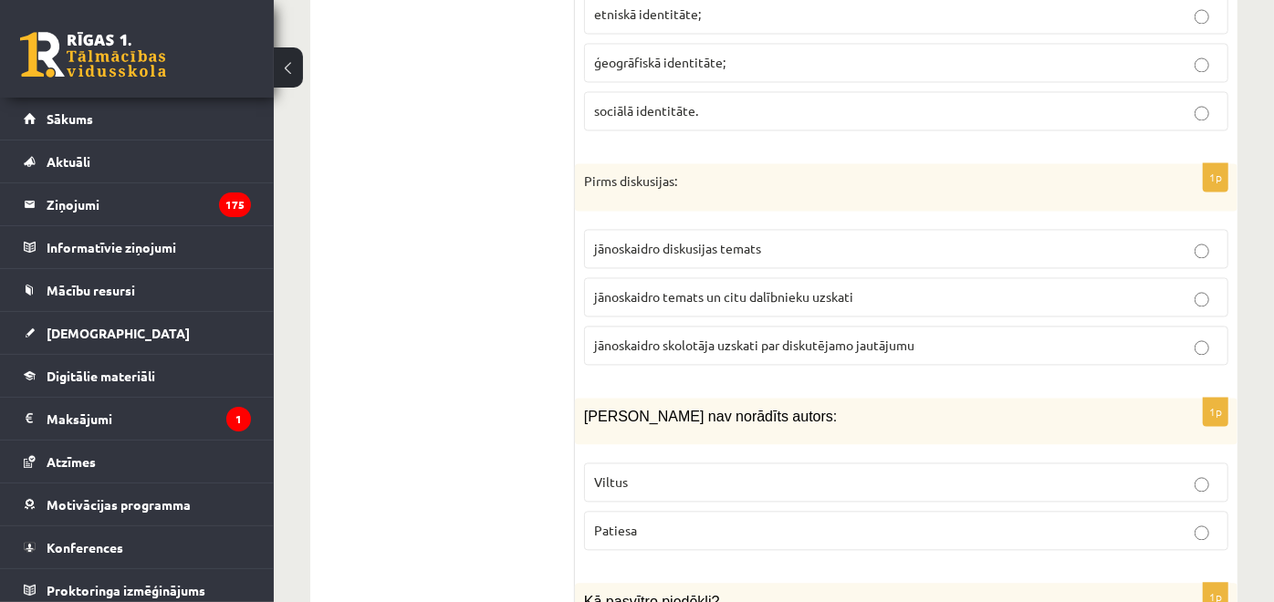
click at [678, 291] on span "jānoskaidro temats un citu dalībnieku uzskati" at bounding box center [723, 296] width 259 height 16
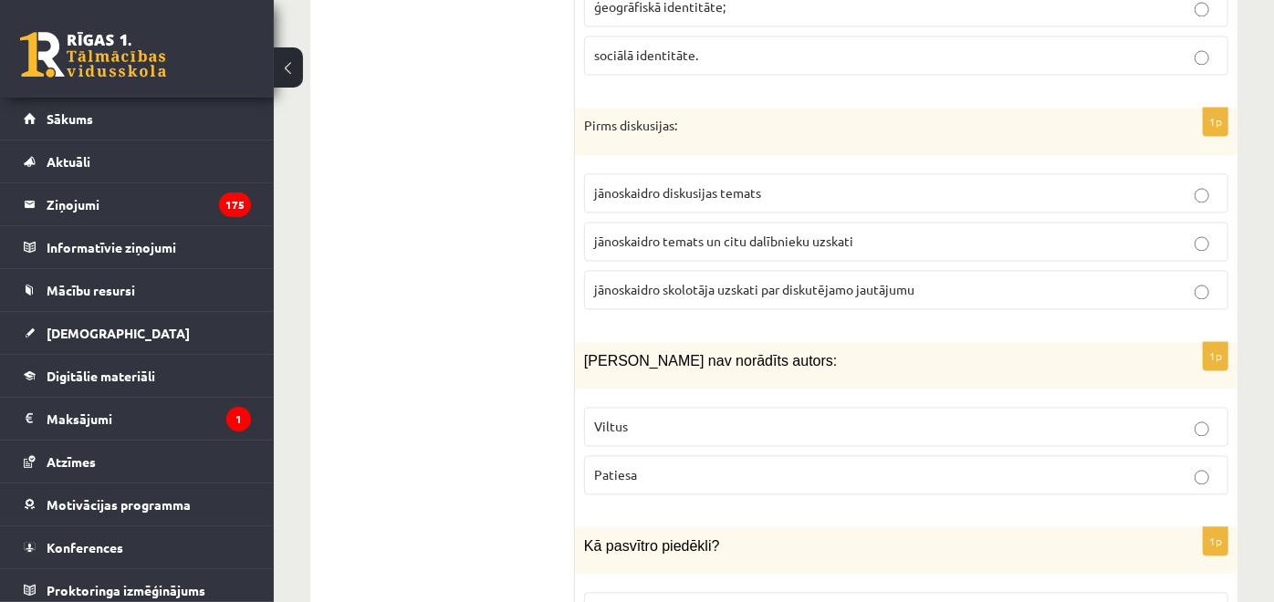
scroll to position [2351, 0]
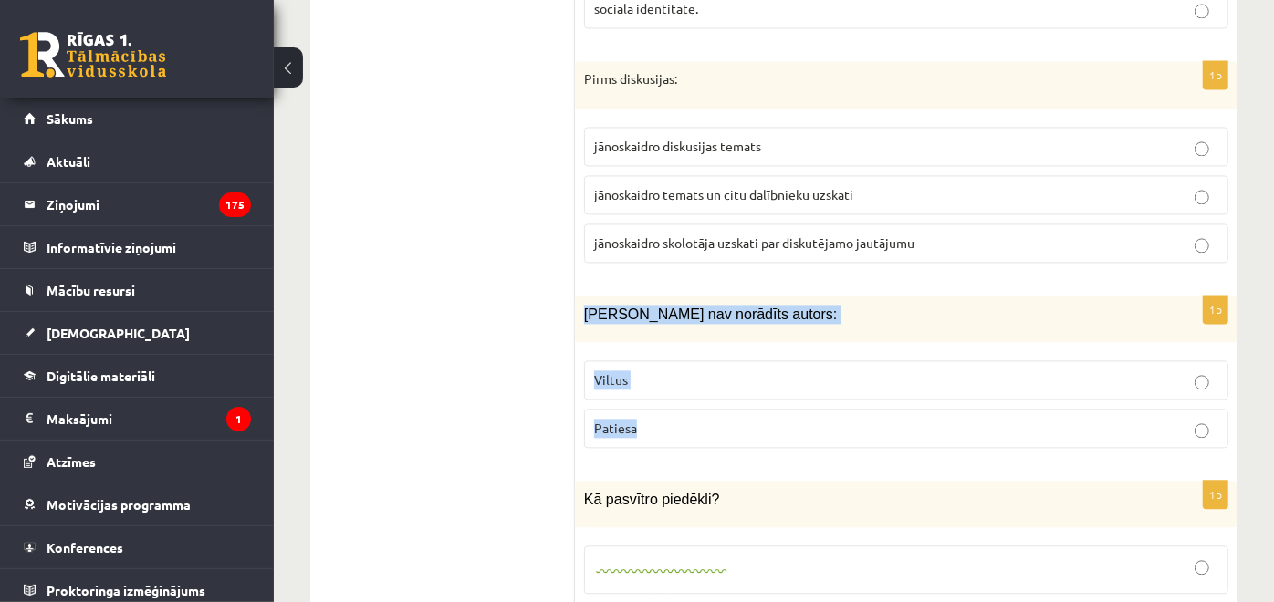
drag, startPoint x: 580, startPoint y: 302, endPoint x: 734, endPoint y: 406, distance: 186.0
click at [734, 406] on div "1p Ziņai nav norādīts autors: Viltus Patiesa" at bounding box center [906, 379] width 662 height 167
copy div "Ziņai nav norādīts autors: Viltus Patiesa"
click at [634, 360] on label "Viltus" at bounding box center [906, 379] width 644 height 39
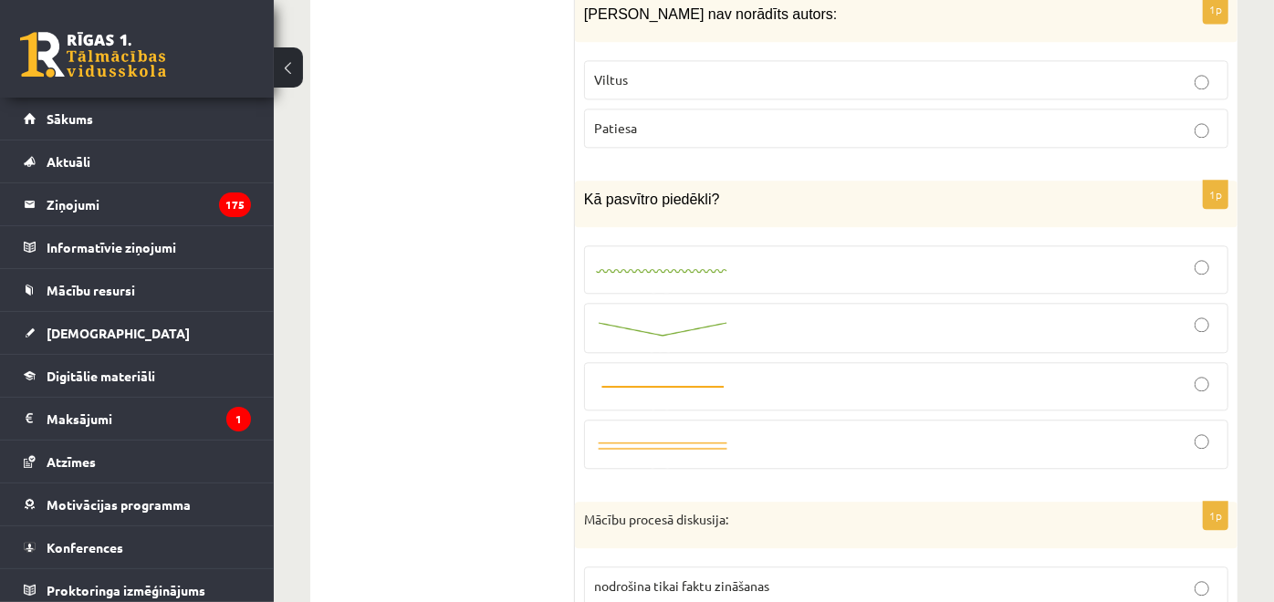
scroll to position [2655, 0]
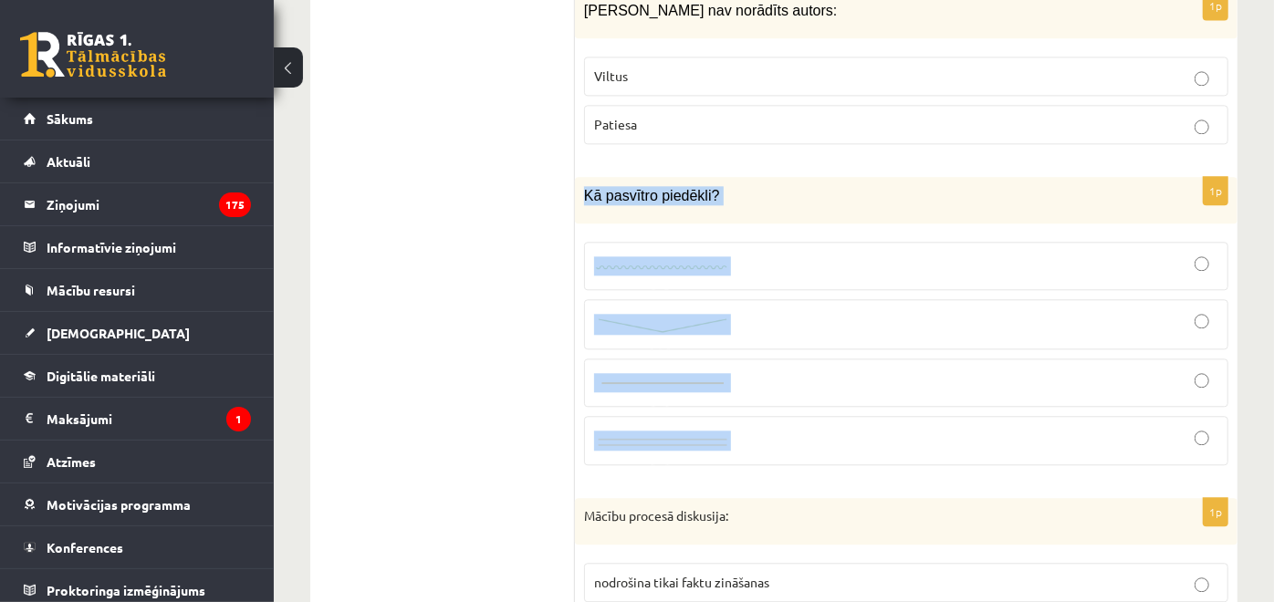
drag, startPoint x: 583, startPoint y: 192, endPoint x: 809, endPoint y: 439, distance: 335.2
click at [809, 439] on div "1p Kā pasvītro piedēkli?" at bounding box center [906, 328] width 662 height 303
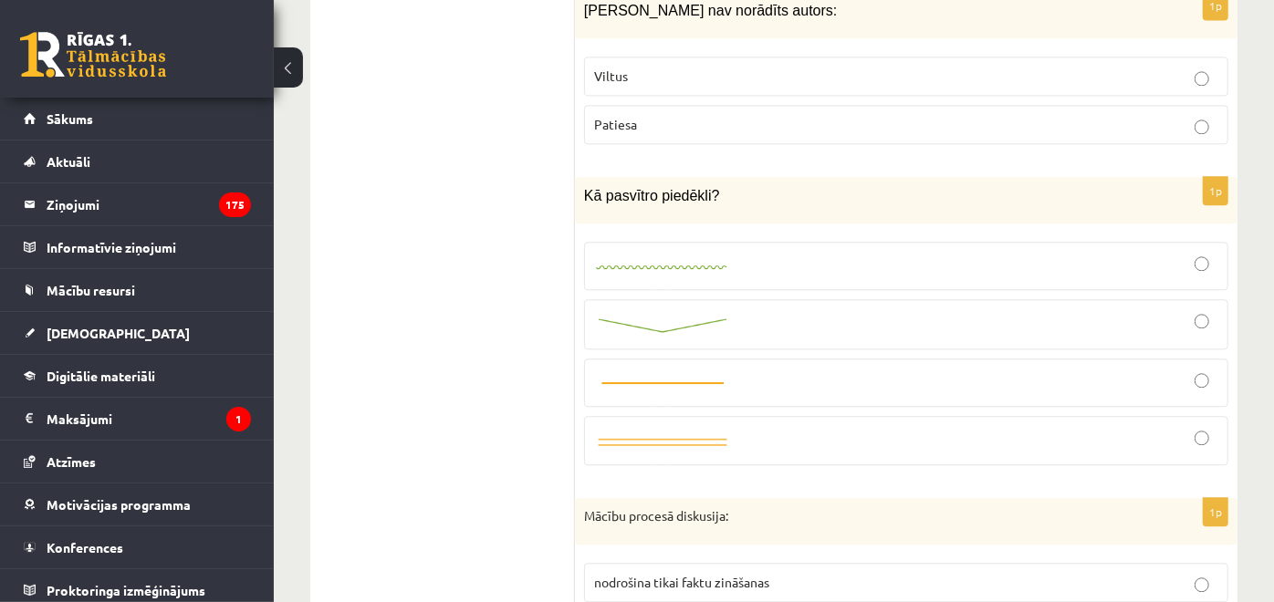
click at [703, 256] on link at bounding box center [662, 265] width 137 height 19
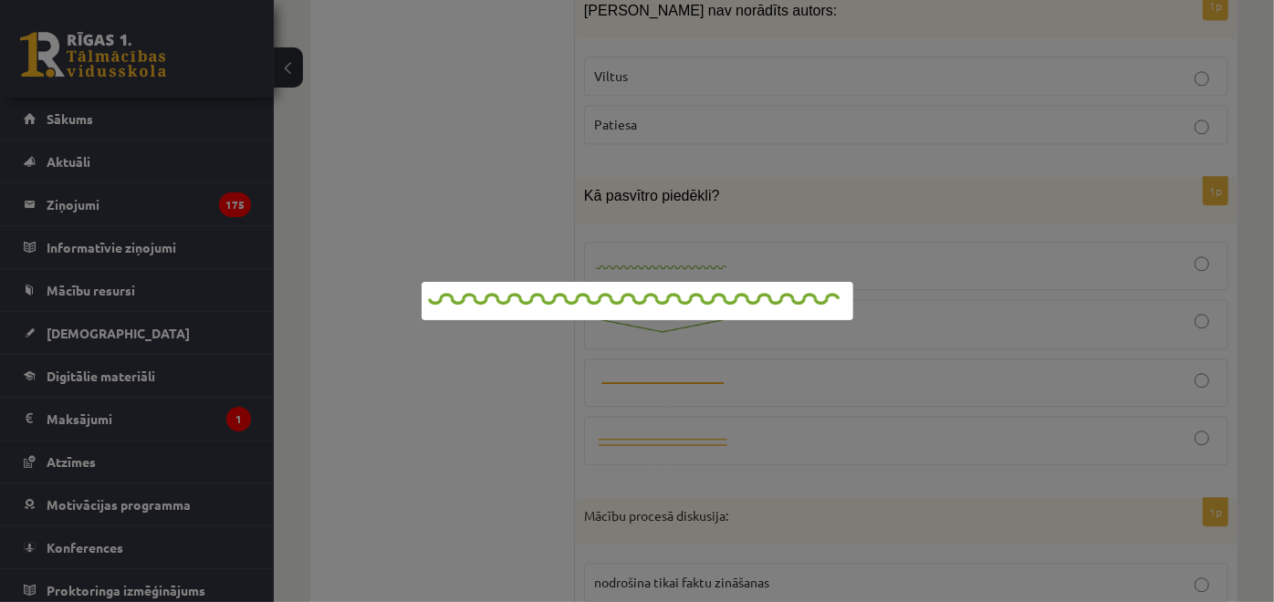
click at [509, 351] on div at bounding box center [637, 301] width 1274 height 602
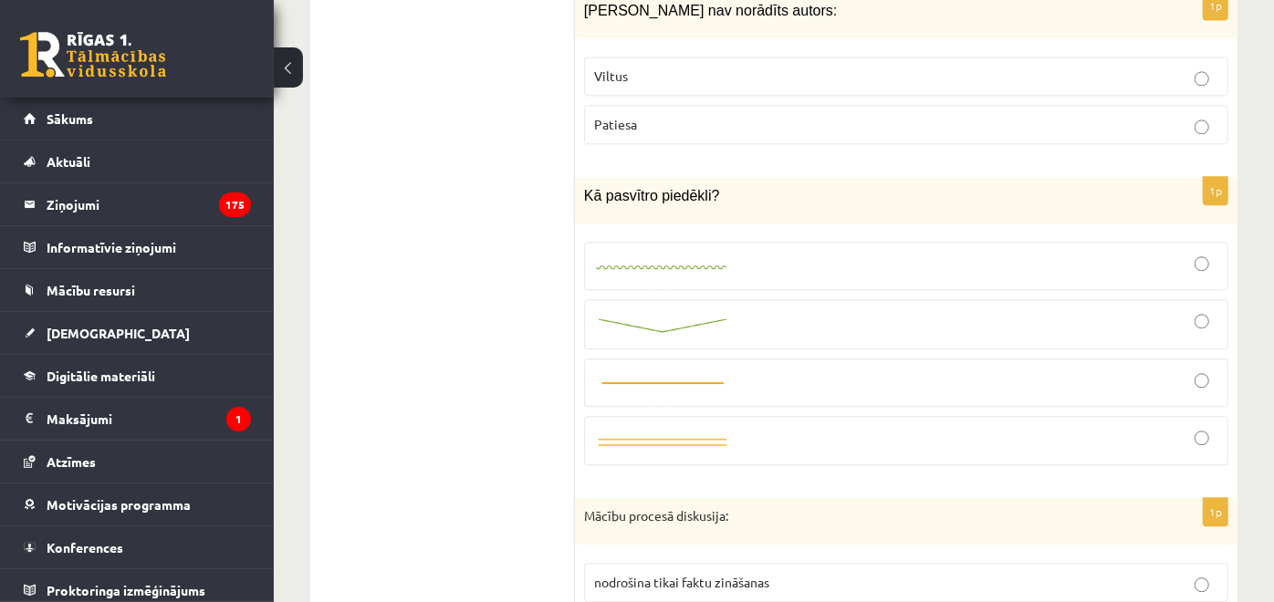
click at [1047, 270] on label at bounding box center [906, 266] width 644 height 48
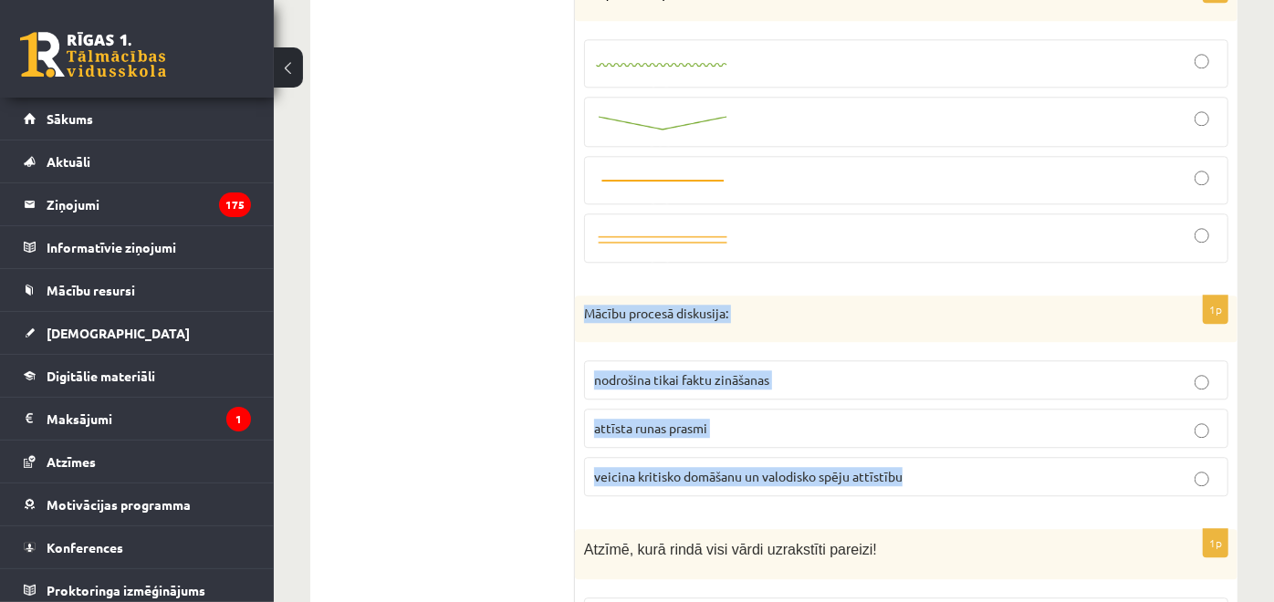
drag, startPoint x: 583, startPoint y: 302, endPoint x: 931, endPoint y: 453, distance: 379.2
click at [931, 453] on div "1p Mācību procesā diskusija: nodrošina tikai faktu zināšanas attīsta runas pras…" at bounding box center [906, 404] width 662 height 216
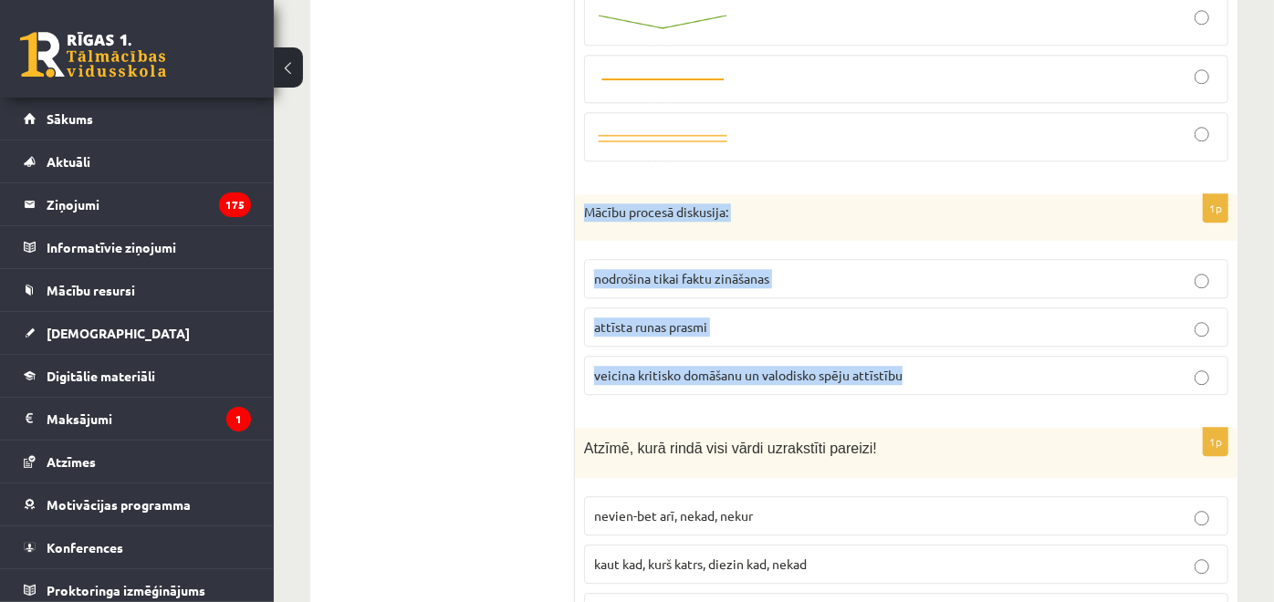
click at [693, 356] on label "veicina kritisko domāšanu un valodisko spēju attīstību" at bounding box center [906, 375] width 644 height 39
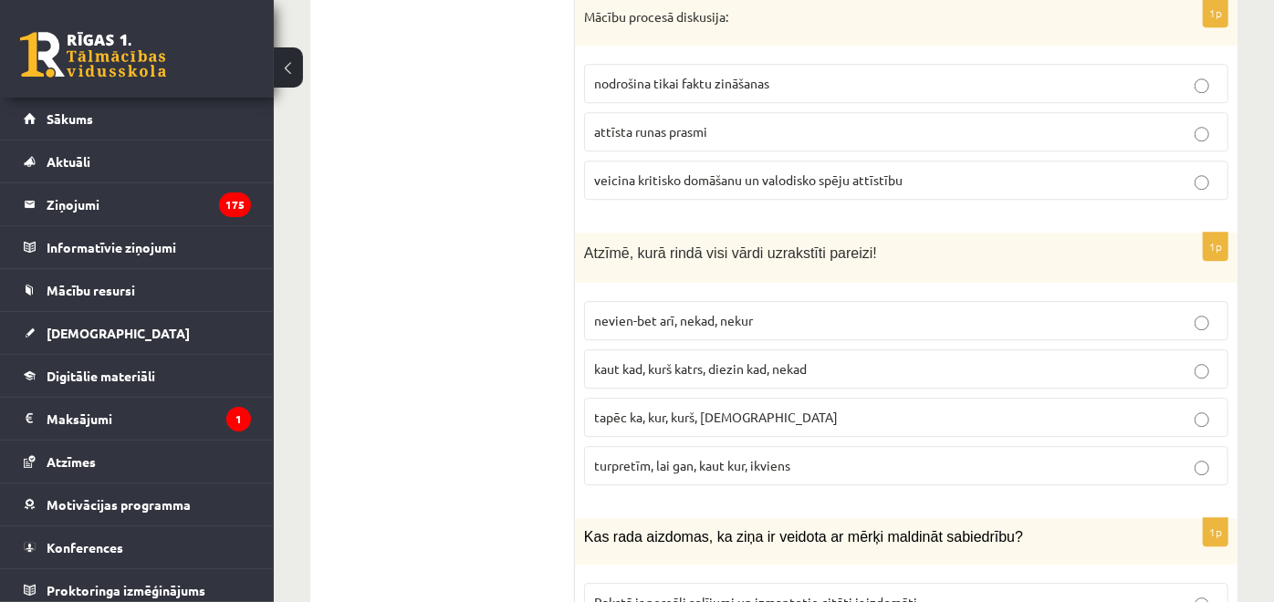
scroll to position [3161, 0]
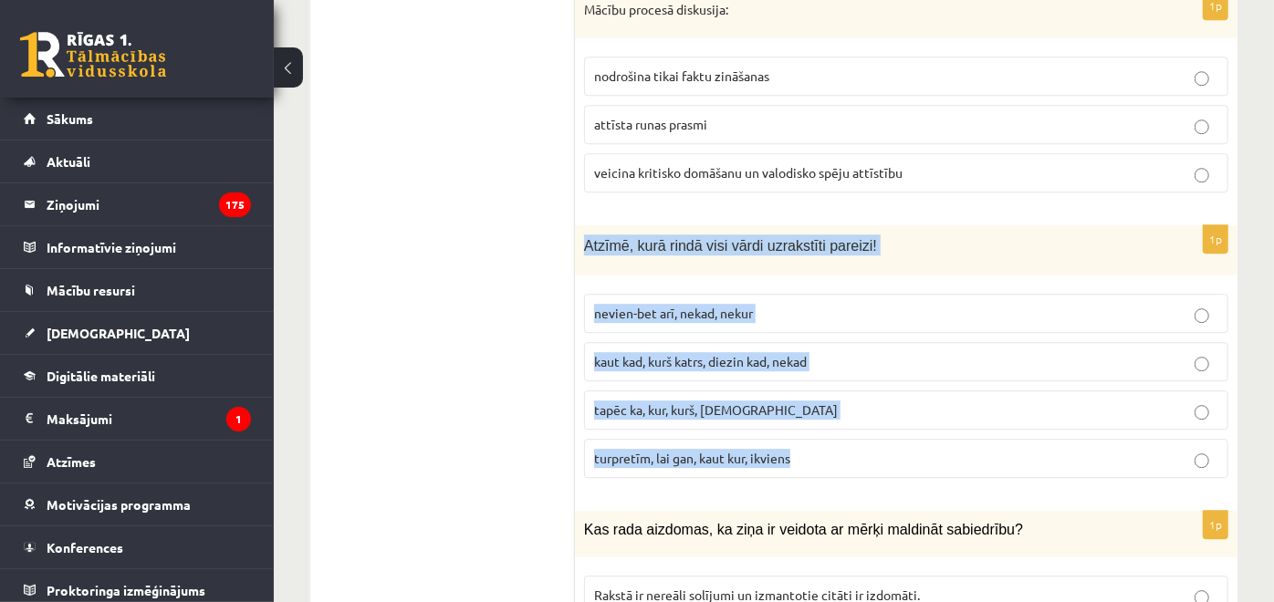
drag, startPoint x: 693, startPoint y: 341, endPoint x: 864, endPoint y: 432, distance: 194.3
click at [864, 432] on div "1p Atzīmē, kurā rindā visi vārdi uzrakstīti pareizi! nevien-bet arī, nekad, nek…" at bounding box center [906, 358] width 662 height 267
click at [807, 449] on p "turpretīm, lai gan, kaut kur, ikviens" at bounding box center [906, 458] width 624 height 19
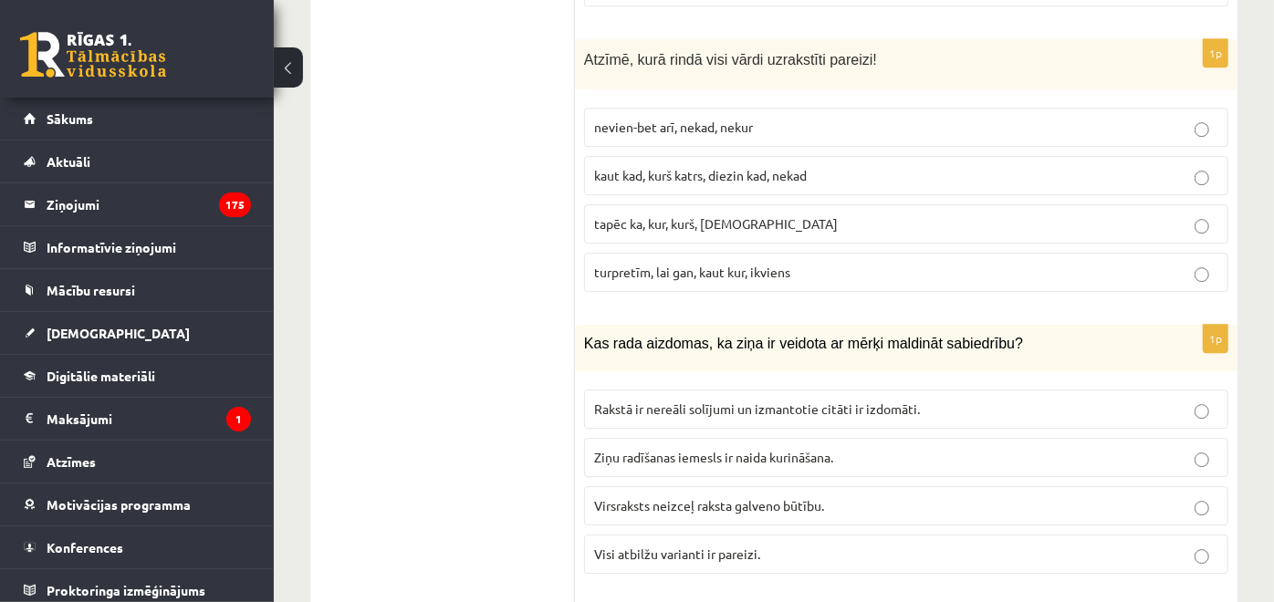
scroll to position [3365, 0]
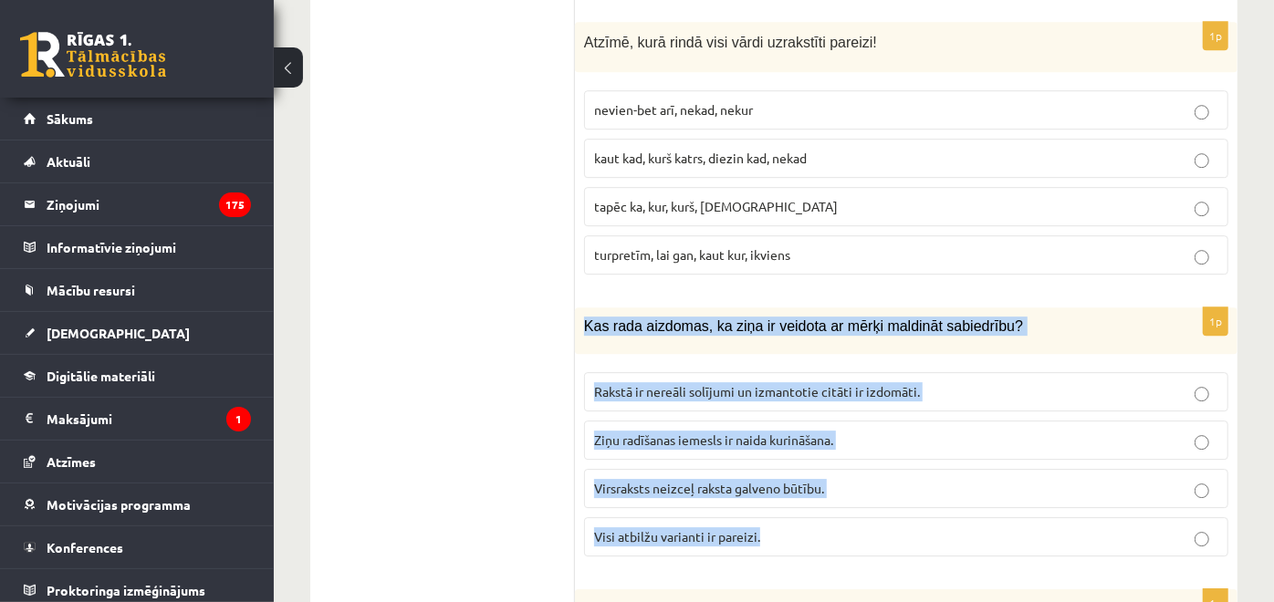
drag, startPoint x: 588, startPoint y: 311, endPoint x: 848, endPoint y: 515, distance: 330.2
click at [848, 515] on div "1p Kas rada aizdomas, ka ziņa ir veidota ar mērķi maldināt sabiedrību? Rakstā i…" at bounding box center [906, 439] width 662 height 264
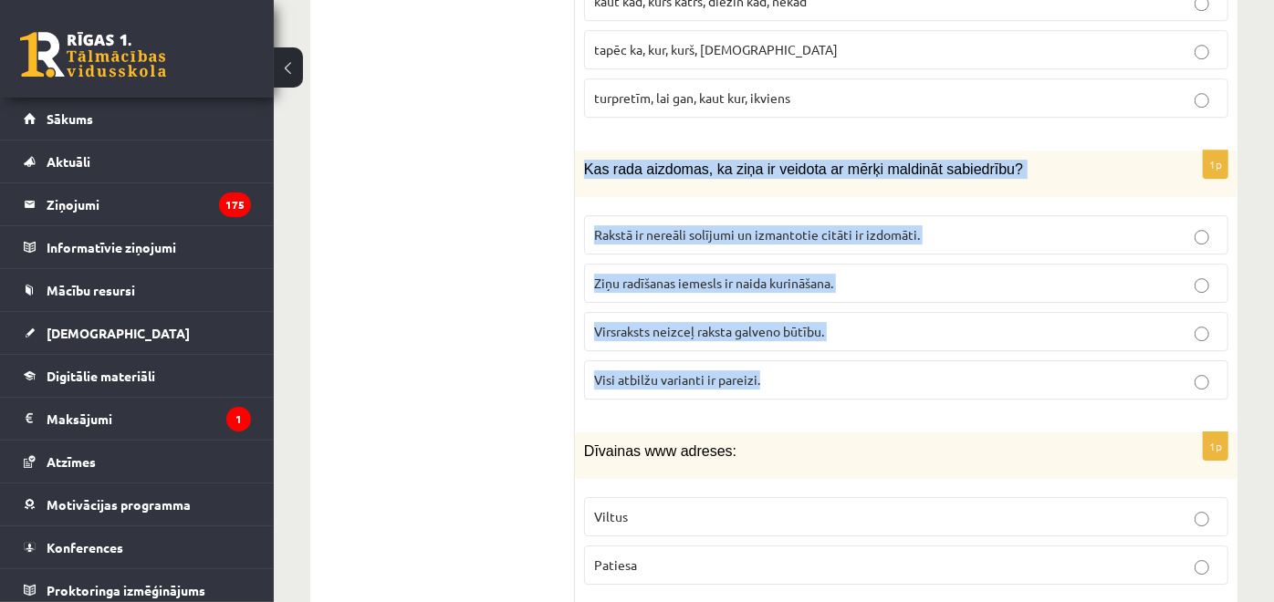
scroll to position [3567, 0]
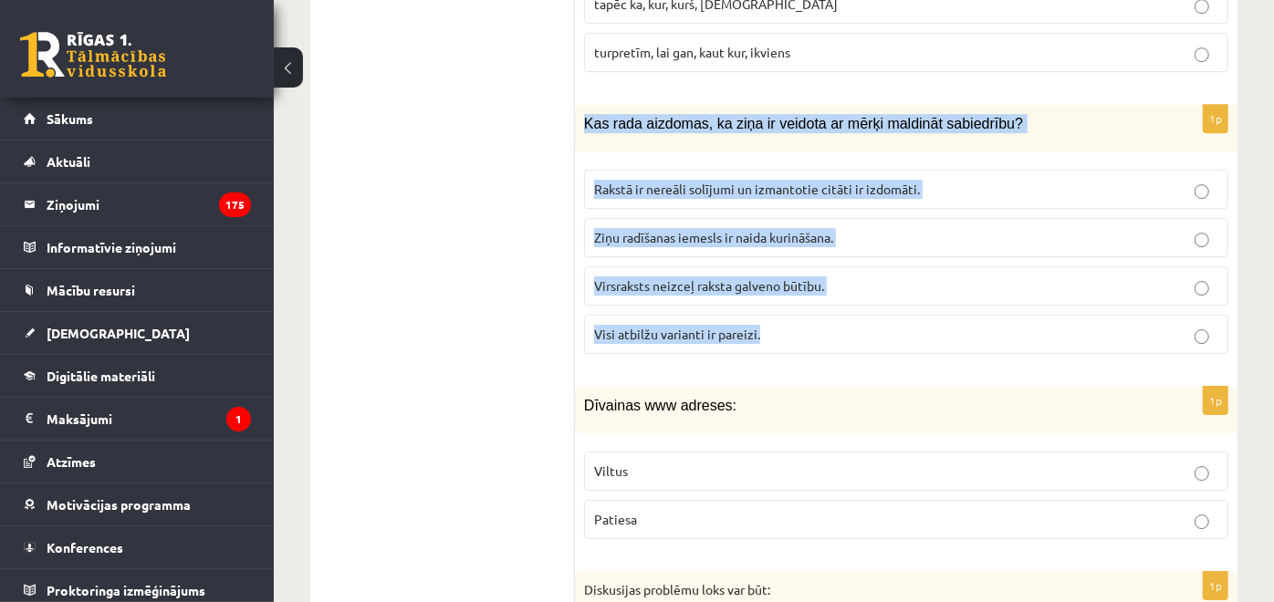
click at [713, 326] on span "Visi atbilžu varianti ir pareizi." at bounding box center [677, 334] width 166 height 16
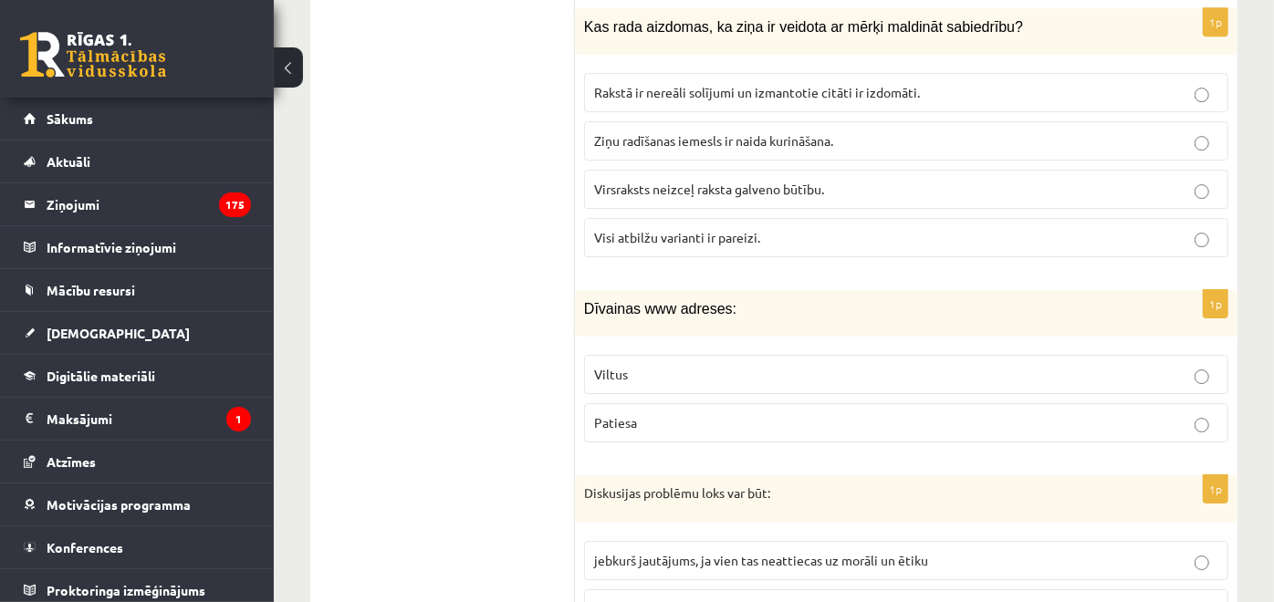
scroll to position [3770, 0]
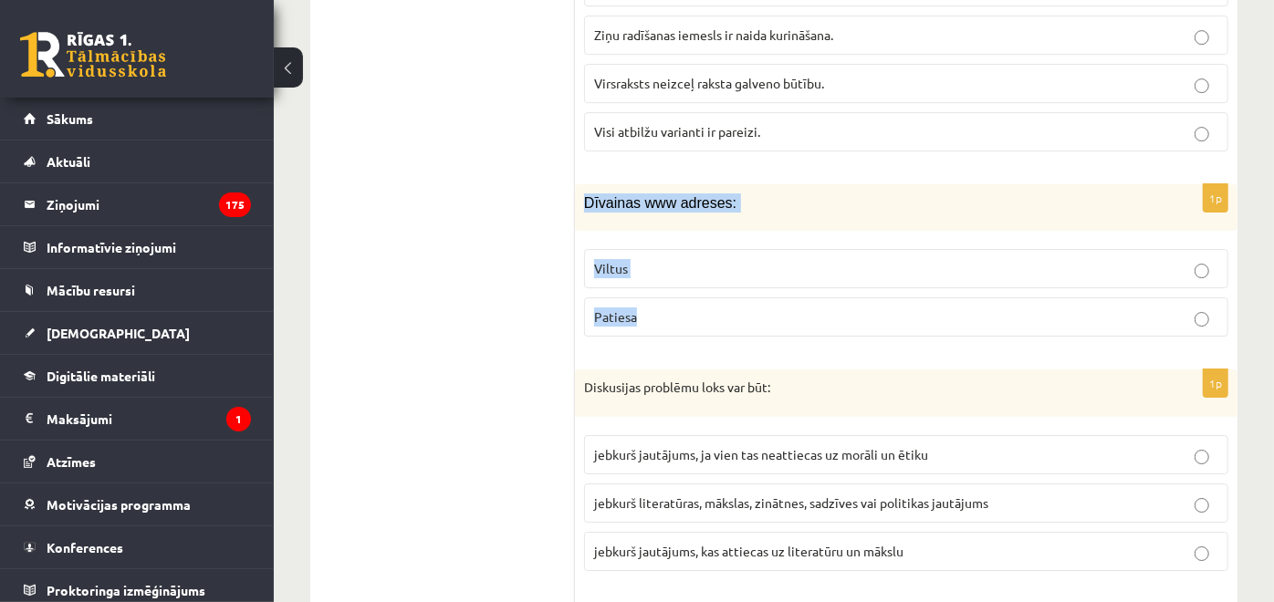
drag, startPoint x: 584, startPoint y: 182, endPoint x: 805, endPoint y: 291, distance: 246.1
click at [805, 291] on div "1p Dīvainas www adreses: Viltus Patiesa" at bounding box center [906, 267] width 662 height 167
click at [665, 270] on fieldset "Viltus Patiesa" at bounding box center [906, 291] width 644 height 102
click at [660, 260] on p "Viltus" at bounding box center [906, 268] width 624 height 19
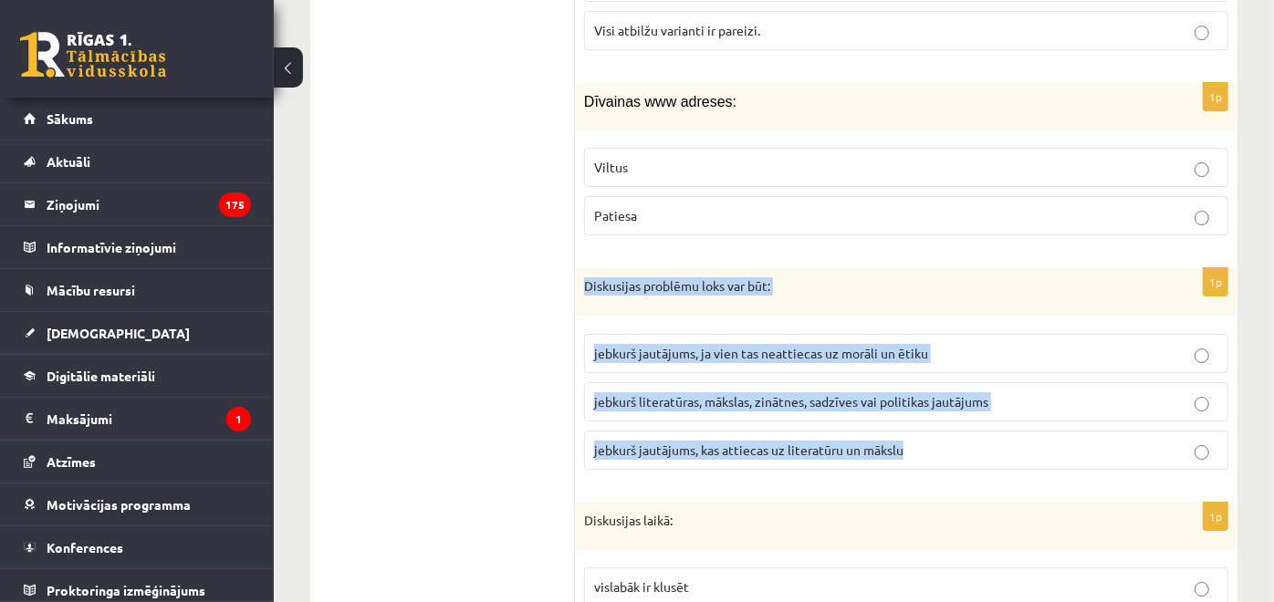
drag, startPoint x: 583, startPoint y: 263, endPoint x: 1061, endPoint y: 425, distance: 504.9
click at [1061, 425] on div "1p Diskusijas problēmu loks var būt: jebkurš jautājums, ja vien tas neattiecas …" at bounding box center [906, 376] width 662 height 216
click at [713, 393] on span "jebkurš literatūras, mākslas, zinātnes, sadzīves vai politikas jautājums" at bounding box center [791, 401] width 394 height 16
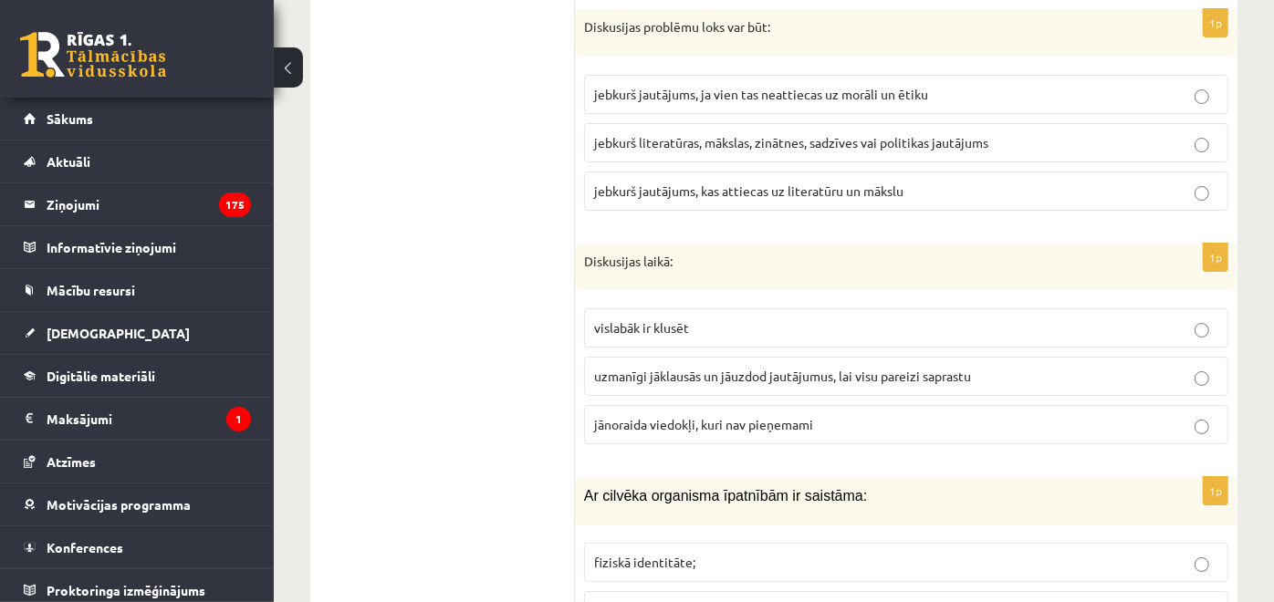
scroll to position [4176, 0]
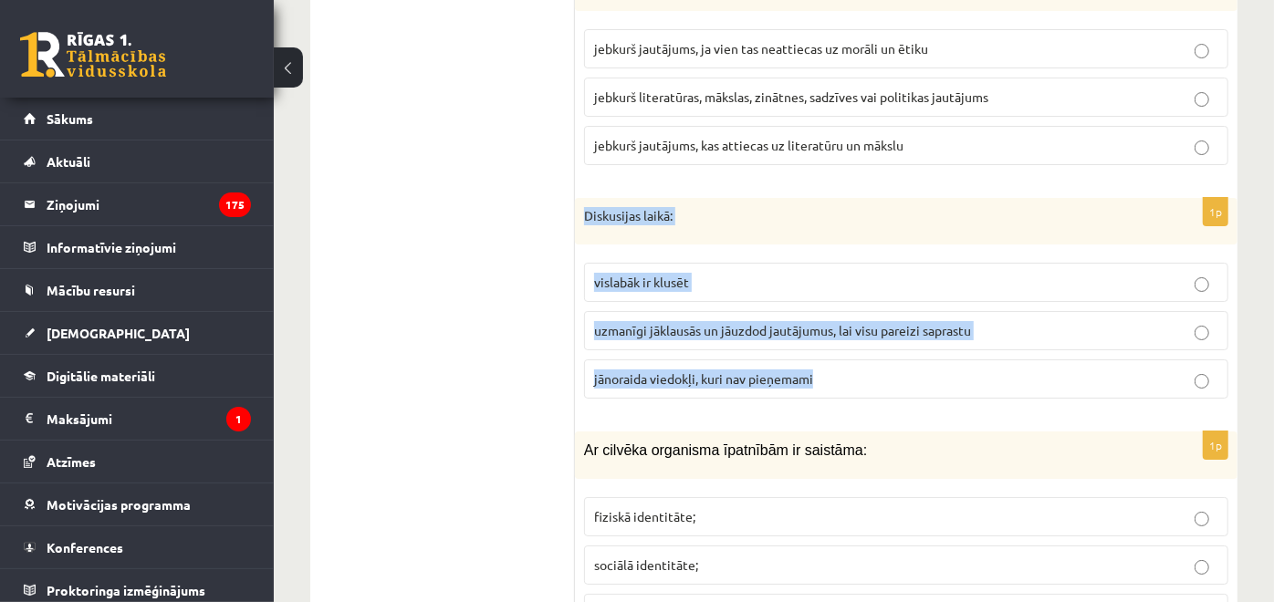
drag, startPoint x: 582, startPoint y: 198, endPoint x: 854, endPoint y: 360, distance: 316.7
click at [854, 360] on div "1p Diskusijas laikā: vislabāk ir klusēt uzmanīgi jāklausās un jāuzdod jautājumu…" at bounding box center [906, 306] width 662 height 216
click at [744, 322] on span "uzmanīgi jāklausās un jāuzdod jautājumus, lai visu pareizi saprastu" at bounding box center [782, 330] width 377 height 16
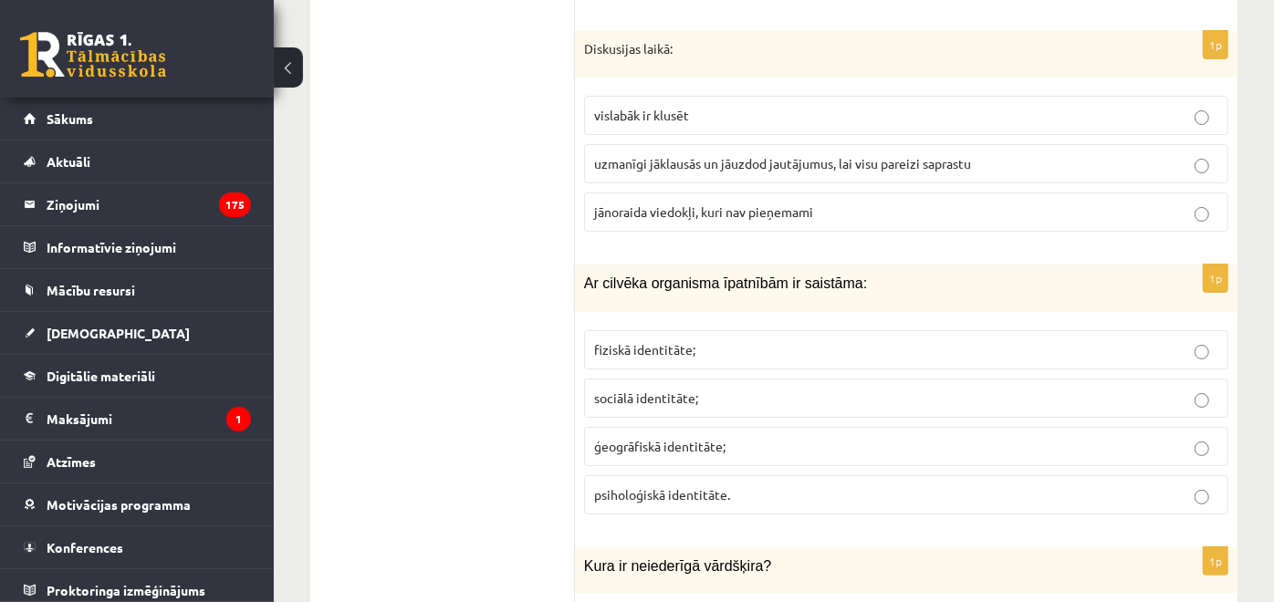
scroll to position [4379, 0]
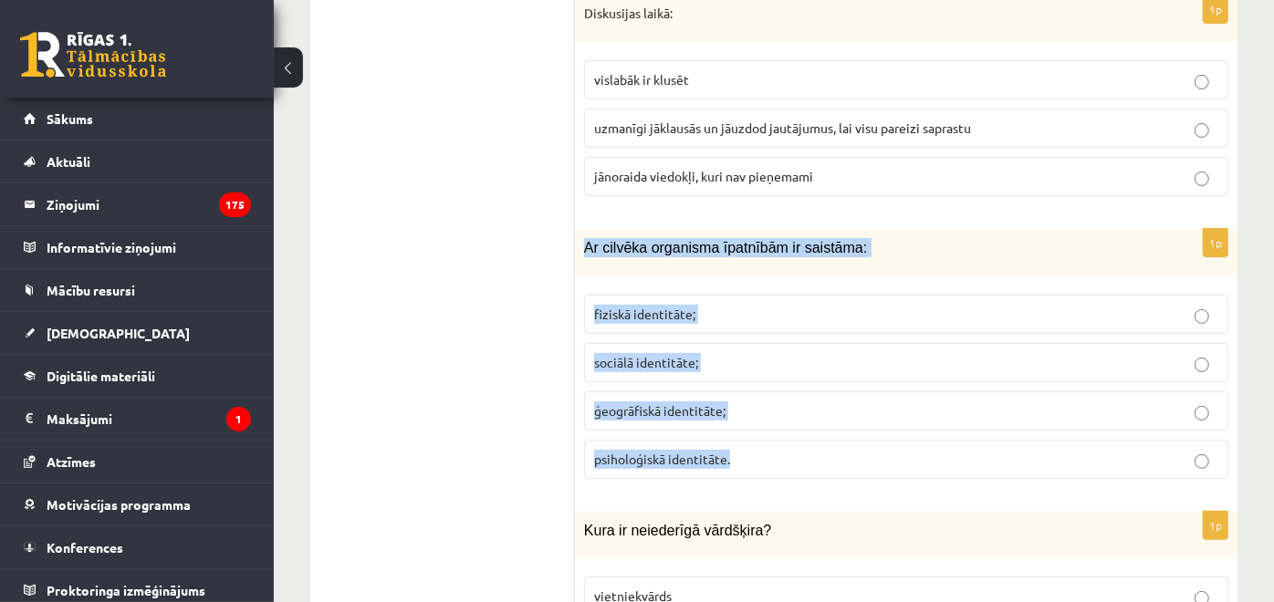
drag, startPoint x: 580, startPoint y: 227, endPoint x: 811, endPoint y: 424, distance: 303.5
click at [811, 424] on div "1p Ar cilvēka organisma īpatnībām ir saistāma: fiziskā identitāte; sociālā iden…" at bounding box center [906, 361] width 662 height 264
click at [680, 295] on label "fiziskā identitāte;" at bounding box center [906, 314] width 644 height 39
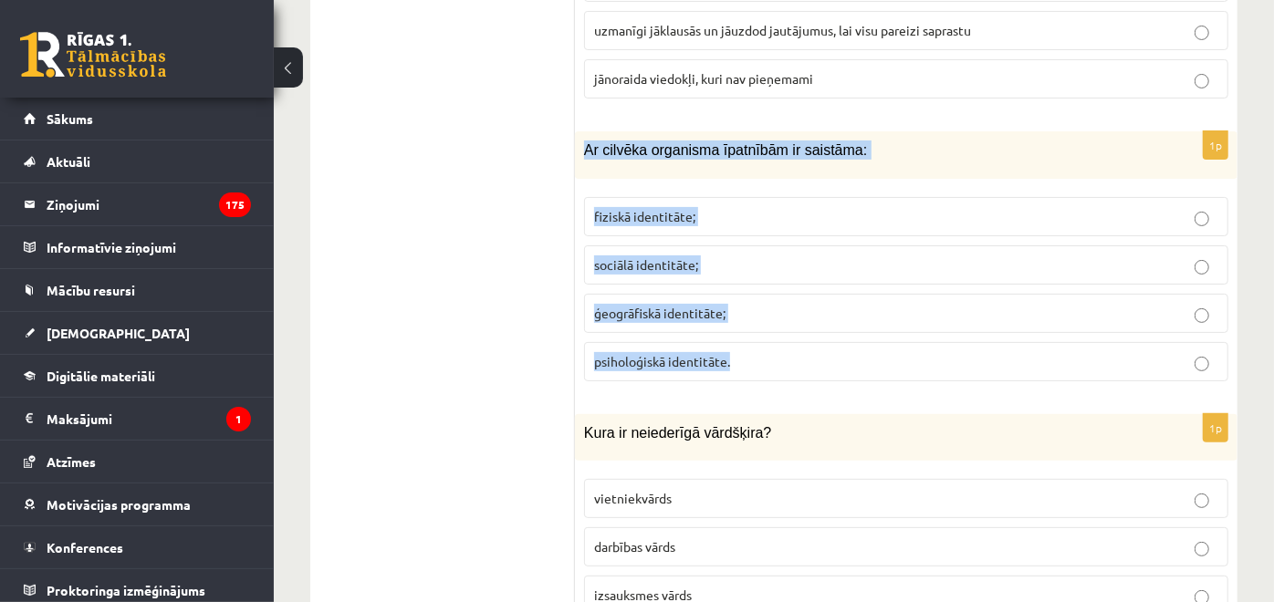
scroll to position [4480, 0]
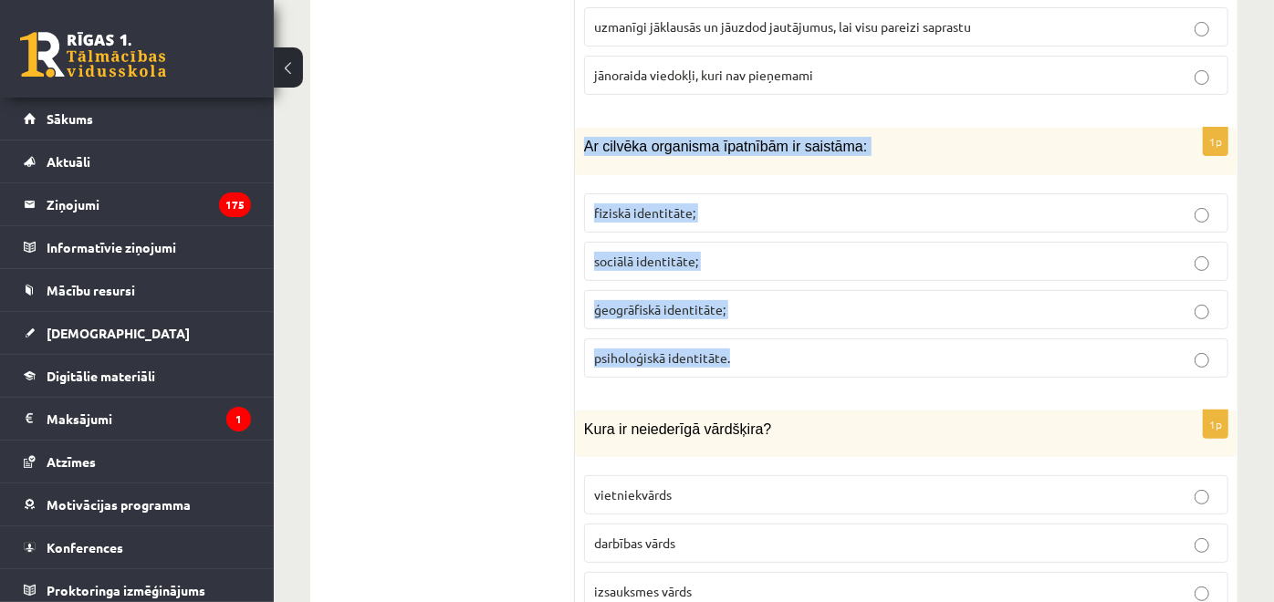
click at [496, 365] on ul "1. uzdevums 2. uzdevums 3. uzdevums" at bounding box center [451, 543] width 246 height 8823
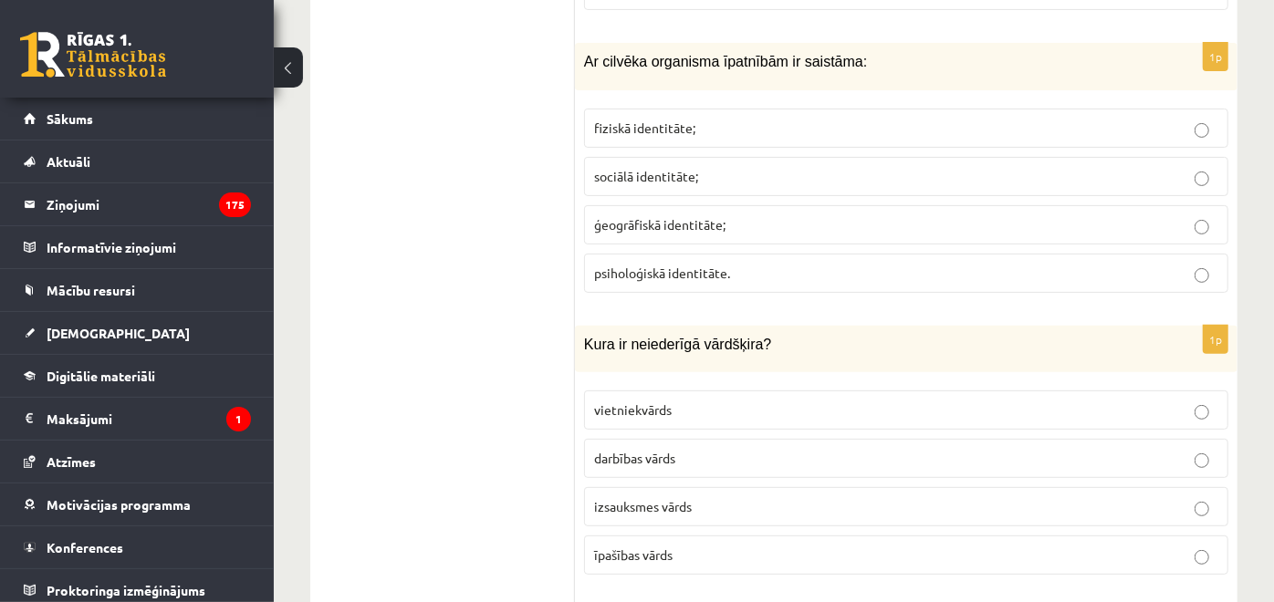
scroll to position [4581, 0]
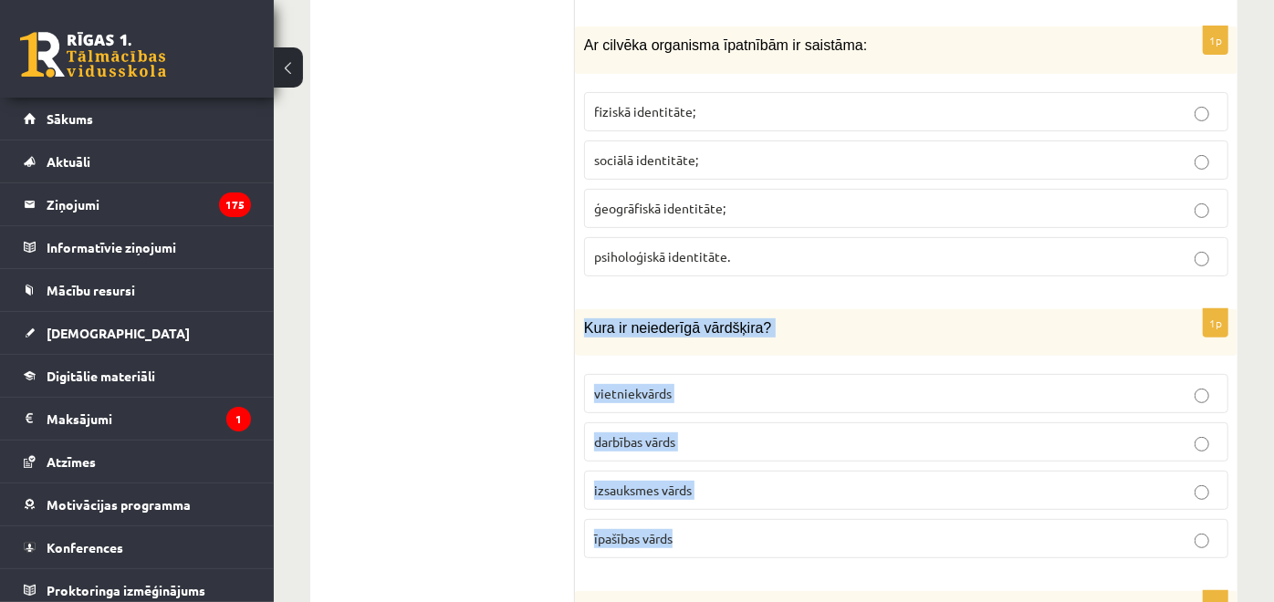
drag, startPoint x: 597, startPoint y: 311, endPoint x: 823, endPoint y: 494, distance: 290.7
click at [823, 494] on div "1p Kura ir neiederīgā vārdšķira? vietniekvārds darbības vārds izsauksmes vārds …" at bounding box center [906, 441] width 662 height 264
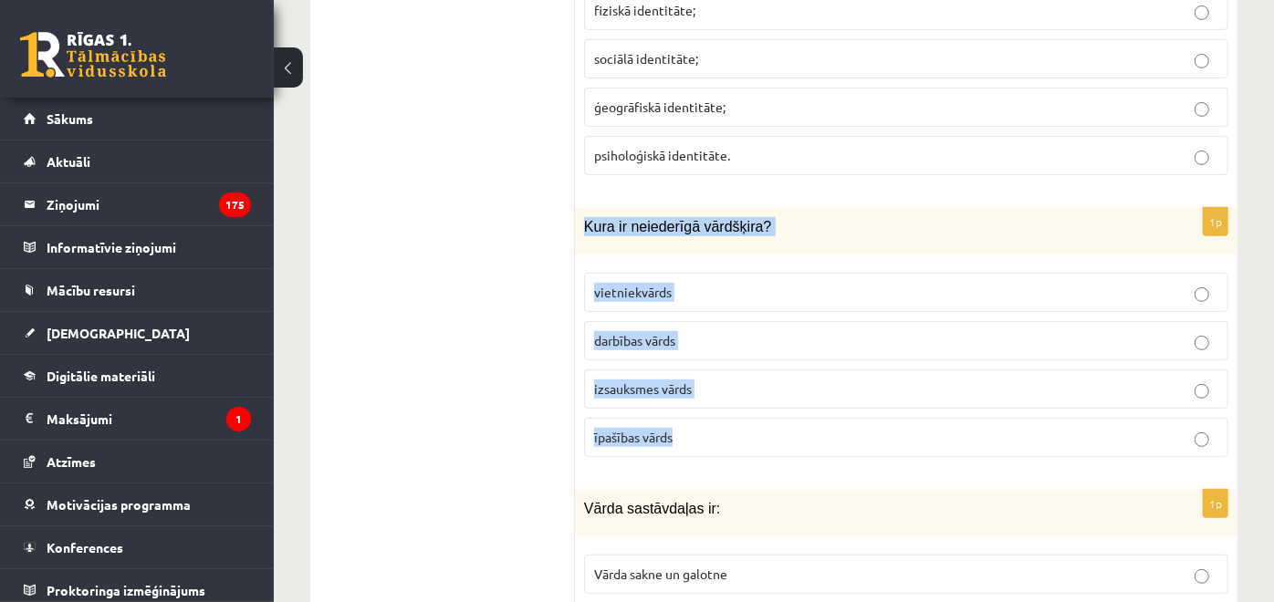
click at [667, 380] on span "izsauksmes vārds" at bounding box center [643, 388] width 98 height 16
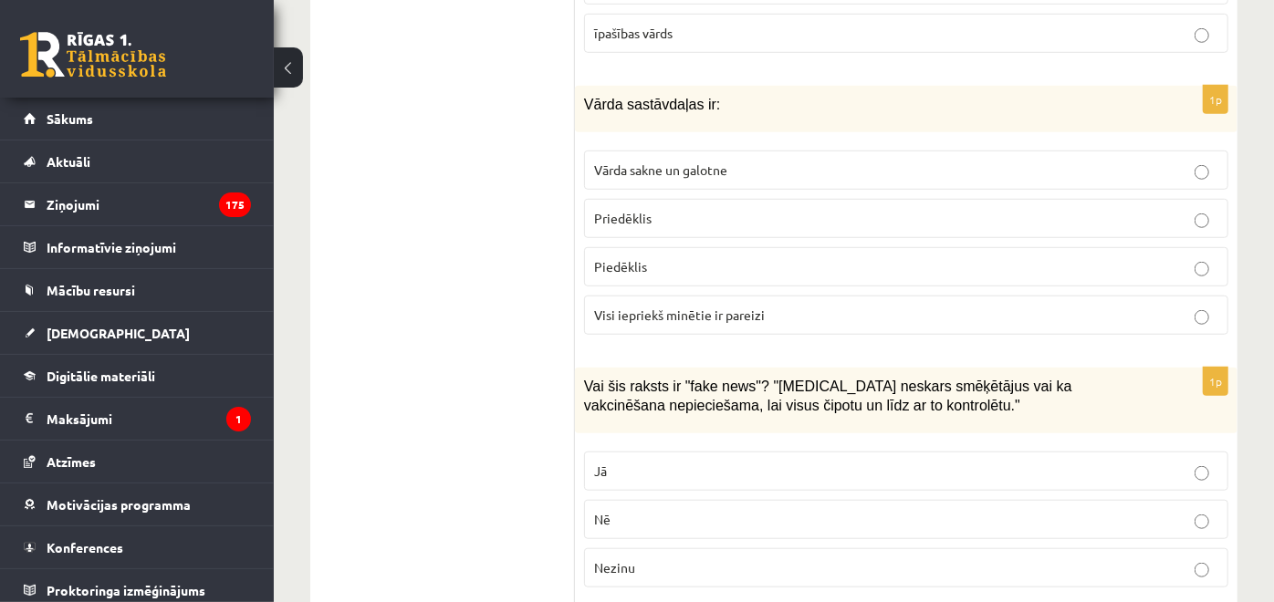
scroll to position [5088, 0]
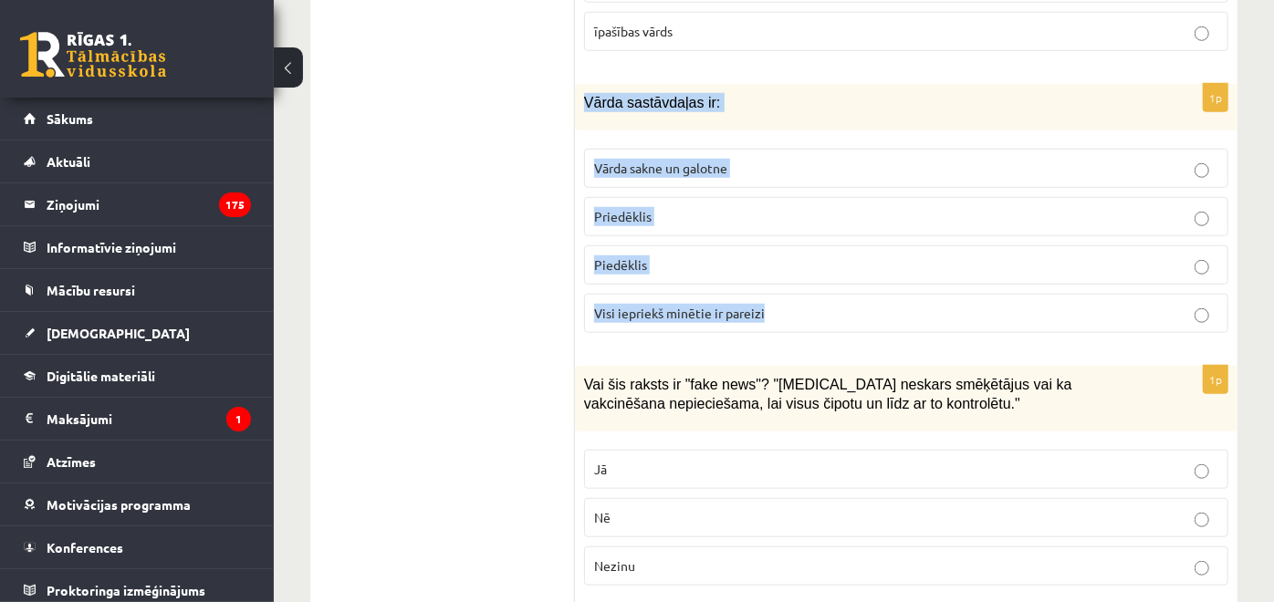
drag, startPoint x: 581, startPoint y: 79, endPoint x: 789, endPoint y: 297, distance: 300.7
click at [789, 297] on div "1p Vārda sastāvdaļas ir: Vārda sakne un galotne Priedēklis Piedēklis Visi iepri…" at bounding box center [906, 216] width 662 height 264
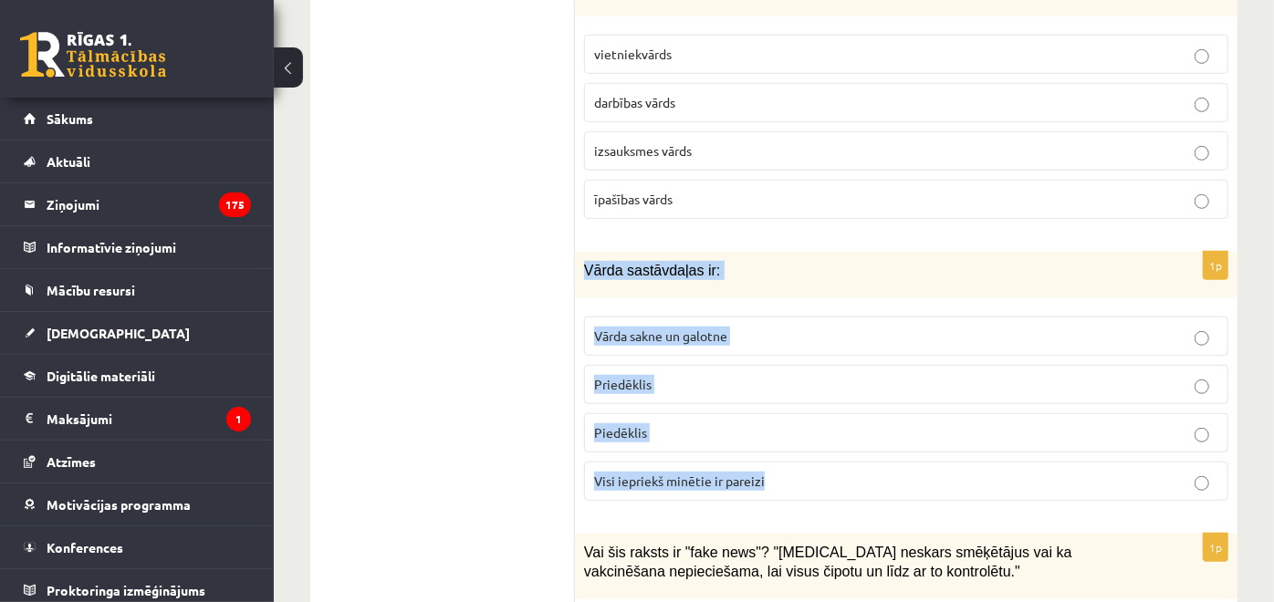
scroll to position [4986, 0]
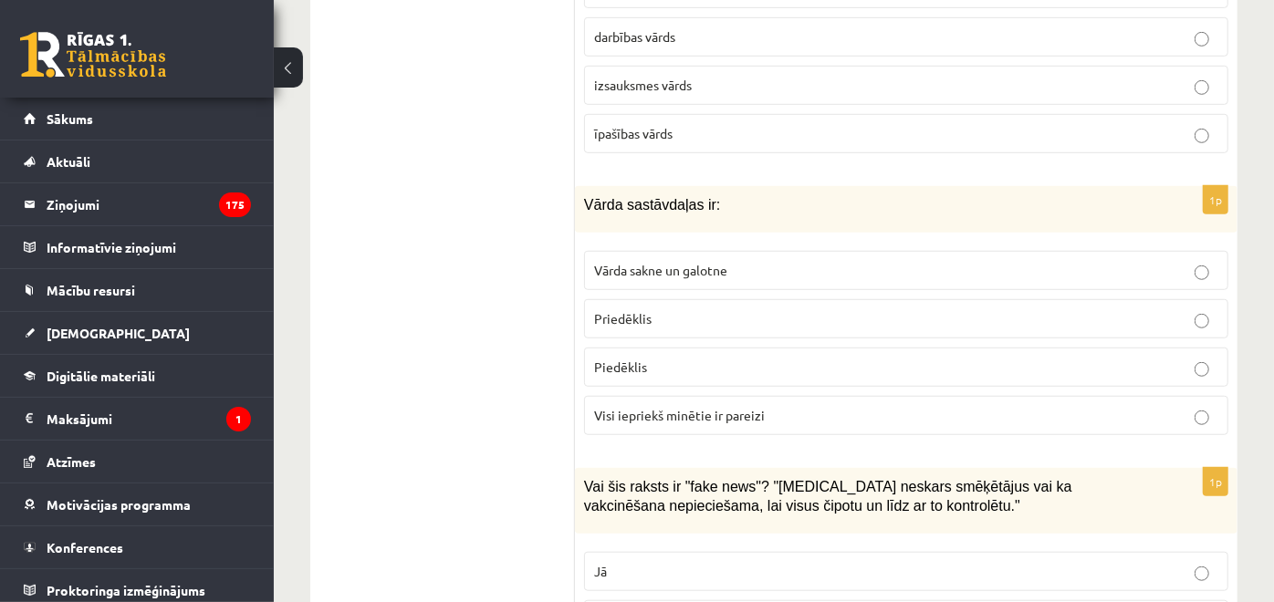
click at [411, 277] on ul "1. uzdevums 2. uzdevums 3. uzdevums" at bounding box center [451, 37] width 246 height 8823
click at [724, 396] on label "Visi iepriekš minētie ir pareizi" at bounding box center [906, 415] width 644 height 39
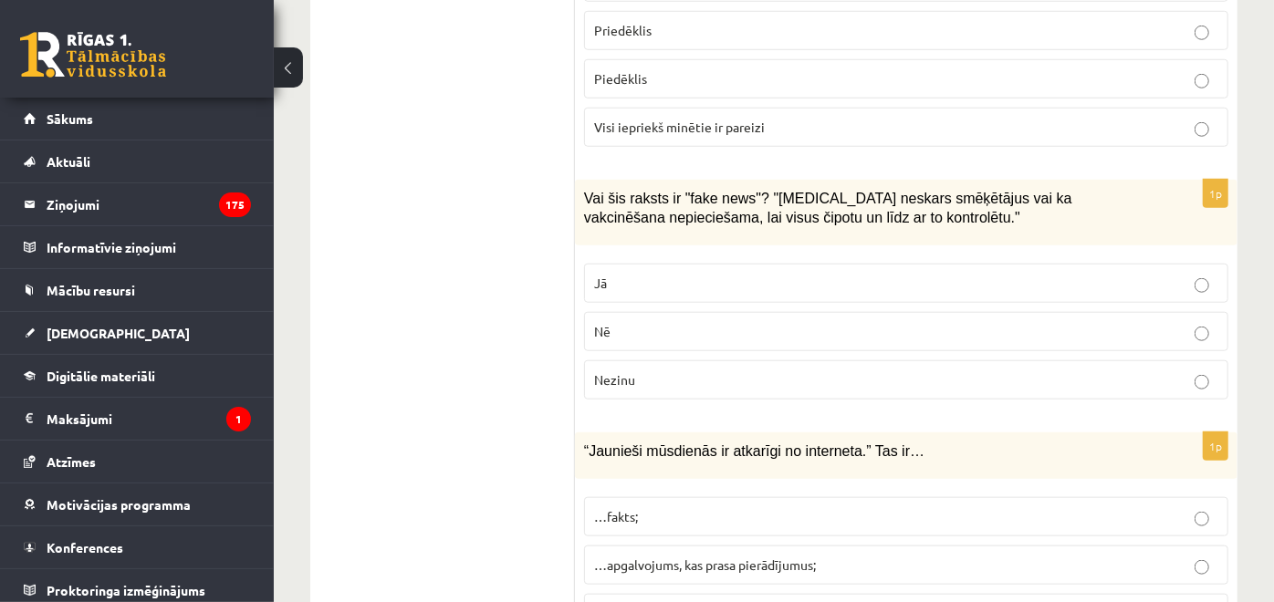
scroll to position [5291, 0]
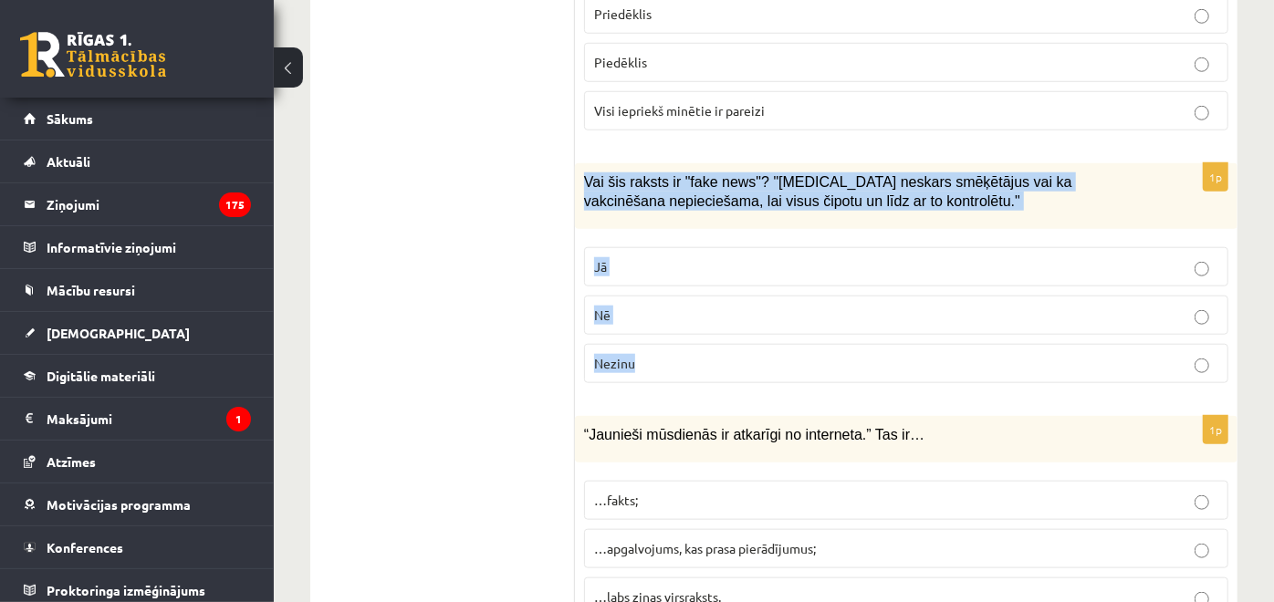
drag, startPoint x: 585, startPoint y: 160, endPoint x: 776, endPoint y: 343, distance: 265.2
click at [776, 343] on div "1p Vai šis raksts ir "fake news"? "Covid-19 neskars smēķētājus vai ka vakcinēša…" at bounding box center [906, 280] width 662 height 234
click at [616, 247] on label "Jā" at bounding box center [906, 266] width 644 height 39
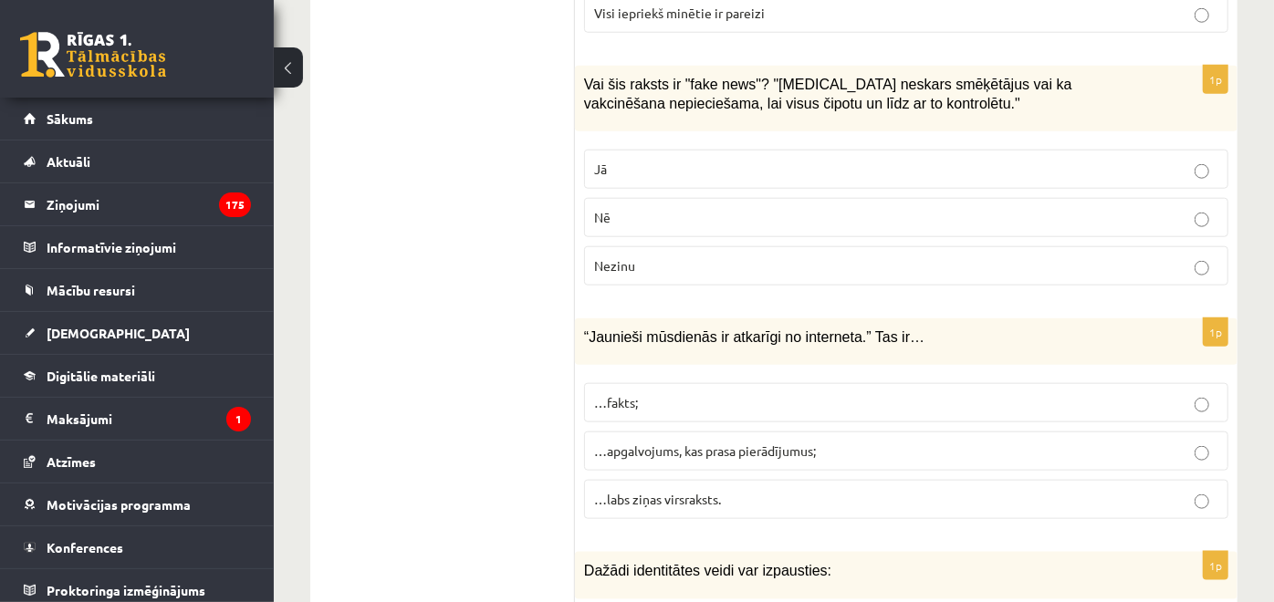
scroll to position [5392, 0]
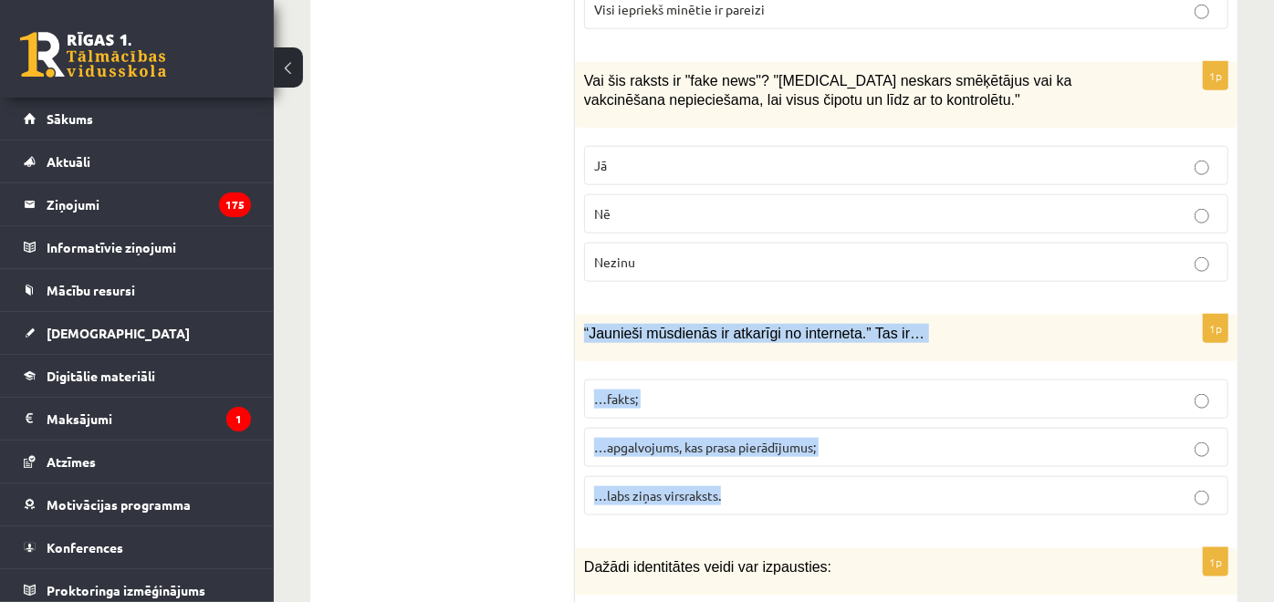
drag, startPoint x: 584, startPoint y: 300, endPoint x: 864, endPoint y: 461, distance: 322.9
click at [864, 461] on div "1p “Jaunieši mūsdienās ir atkarīgi no interneta.” Tas ir… …fakts; …apgalvojums,…" at bounding box center [906, 422] width 662 height 215
click at [743, 439] on span "…apgalvojums, kas prasa pierādījumus;" at bounding box center [705, 447] width 222 height 16
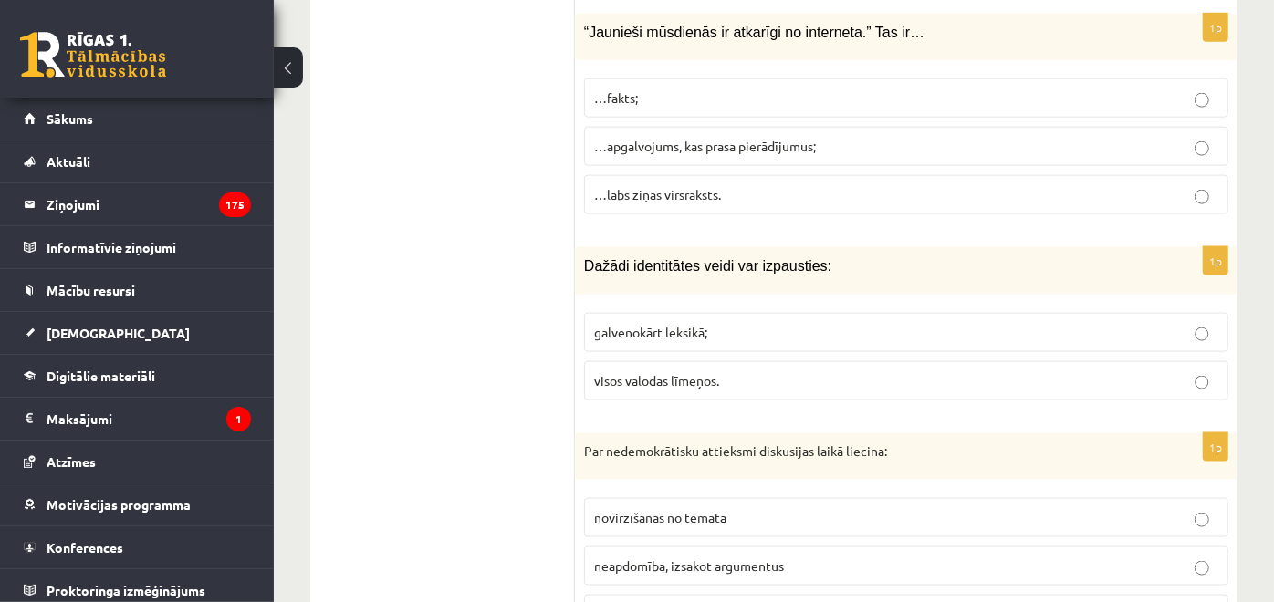
scroll to position [5696, 0]
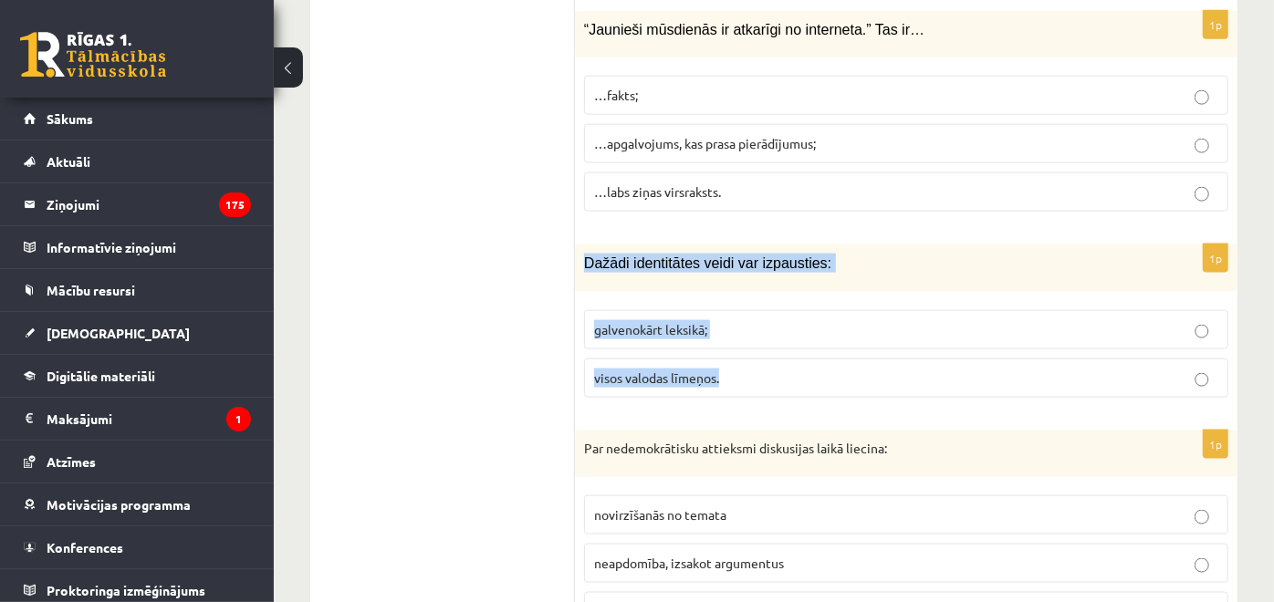
drag, startPoint x: 580, startPoint y: 237, endPoint x: 814, endPoint y: 328, distance: 250.8
click at [814, 328] on div "1p Dažādi identitātes veidi var izpausties: galvenokārt leksikā; visos valodas …" at bounding box center [906, 328] width 662 height 167
click at [766, 369] on p "visos valodas līmeņos." at bounding box center [906, 378] width 624 height 19
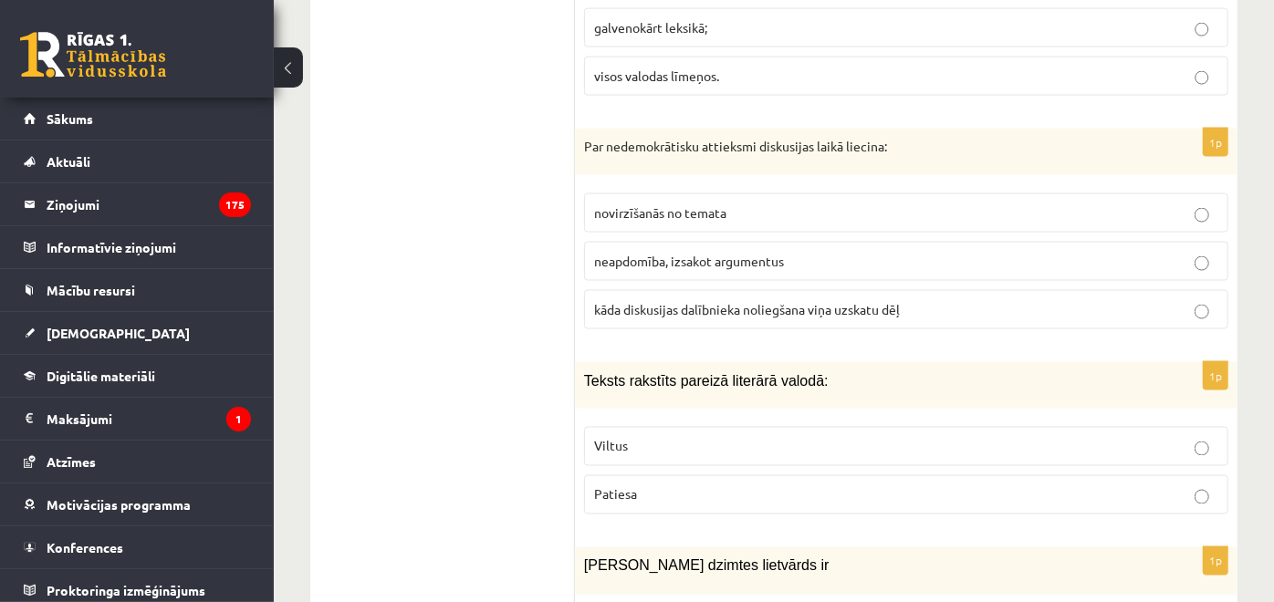
scroll to position [6001, 0]
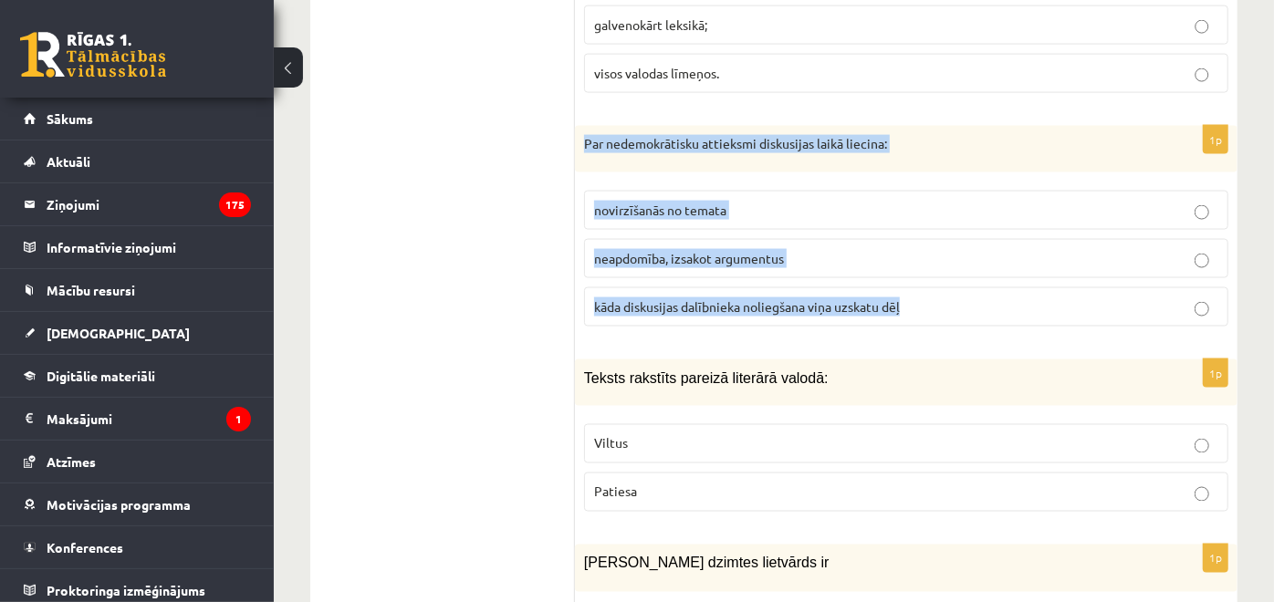
drag, startPoint x: 671, startPoint y: 184, endPoint x: 925, endPoint y: 283, distance: 273.0
click at [925, 283] on div "1p Par nedemokrātisku attieksmi diskusijas laikā liecina: novirzīšanās no temat…" at bounding box center [906, 234] width 662 height 216
click at [839, 287] on label "kāda diskusijas dalībnieka noliegšana viņa uzskatu dēļ" at bounding box center [906, 306] width 644 height 39
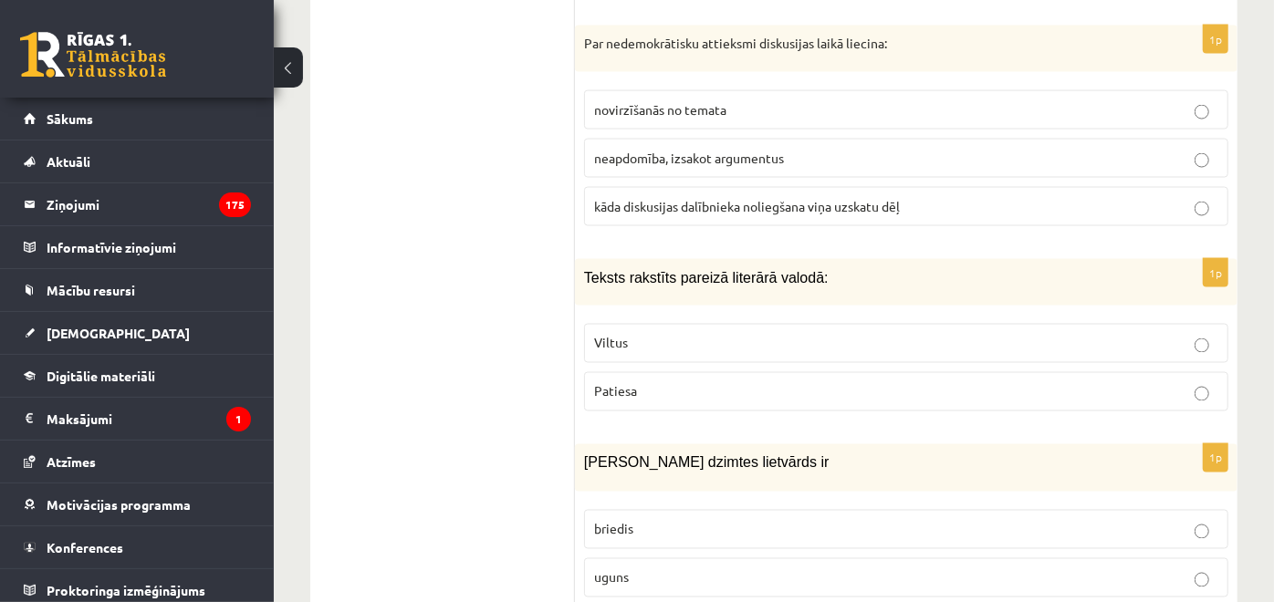
scroll to position [6102, 0]
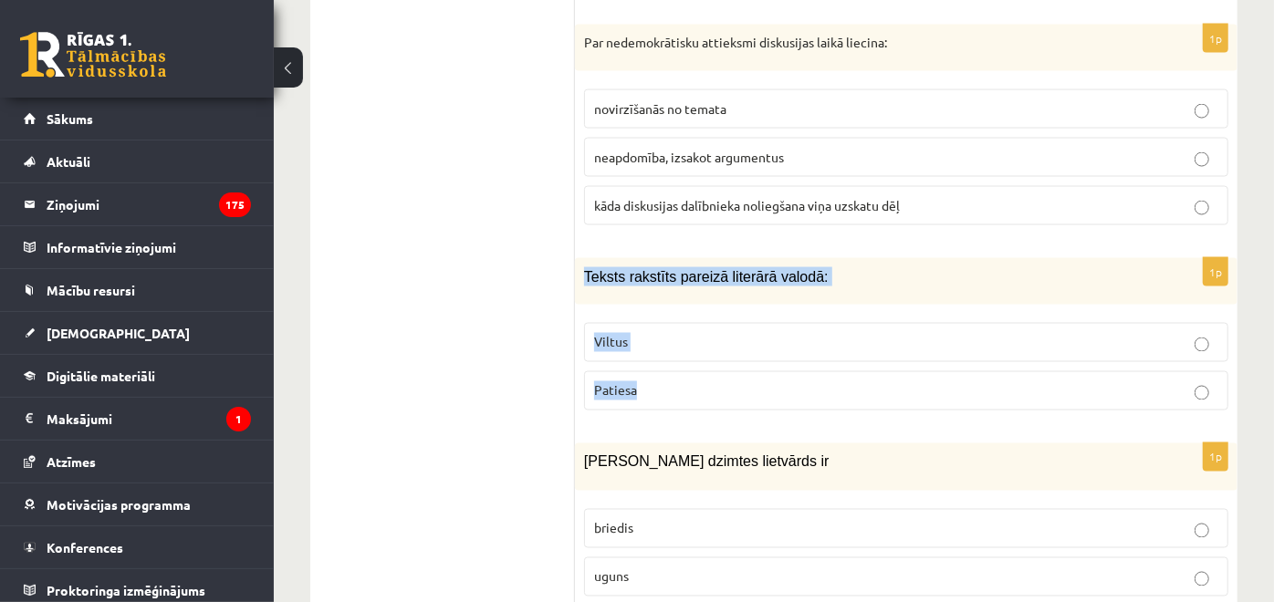
drag, startPoint x: 593, startPoint y: 253, endPoint x: 850, endPoint y: 349, distance: 274.6
click at [850, 349] on div "1p Teksts rakstīts pareizā literārā valodā: Viltus Patiesa" at bounding box center [906, 341] width 662 height 167
click at [680, 381] on p "Patiesa" at bounding box center [906, 390] width 624 height 19
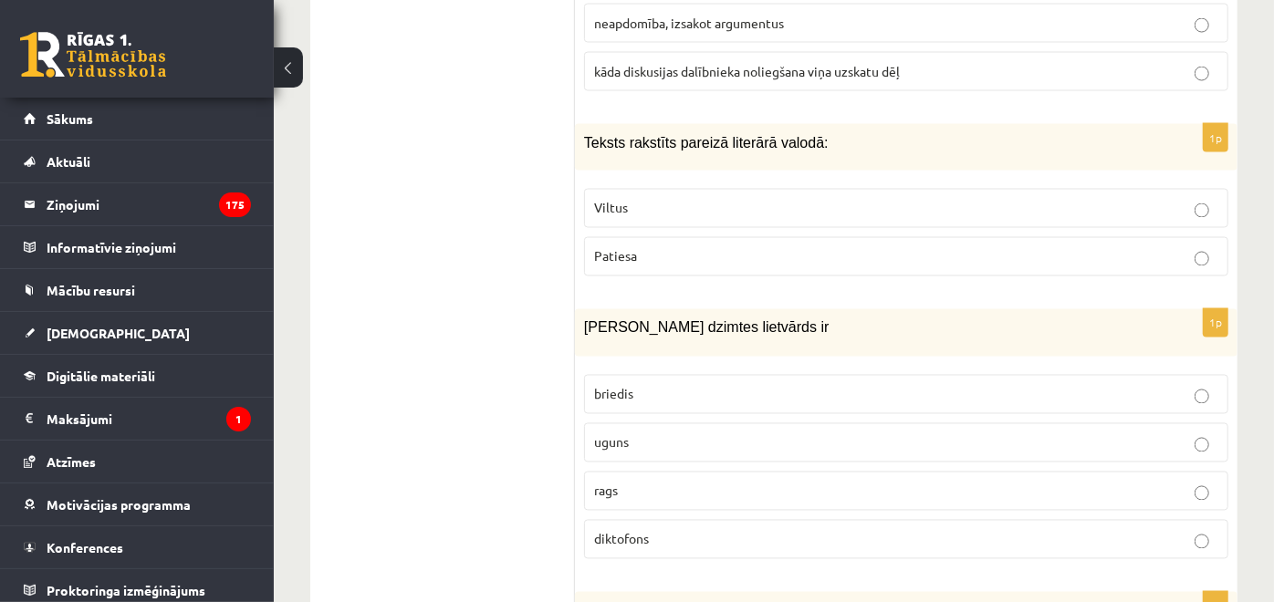
scroll to position [6305, 0]
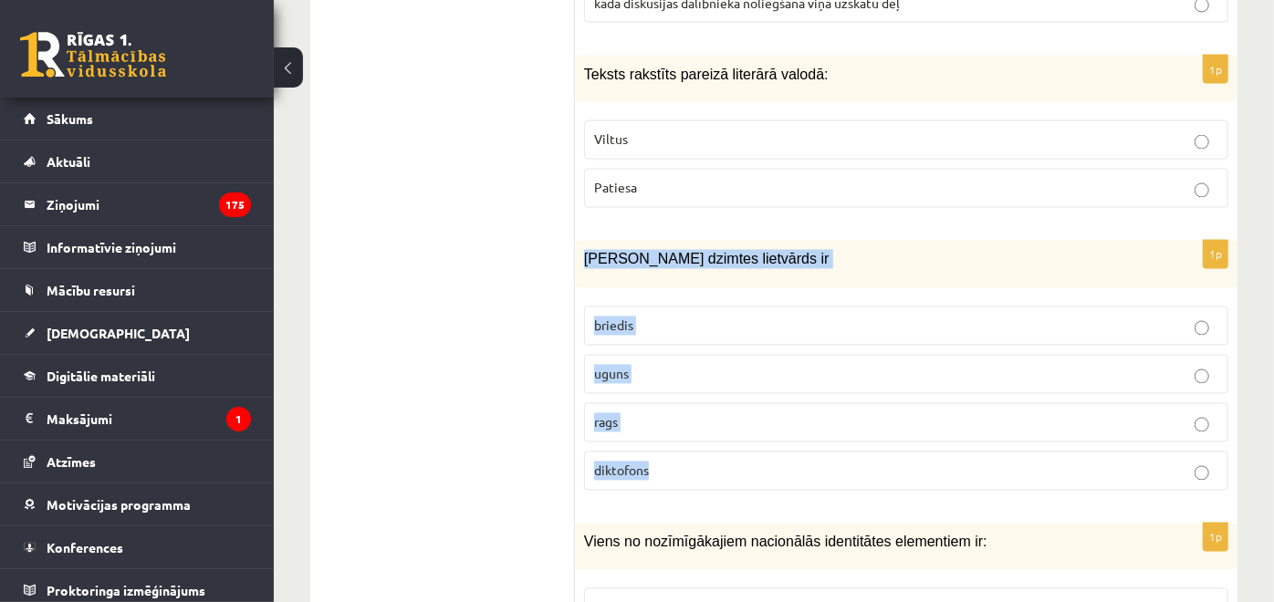
drag, startPoint x: 580, startPoint y: 234, endPoint x: 820, endPoint y: 451, distance: 323.6
click at [820, 451] on div "1p Sieviešu dzimtes lietvārds ir briedis uguns rags diktofons" at bounding box center [906, 373] width 662 height 264
click at [667, 365] on p "uguns" at bounding box center [906, 374] width 624 height 19
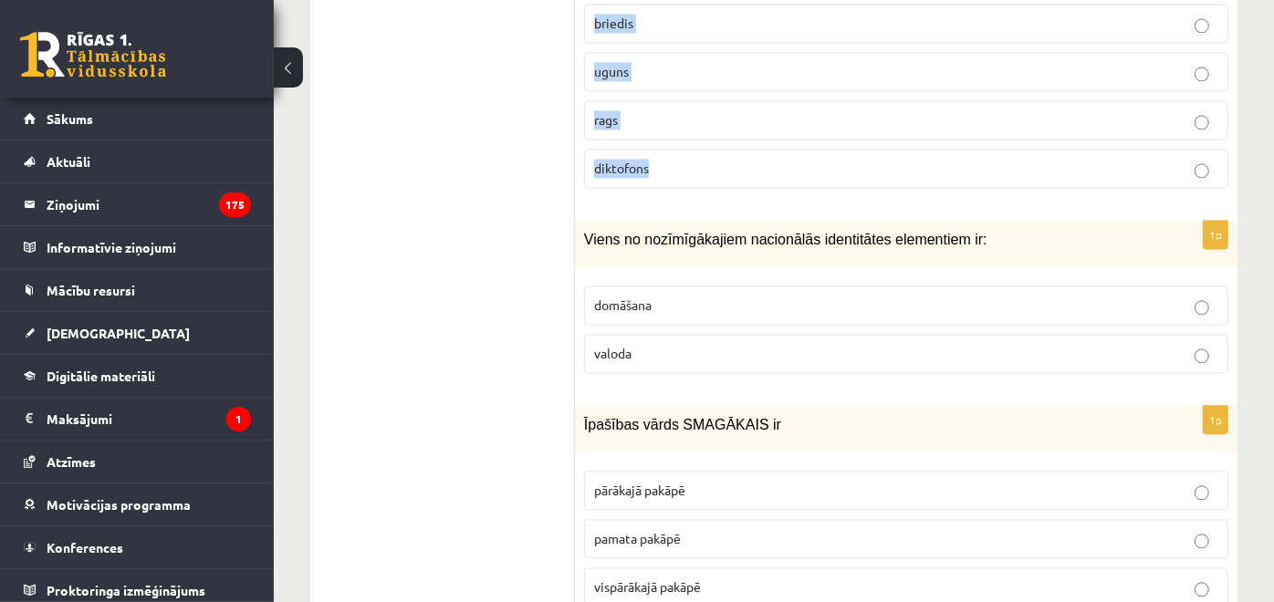
scroll to position [6609, 0]
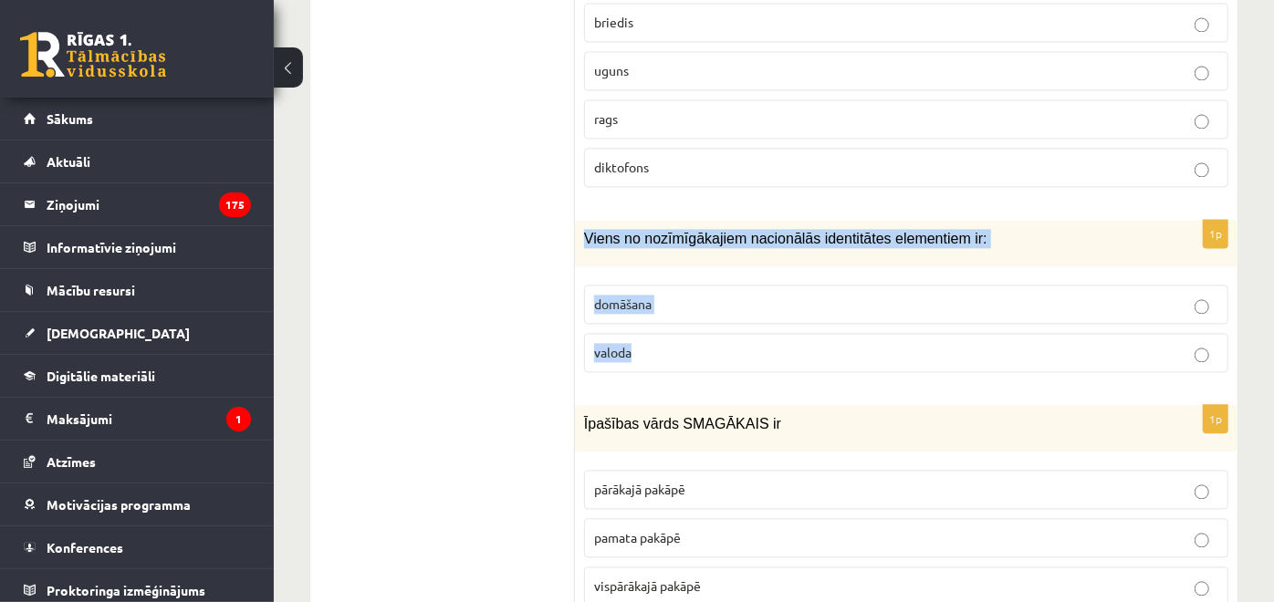
drag, startPoint x: 583, startPoint y: 205, endPoint x: 764, endPoint y: 332, distance: 220.7
click at [764, 332] on div "1p Viens no nozīmīgākajiem nacionālās identitātes elementiem ir: domāšana valoda" at bounding box center [906, 303] width 662 height 167
click at [686, 337] on label "valoda" at bounding box center [906, 352] width 644 height 39
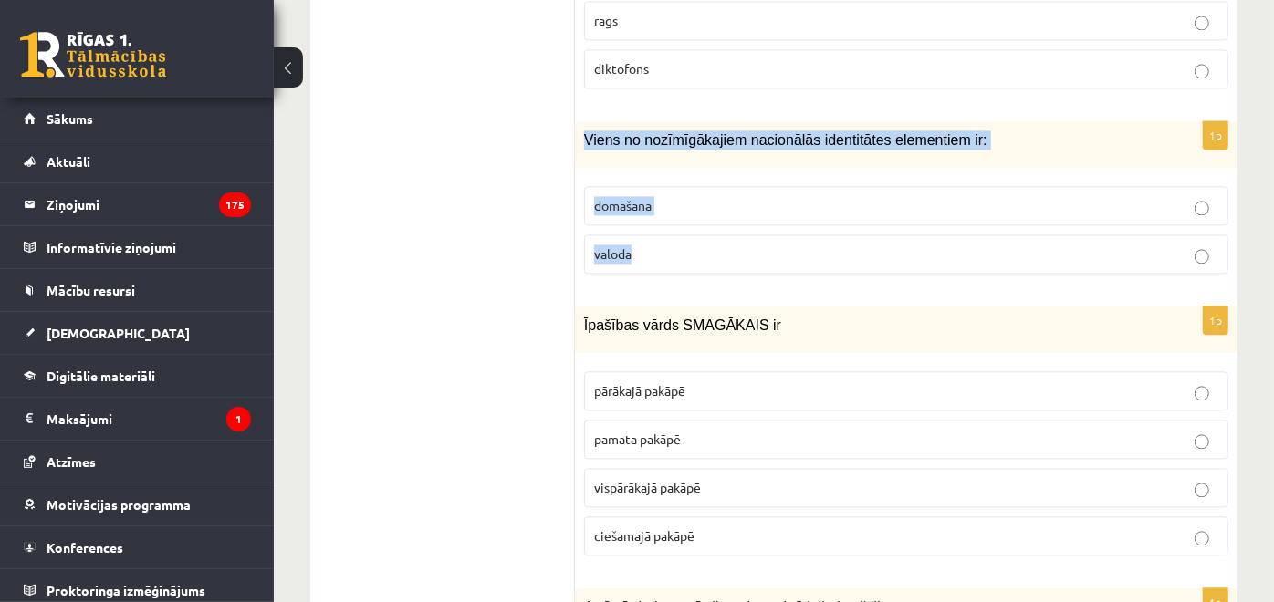
scroll to position [6710, 0]
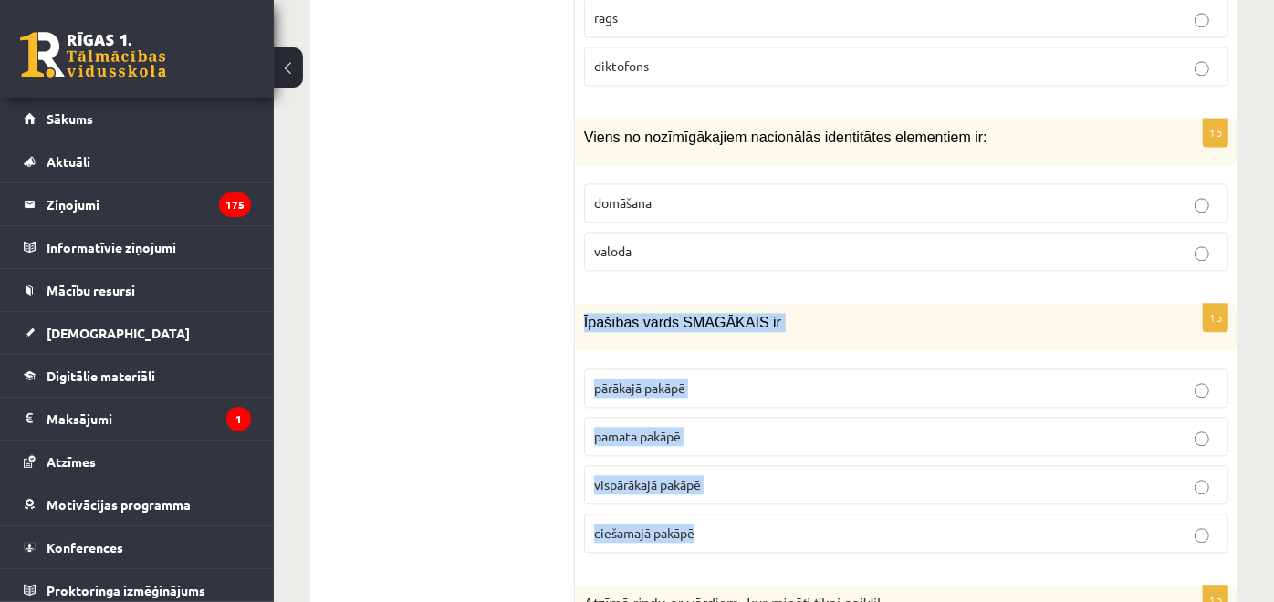
drag, startPoint x: 585, startPoint y: 293, endPoint x: 810, endPoint y: 516, distance: 317.4
click at [810, 516] on div "1p Īpašības vārds SMAGĀKAIS ir pārākajā pakāpē pamata pakāpē vispārākajā pakāpē…" at bounding box center [906, 436] width 662 height 264
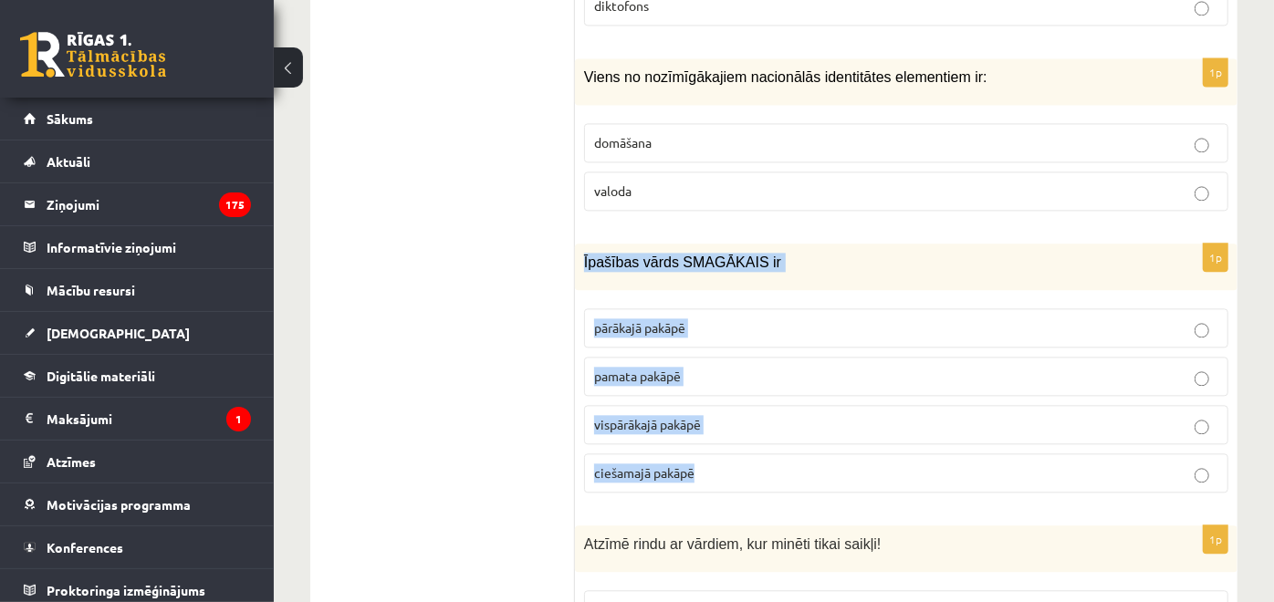
scroll to position [6811, 0]
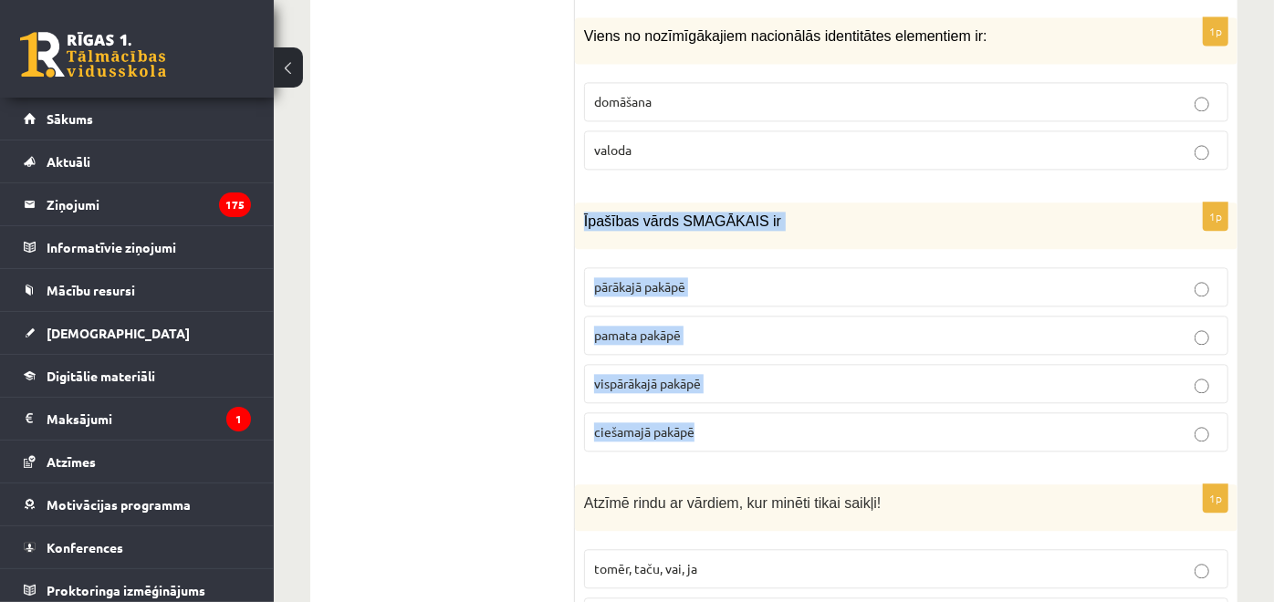
click at [739, 374] on p "vispārākajā pakāpē" at bounding box center [906, 383] width 624 height 19
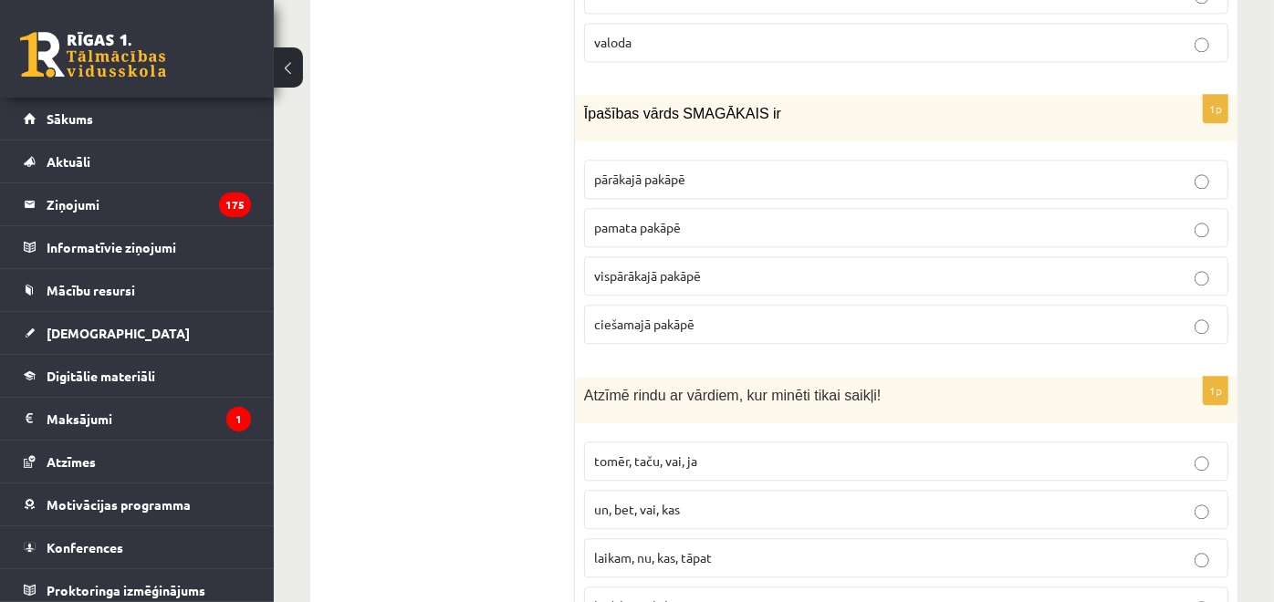
scroll to position [7015, 0]
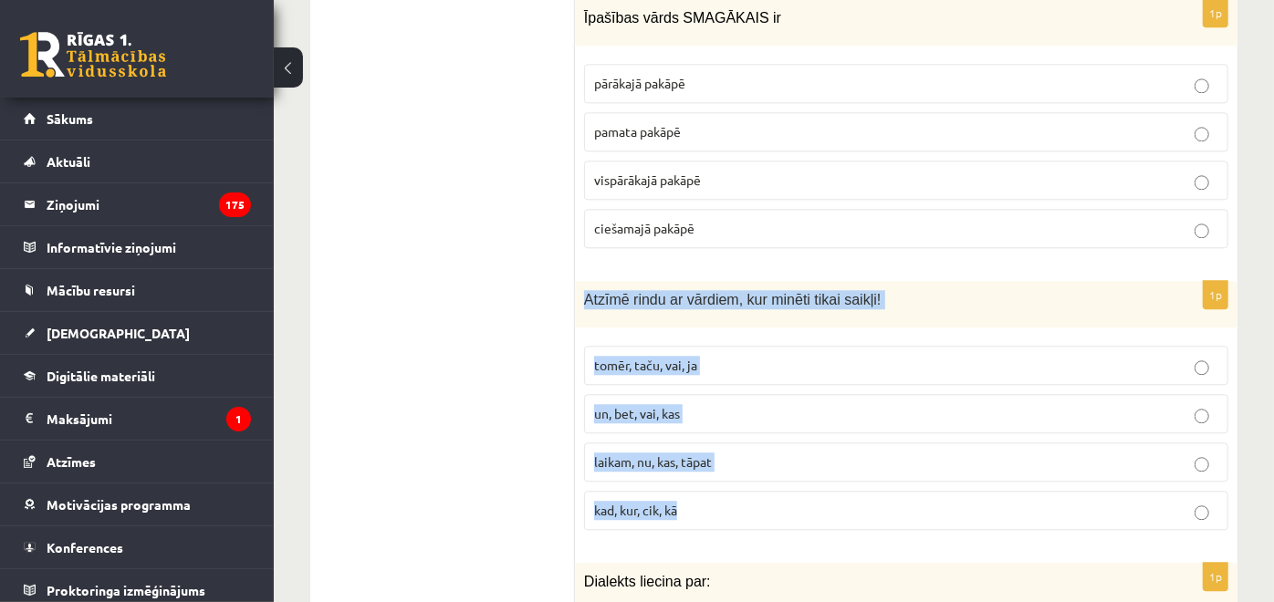
drag, startPoint x: 585, startPoint y: 269, endPoint x: 816, endPoint y: 476, distance: 310.1
click at [816, 476] on div "1p Atzīmē rindu ar vārdiem, kur minēti tikai saikļi! tomēr, taču, vai, ja un, b…" at bounding box center [906, 413] width 662 height 264
click at [682, 357] on span "tomēr, taču, vai, ja" at bounding box center [645, 365] width 103 height 16
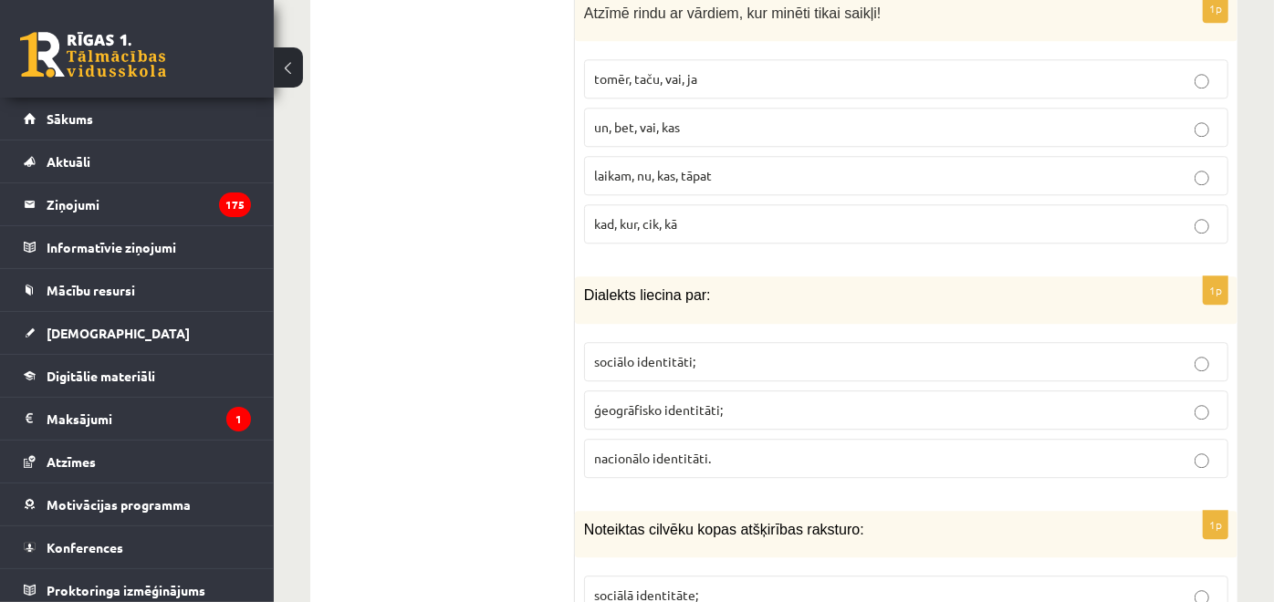
scroll to position [7318, 0]
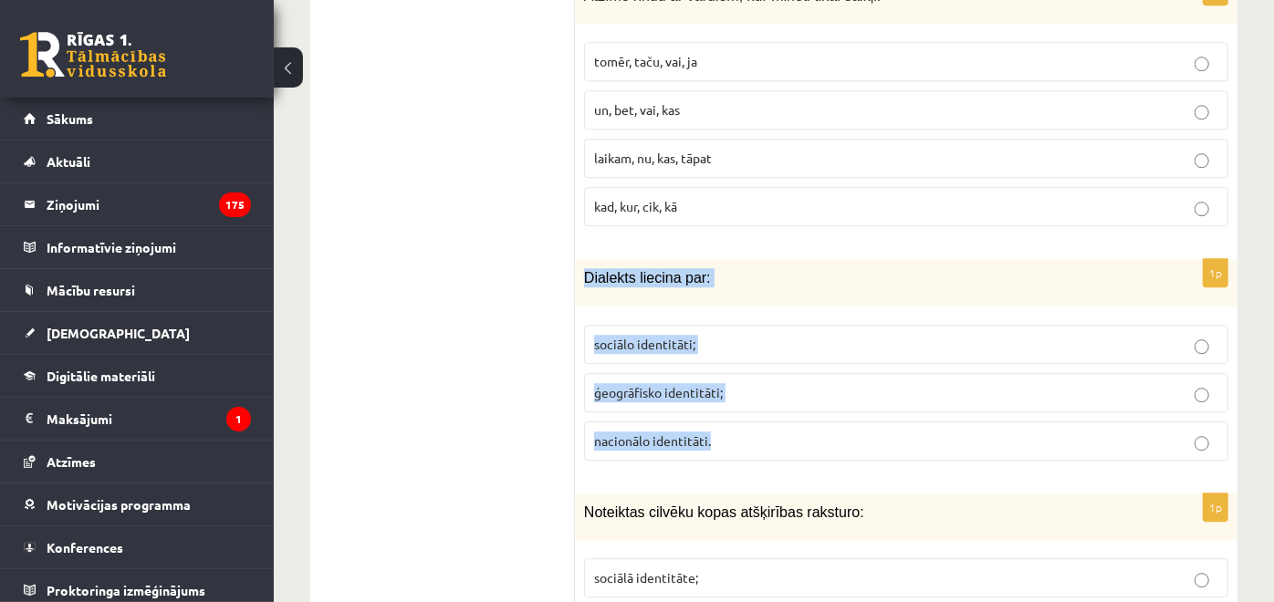
drag, startPoint x: 618, startPoint y: 287, endPoint x: 768, endPoint y: 403, distance: 190.0
click at [768, 403] on div "1p Dialekts liecina par: sociālo identitāti; ģeogrāfisko identitāti; nacionālo …" at bounding box center [906, 366] width 662 height 215
click at [772, 383] on p "ģeogrāfisko identitāti;" at bounding box center [906, 392] width 624 height 19
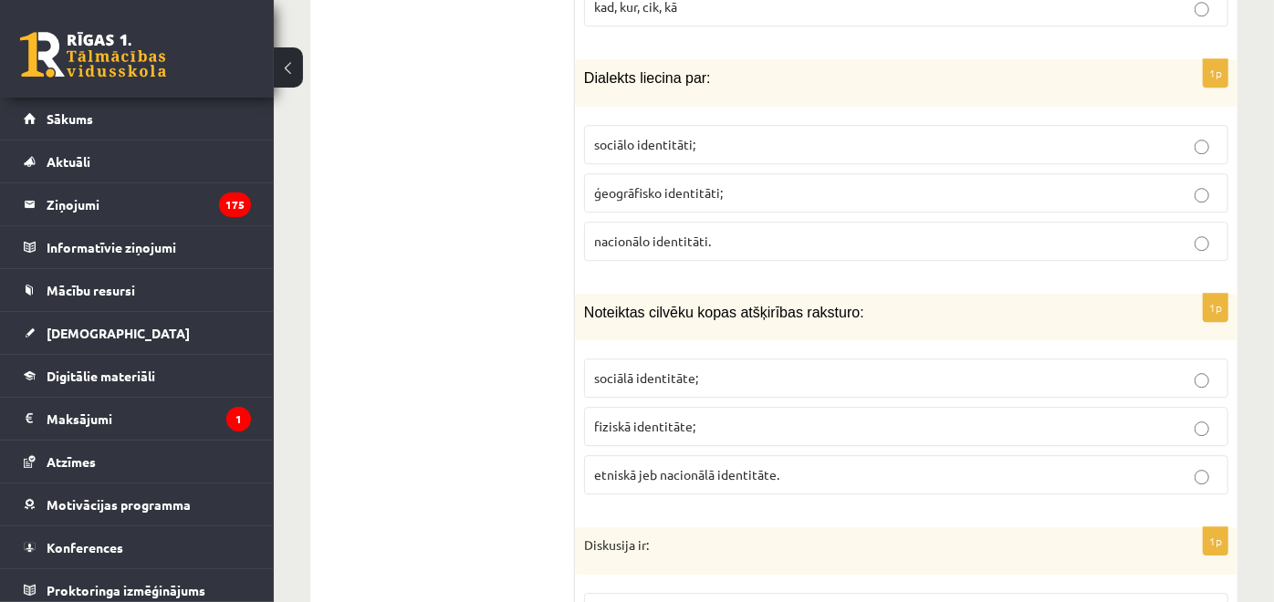
scroll to position [7521, 0]
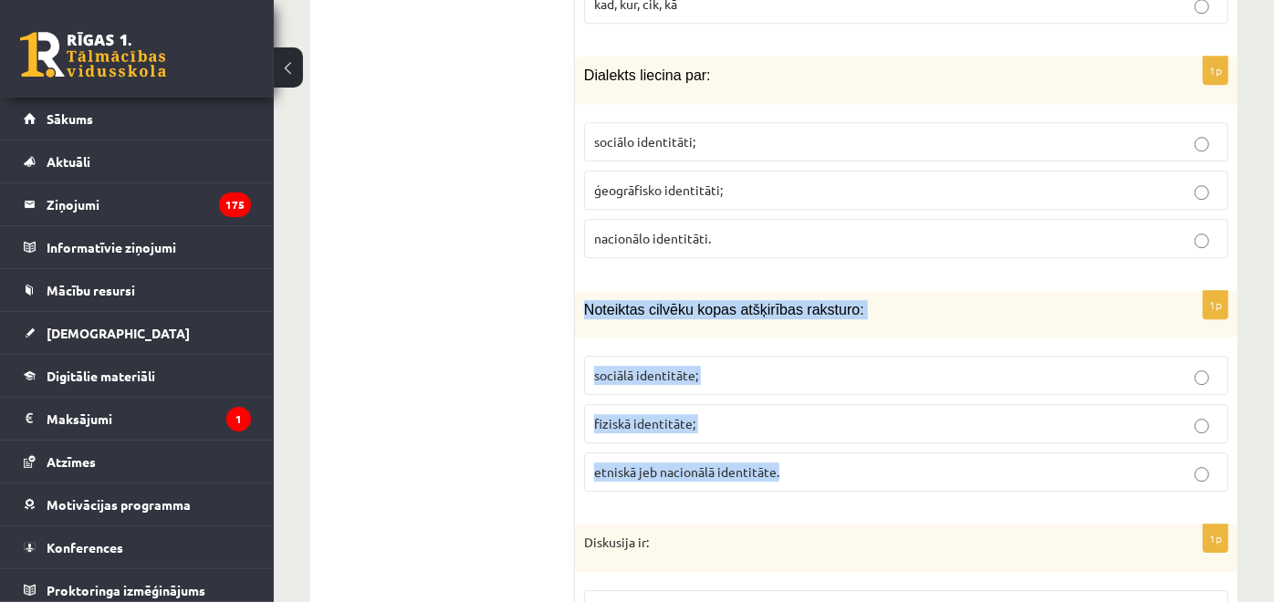
drag, startPoint x: 586, startPoint y: 275, endPoint x: 839, endPoint y: 422, distance: 293.6
click at [839, 422] on div "1p Noteiktas cilvēku kopas atšķirības raksturo: sociālā identitāte; fiziskā ide…" at bounding box center [906, 398] width 662 height 215
click at [680, 367] on span "sociālā identitāte;" at bounding box center [646, 375] width 104 height 16
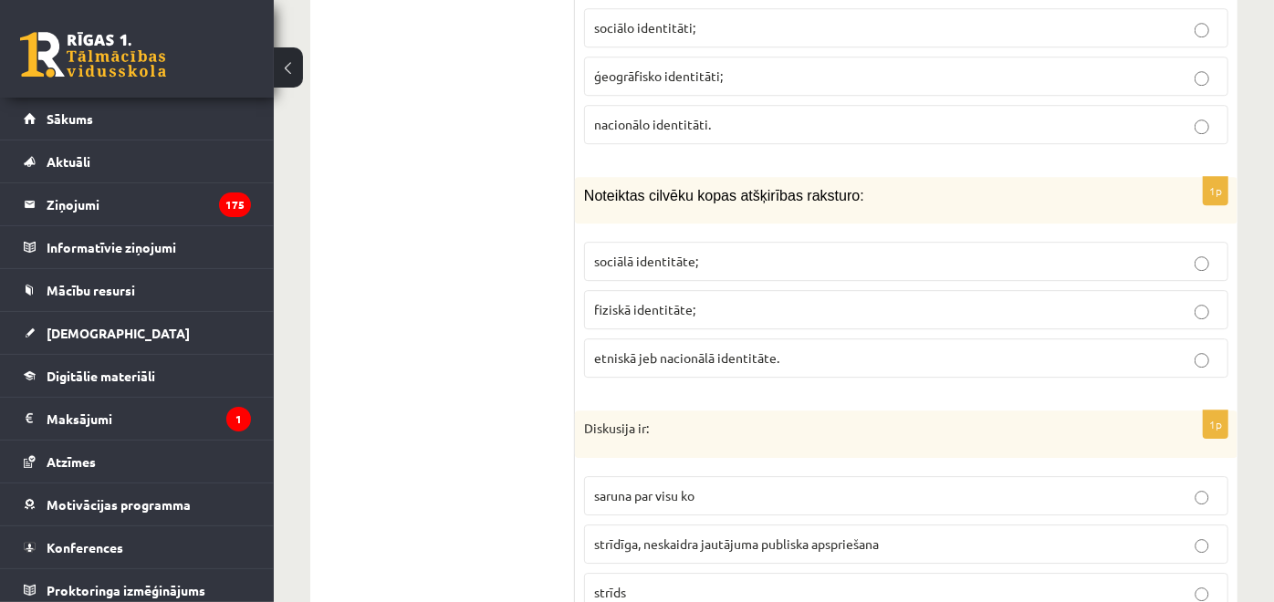
scroll to position [7723, 0]
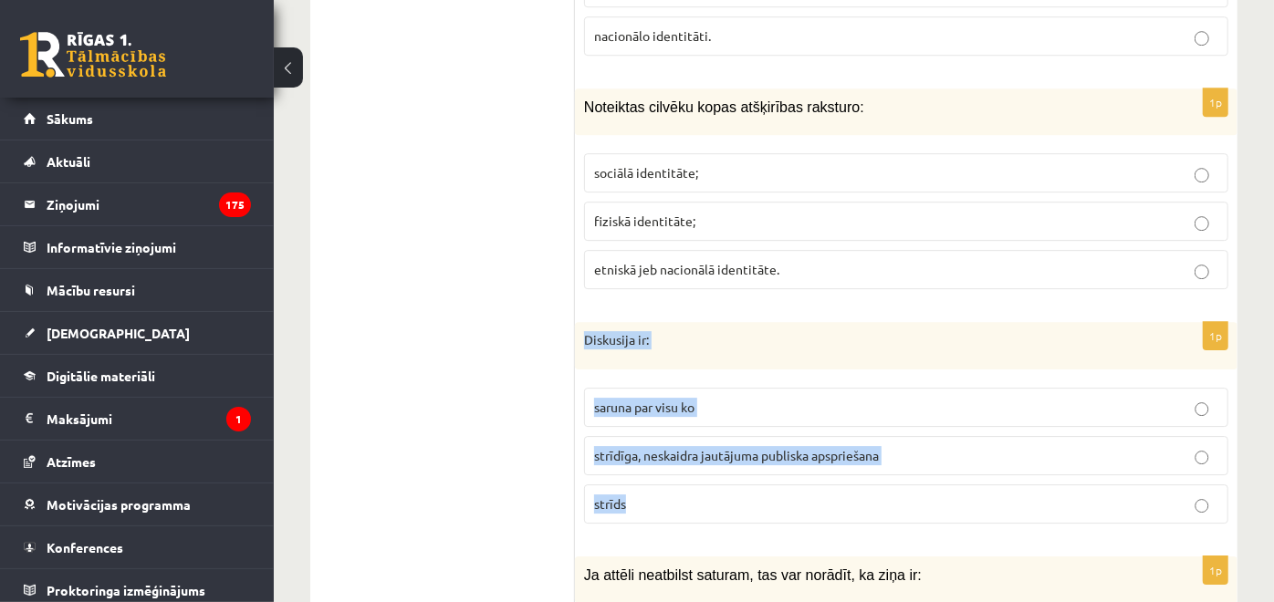
drag, startPoint x: 583, startPoint y: 304, endPoint x: 803, endPoint y: 452, distance: 264.9
click at [803, 452] on div "1p Diskusija ir: saruna par visu ko strīdīga, neskaidra jautājuma publiska apsp…" at bounding box center [906, 430] width 662 height 216
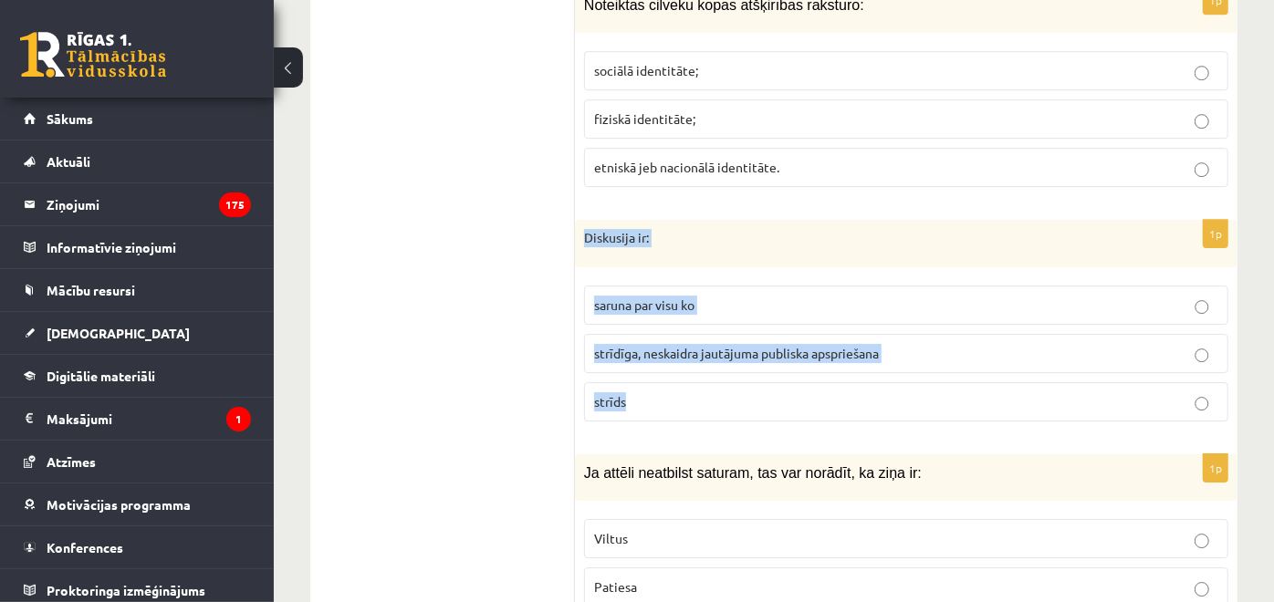
click at [641, 344] on p "strīdīga, neskaidra jautājuma publiska apspriešana" at bounding box center [906, 353] width 624 height 19
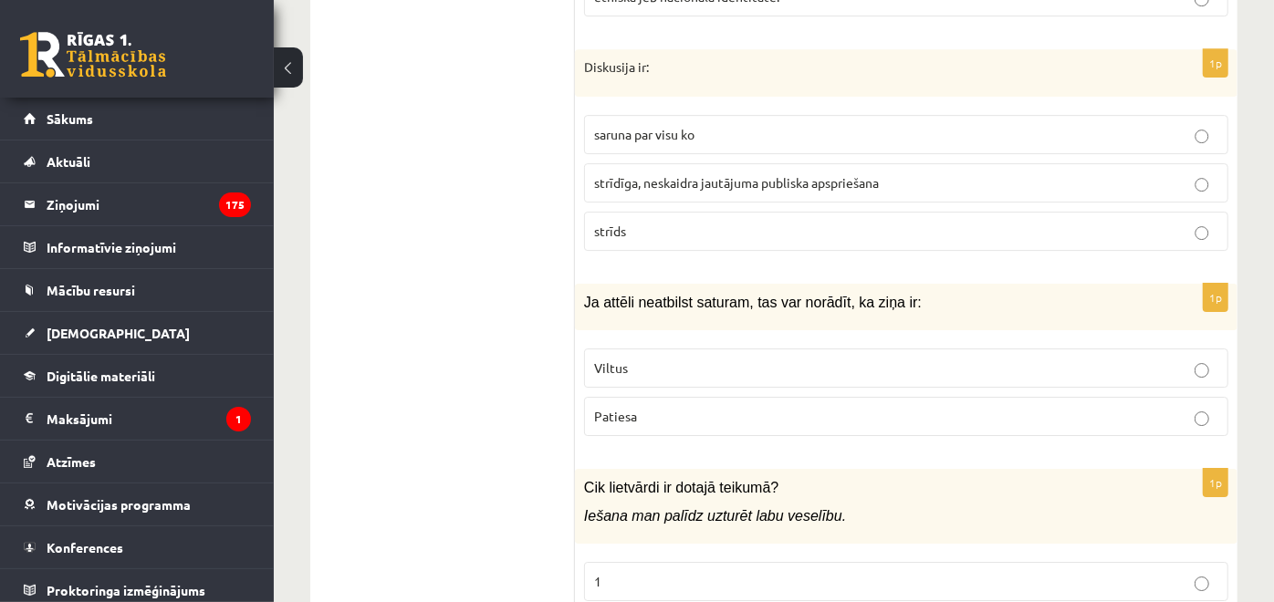
scroll to position [8028, 0]
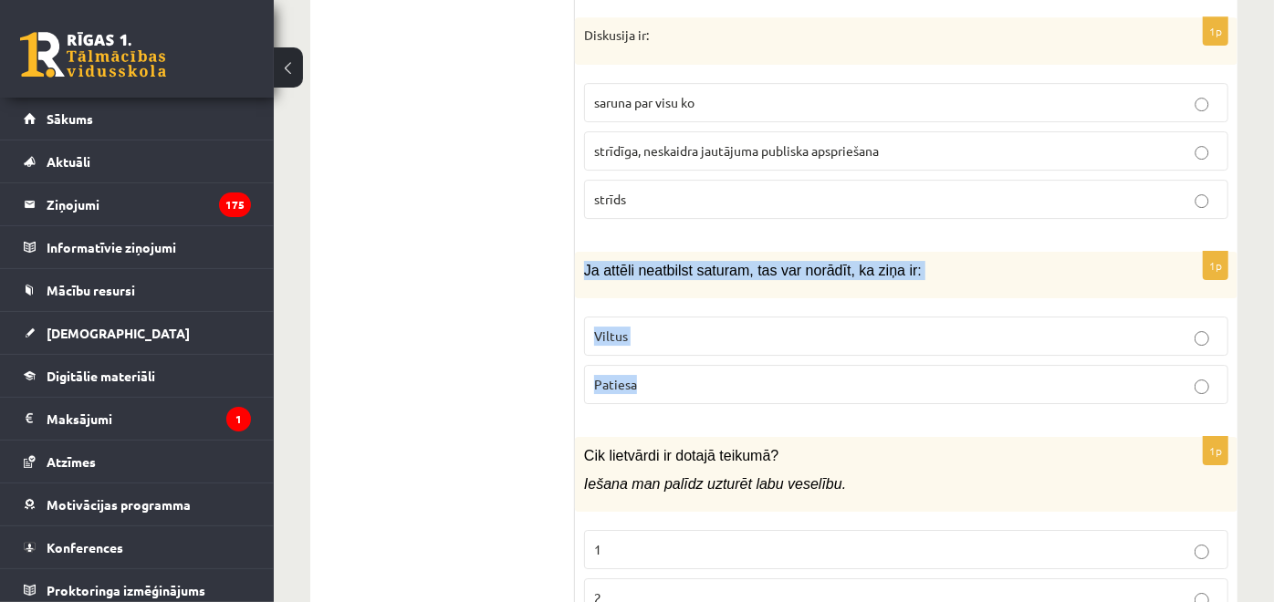
drag, startPoint x: 584, startPoint y: 231, endPoint x: 703, endPoint y: 331, distance: 156.1
click at [703, 331] on div "1p Ja attēli neatbilst saturam, tas var norādīt, ka ziņa ir: Viltus Patiesa" at bounding box center [906, 335] width 662 height 167
click at [705, 317] on label "Viltus" at bounding box center [906, 336] width 644 height 39
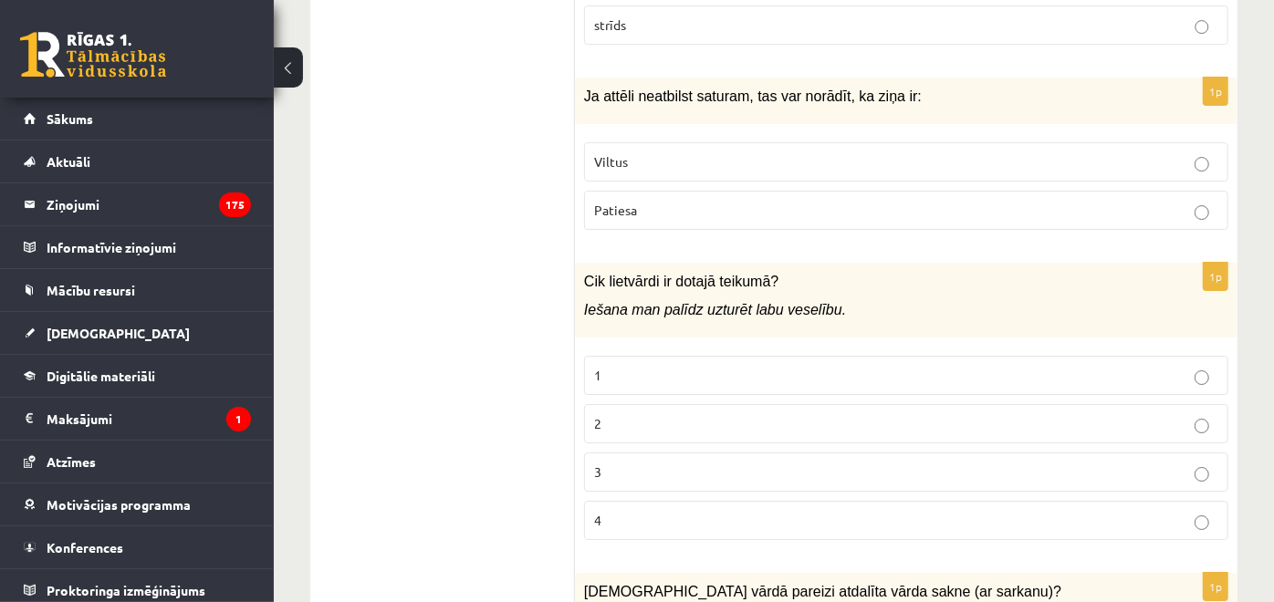
scroll to position [8231, 0]
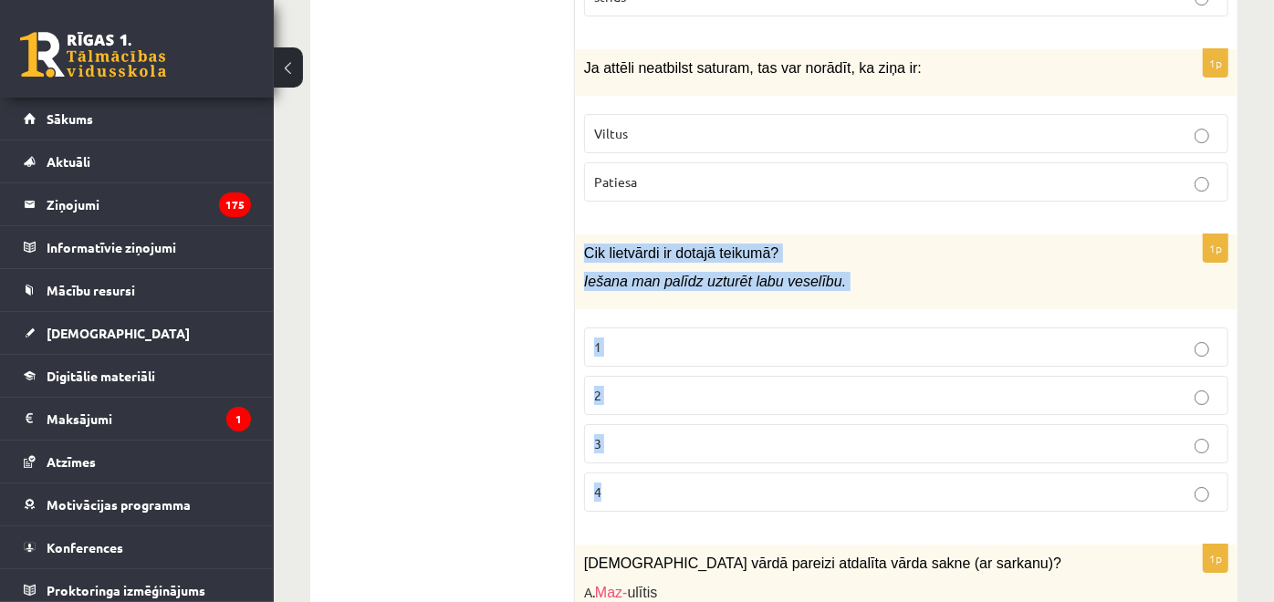
drag, startPoint x: 588, startPoint y: 214, endPoint x: 746, endPoint y: 462, distance: 294.1
click at [746, 462] on div "1p Cik lietvārdi ir dotajā teikumā? Iešana man palīdz uzturēt labu veselību. 1 …" at bounding box center [906, 380] width 662 height 293
click at [698, 434] on p "3" at bounding box center [906, 443] width 624 height 19
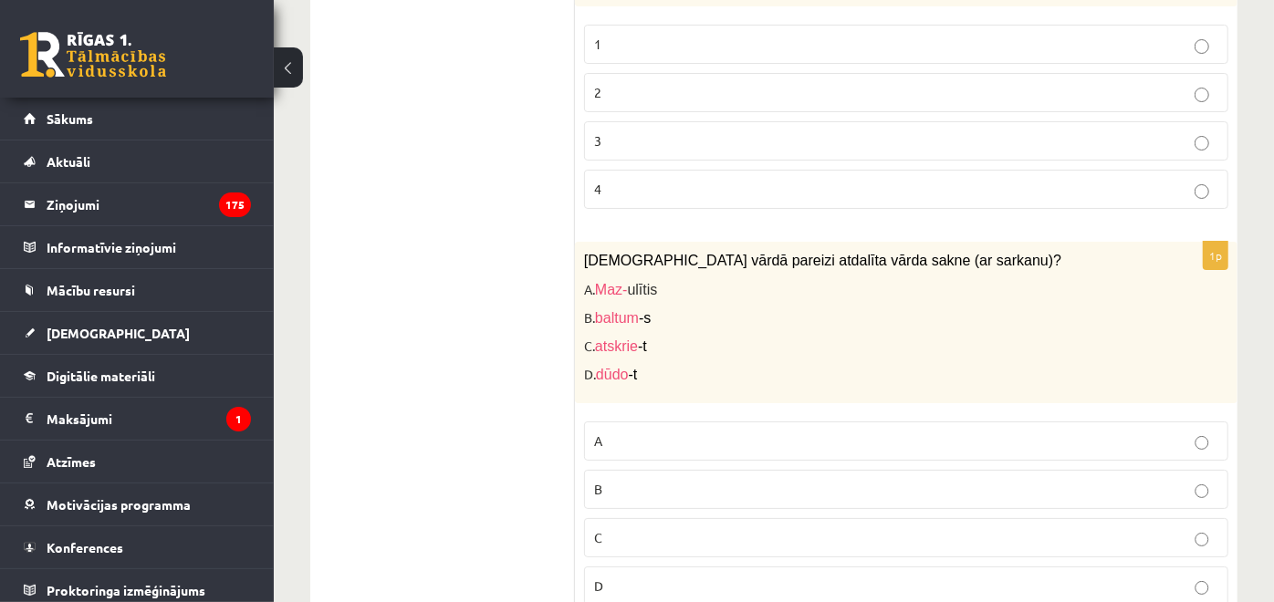
scroll to position [8535, 0]
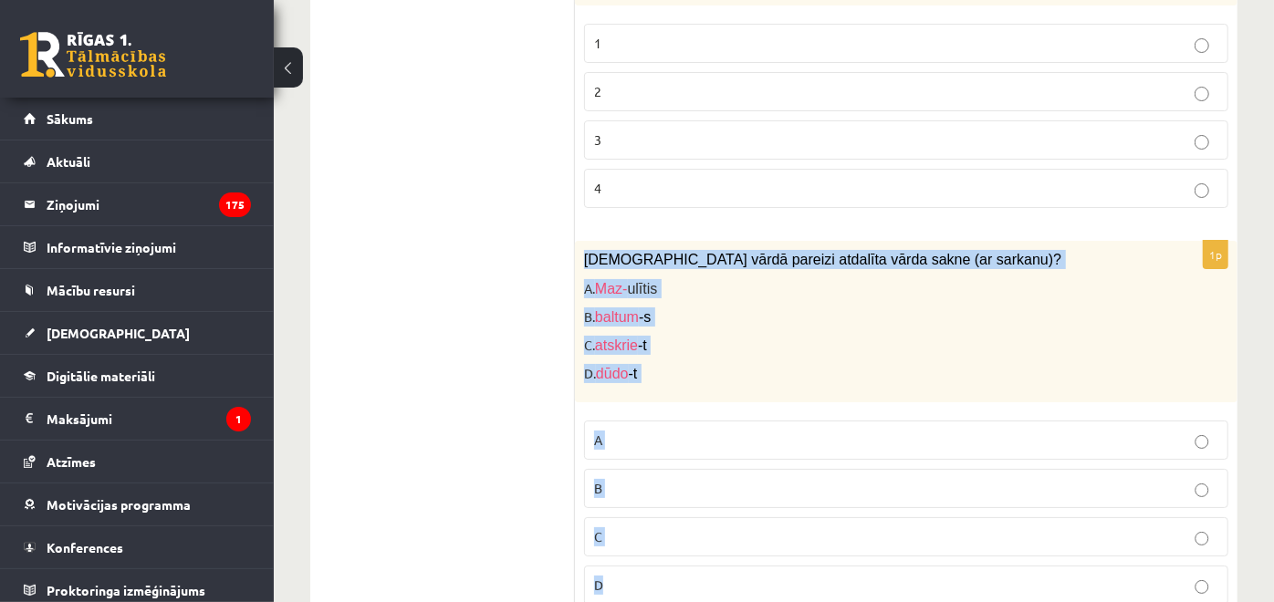
drag, startPoint x: 583, startPoint y: 217, endPoint x: 807, endPoint y: 547, distance: 399.3
click at [807, 547] on div "1p Kurā vārdā pareizi atdalīta vārda sakne (ar sarkanu)? A. Maz- ulītis B. balt…" at bounding box center [906, 430] width 662 height 378
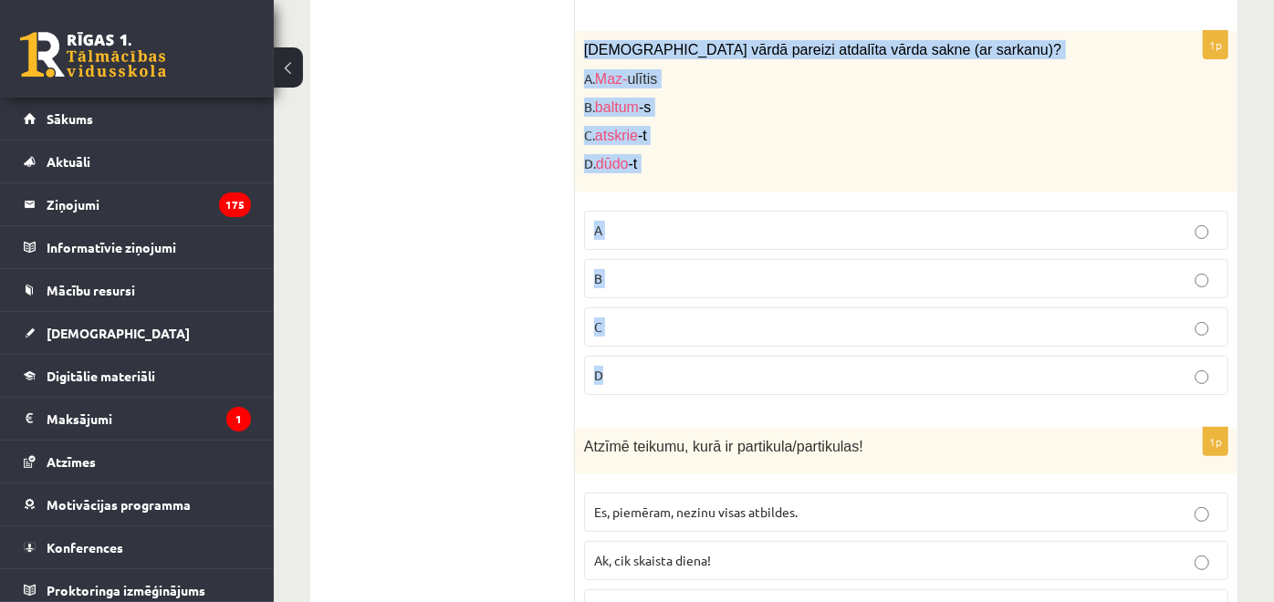
click at [640, 211] on label "A" at bounding box center [906, 230] width 644 height 39
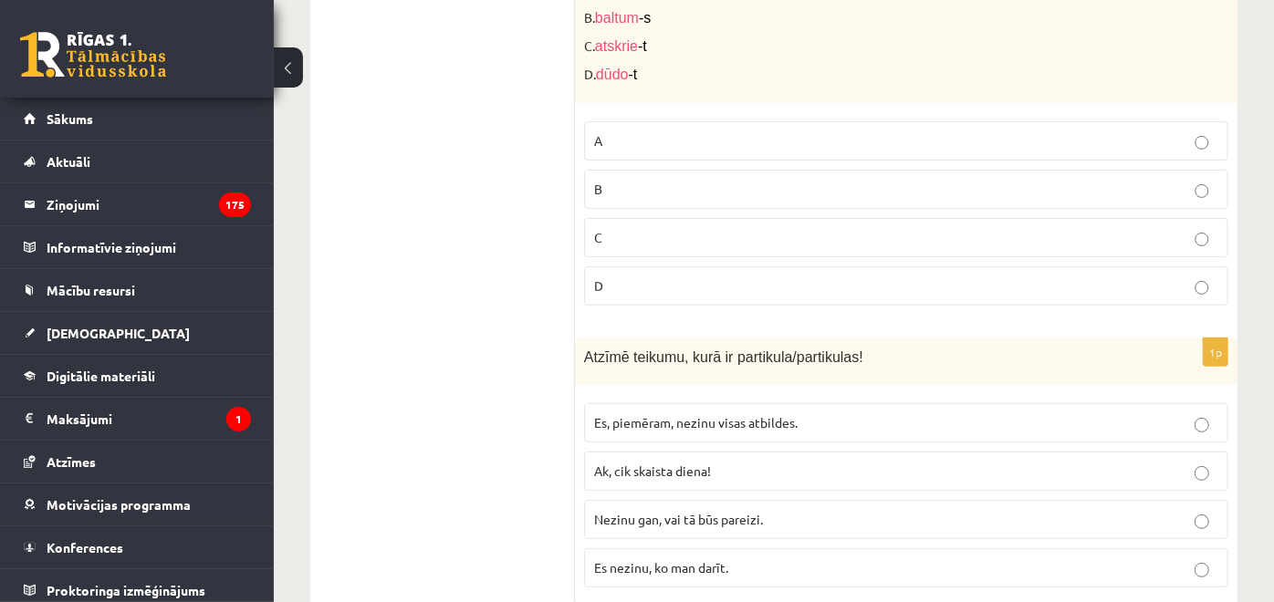
scroll to position [8846, 0]
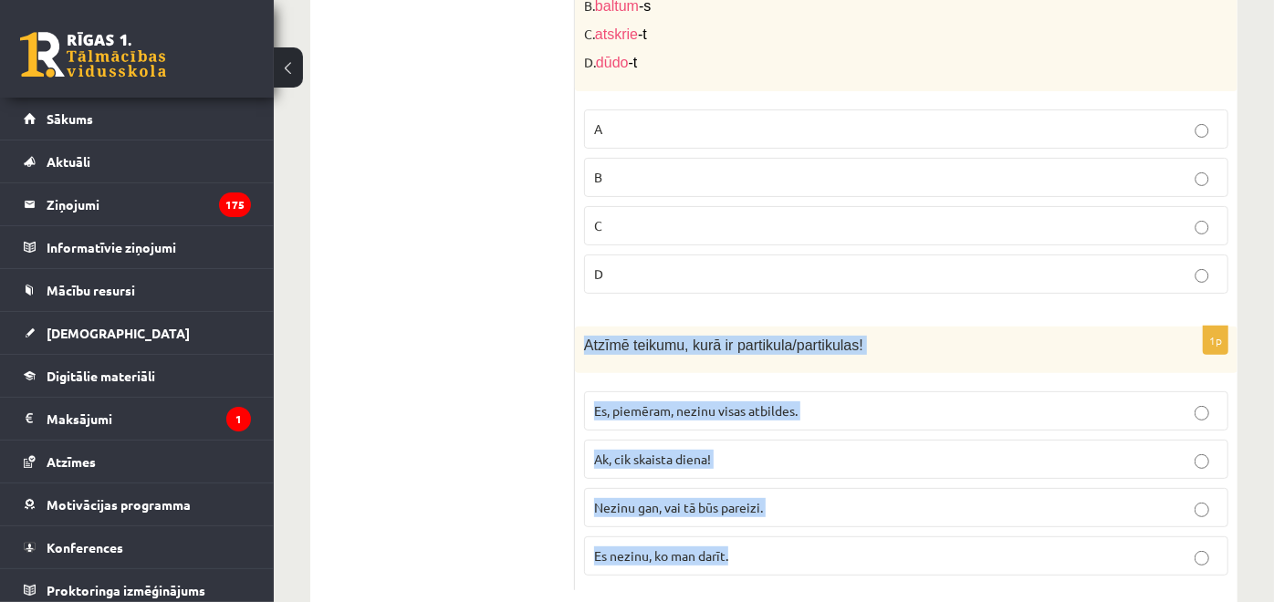
drag, startPoint x: 586, startPoint y: 307, endPoint x: 859, endPoint y: 530, distance: 352.7
click at [859, 530] on div "1p Atzīmē teikumu, kurā ir partikula/partikulas! Es, piemēram, nezinu visas atb…" at bounding box center [906, 459] width 662 height 264
click at [731, 499] on span "Nezinu gan, vai tā būs pareizi." at bounding box center [678, 507] width 169 height 16
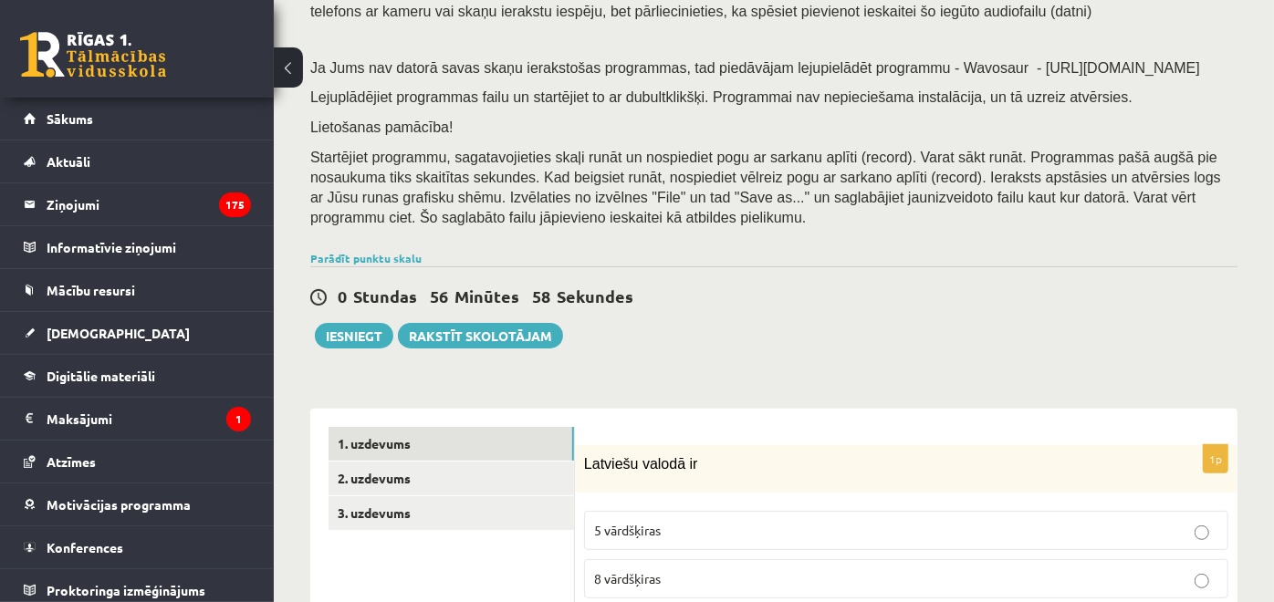
scroll to position [203, 0]
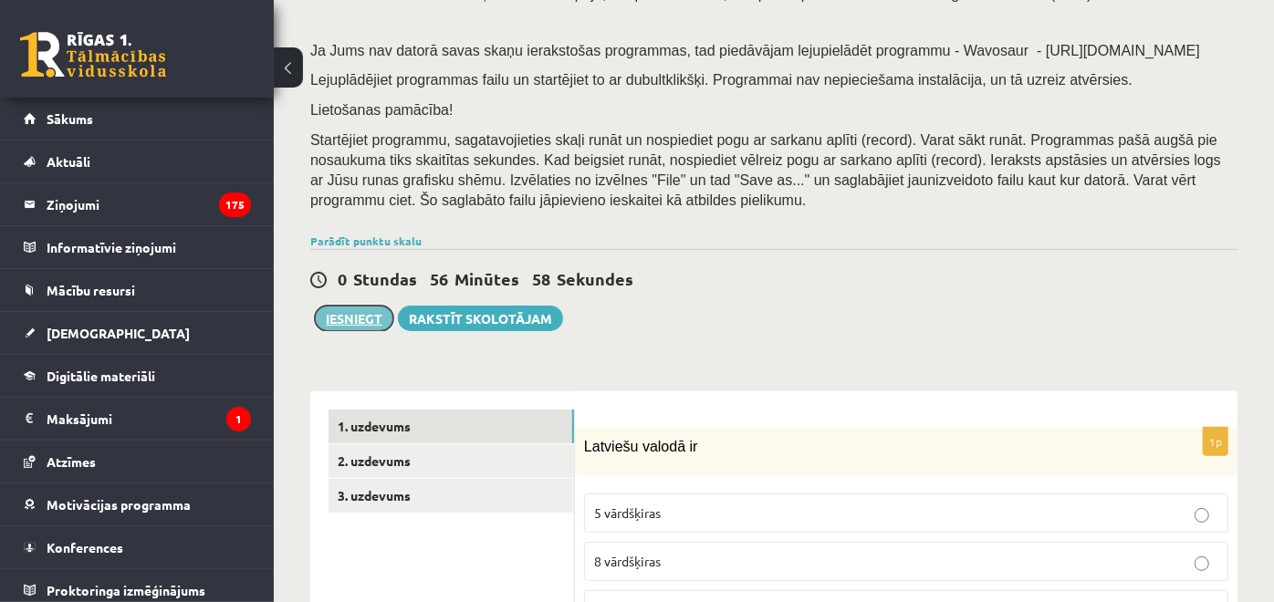
click at [376, 315] on button "Iesniegt" at bounding box center [354, 319] width 78 height 26
click at [380, 320] on button "Iesniegt" at bounding box center [354, 319] width 78 height 26
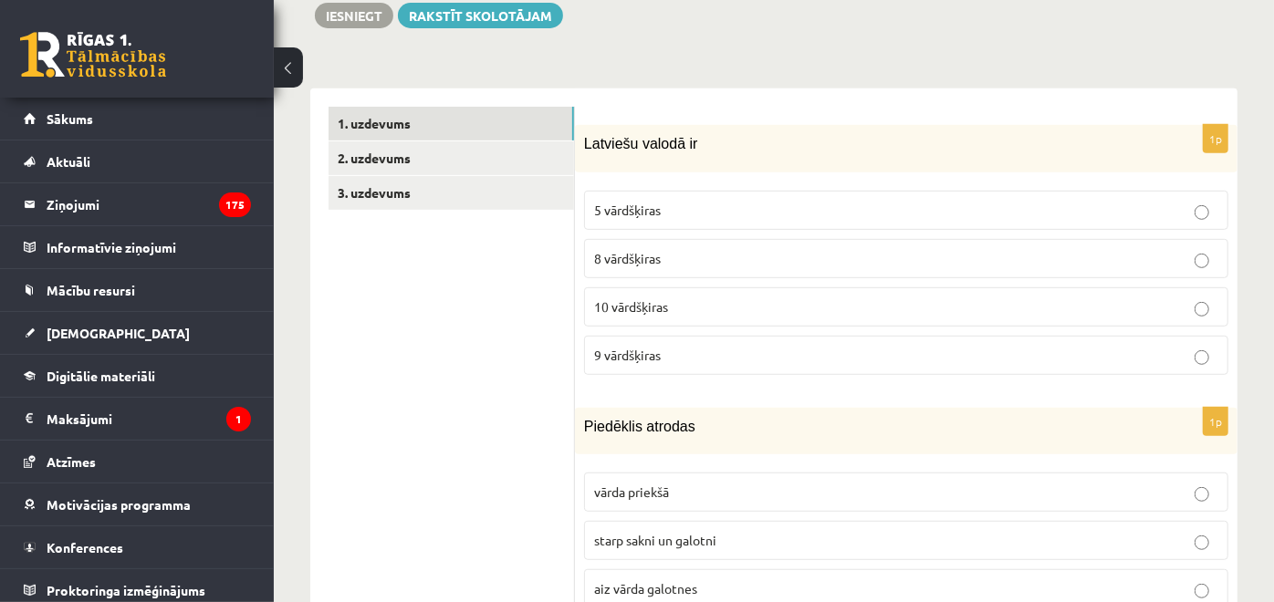
scroll to position [506, 0]
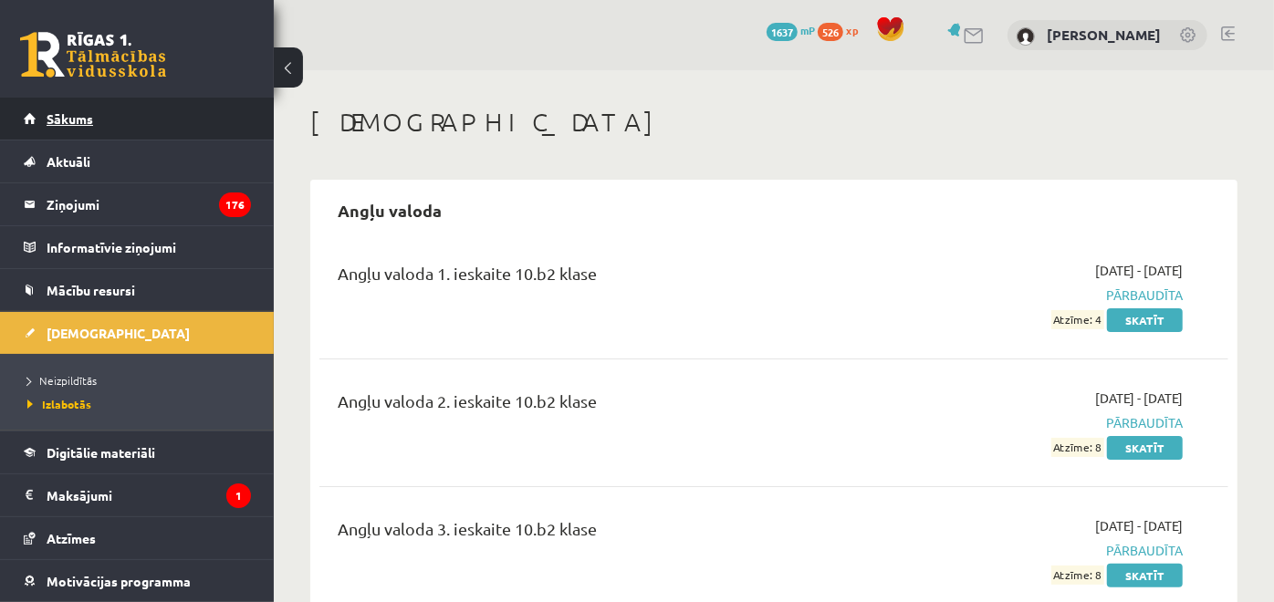
click at [177, 114] on link "Sākums" at bounding box center [137, 119] width 227 height 42
